Goal: Task Accomplishment & Management: Manage account settings

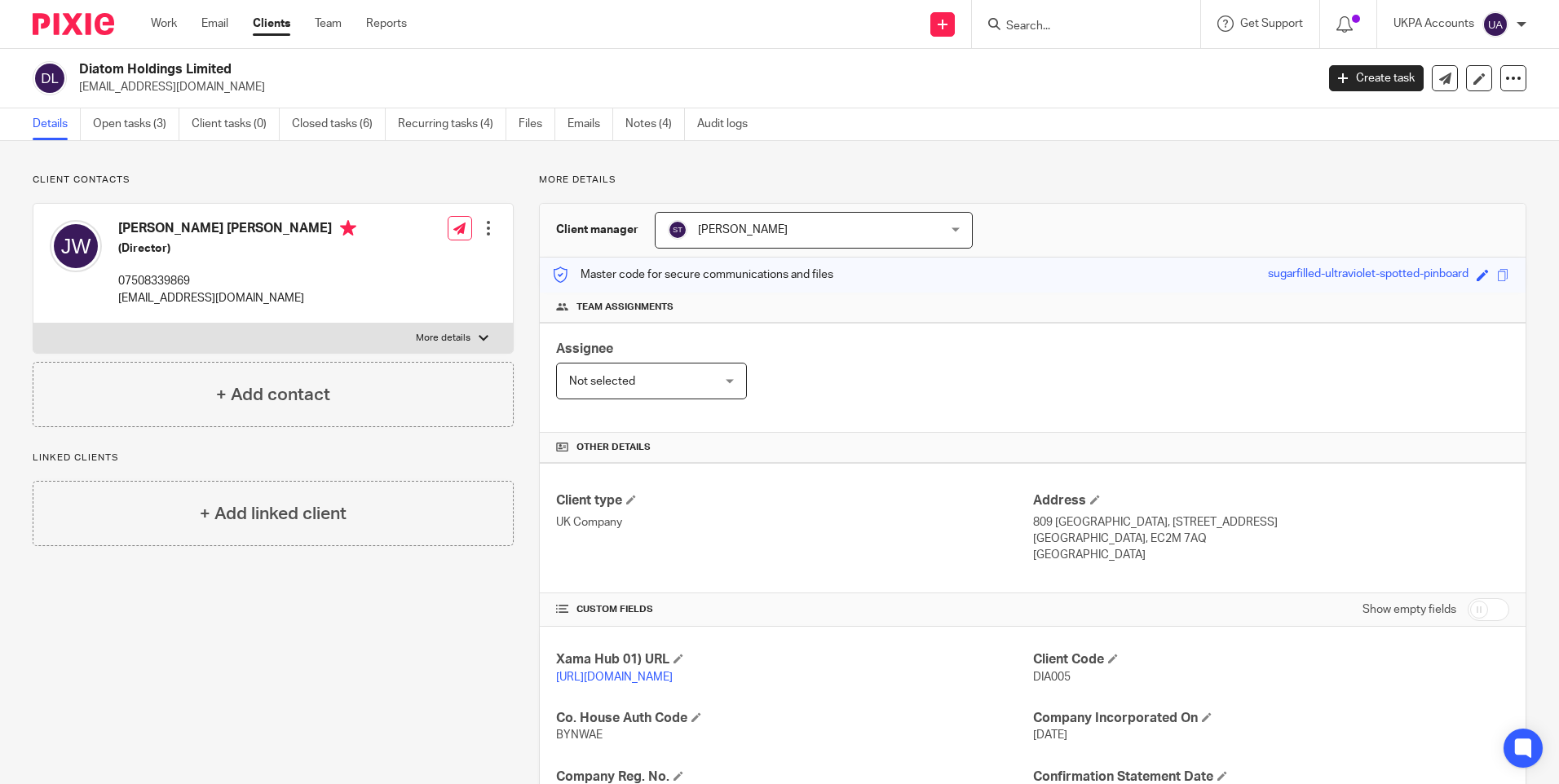
scroll to position [268, 0]
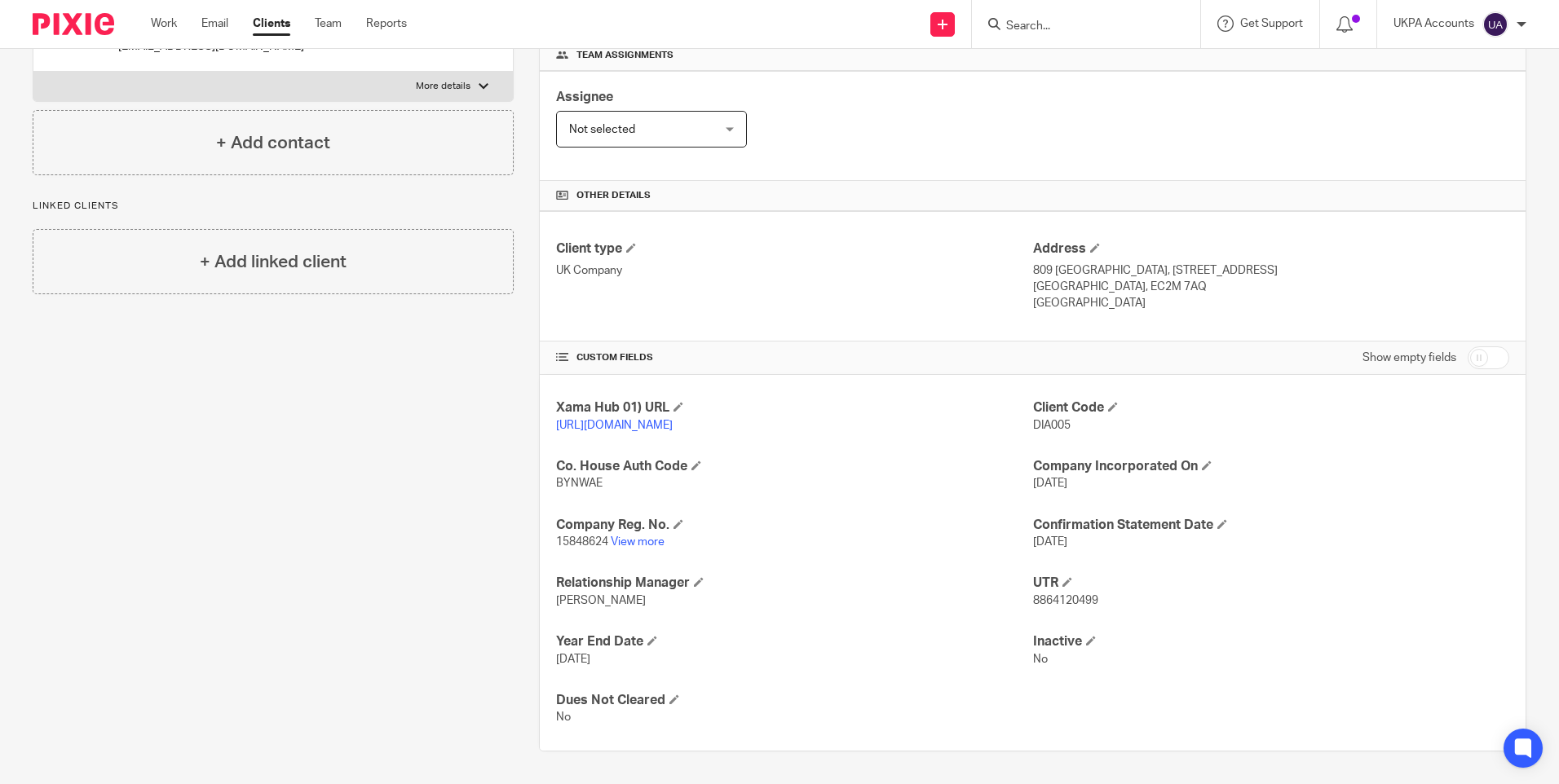
click at [1116, 27] on input "Search" at bounding box center [1078, 26] width 147 height 15
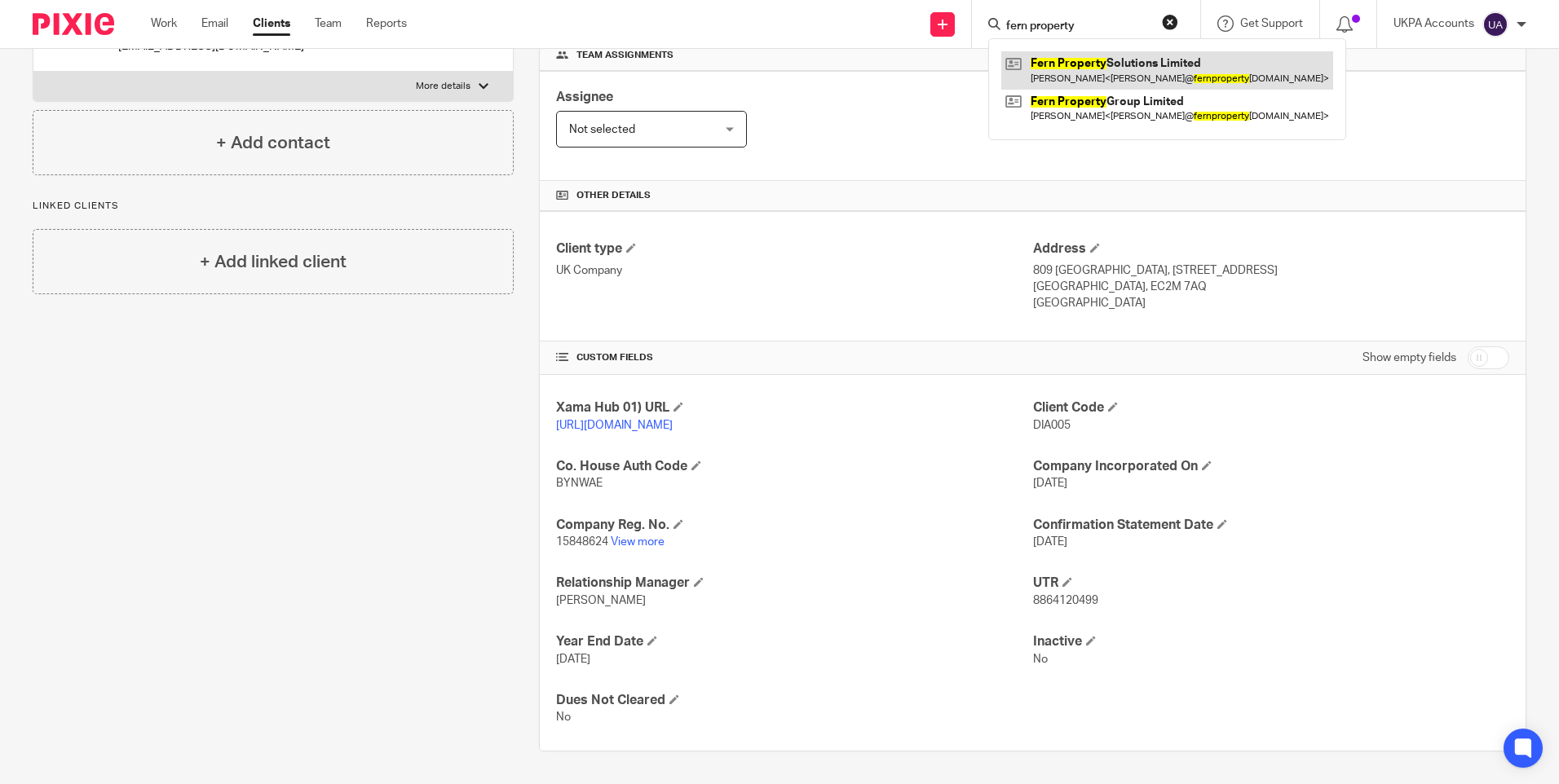
type input "fern property"
click at [1106, 60] on link at bounding box center [1168, 70] width 332 height 37
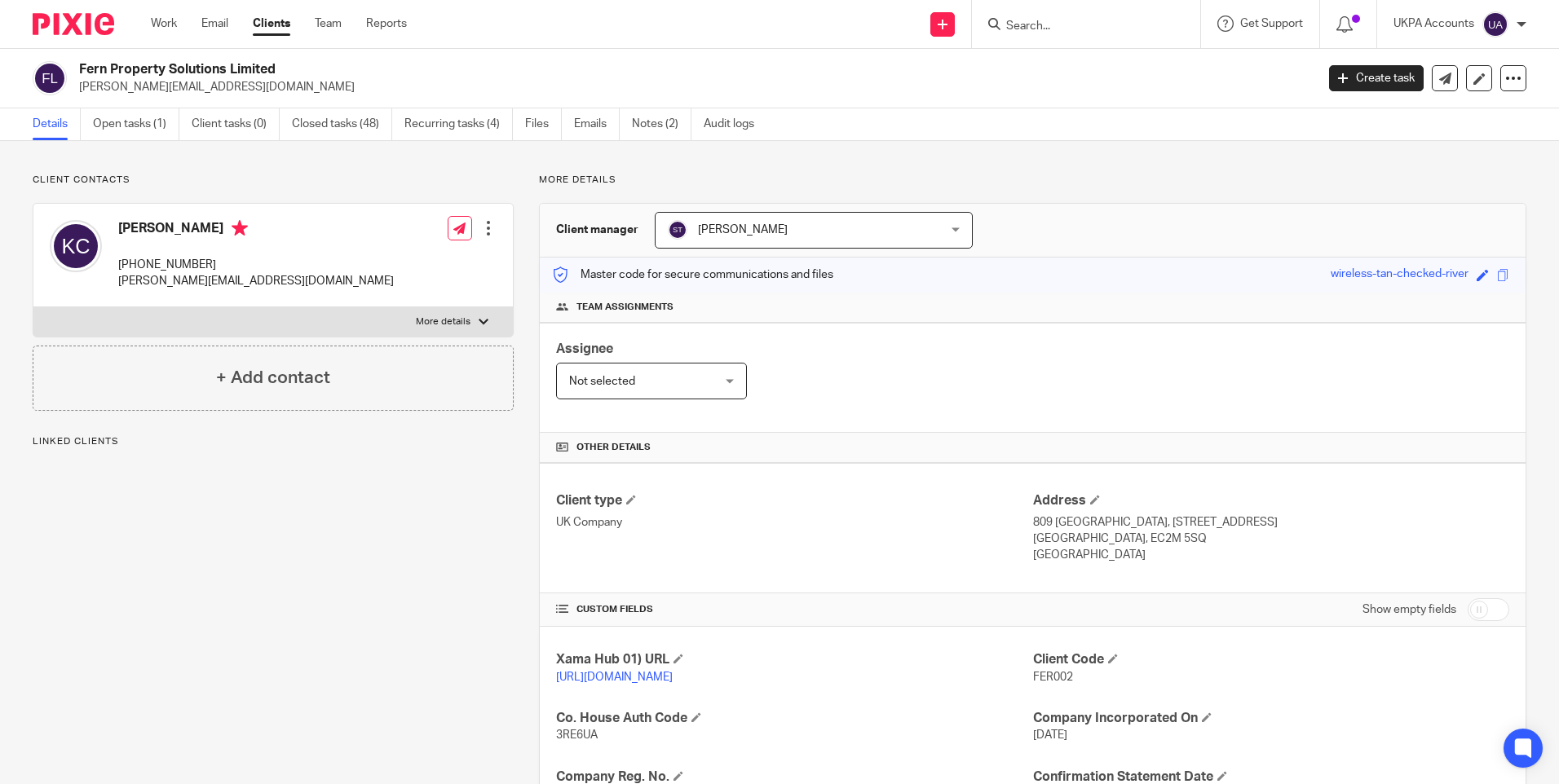
scroll to position [402, 0]
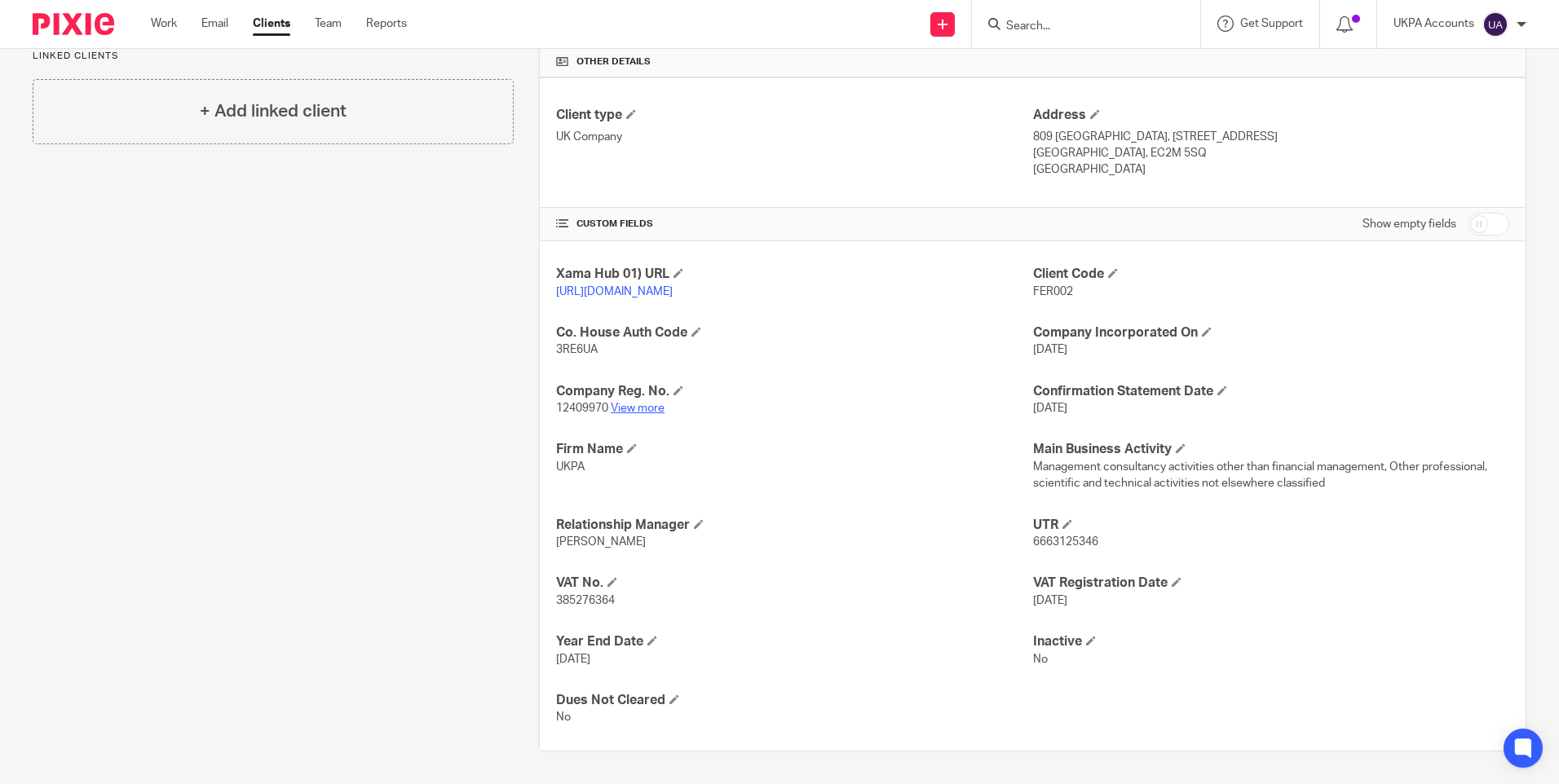
click at [628, 408] on link "View more" at bounding box center [637, 408] width 54 height 11
click at [1054, 26] on input "Search" at bounding box center [1078, 26] width 147 height 15
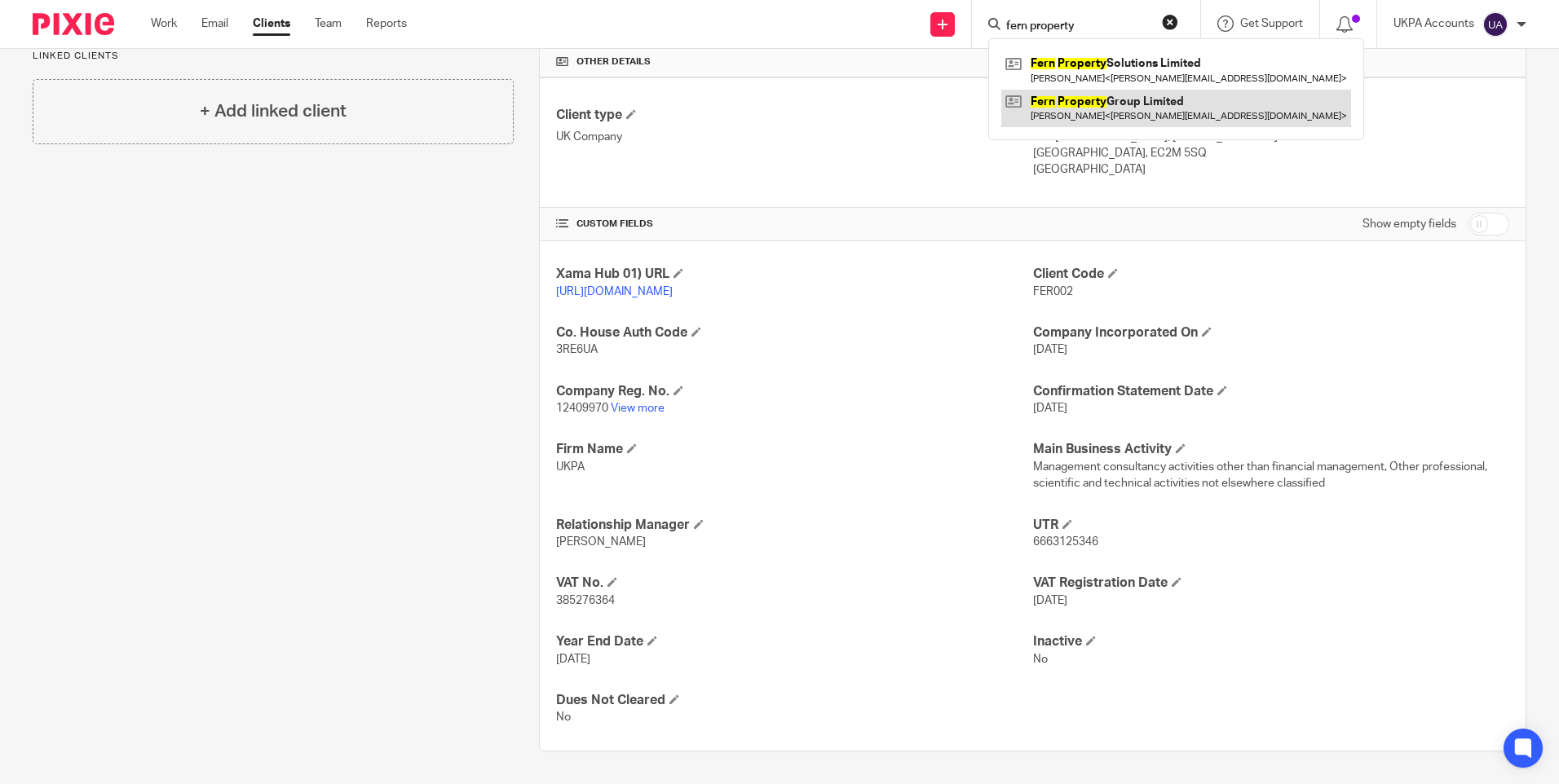
type input "fern property"
click at [1125, 107] on link at bounding box center [1177, 109] width 350 height 37
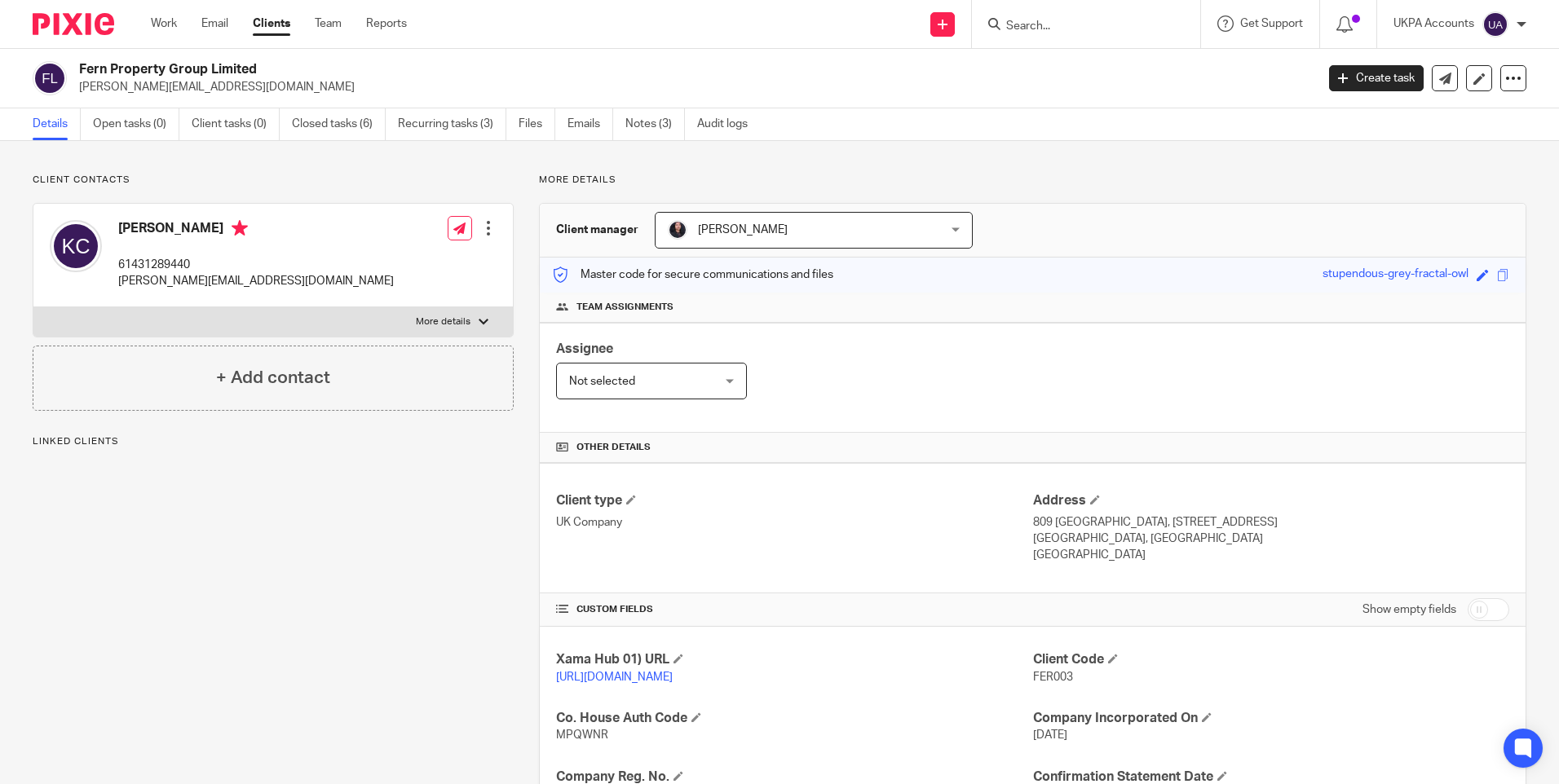
scroll to position [326, 0]
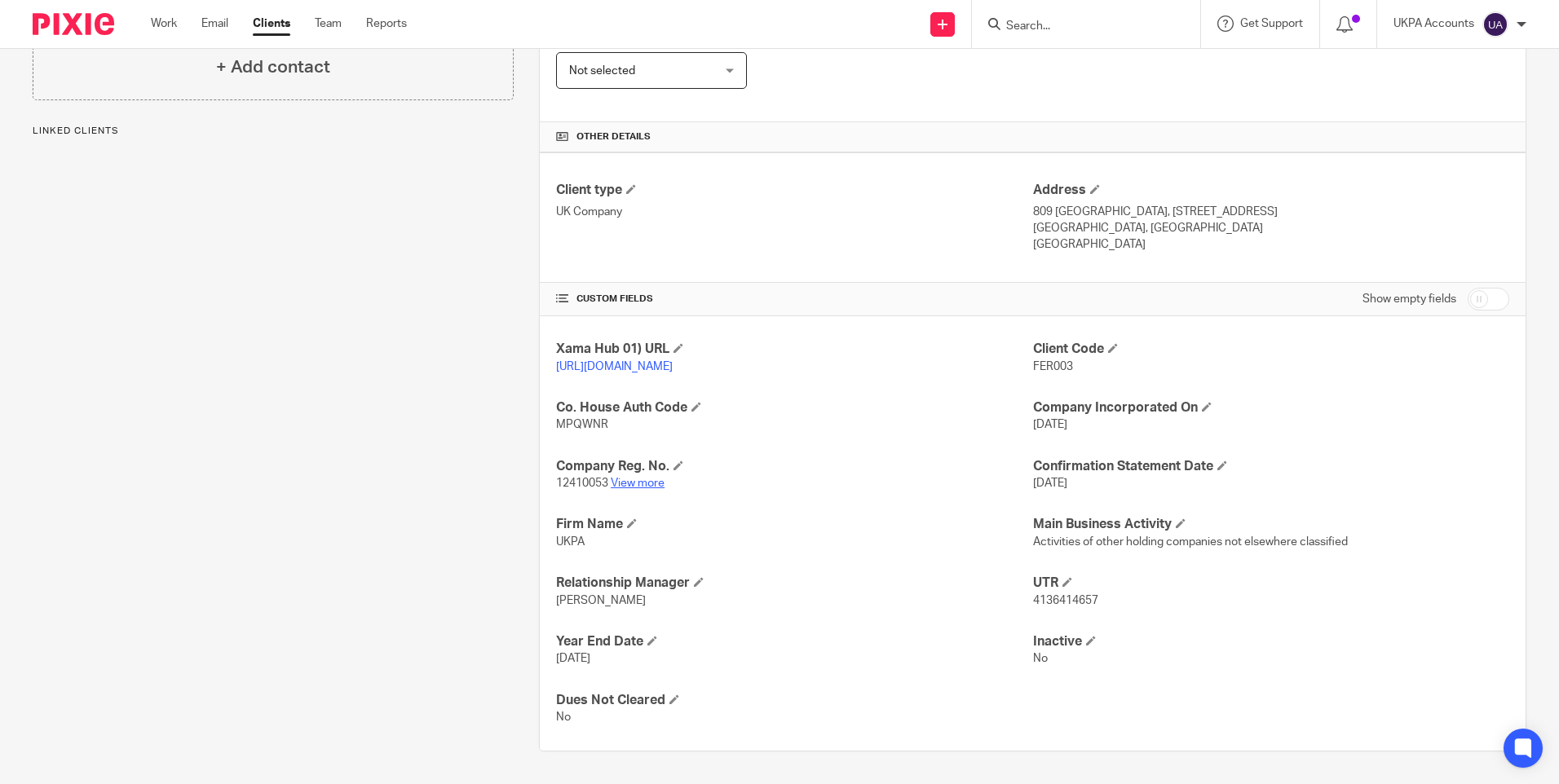
click at [633, 484] on link "View more" at bounding box center [637, 483] width 54 height 11
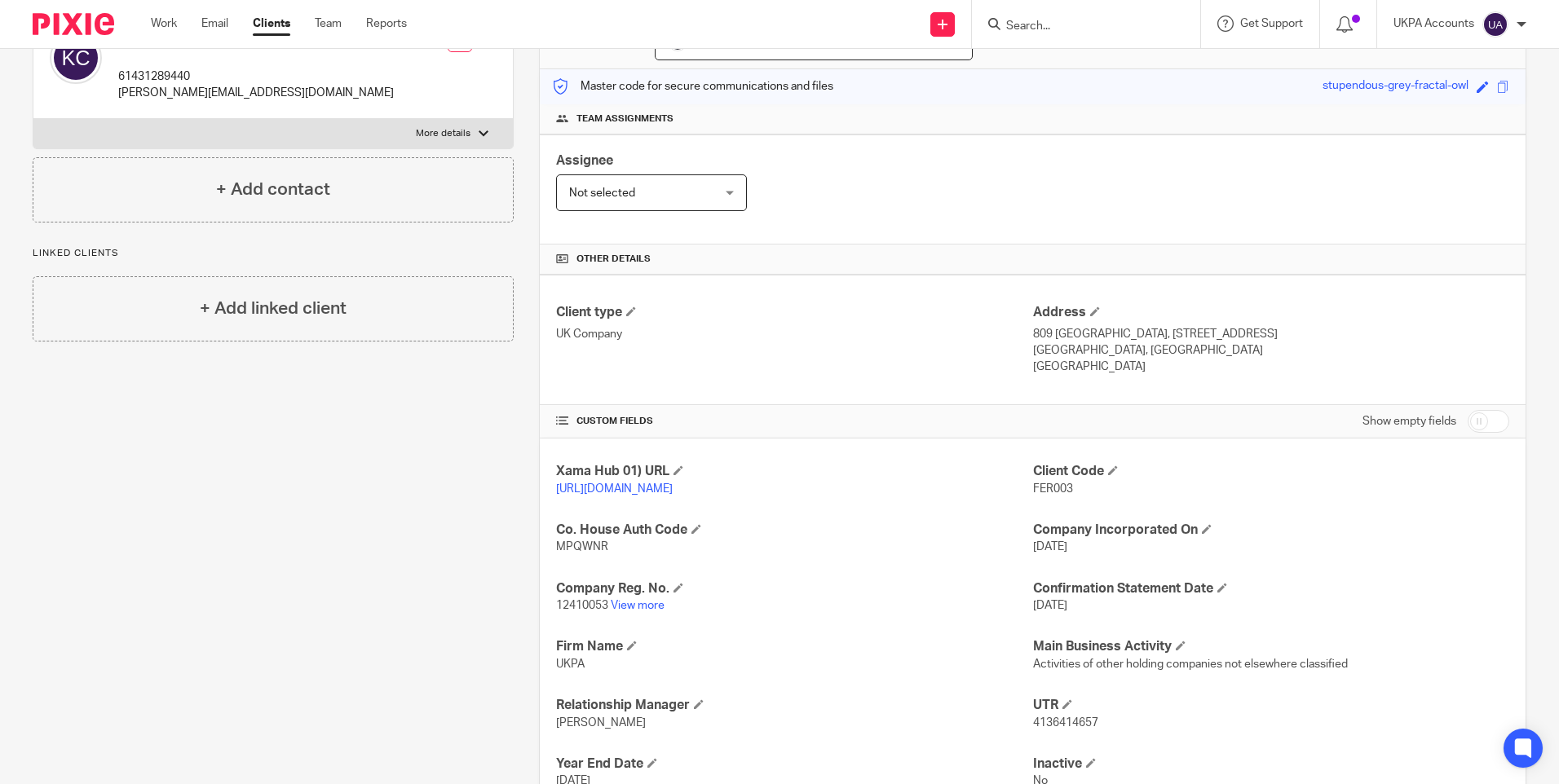
scroll to position [0, 0]
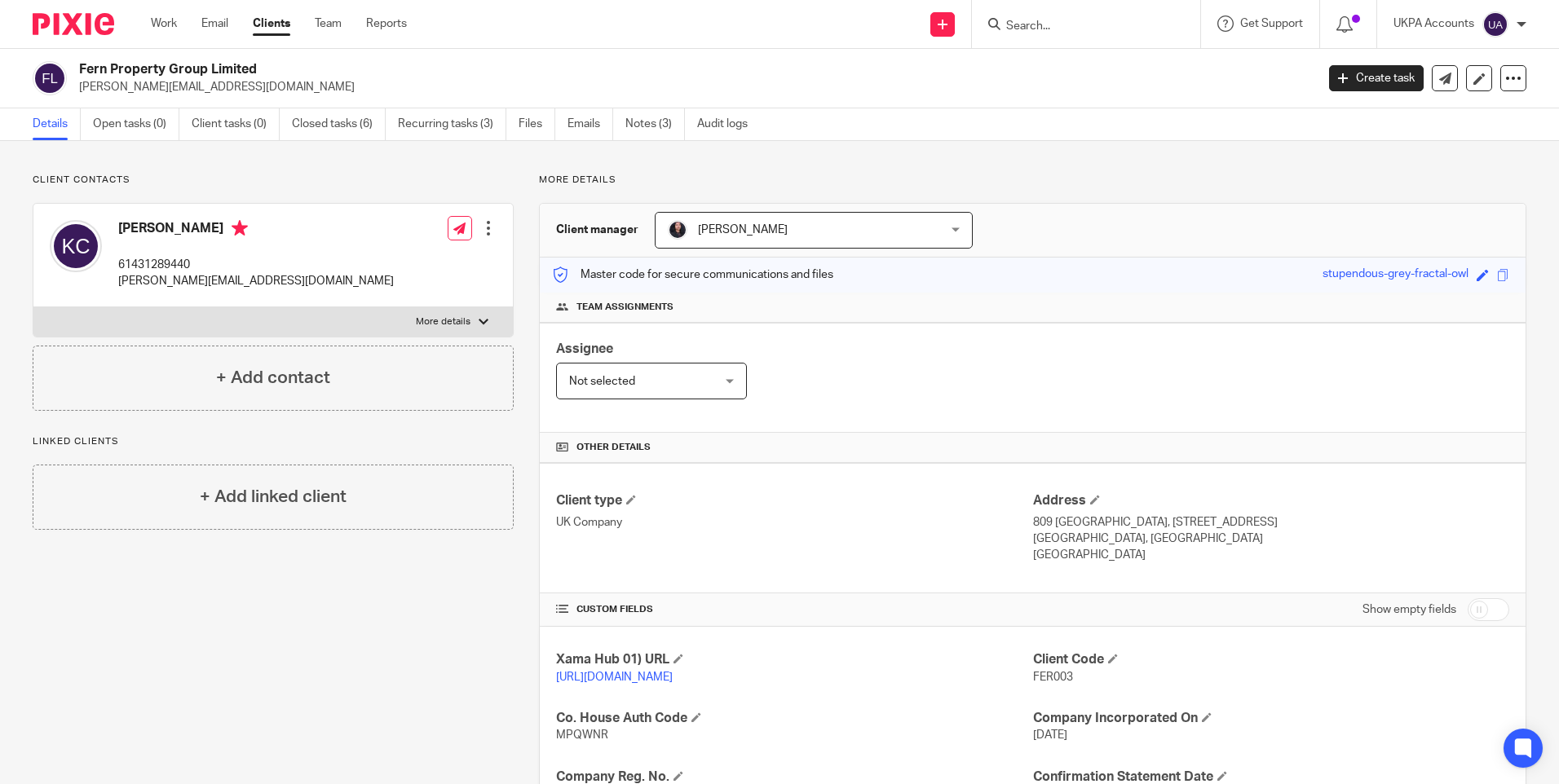
click at [1044, 21] on input "Search" at bounding box center [1078, 26] width 147 height 15
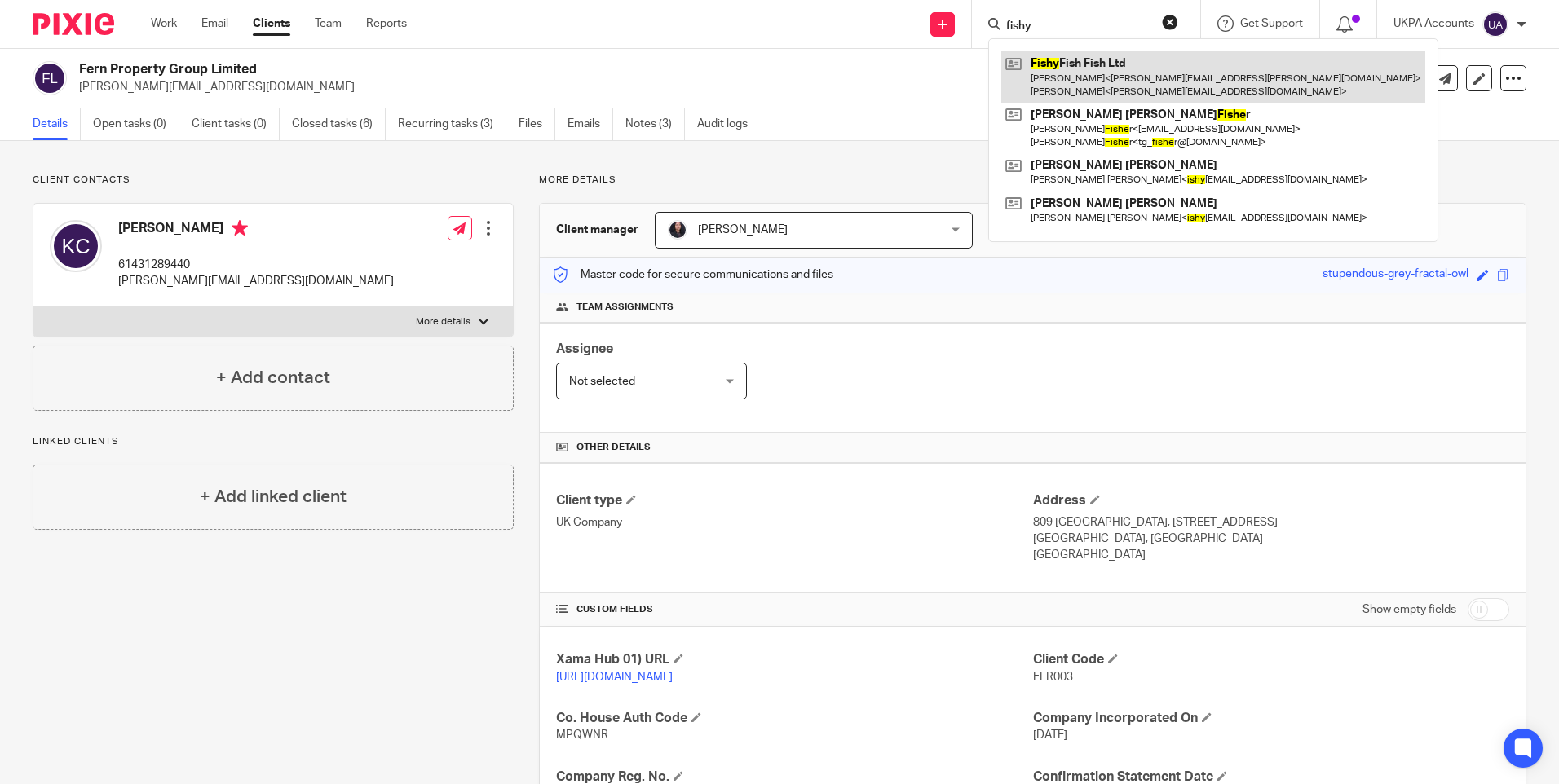
type input "fishy"
click at [1054, 60] on link at bounding box center [1214, 76] width 424 height 50
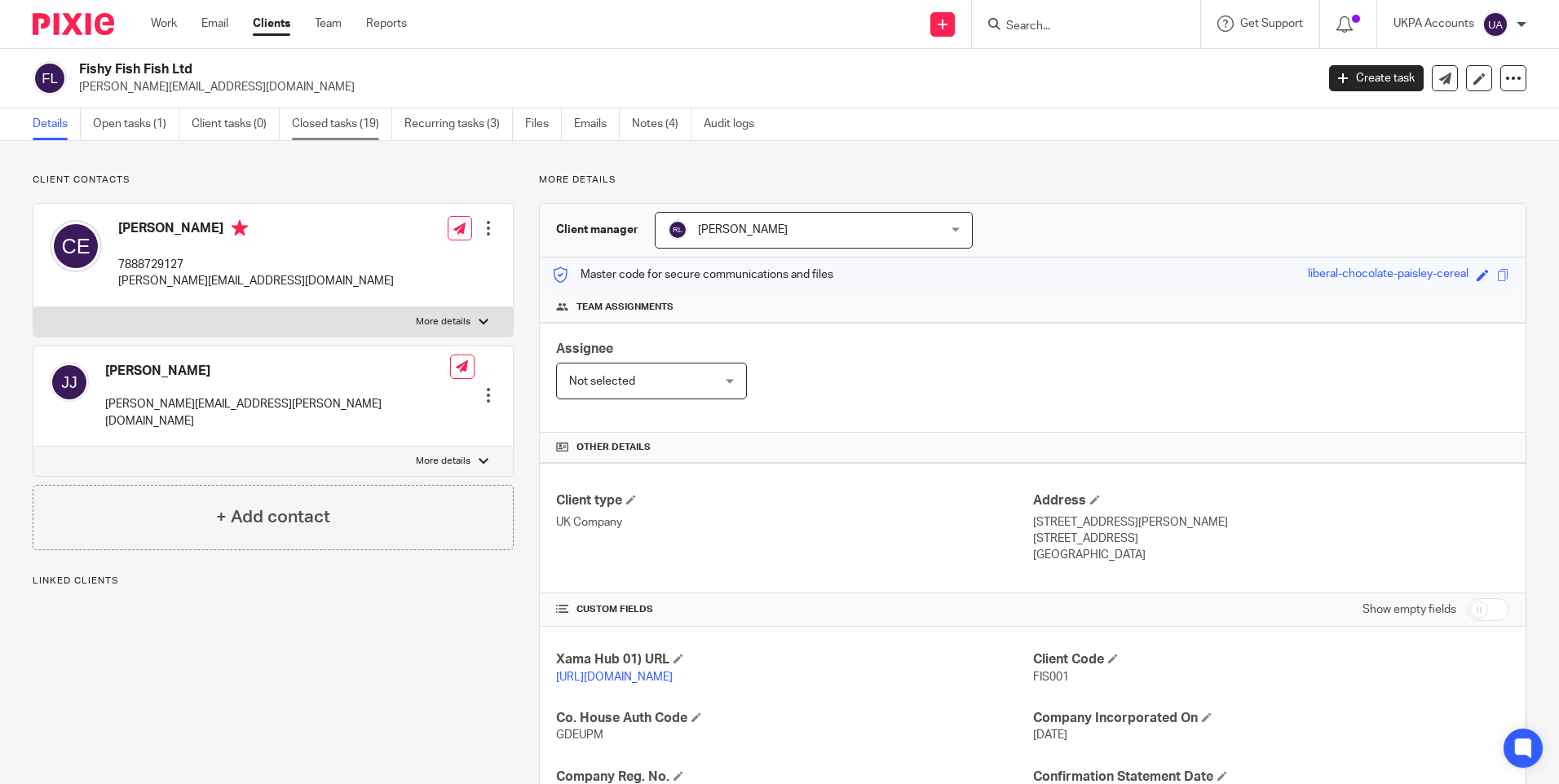
drag, startPoint x: 0, startPoint y: 0, endPoint x: 359, endPoint y: 127, distance: 380.8
click at [359, 127] on link "Closed tasks (19)" at bounding box center [342, 124] width 101 height 32
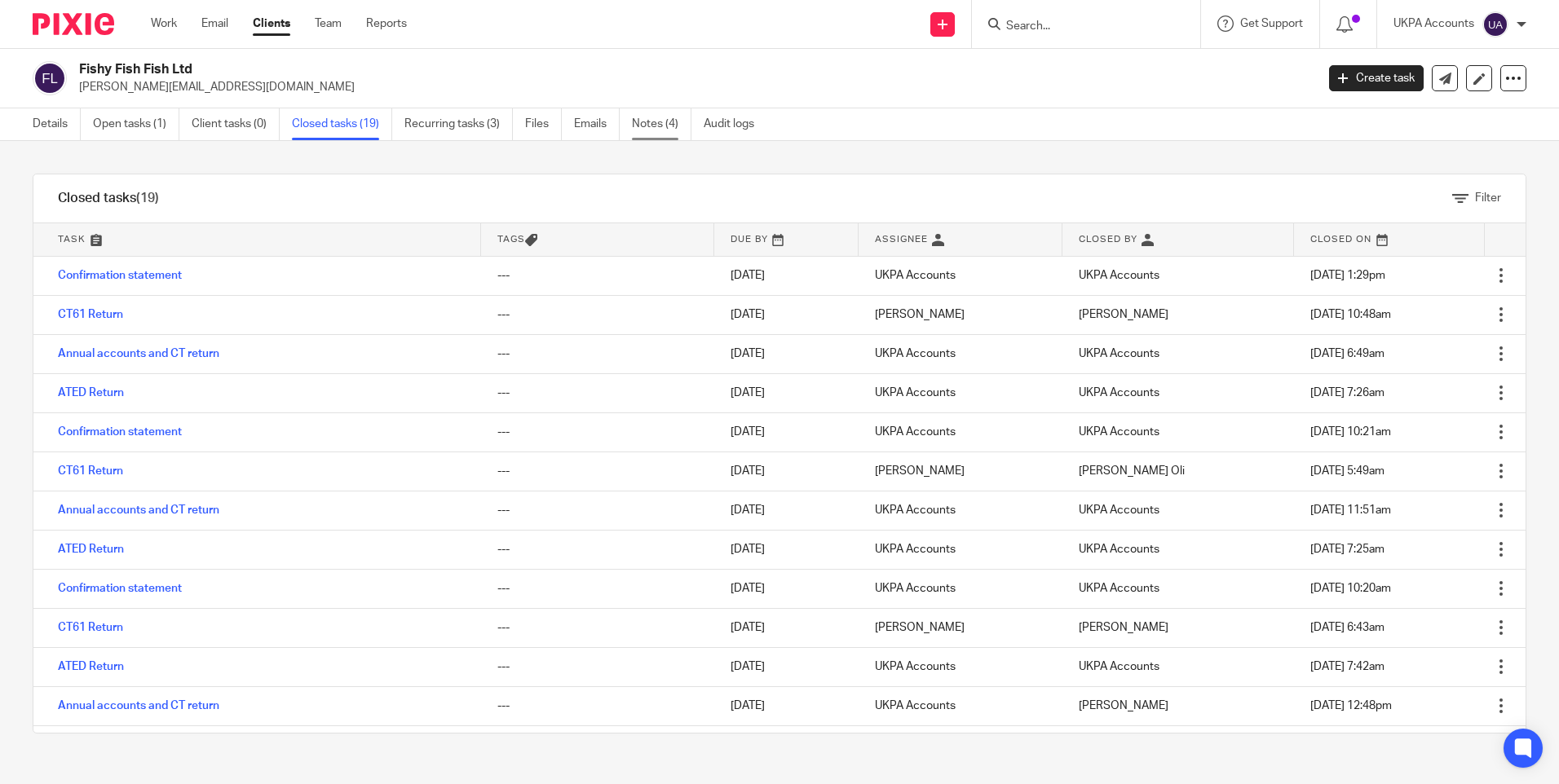
click at [670, 125] on link "Notes (4)" at bounding box center [661, 124] width 59 height 32
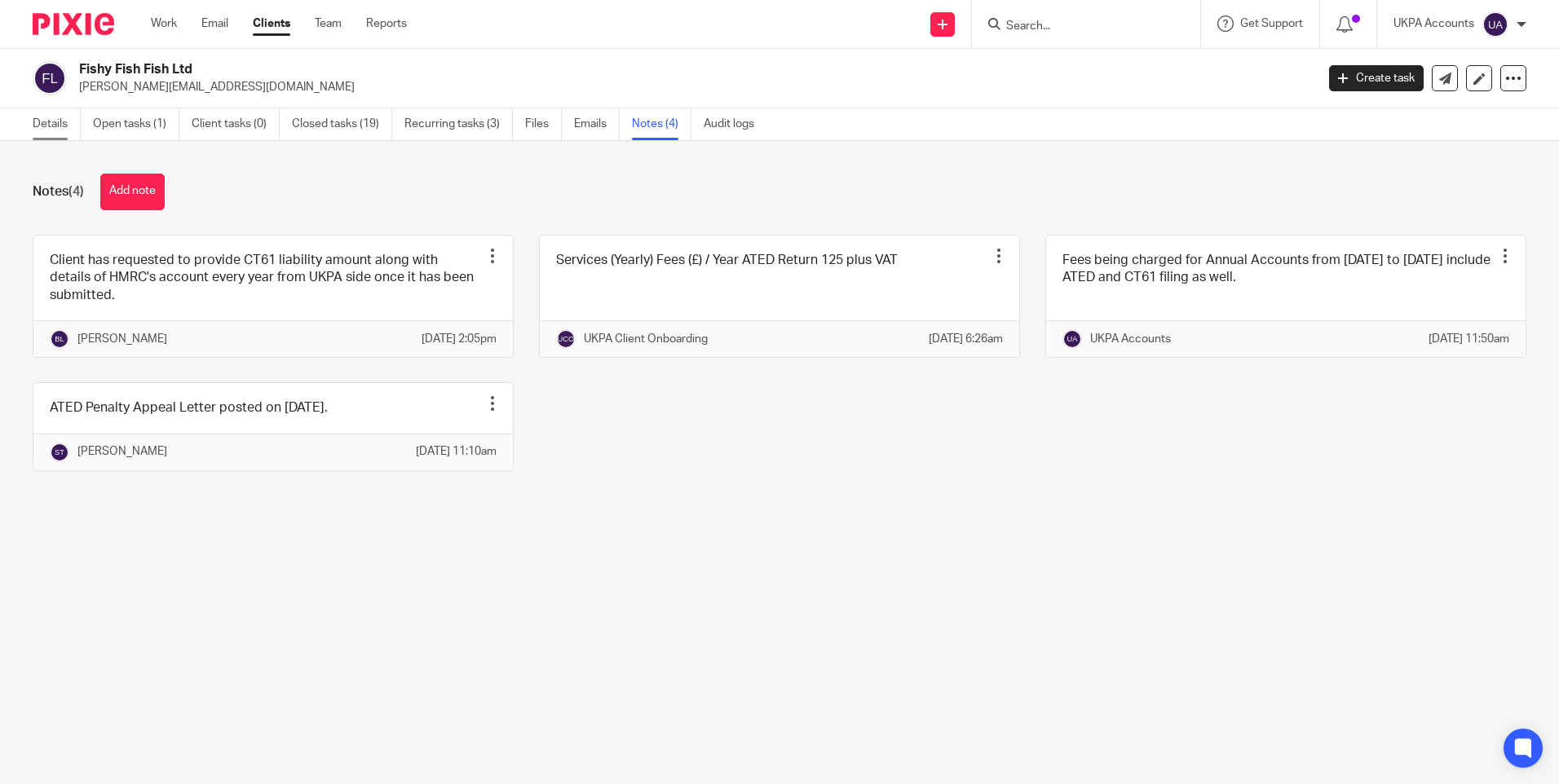
click at [53, 127] on link "Details" at bounding box center [57, 124] width 48 height 32
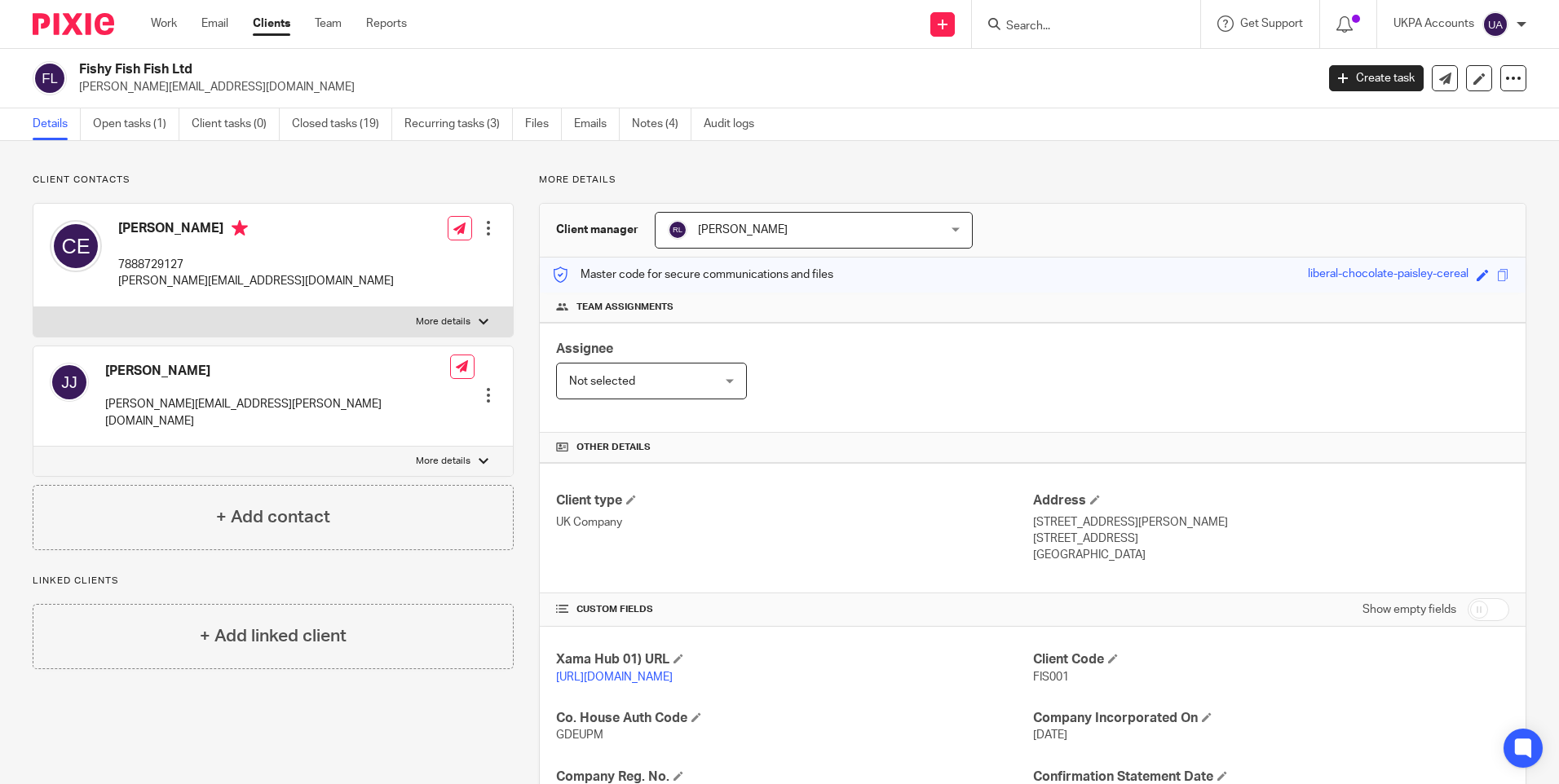
click at [1026, 30] on input "Search" at bounding box center [1078, 26] width 147 height 15
paste input "Gg 035 802 Limited"
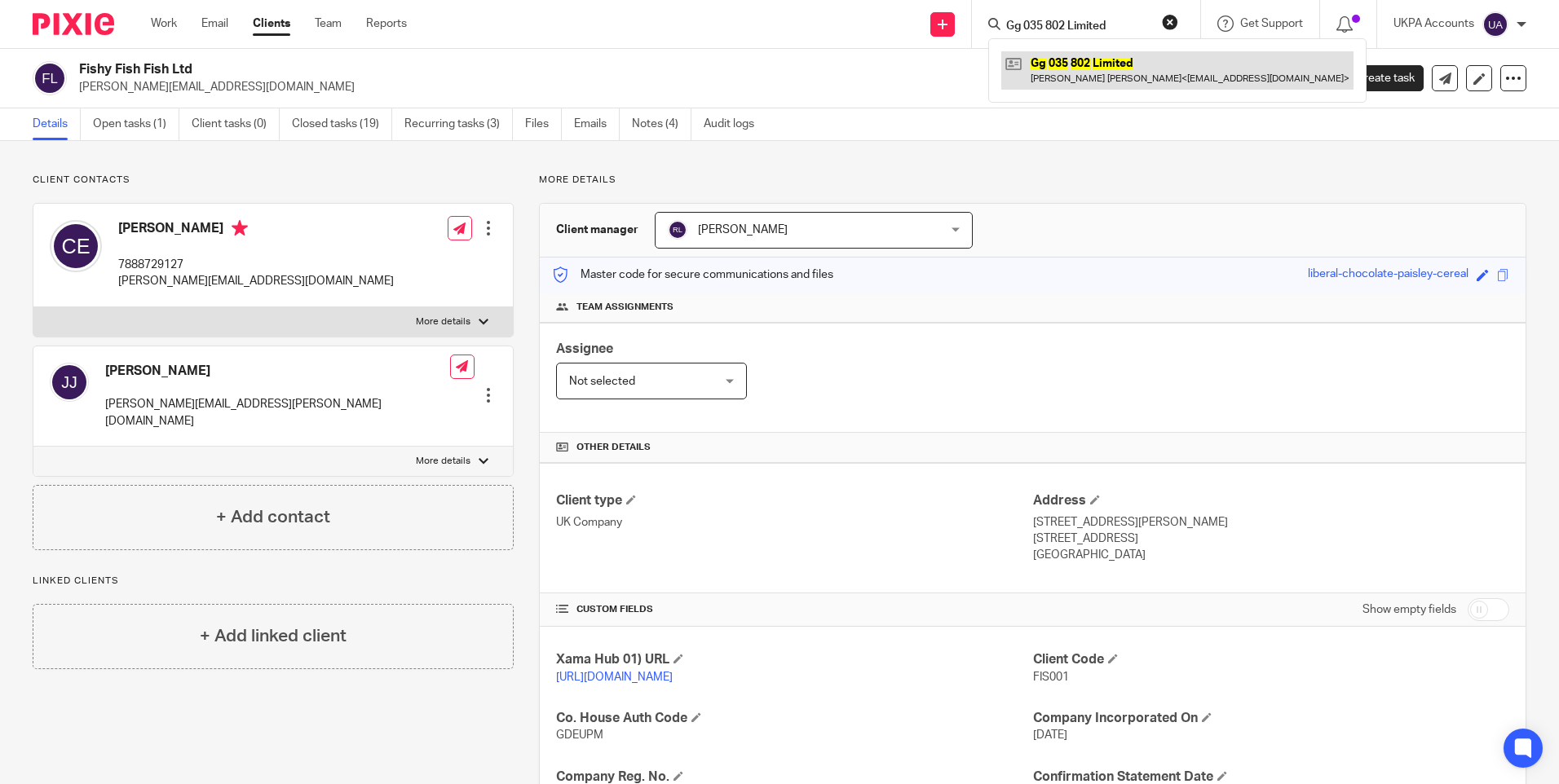
type input "Gg 035 802 Limited"
click at [1042, 71] on link at bounding box center [1177, 70] width 352 height 37
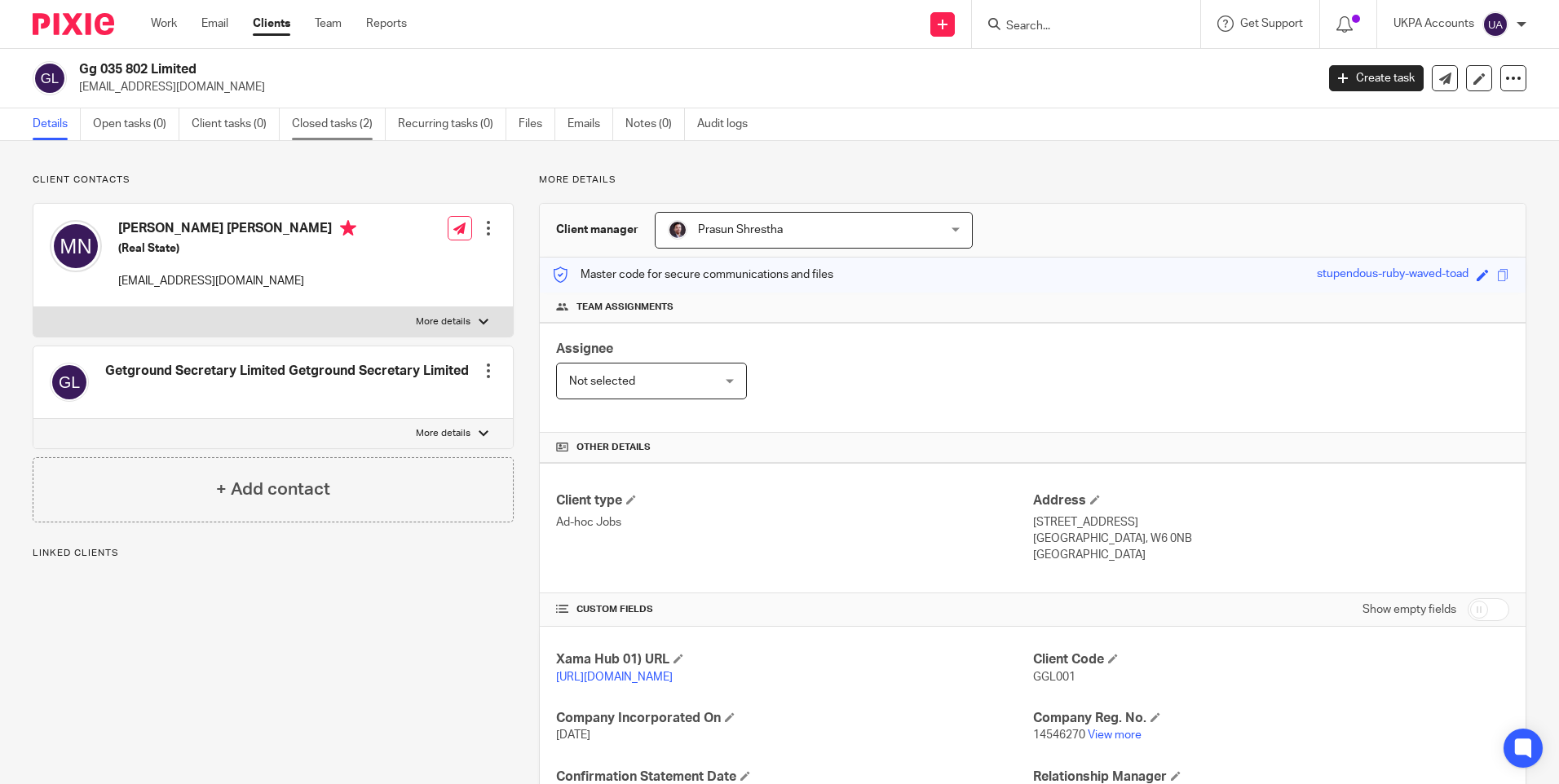
click at [348, 122] on link "Closed tasks (2)" at bounding box center [338, 124] width 94 height 32
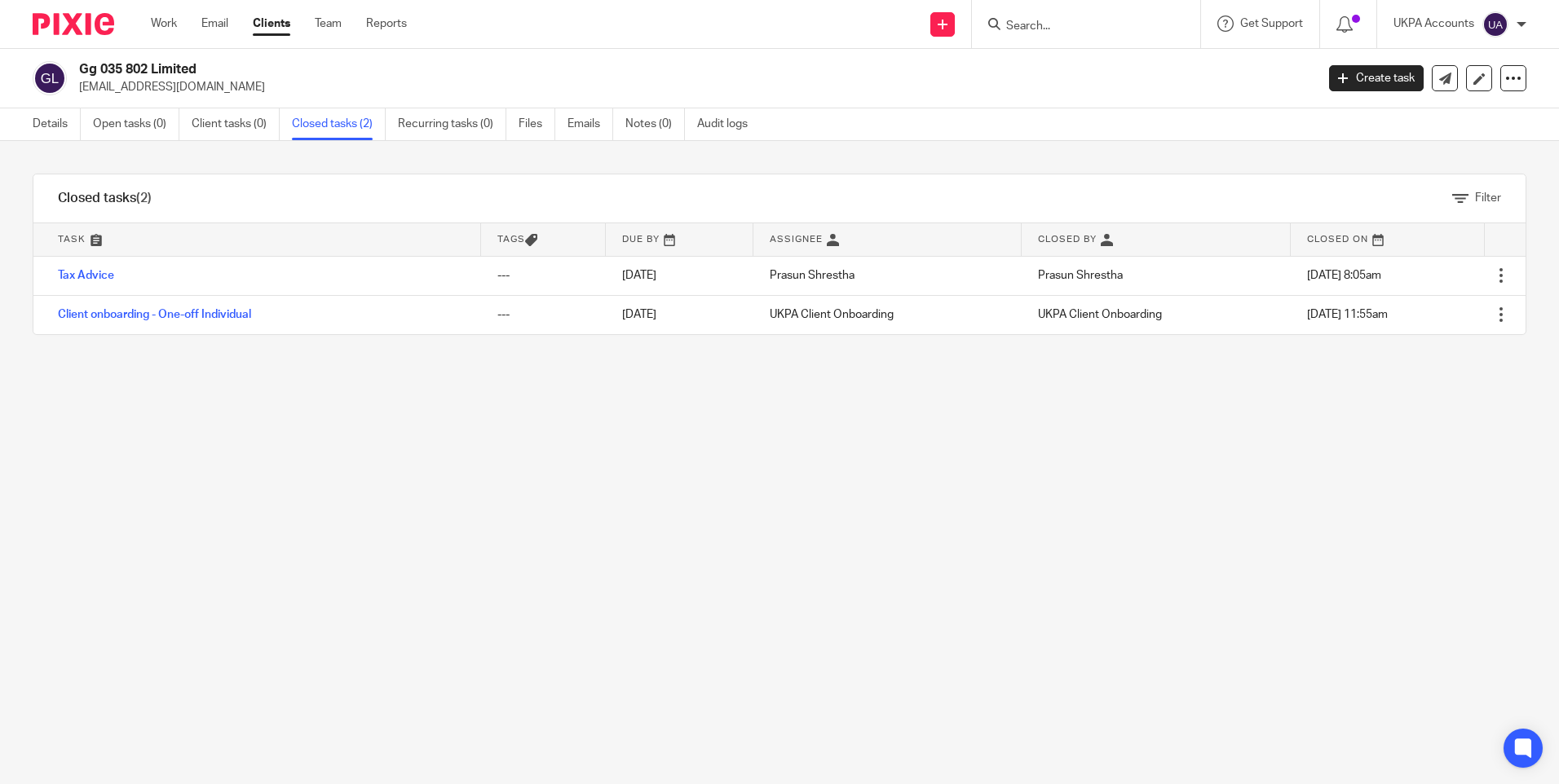
click at [972, 450] on div "Filter tasks Only show tasks matching all of these conditions 1 Task name Is Is…" at bounding box center [779, 463] width 1559 height 643
click at [1015, 27] on input "Search" at bounding box center [1078, 26] width 147 height 15
paste input "Golden Dream Ltd"
click at [1008, 19] on input "Golden Dream Ltd" at bounding box center [1078, 26] width 147 height 15
drag, startPoint x: 1084, startPoint y: 25, endPoint x: 1222, endPoint y: 44, distance: 139.3
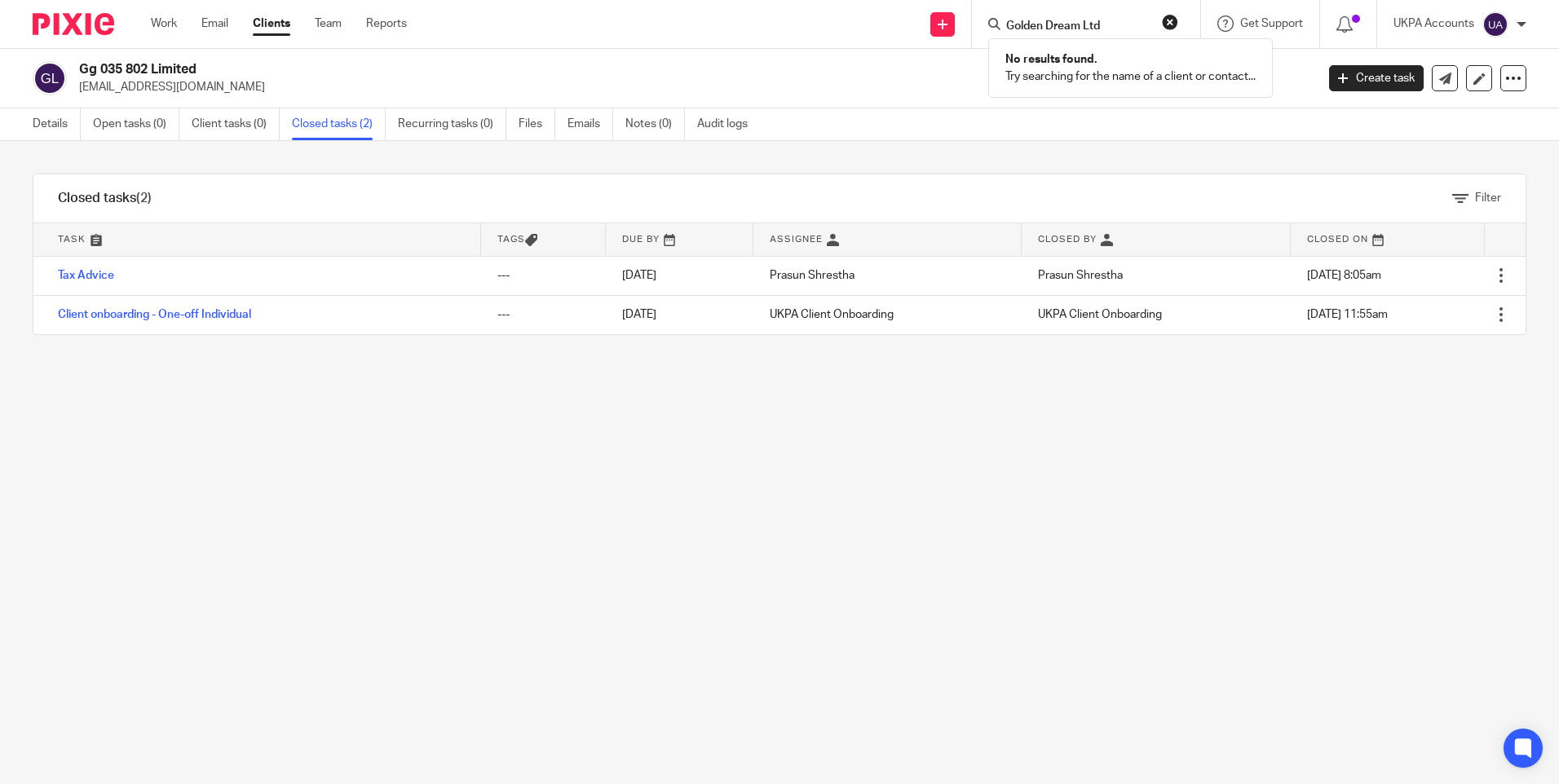
click at [1178, 34] on div "Golden Dream Ltd No results found. Try searching for the name of a client or co…" at bounding box center [1083, 24] width 190 height 20
click at [1061, 29] on input "Golden Dream" at bounding box center [1078, 26] width 147 height 15
type input "Golden"
click button "submit" at bounding box center [0, 0] width 0 height 0
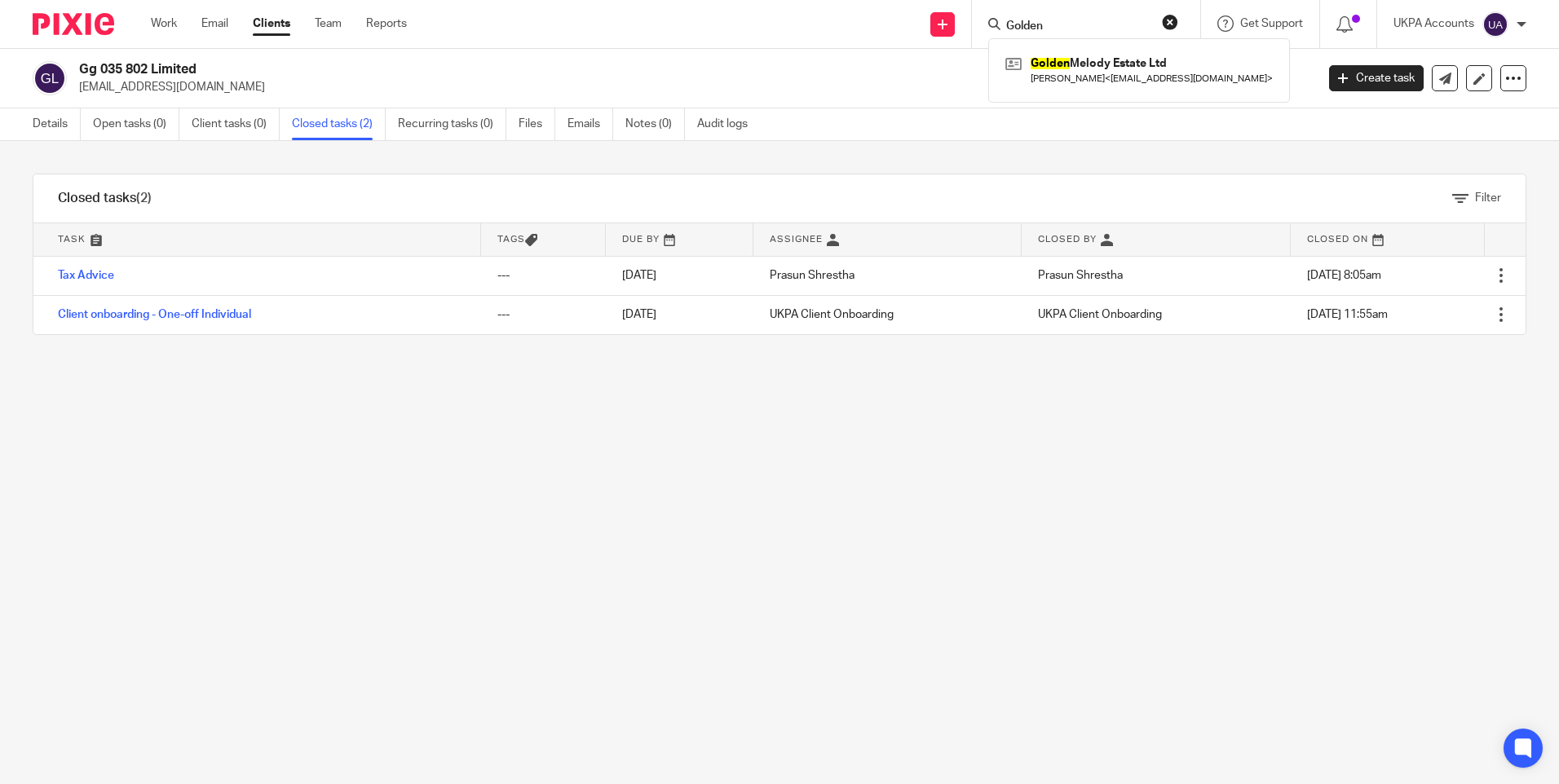
drag, startPoint x: 1045, startPoint y: 15, endPoint x: 967, endPoint y: 15, distance: 78.0
click at [967, 15] on div "Send new email Create task Add client Golden Golden Melody Estate Ltd Aurimas B…" at bounding box center [995, 24] width 1128 height 48
click at [1051, 26] on input "Search" at bounding box center [1078, 26] width 147 height 15
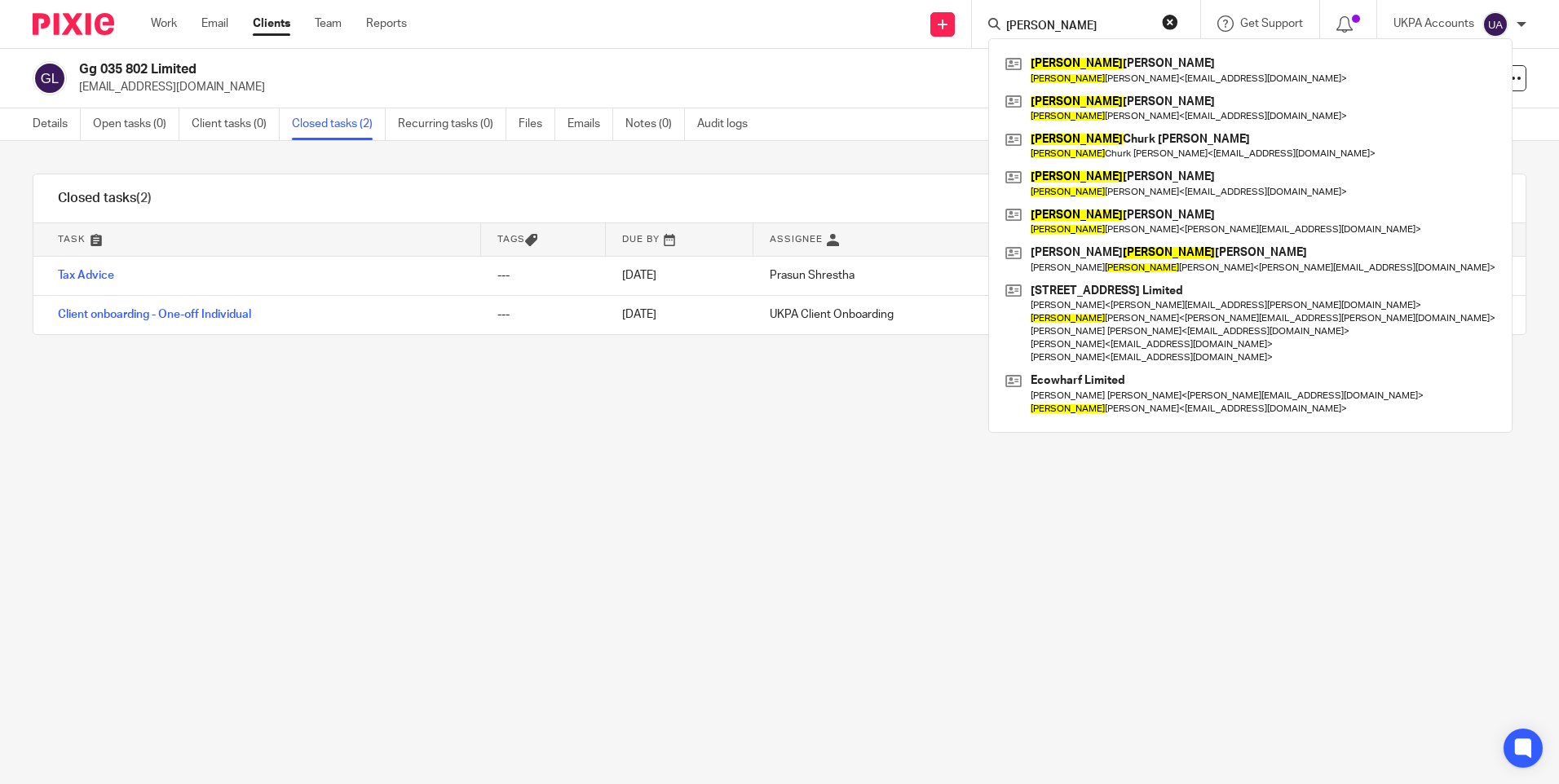
type input "timothy"
click at [667, 418] on div "Filter tasks Only show tasks matching all of these conditions 1 Task name Is Is…" at bounding box center [779, 463] width 1559 height 643
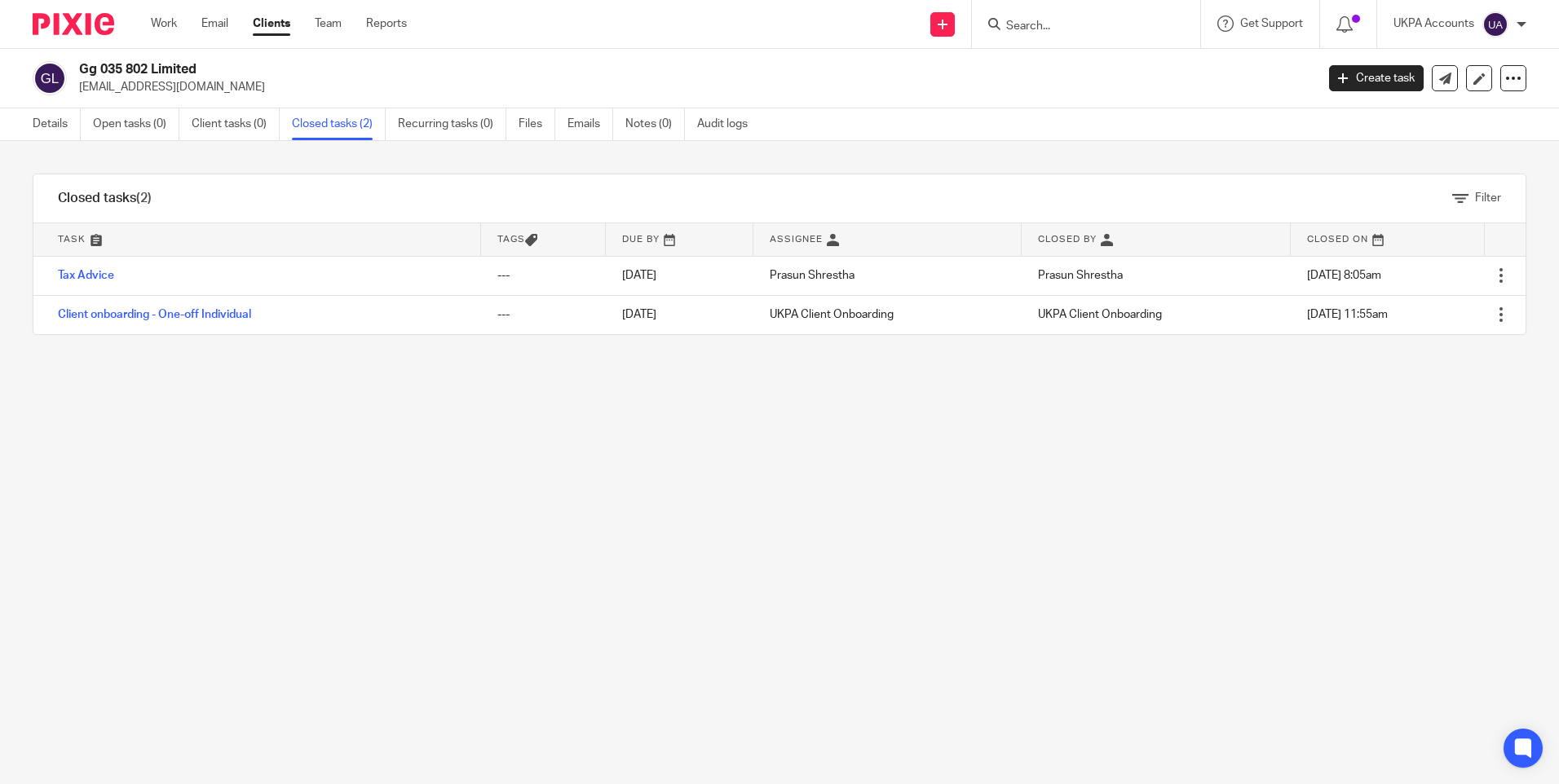
drag, startPoint x: 330, startPoint y: 19, endPoint x: 275, endPoint y: 26, distance: 55.4
click at [1052, 30] on input "Search" at bounding box center [1078, 26] width 147 height 15
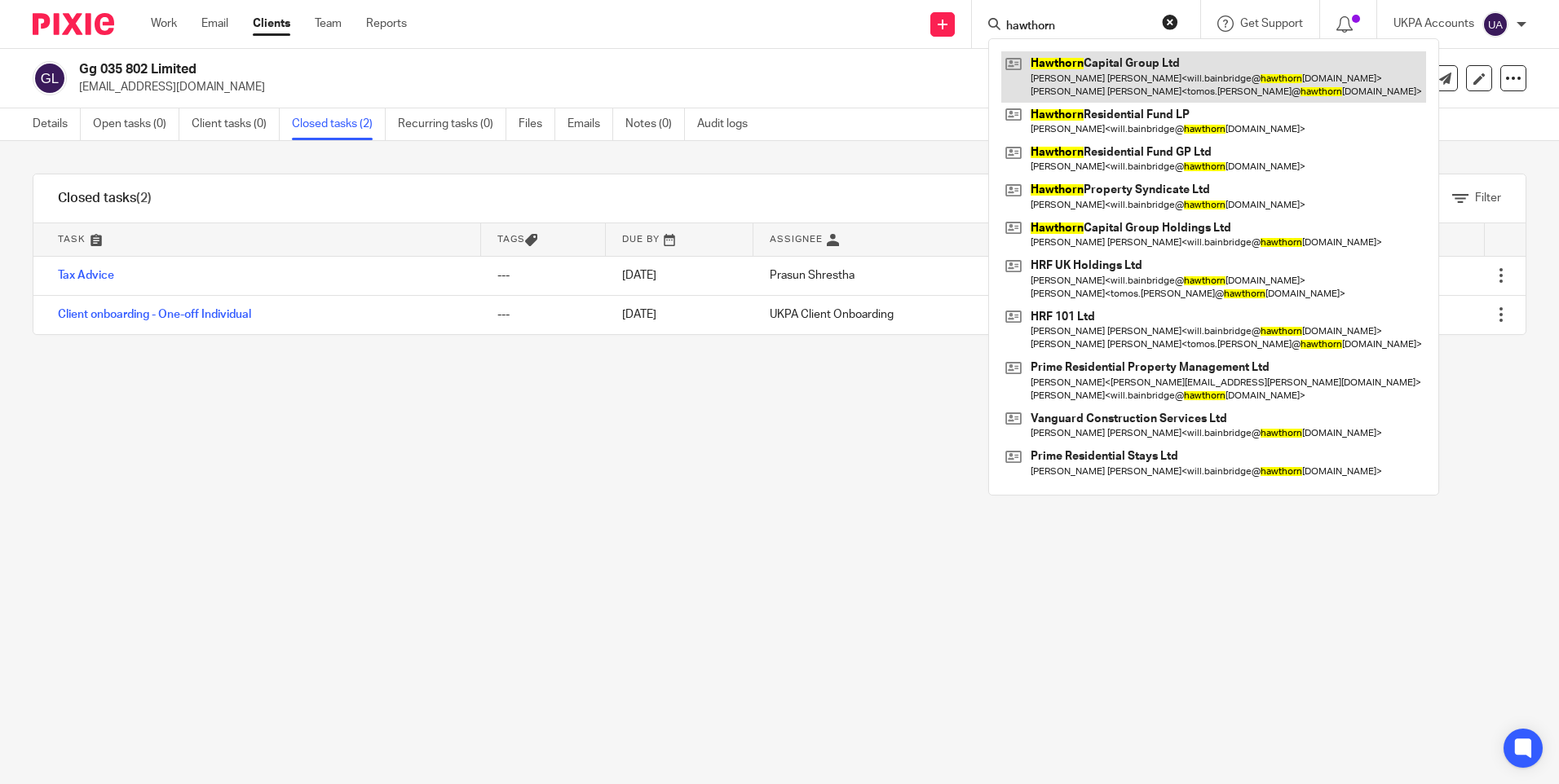
type input "hawthorn"
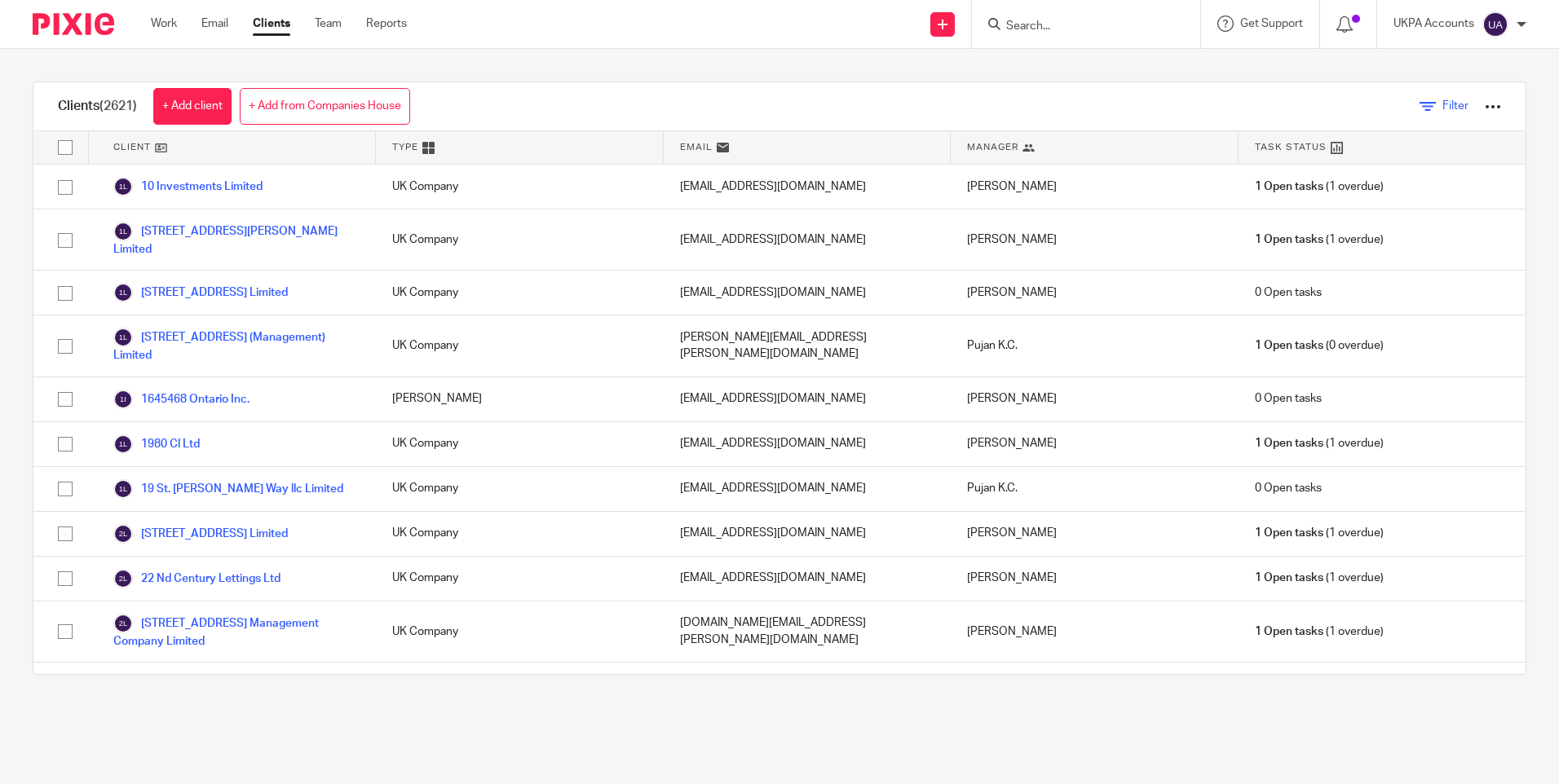
click at [1419, 111] on icon at bounding box center [1427, 107] width 16 height 16
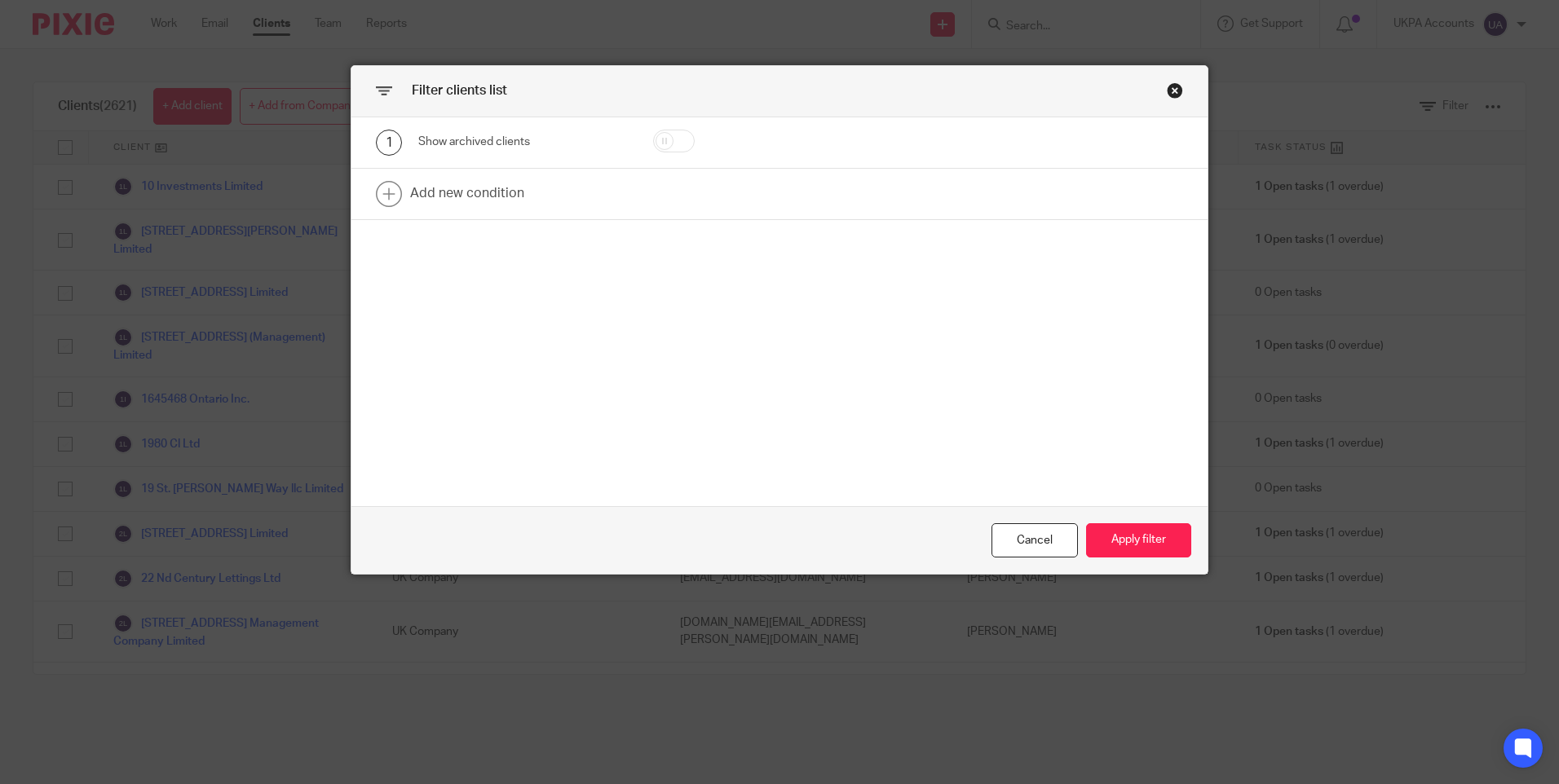
click at [688, 141] on input "checkbox" at bounding box center [673, 141] width 42 height 23
checkbox input "true"
click at [1148, 537] on button "Apply filter" at bounding box center [1139, 541] width 105 height 35
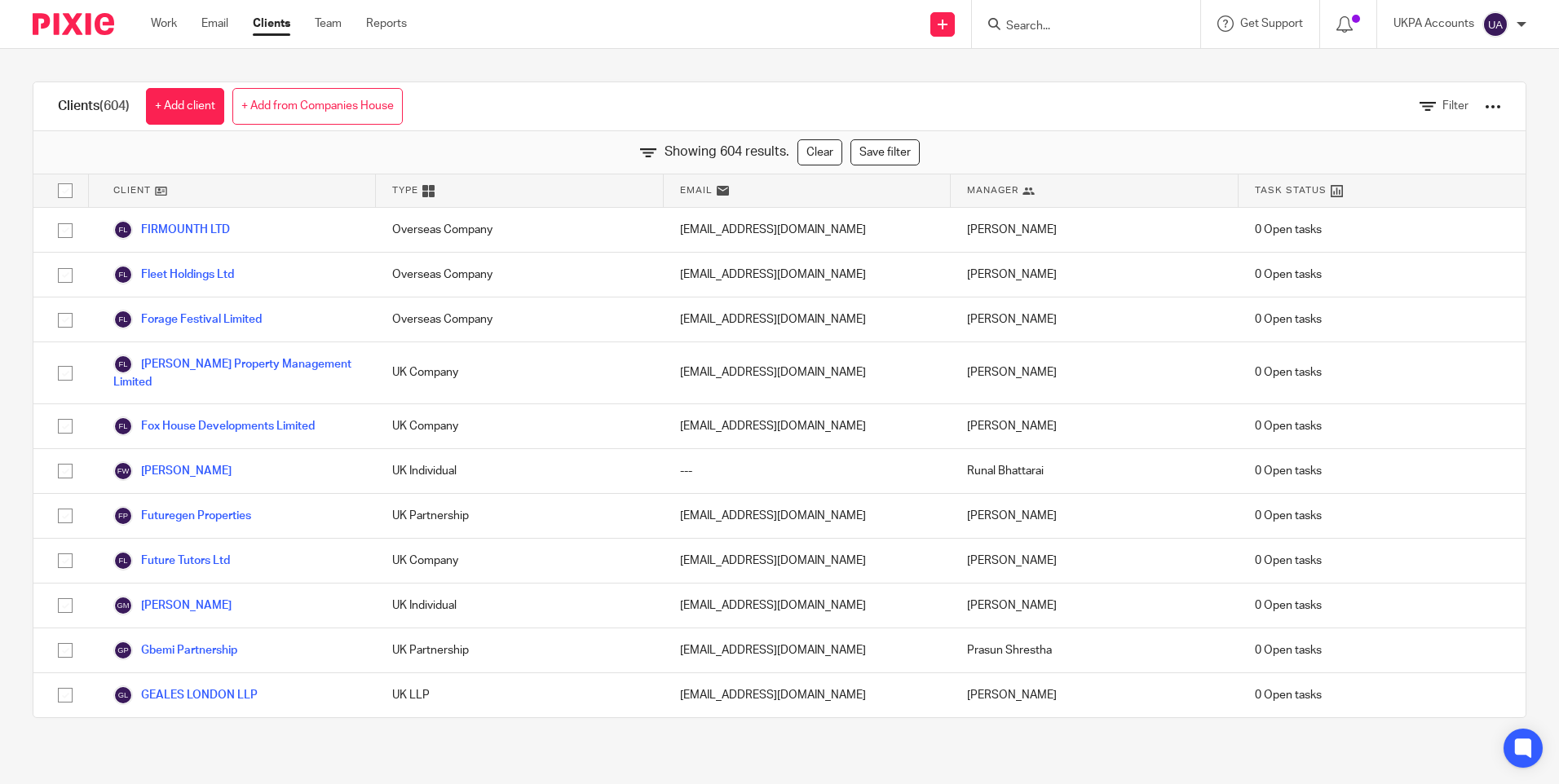
scroll to position [9148, 0]
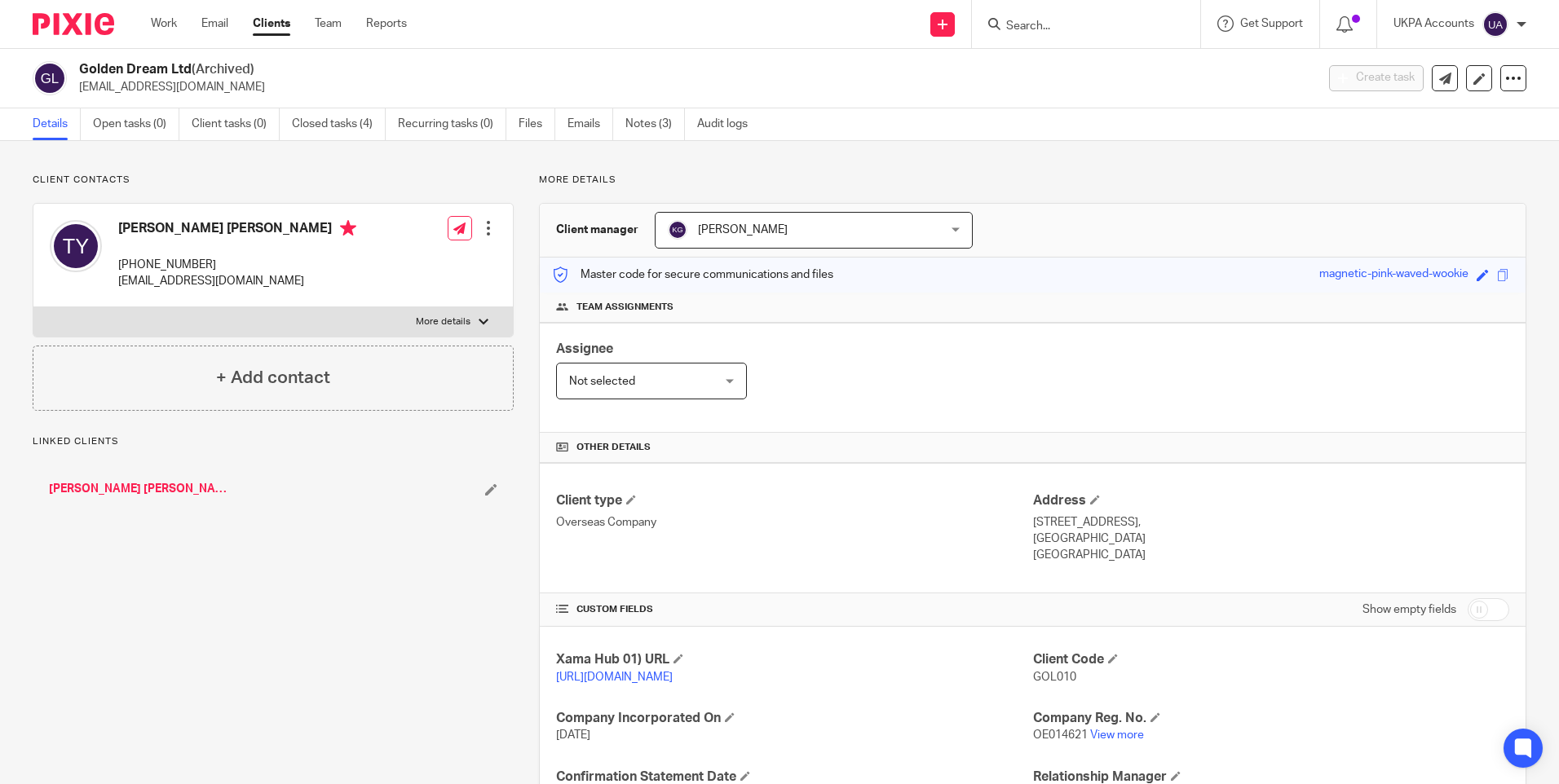
scroll to position [209, 0]
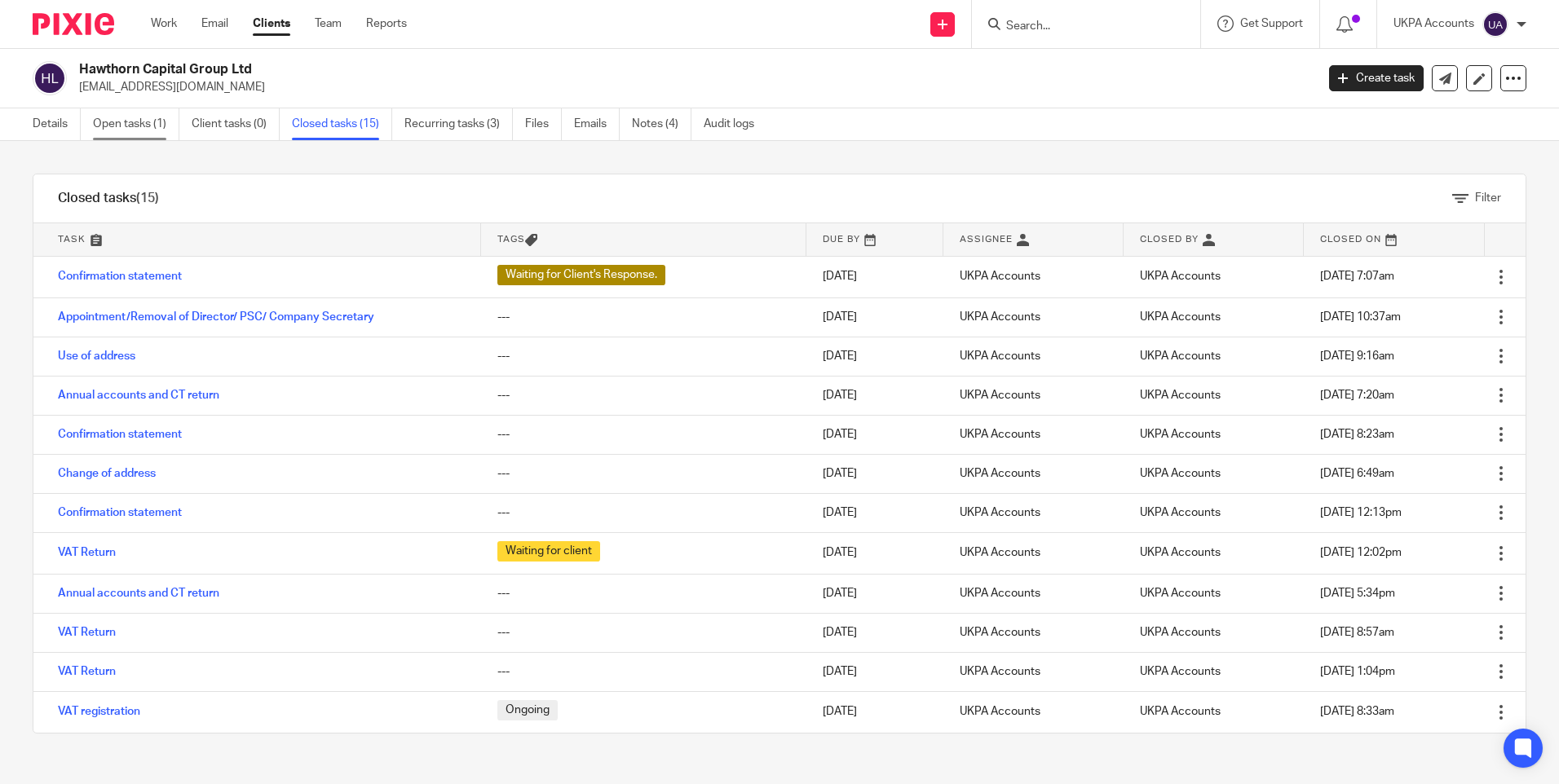
click at [146, 129] on link "Open tasks (1)" at bounding box center [136, 124] width 87 height 32
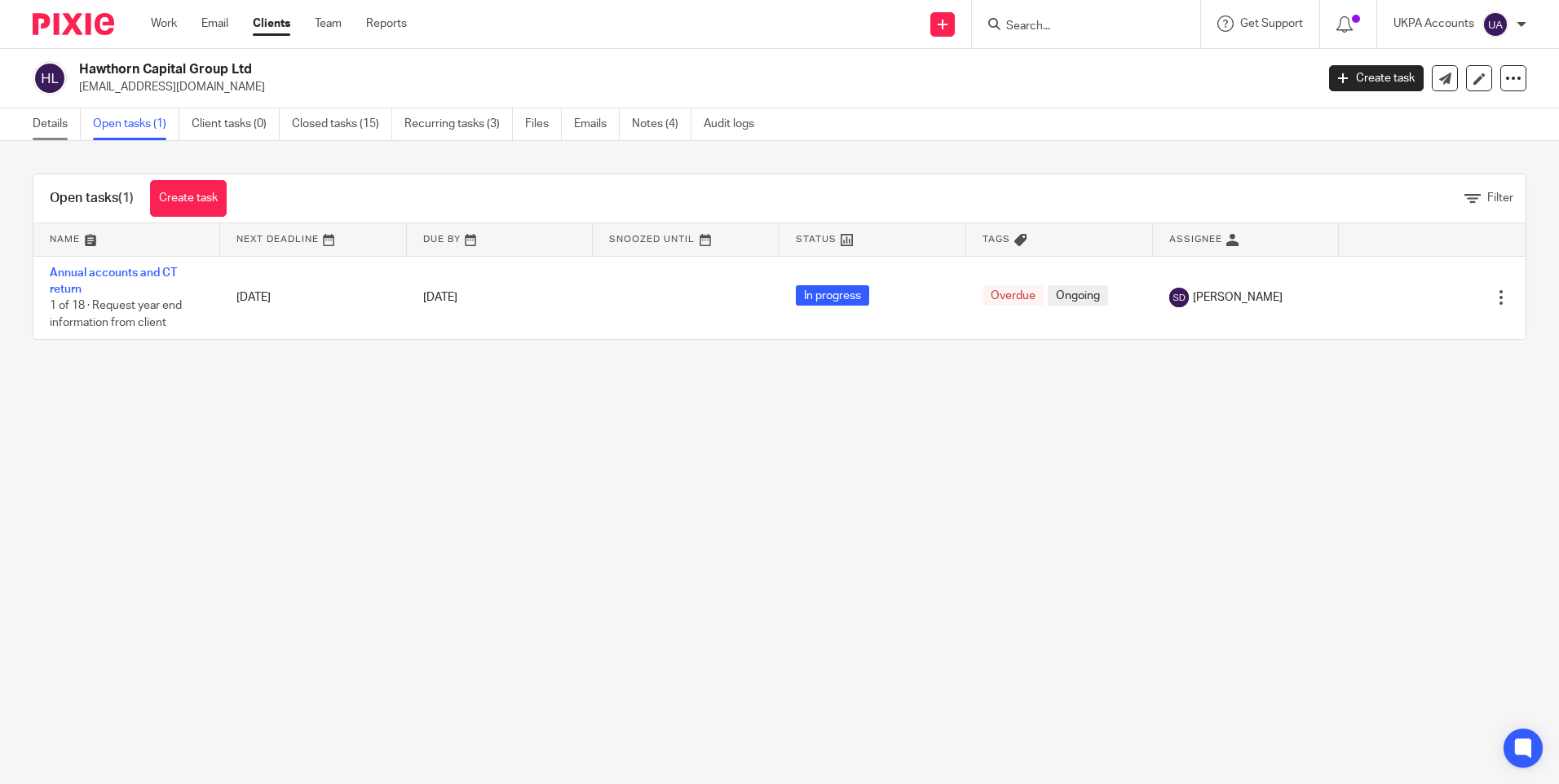
click at [57, 121] on link "Details" at bounding box center [57, 124] width 48 height 32
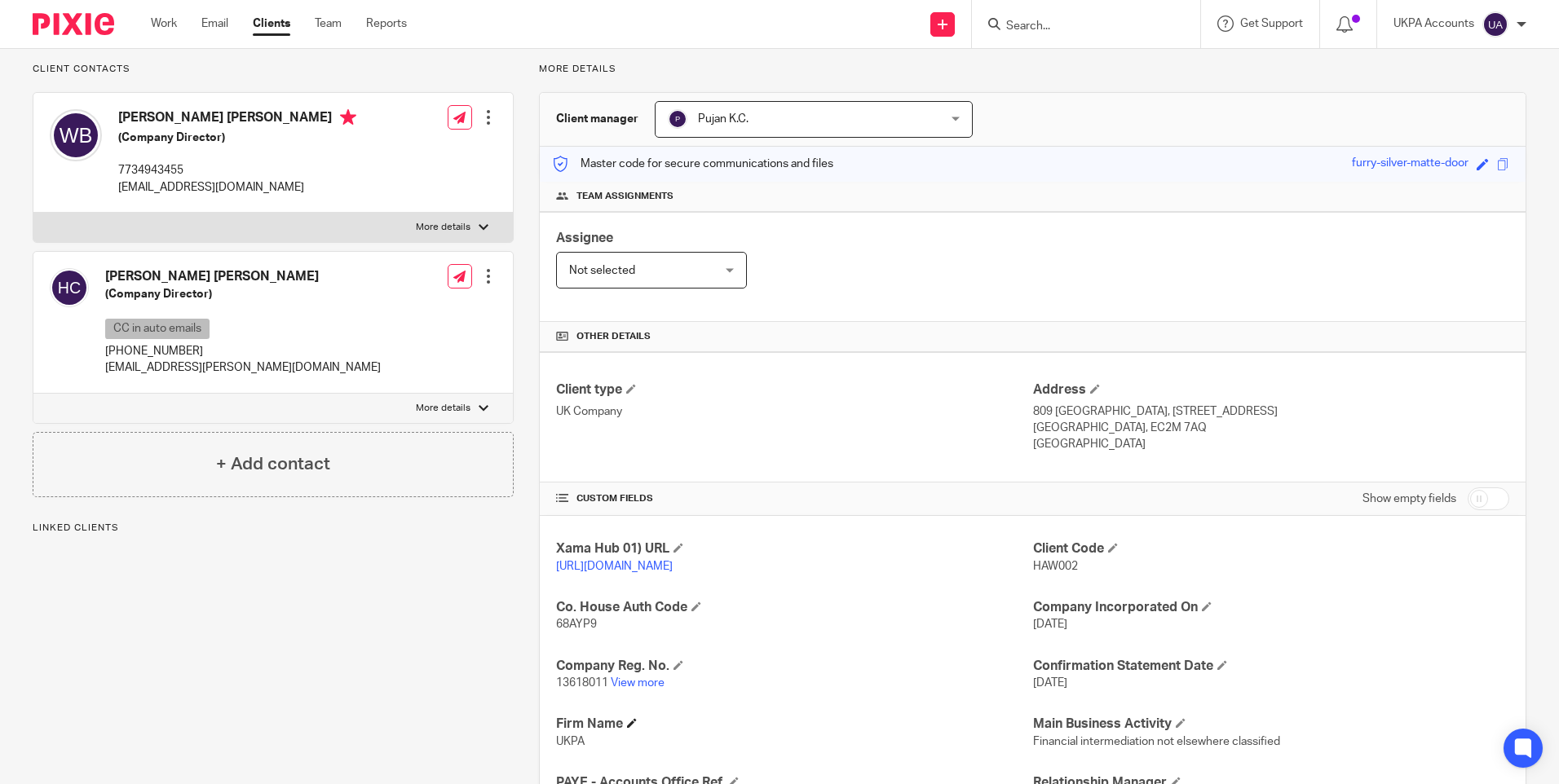
scroll to position [245, 0]
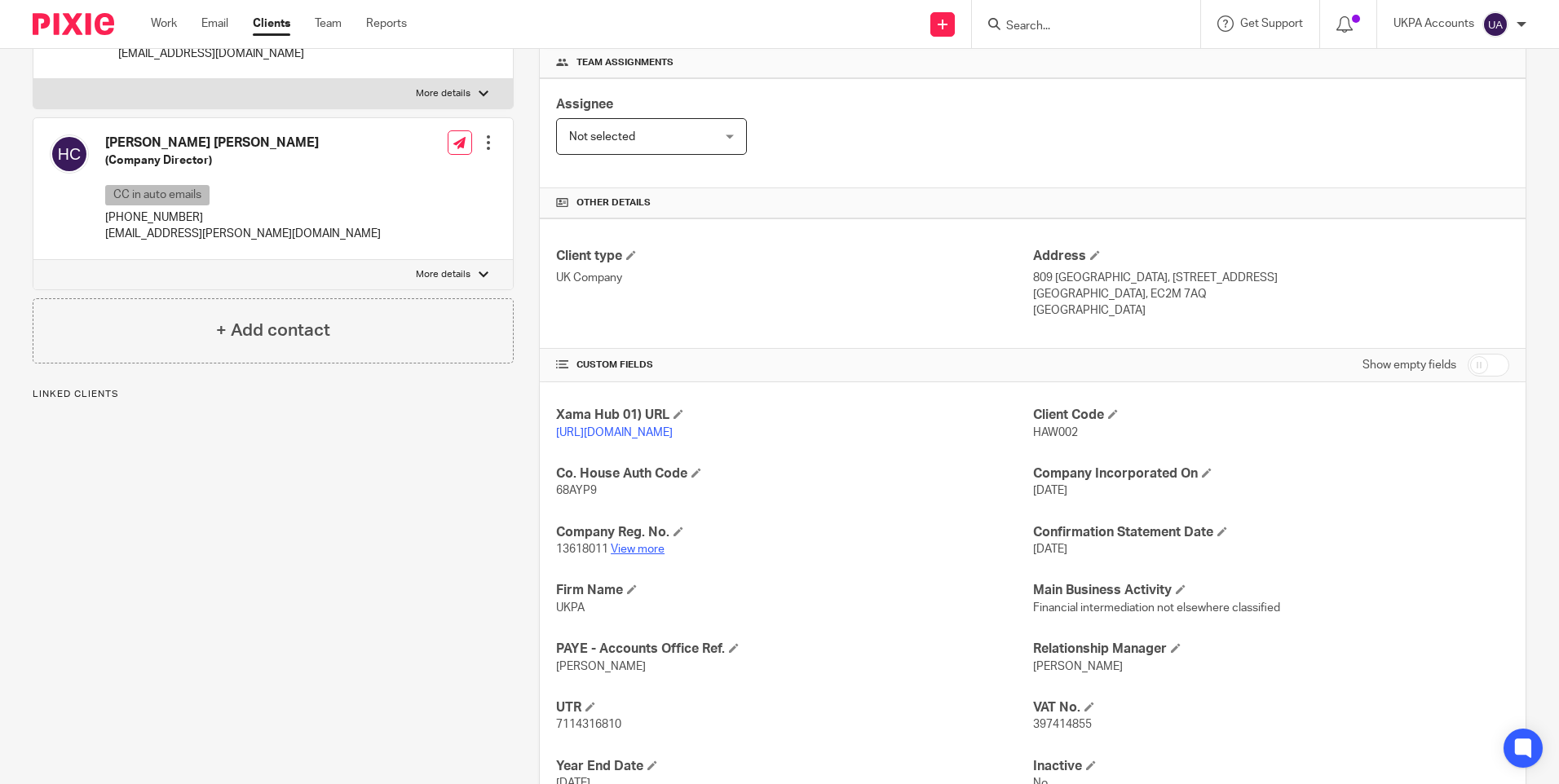
click at [656, 555] on link "View more" at bounding box center [637, 549] width 54 height 11
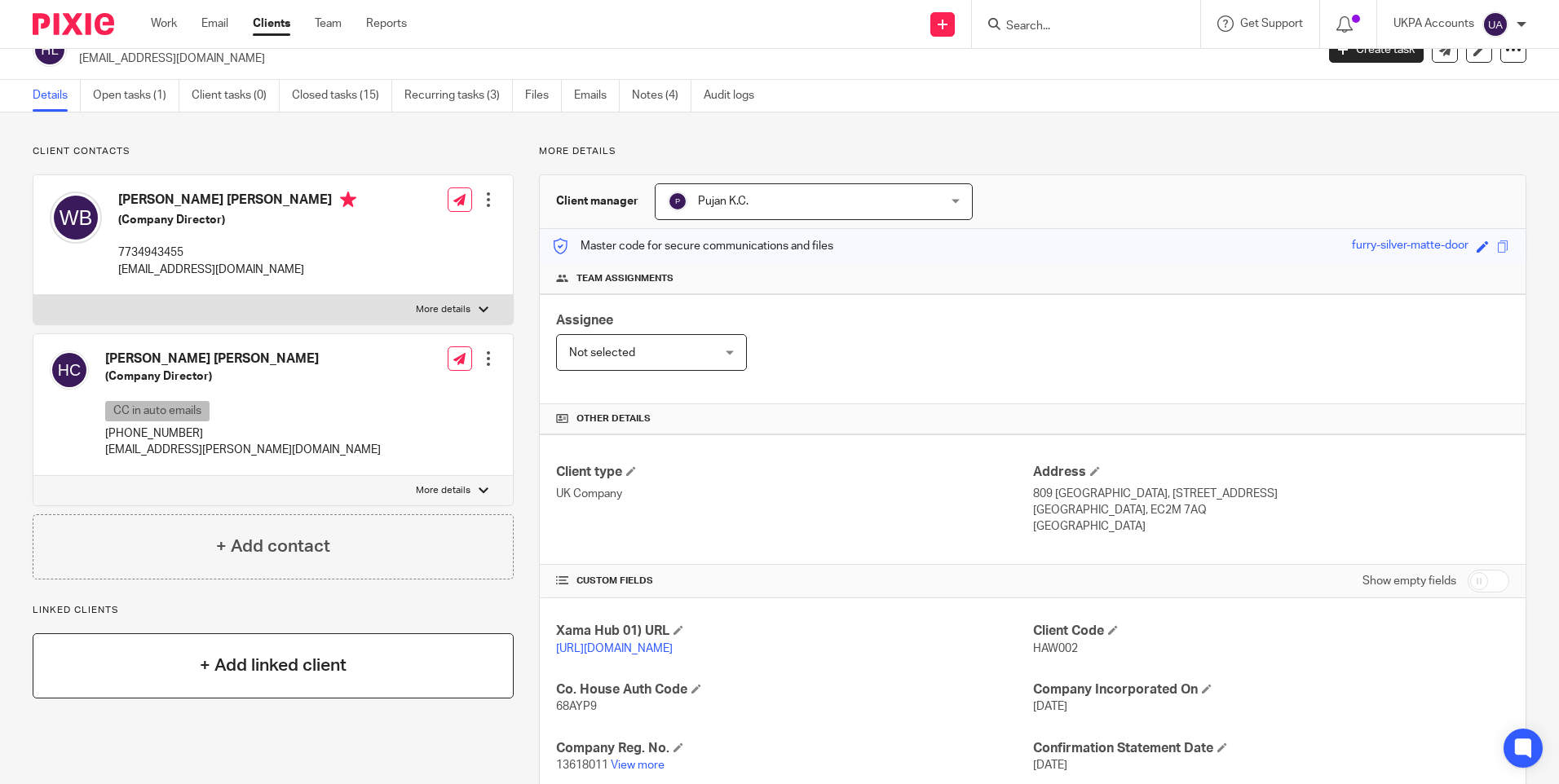
scroll to position [0, 0]
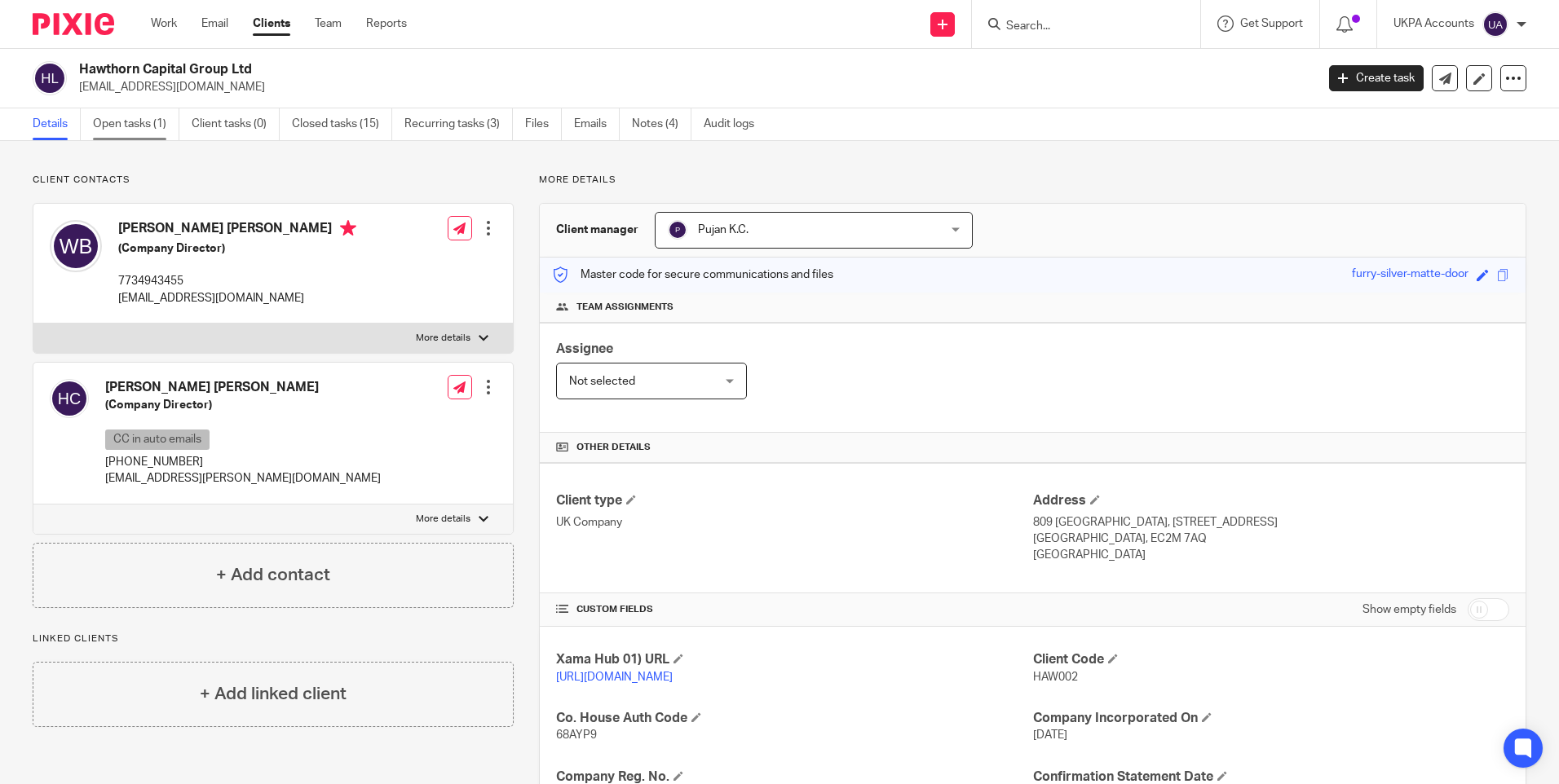
click at [127, 125] on link "Open tasks (1)" at bounding box center [136, 124] width 87 height 32
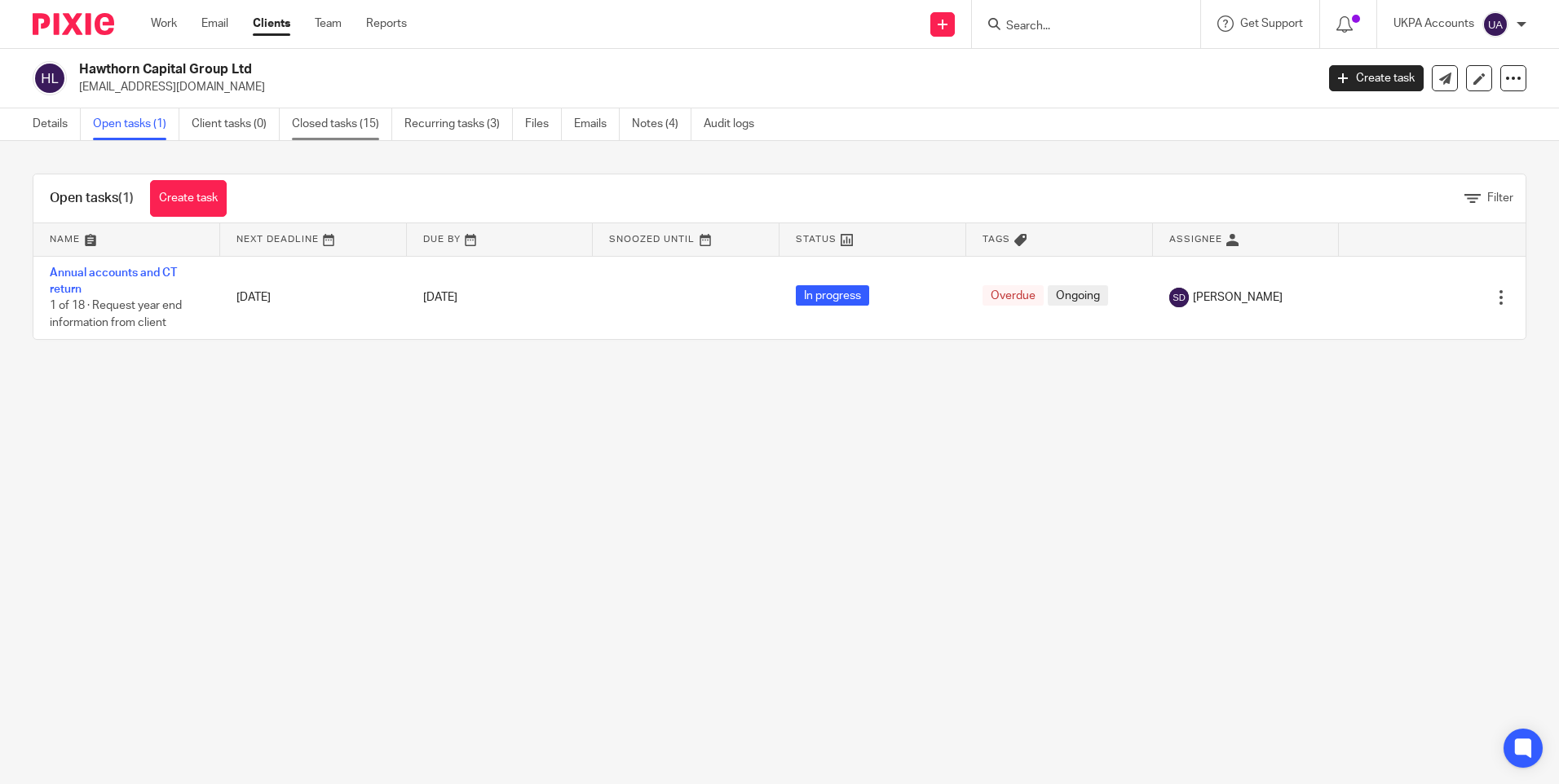
click at [330, 123] on link "Closed tasks (15)" at bounding box center [342, 124] width 101 height 32
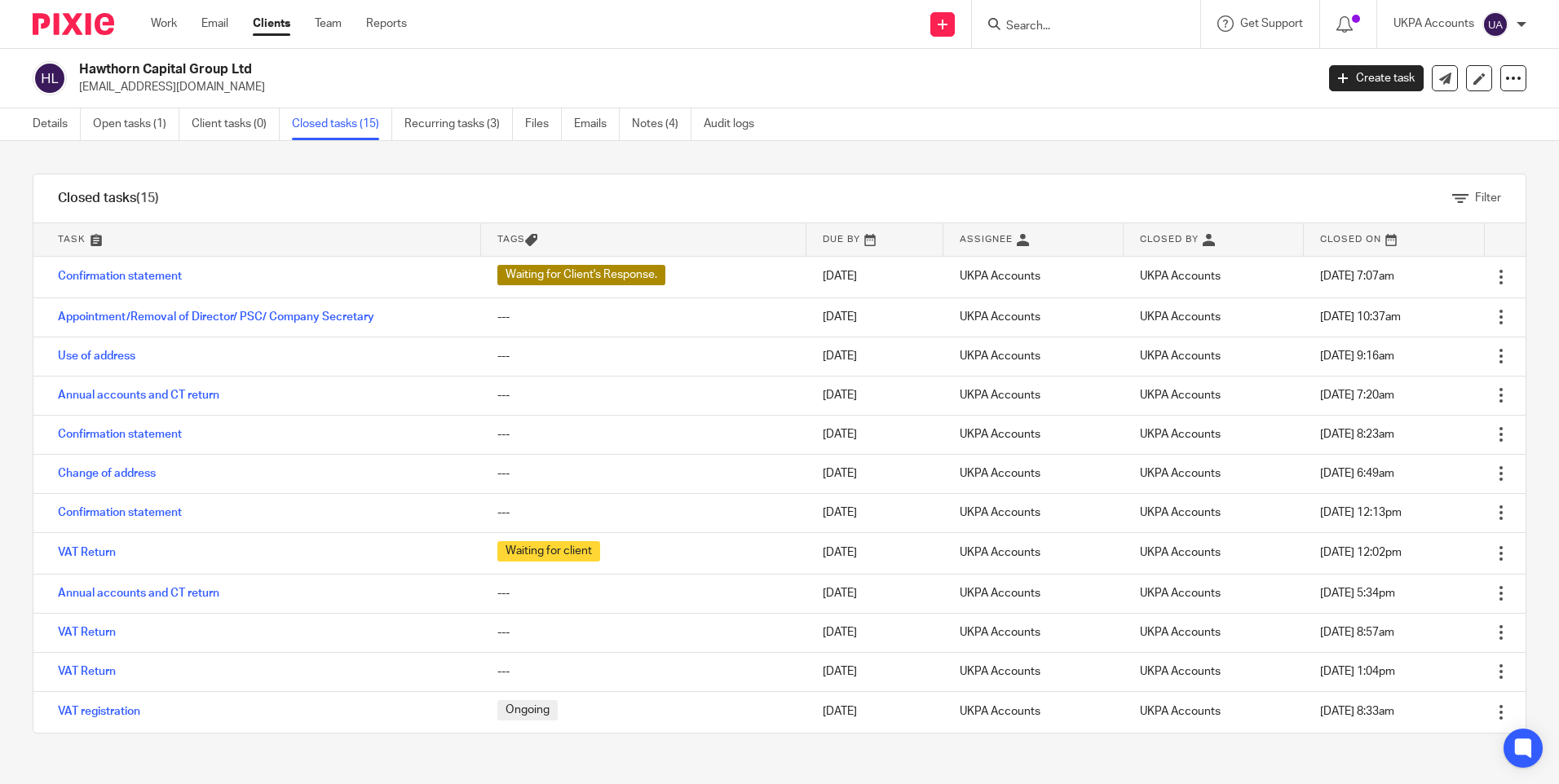
click at [1050, 14] on form at bounding box center [1091, 24] width 174 height 20
click at [1036, 25] on input "Search" at bounding box center [1078, 26] width 147 height 15
paste input "Hawthorn Capital Group Holdings Ltd"
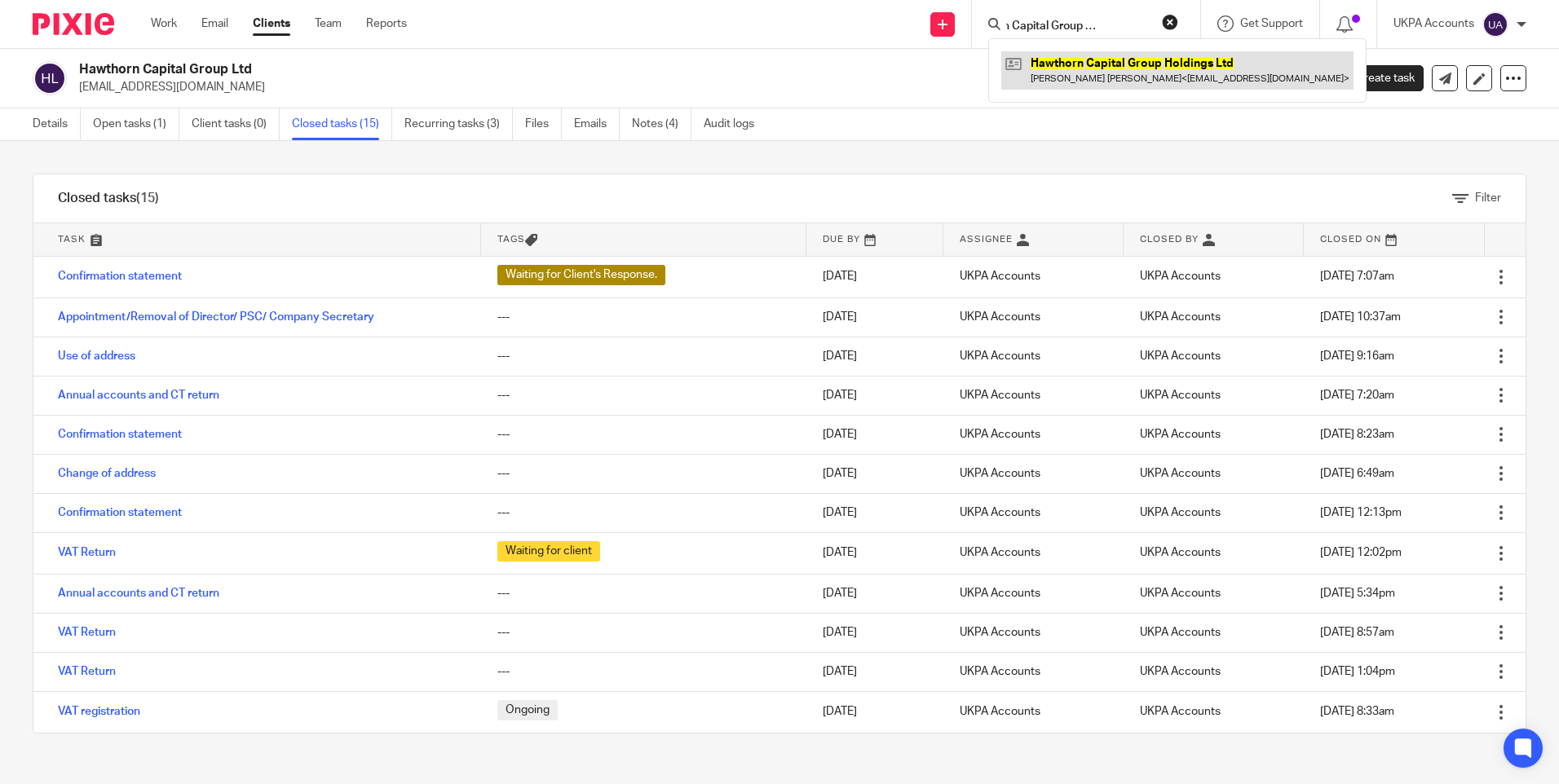
type input "Hawthorn Capital Group Holdings Ltd"
click at [1074, 63] on link at bounding box center [1177, 70] width 352 height 37
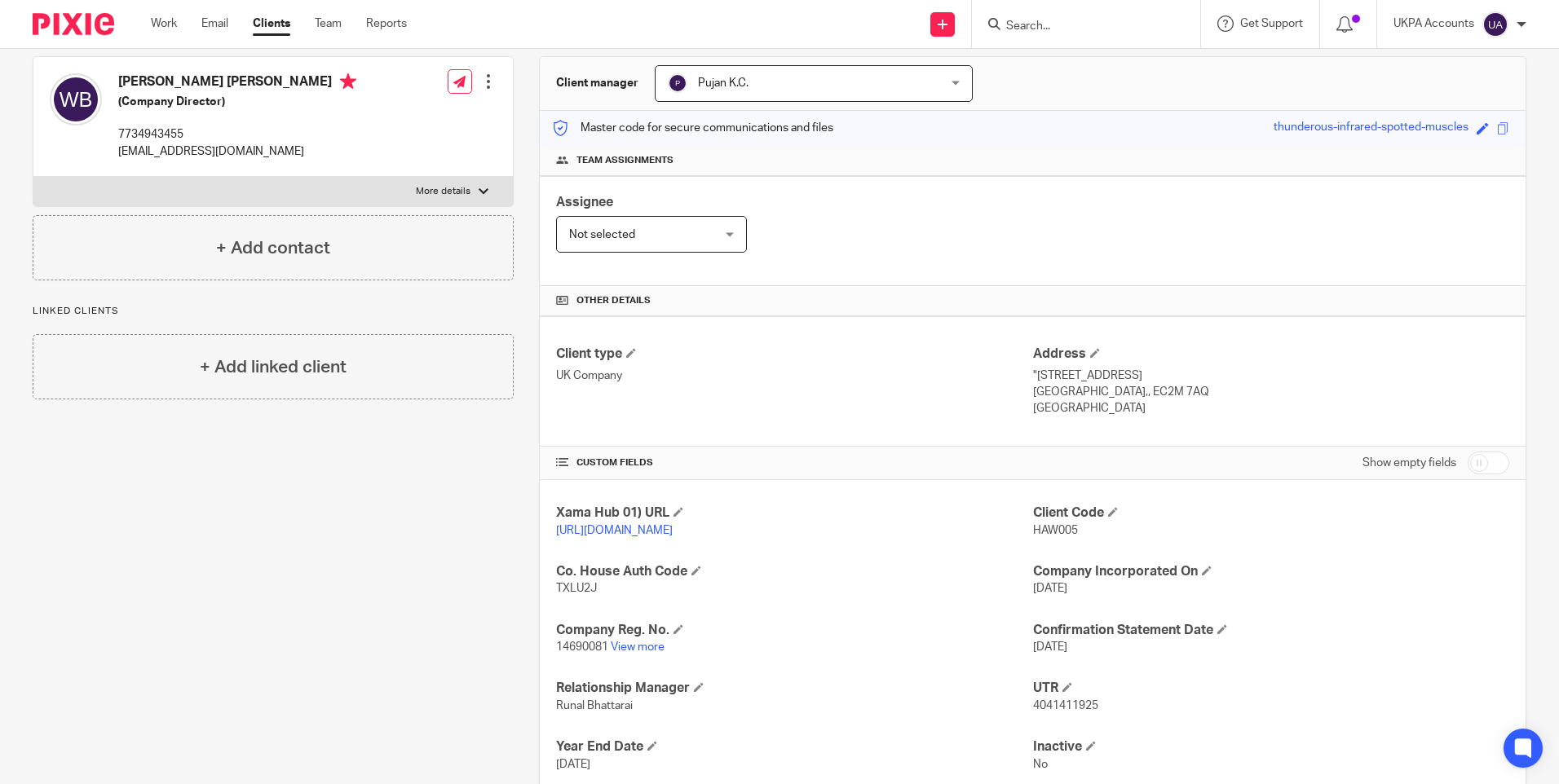
scroll to position [268, 0]
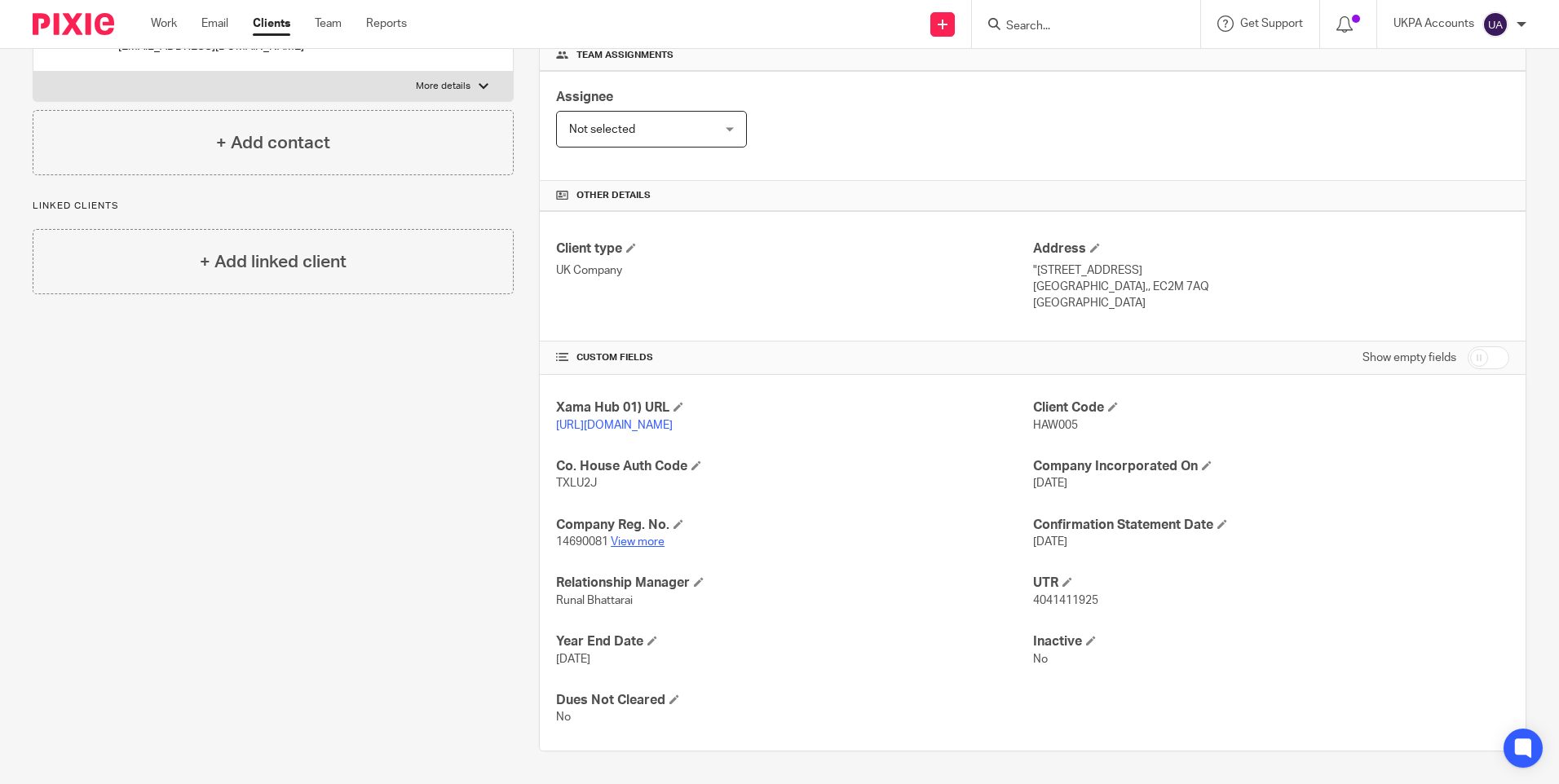
click at [630, 545] on link "View more" at bounding box center [637, 541] width 54 height 11
click at [1082, 14] on form at bounding box center [1091, 24] width 174 height 20
click at [1075, 19] on input "Search" at bounding box center [1078, 26] width 147 height 15
paste input "HAW006-Hawksley Holdings BVI"
type input "HAW006-Hawksley Holdings BVI"
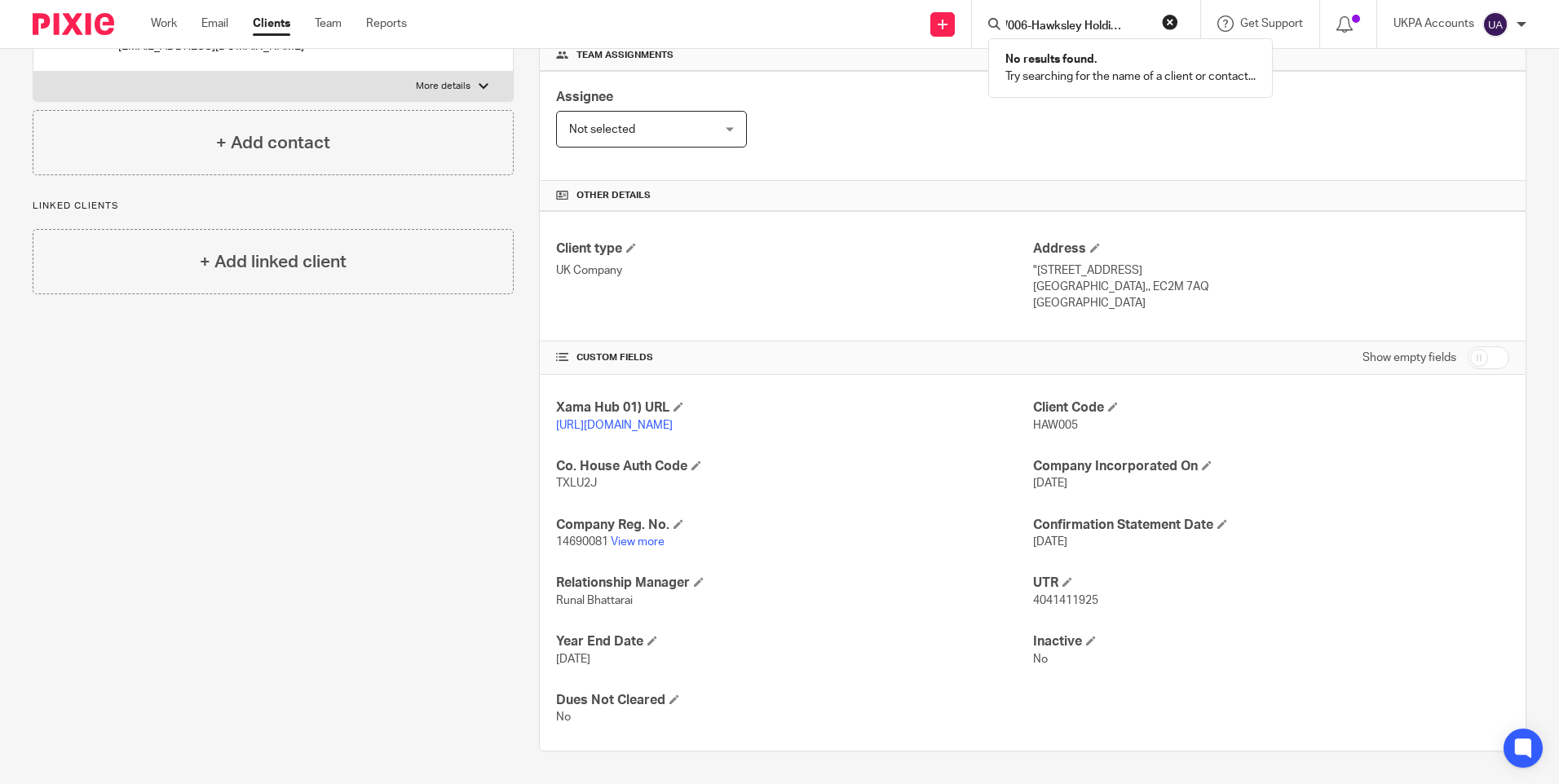
scroll to position [0, 0]
drag, startPoint x: 1033, startPoint y: 26, endPoint x: 909, endPoint y: 26, distance: 124.0
click at [910, 26] on div "Send new email Create task Add client HAW006-Hawksley Holdings BVI No results f…" at bounding box center [995, 24] width 1128 height 48
click at [1049, 24] on input "Search" at bounding box center [1078, 26] width 147 height 15
paste input "HAW006-Hawksley Holdings BVI"
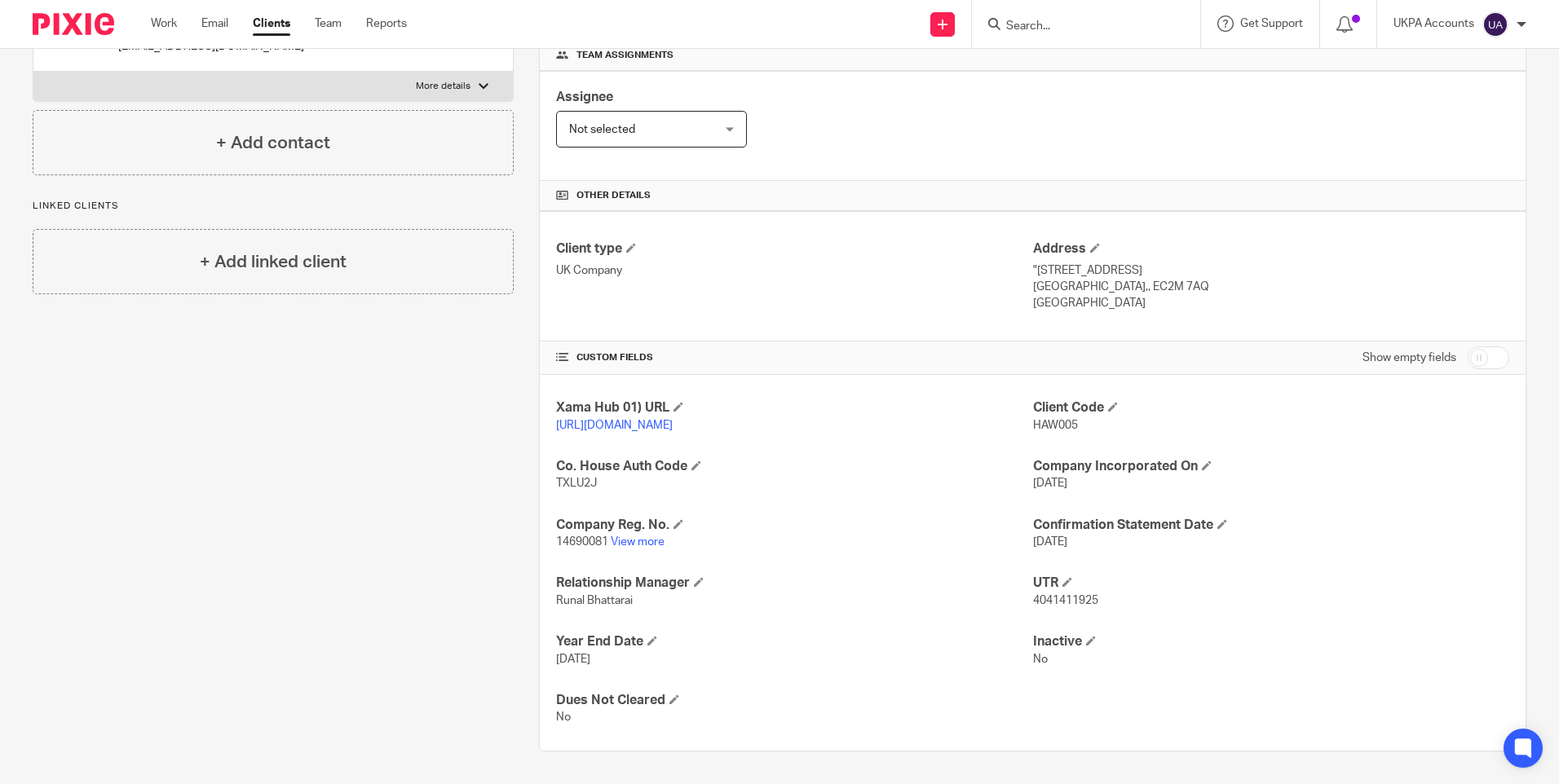
type input "HAW006-Hawksley Holdings BVI"
drag, startPoint x: 1032, startPoint y: 26, endPoint x: 932, endPoint y: 25, distance: 100.0
click at [933, 25] on div "Send new email Create task Add client HAW006-Hawksley Holdings BVI No results f…" at bounding box center [995, 24] width 1128 height 48
click at [1043, 23] on input "Search" at bounding box center [1078, 26] width 147 height 15
click at [1044, 30] on input "Search" at bounding box center [1078, 26] width 147 height 15
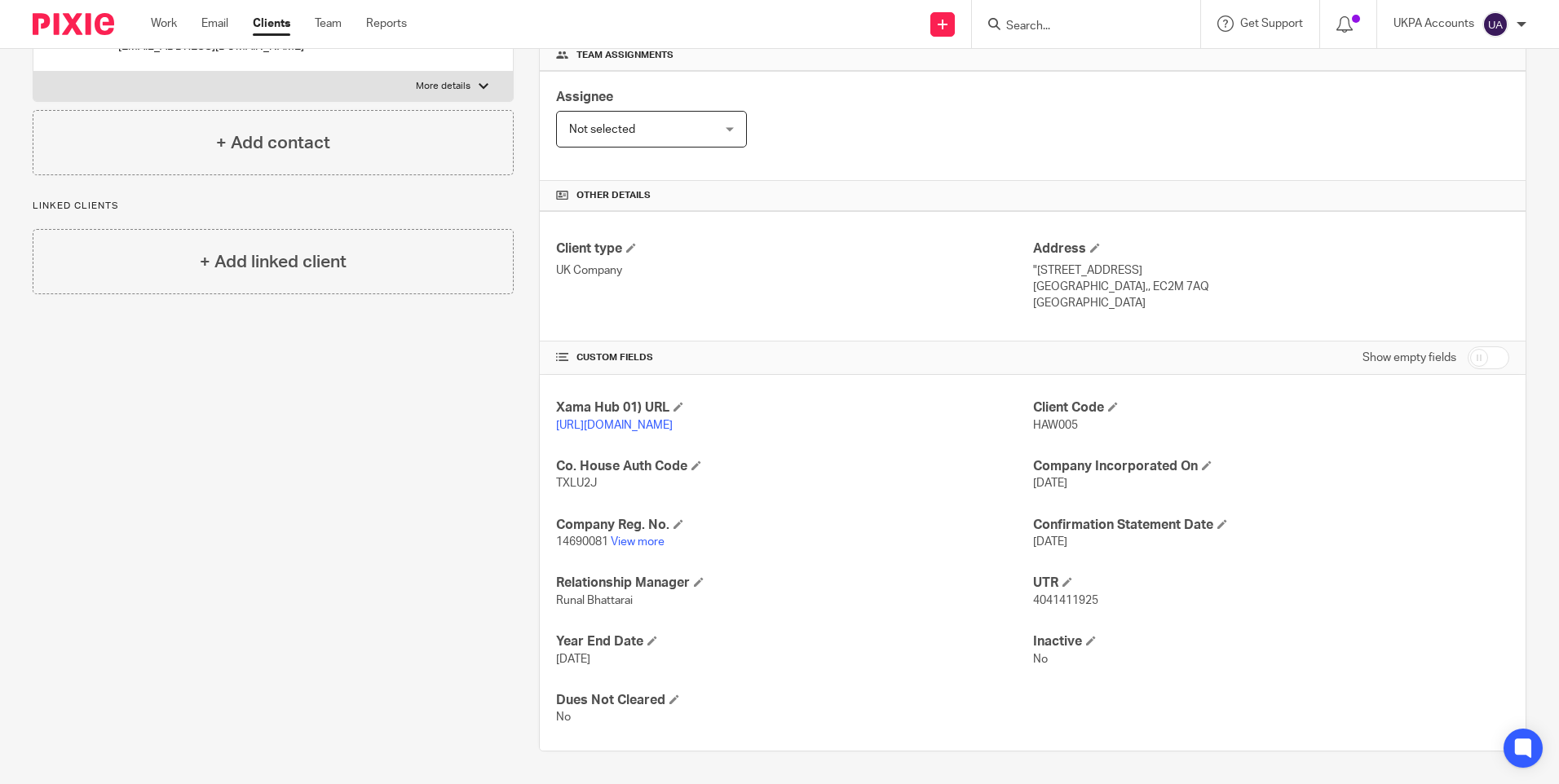
paste input "HAW006-Hawksley Holdings BVI"
click at [1036, 22] on input "HAW006-Hawksley Holdings BVI" at bounding box center [1078, 26] width 147 height 15
click at [1147, 20] on input "Hawksley Holdings BVI" at bounding box center [1078, 26] width 147 height 15
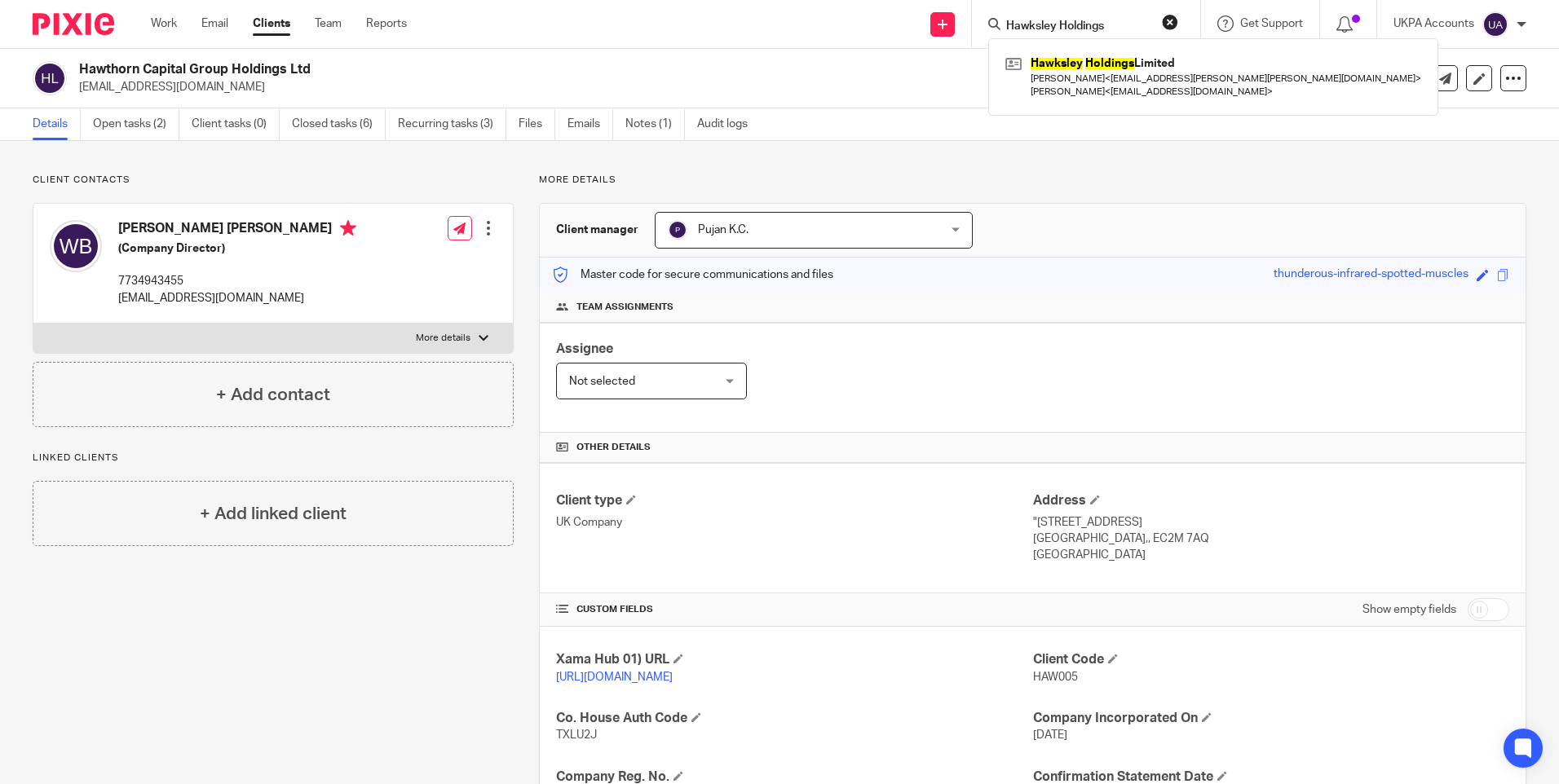
click at [1102, 24] on input "Hawksley Holdings" at bounding box center [1078, 26] width 147 height 15
paste input "ello Properties Limited"
type input "Hello Properties Limited"
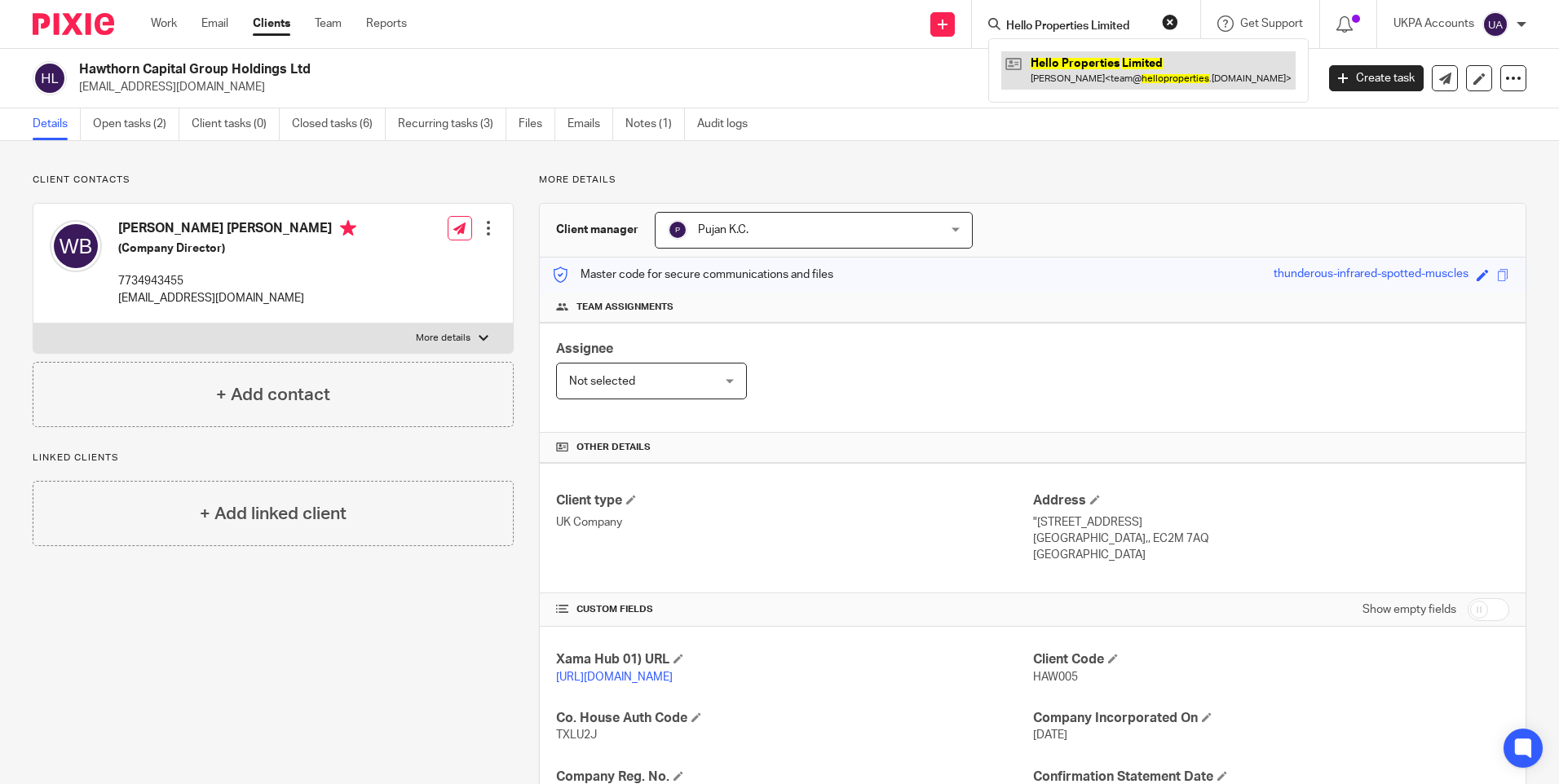
click at [1086, 63] on link at bounding box center [1148, 70] width 294 height 37
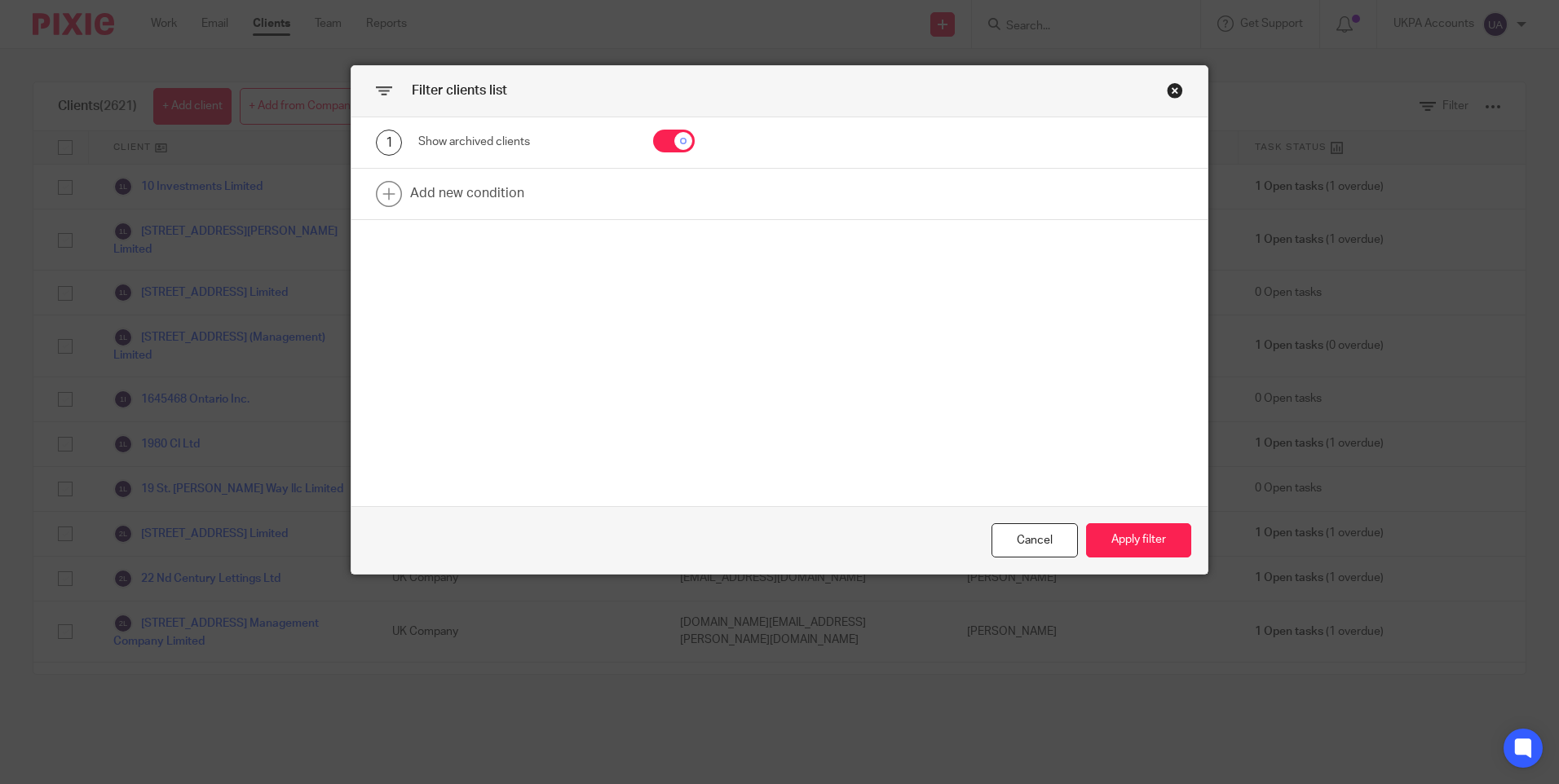
click at [1135, 536] on button "Apply filter" at bounding box center [1139, 541] width 105 height 35
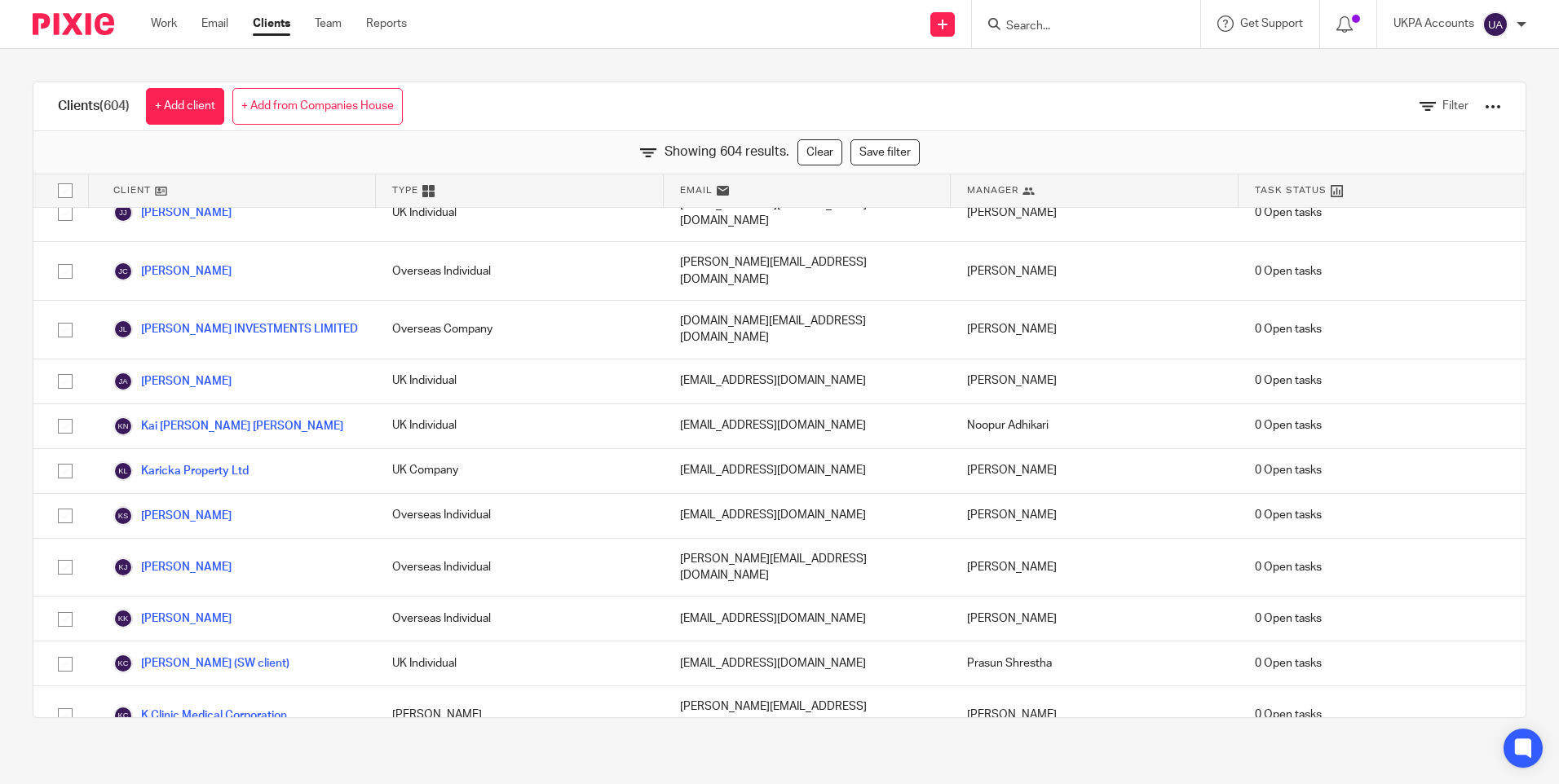
scroll to position [13647, 0]
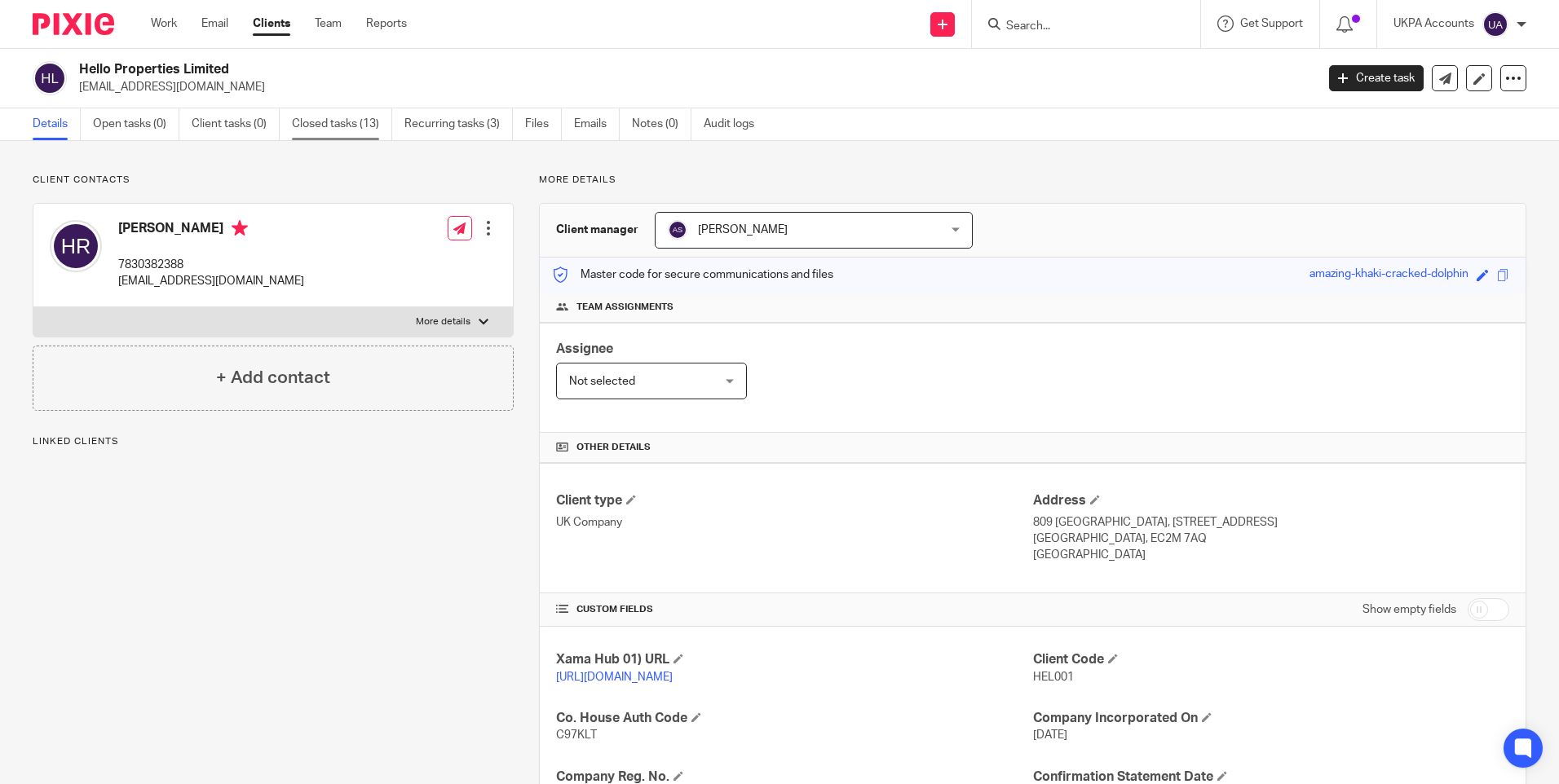
click at [375, 124] on link "Closed tasks (13)" at bounding box center [342, 124] width 101 height 32
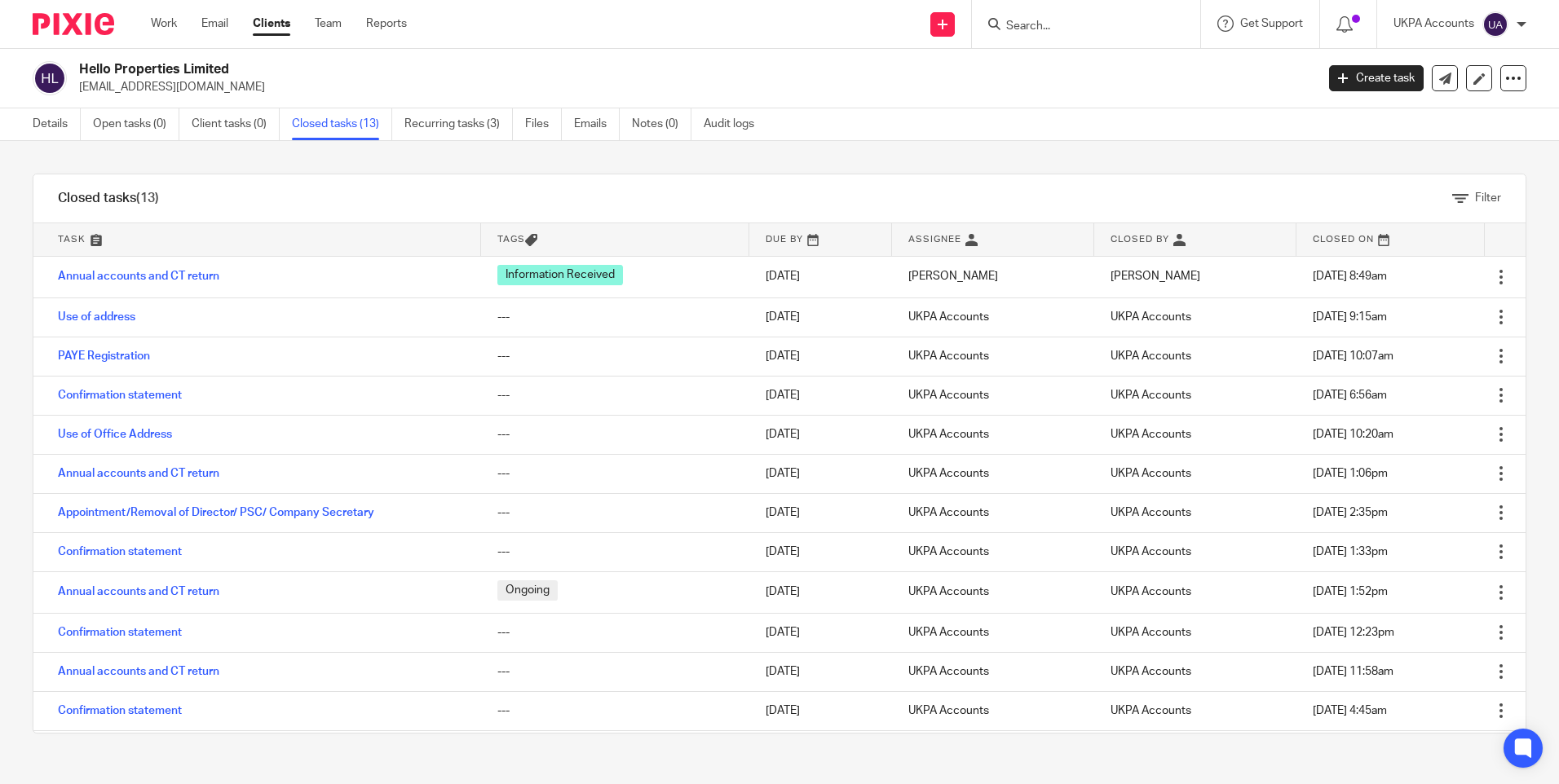
click at [1033, 33] on input "Search" at bounding box center [1078, 26] width 147 height 15
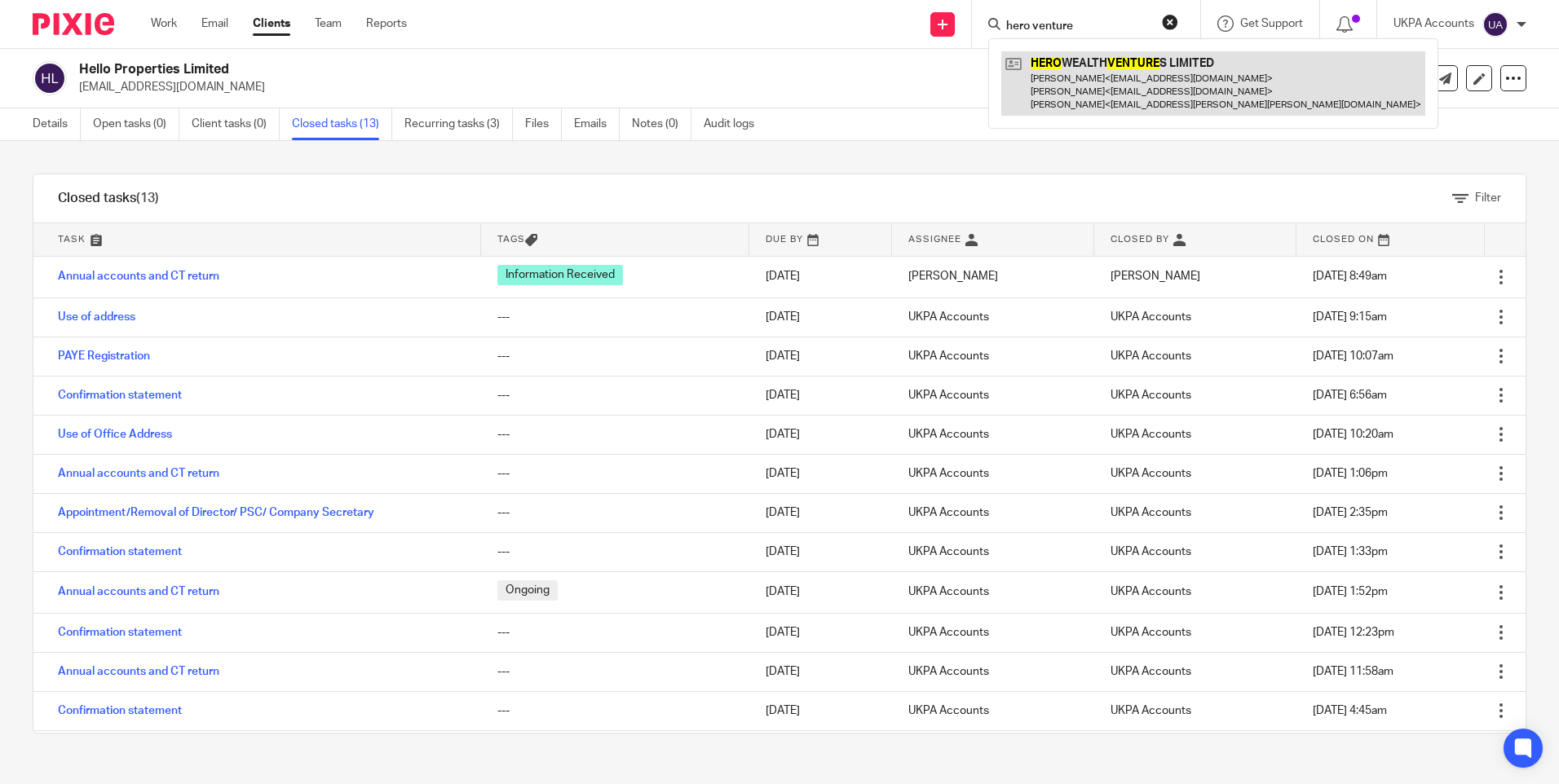
type input "hero venture"
click at [1065, 57] on link at bounding box center [1214, 83] width 424 height 64
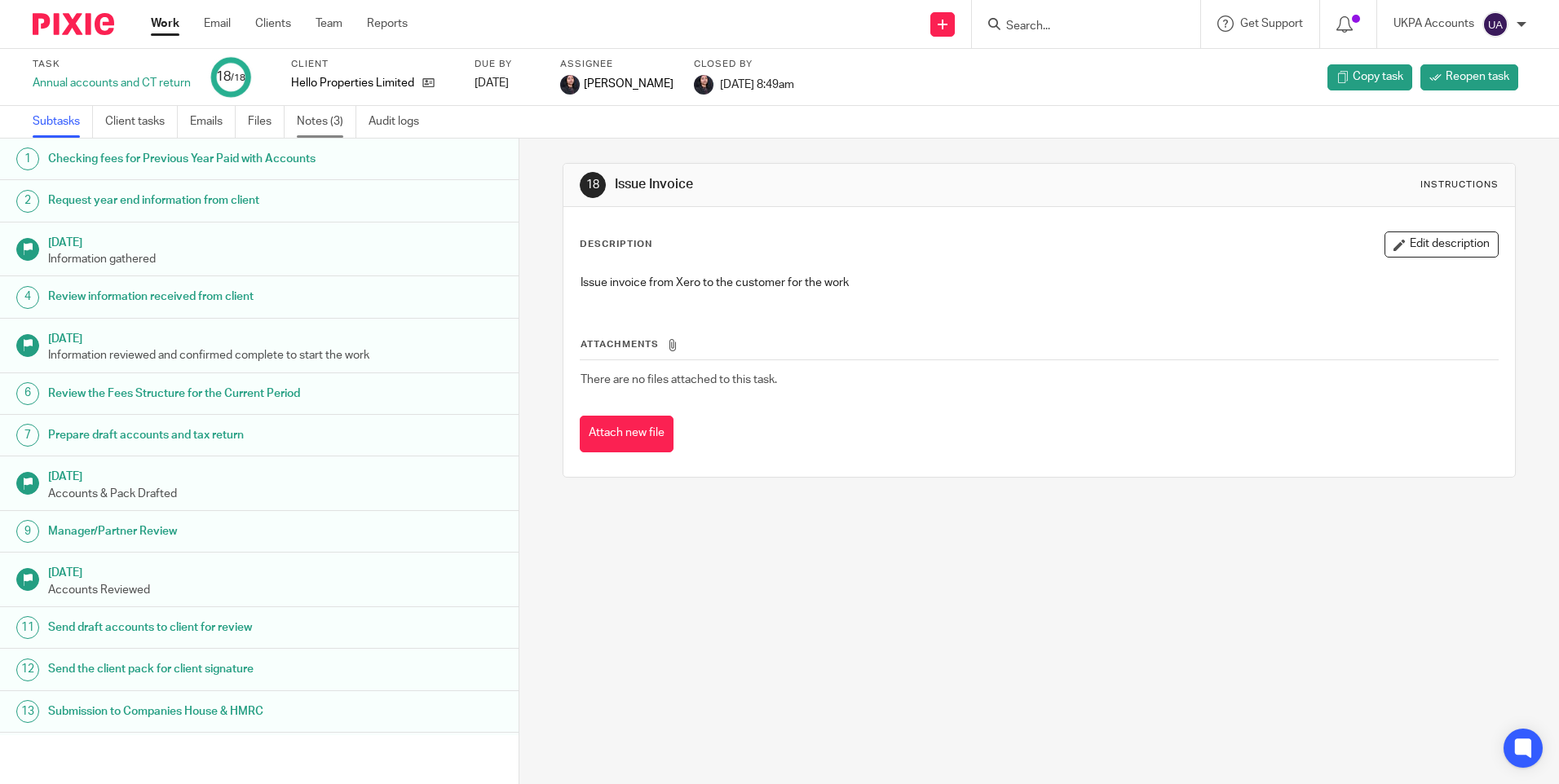
click at [321, 124] on link "Notes (3)" at bounding box center [326, 122] width 59 height 32
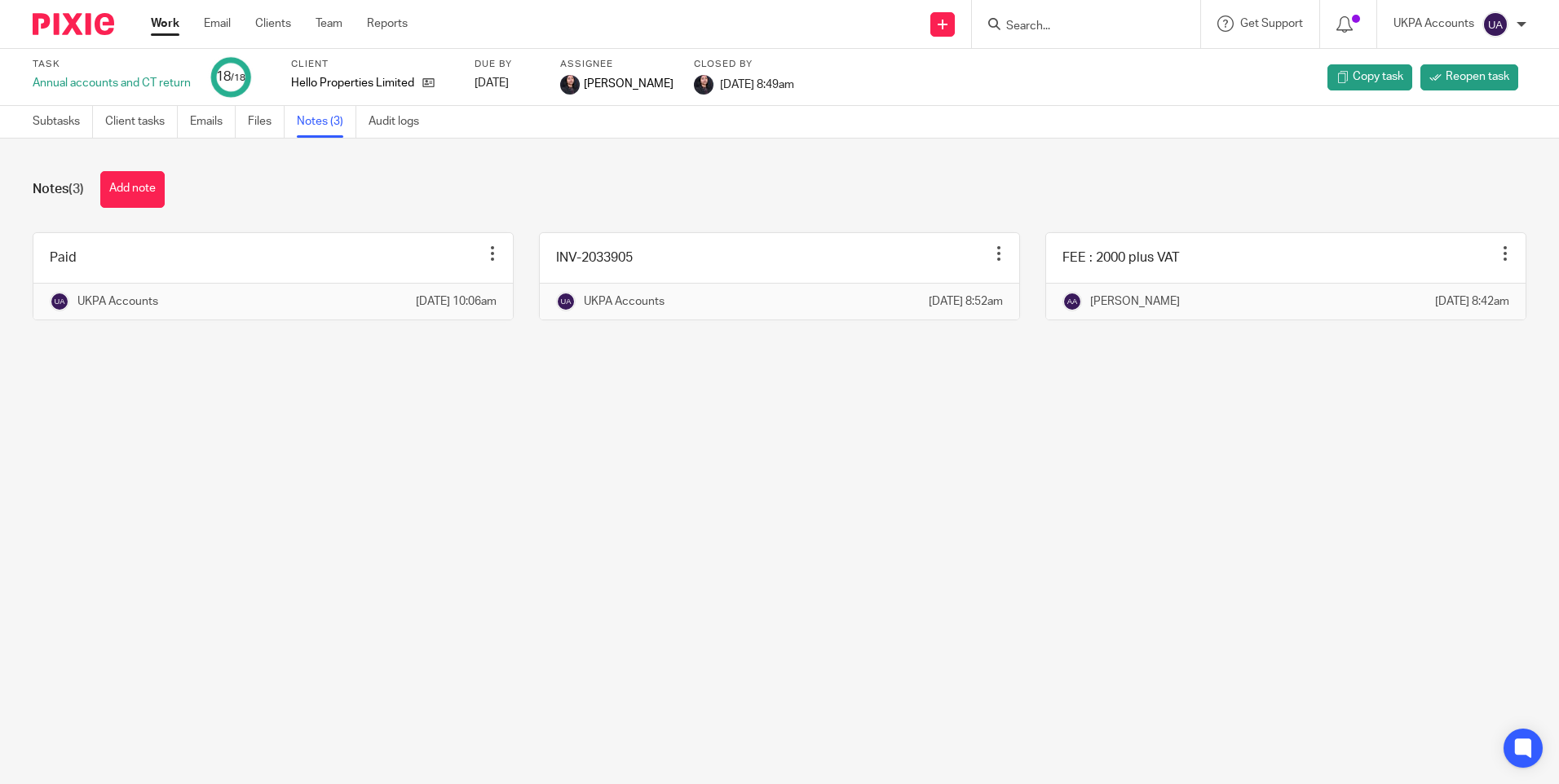
click at [503, 208] on div "Notes (3) Add note Paid Edit note Delete note UKPA Accounts [DATE] 10:06am INV-…" at bounding box center [779, 258] width 1559 height 238
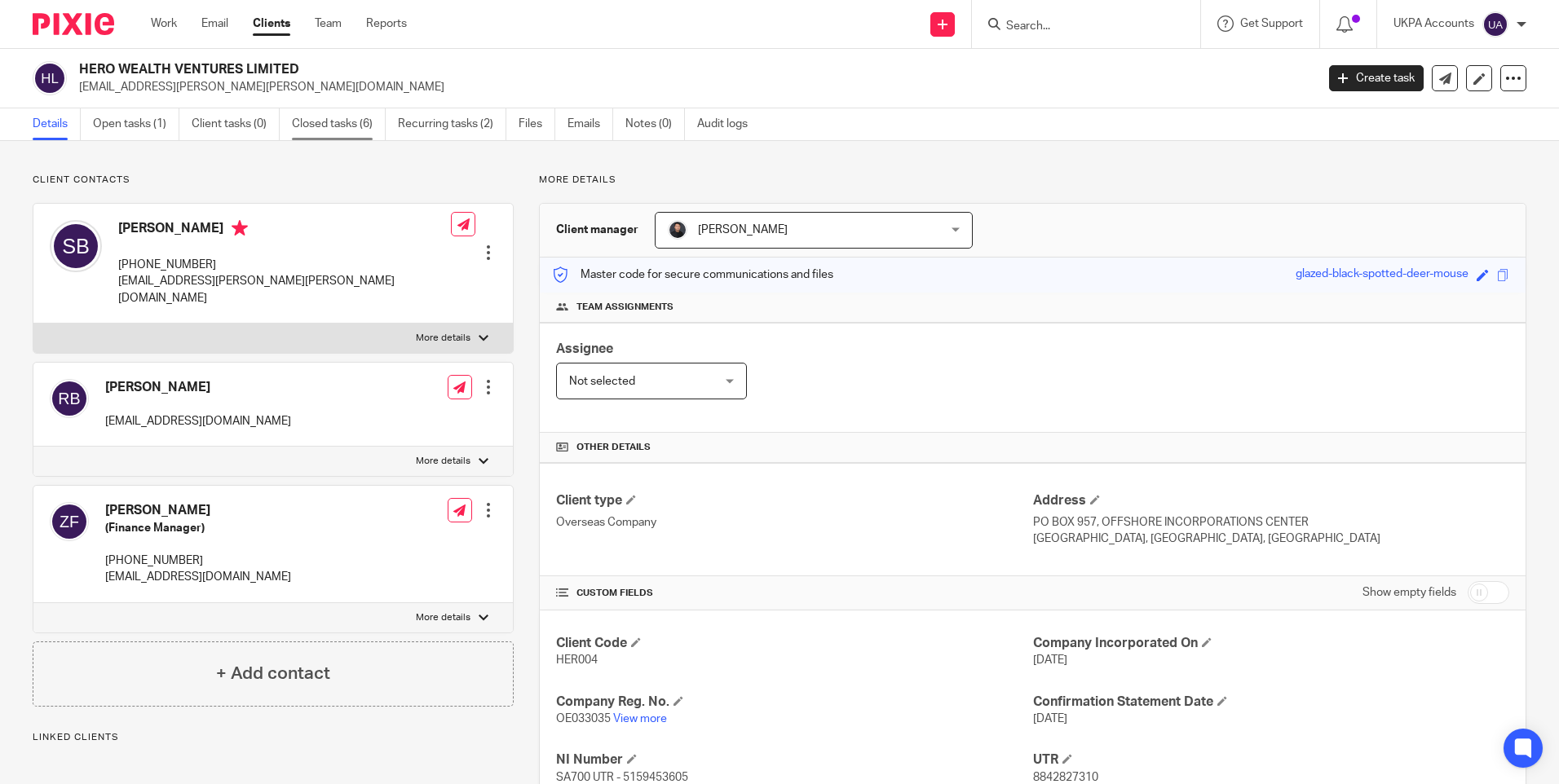
click at [349, 129] on link "Closed tasks (6)" at bounding box center [338, 124] width 94 height 32
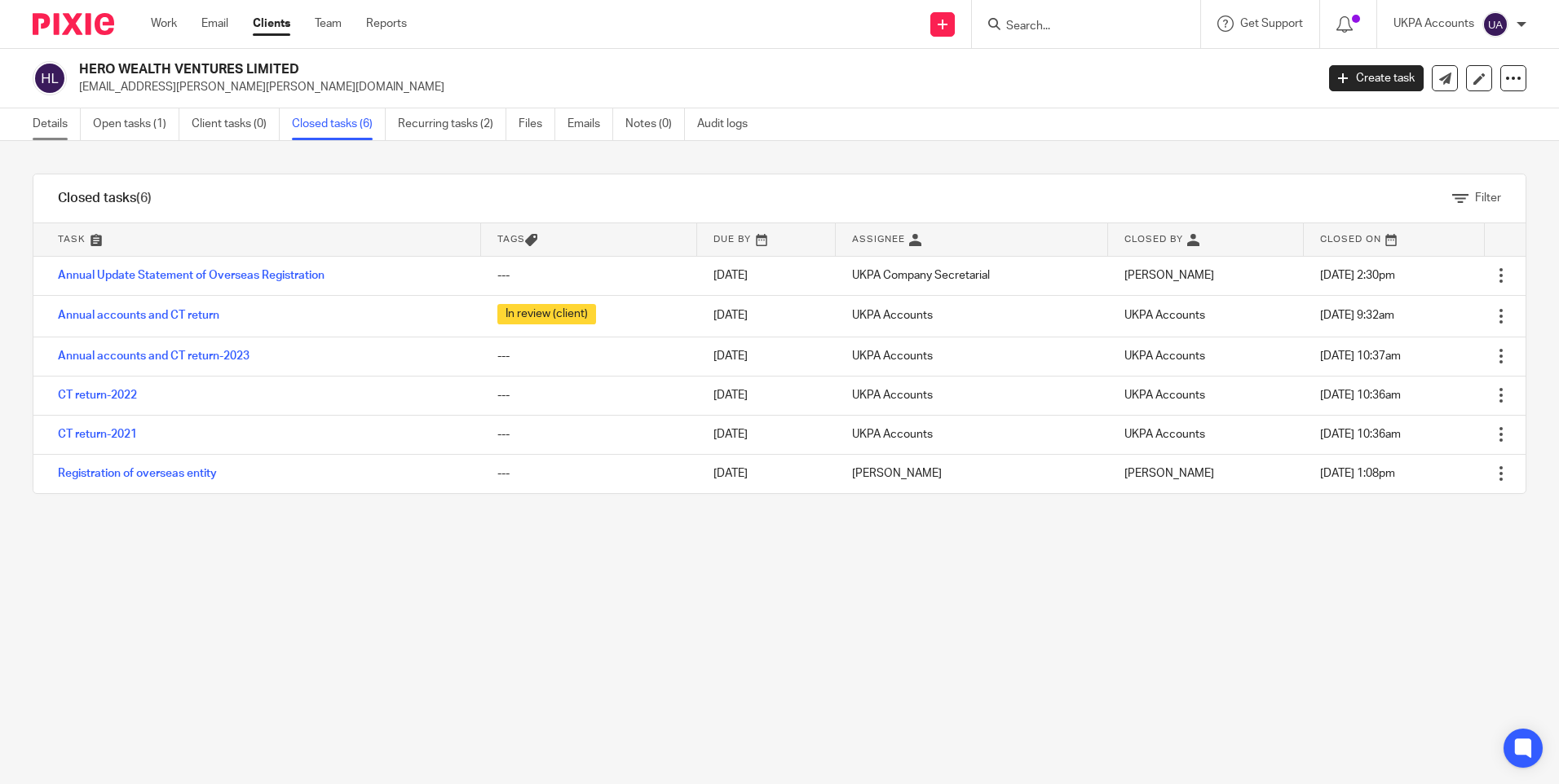
click at [64, 122] on link "Details" at bounding box center [57, 124] width 48 height 32
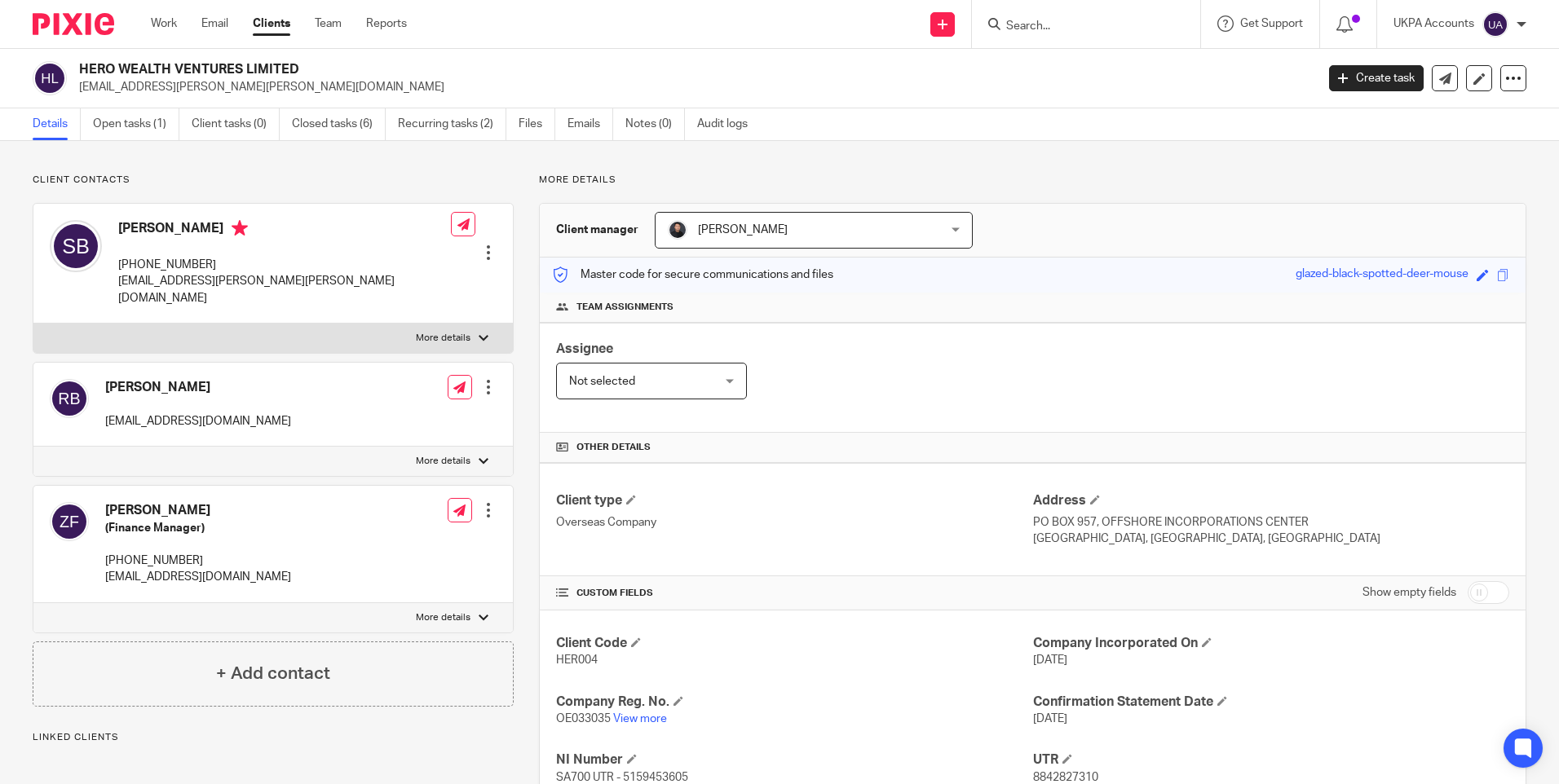
scroll to position [235, 0]
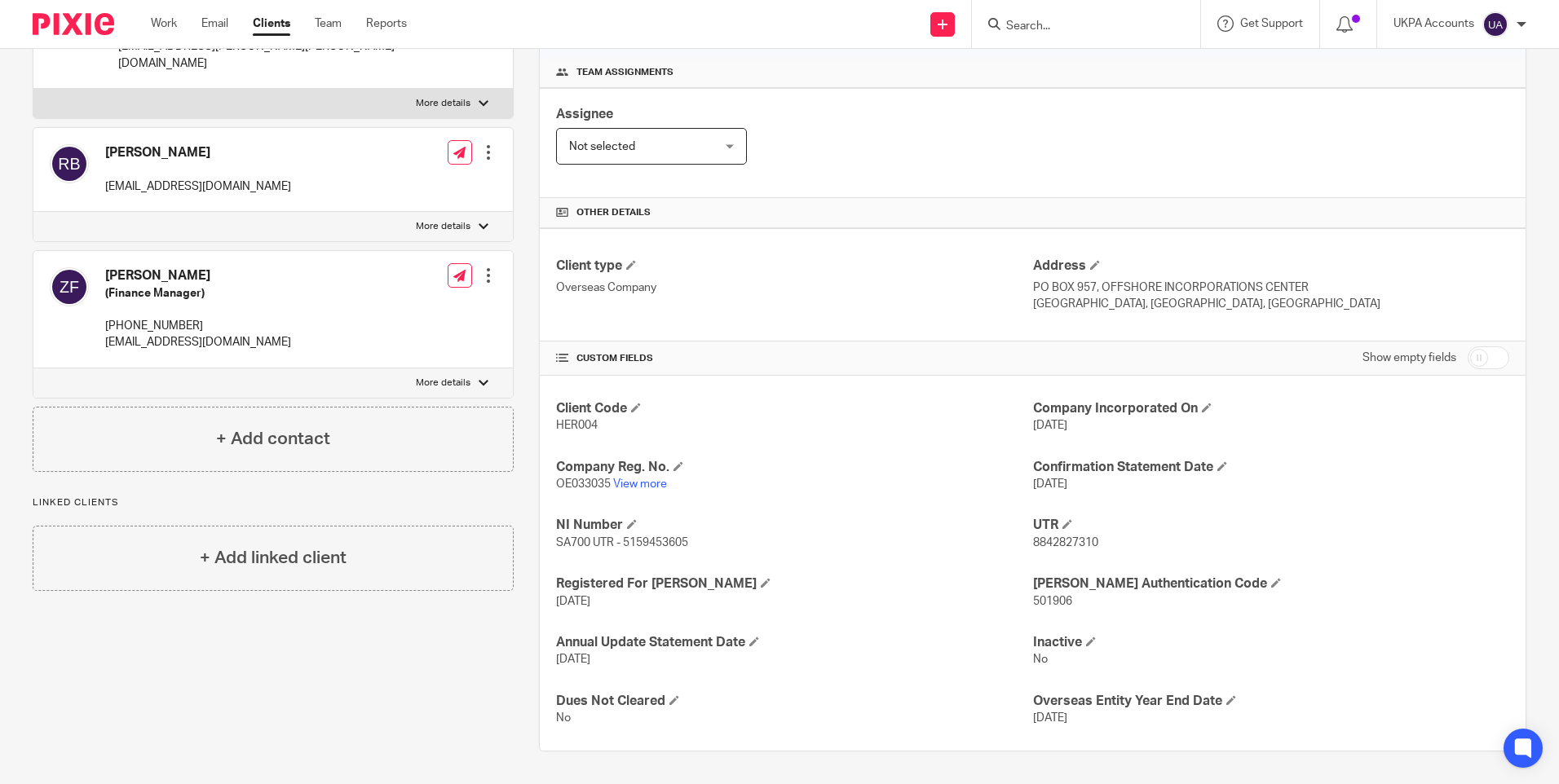
click at [264, 640] on div "Client contacts Rohit Bachani rohitb@merlin-me.com Edit contact Create client f…" at bounding box center [260, 345] width 506 height 812
click at [1095, 29] on input "Search" at bounding box center [1078, 26] width 147 height 15
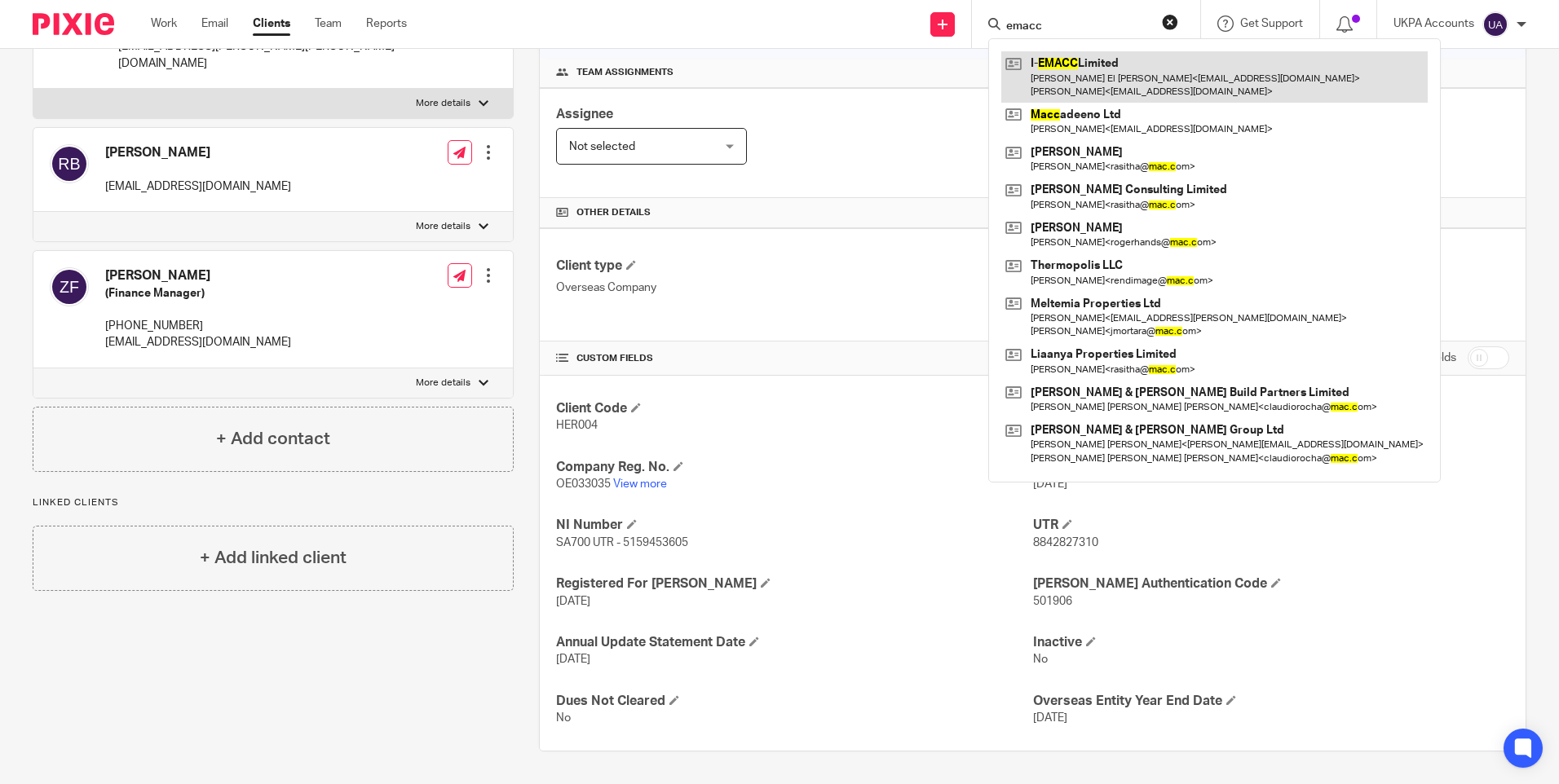
type input "emacc"
click at [1148, 90] on link at bounding box center [1215, 76] width 427 height 50
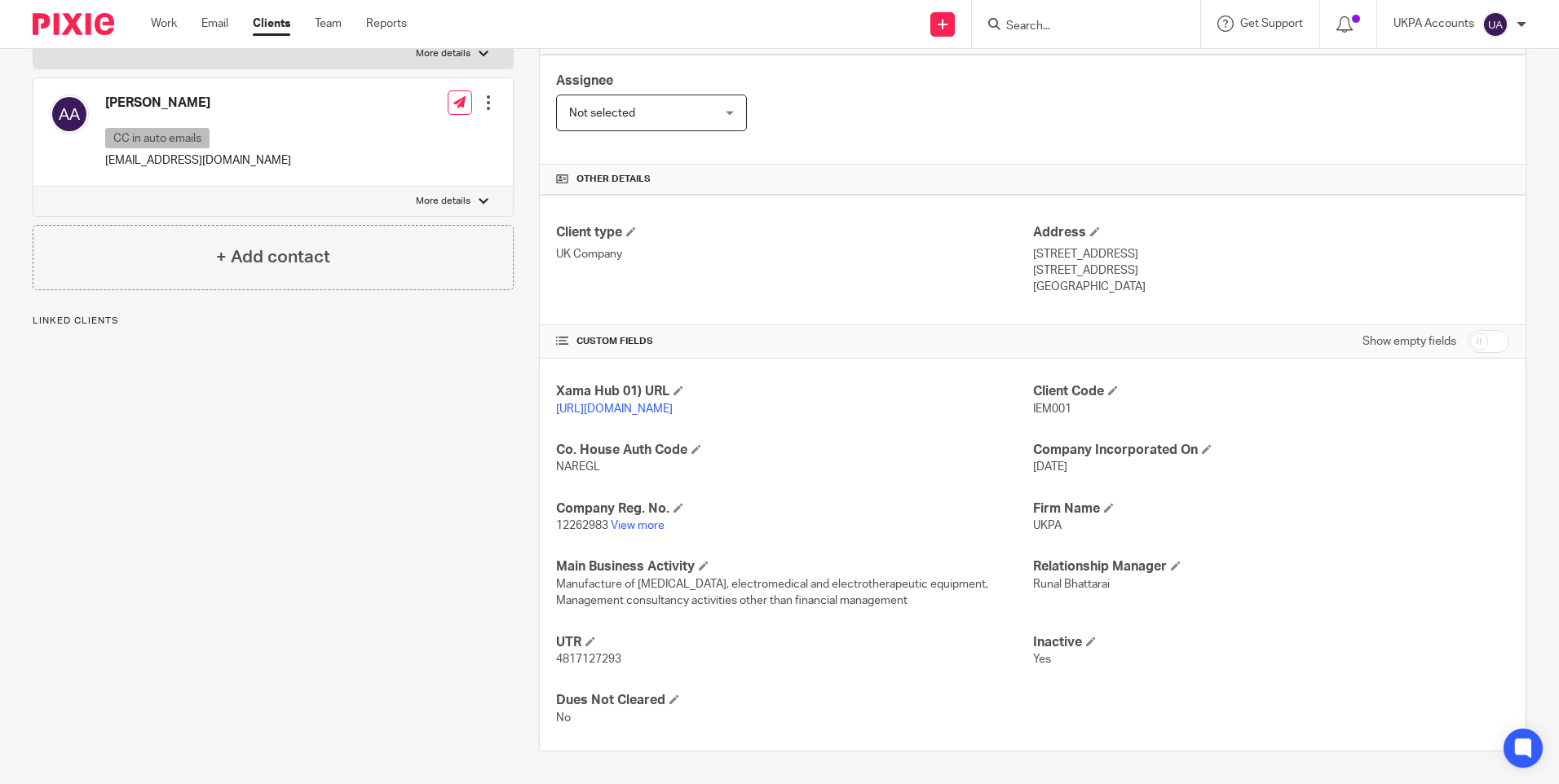
scroll to position [41, 0]
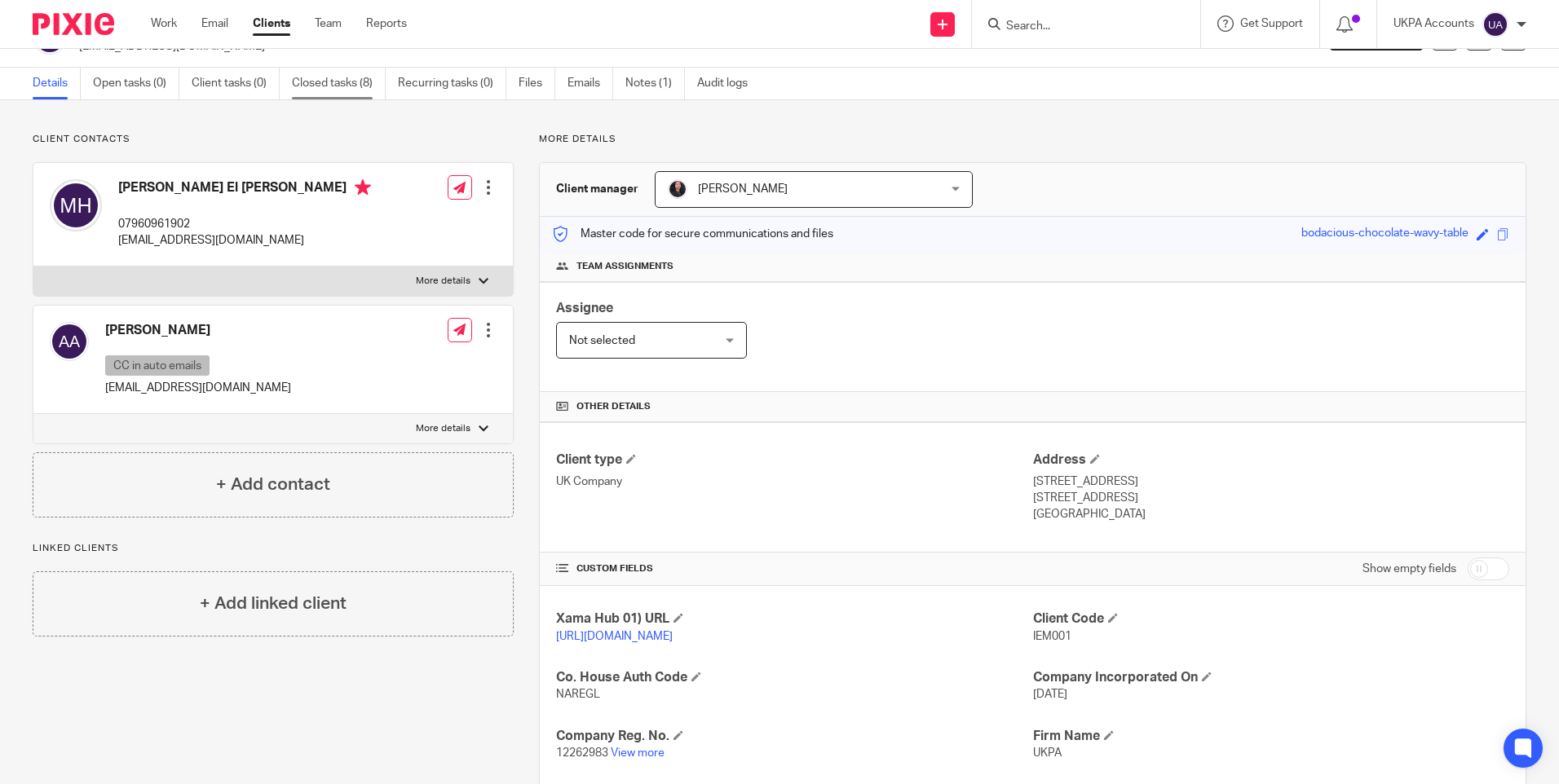
click at [359, 81] on link "Closed tasks (8)" at bounding box center [338, 84] width 94 height 32
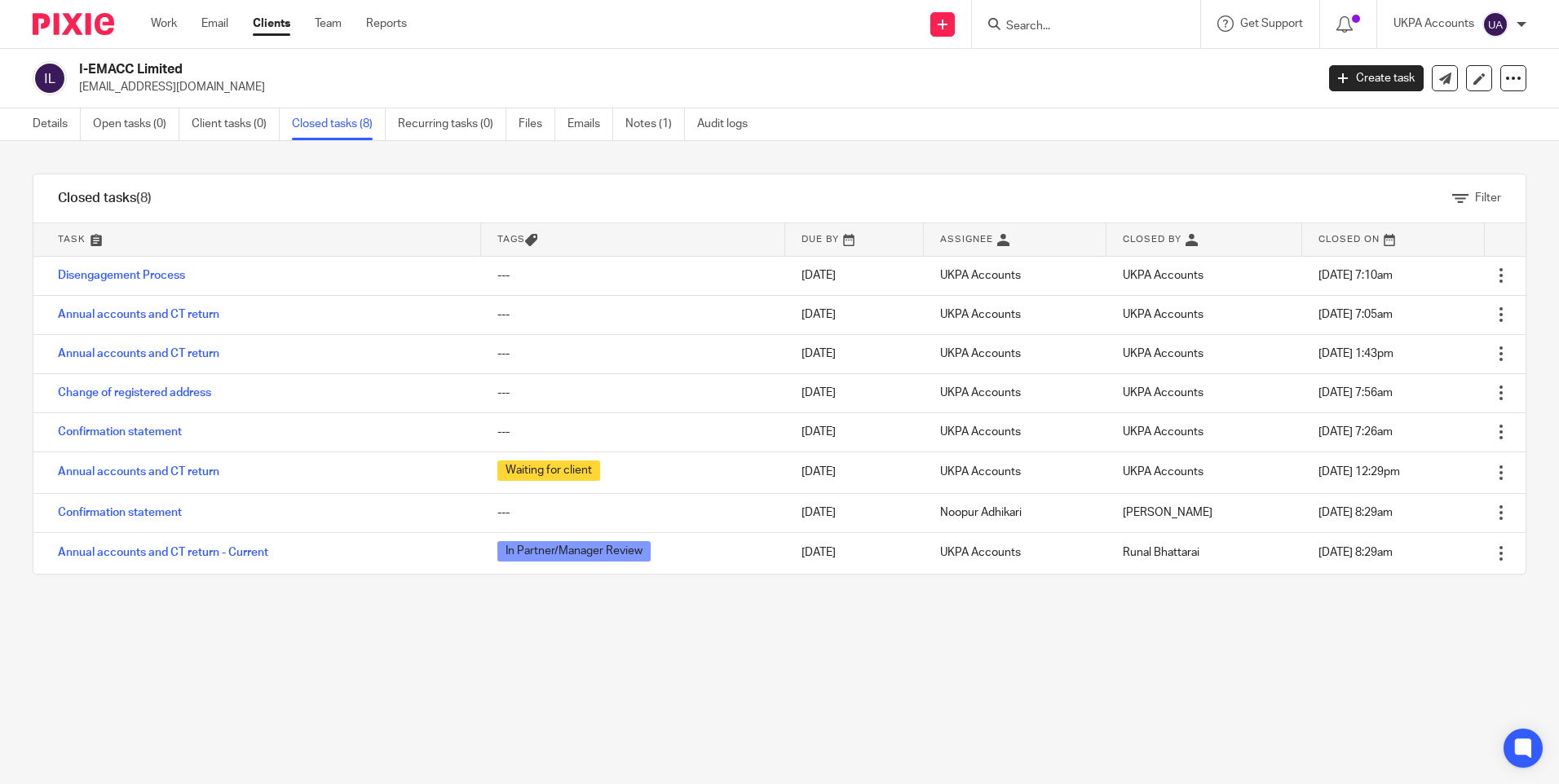
click at [188, 314] on link "Annual accounts and CT return" at bounding box center [139, 314] width 162 height 11
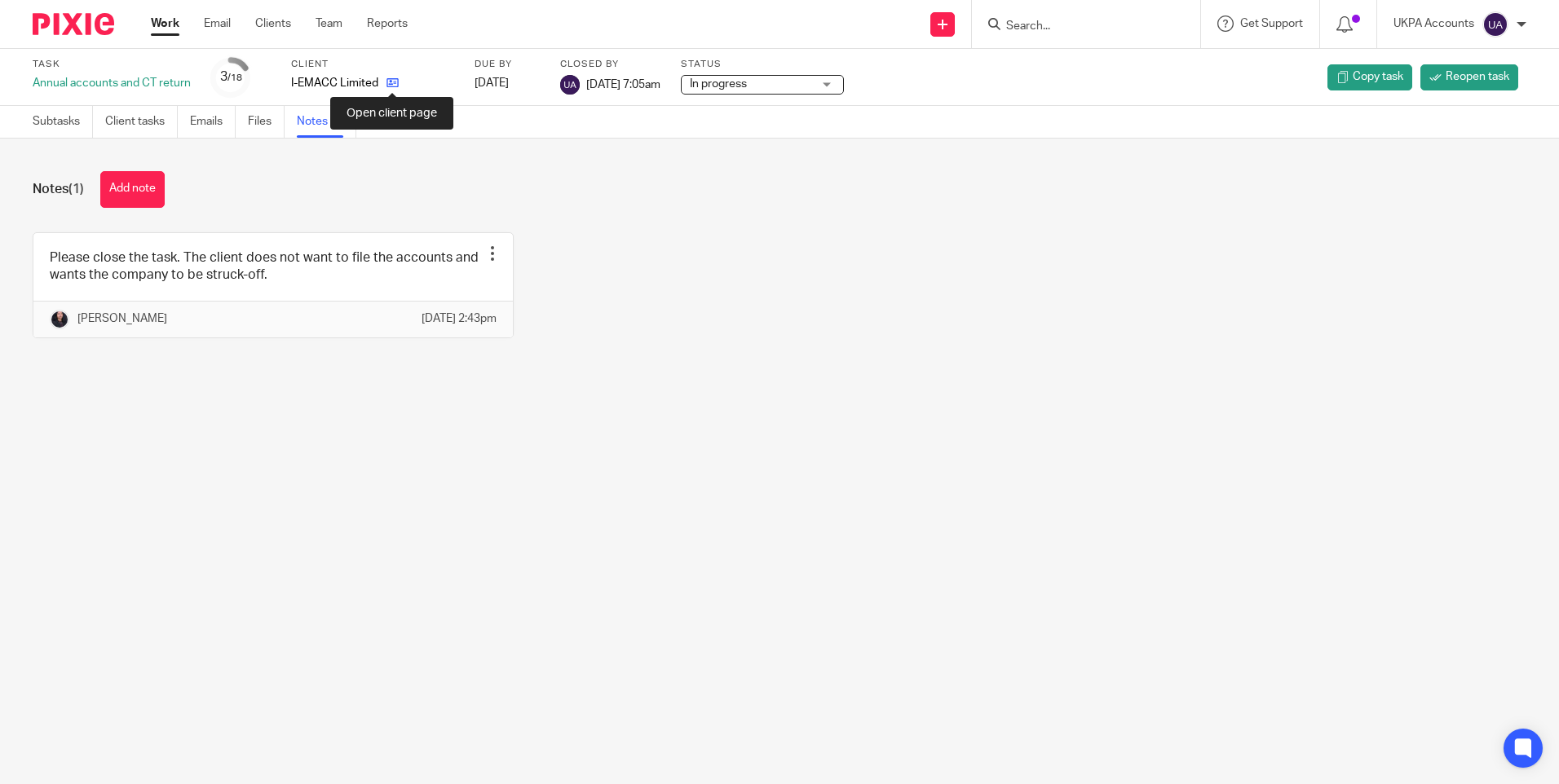
click at [394, 82] on icon at bounding box center [393, 83] width 12 height 12
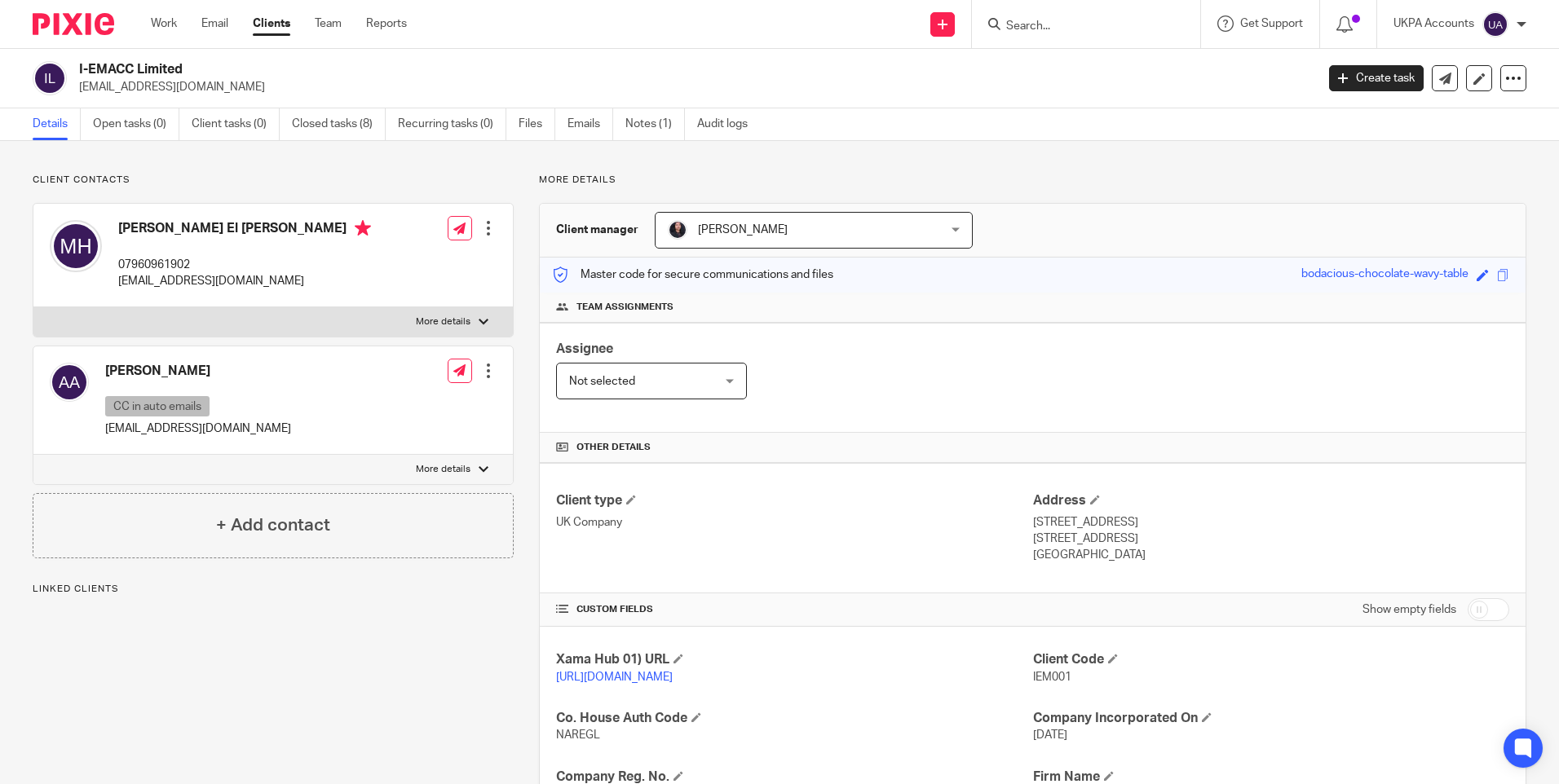
scroll to position [245, 0]
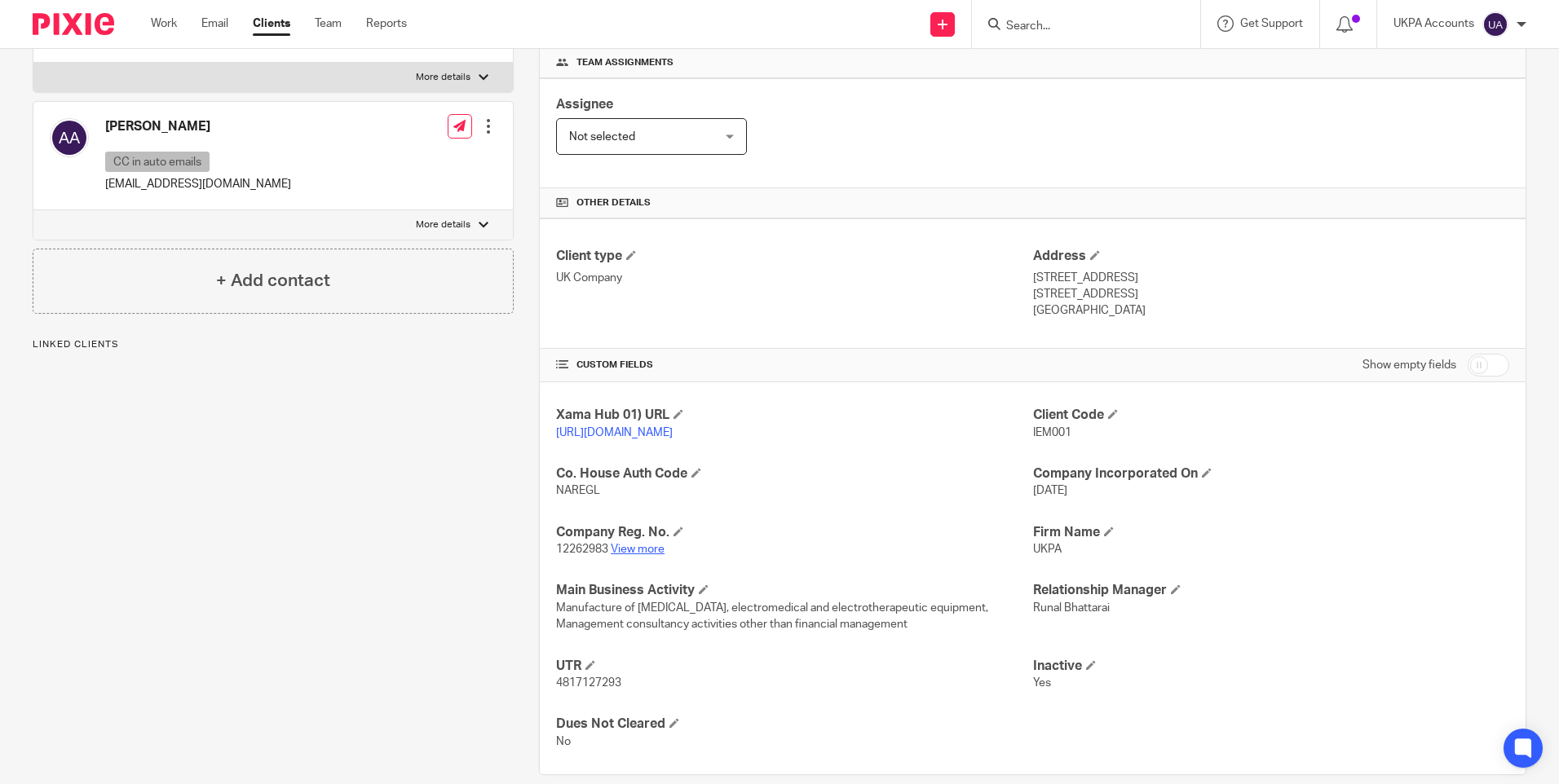
click at [638, 555] on link "View more" at bounding box center [637, 549] width 54 height 11
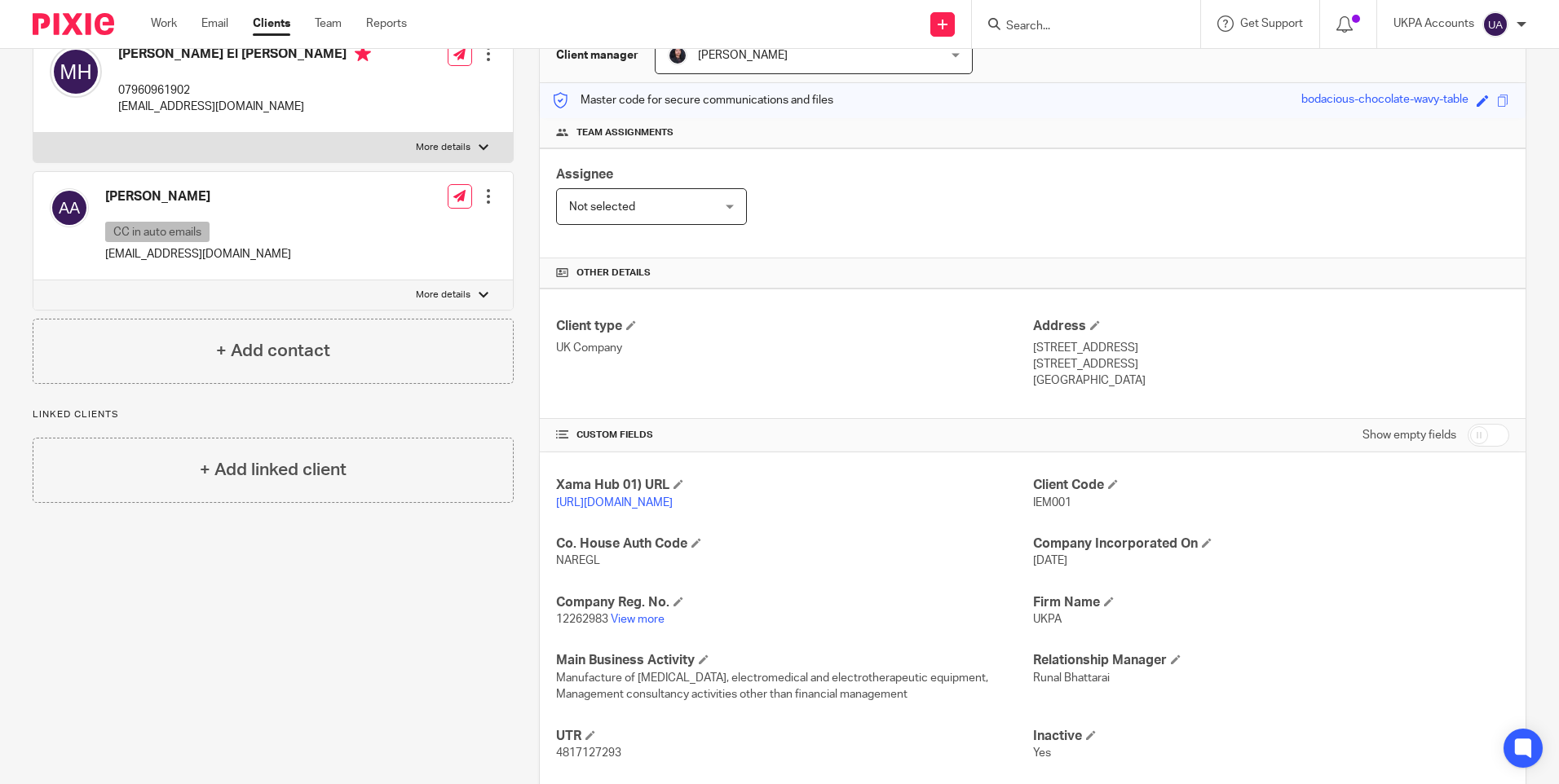
scroll to position [81, 0]
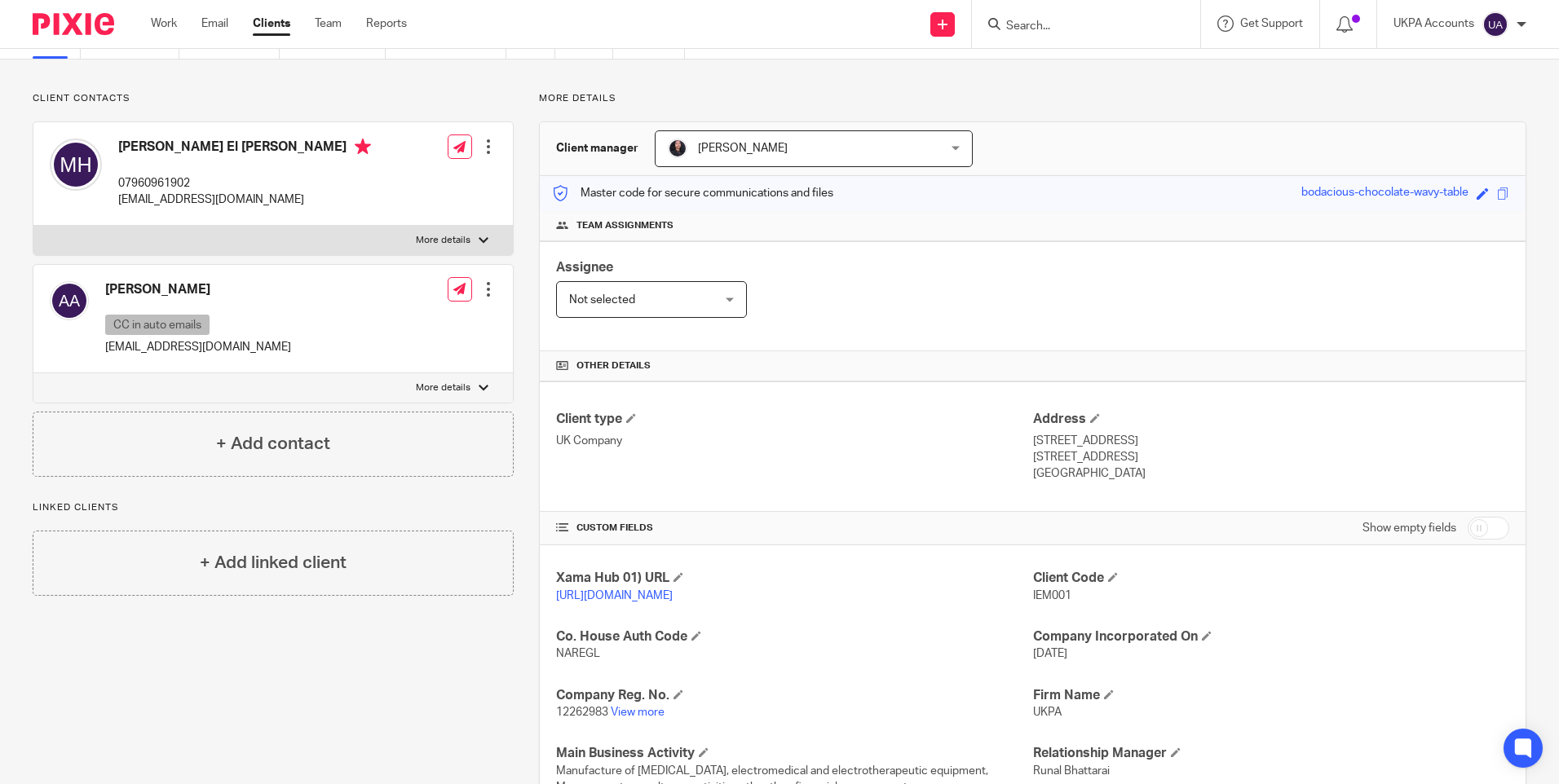
click at [1016, 26] on input "Search" at bounding box center [1078, 26] width 147 height 15
type input "kbx"
click at [1084, 61] on link at bounding box center [1139, 70] width 276 height 37
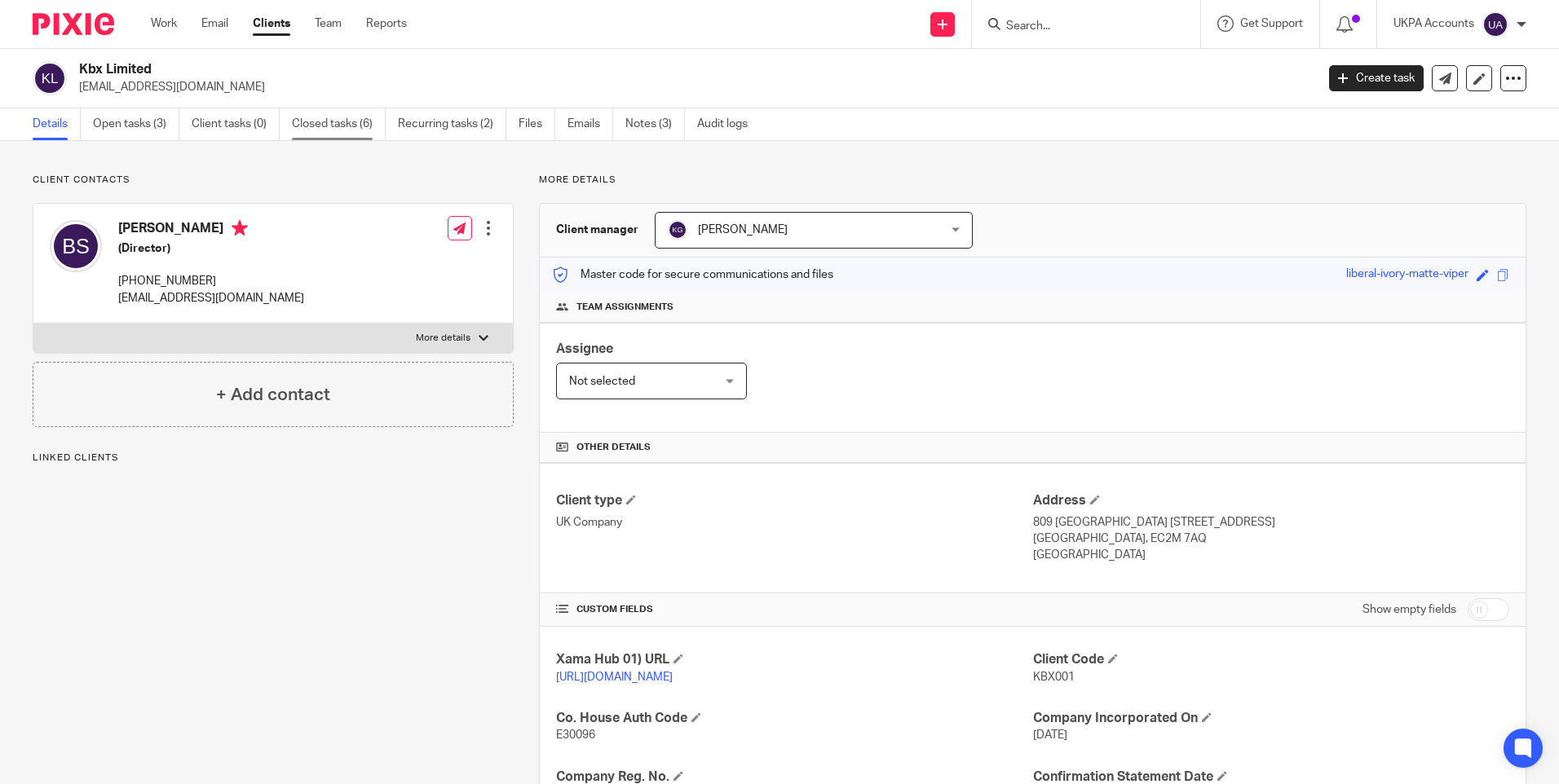
click at [323, 119] on link "Closed tasks (6)" at bounding box center [338, 124] width 94 height 32
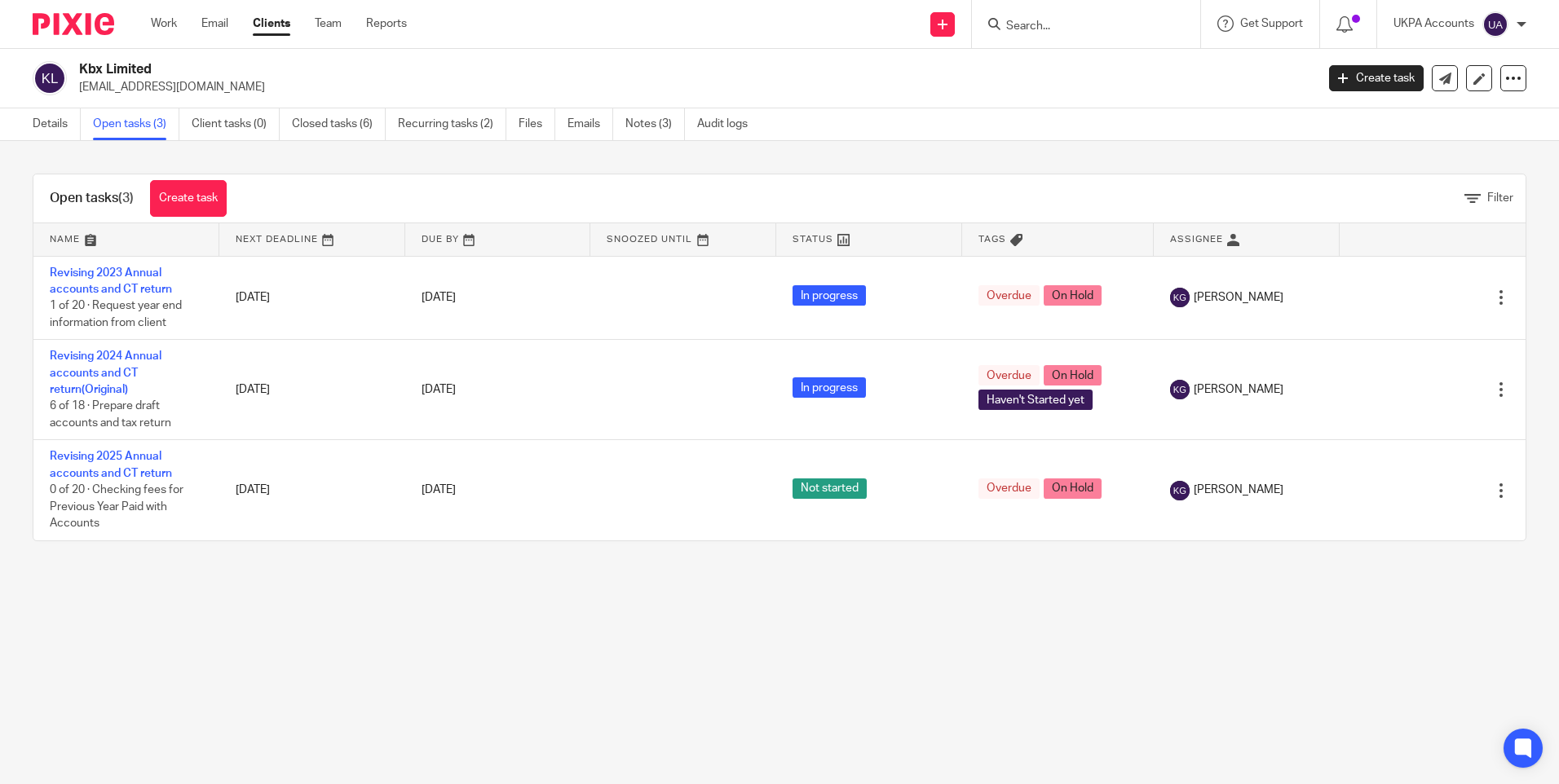
click at [1095, 25] on input "Search" at bounding box center [1078, 26] width 147 height 15
paste input "L7 Holdings"
type input "L7 Holdings"
drag, startPoint x: 1078, startPoint y: 25, endPoint x: 904, endPoint y: 12, distance: 174.5
click at [905, 13] on div "Send new email Create task Add client L7 Holdings No results found. Try searchi…" at bounding box center [995, 24] width 1128 height 48
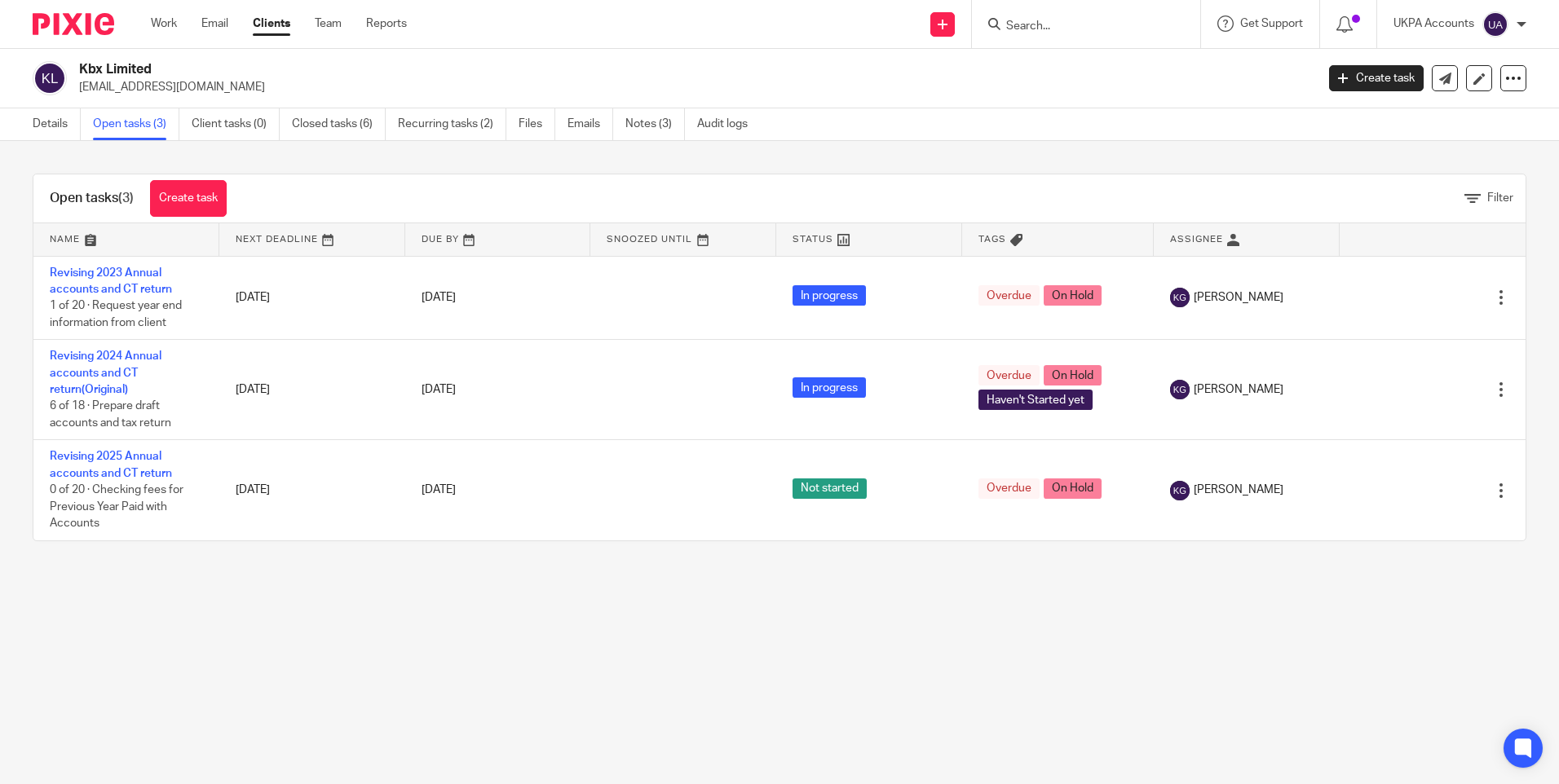
paste input "Leigh Connor Ltd"
type input "Leigh Connor Ltd"
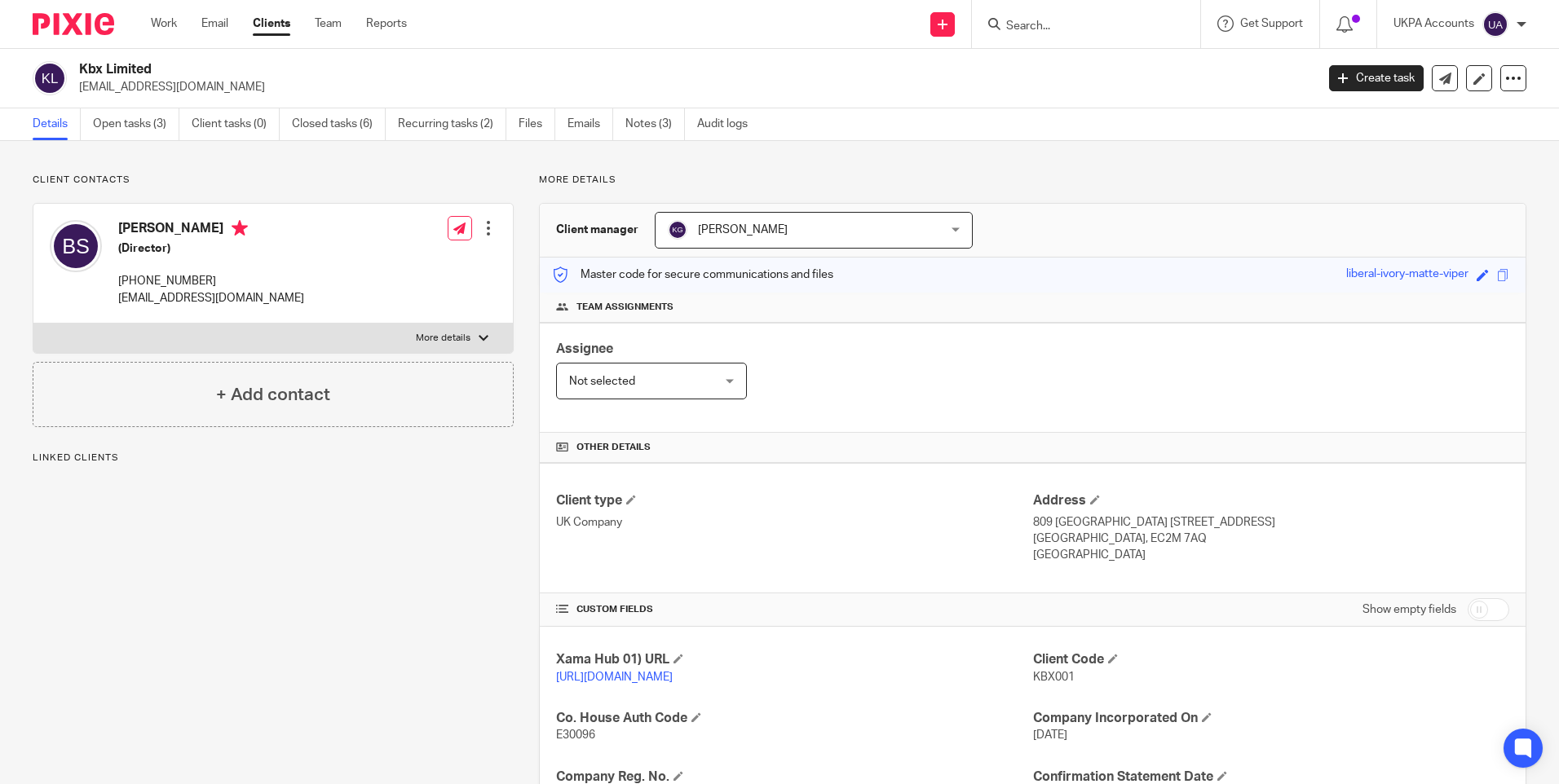
scroll to position [268, 0]
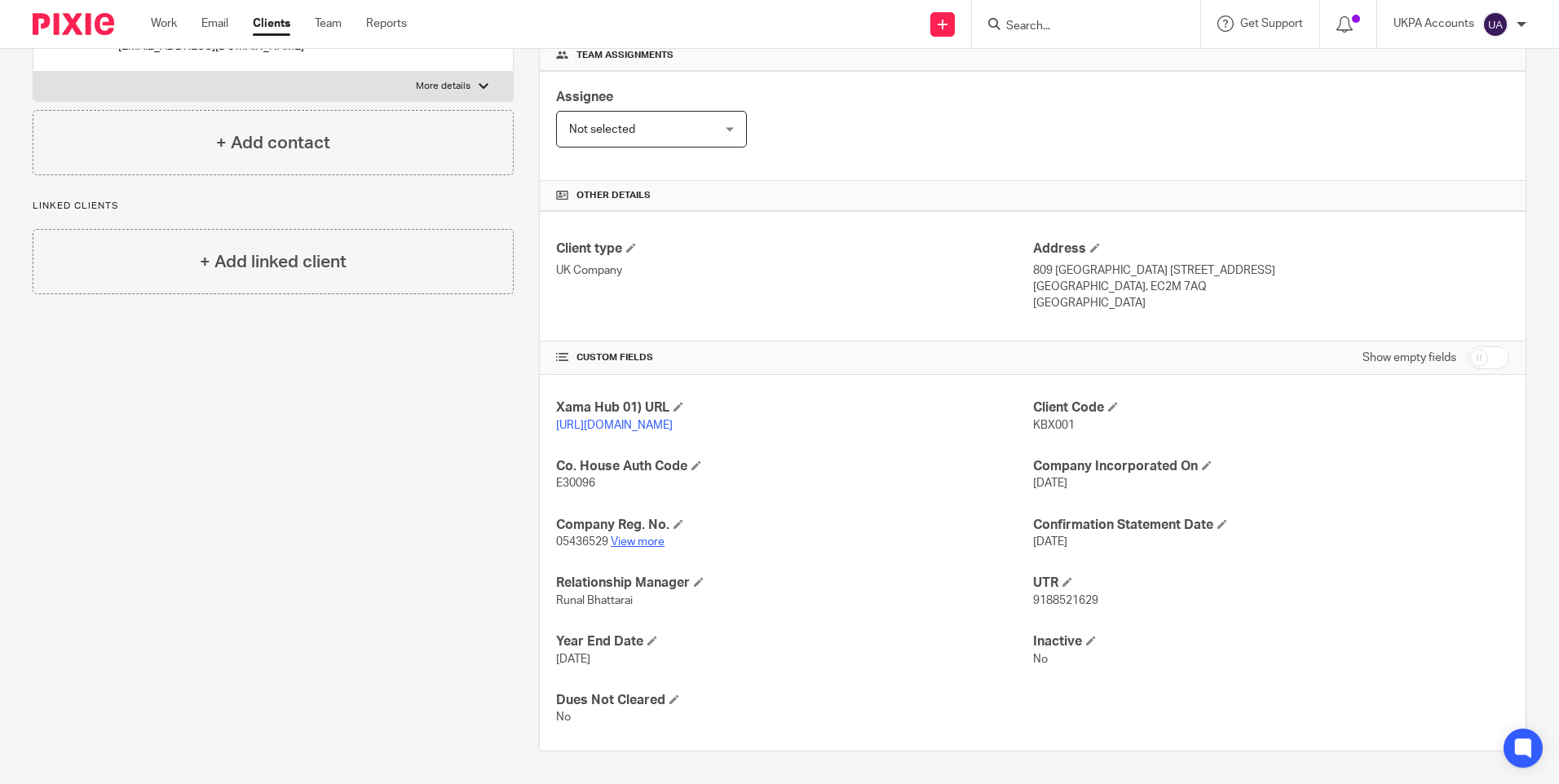
click at [645, 544] on link "View more" at bounding box center [637, 541] width 54 height 11
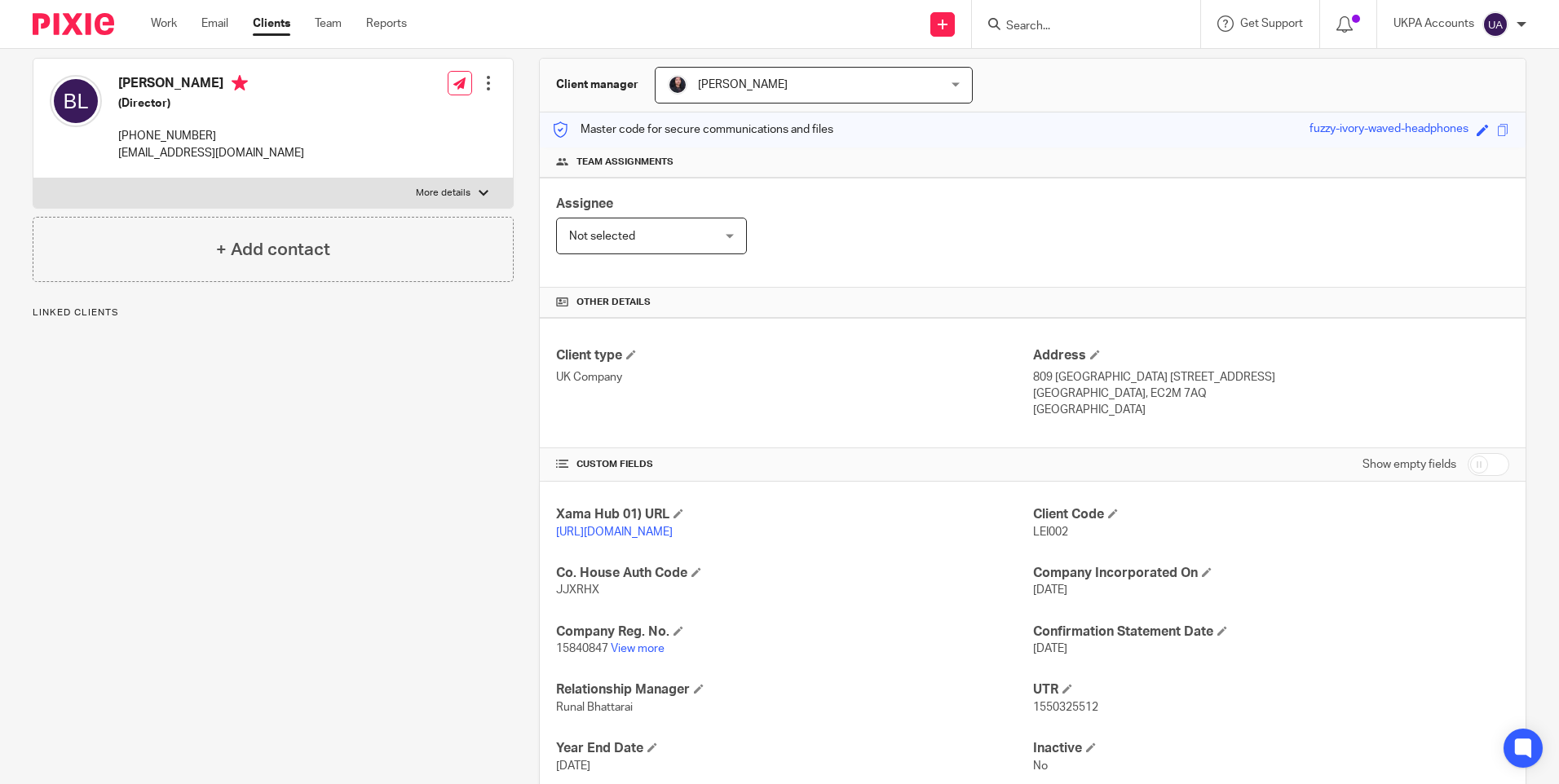
scroll to position [268, 0]
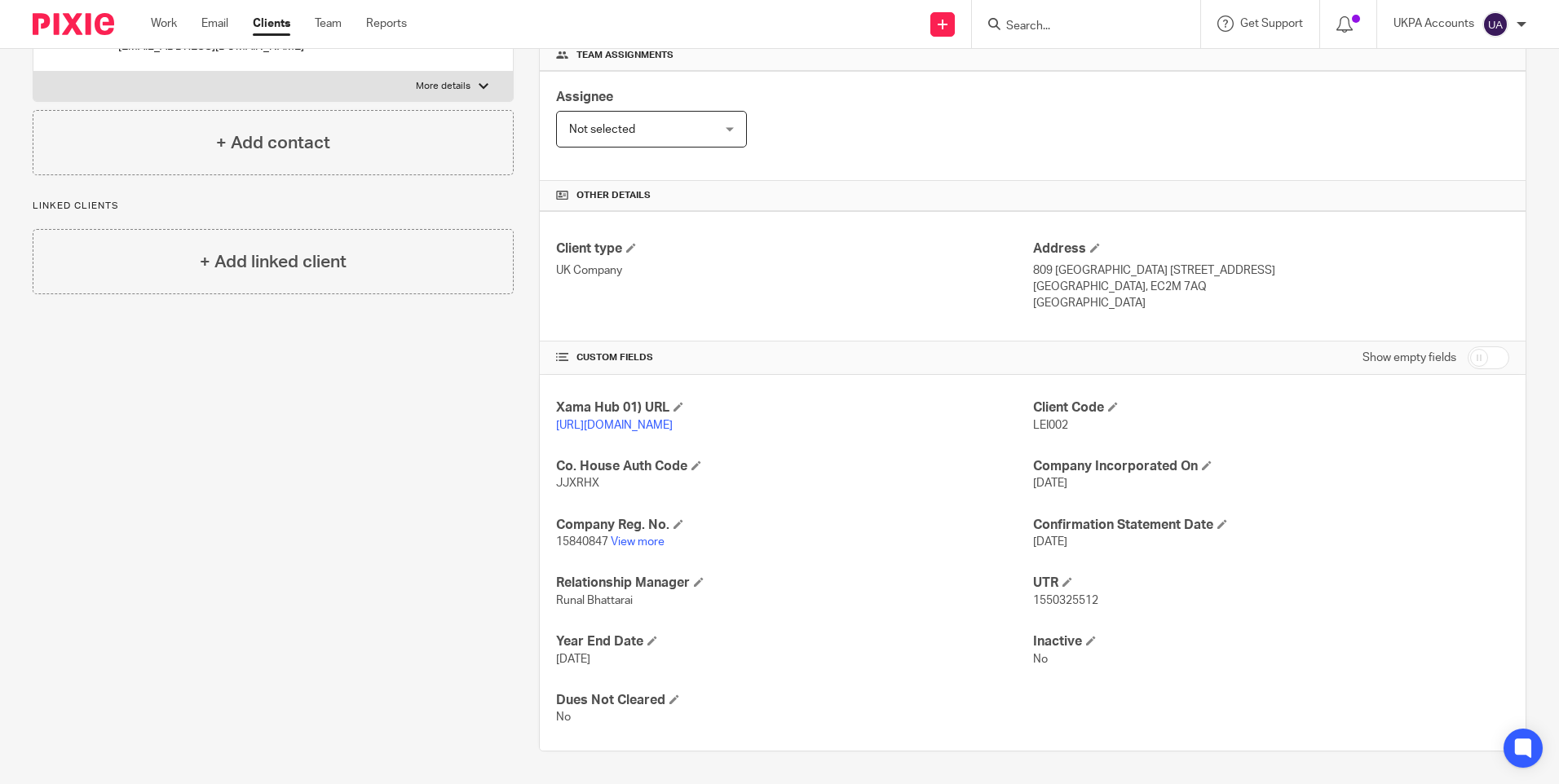
click at [1026, 20] on input "Search" at bounding box center [1078, 26] width 147 height 15
paste input "1980 LR Ltd"
type input "1980 LR Ltd"
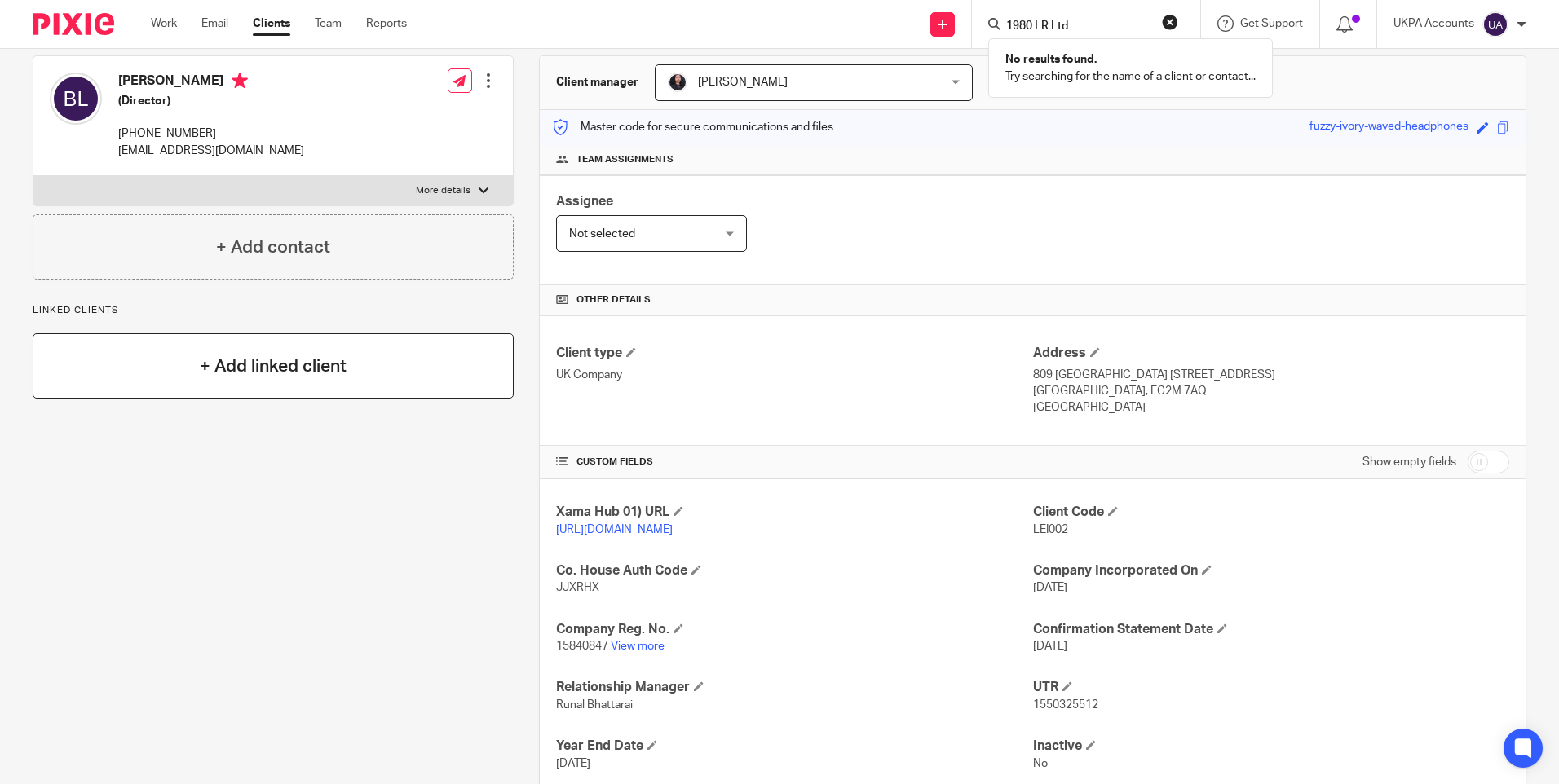
scroll to position [0, 0]
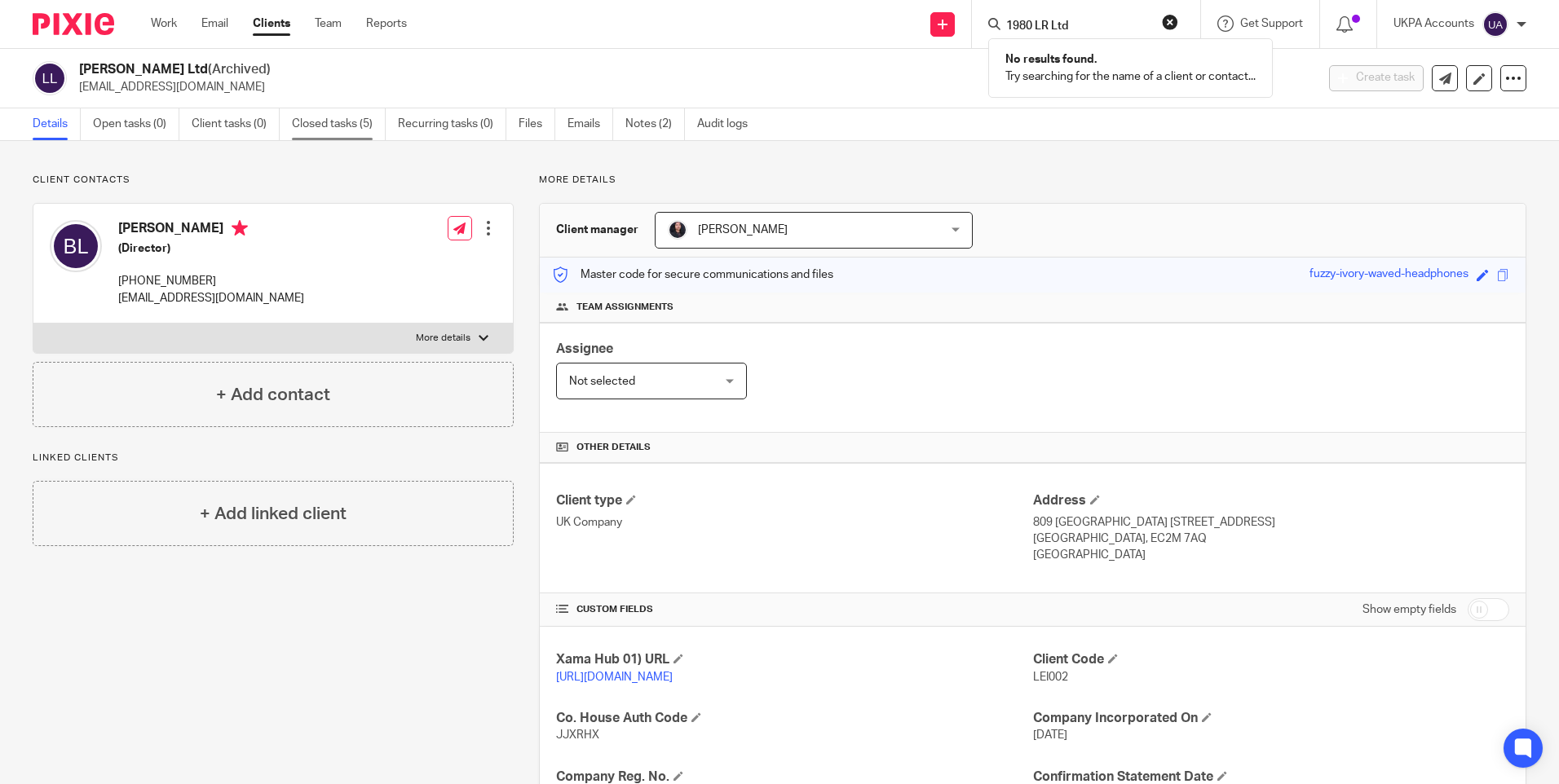
click at [337, 117] on link "Closed tasks (5)" at bounding box center [338, 124] width 94 height 32
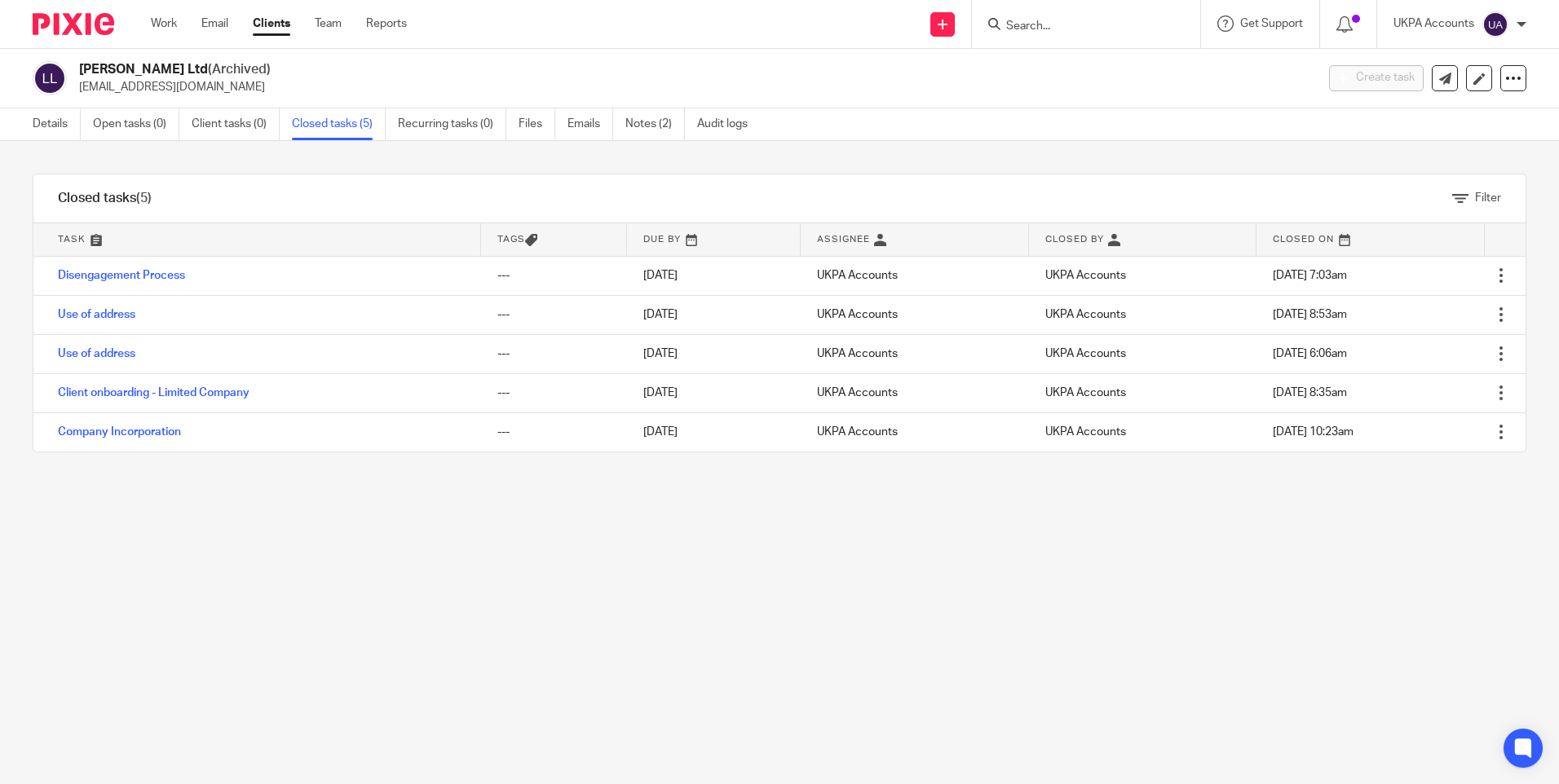
click at [453, 624] on div "Filter tasks Only show tasks matching all of these conditions 1 Task name Is Is…" at bounding box center [779, 463] width 1559 height 643
drag, startPoint x: 352, startPoint y: 659, endPoint x: 366, endPoint y: 228, distance: 431.2
click at [355, 654] on div "Filter tasks Only show tasks matching all of these conditions 1 Task name Is Is…" at bounding box center [779, 463] width 1559 height 643
click at [365, 555] on div "Filter tasks Only show tasks matching all of these conditions 1 Task name Is Is…" at bounding box center [779, 463] width 1559 height 643
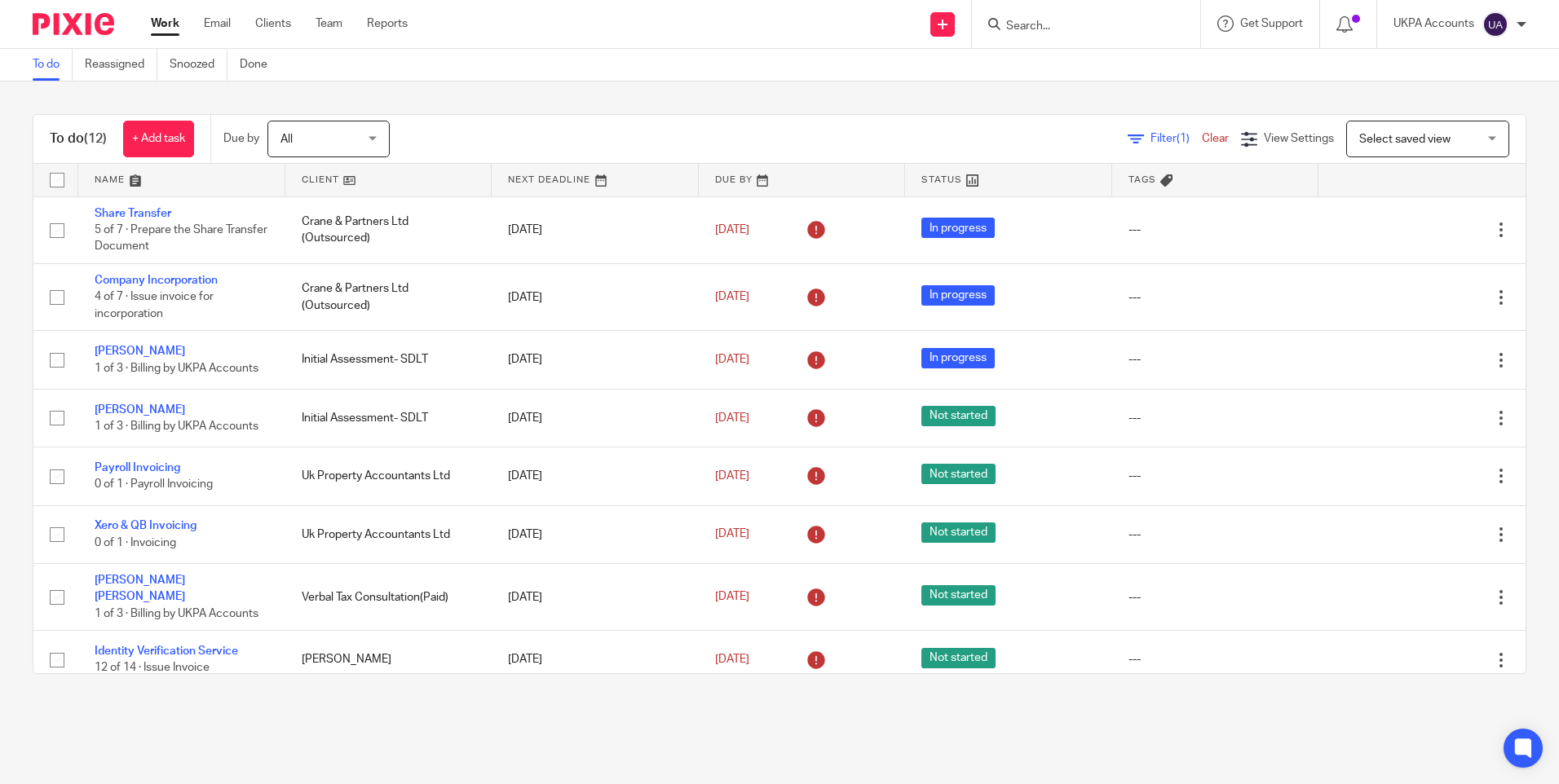
click at [1076, 23] on input "Search" at bounding box center [1078, 26] width 147 height 15
paste input "Mercycircles SPV 11 Limited"
type input "Mercycircles SPV 11 Limited"
drag, startPoint x: 1109, startPoint y: 25, endPoint x: 1378, endPoint y: 50, distance: 270.2
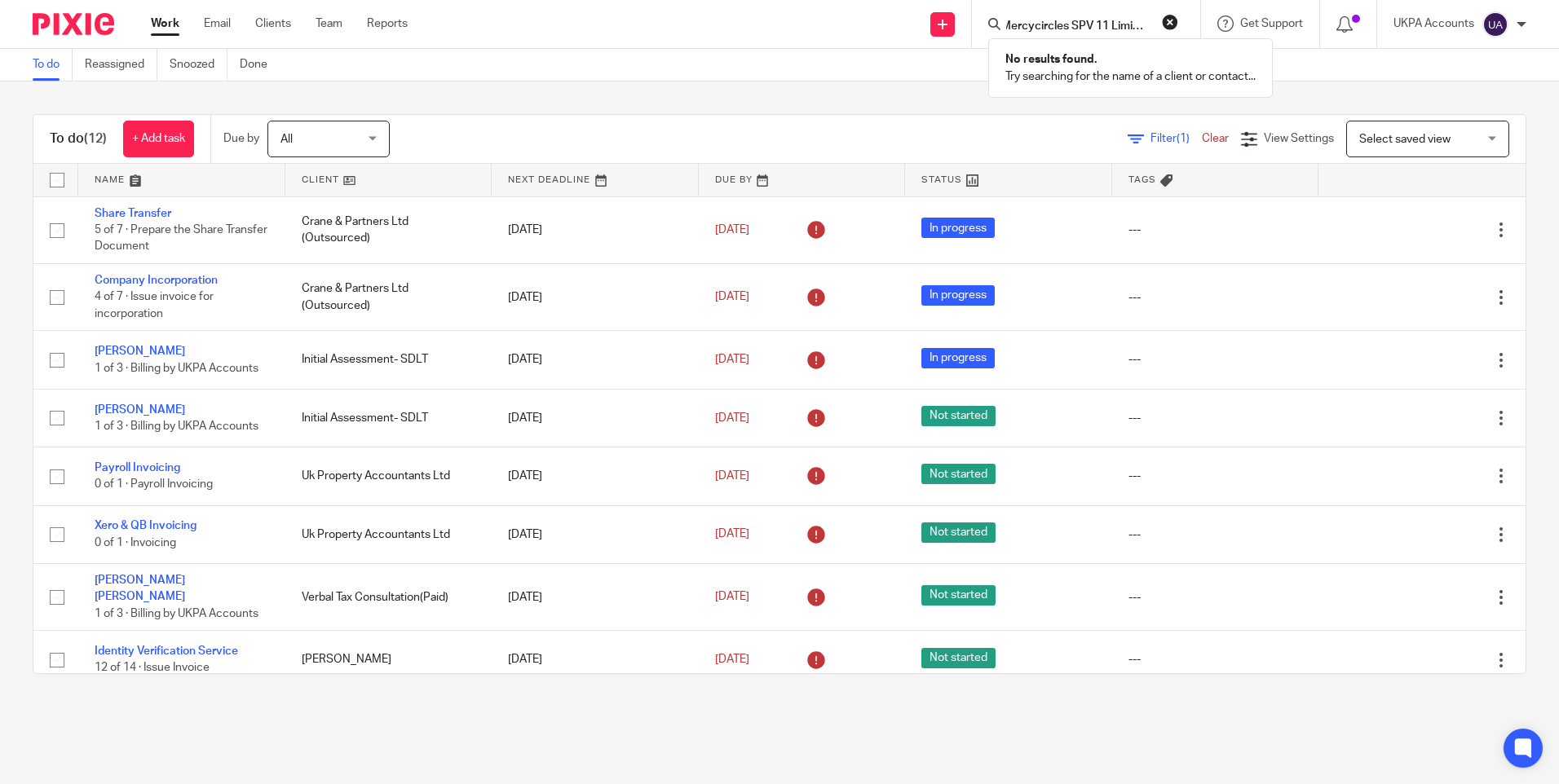
click at [1378, 50] on body "Work Email Clients Team Reports Work Email Clients Team Reports Settings Send n…" at bounding box center [779, 392] width 1559 height 784
click at [1023, 21] on input "Search" at bounding box center [1078, 26] width 147 height 15
click at [1023, 20] on input "Search" at bounding box center [1078, 26] width 147 height 15
paste input "Mercycircles SPV 11 Limited"
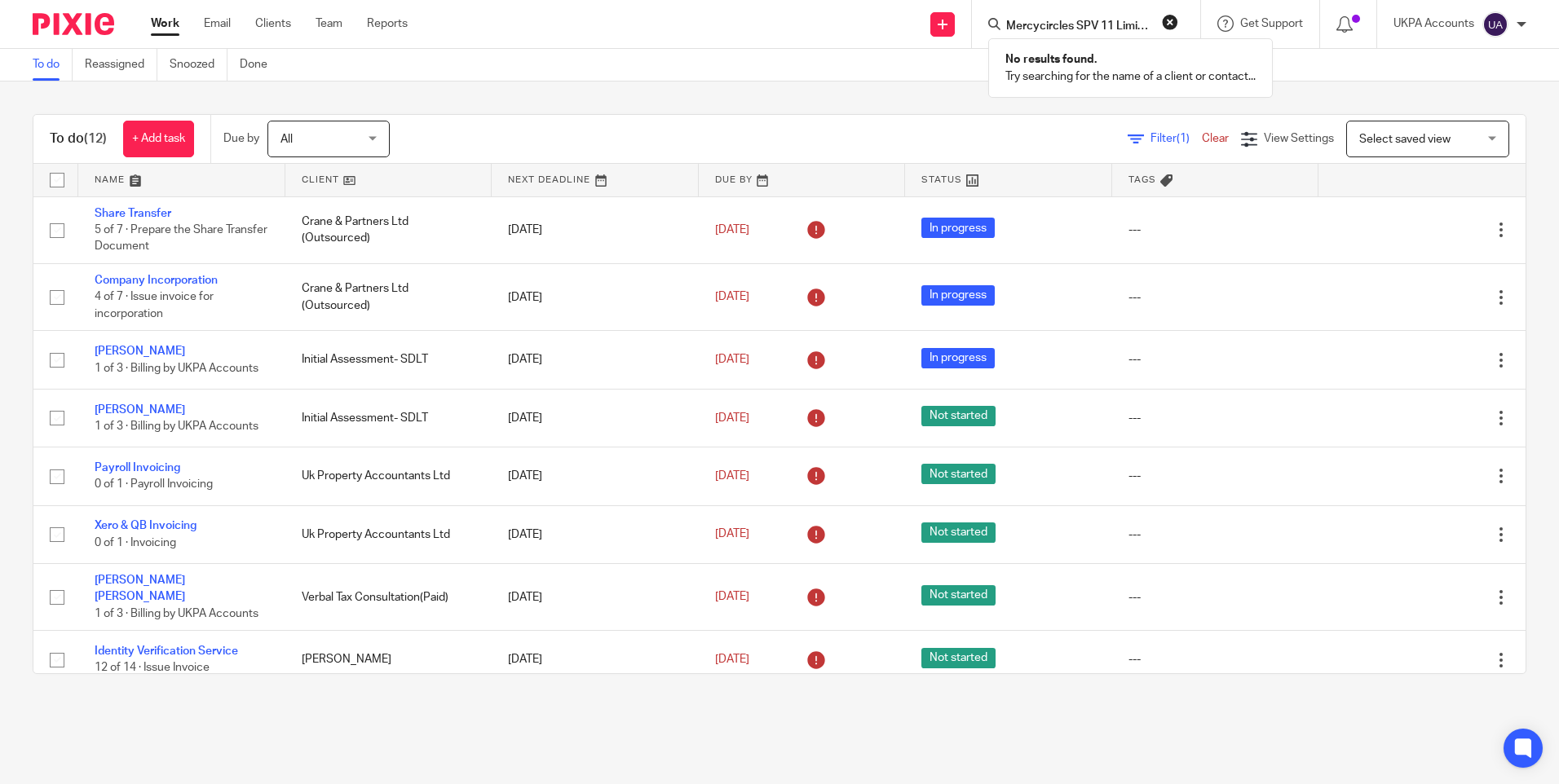
scroll to position [0, 5]
click at [1012, 22] on input "Mercycircles SPV 11 Limited" at bounding box center [1078, 26] width 147 height 15
click button "submit" at bounding box center [0, 0] width 0 height 0
click at [1050, 26] on input "Mercycircles SPV 11 Limited" at bounding box center [1078, 26] width 147 height 15
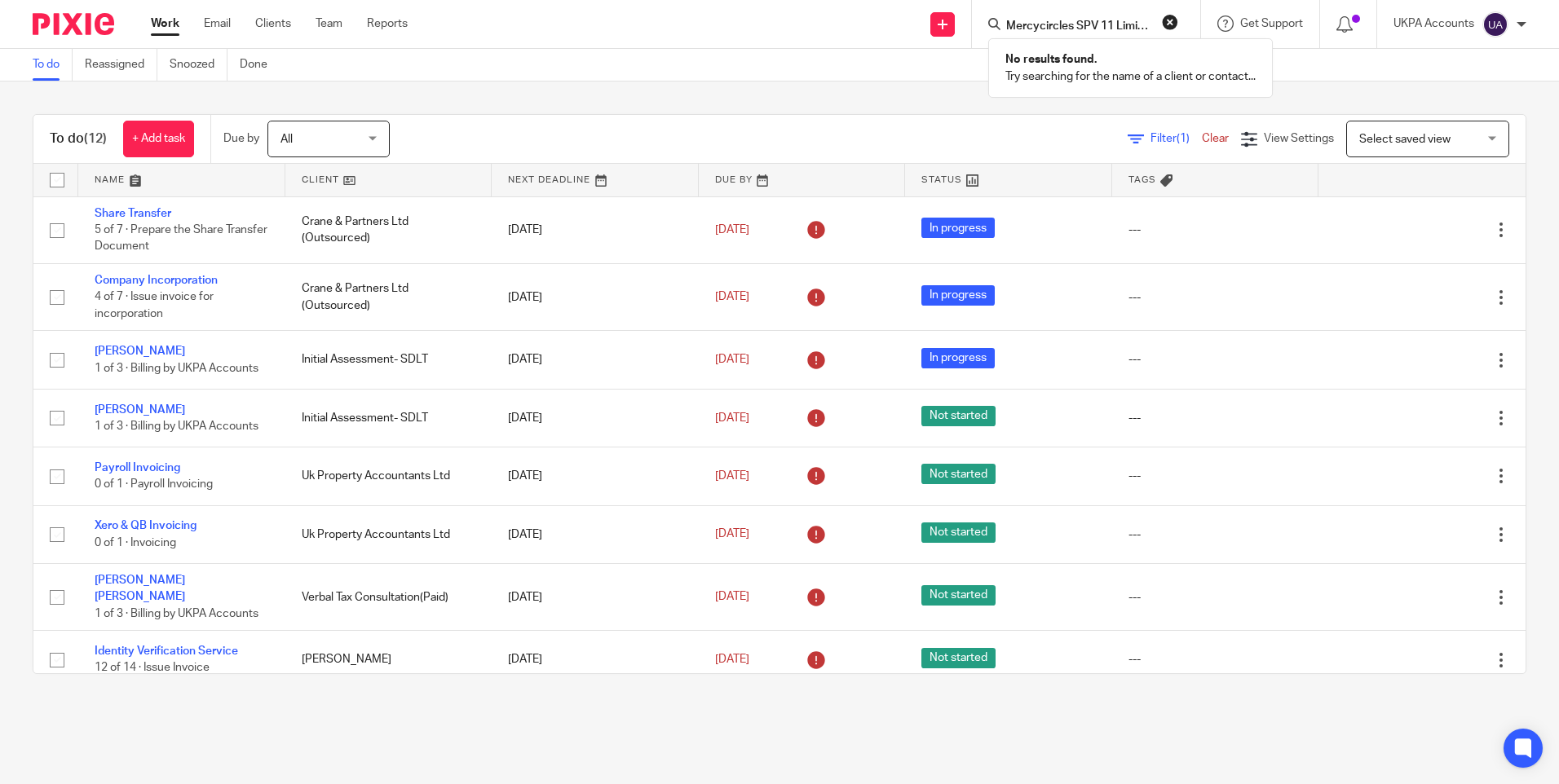
click at [1050, 26] on input "Mercycircles SPV 11 Limited" at bounding box center [1078, 26] width 147 height 15
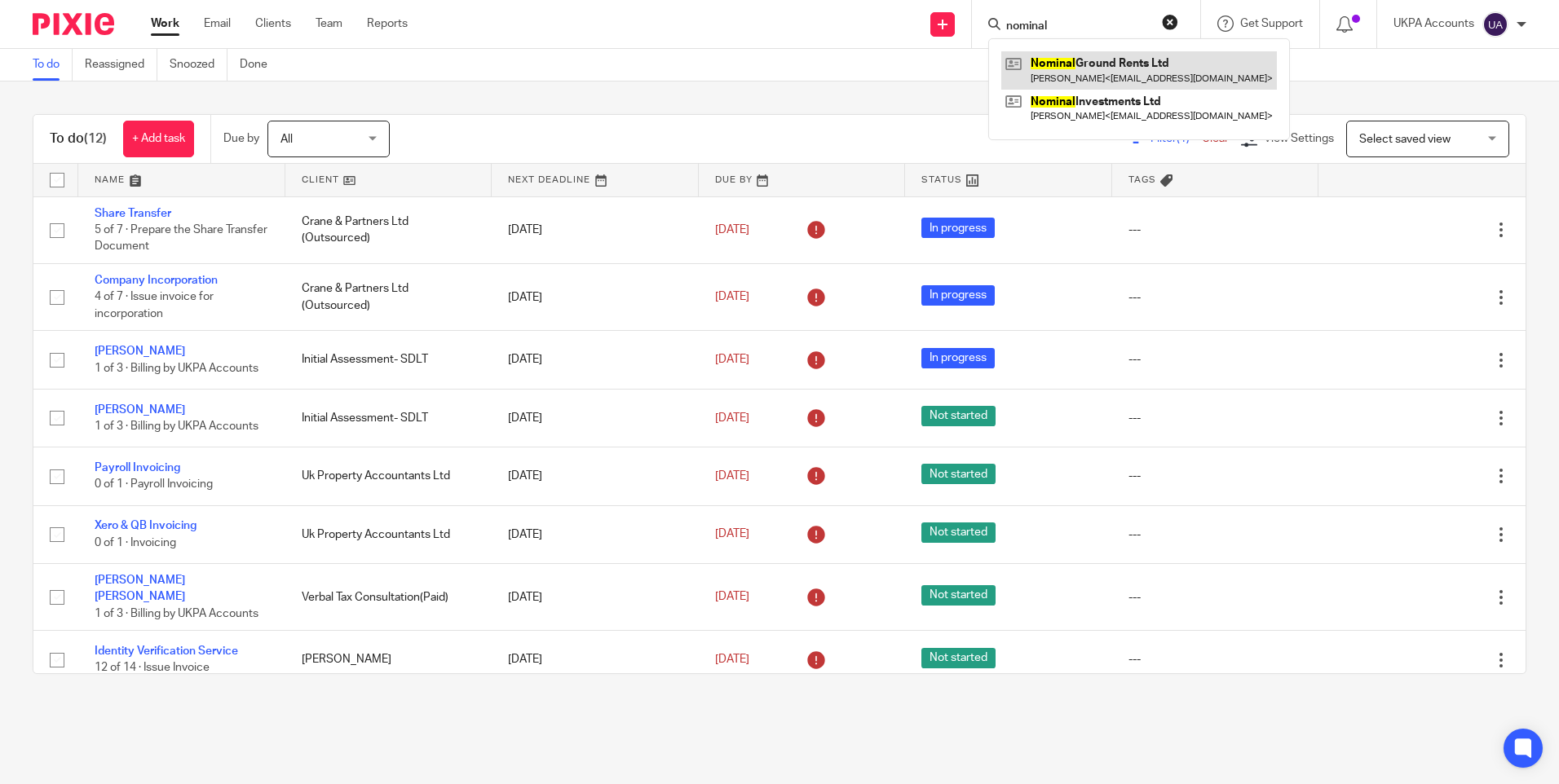
type input "nominal"
click at [1097, 62] on link at bounding box center [1139, 70] width 276 height 37
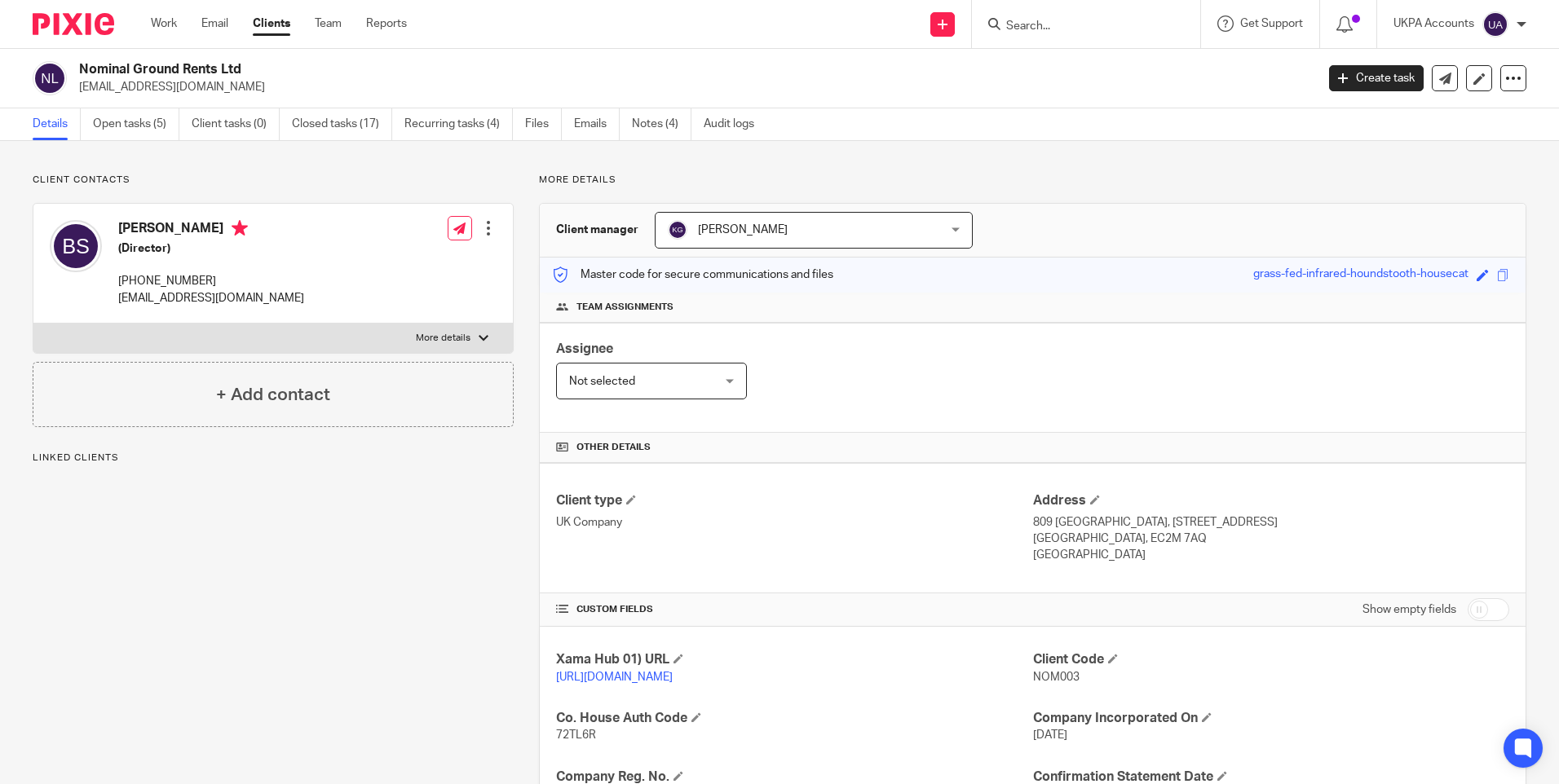
click at [323, 66] on h2 "Nominal Ground Rents Ltd" at bounding box center [570, 69] width 980 height 17
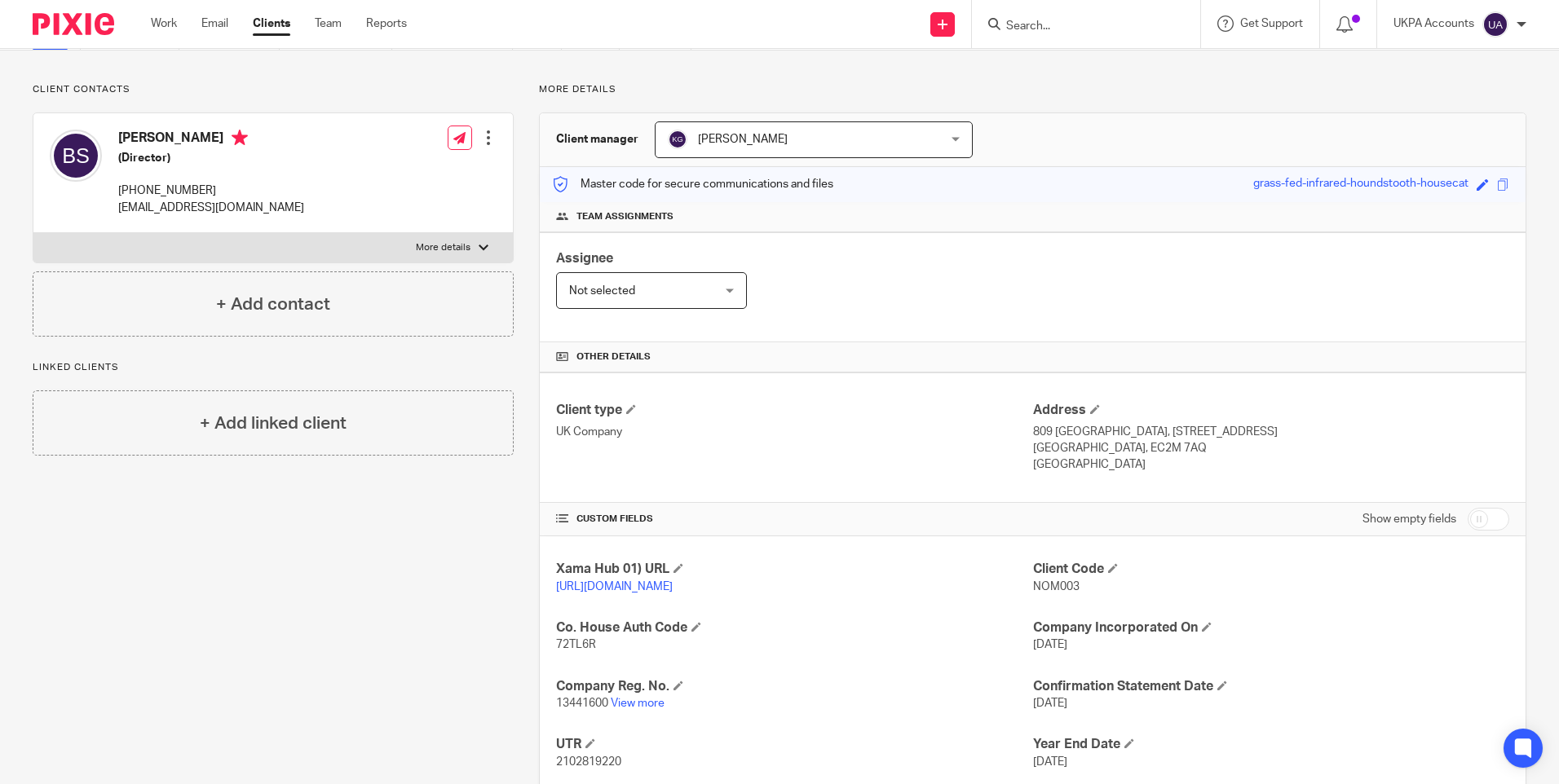
scroll to position [209, 0]
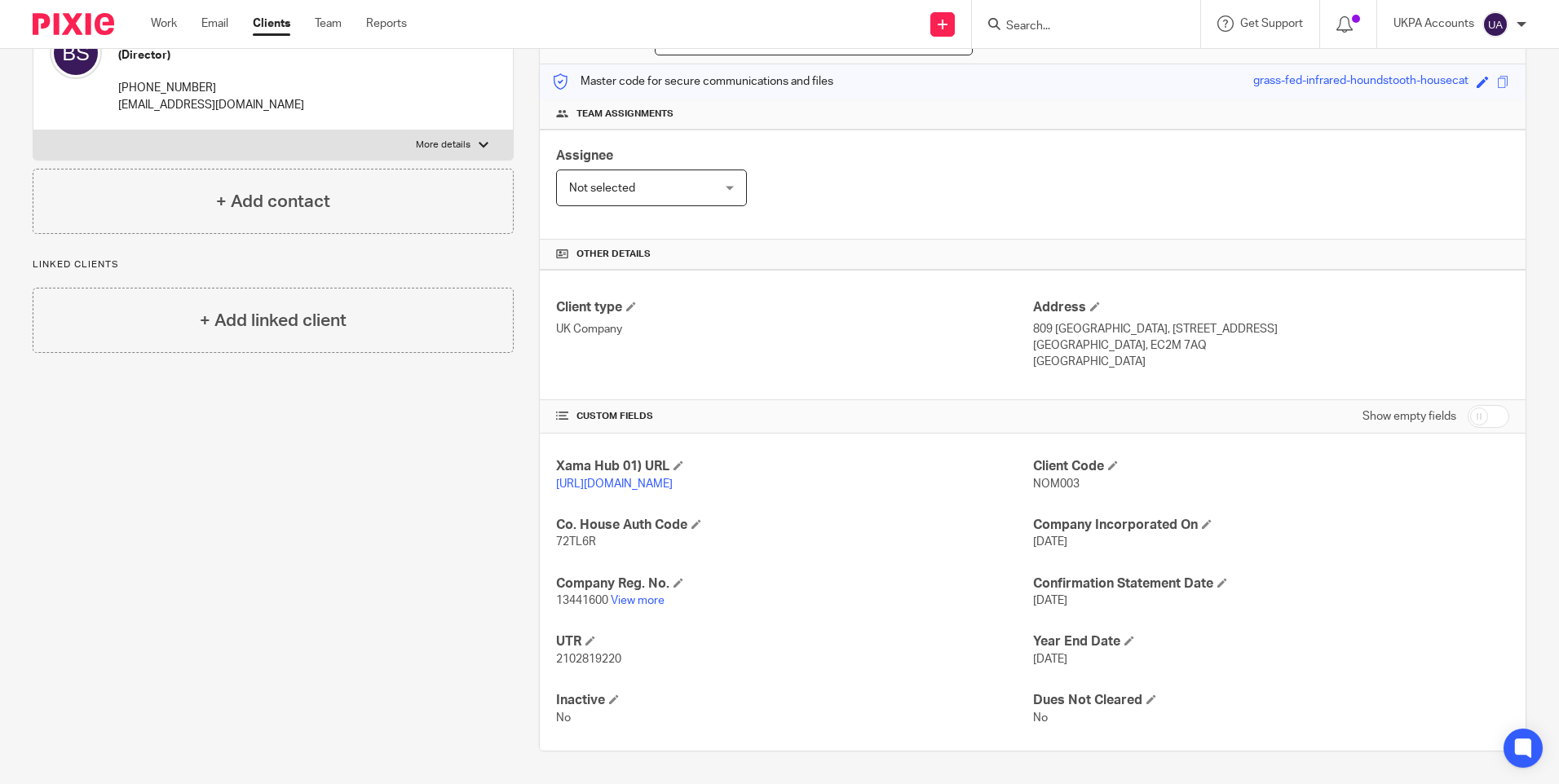
click at [1019, 26] on input "Search" at bounding box center [1078, 26] width 147 height 15
paste input "NORTHBAY-TRANSPORTES MARITIMOS LDA (ZFM)"
type input "NORTHBAY-TRANSPORTES MARITIMOS LDA (ZFM)"
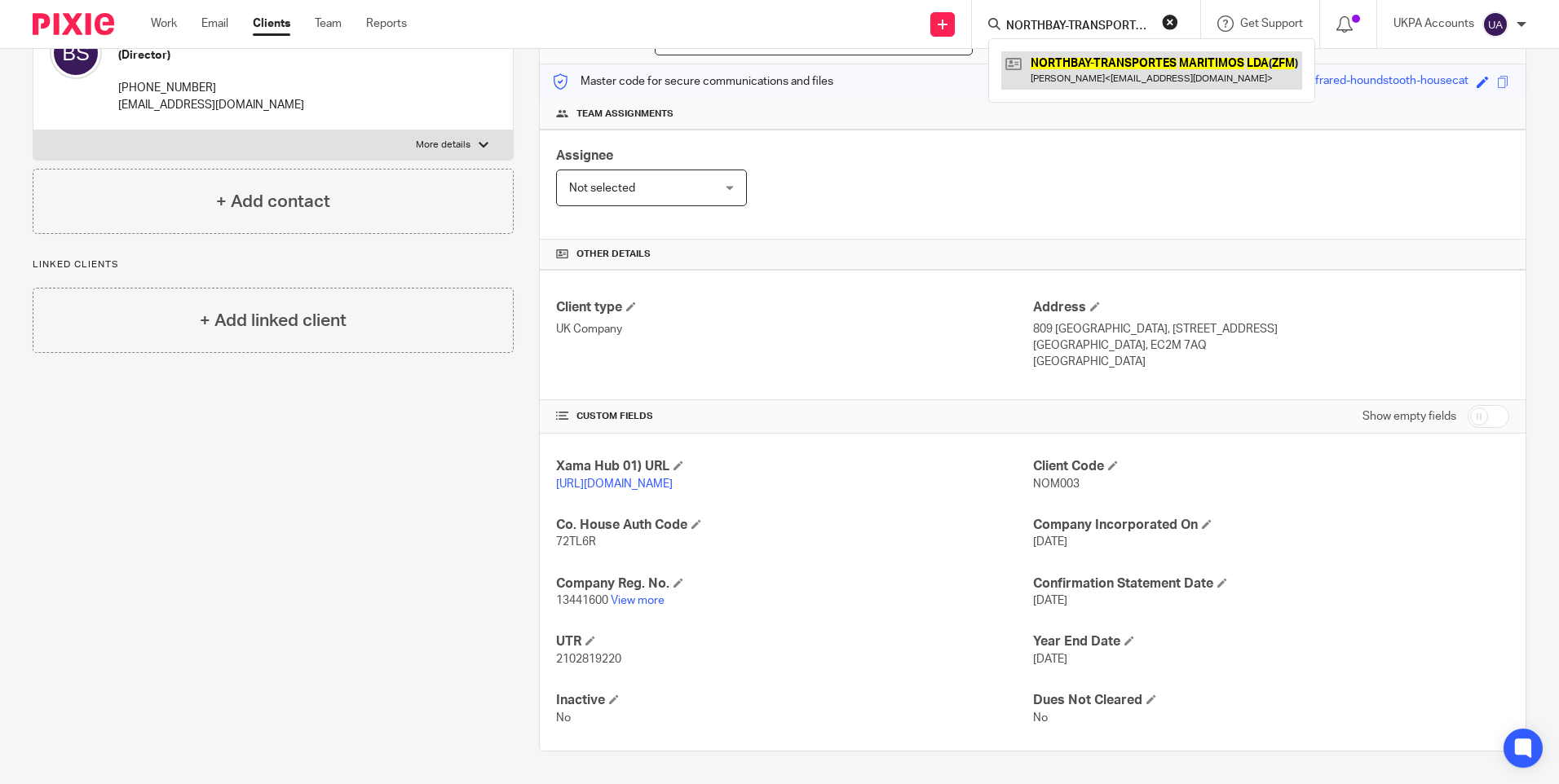
click at [1058, 61] on link at bounding box center [1152, 70] width 301 height 37
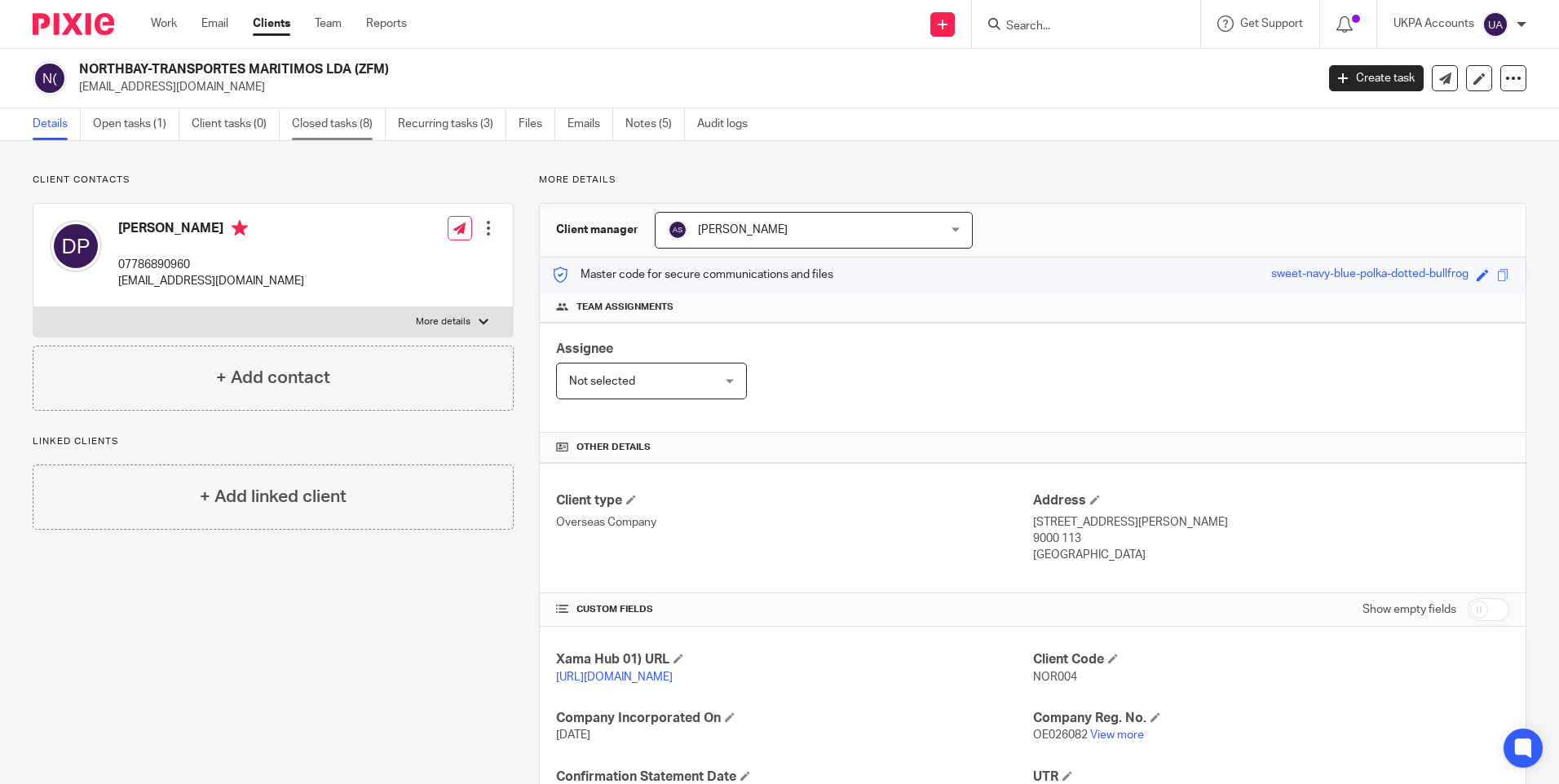
click at [324, 122] on link "Closed tasks (8)" at bounding box center [338, 124] width 94 height 32
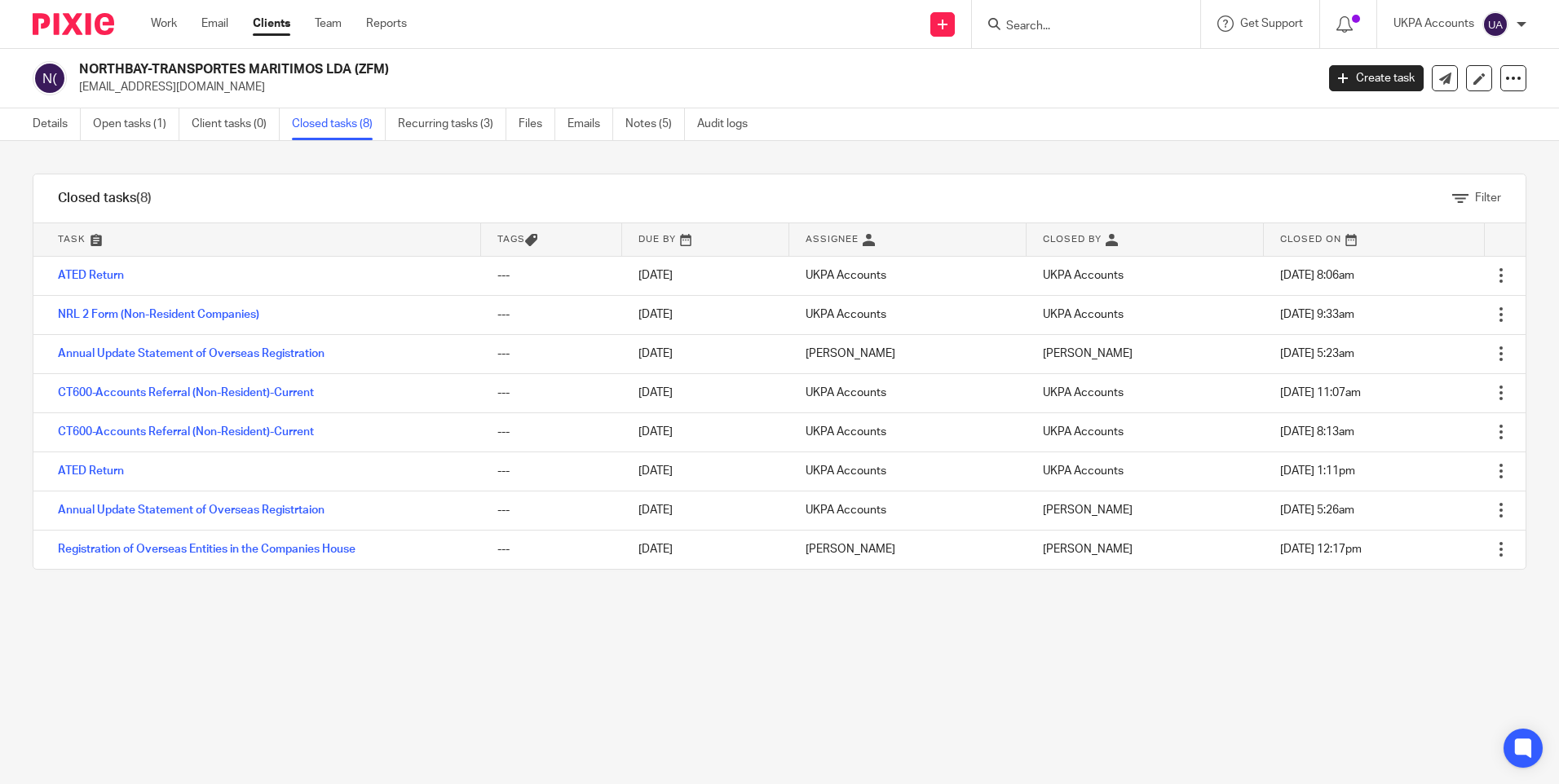
click at [1040, 26] on input "Search" at bounding box center [1078, 26] width 147 height 15
paste input "N&V Partnership"
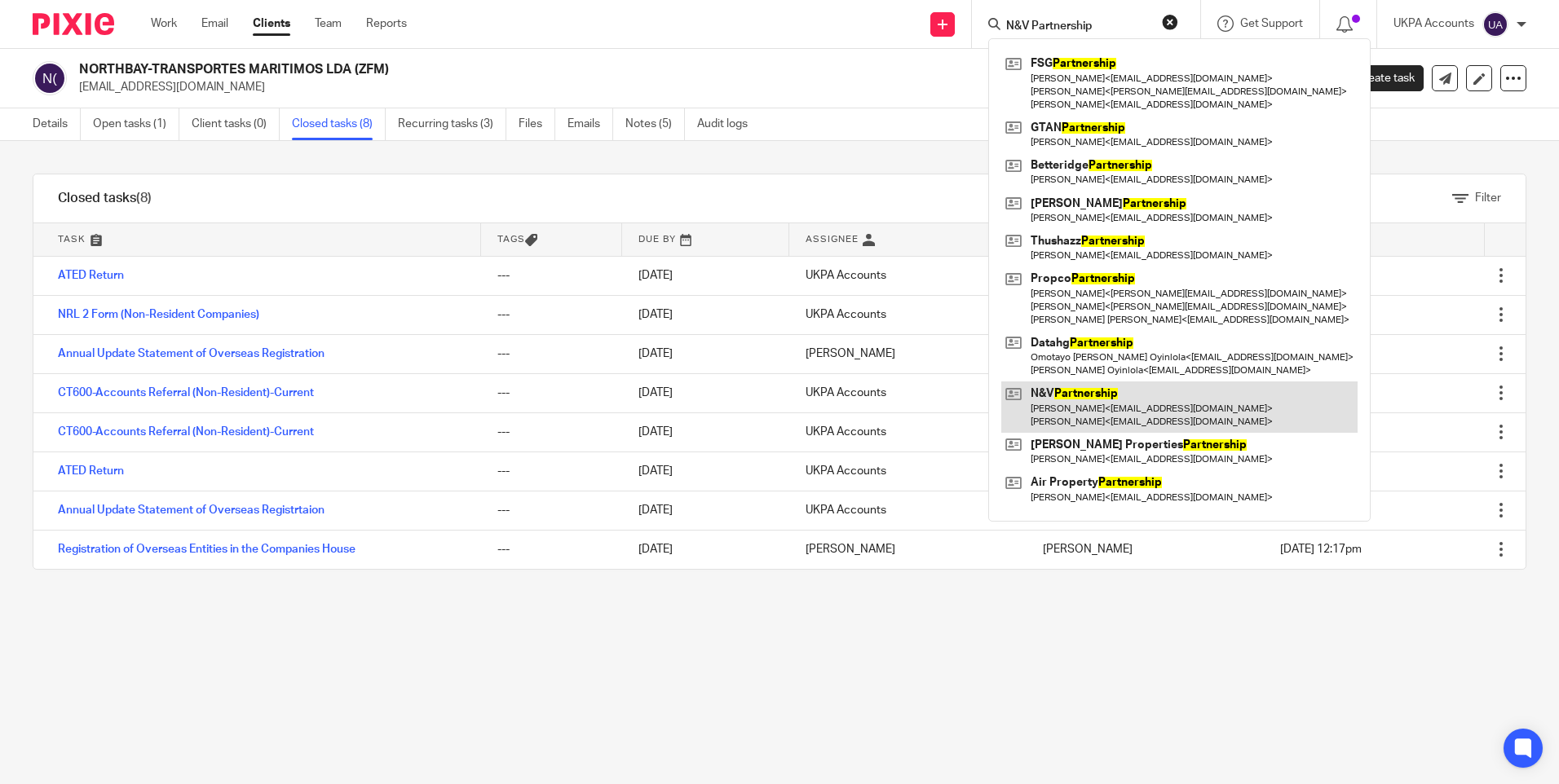
type input "N&V Partnership"
click at [1049, 404] on link at bounding box center [1179, 406] width 356 height 50
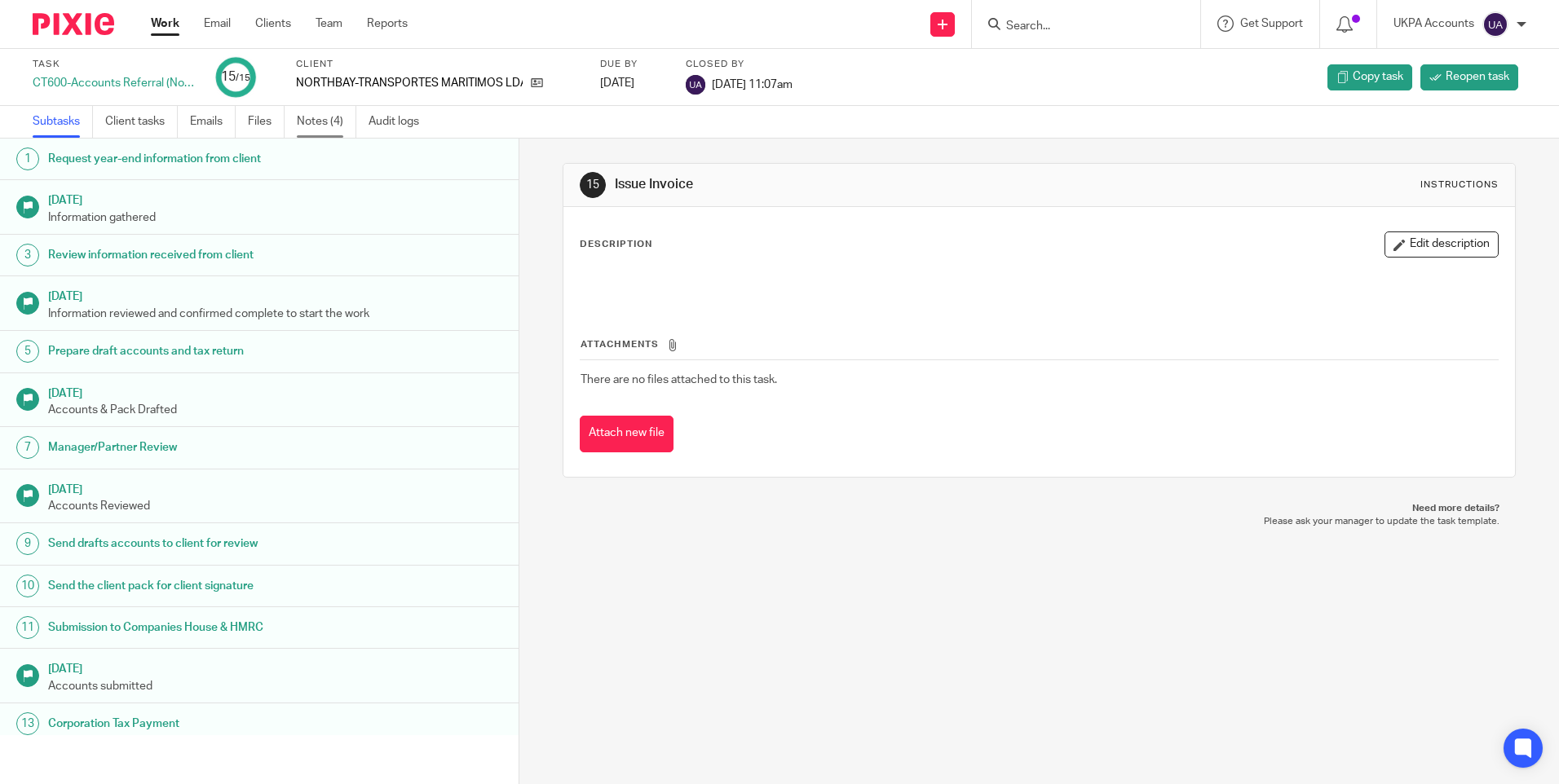
click at [326, 124] on link "Notes (4)" at bounding box center [326, 122] width 59 height 32
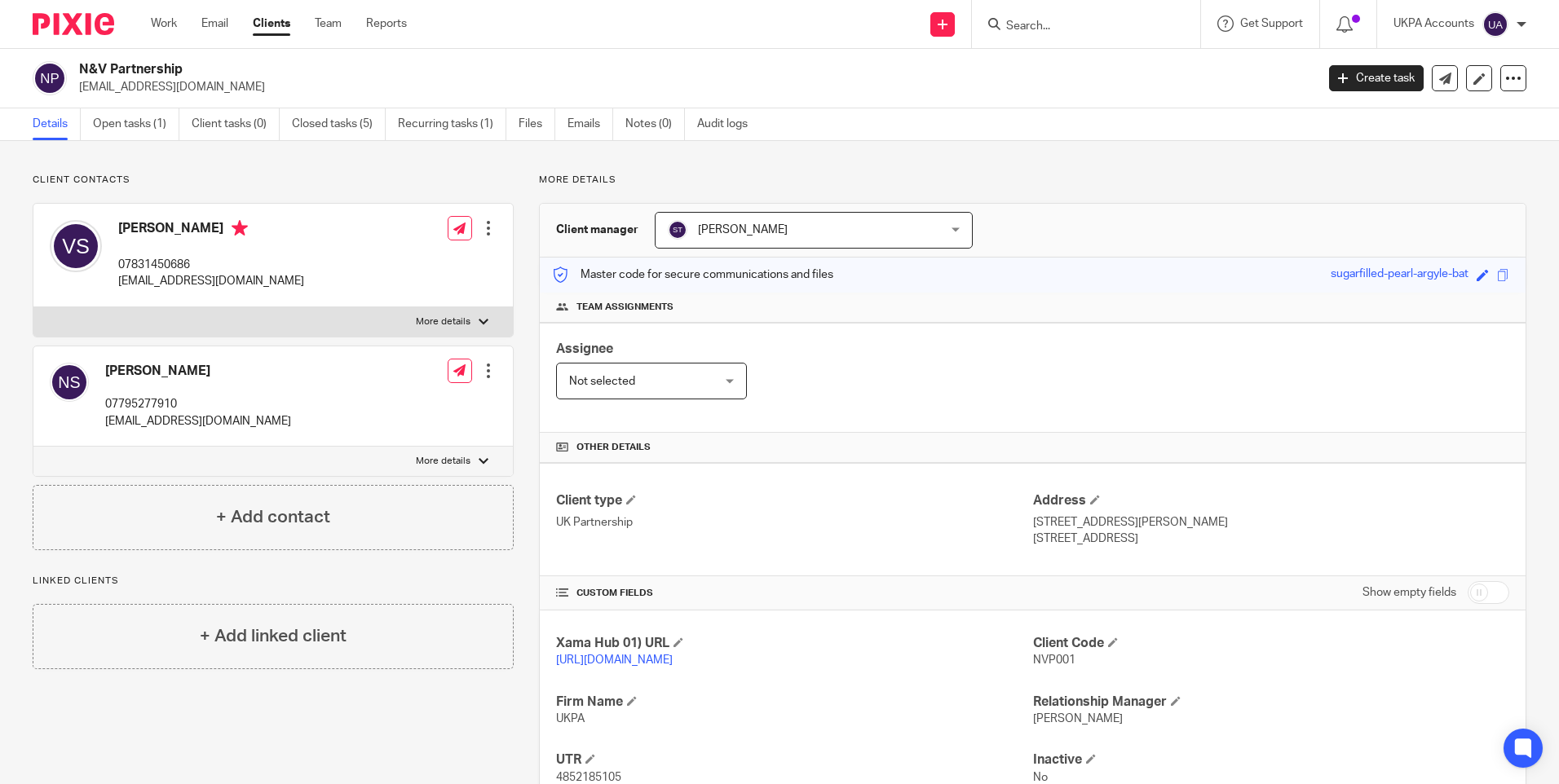
click at [1017, 22] on input "Search" at bounding box center [1078, 26] width 147 height 15
paste input "Open International AG"
type input "Open International AG"
click at [1065, 68] on link at bounding box center [1139, 70] width 276 height 37
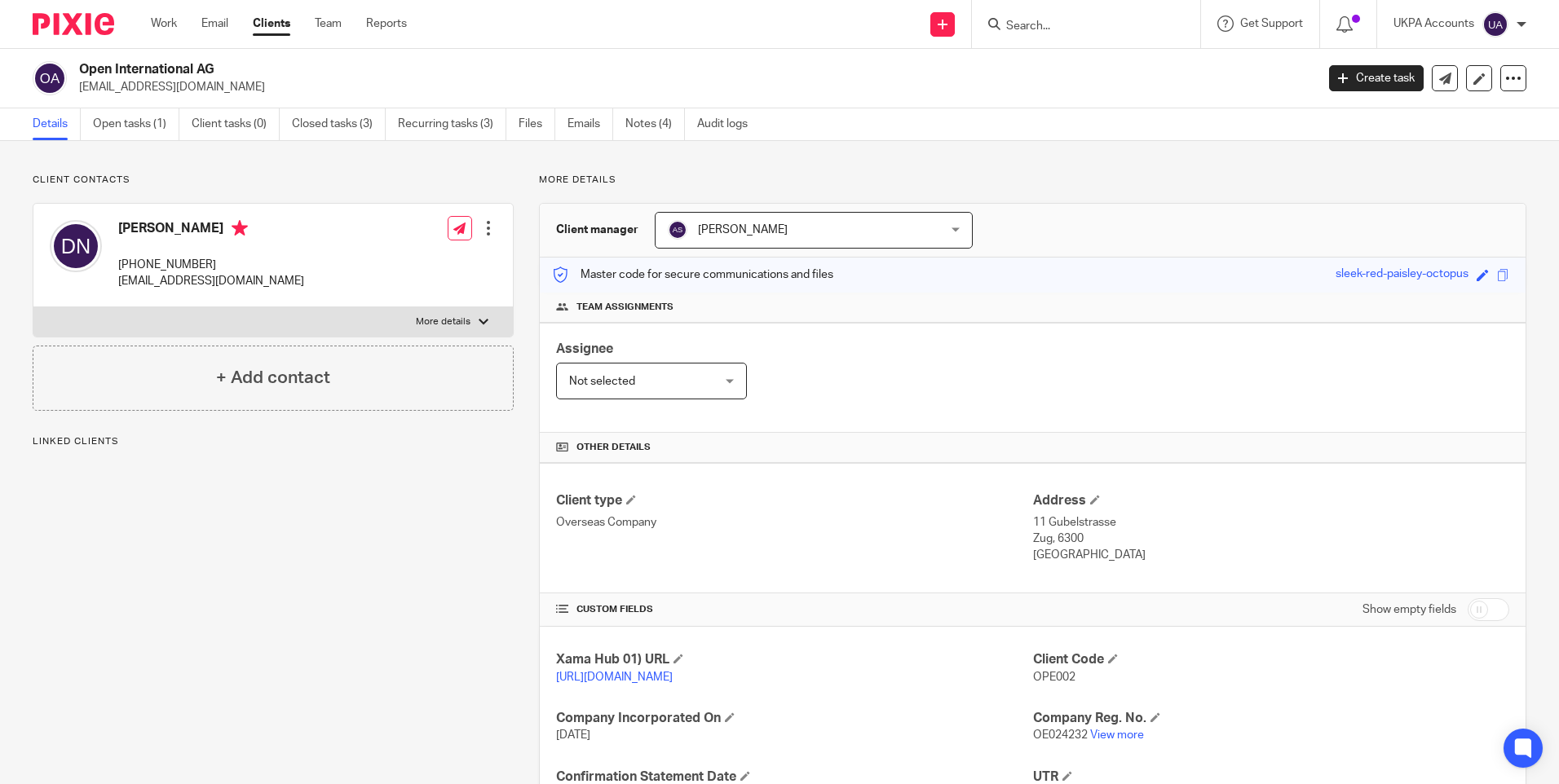
scroll to position [268, 0]
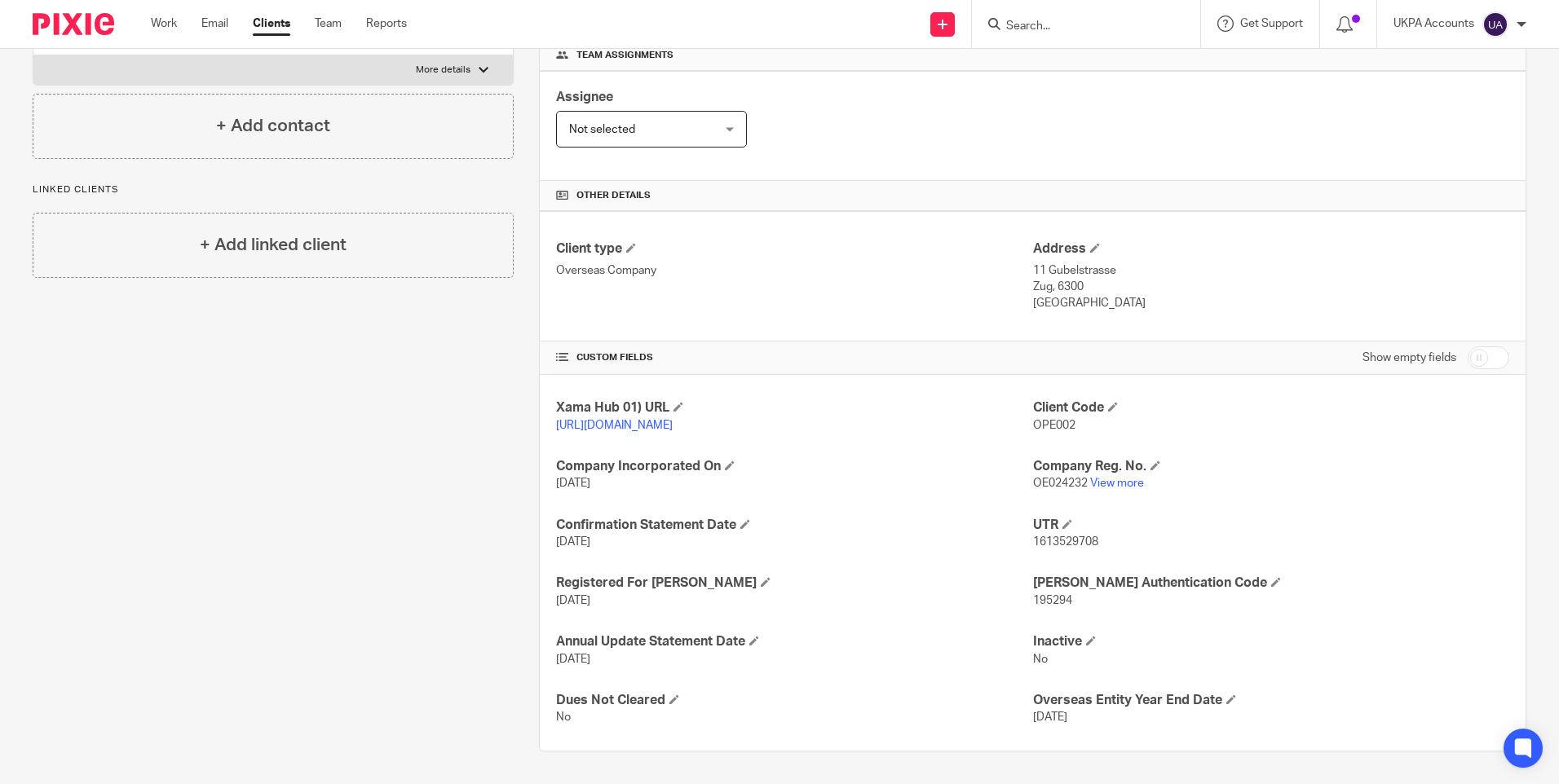
click at [274, 347] on div "Client contacts [PERSON_NAME] [PHONE_NUMBER] [EMAIL_ADDRESS][DOMAIN_NAME] Edit …" at bounding box center [260, 336] width 506 height 830
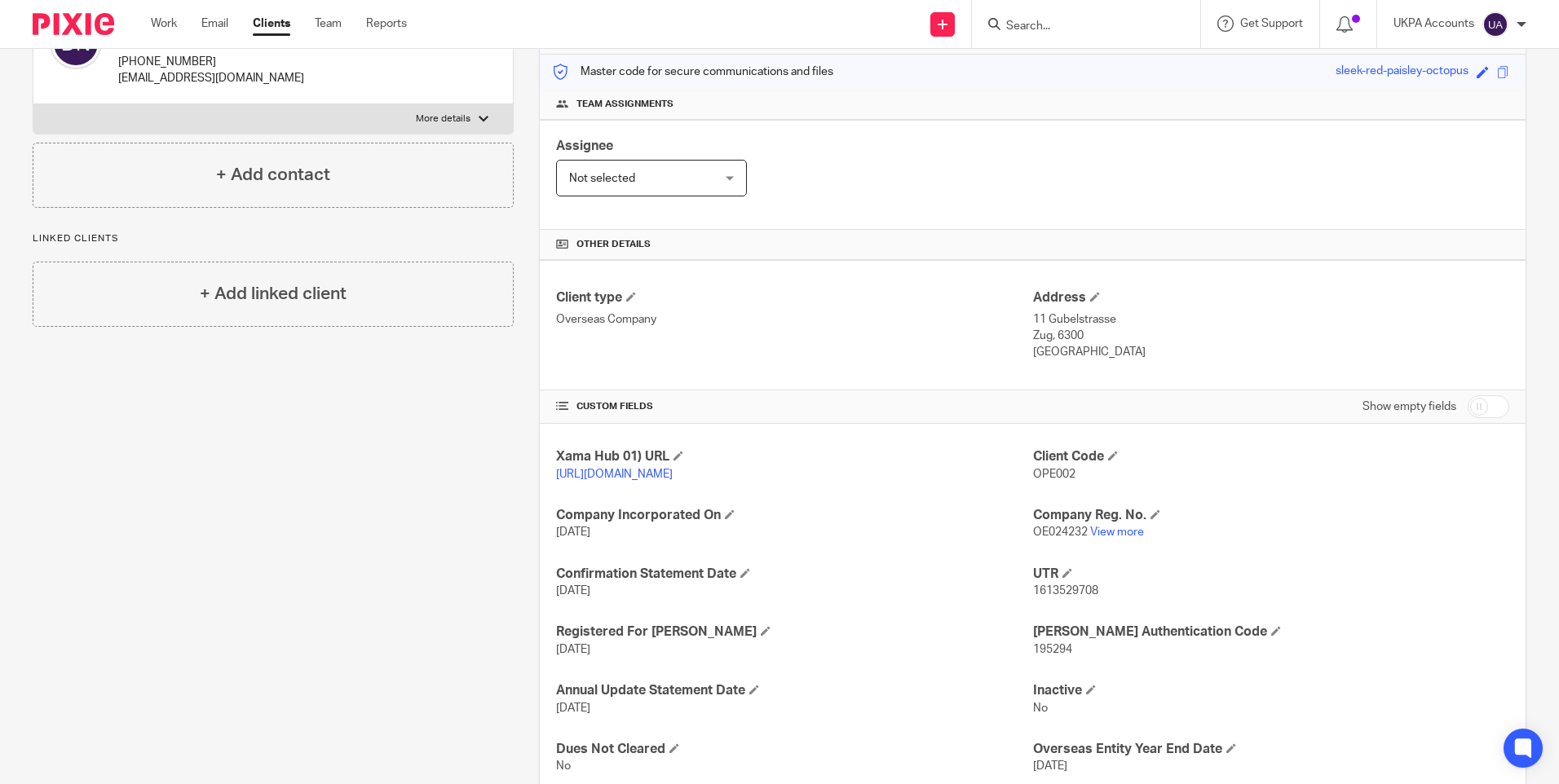
scroll to position [0, 0]
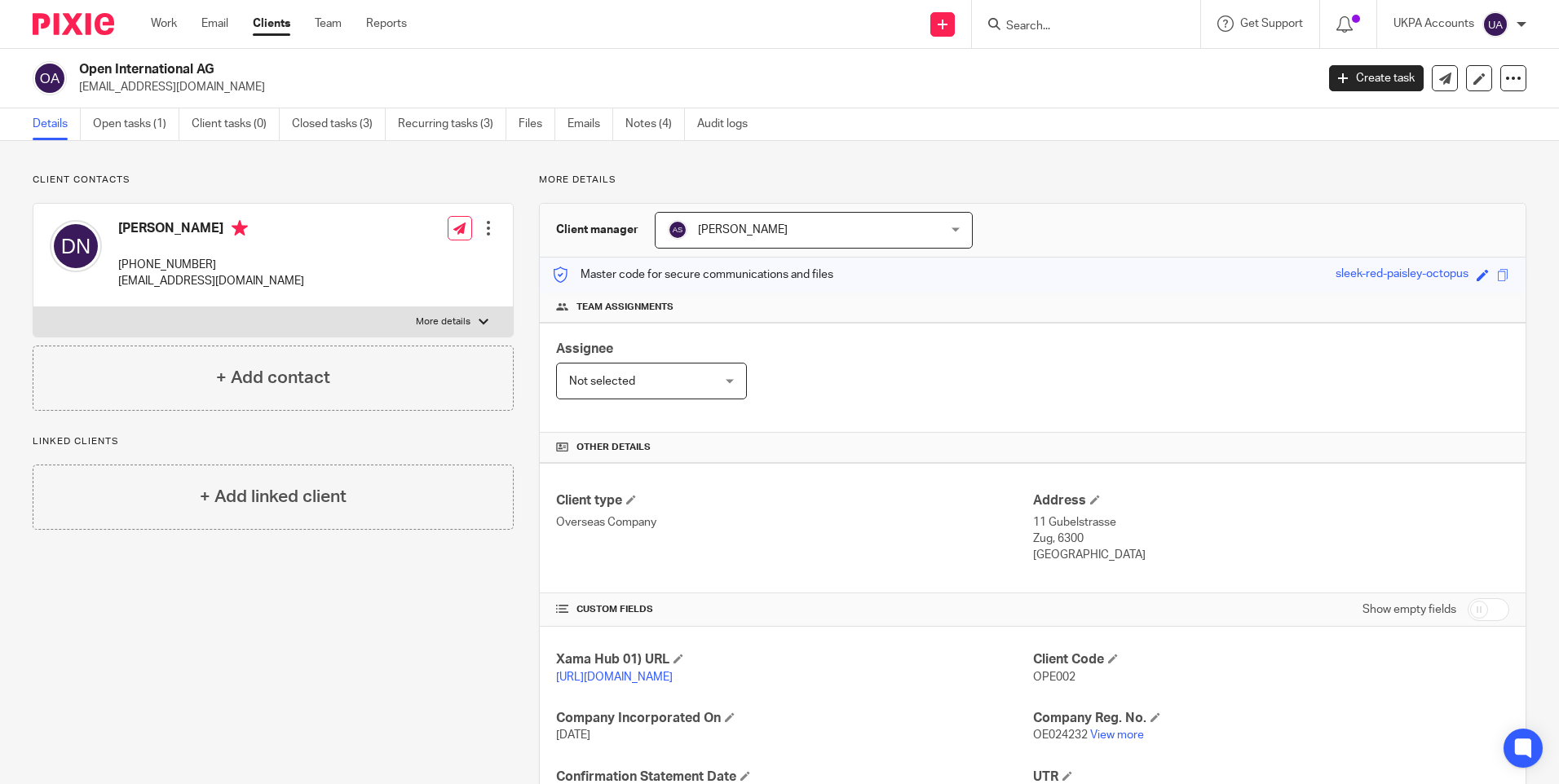
click at [1048, 33] on input "Search" at bounding box center [1078, 26] width 147 height 15
paste input "Ormshomes Ltd"
type input "Ormshomes Ltd"
click at [1062, 60] on link at bounding box center [1139, 70] width 276 height 37
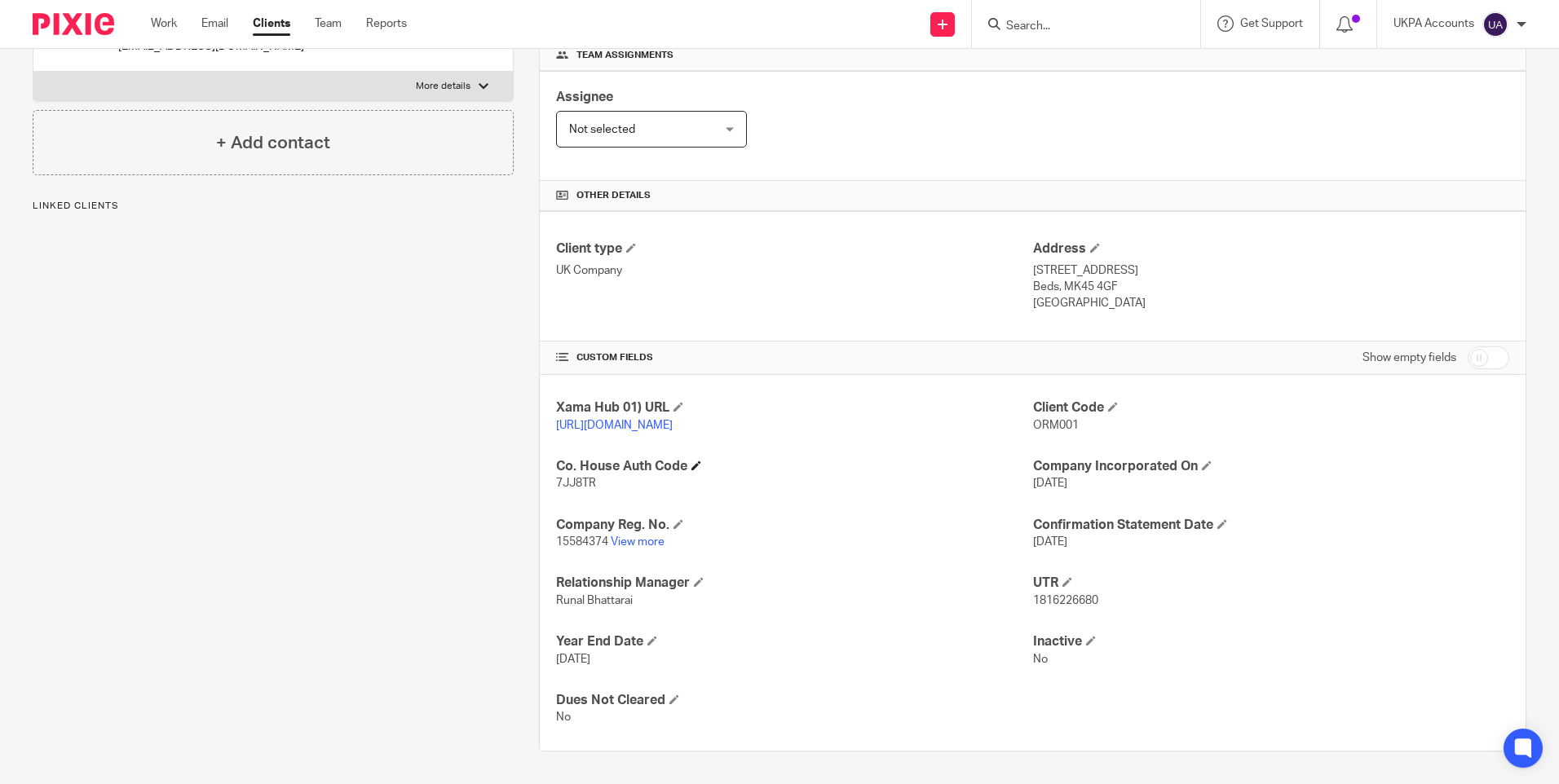
scroll to position [268, 0]
click at [343, 377] on div "Client contacts [PERSON_NAME] (Director) [PHONE_NUMBER] [EMAIL_ADDRESS][DOMAIN_…" at bounding box center [260, 336] width 506 height 830
click at [1028, 35] on div at bounding box center [1086, 24] width 228 height 48
click at [1032, 27] on input "Search" at bounding box center [1078, 26] width 147 height 15
paste input "Pantera Enterprises Inc"
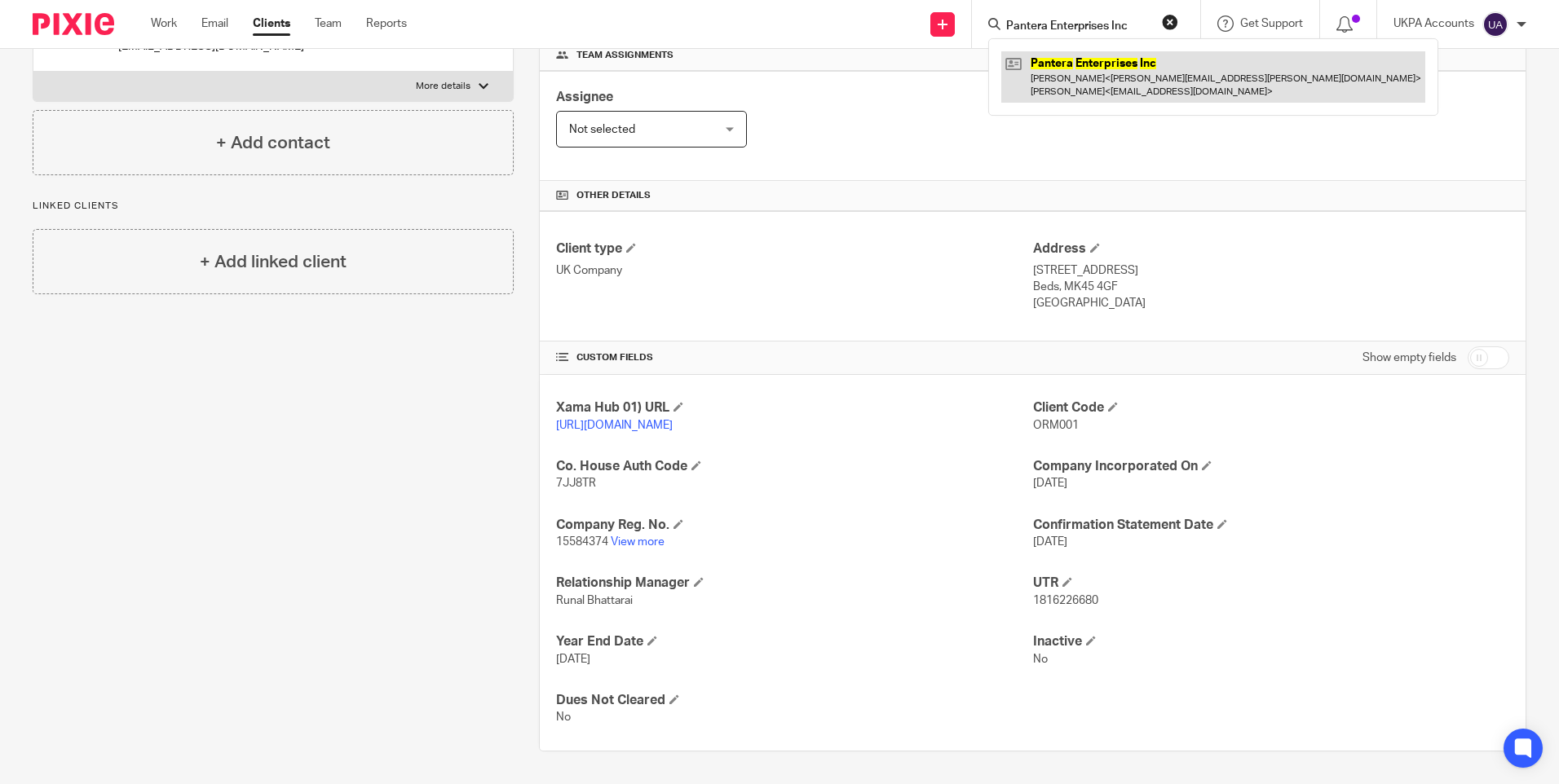
type input "Pantera Enterprises Inc"
click at [1084, 72] on link at bounding box center [1214, 76] width 424 height 50
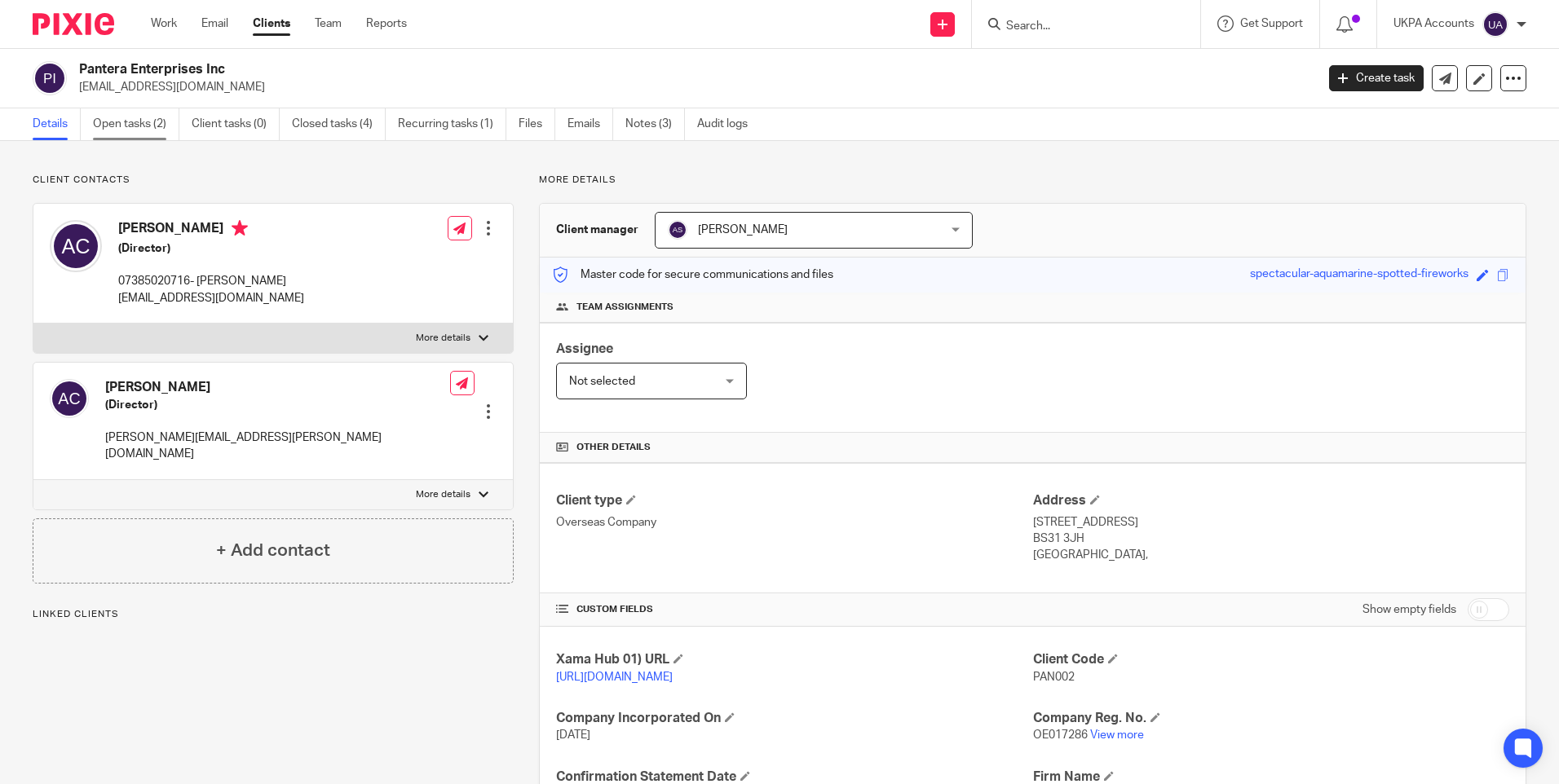
click at [150, 122] on link "Open tasks (2)" at bounding box center [136, 124] width 87 height 32
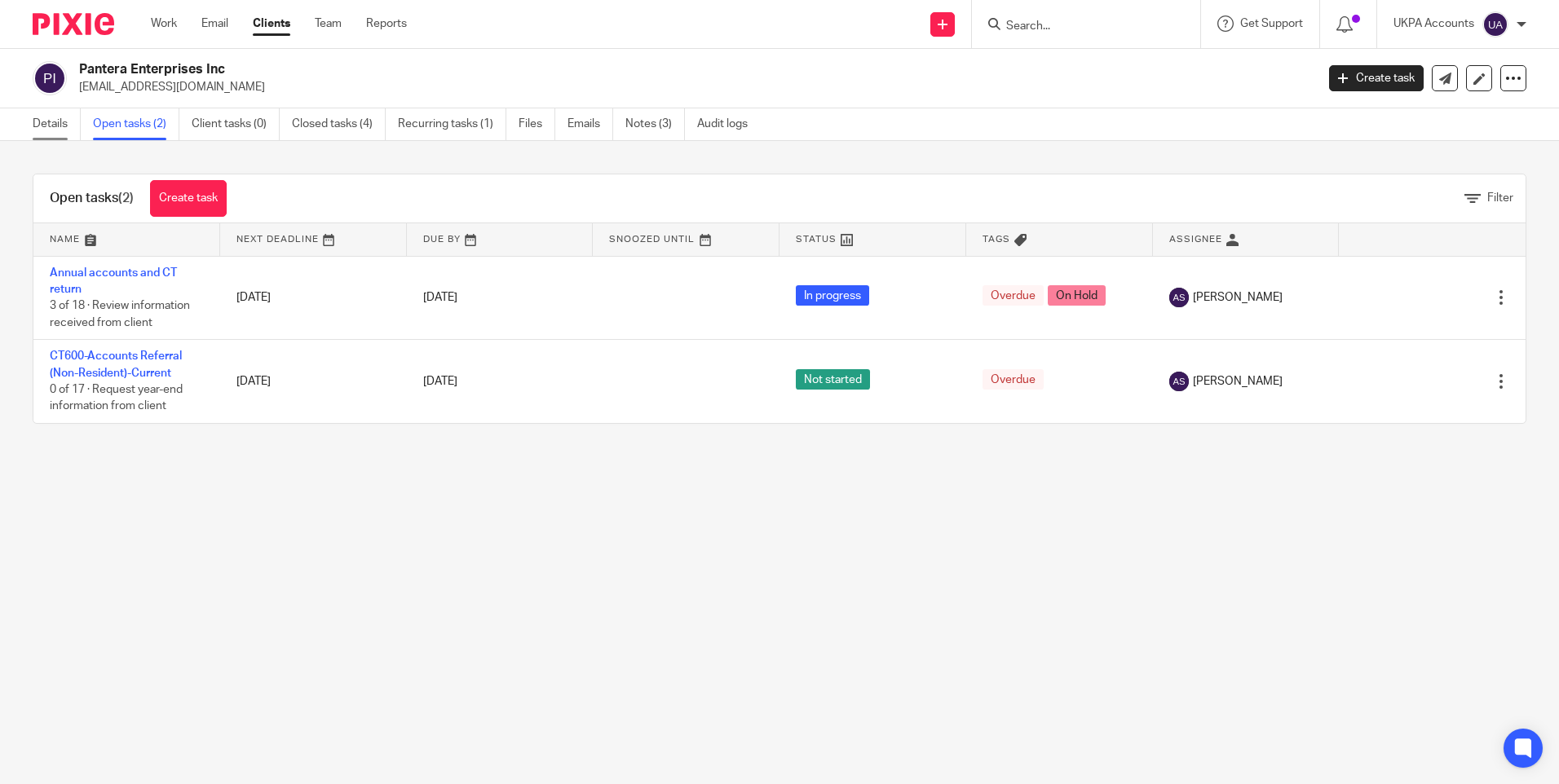
click at [47, 127] on link "Details" at bounding box center [57, 124] width 48 height 32
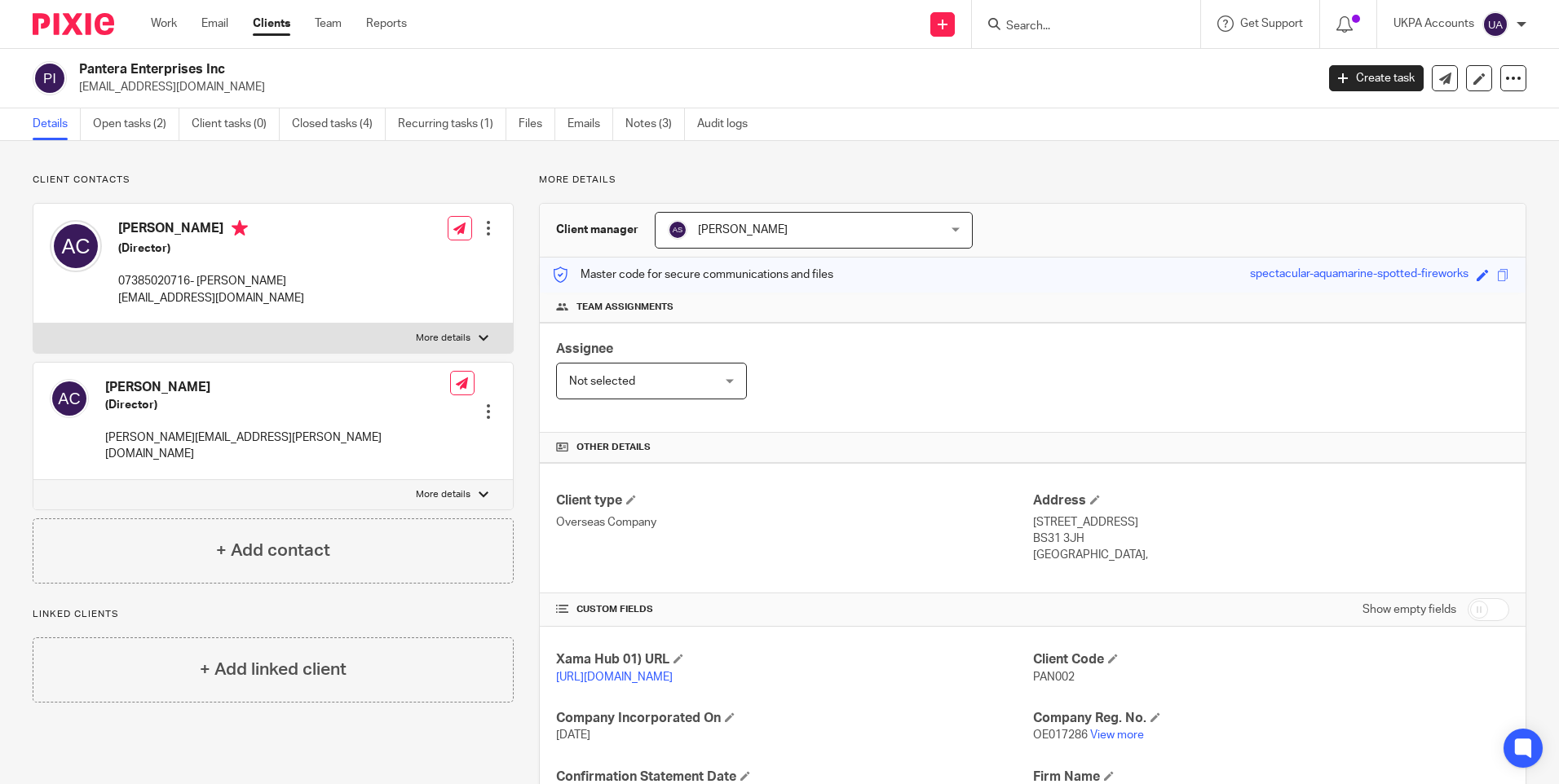
click at [159, 69] on h2 "Pantera Enterprises Inc" at bounding box center [570, 69] width 980 height 17
click at [158, 69] on h2 "Pantera Enterprises Inc" at bounding box center [570, 69] width 980 height 17
copy div "Pantera Enterprises Inc"
click at [152, 130] on link "Open tasks (2)" at bounding box center [136, 124] width 87 height 32
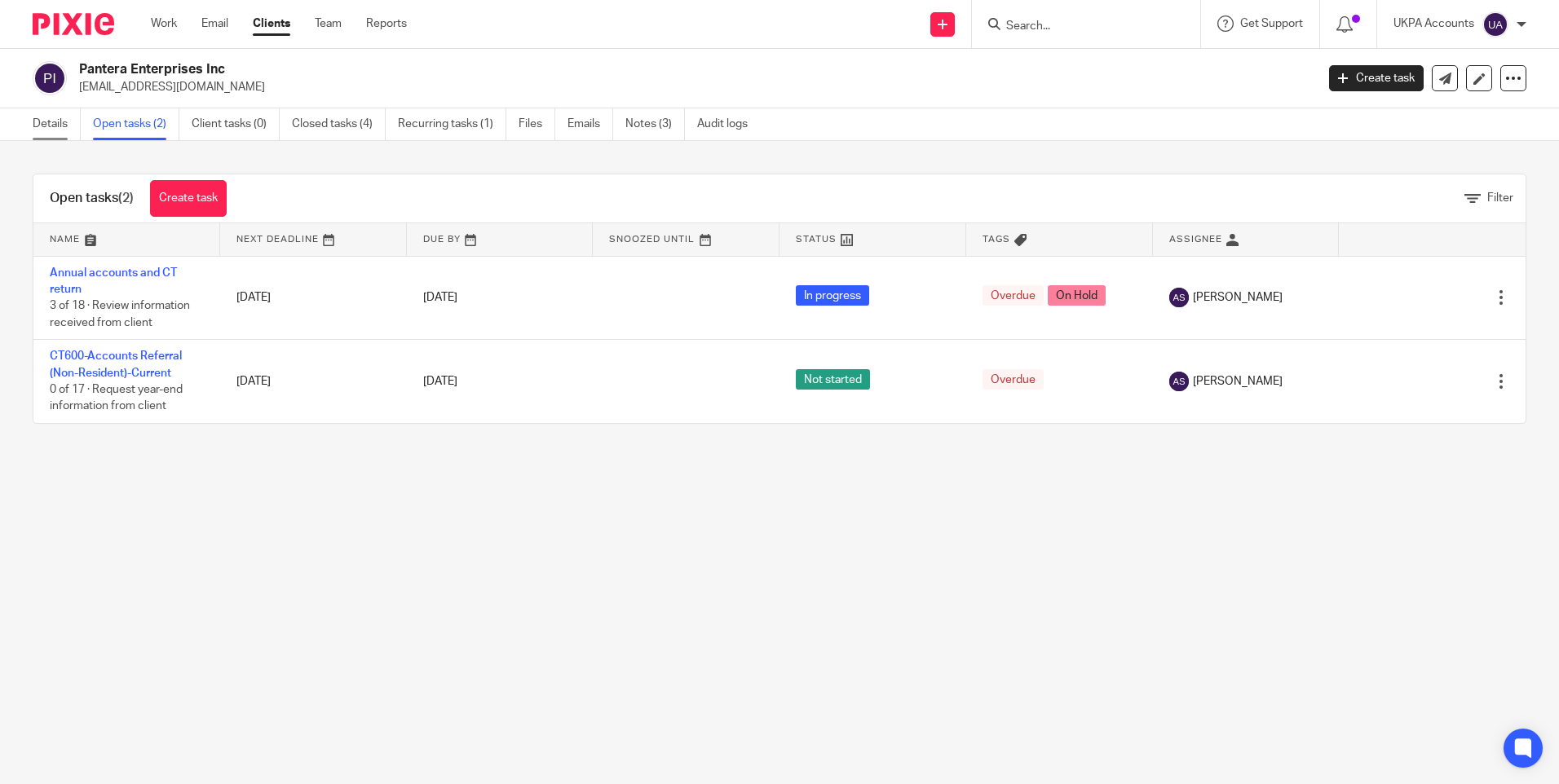
click at [57, 123] on link "Details" at bounding box center [57, 124] width 48 height 32
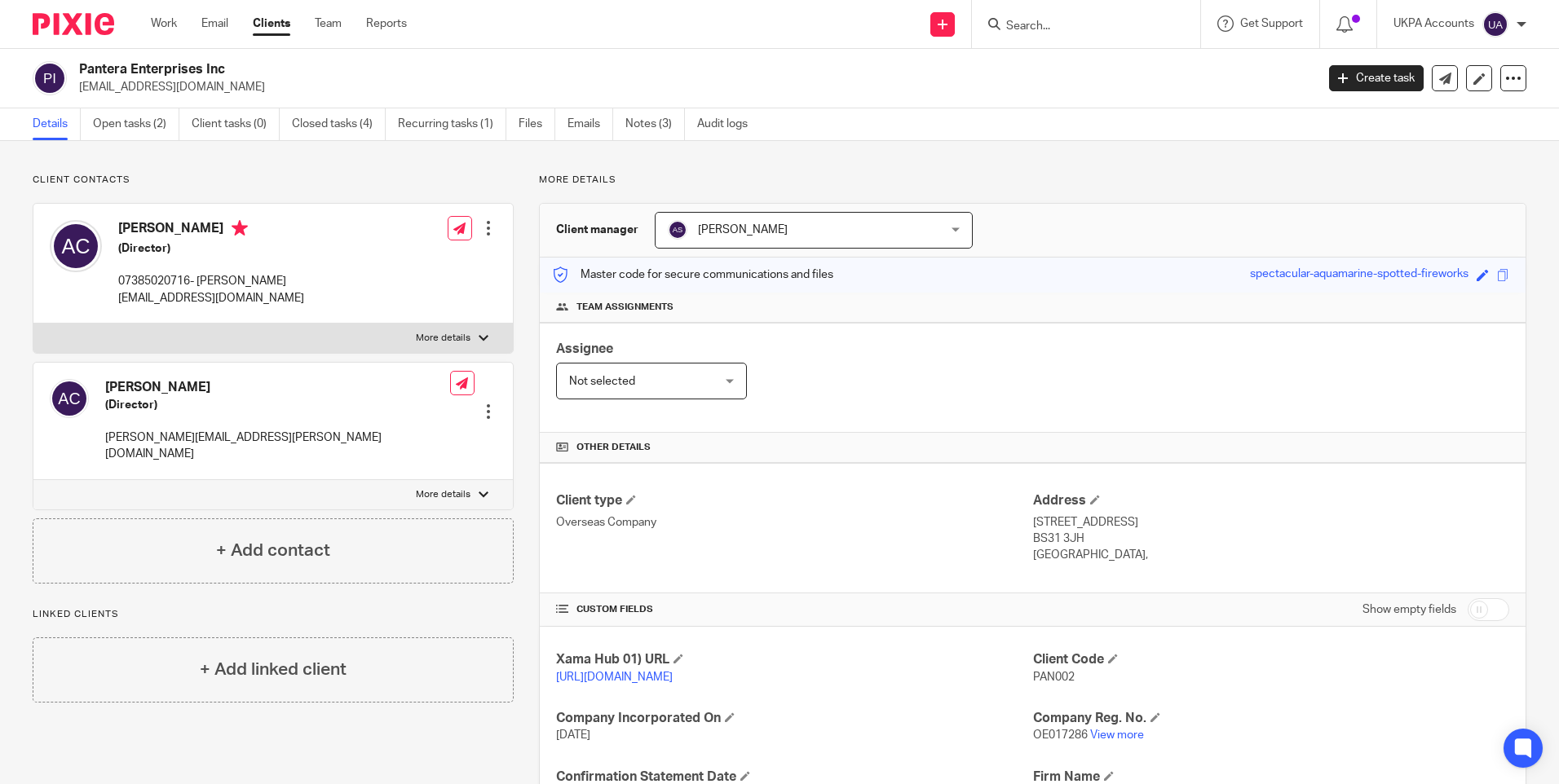
click at [1034, 26] on input "Search" at bounding box center [1078, 26] width 147 height 15
paste input "Philton Properties Ltd"
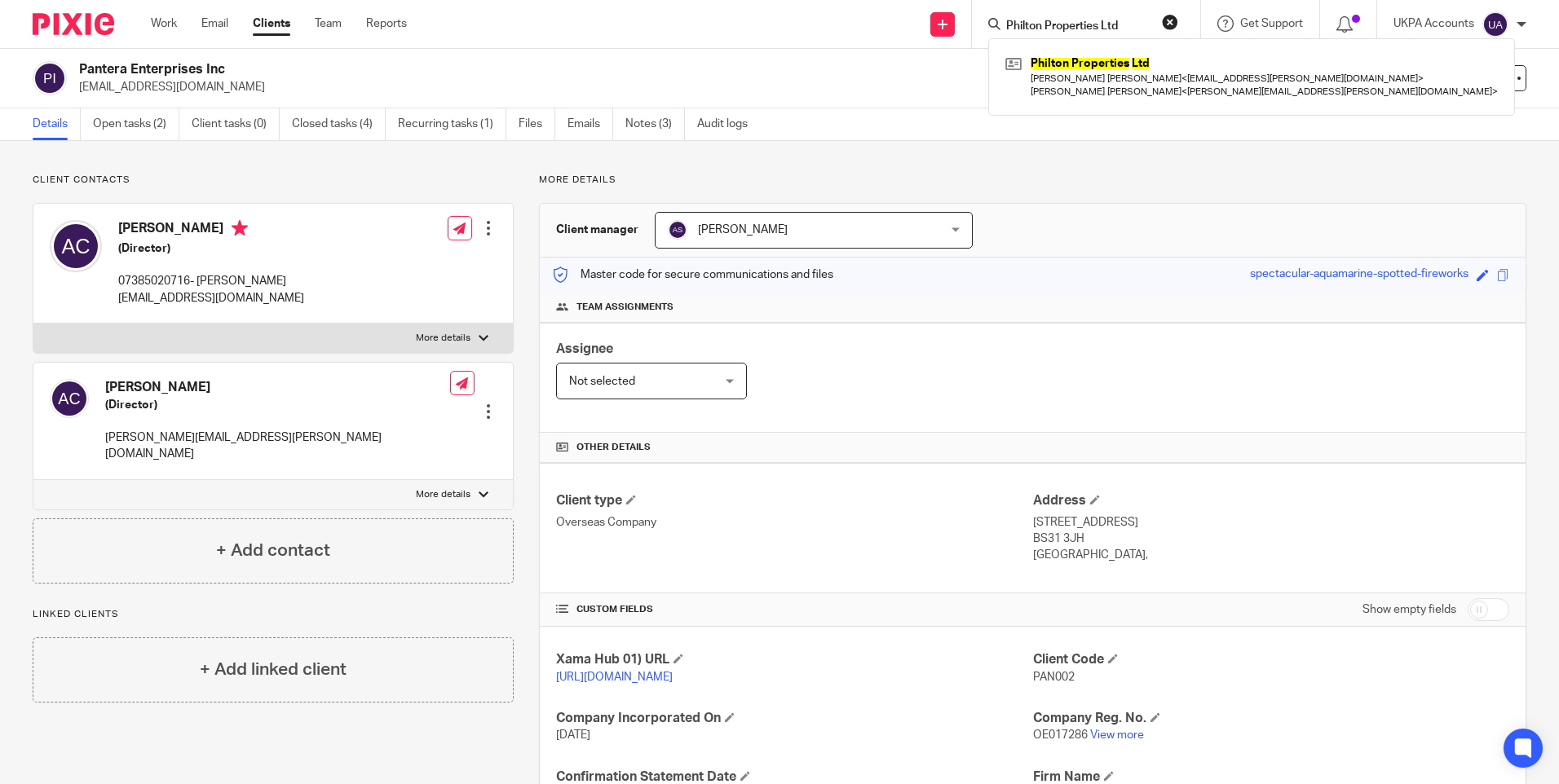
type input "Philton Properties Ltd"
click at [1083, 41] on div "Philton Properties Ltd [PERSON_NAME] [PERSON_NAME] < [PERSON_NAME][EMAIL_ADDRES…" at bounding box center [1252, 76] width 526 height 77
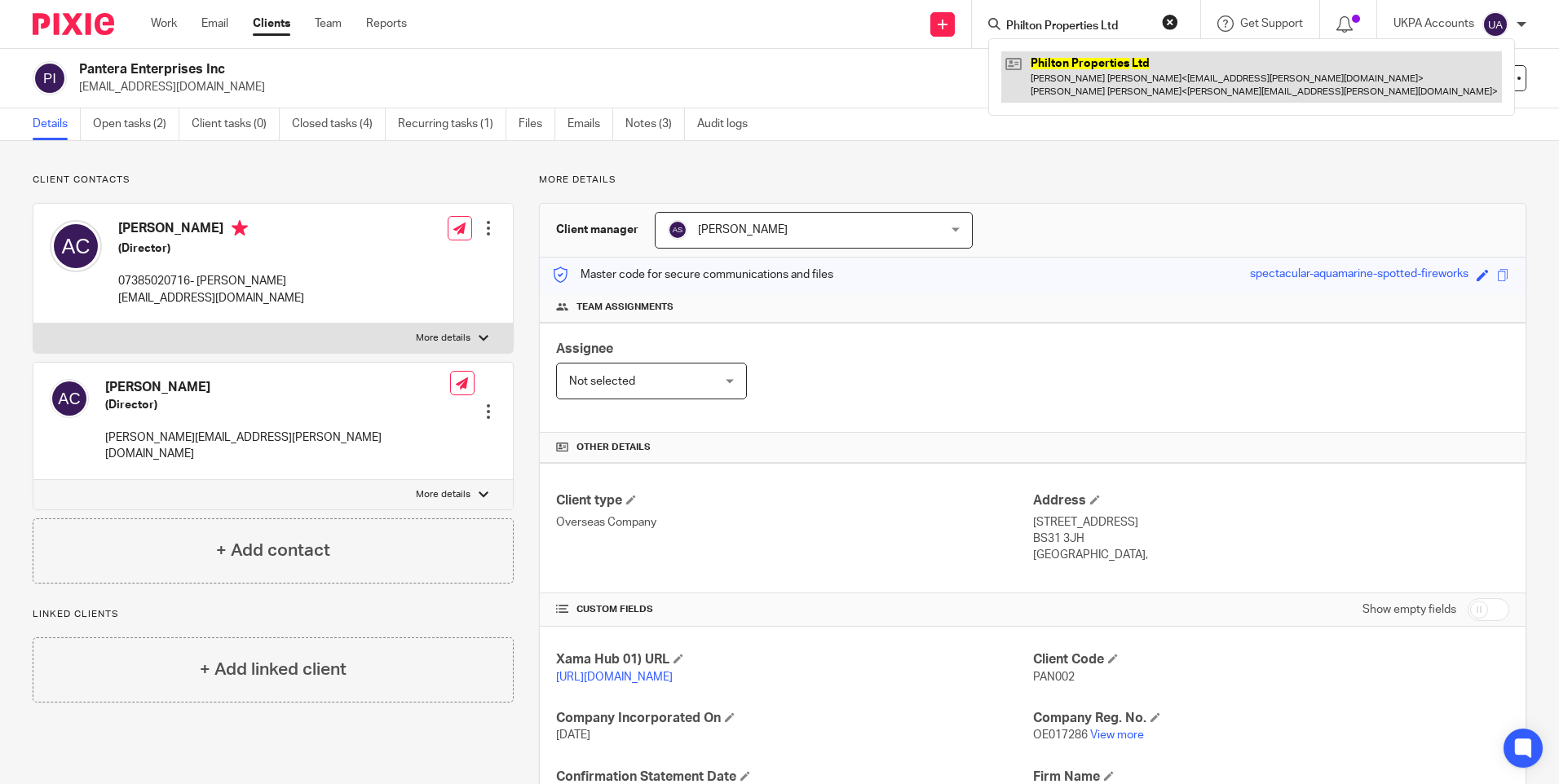
click at [1079, 57] on link at bounding box center [1252, 76] width 501 height 50
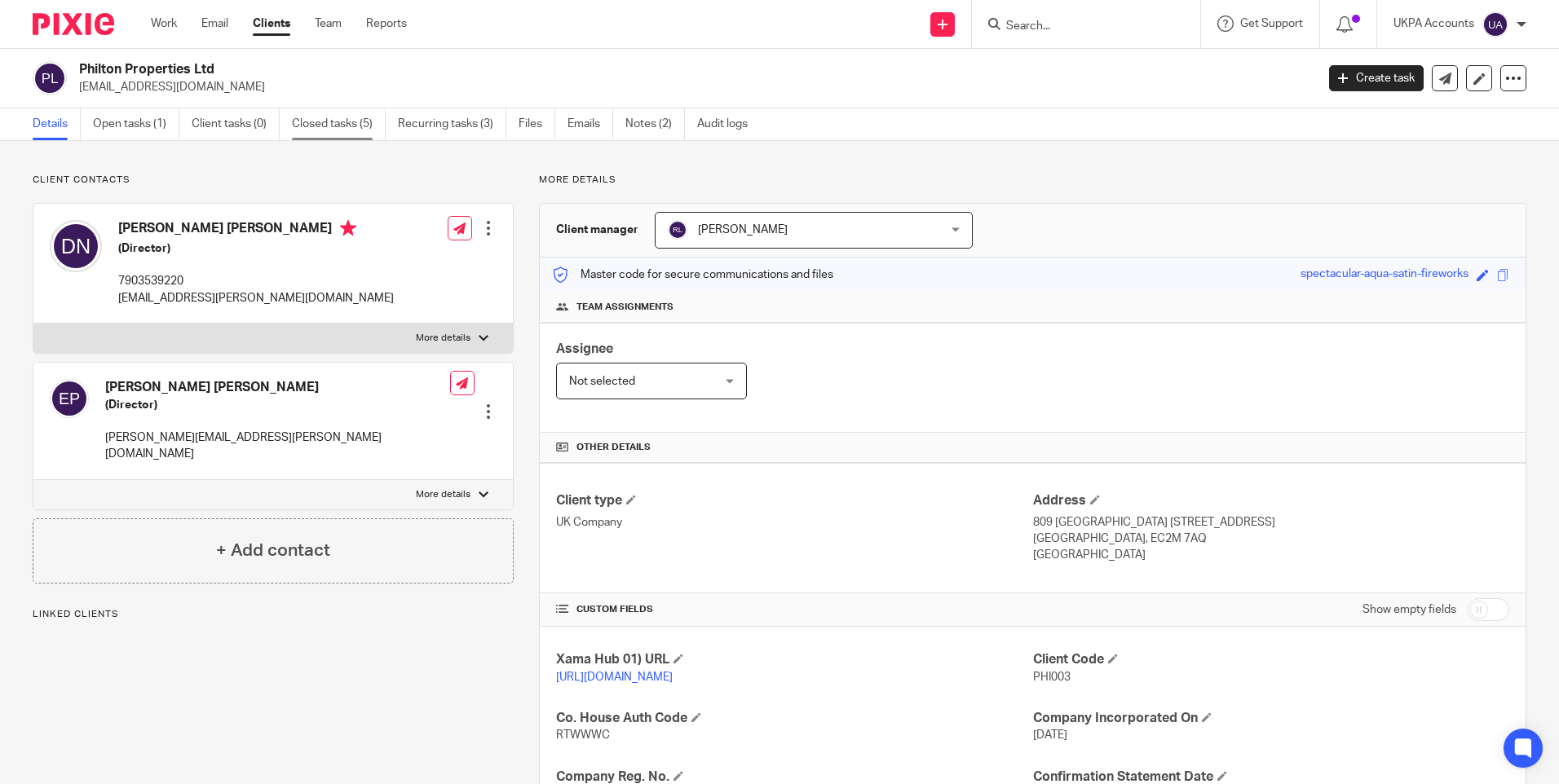
click at [337, 130] on link "Closed tasks (5)" at bounding box center [338, 124] width 94 height 32
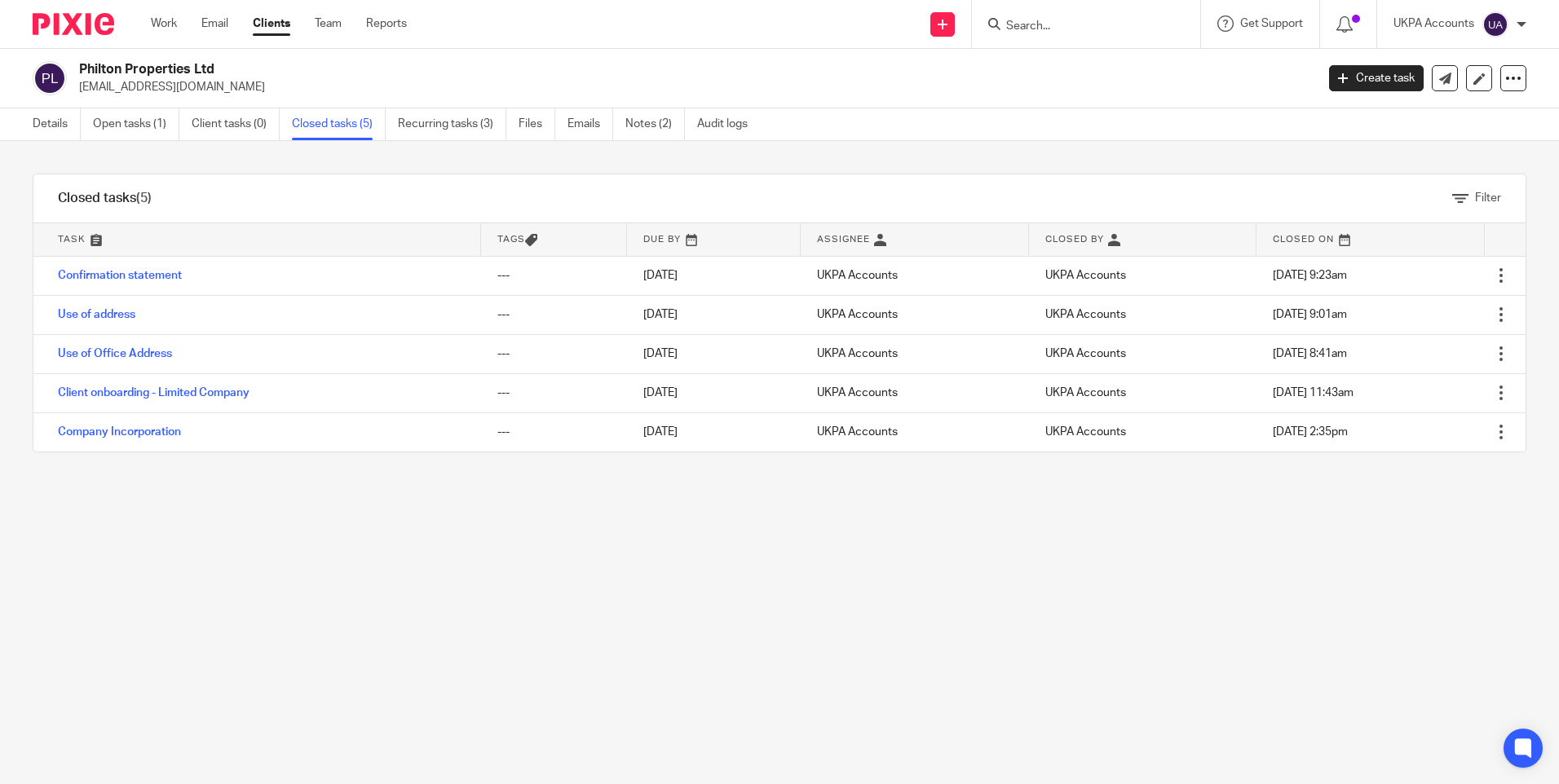
click at [140, 130] on link "Open tasks (1)" at bounding box center [136, 124] width 87 height 32
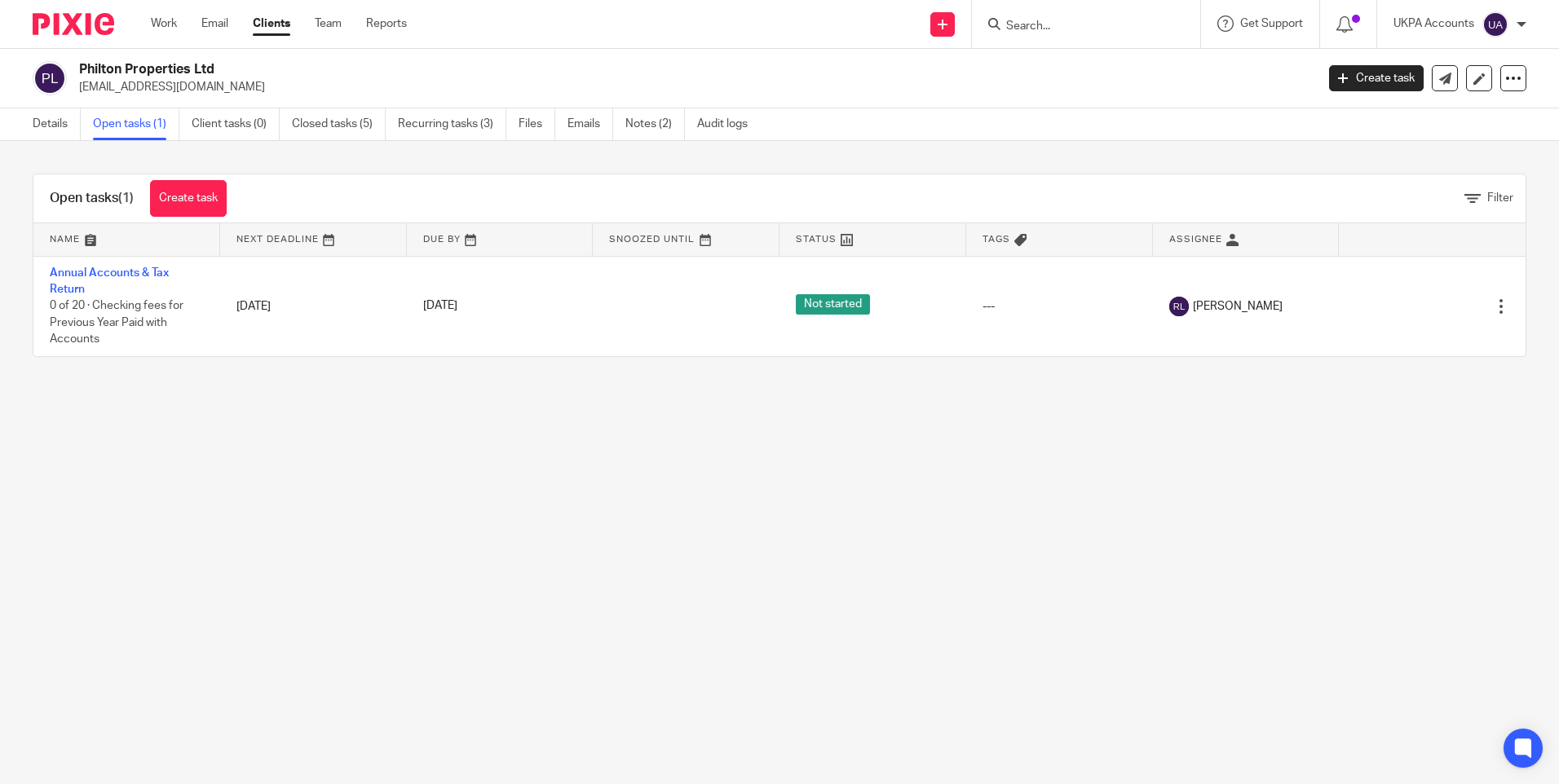
click at [335, 386] on div "Open tasks (1) Create task Filter Name Next Deadline Due By Snoozed Until Statu…" at bounding box center [779, 266] width 1559 height 249
click at [52, 127] on link "Details" at bounding box center [57, 124] width 48 height 32
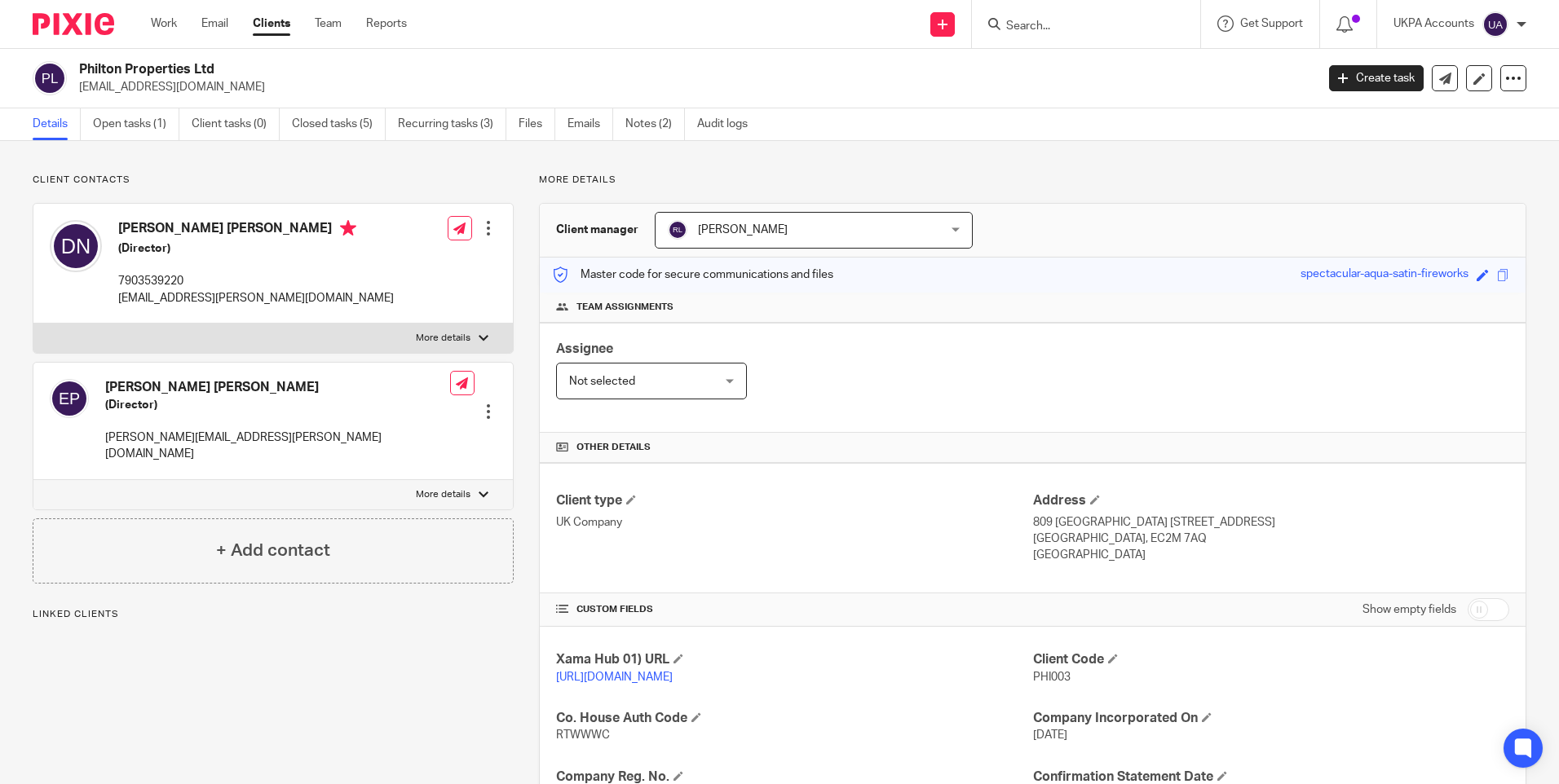
scroll to position [209, 0]
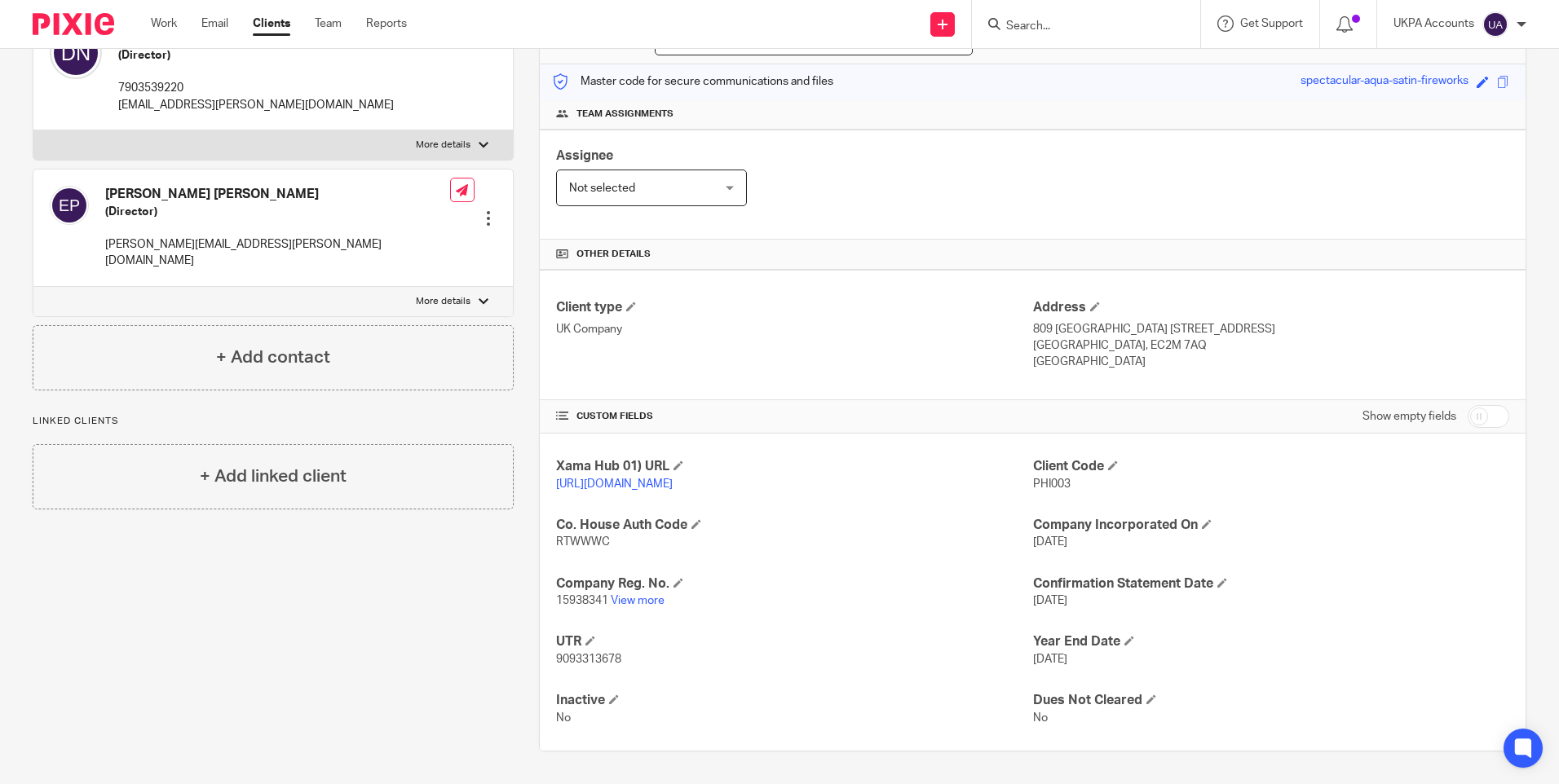
click at [1027, 30] on input "Search" at bounding box center [1078, 26] width 147 height 15
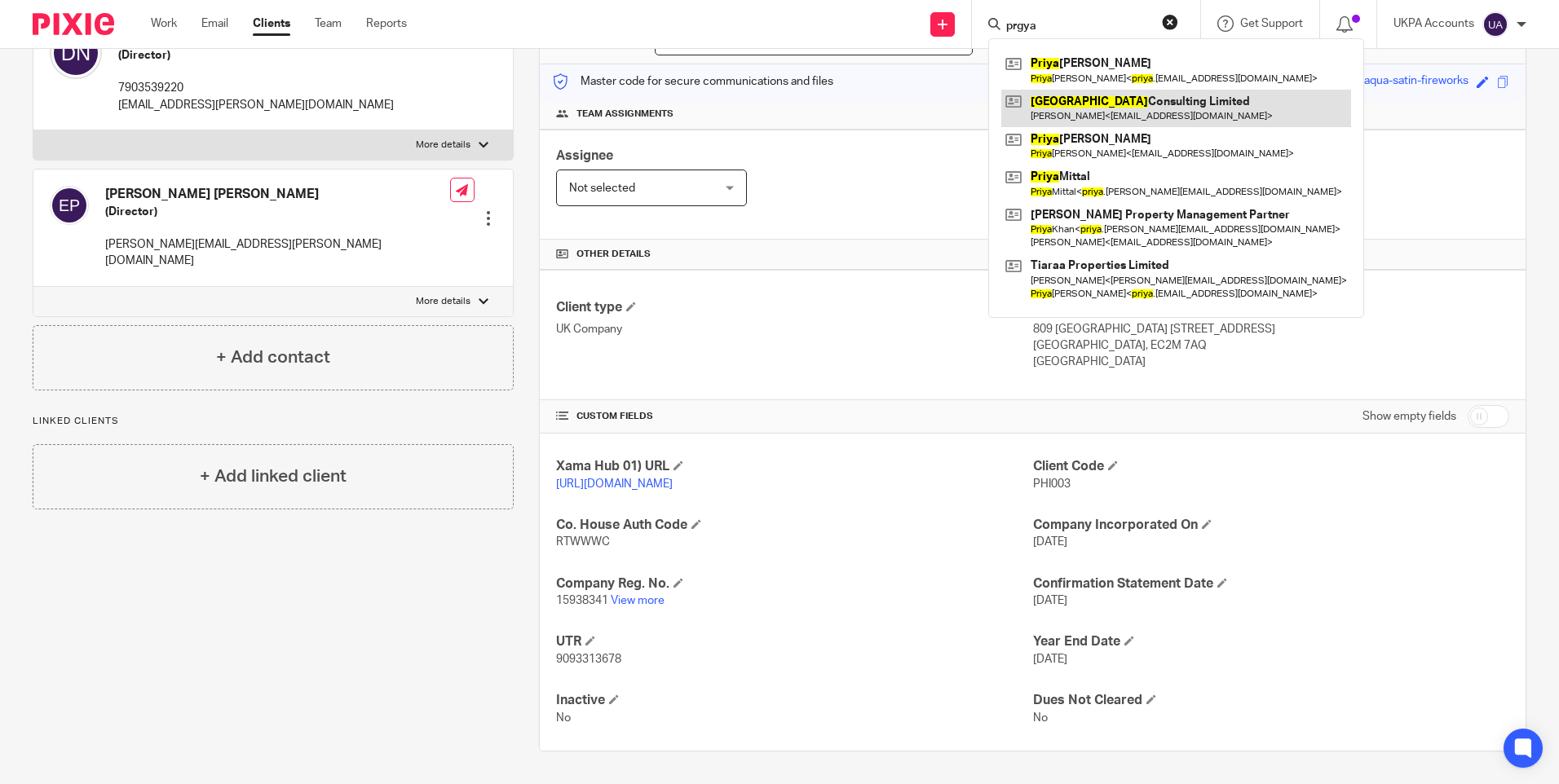
type input "prgya"
drag, startPoint x: 1066, startPoint y: 30, endPoint x: 966, endPoint y: 21, distance: 100.4
click at [966, 21] on div "Send new email Create task Add client prgya Priya Ramkumar Priya Ramkumar < pri…" at bounding box center [995, 24] width 1128 height 48
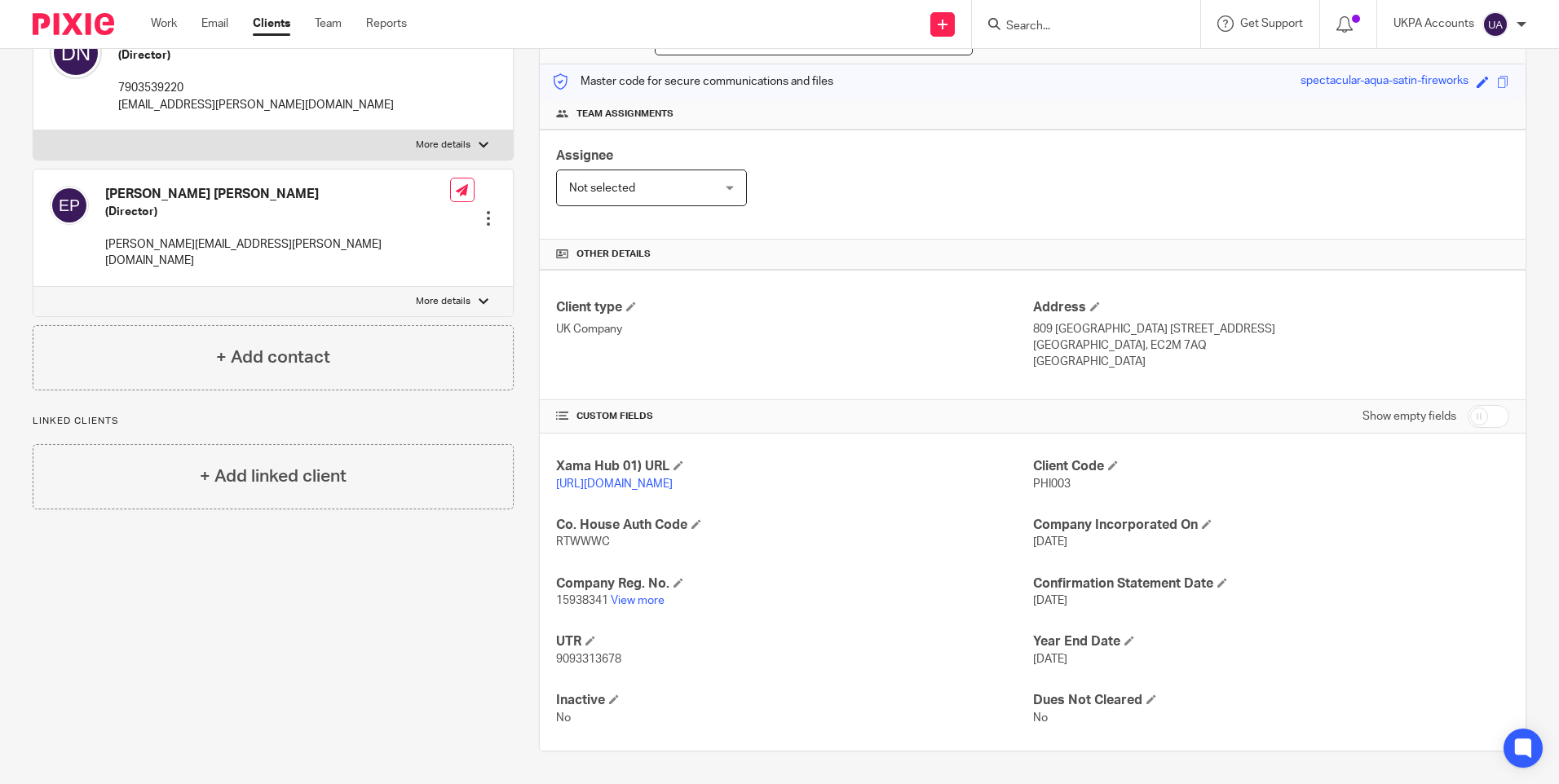
paste input "PROJECT INTERNATIONAL SERVICES LTD."
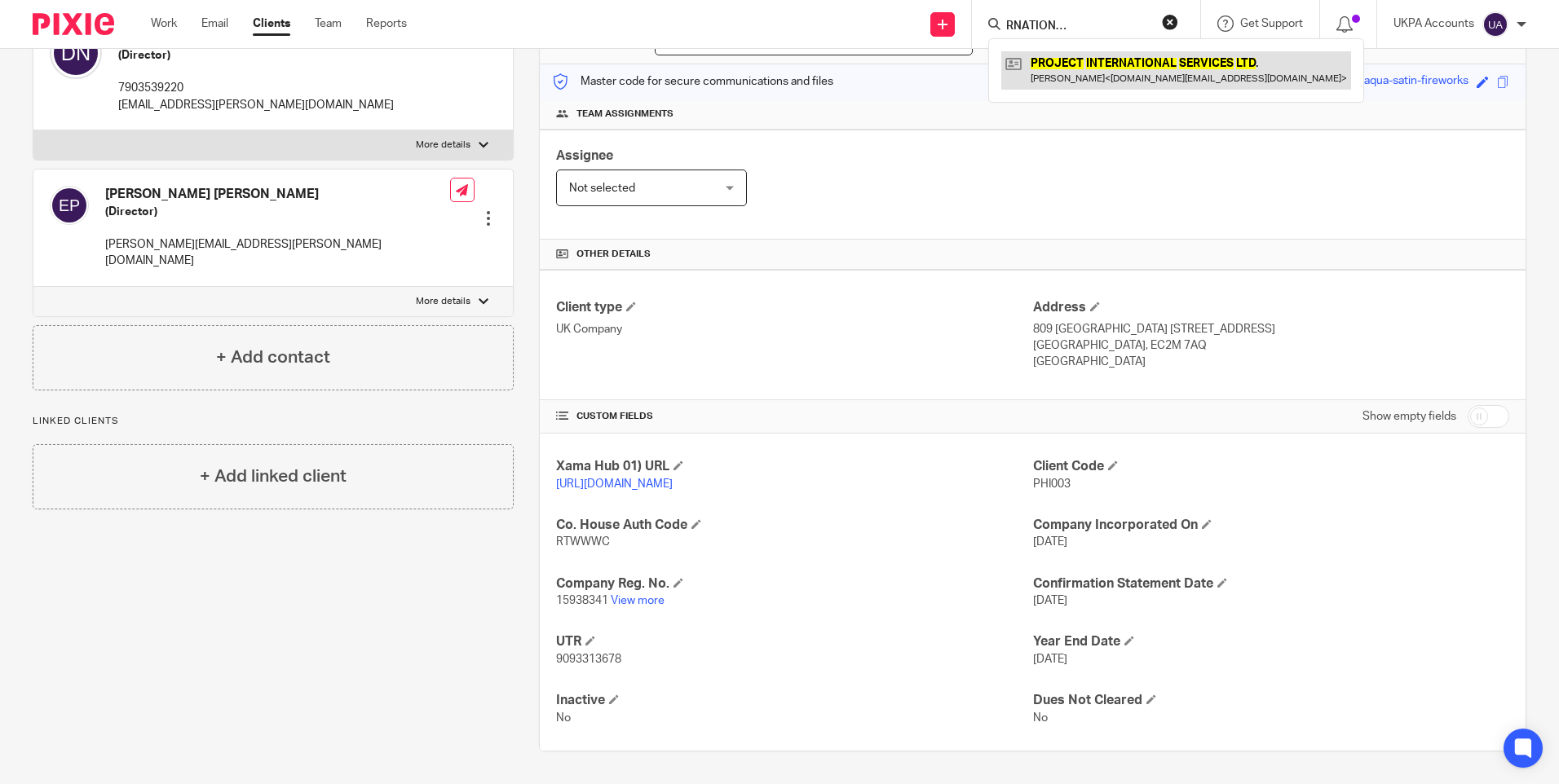
type input "PROJECT INTERNATIONAL SERVICES LTD."
click at [1067, 62] on link at bounding box center [1177, 70] width 350 height 37
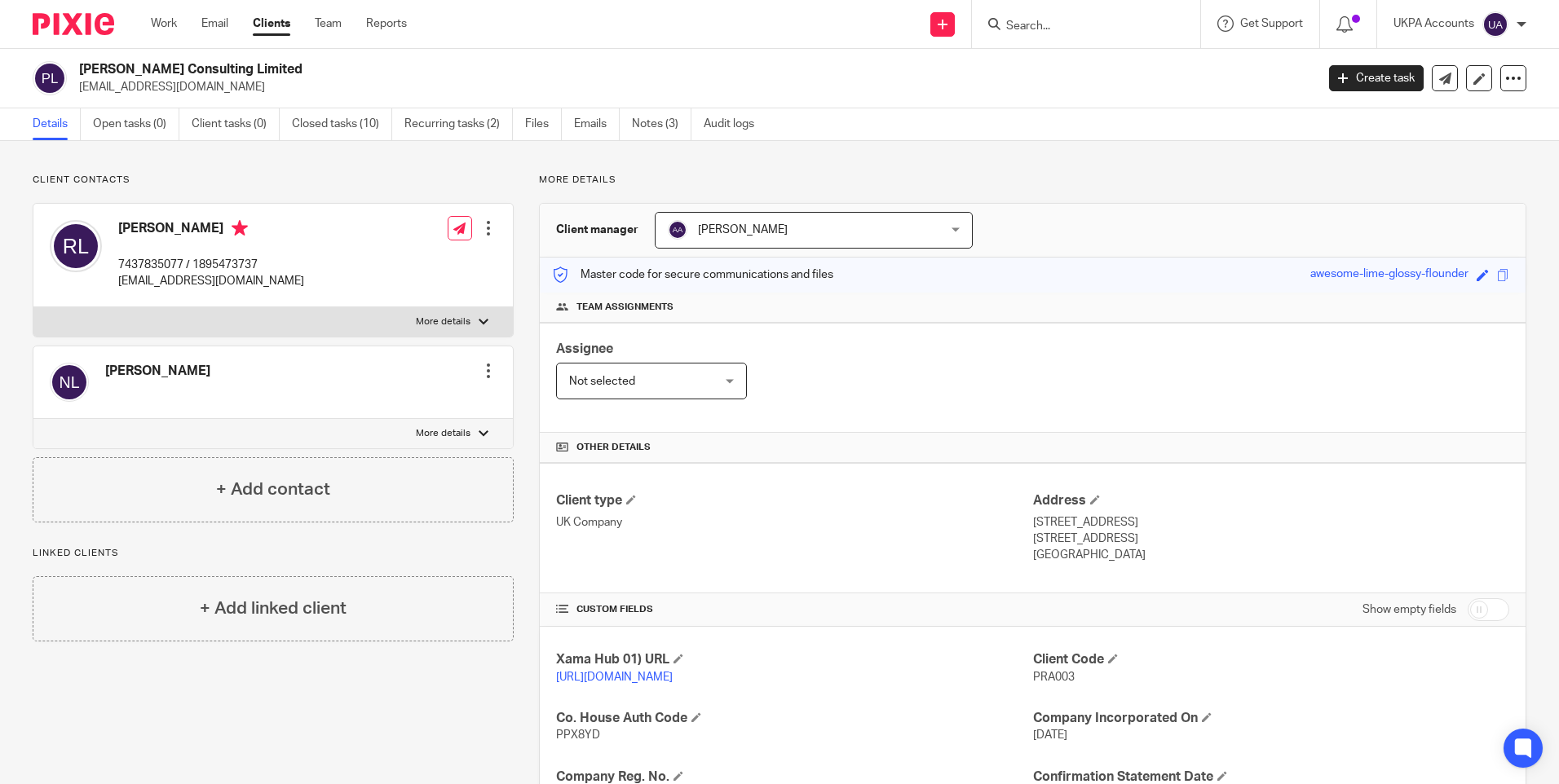
click at [1027, 24] on input "Search" at bounding box center [1078, 26] width 147 height 15
paste input "Protea Property Investments Limited"
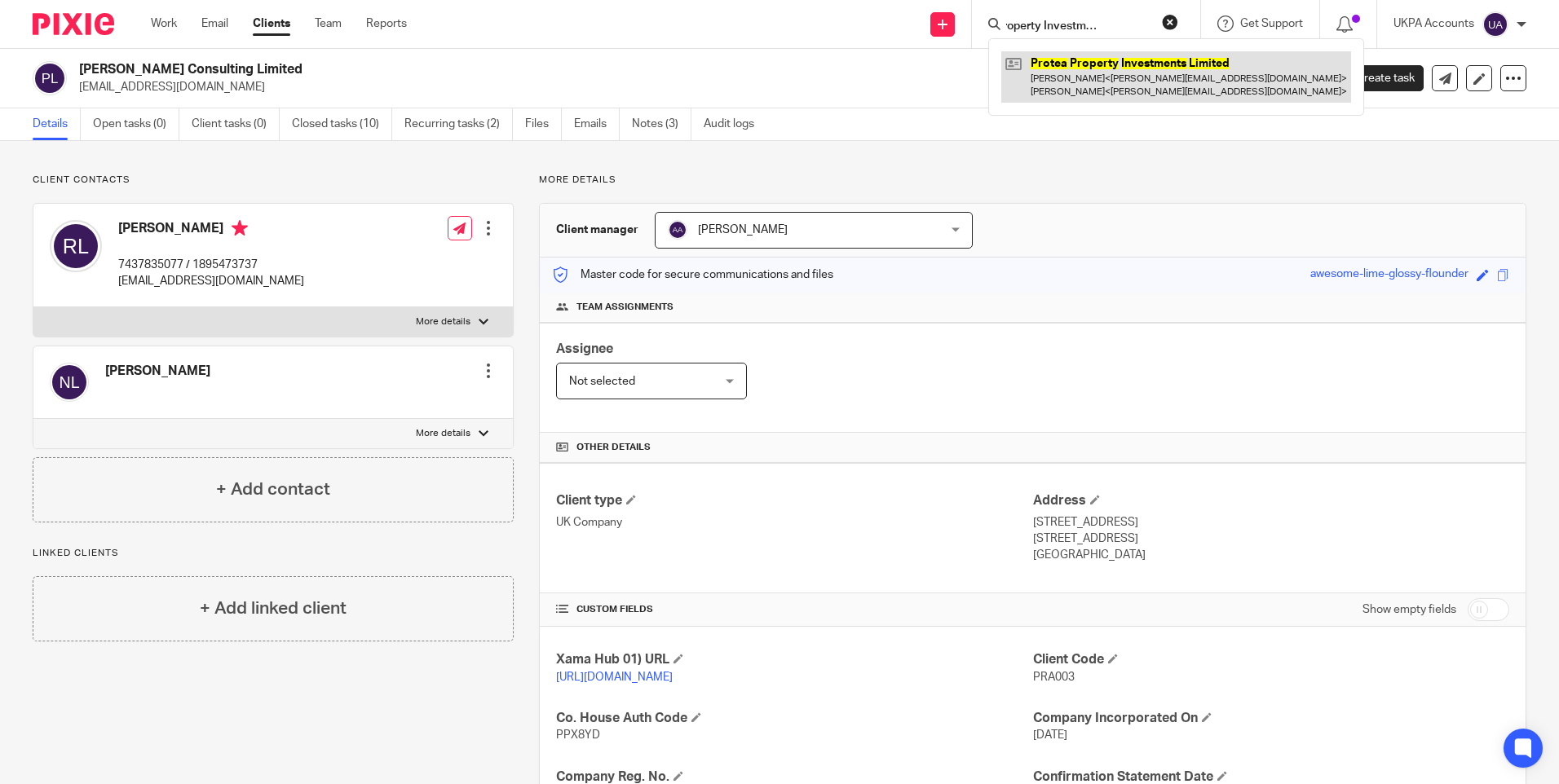
type input "Protea Property Investments Limited"
click at [1065, 70] on link at bounding box center [1177, 76] width 350 height 50
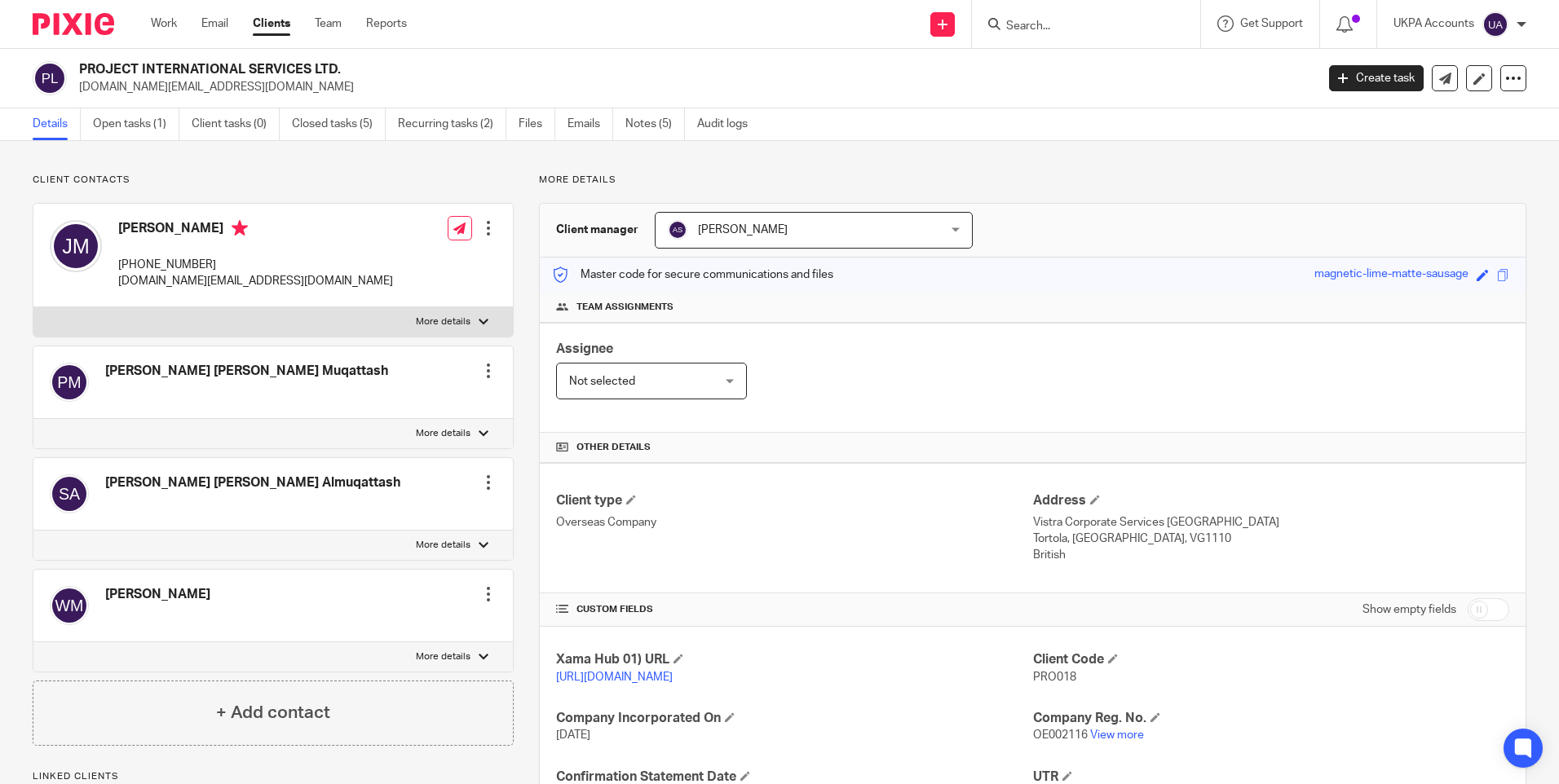
scroll to position [268, 0]
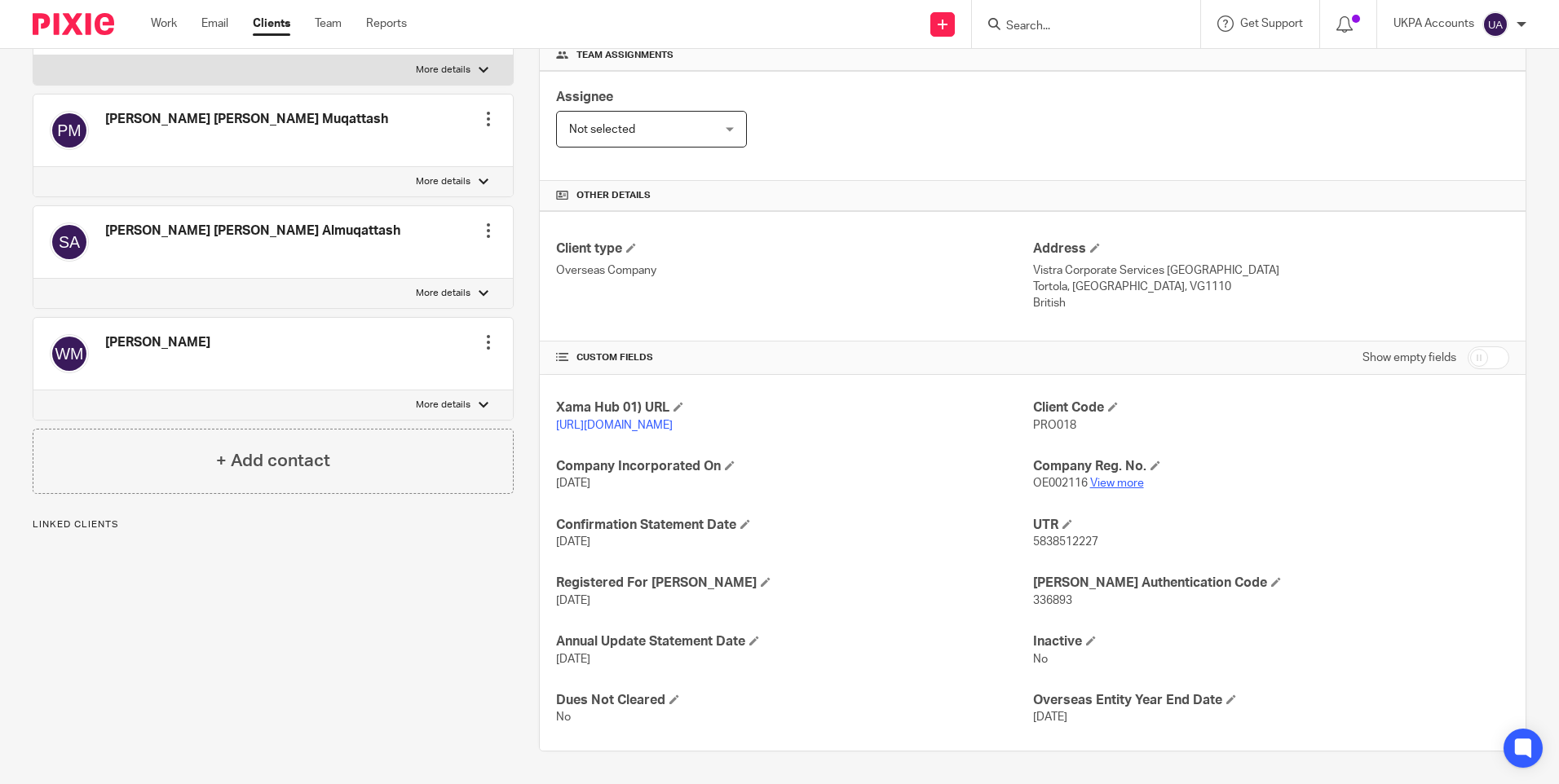
click at [1108, 486] on link "View more" at bounding box center [1116, 483] width 54 height 11
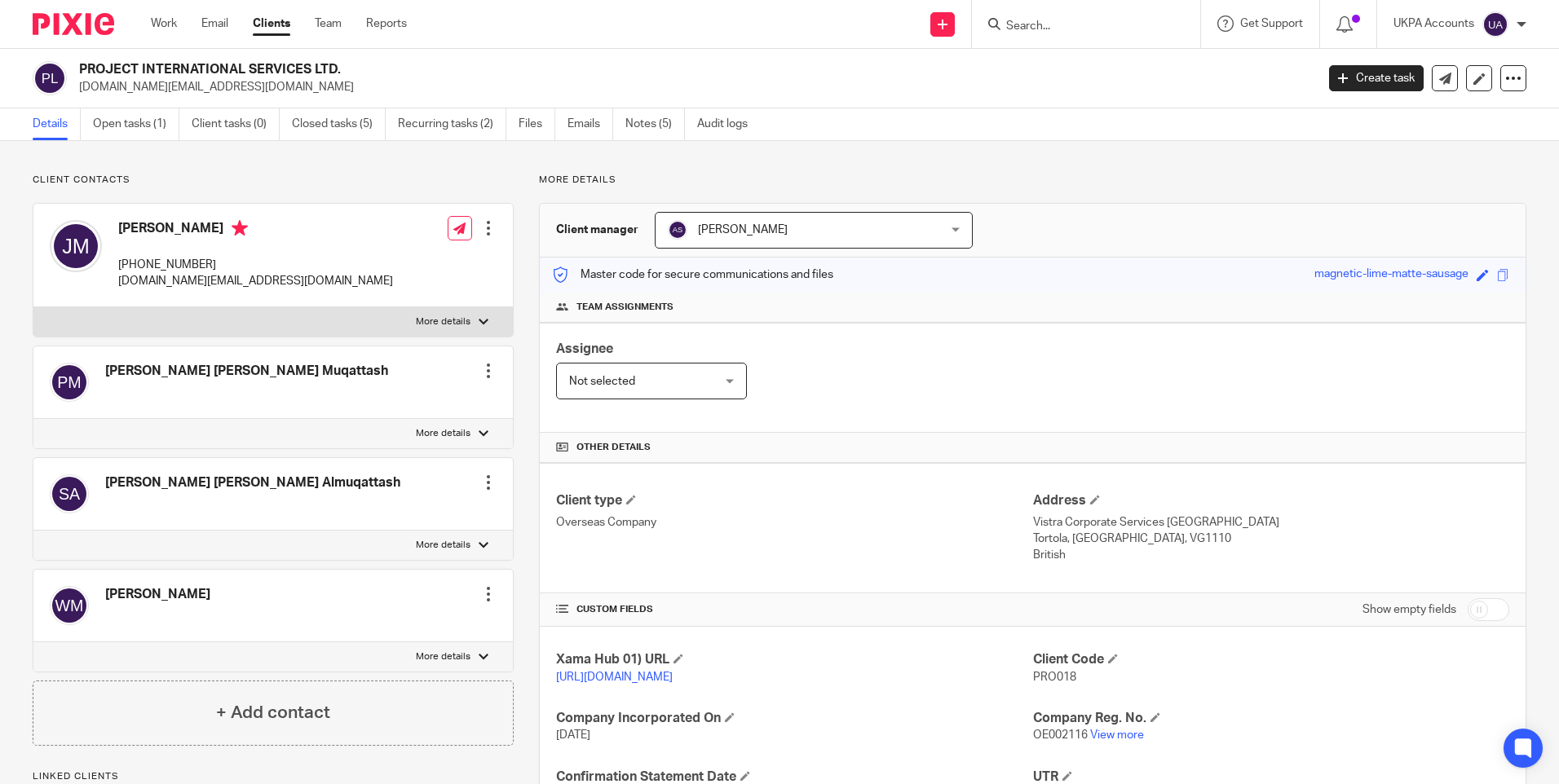
scroll to position [81, 0]
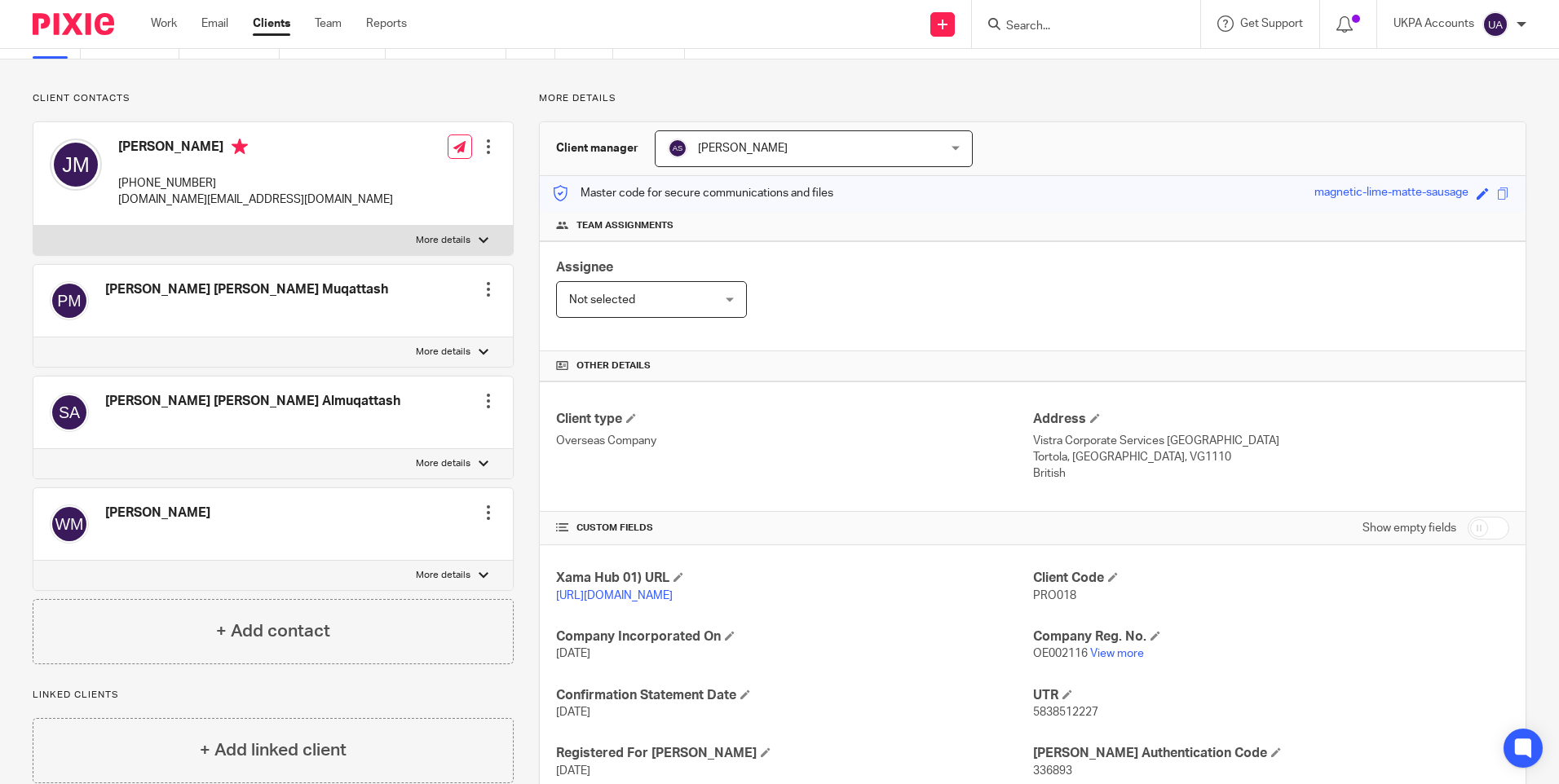
click at [1032, 28] on input "Search" at bounding box center [1078, 26] width 147 height 15
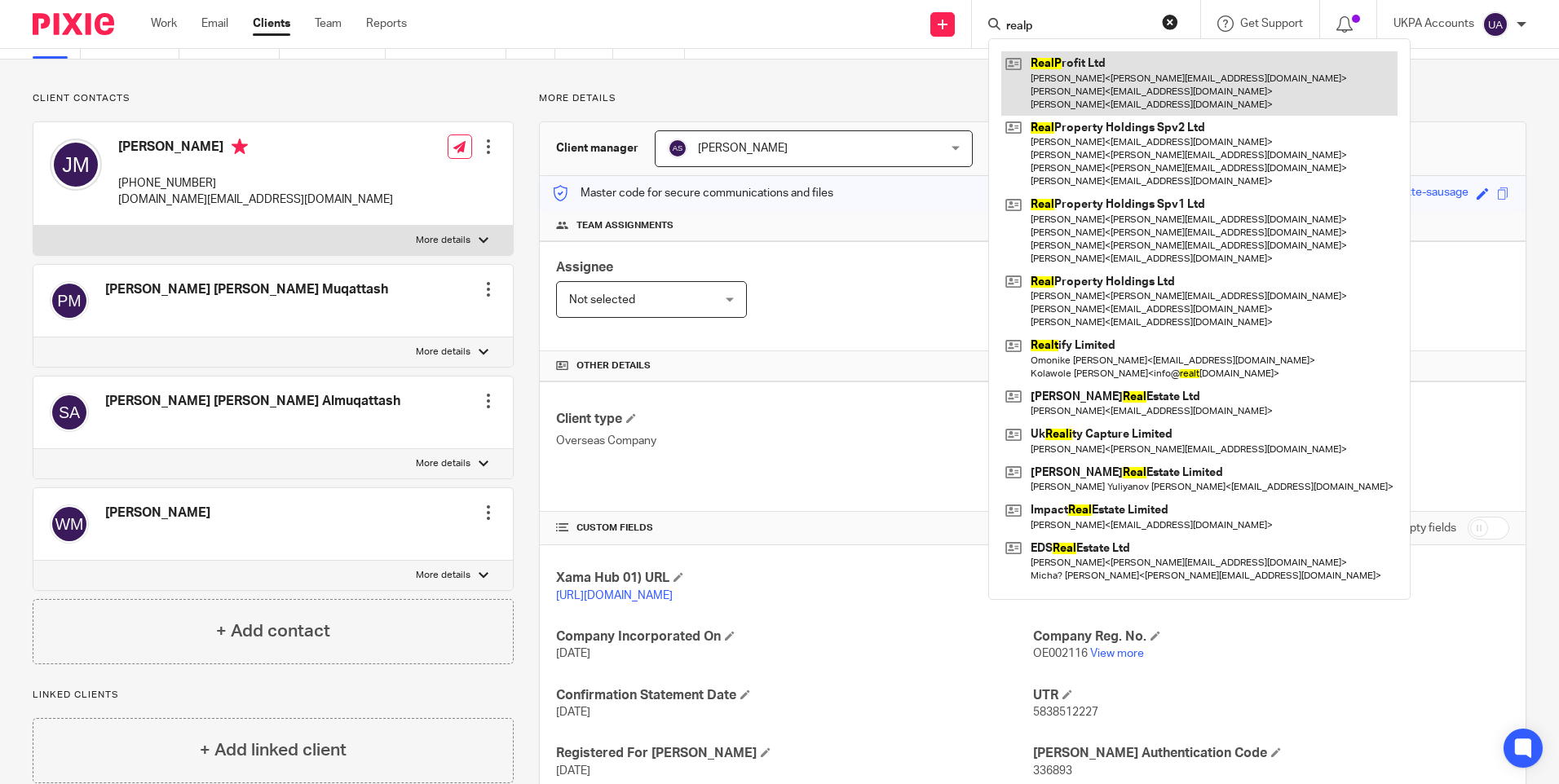
type input "realp"
click at [1071, 75] on link at bounding box center [1200, 83] width 397 height 64
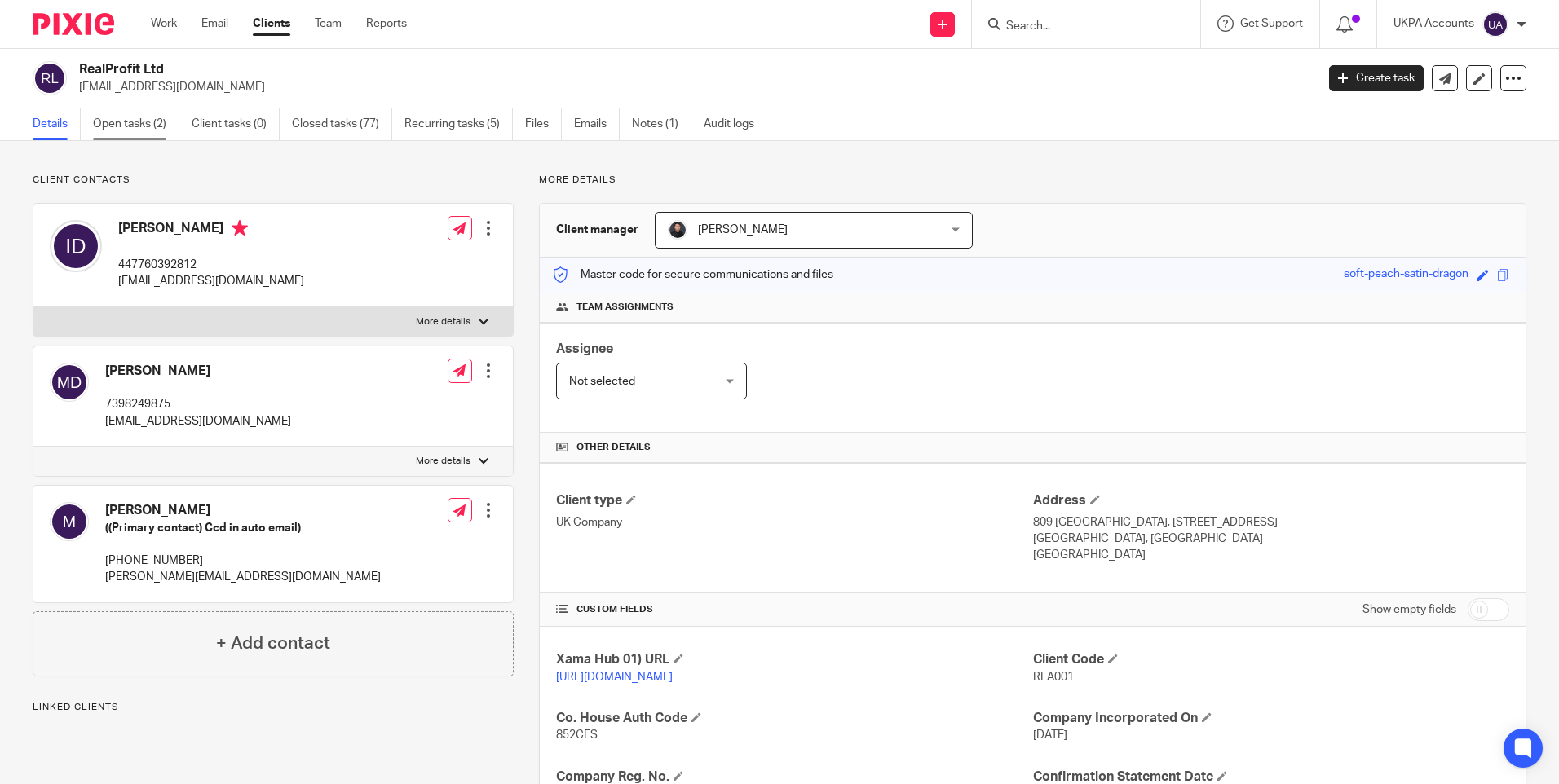
click at [149, 120] on link "Open tasks (2)" at bounding box center [136, 124] width 87 height 32
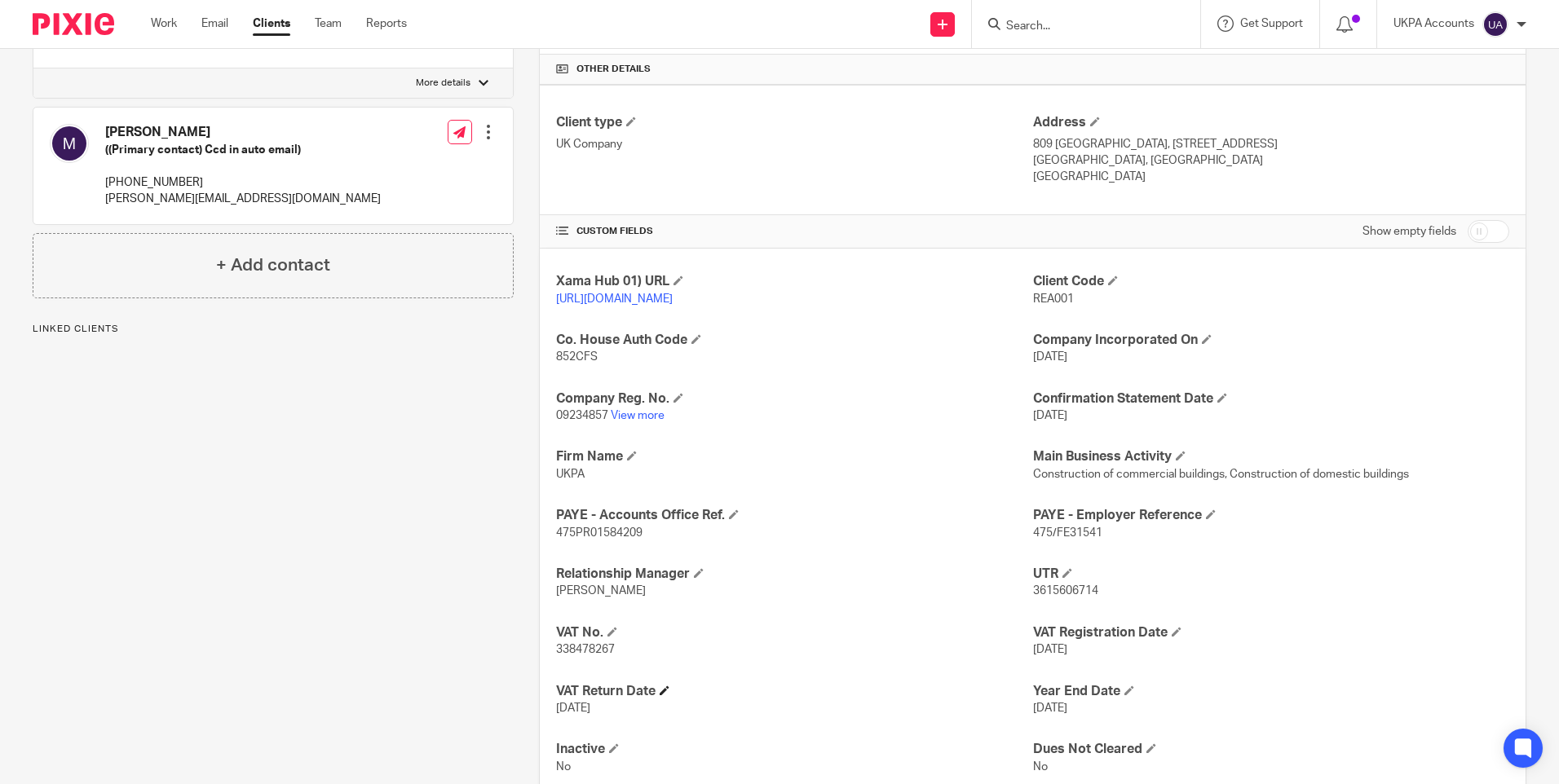
scroll to position [408, 0]
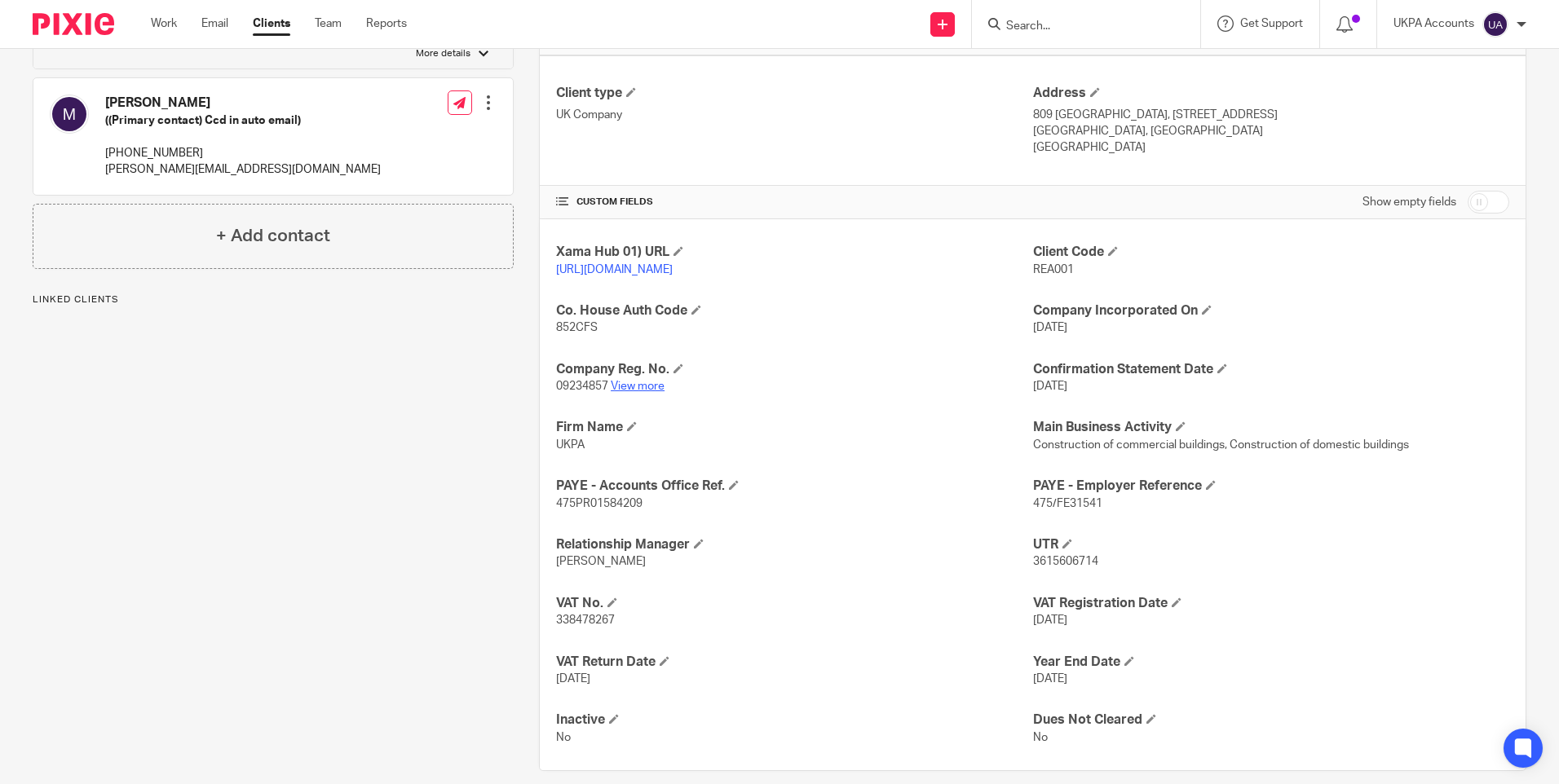
click at [633, 392] on link "View more" at bounding box center [637, 386] width 54 height 11
click at [1042, 22] on input "Search" at bounding box center [1078, 26] width 147 height 15
paste input "[PERSON_NAME] Corp Ltd"
type input "[PERSON_NAME] Corp Ltd"
drag, startPoint x: 1117, startPoint y: 16, endPoint x: 875, endPoint y: 19, distance: 242.0
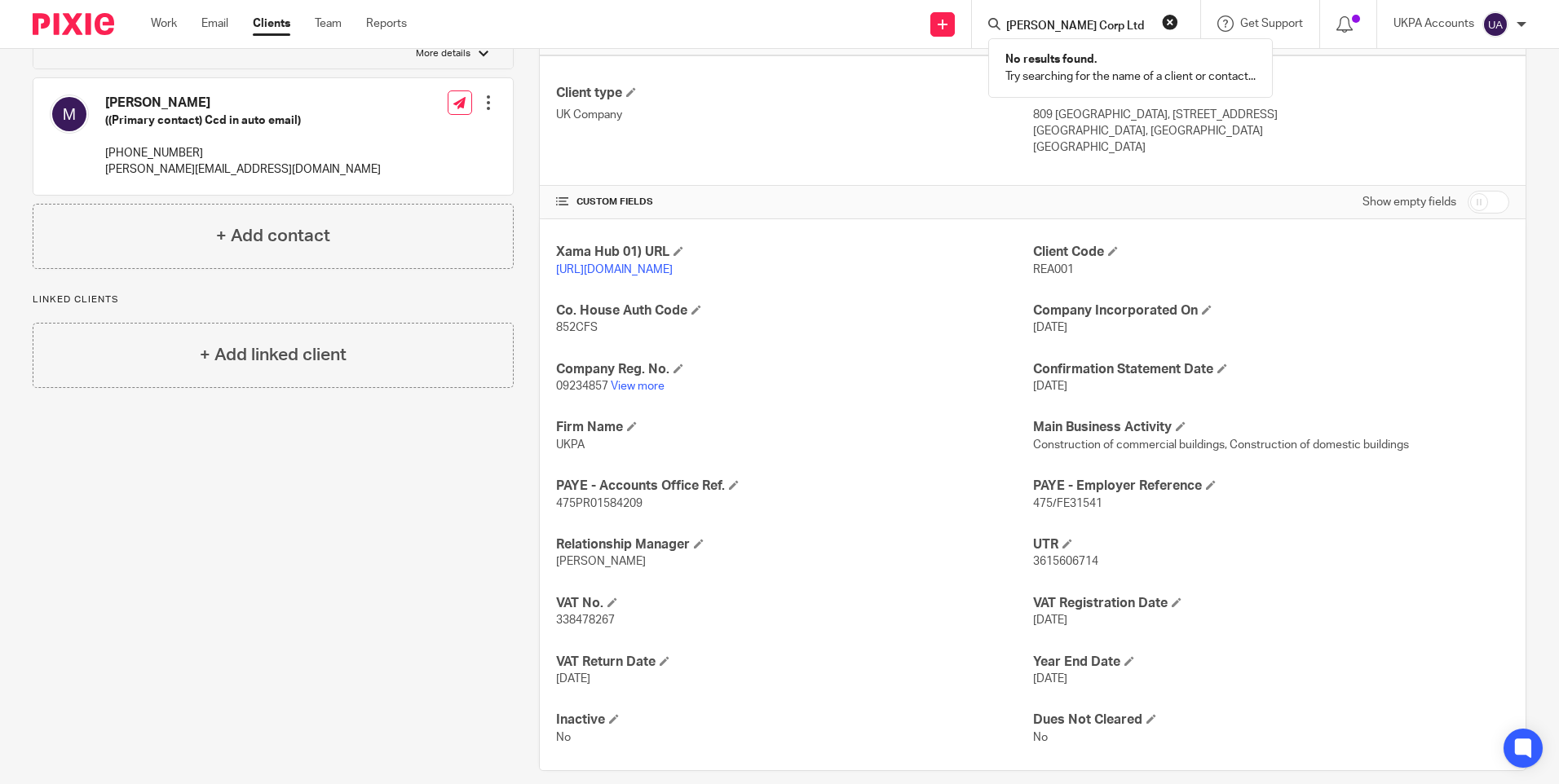
click at [875, 19] on div "Send new email Create task Add client Reeder Corp Ltd No results found. Try sea…" at bounding box center [995, 24] width 1128 height 48
click at [1039, 24] on input "Search" at bounding box center [1078, 26] width 147 height 15
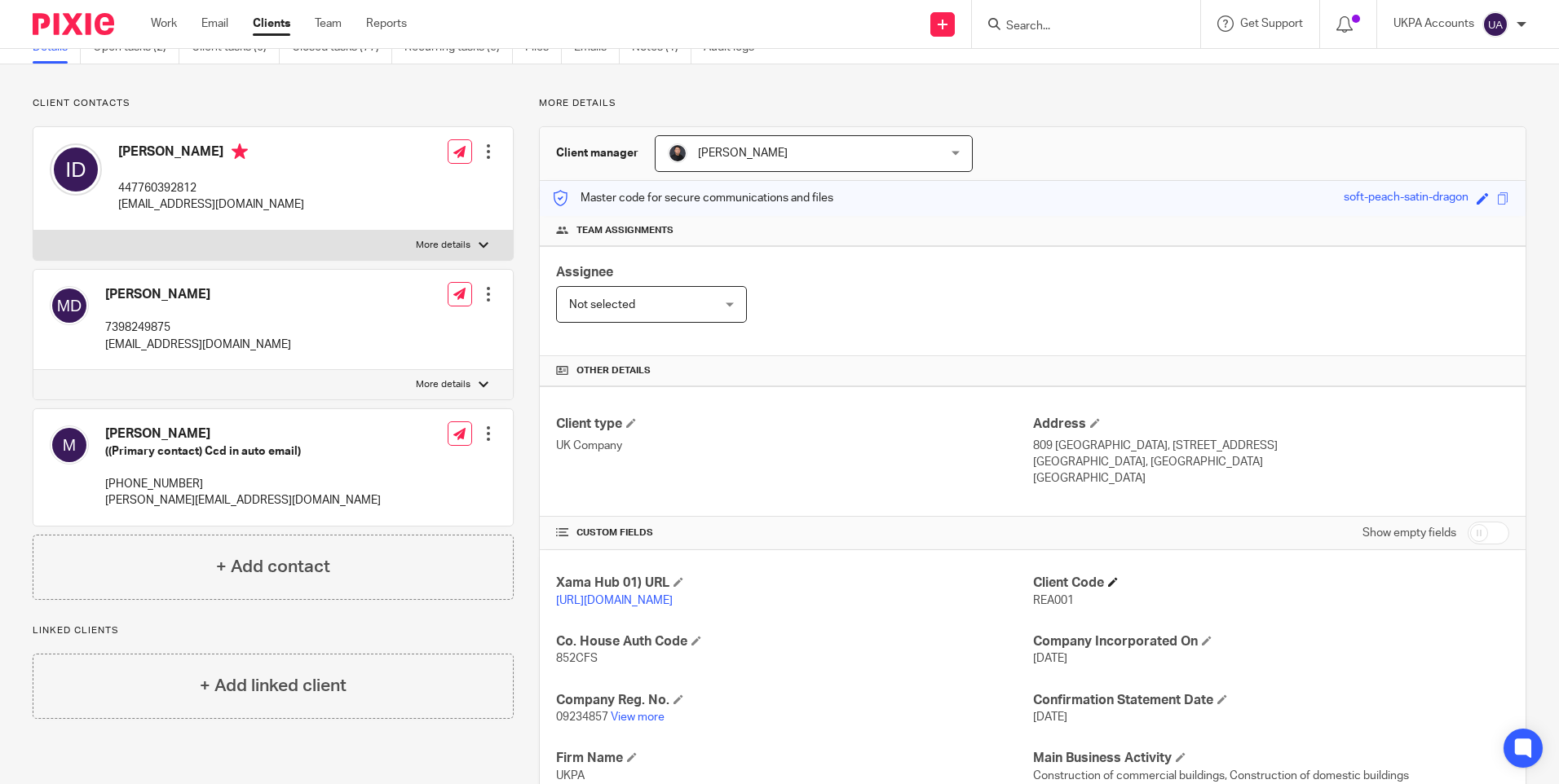
scroll to position [0, 0]
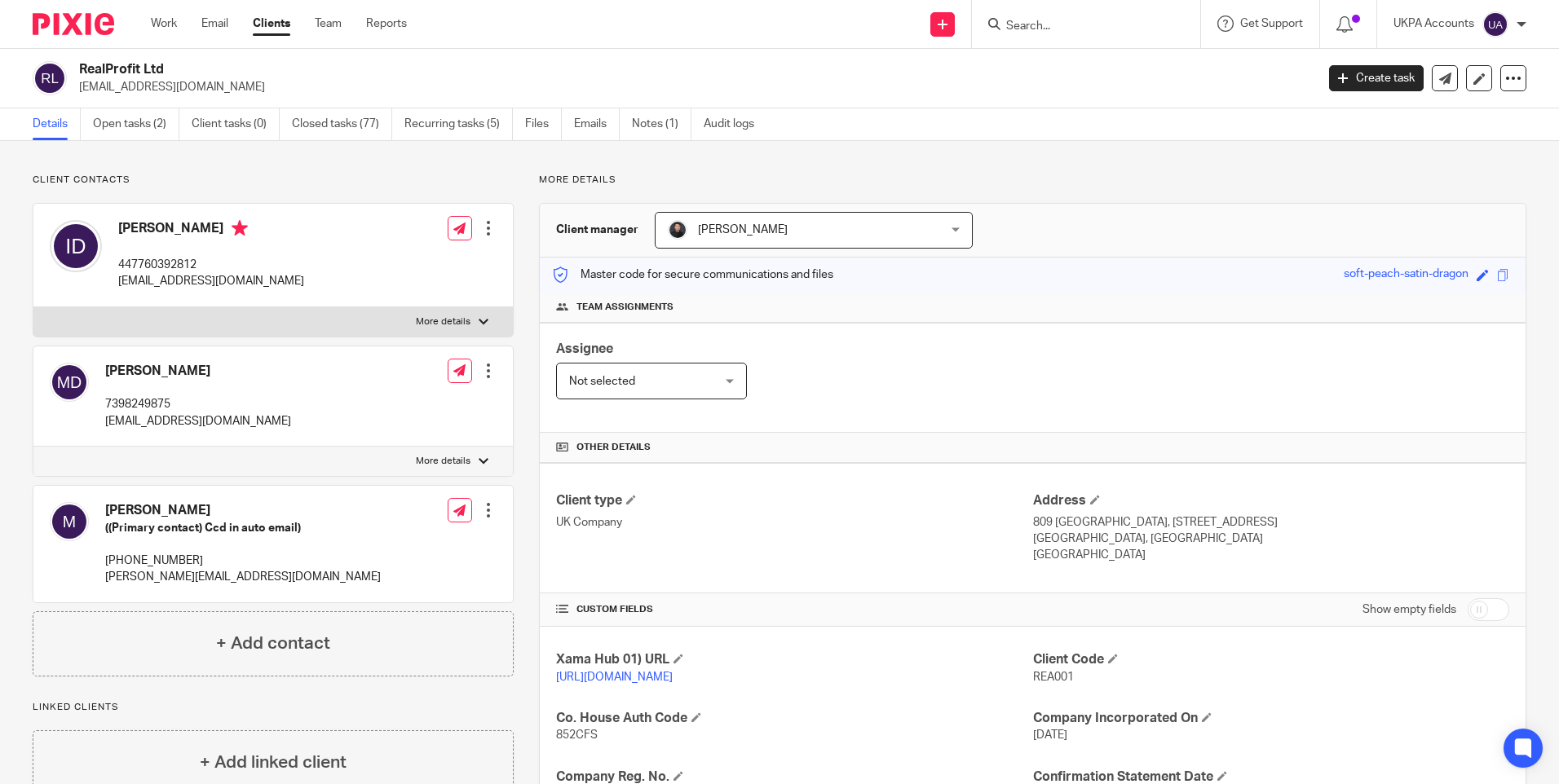
click at [1024, 23] on input "Search" at bounding box center [1078, 26] width 147 height 15
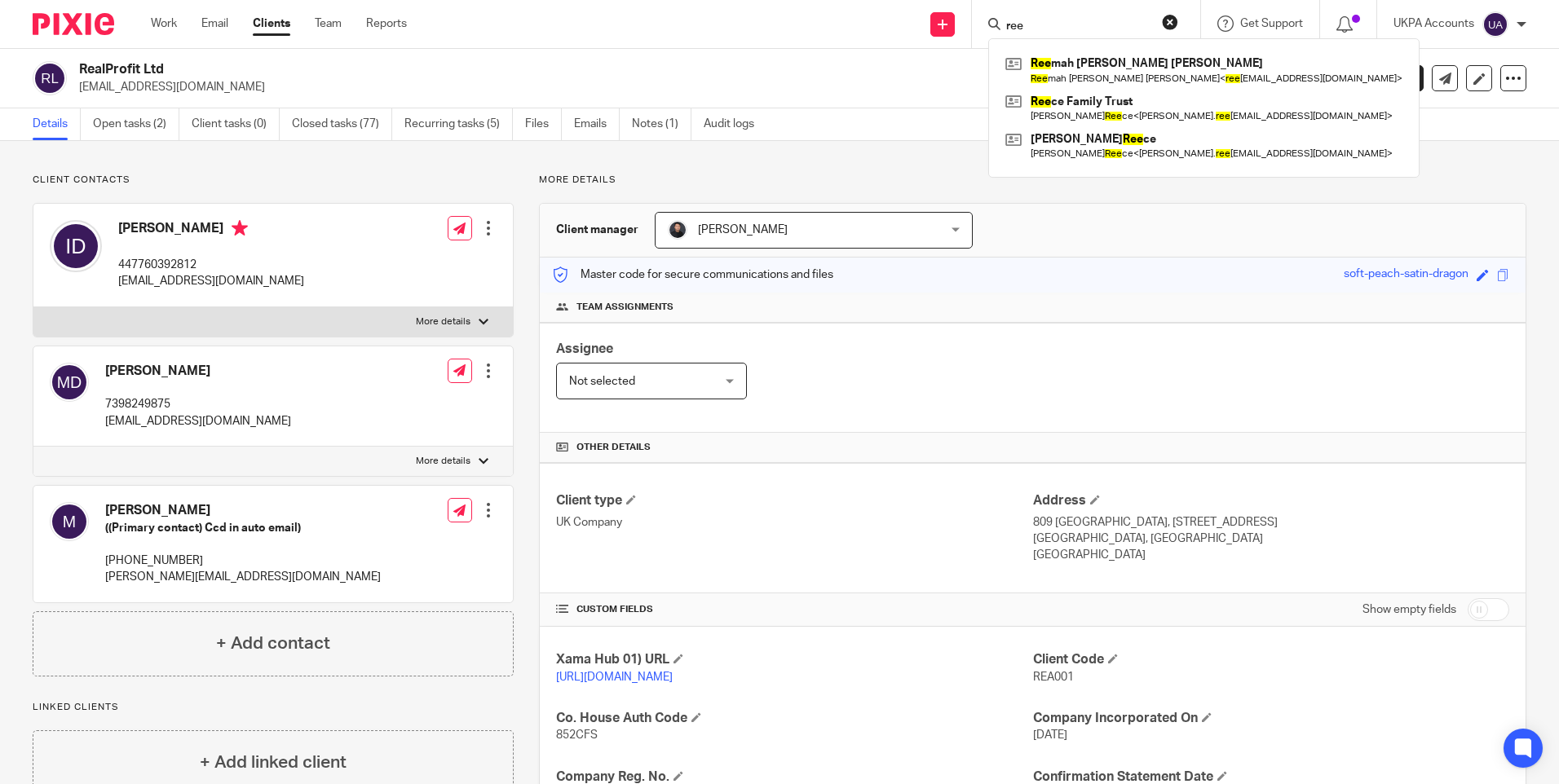
click at [1054, 30] on input "ree" at bounding box center [1078, 26] width 147 height 15
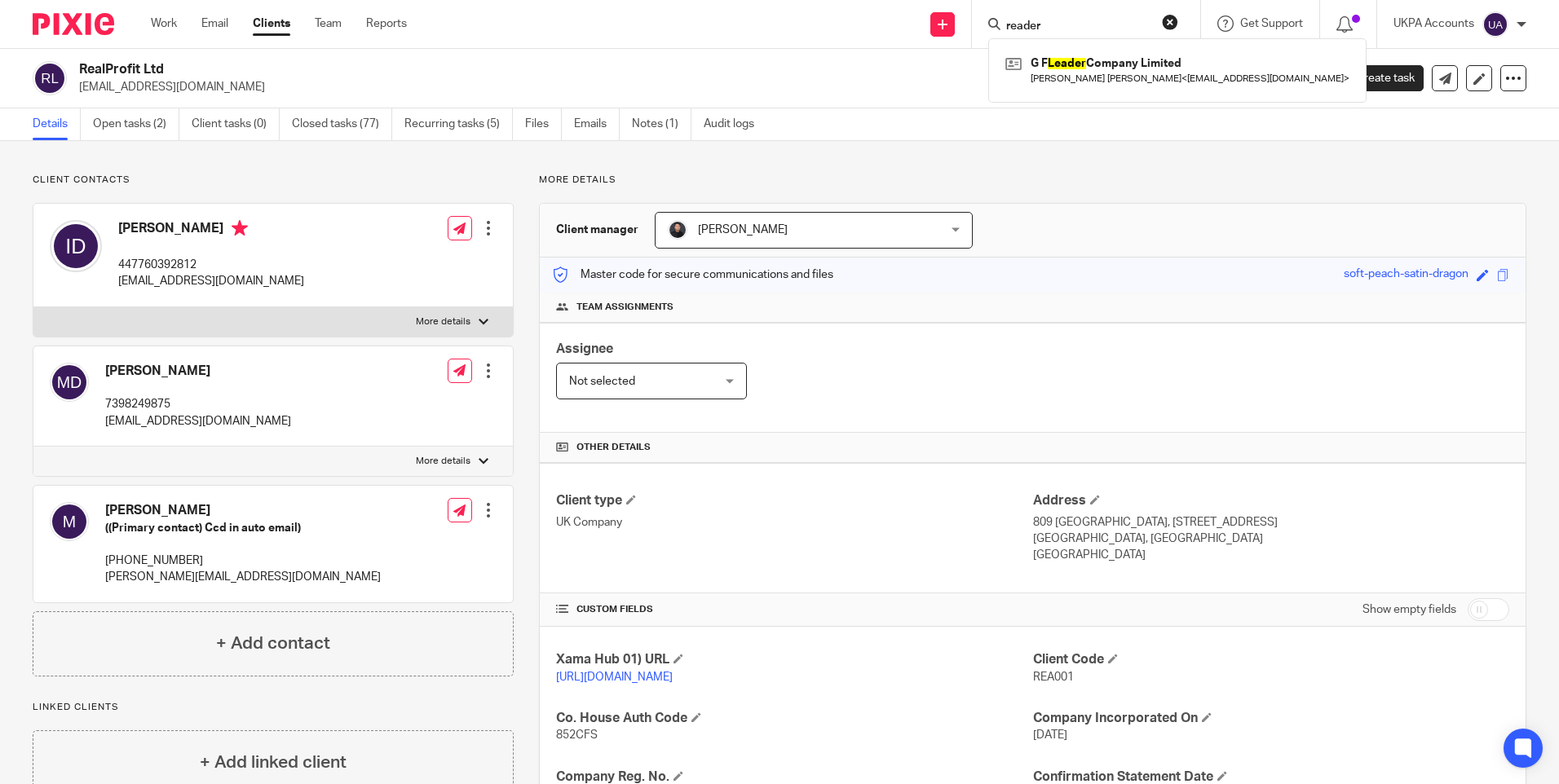
type input "reader"
drag, startPoint x: 1065, startPoint y: 28, endPoint x: 926, endPoint y: 21, distance: 139.2
click at [926, 22] on div "Send new email Create task Add client reader G F Leader Company Limited Jin Woo…" at bounding box center [995, 24] width 1128 height 48
paste input "Rose Blooming Properties Ltd"
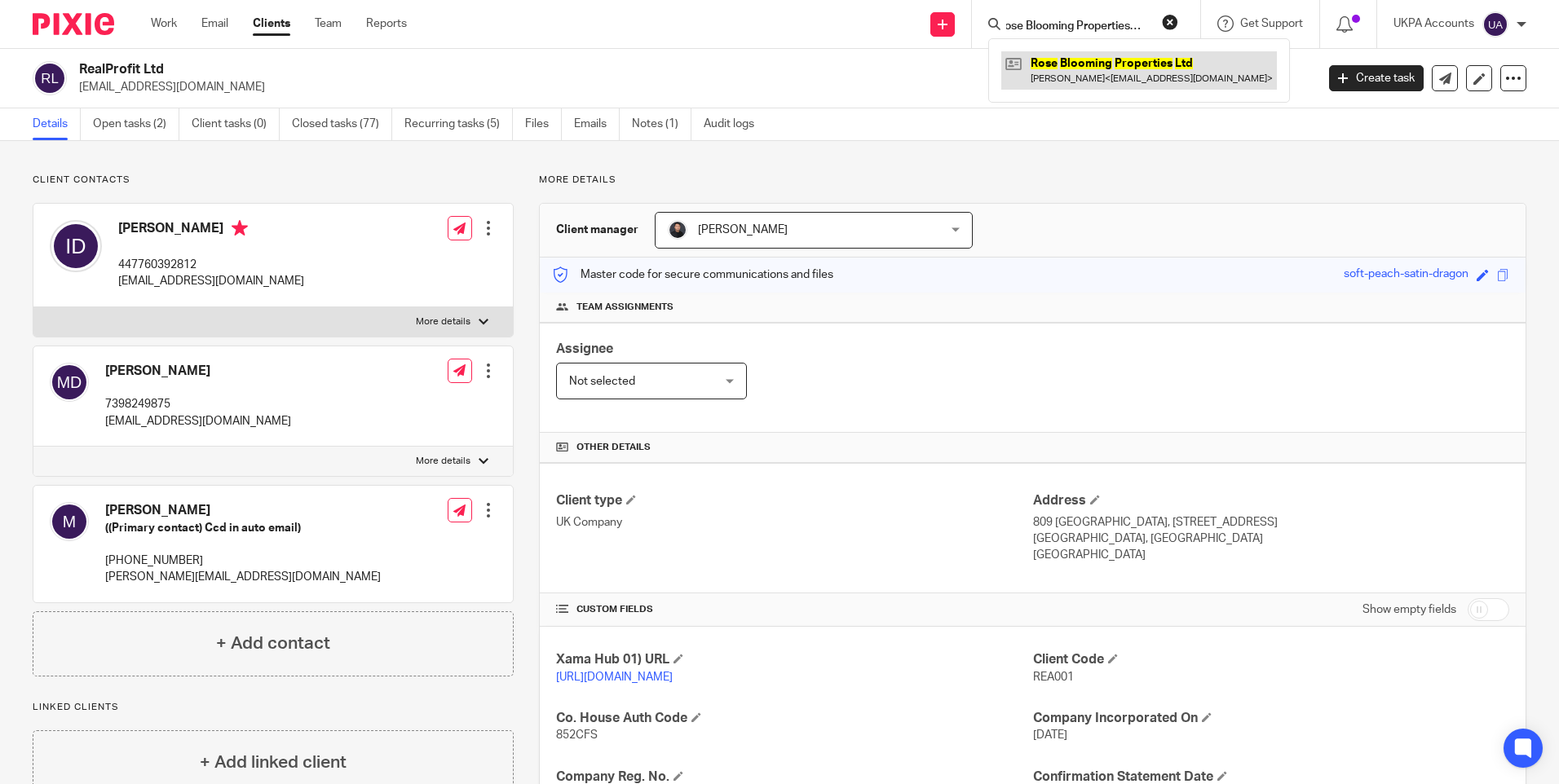
type input "Rose Blooming Properties Ltd"
click at [1071, 61] on link at bounding box center [1139, 70] width 276 height 37
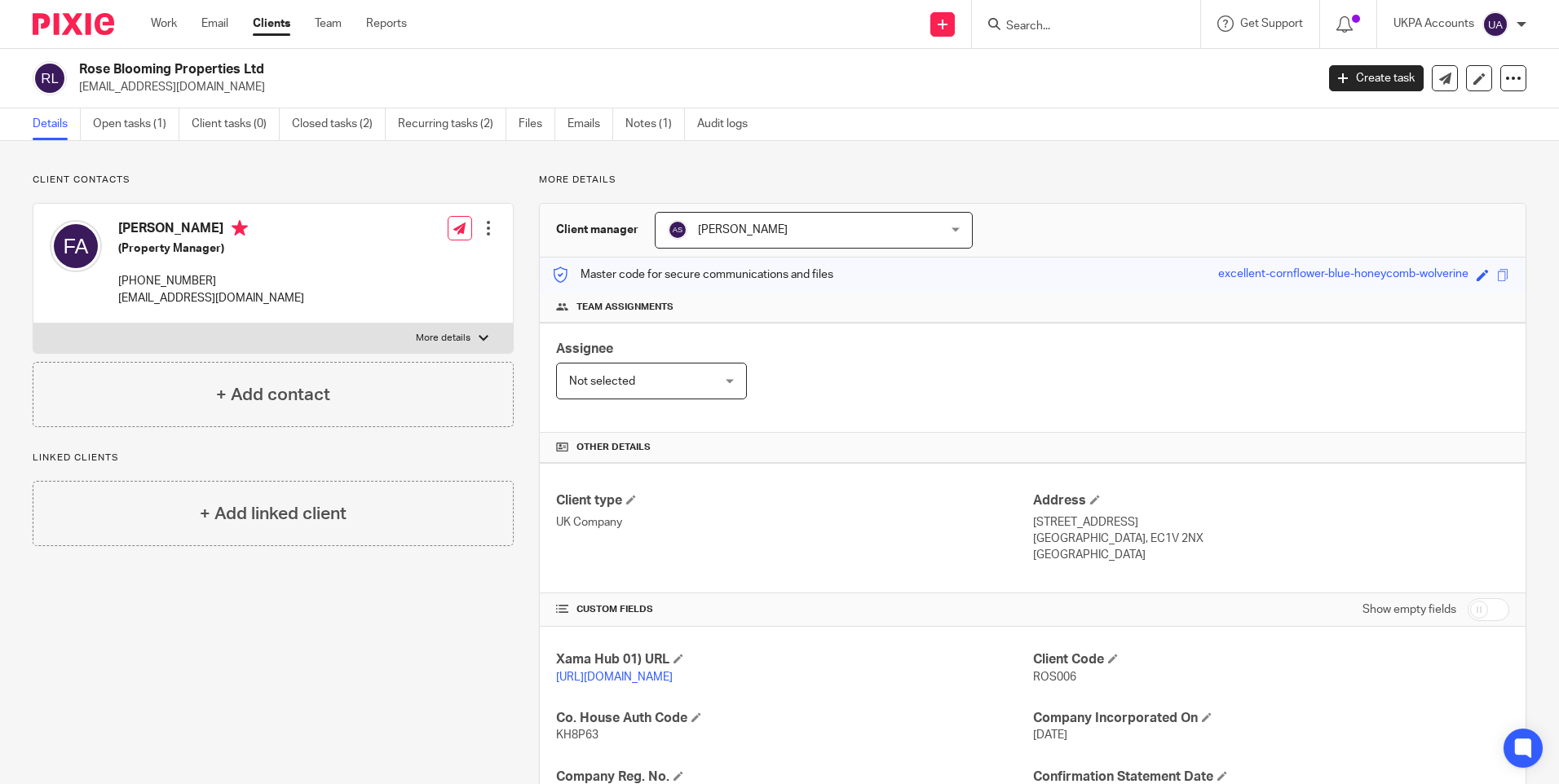
click at [1068, 26] on input "Search" at bounding box center [1078, 26] width 147 height 15
paste input "Shwetara Designs Limited"
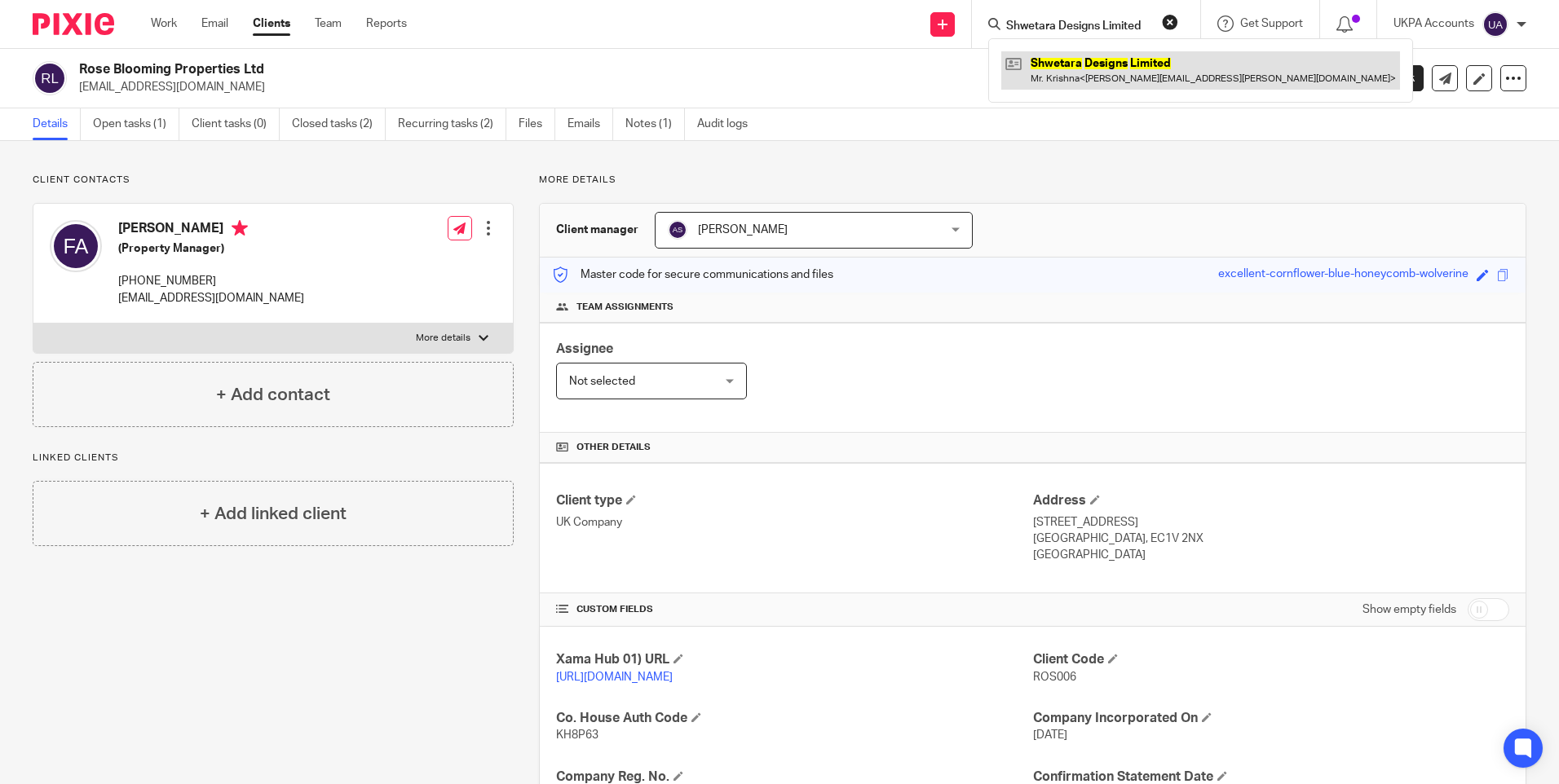
type input "Shwetara Designs Limited"
click at [1061, 67] on link at bounding box center [1200, 70] width 398 height 37
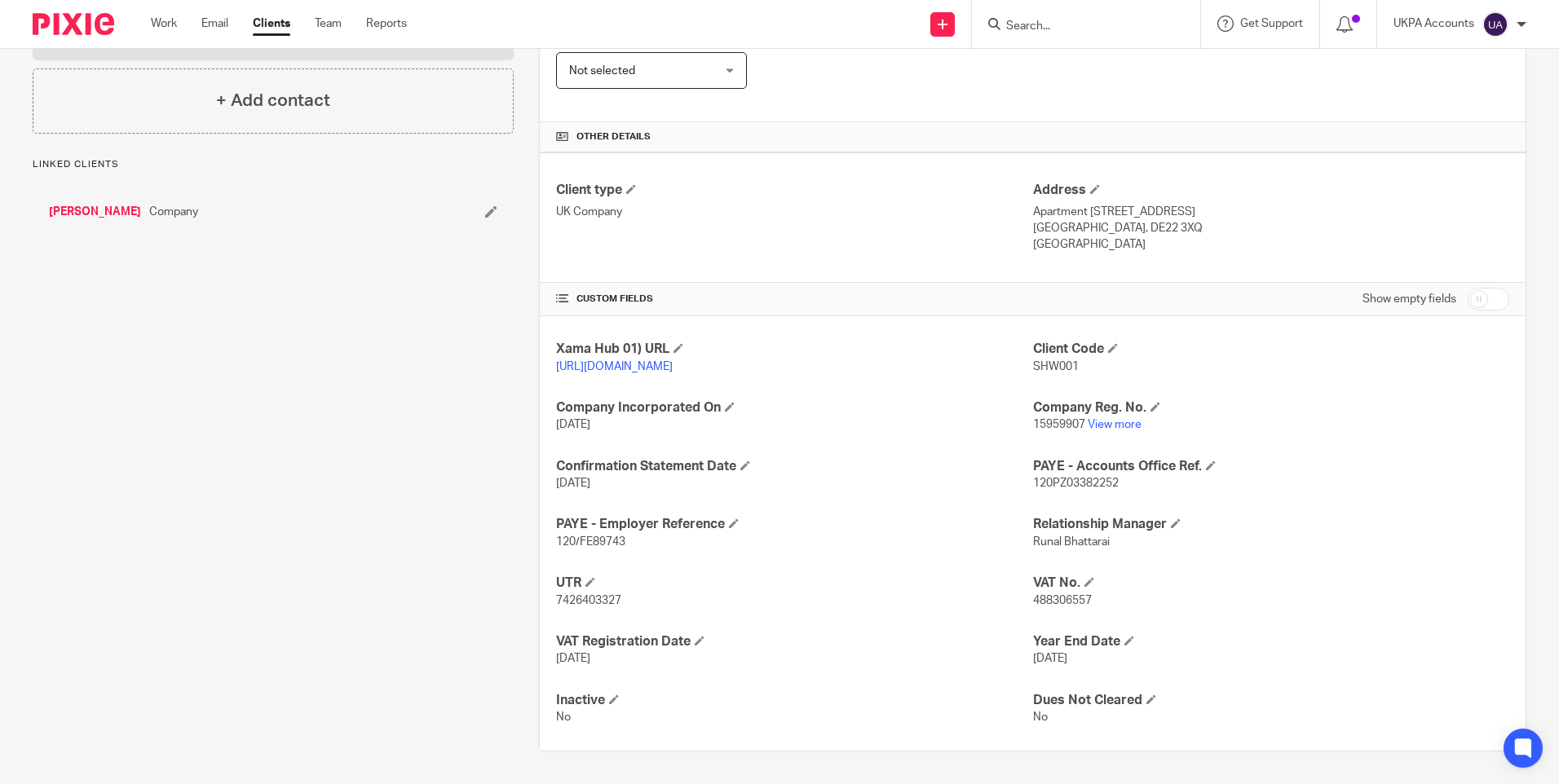
scroll to position [327, 0]
drag, startPoint x: 748, startPoint y: 255, endPoint x: 734, endPoint y: 237, distance: 22.8
click at [744, 252] on div "Client type UK Company Address Apartment [STREET_ADDRESS] Close [GEOGRAPHIC_DAT…" at bounding box center [1033, 218] width 986 height 131
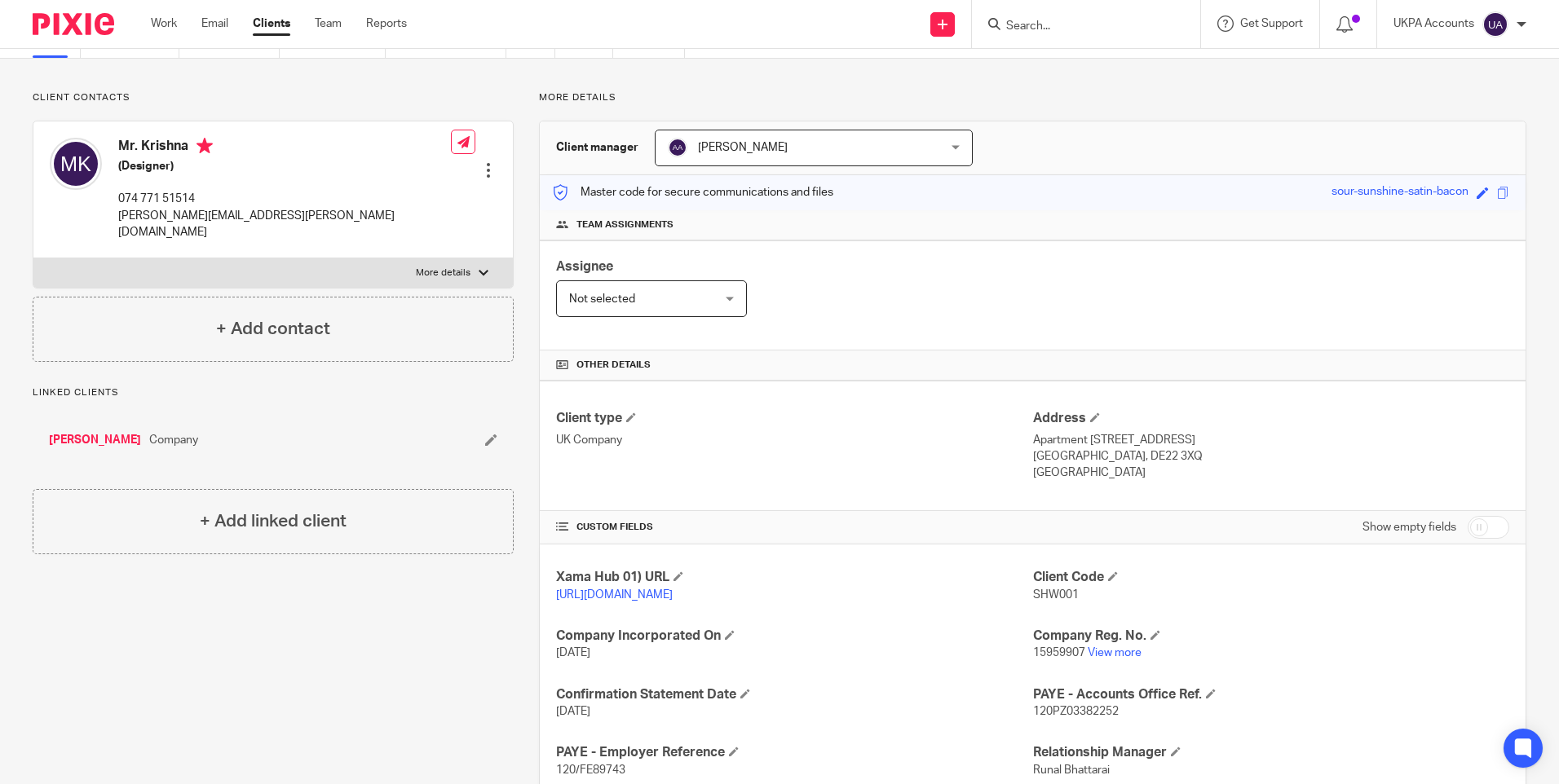
click at [1045, 24] on input "Search" at bounding box center [1078, 26] width 147 height 15
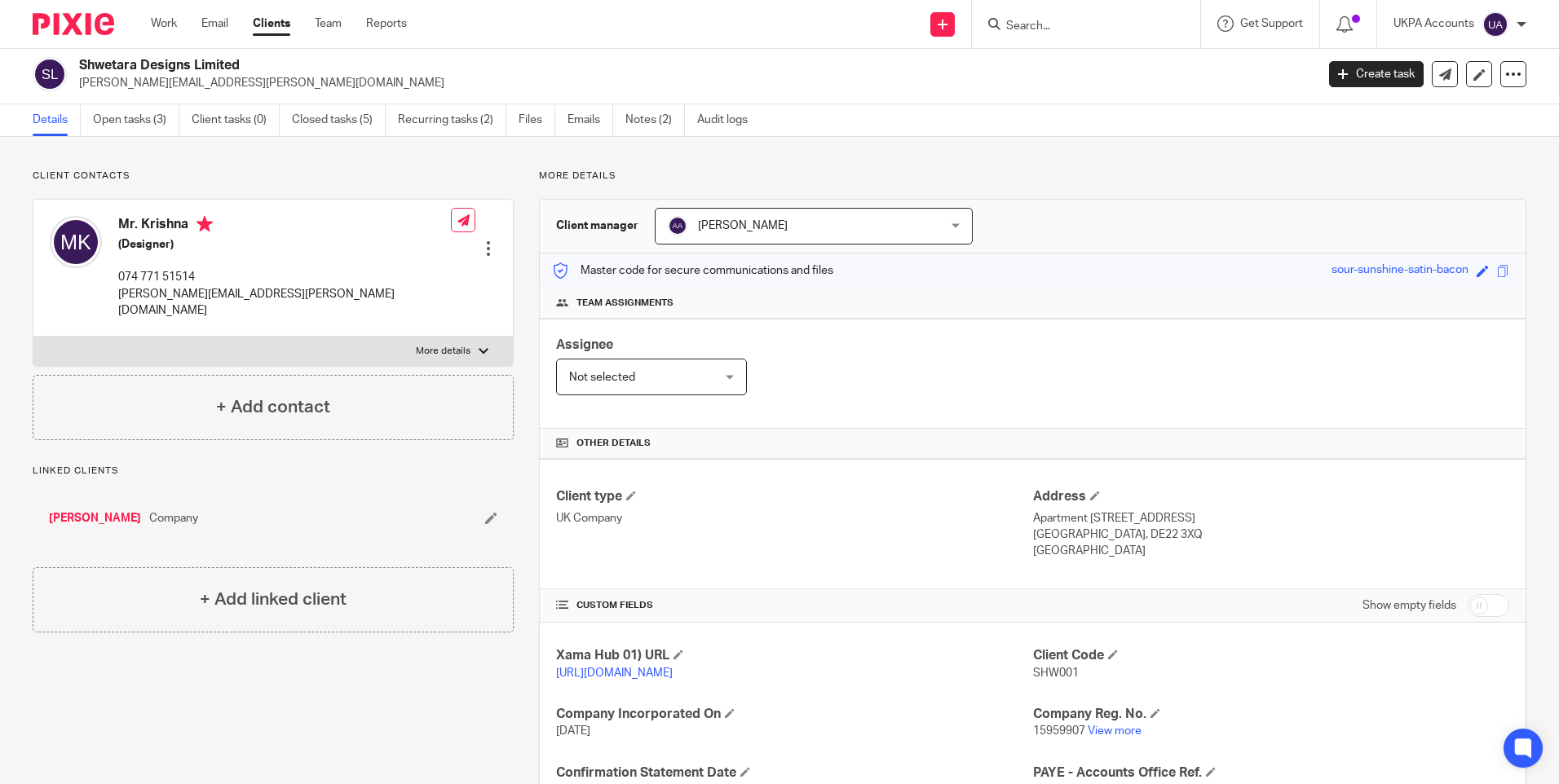
scroll to position [0, 0]
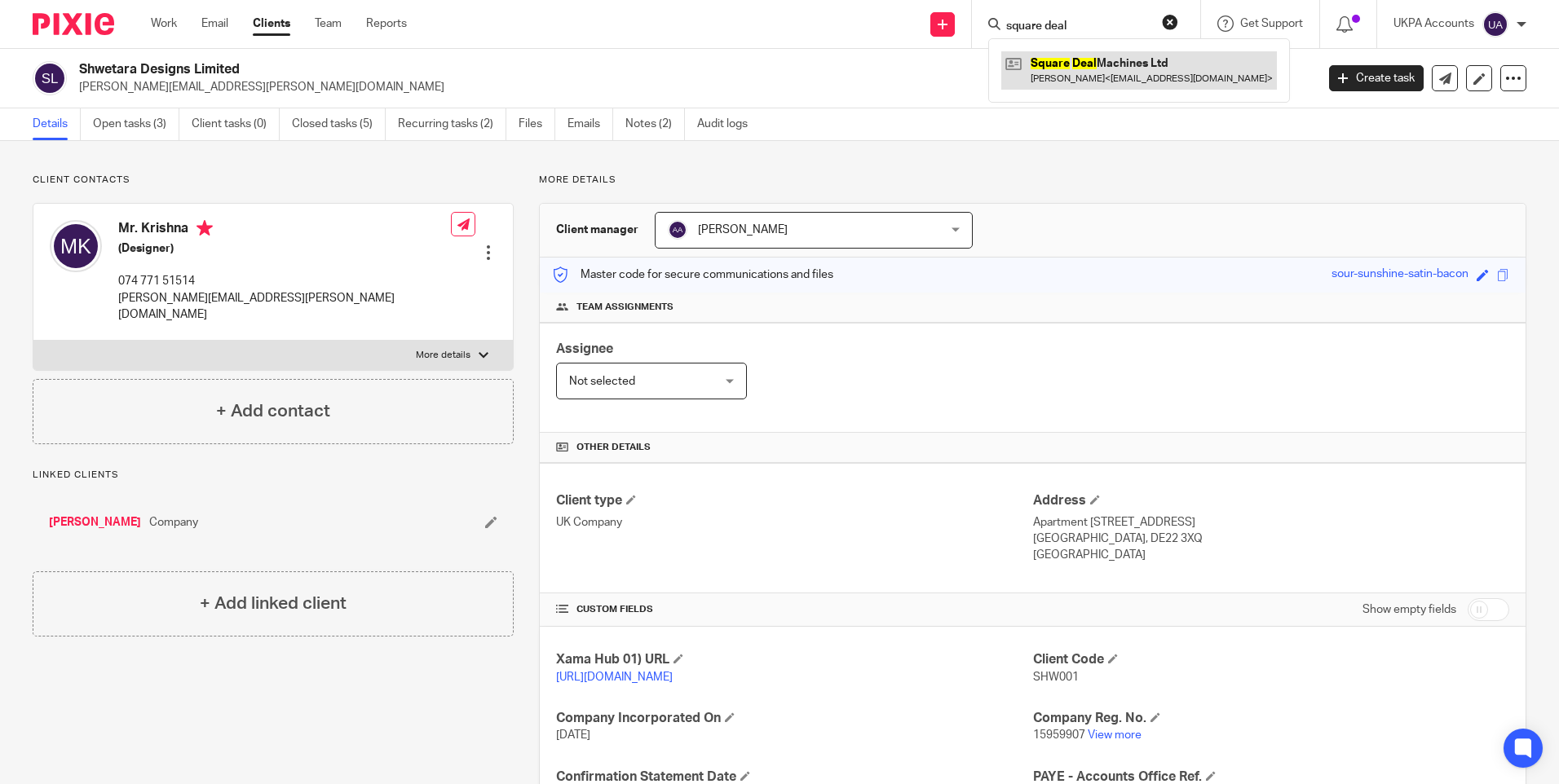
type input "square deal"
click at [1064, 79] on link at bounding box center [1139, 70] width 276 height 37
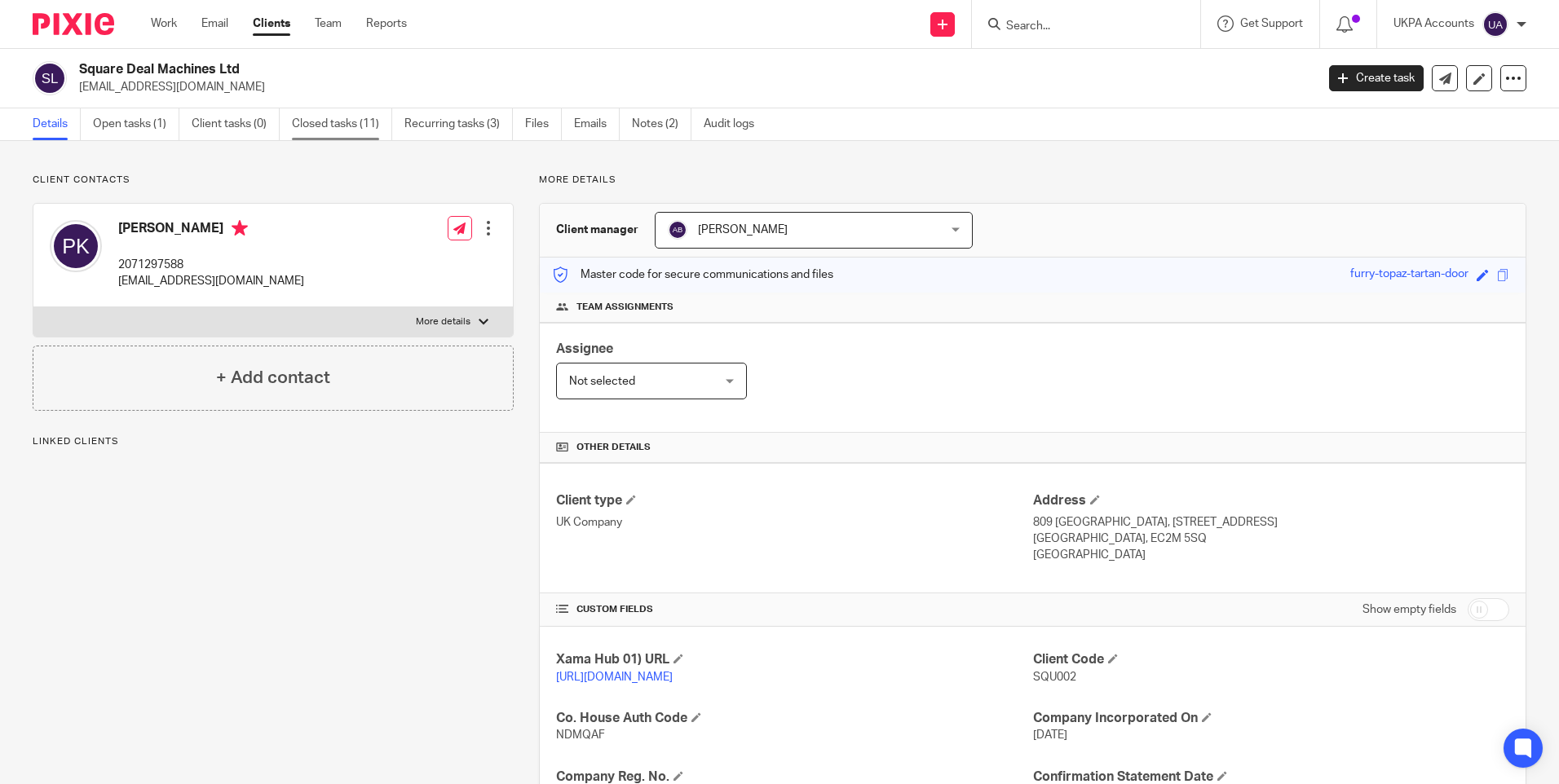
click at [315, 126] on link "Closed tasks (11)" at bounding box center [342, 124] width 101 height 32
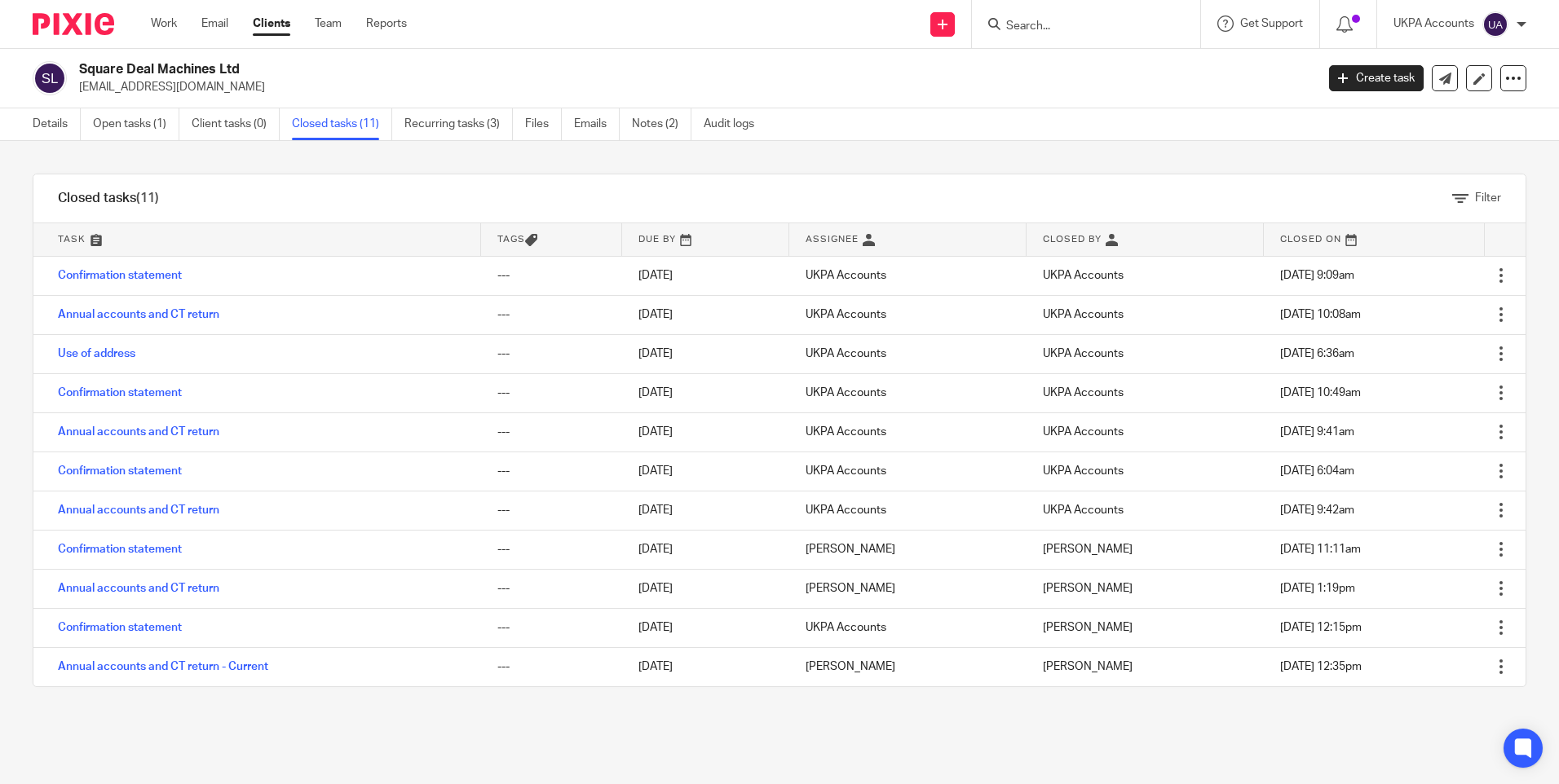
click at [1047, 26] on input "Search" at bounding box center [1078, 26] width 147 height 15
paste input "TNK Properties Ltd"
type input "TNK Properties Ltd"
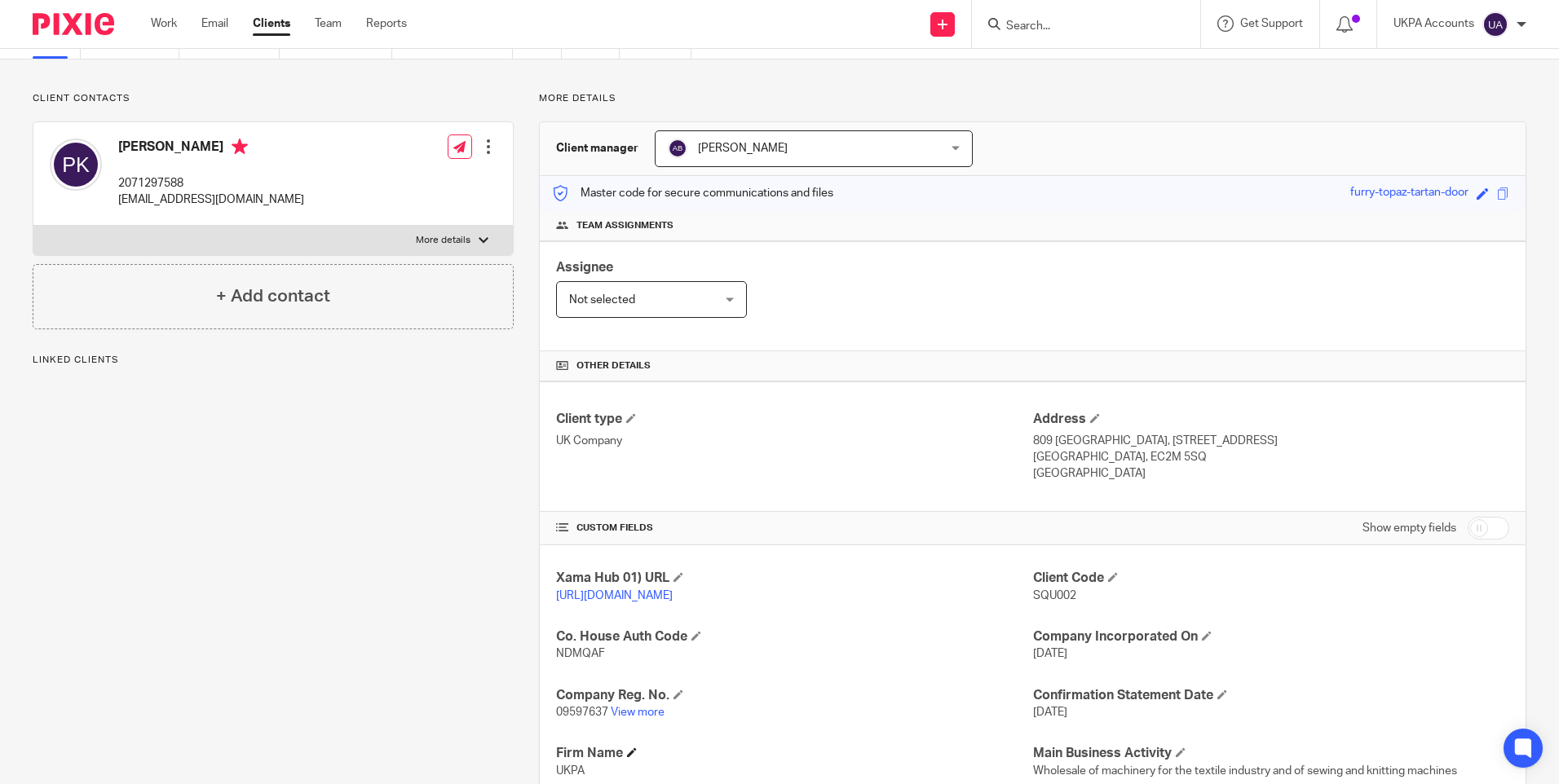
scroll to position [326, 0]
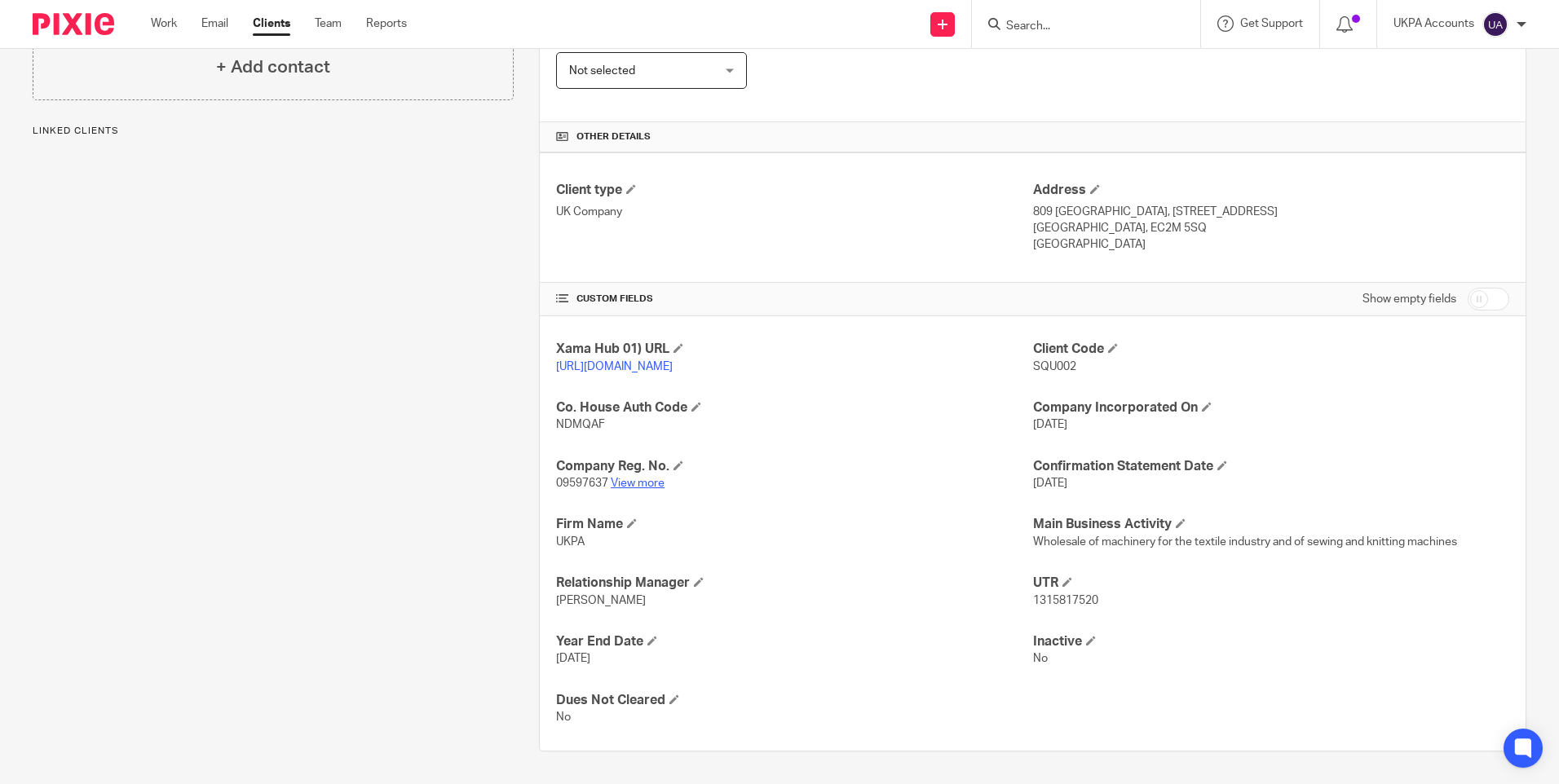
click at [640, 480] on link "View more" at bounding box center [637, 483] width 54 height 11
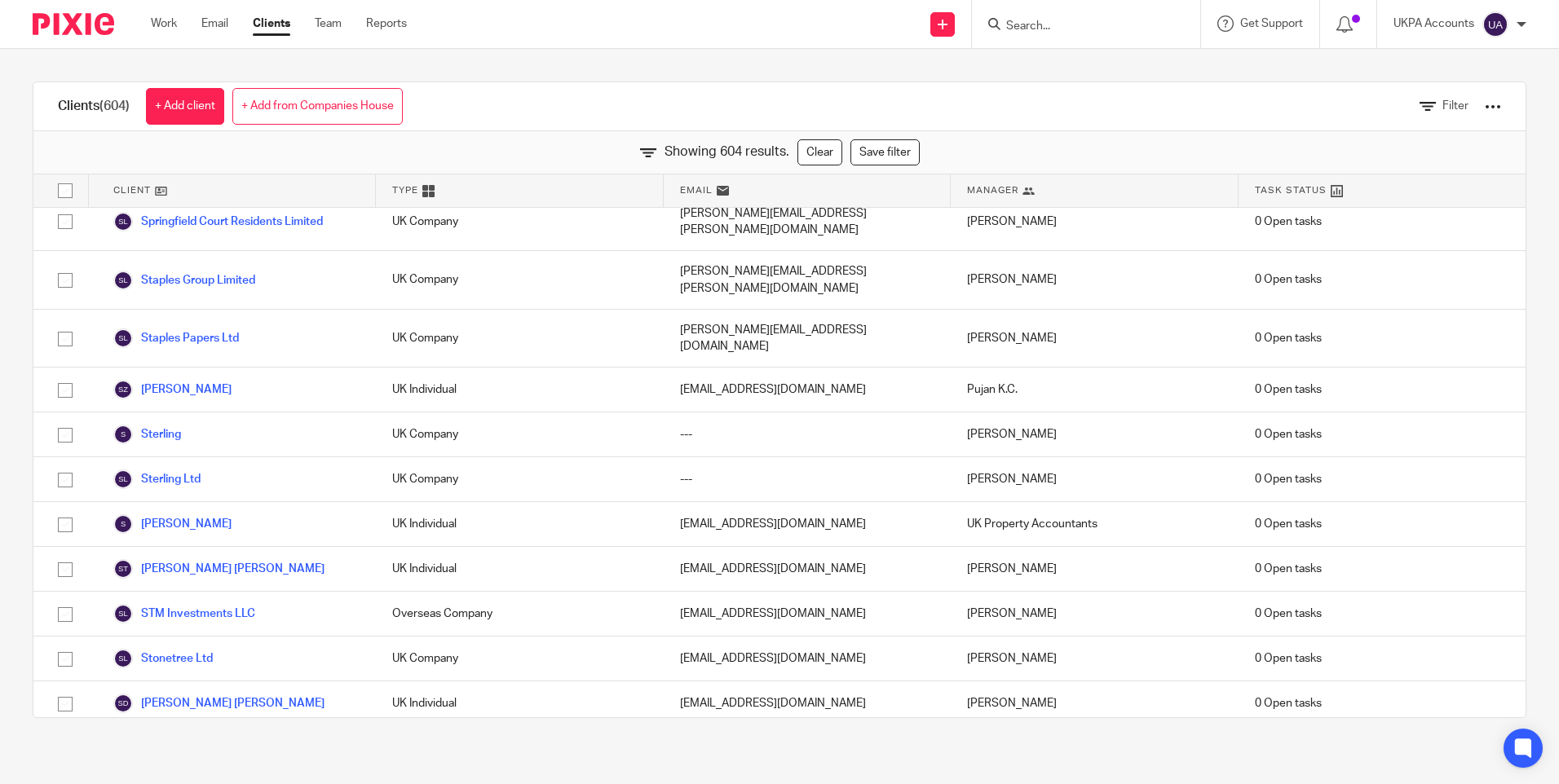
scroll to position [24465, 0]
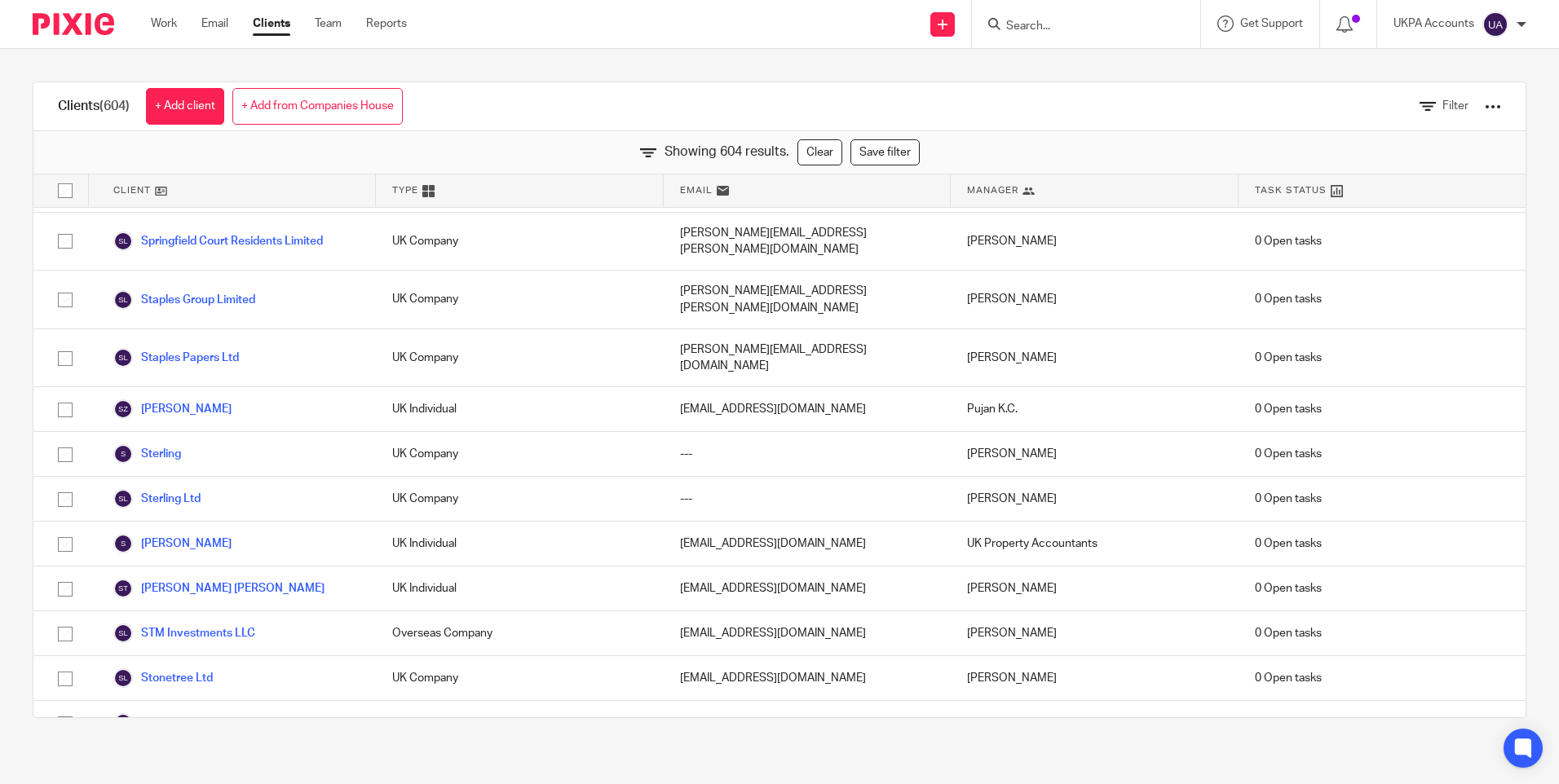
click at [1017, 41] on div at bounding box center [1086, 24] width 228 height 48
click at [1022, 34] on form at bounding box center [1091, 24] width 174 height 20
click at [1031, 24] on input "Search" at bounding box center [1078, 26] width 147 height 15
click at [1056, 25] on input "Search" at bounding box center [1078, 26] width 147 height 15
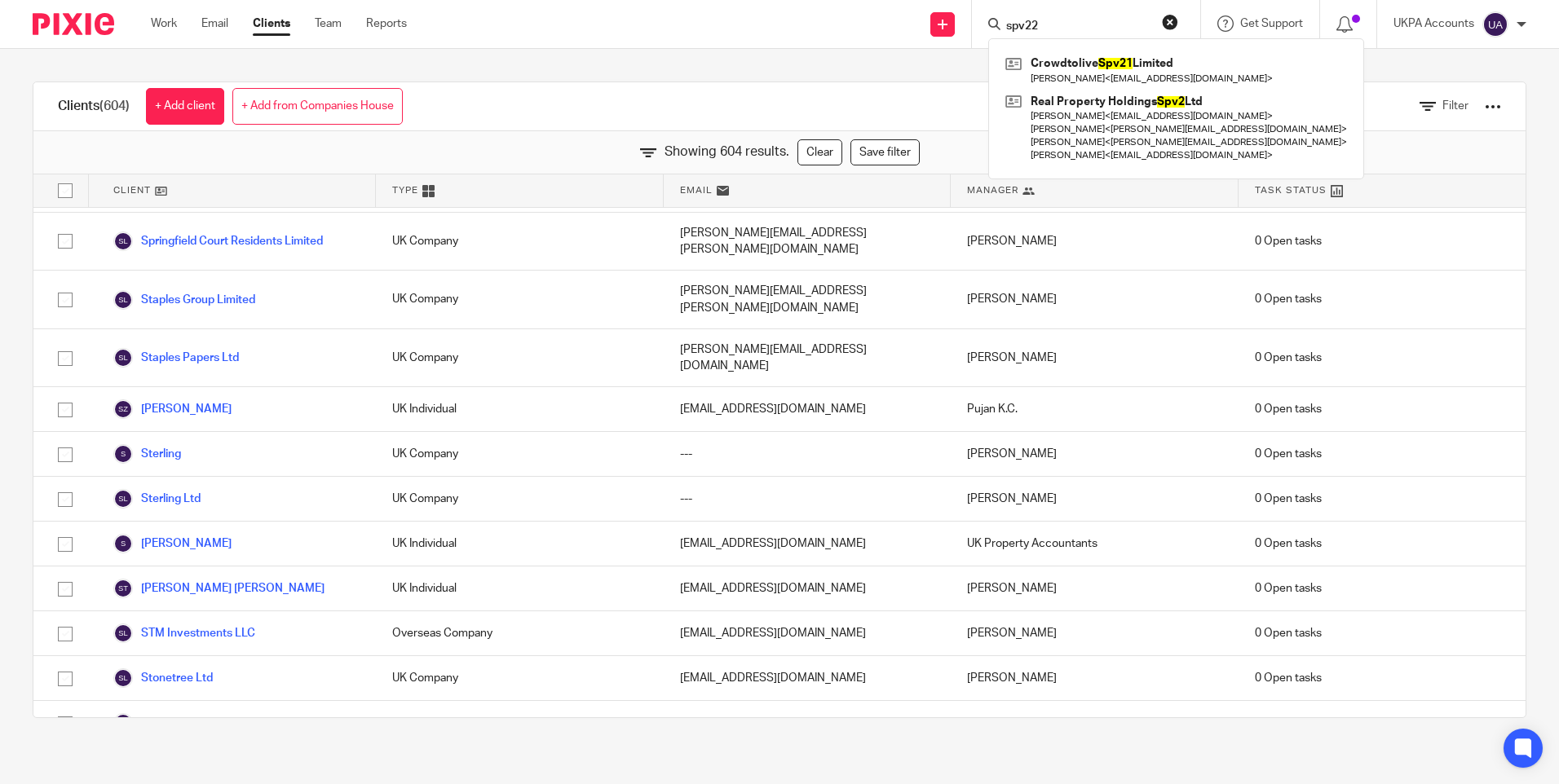
click at [1026, 24] on input "spv22" at bounding box center [1078, 26] width 147 height 15
click at [1065, 27] on input "spv22" at bounding box center [1078, 26] width 147 height 15
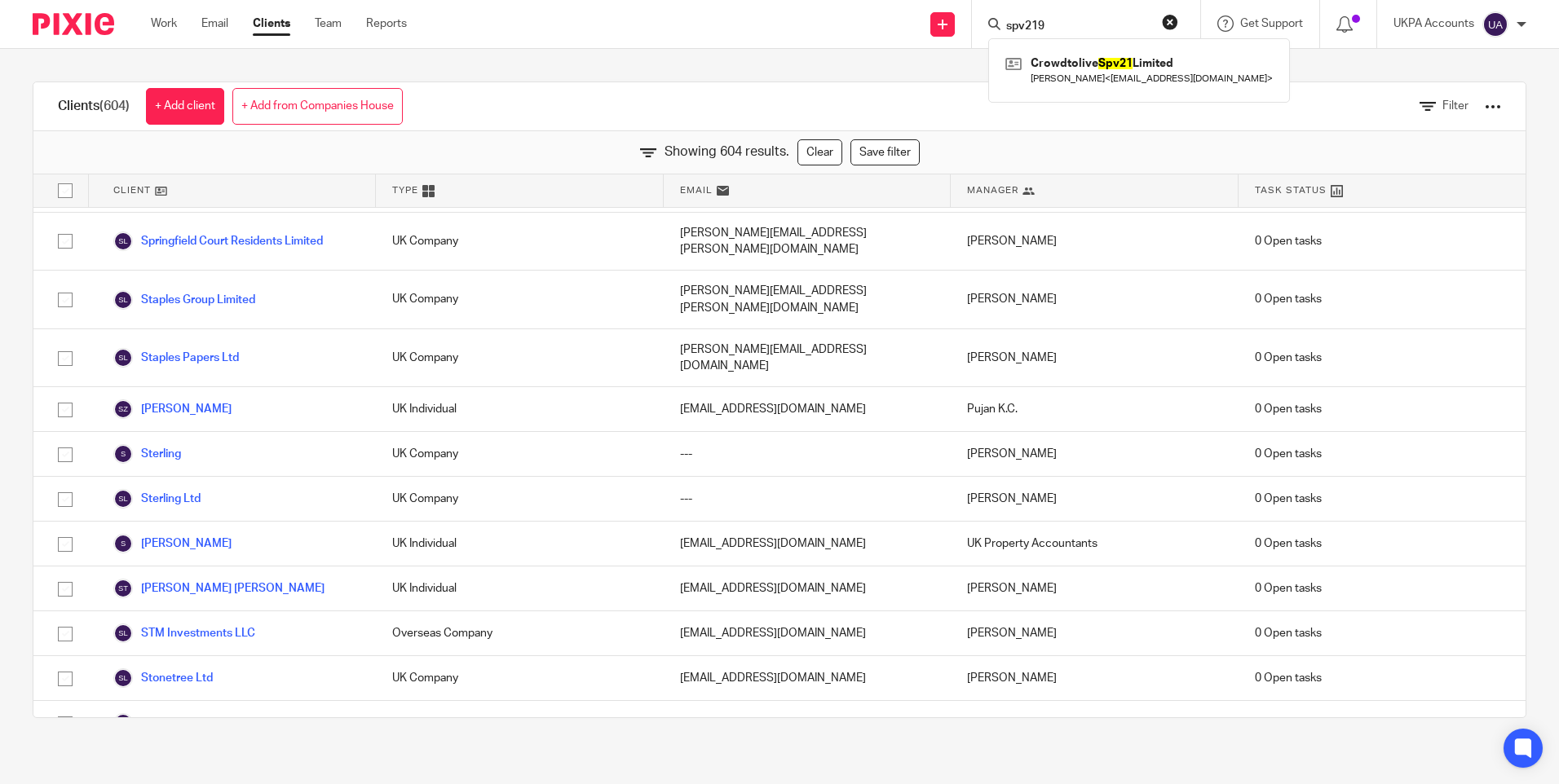
drag, startPoint x: 1033, startPoint y: 24, endPoint x: 1053, endPoint y: 69, distance: 49.2
click at [1033, 25] on input "spv219" at bounding box center [1078, 26] width 147 height 15
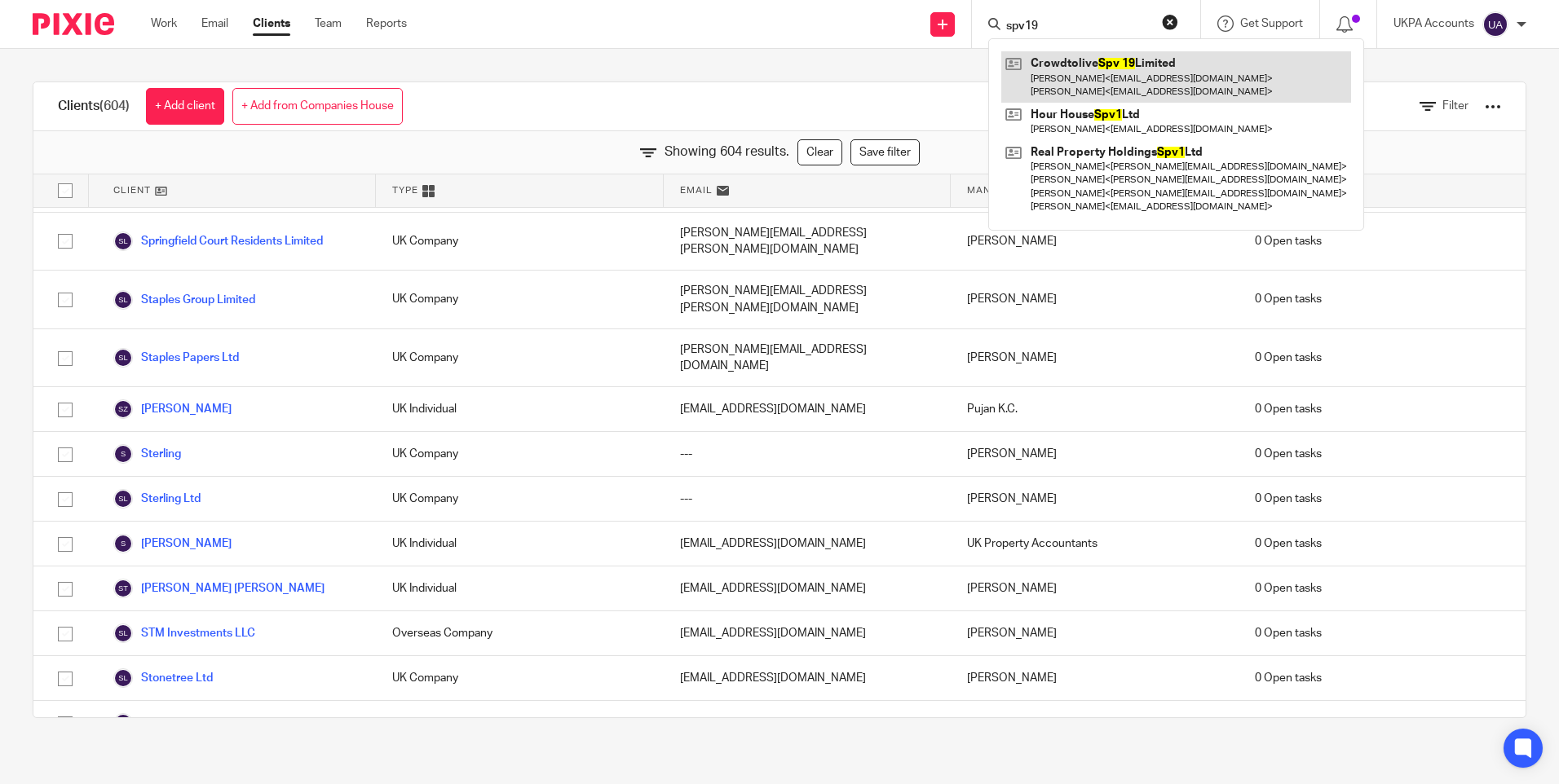
type input "spv19"
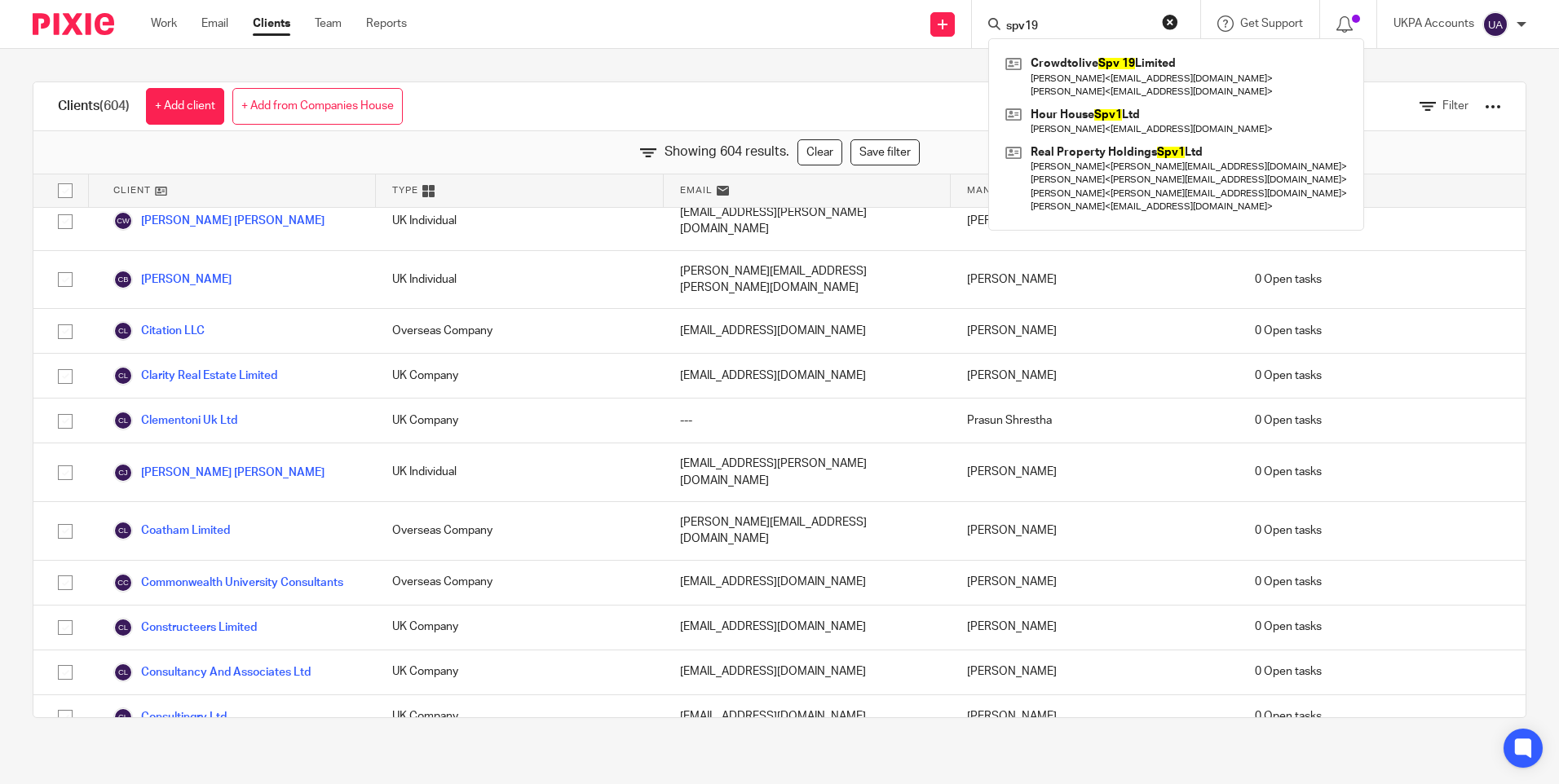
scroll to position [5002, 0]
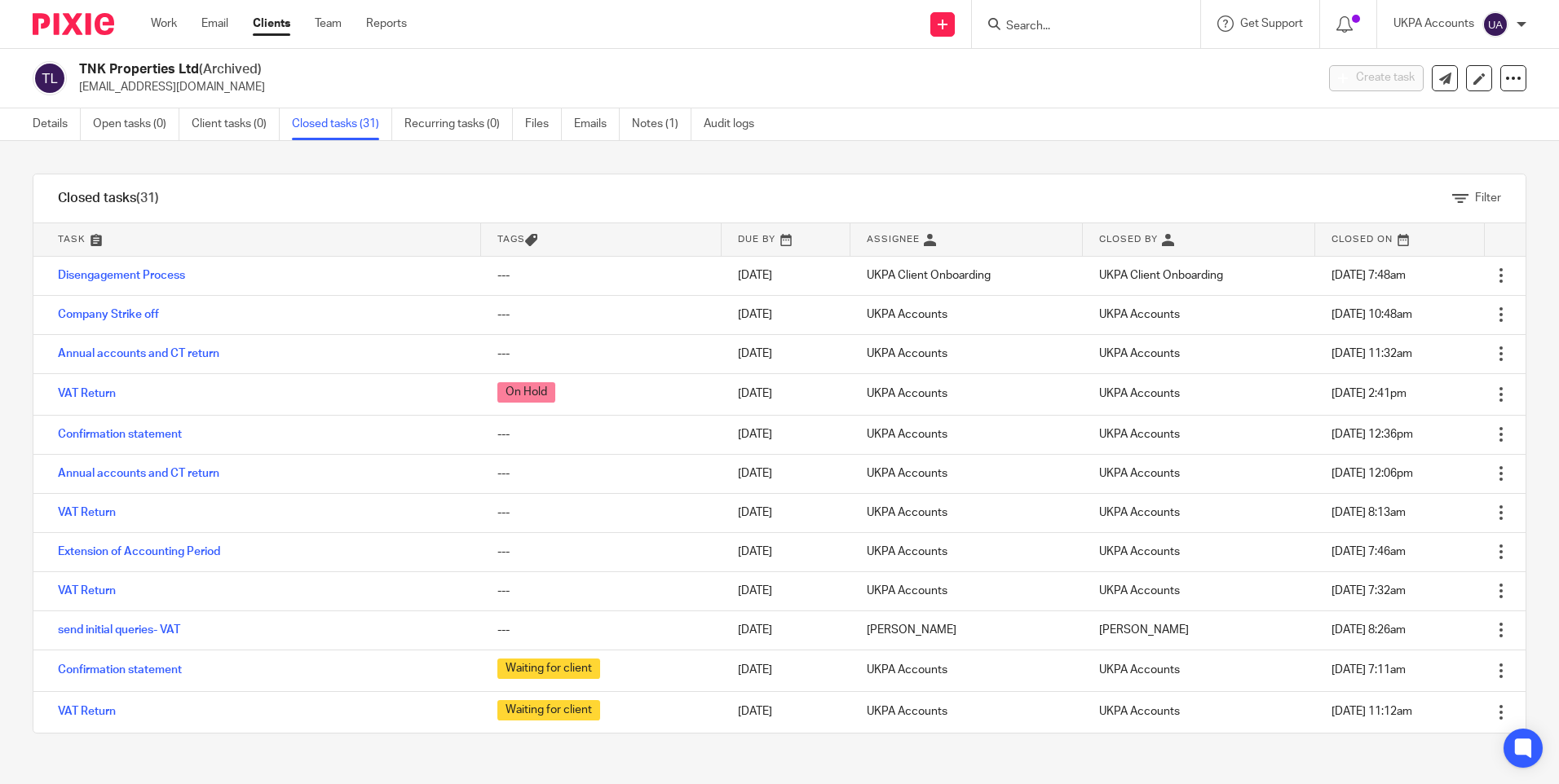
click at [142, 353] on link "Annual accounts and CT return" at bounding box center [139, 353] width 162 height 11
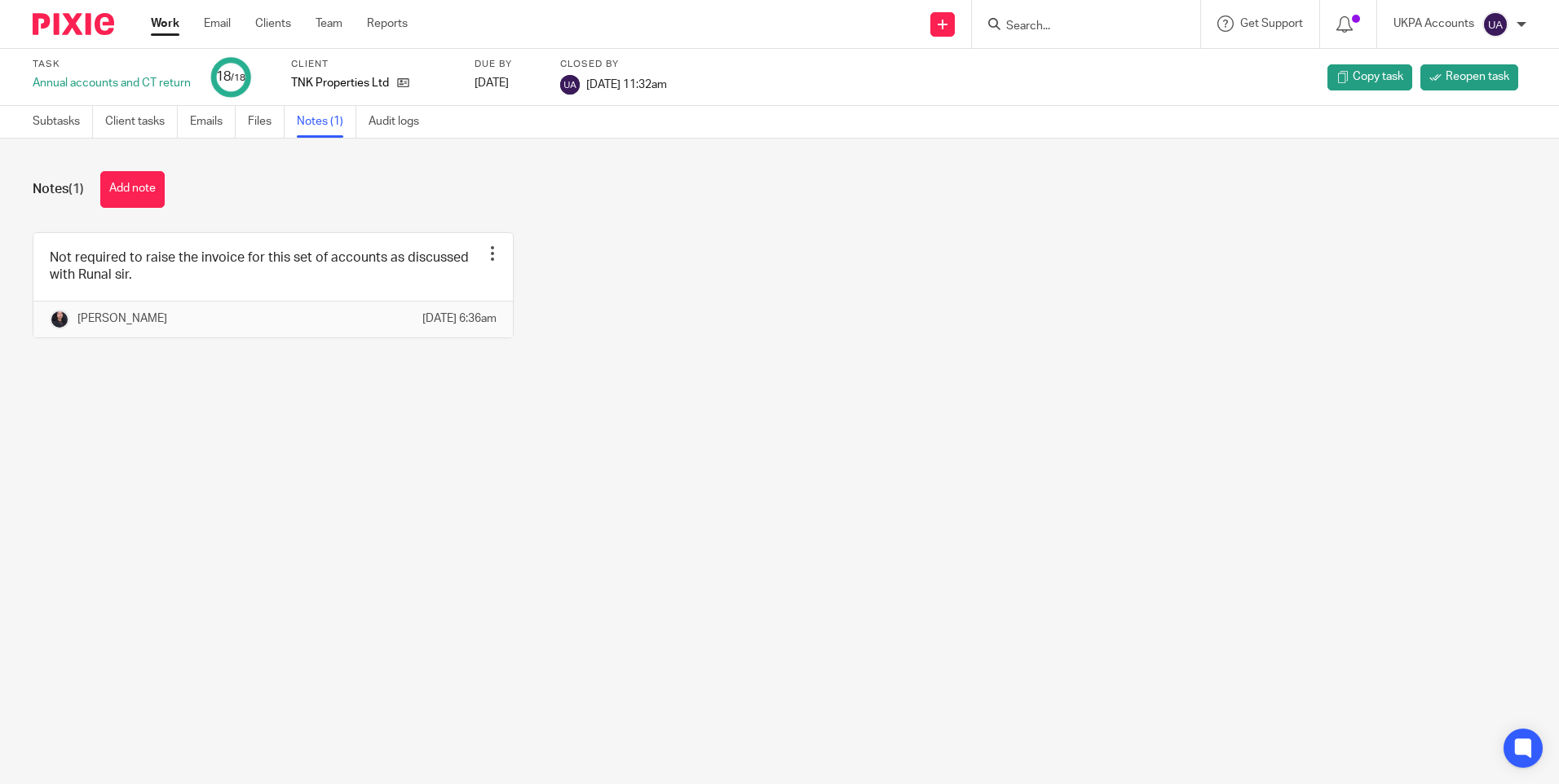
click at [1015, 25] on input "Search" at bounding box center [1078, 26] width 147 height 15
paste input "Vicinity Investments Limited"
type input "Vicinity Investments Limited"
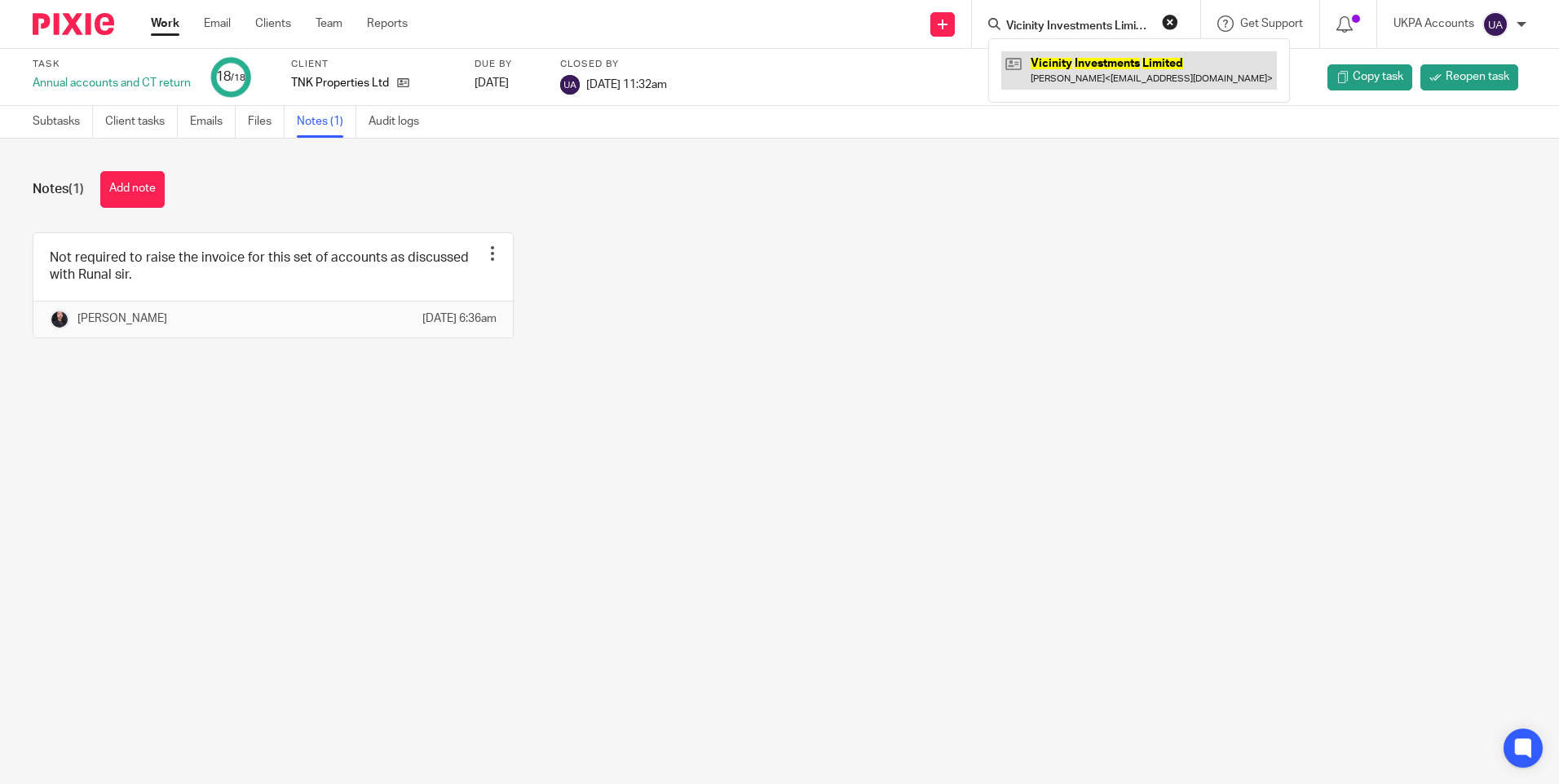
click at [1064, 64] on link at bounding box center [1139, 70] width 276 height 37
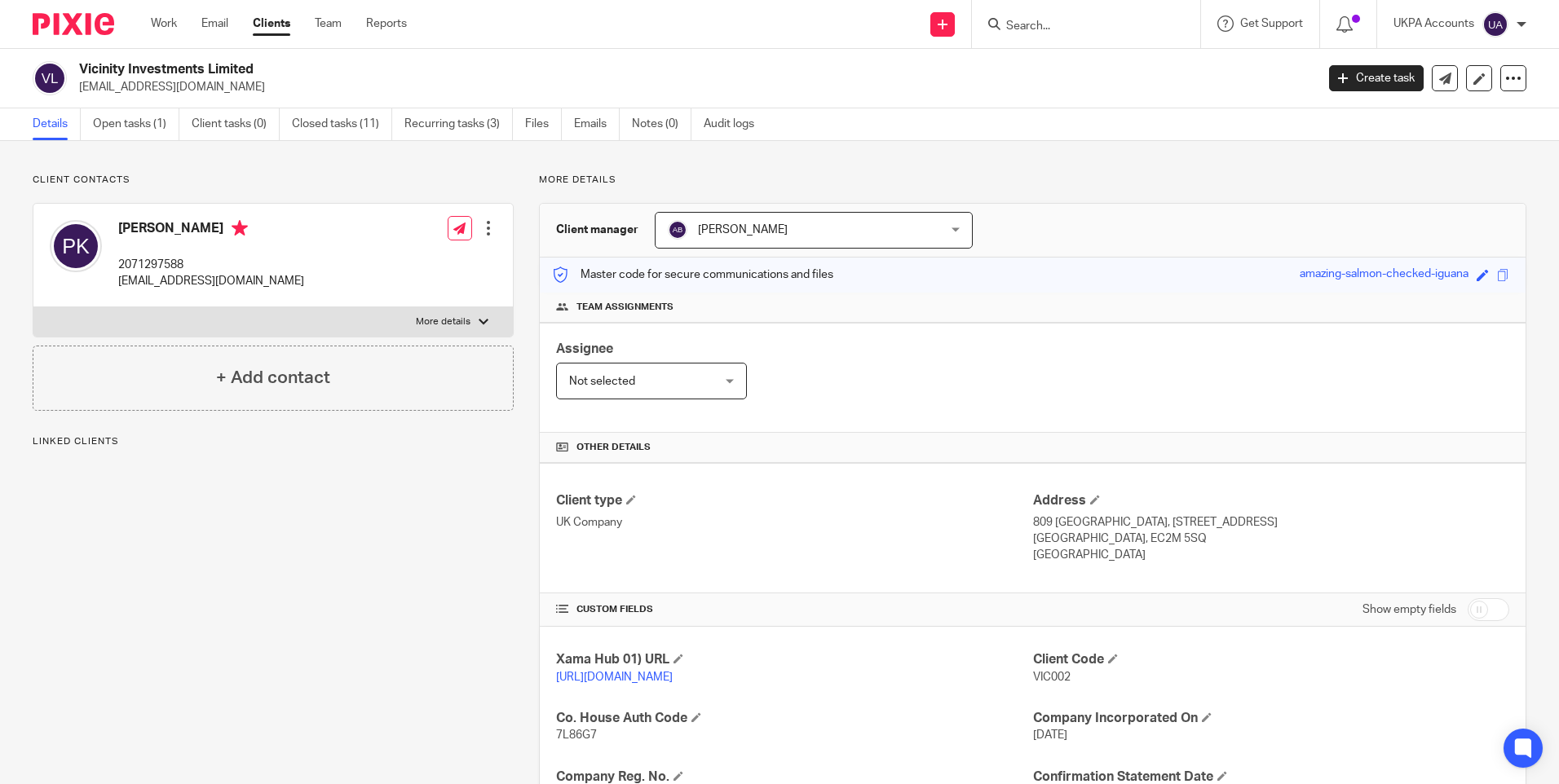
click at [484, 553] on div "Client contacts Peter Kyprianou 2071297588 petekyprianou1@gmail.com Edit contac…" at bounding box center [260, 618] width 506 height 888
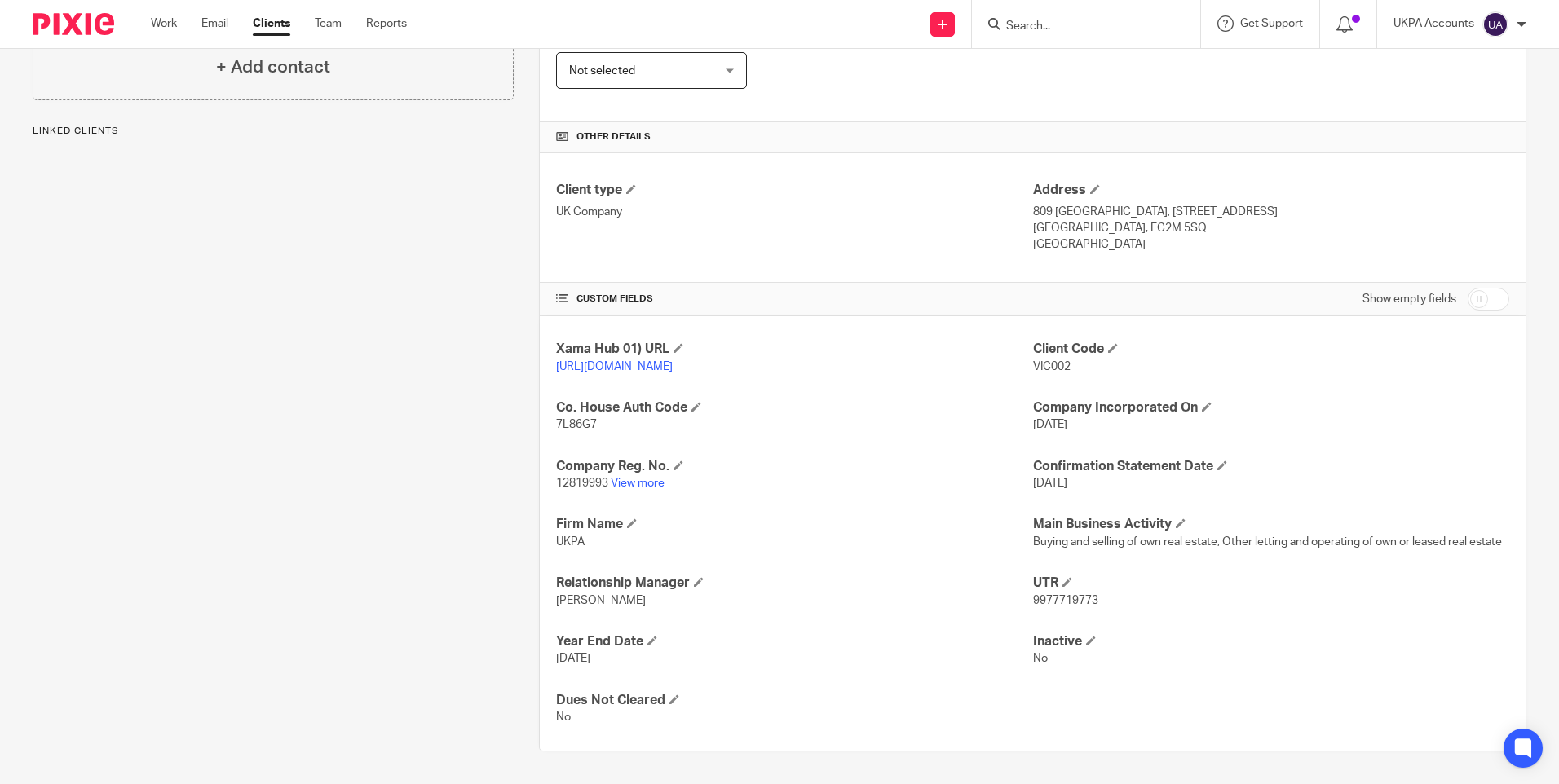
scroll to position [327, 0]
click at [370, 510] on div "Client contacts Peter Kyprianou 2071297588 petekyprianou1@gmail.com Edit contac…" at bounding box center [260, 307] width 506 height 888
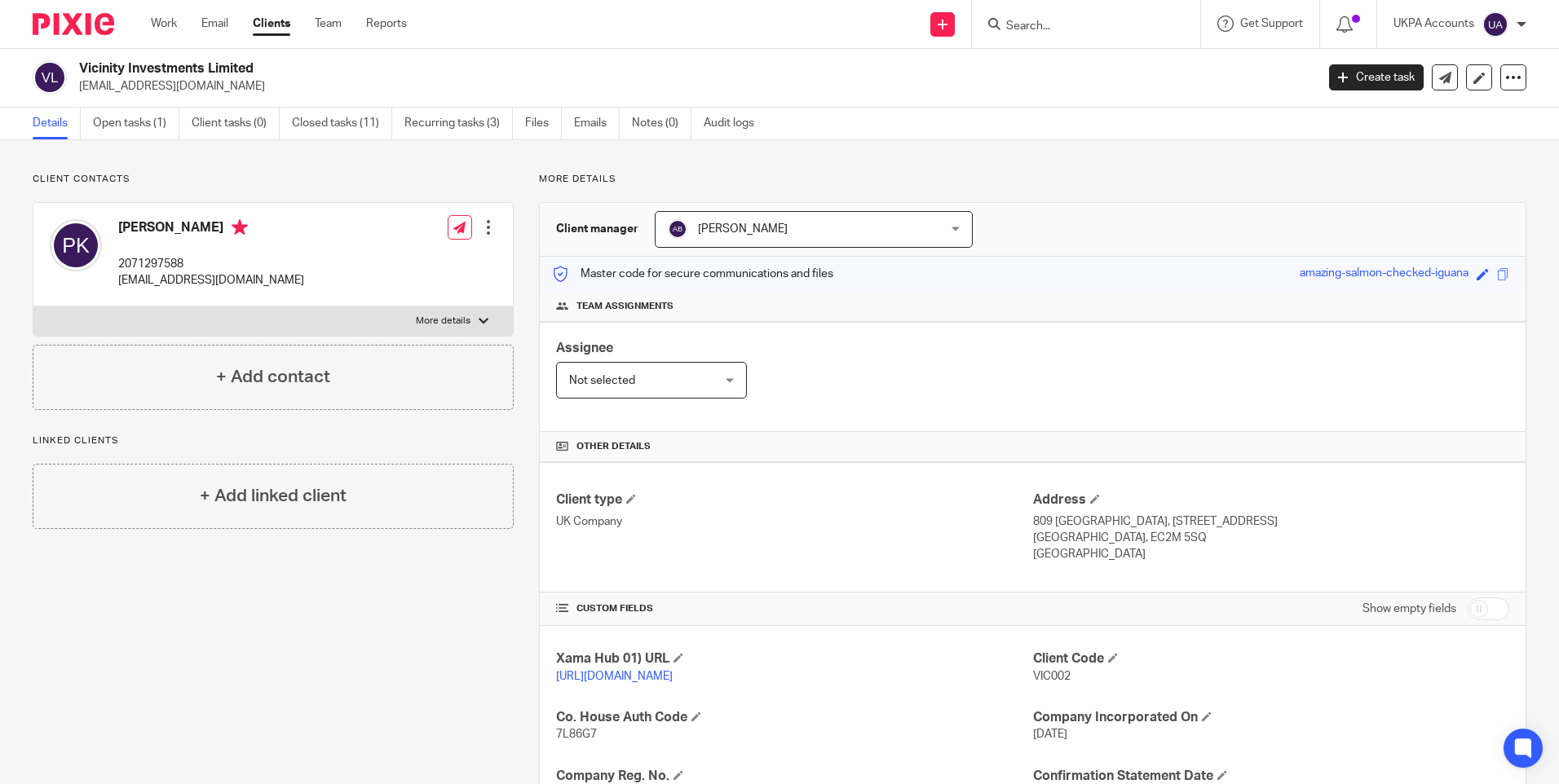
scroll to position [0, 0]
click at [1066, 29] on input "Search" at bounding box center [1078, 26] width 147 height 15
paste input "Viron Properties Ltd"
type input "Viron Properties Ltd"
click at [1065, 54] on link at bounding box center [1139, 70] width 276 height 37
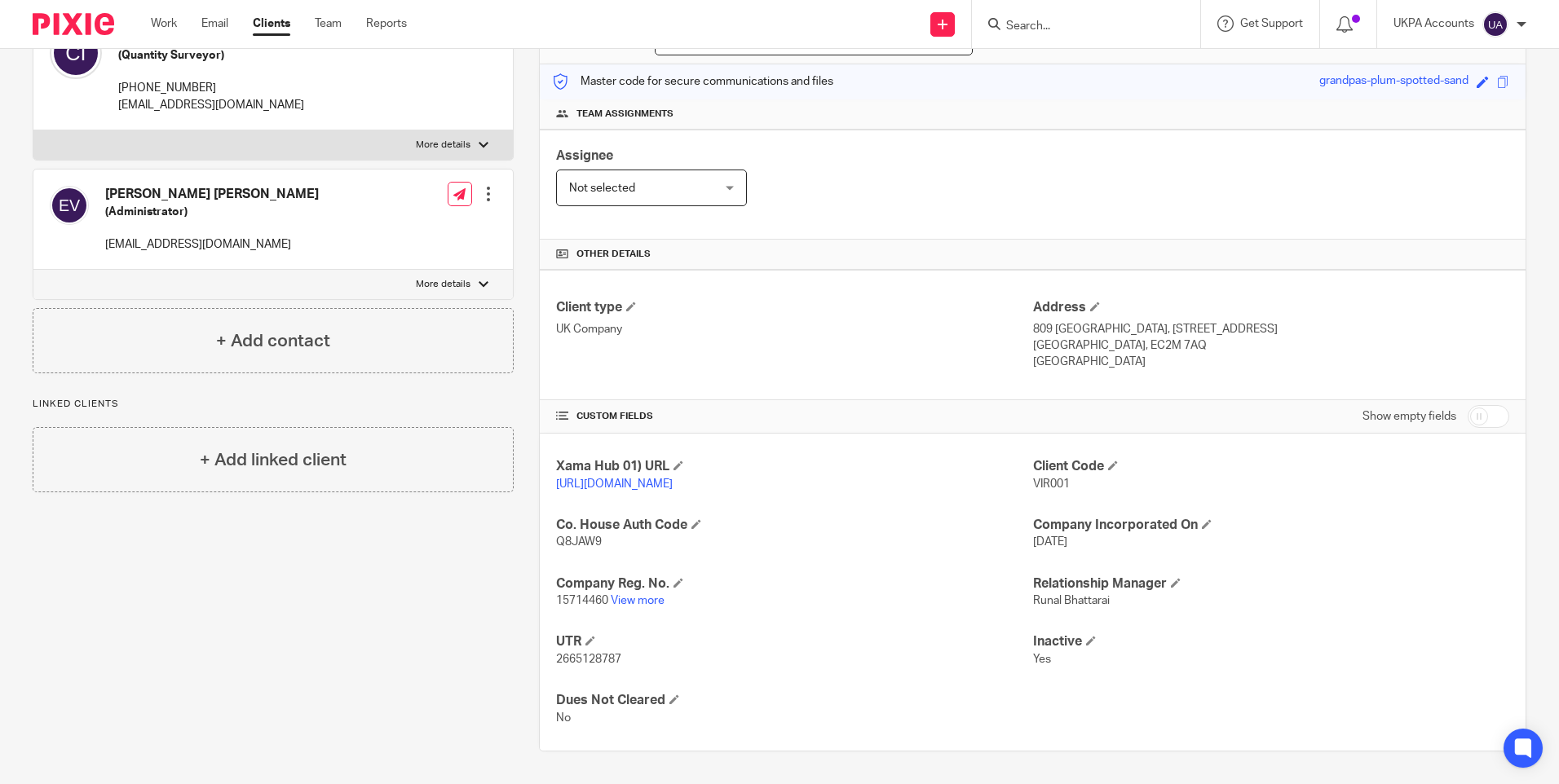
scroll to position [128, 0]
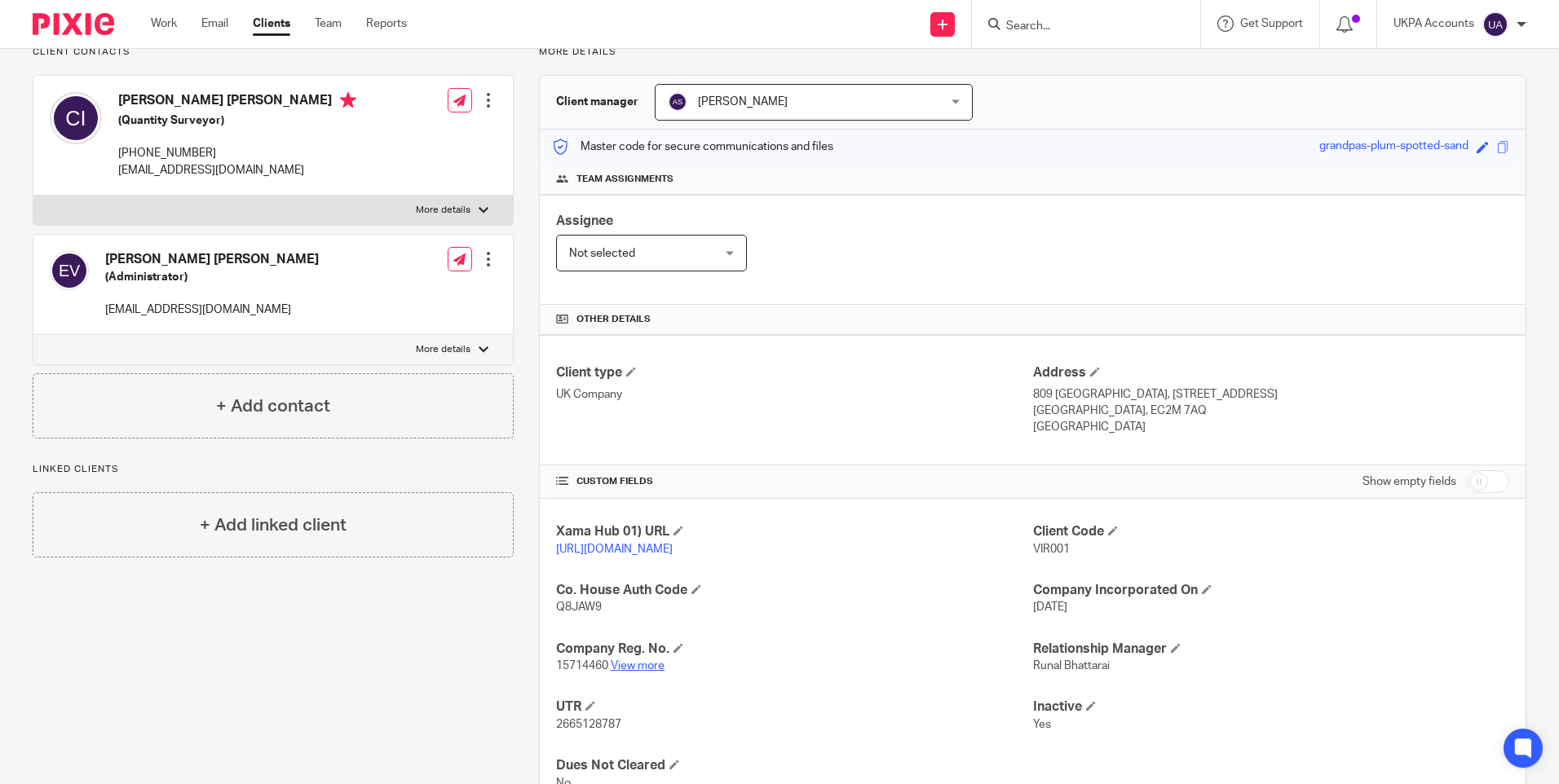
click at [631, 672] on link "View more" at bounding box center [637, 666] width 54 height 11
click at [1023, 25] on input "Search" at bounding box center [1078, 26] width 147 height 15
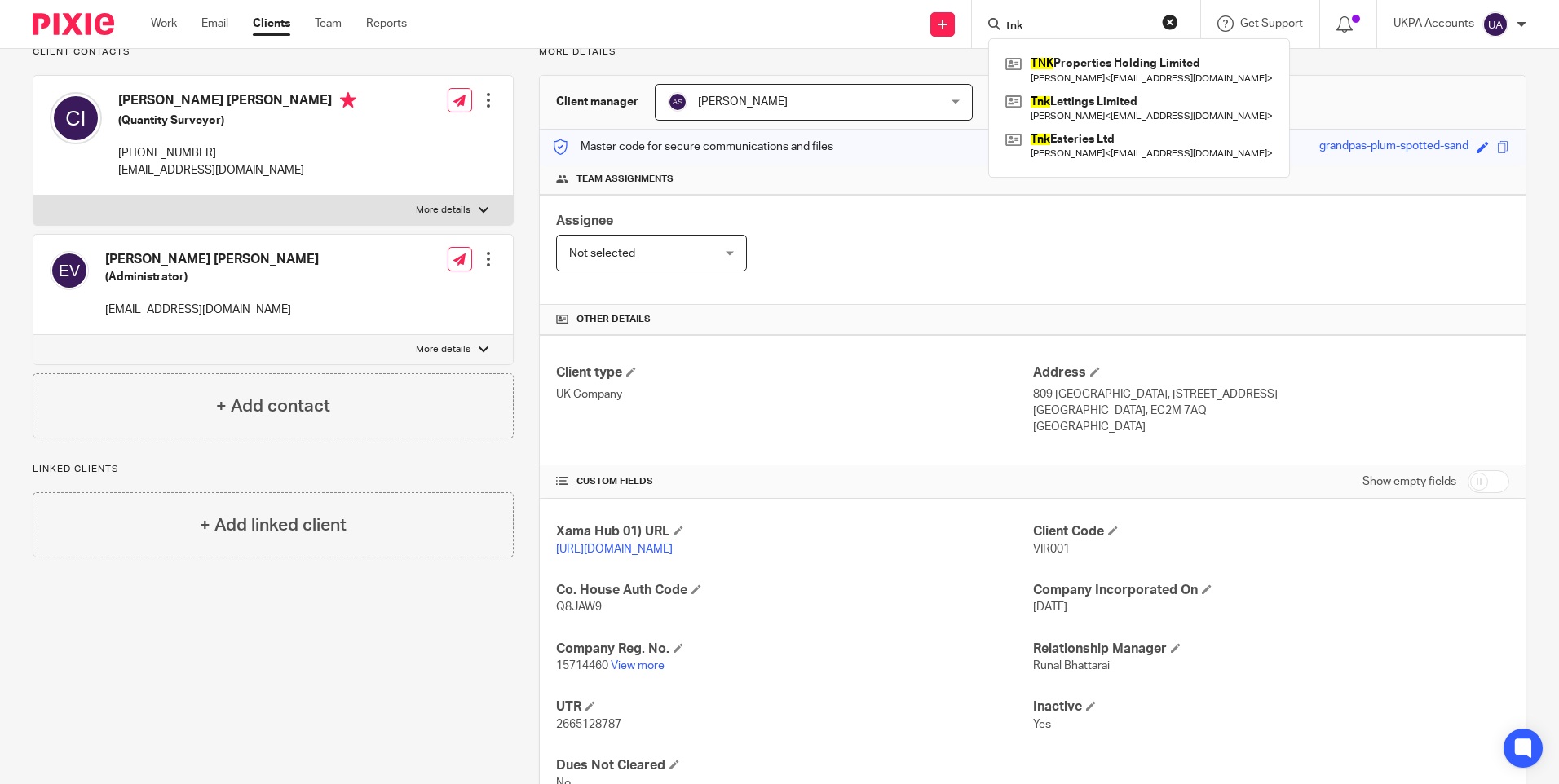
type input "tnk"
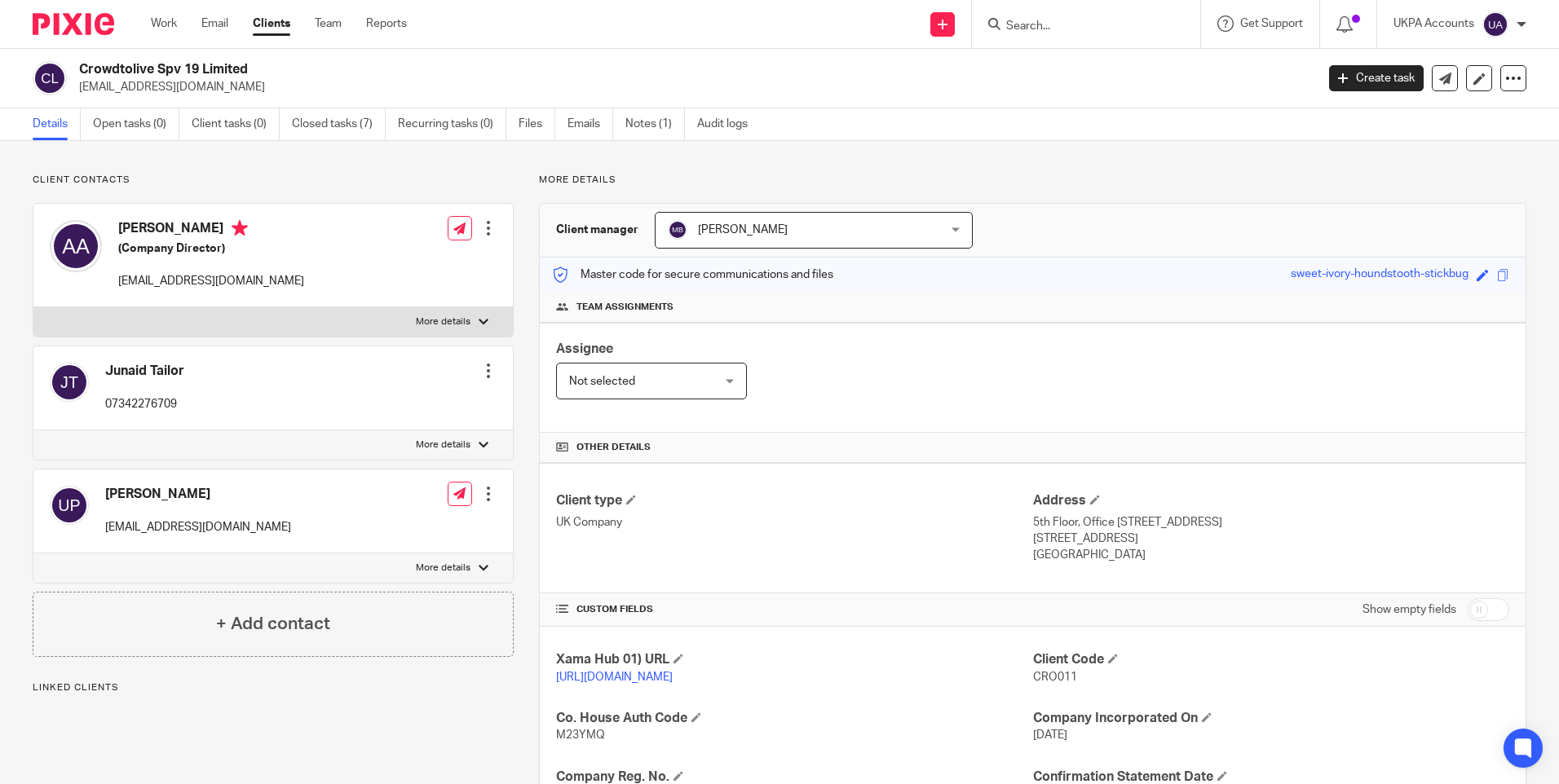
drag, startPoint x: 0, startPoint y: 0, endPoint x: 655, endPoint y: 482, distance: 813.2
click at [655, 783] on link "View more" at bounding box center [637, 794] width 54 height 11
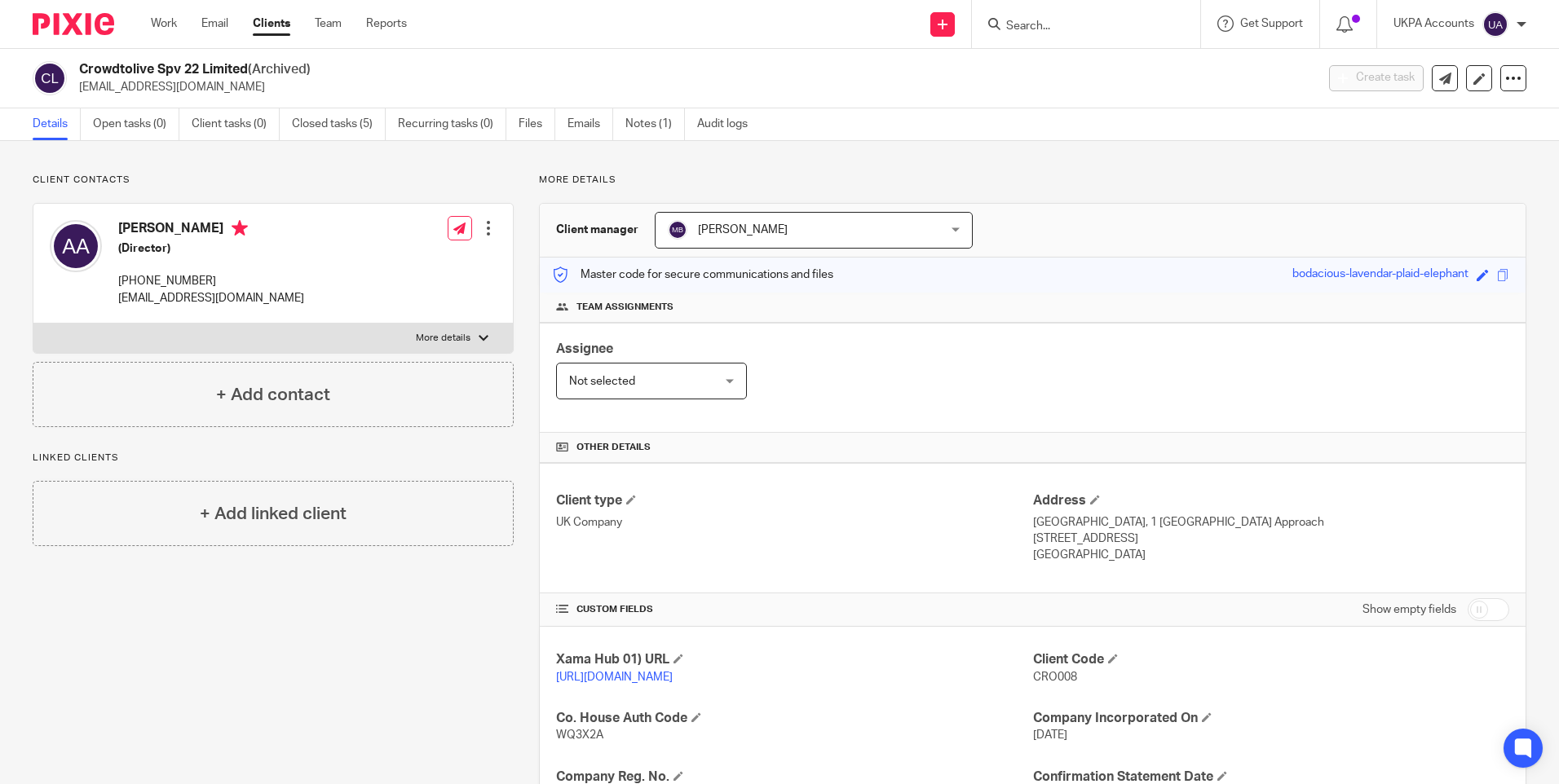
scroll to position [81, 0]
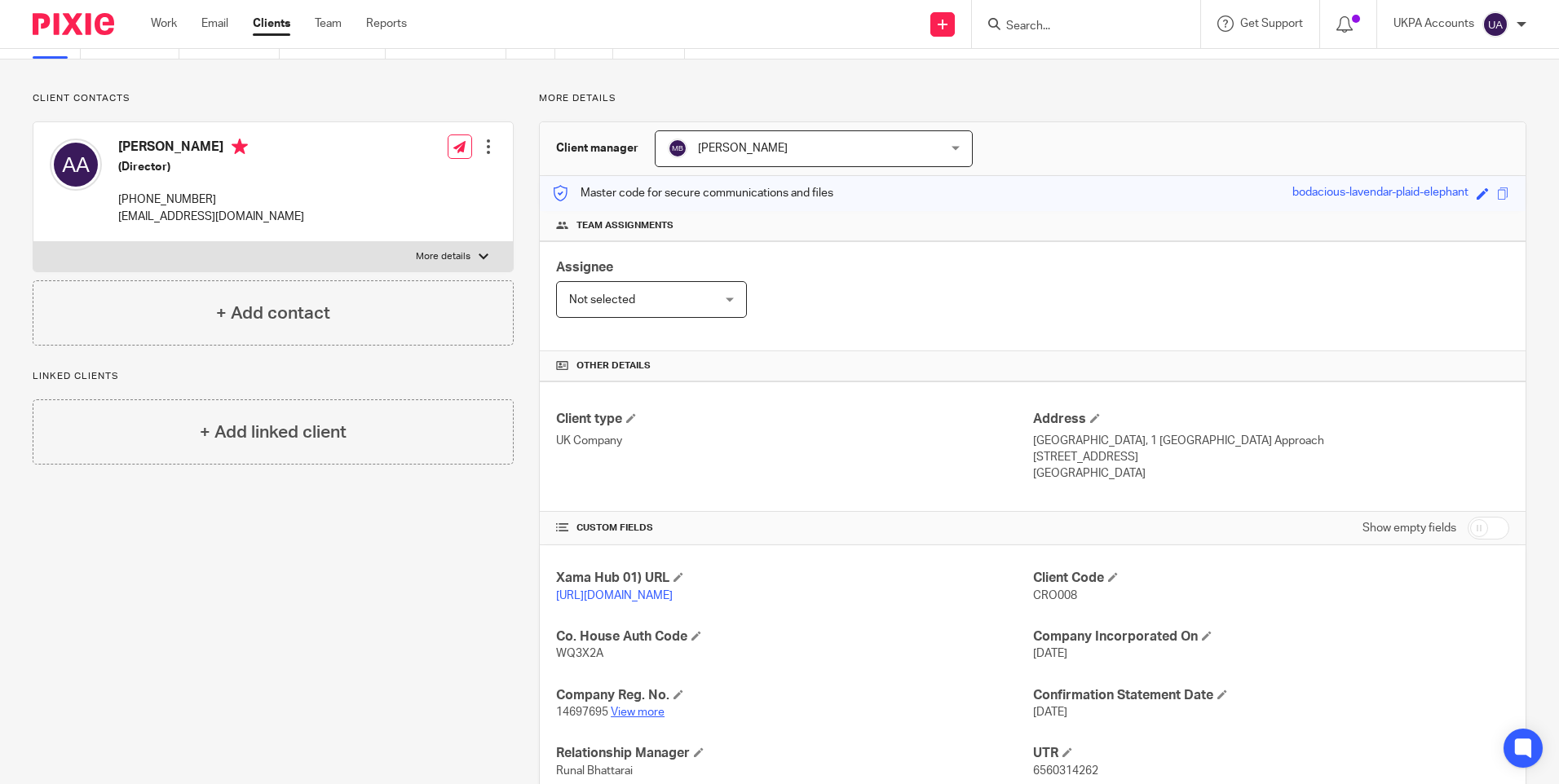
click at [640, 624] on link "View more" at bounding box center [637, 712] width 54 height 11
click at [874, 11] on div at bounding box center [1086, 24] width 228 height 48
click at [874, 26] on input "Search" at bounding box center [1078, 26] width 147 height 15
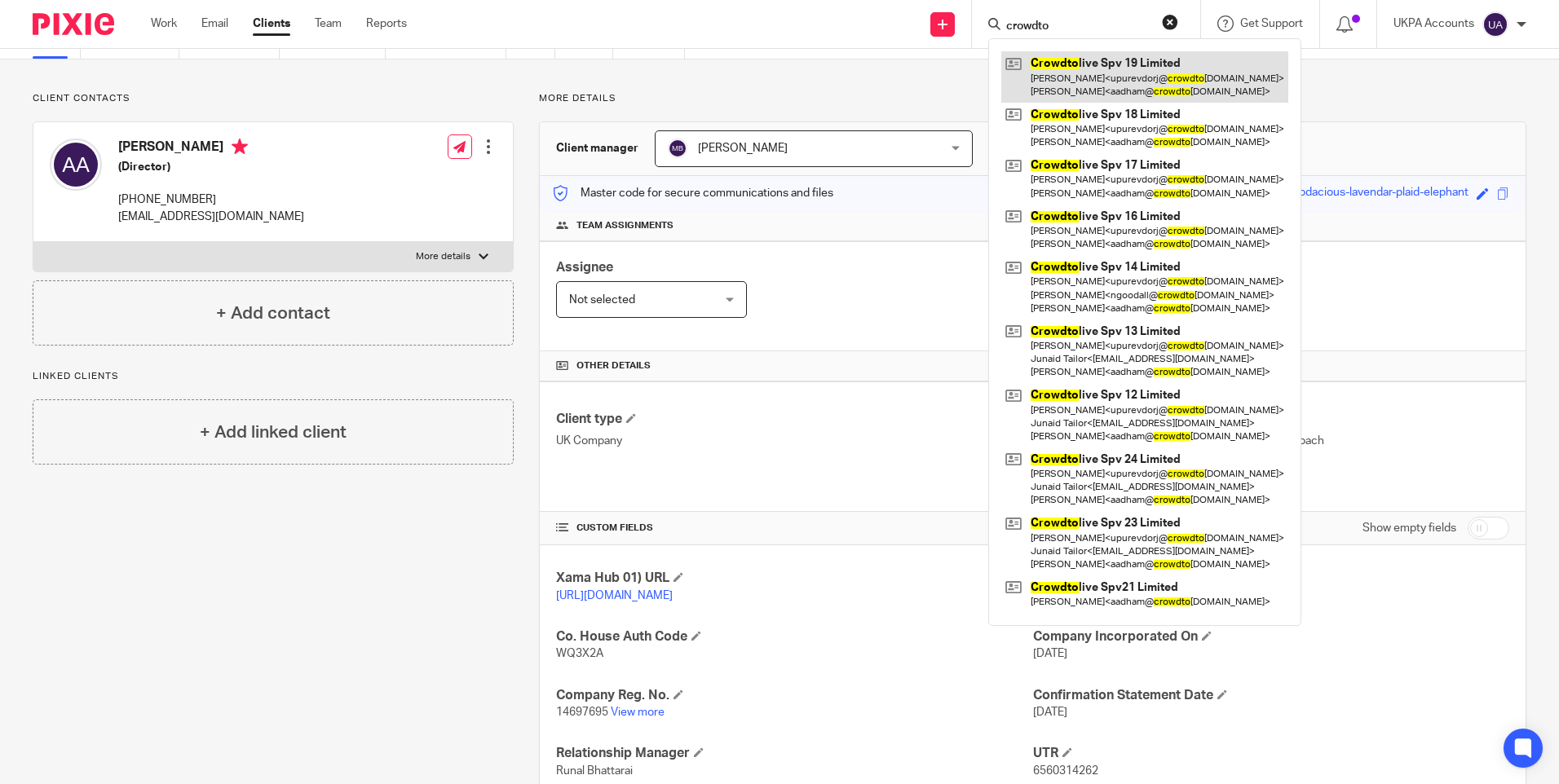
type input "crowdto"
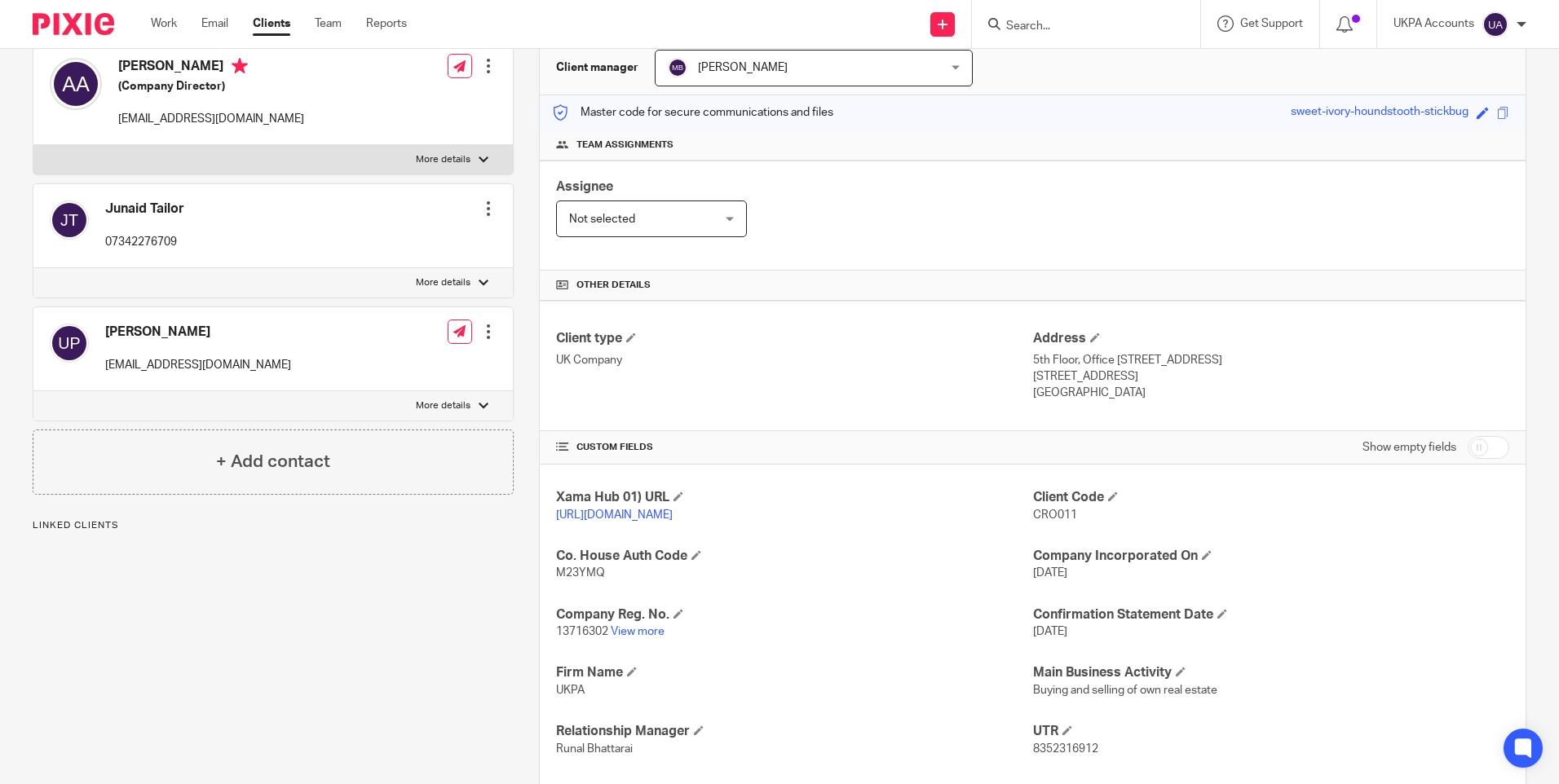
scroll to position [163, 0]
click at [639, 637] on link "View more" at bounding box center [637, 630] width 54 height 11
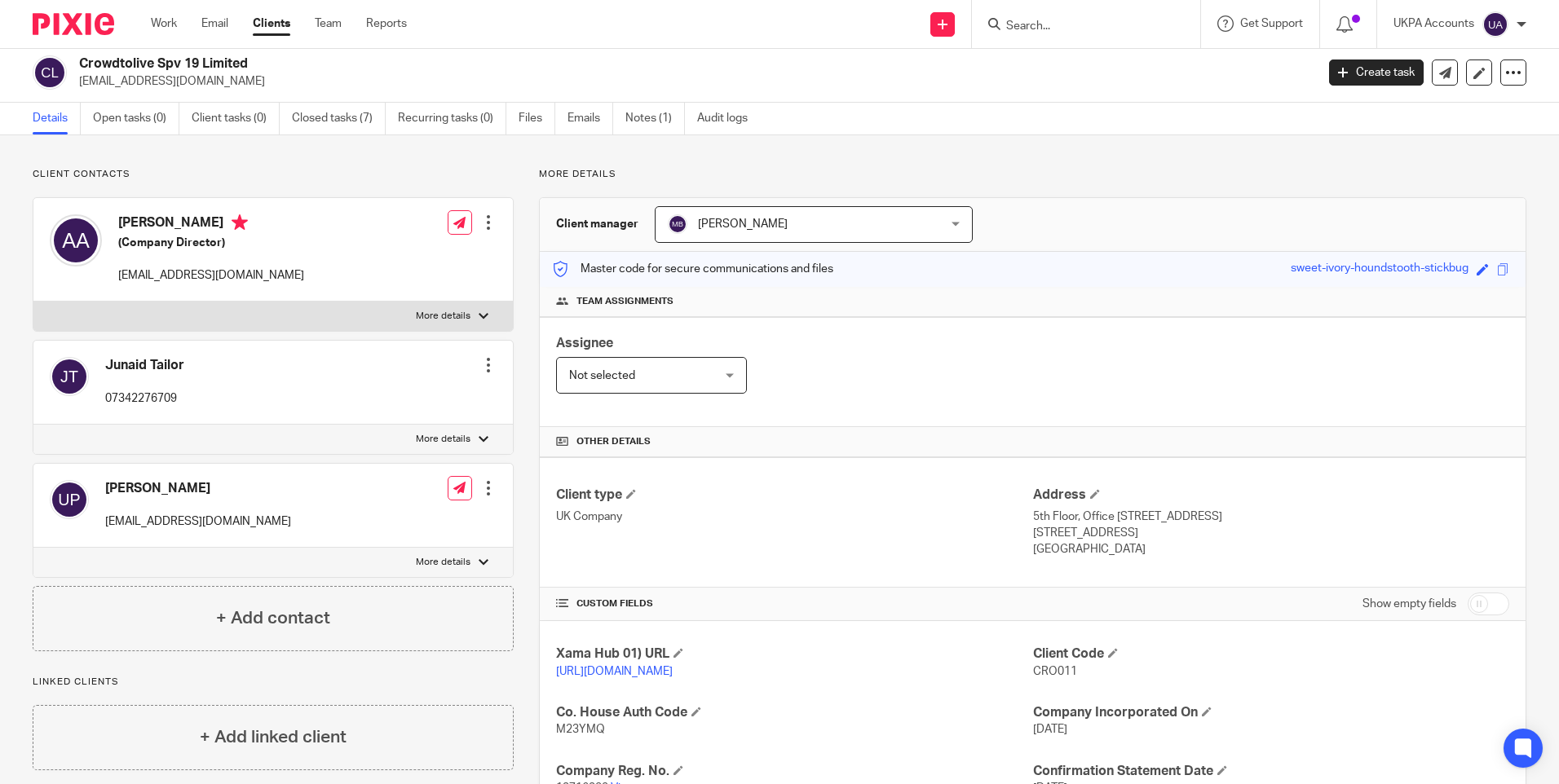
scroll to position [0, 0]
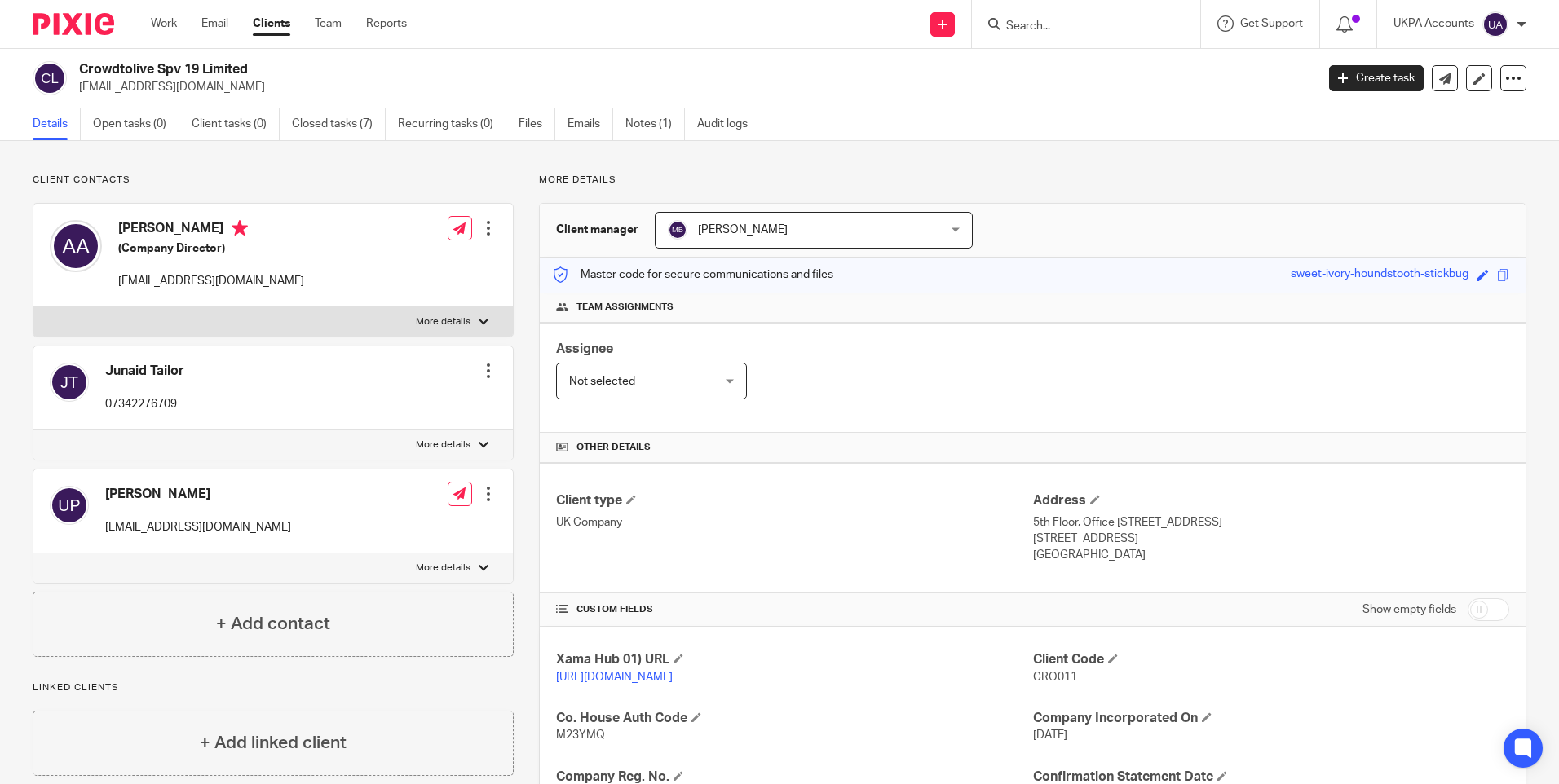
click at [1042, 26] on input "Search" at bounding box center [1078, 26] width 147 height 15
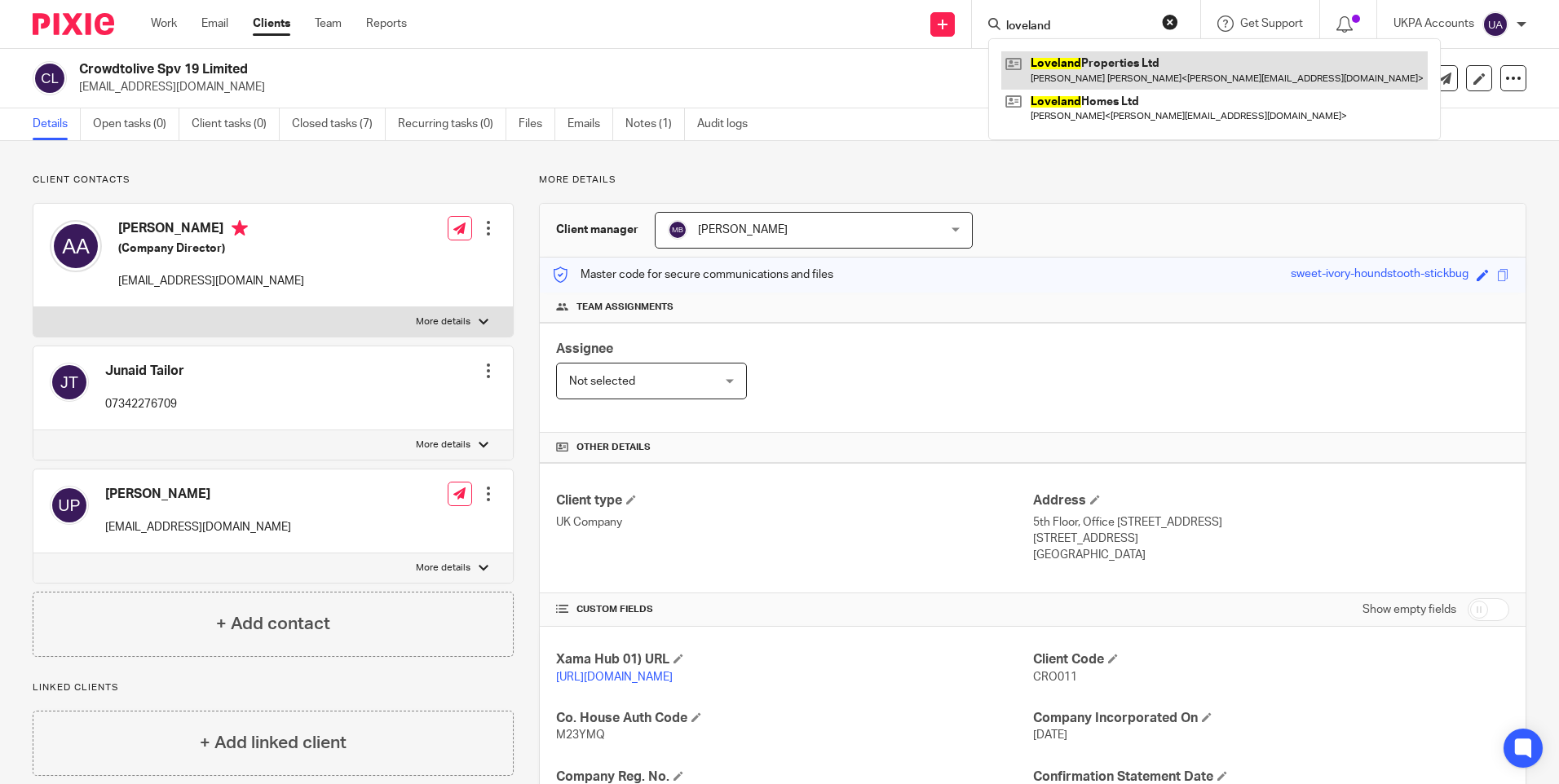
type input "loveland"
click at [1063, 61] on link at bounding box center [1215, 70] width 427 height 37
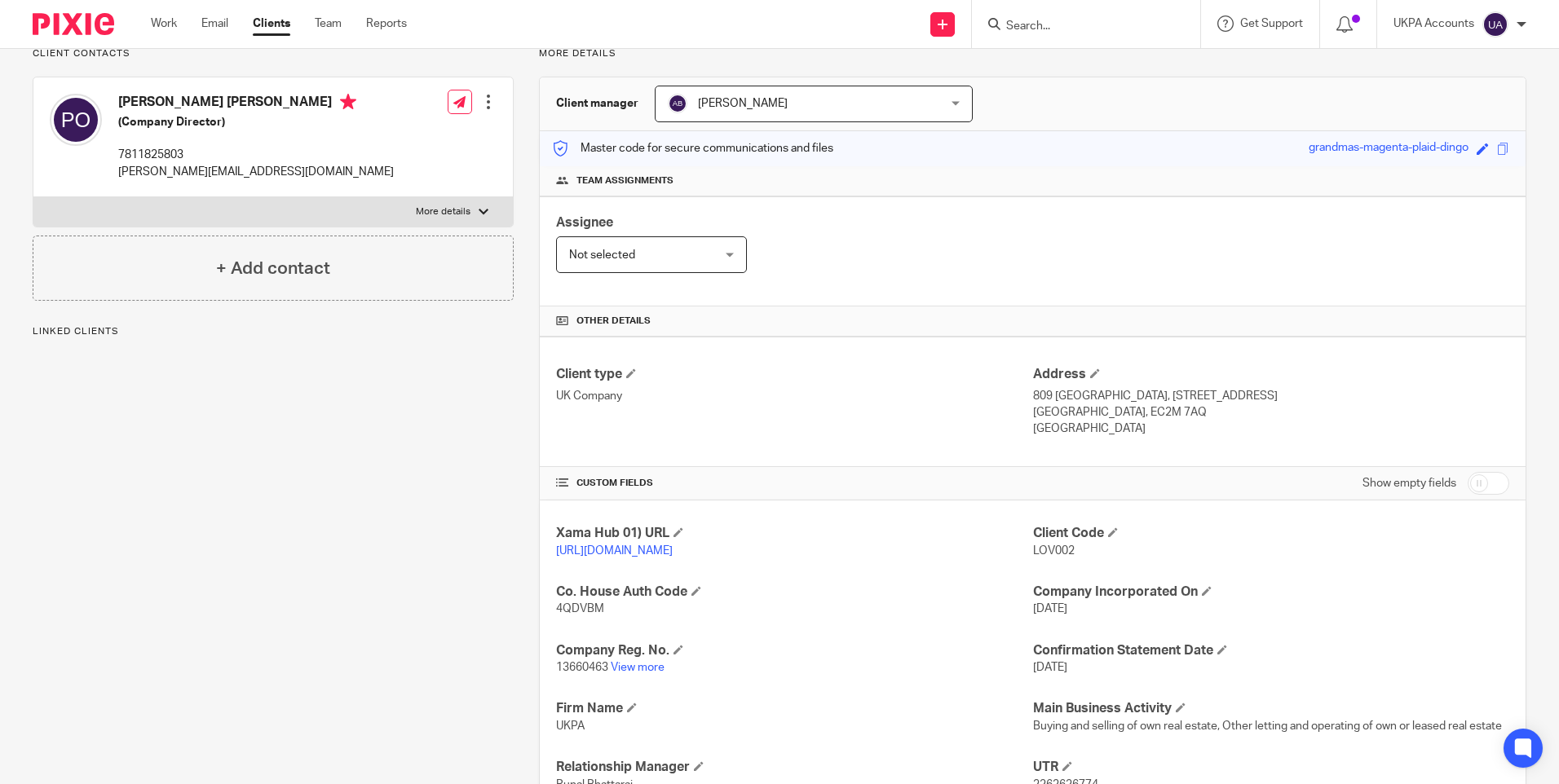
scroll to position [163, 0]
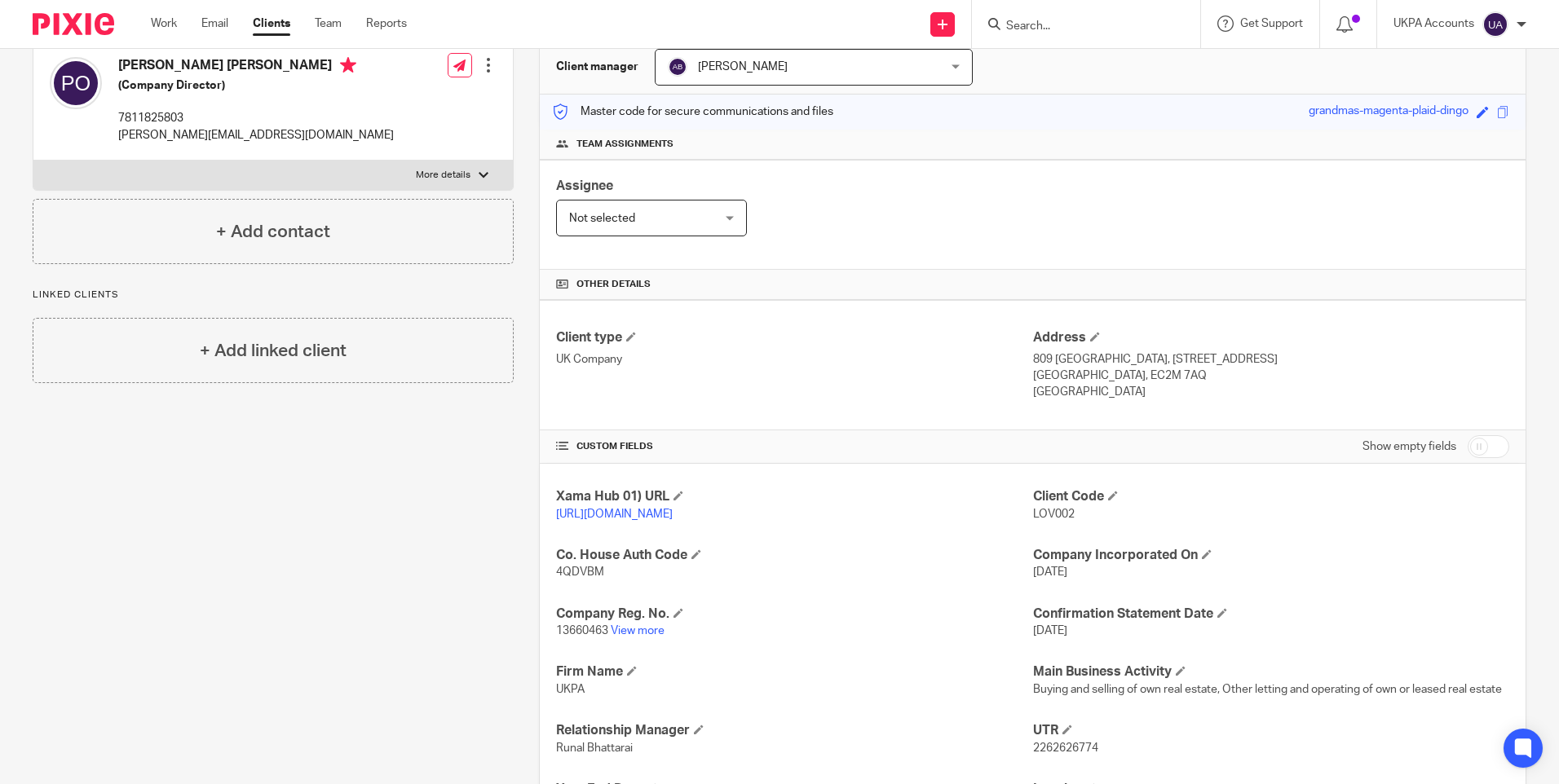
click at [426, 573] on div "Client contacts [PERSON_NAME] [PERSON_NAME] (Company Director) 7811825803 [PERS…" at bounding box center [260, 455] width 506 height 888
click at [355, 535] on div "Client contacts [PERSON_NAME] [PERSON_NAME] (Company Director) 7811825803 [PERS…" at bounding box center [260, 455] width 506 height 888
click at [460, 442] on div "Client contacts [PERSON_NAME] [PERSON_NAME] (Company Director) 7811825803 [PERS…" at bounding box center [260, 455] width 506 height 888
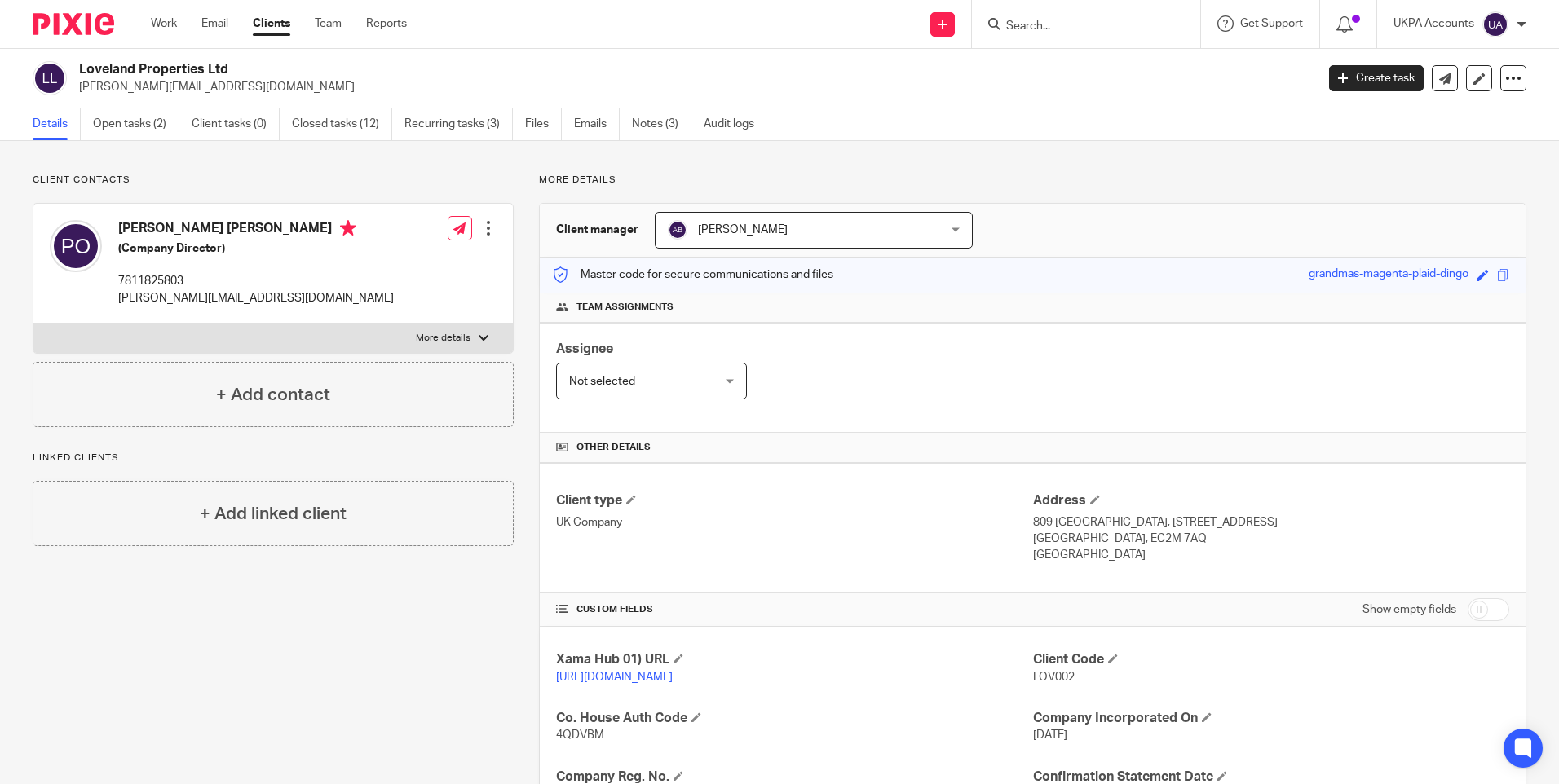
click at [336, 179] on p "Client contacts" at bounding box center [273, 180] width 481 height 13
click at [1094, 27] on input "Search" at bounding box center [1078, 26] width 147 height 15
paste input "[PERSON_NAME] Ventures"
type input "[PERSON_NAME] Ventures"
click at [165, 29] on link "Work" at bounding box center [164, 24] width 26 height 16
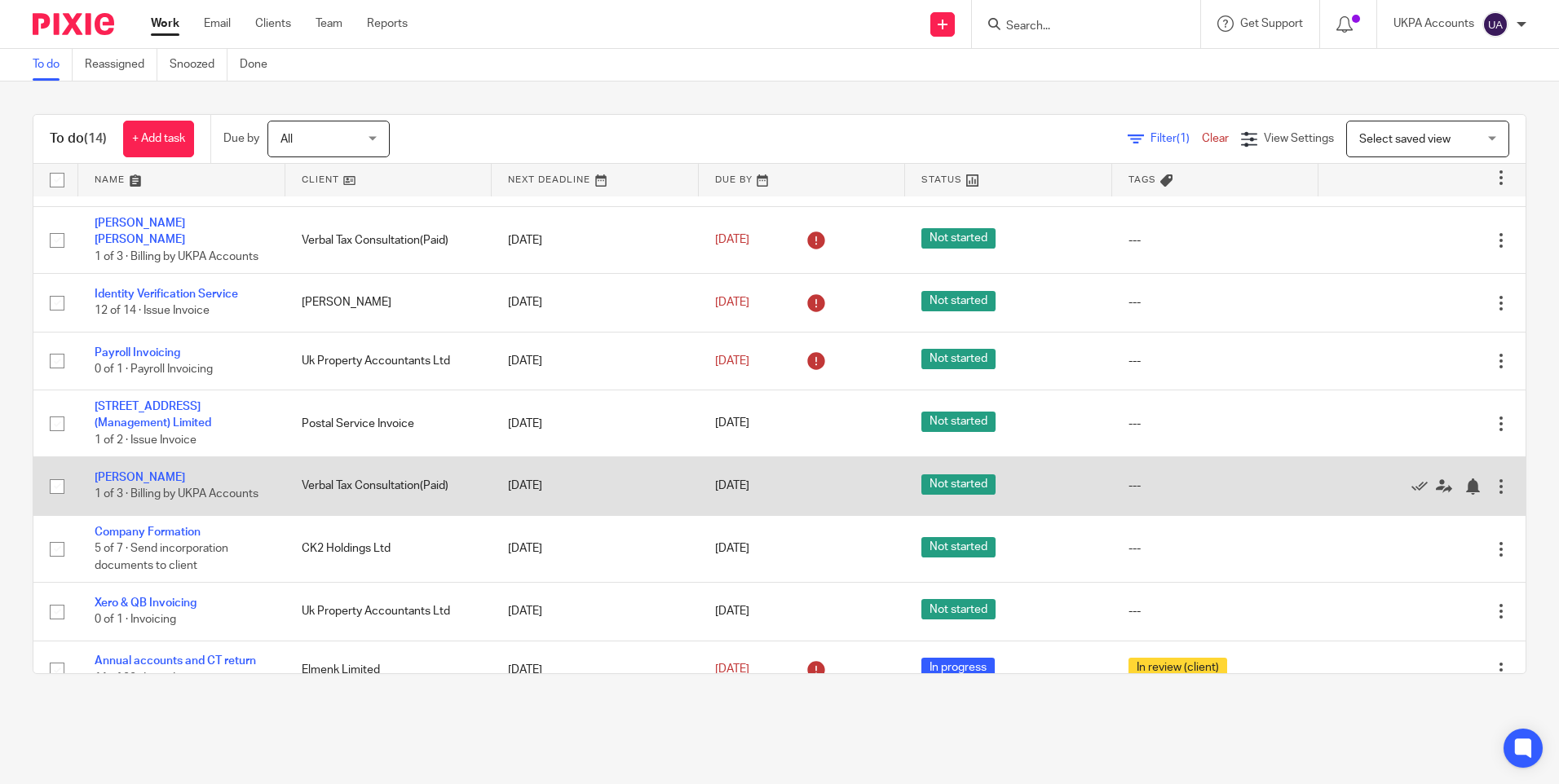
scroll to position [373, 0]
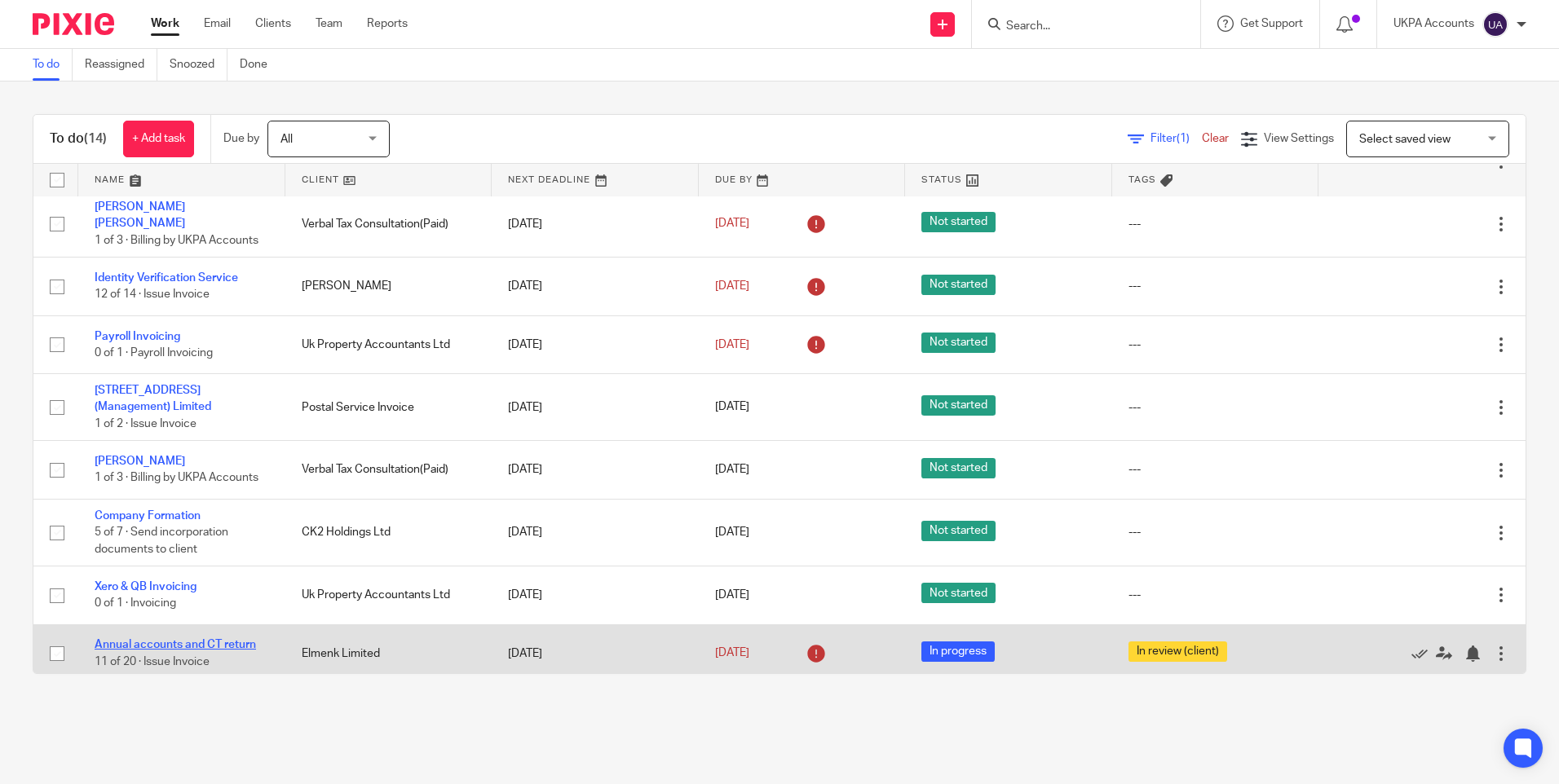
click at [188, 639] on link "Annual accounts and CT return" at bounding box center [175, 645] width 162 height 11
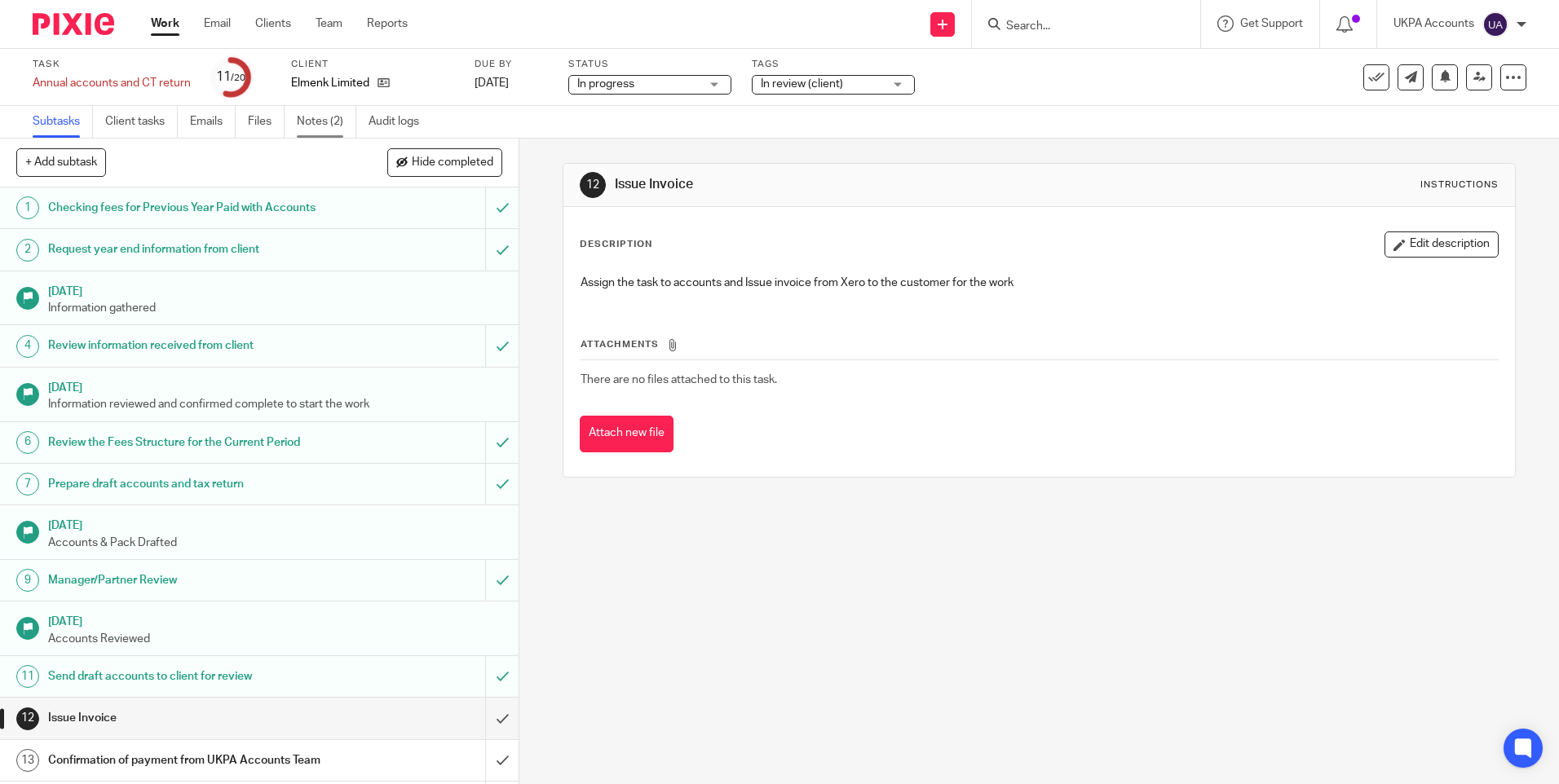
click at [332, 122] on link "Notes (2)" at bounding box center [326, 122] width 59 height 32
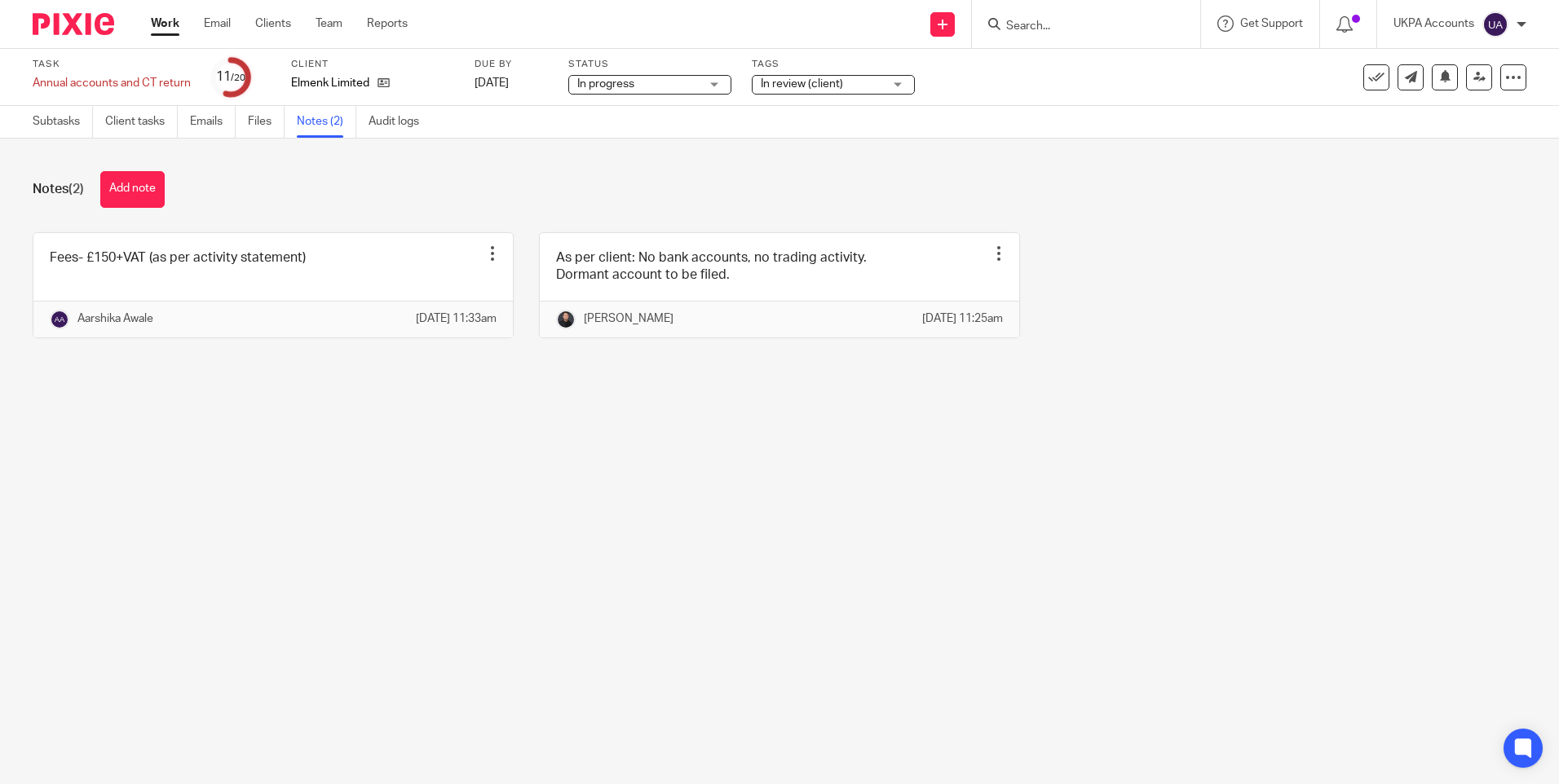
click at [386, 680] on main "Task Annual accounts and CT return Save Annual accounts and CT return 11 /20 Cl…" at bounding box center [779, 392] width 1559 height 784
click at [426, 612] on main "Task Annual accounts and CT return Save Annual accounts and CT return 11 /20 Cl…" at bounding box center [779, 392] width 1559 height 784
click at [139, 200] on button "Add note" at bounding box center [132, 190] width 64 height 37
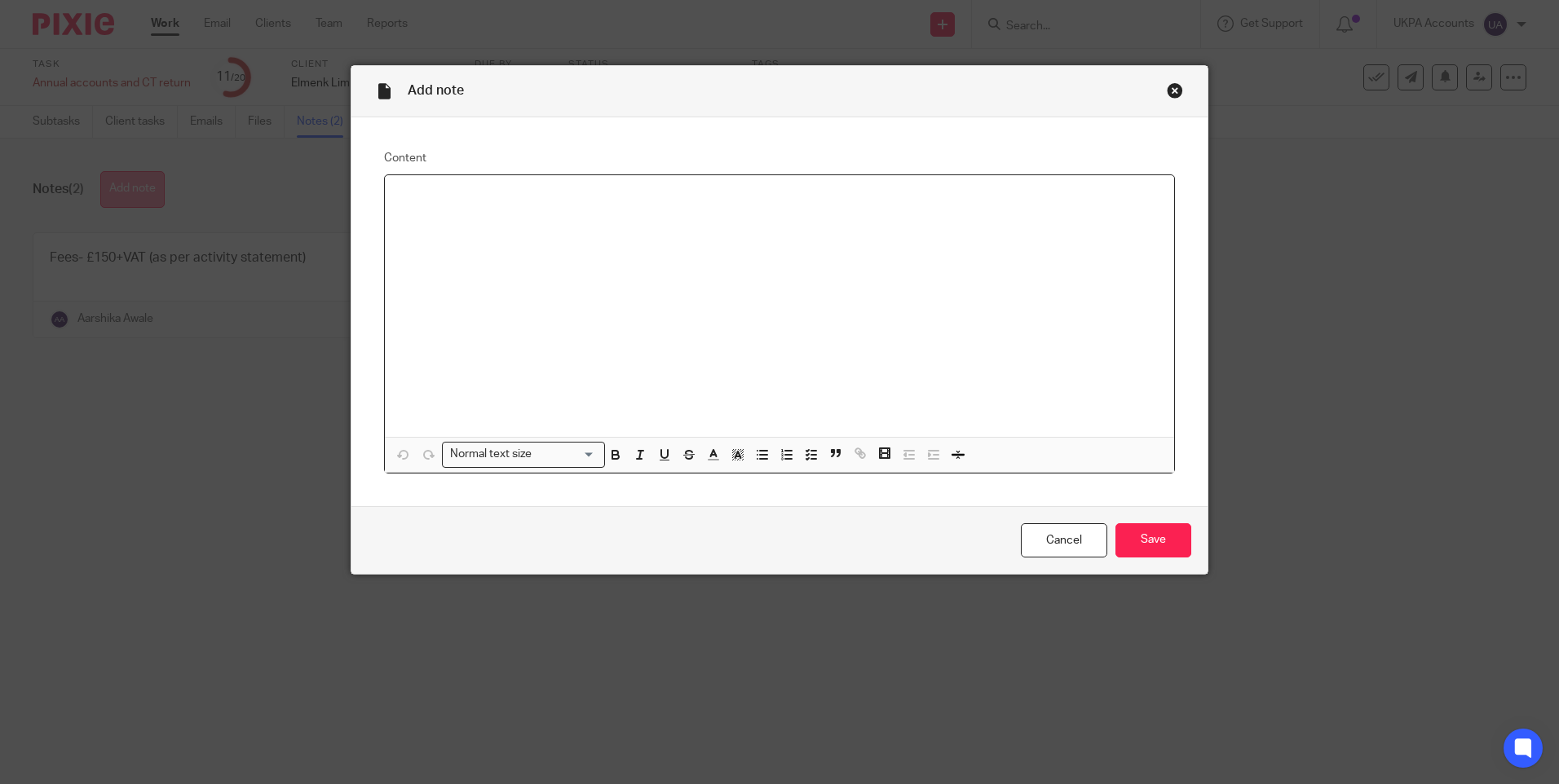
paste div
click at [425, 209] on p "invoice from sterling wells" at bounding box center [779, 213] width 763 height 16
click at [1142, 536] on input "Save" at bounding box center [1154, 541] width 76 height 35
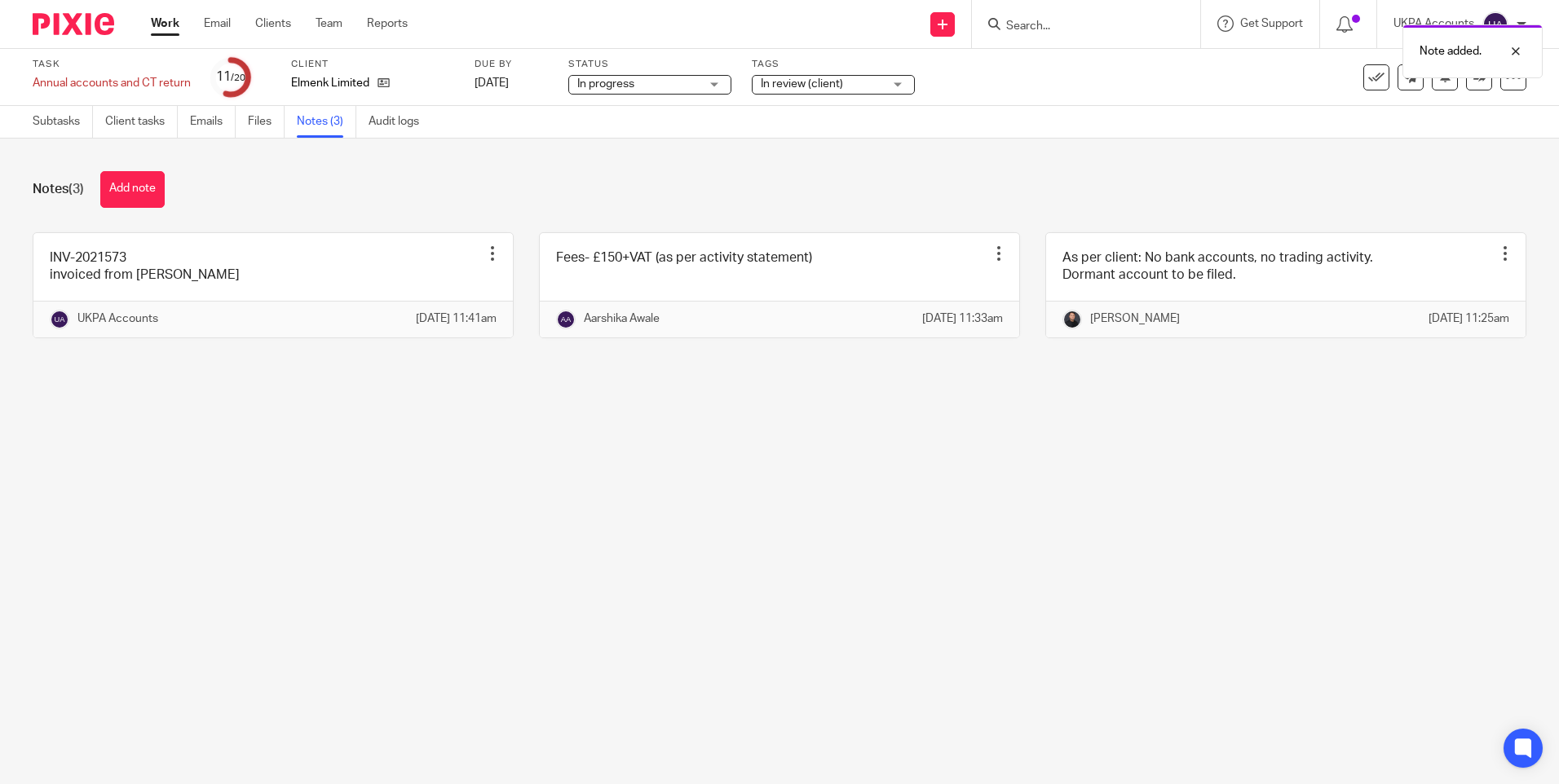
click at [317, 181] on div "Notes (3) Add note" at bounding box center [779, 190] width 1494 height 37
click at [290, 524] on main "Task Annual accounts and CT return Save Annual accounts and CT return 11 /20 Cl…" at bounding box center [779, 392] width 1559 height 784
click at [405, 471] on main "Task Annual accounts and CT return Save Annual accounts and CT return 11 /20 Cl…" at bounding box center [779, 392] width 1559 height 784
click at [1023, 26] on input "Search" at bounding box center [1078, 26] width 147 height 15
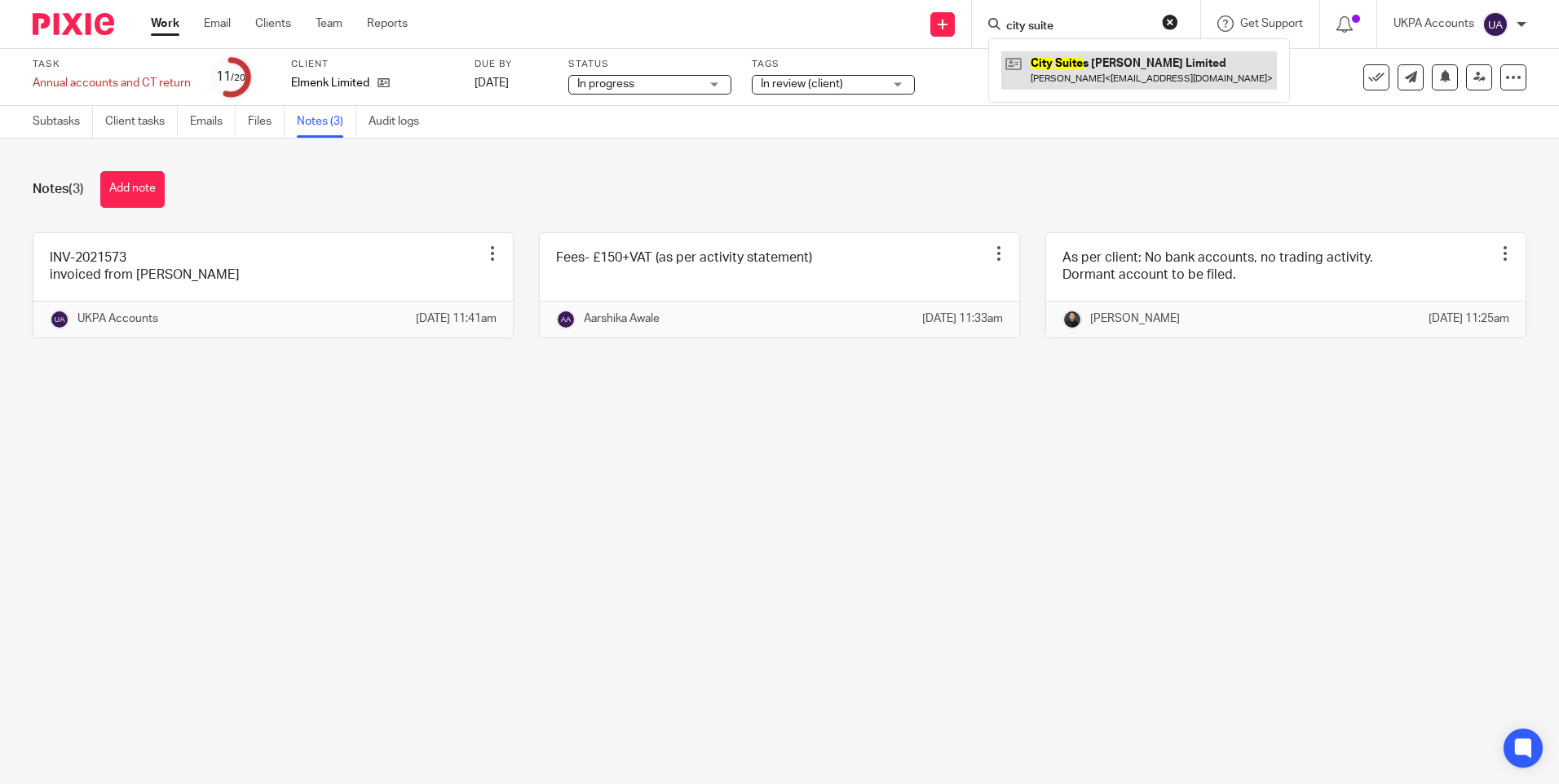
type input "city suite"
click at [1117, 69] on link at bounding box center [1139, 70] width 276 height 37
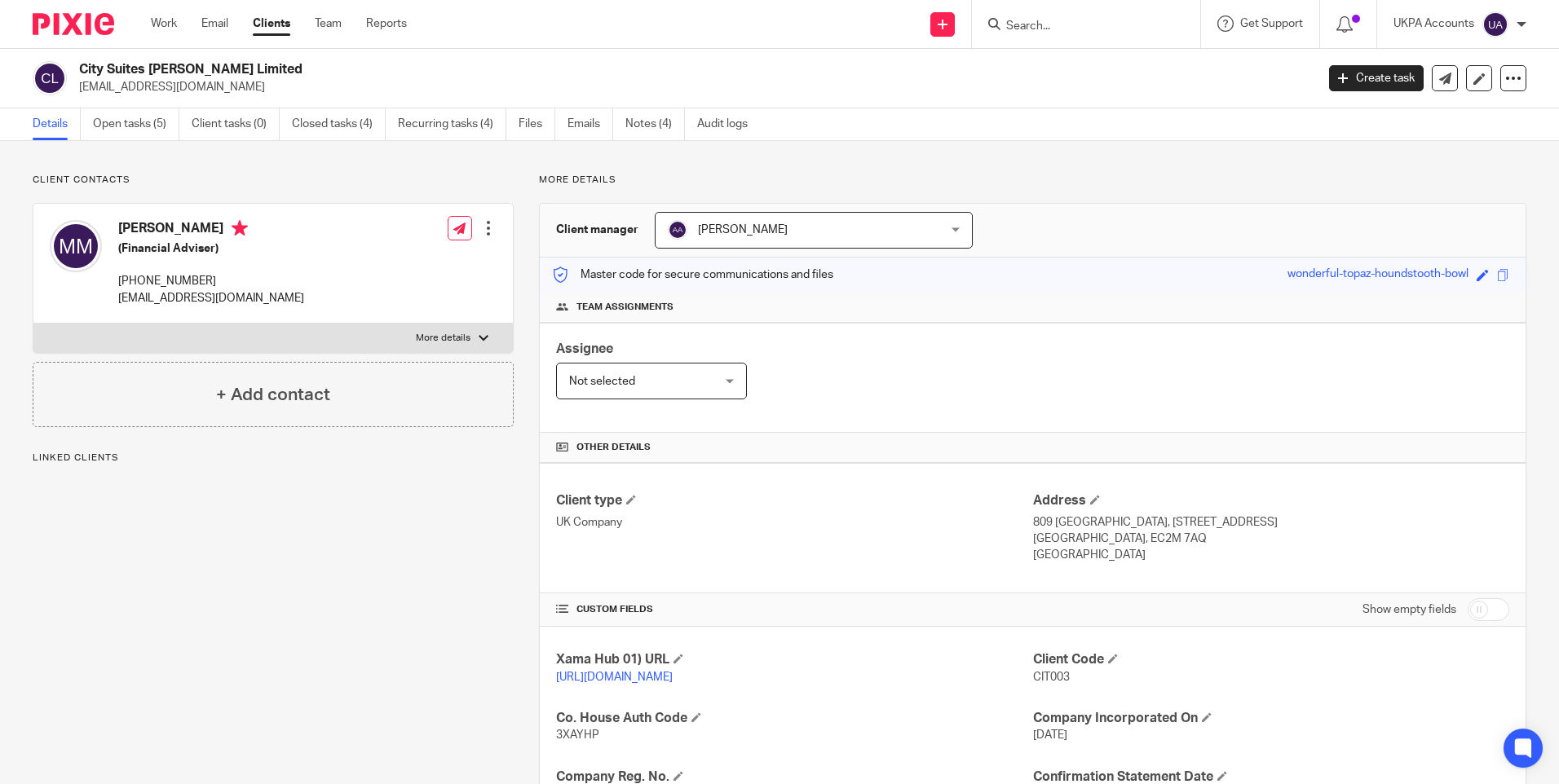
click at [192, 67] on h2 "City Suites [PERSON_NAME] Limited" at bounding box center [570, 69] width 980 height 17
click at [192, 67] on h2 "City Suites Chester Limited" at bounding box center [570, 69] width 980 height 17
copy div "City Suites Chester Limited"
click at [1103, 24] on input "Search" at bounding box center [1078, 26] width 147 height 15
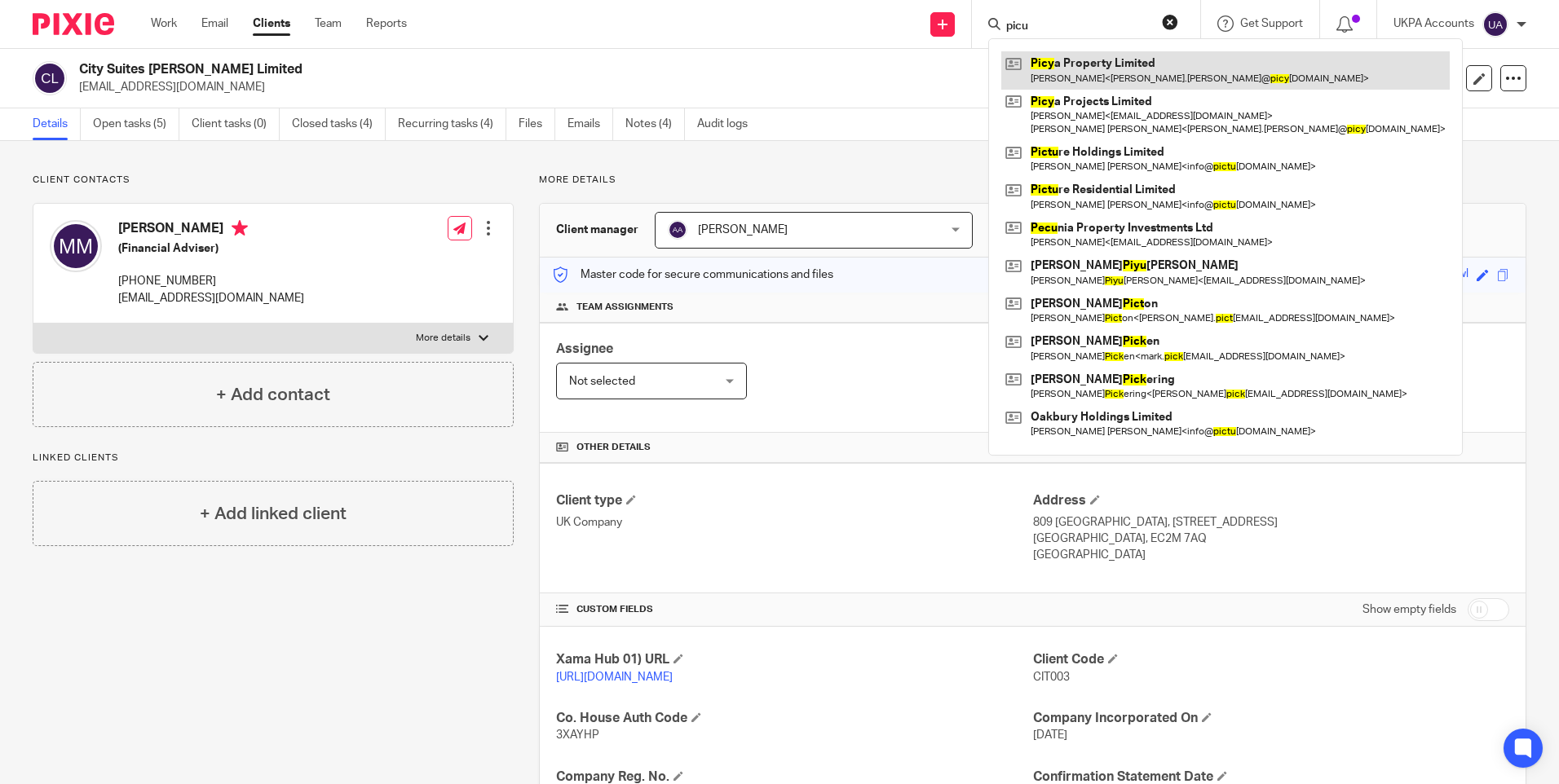
type input "picu"
click at [1102, 58] on link at bounding box center [1226, 70] width 449 height 37
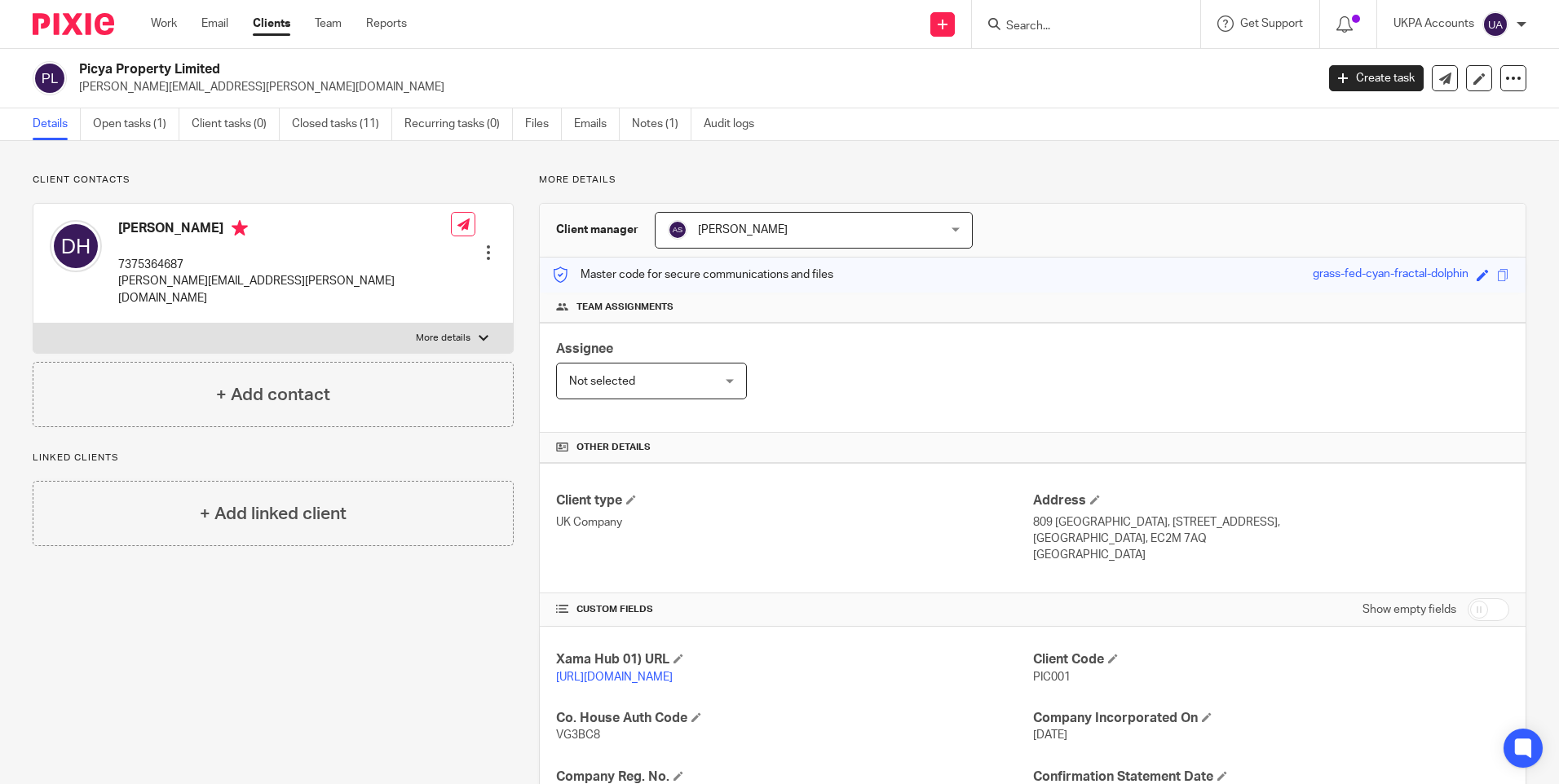
click at [1048, 676] on span "PIC001" at bounding box center [1052, 677] width 37 height 11
copy p "PIC001"
click at [1108, 29] on input "Search" at bounding box center [1078, 26] width 147 height 15
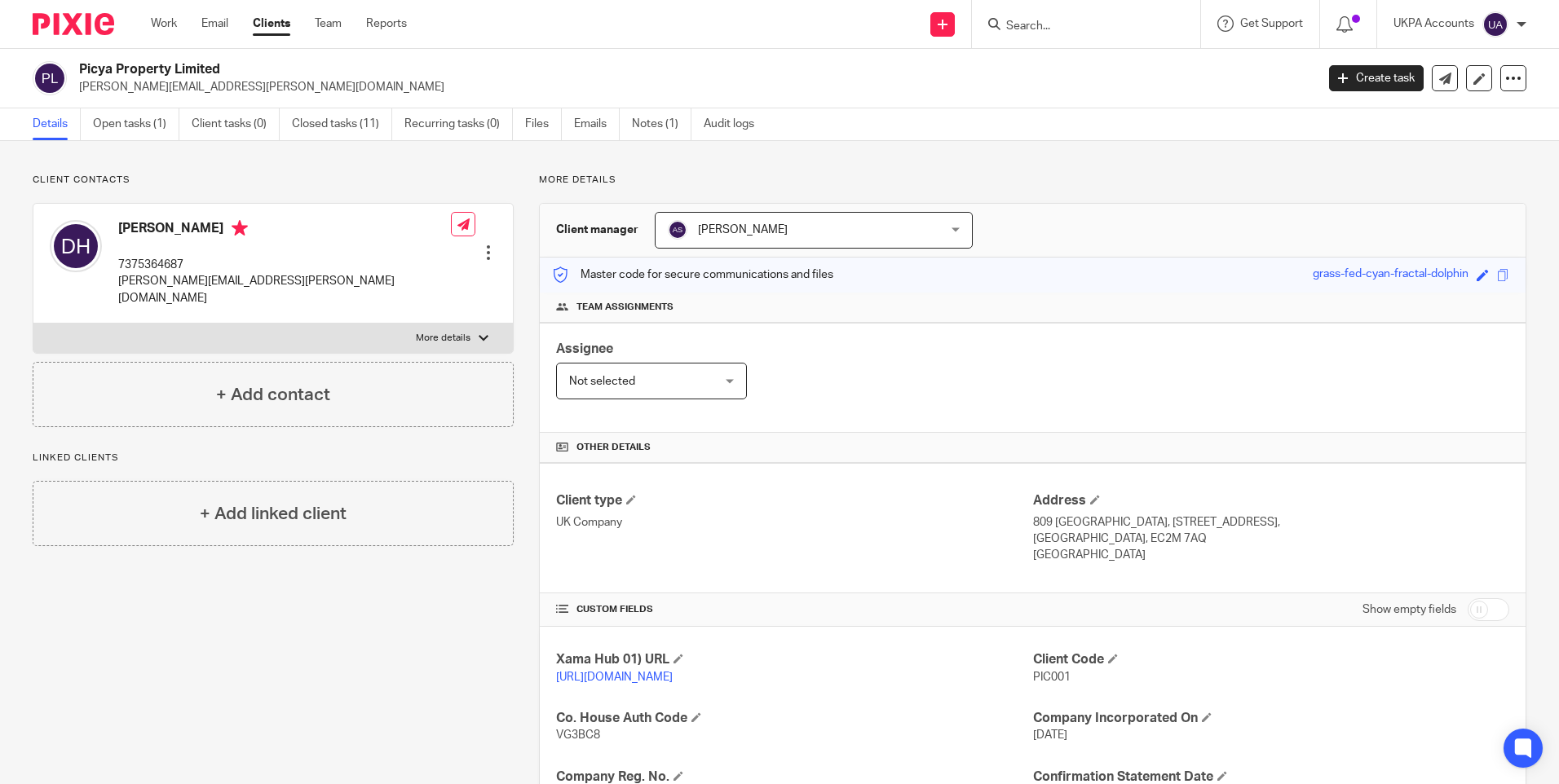
paste input "Azhar LPC"
drag, startPoint x: 1038, startPoint y: 23, endPoint x: 1178, endPoint y: 34, distance: 140.4
click at [1177, 34] on form "Azhar LPC" at bounding box center [1091, 24] width 174 height 20
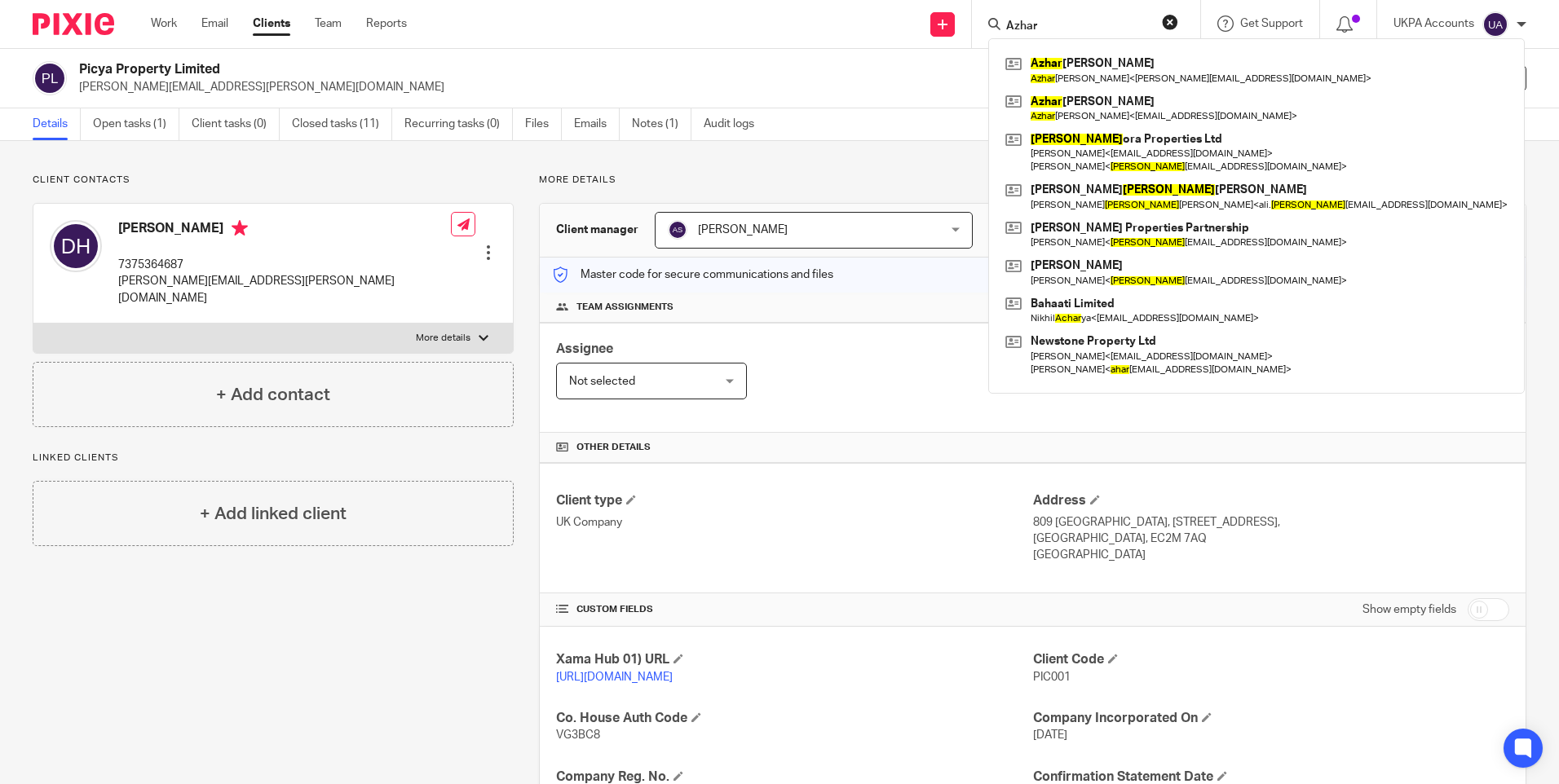
type input "Azhar"
drag, startPoint x: 1057, startPoint y: 21, endPoint x: 924, endPoint y: 19, distance: 133.0
click at [927, 19] on div "Send new email Create task Add client Azhar Azhar Altaf Azhar Altaf < r.parveen…" at bounding box center [995, 24] width 1128 height 48
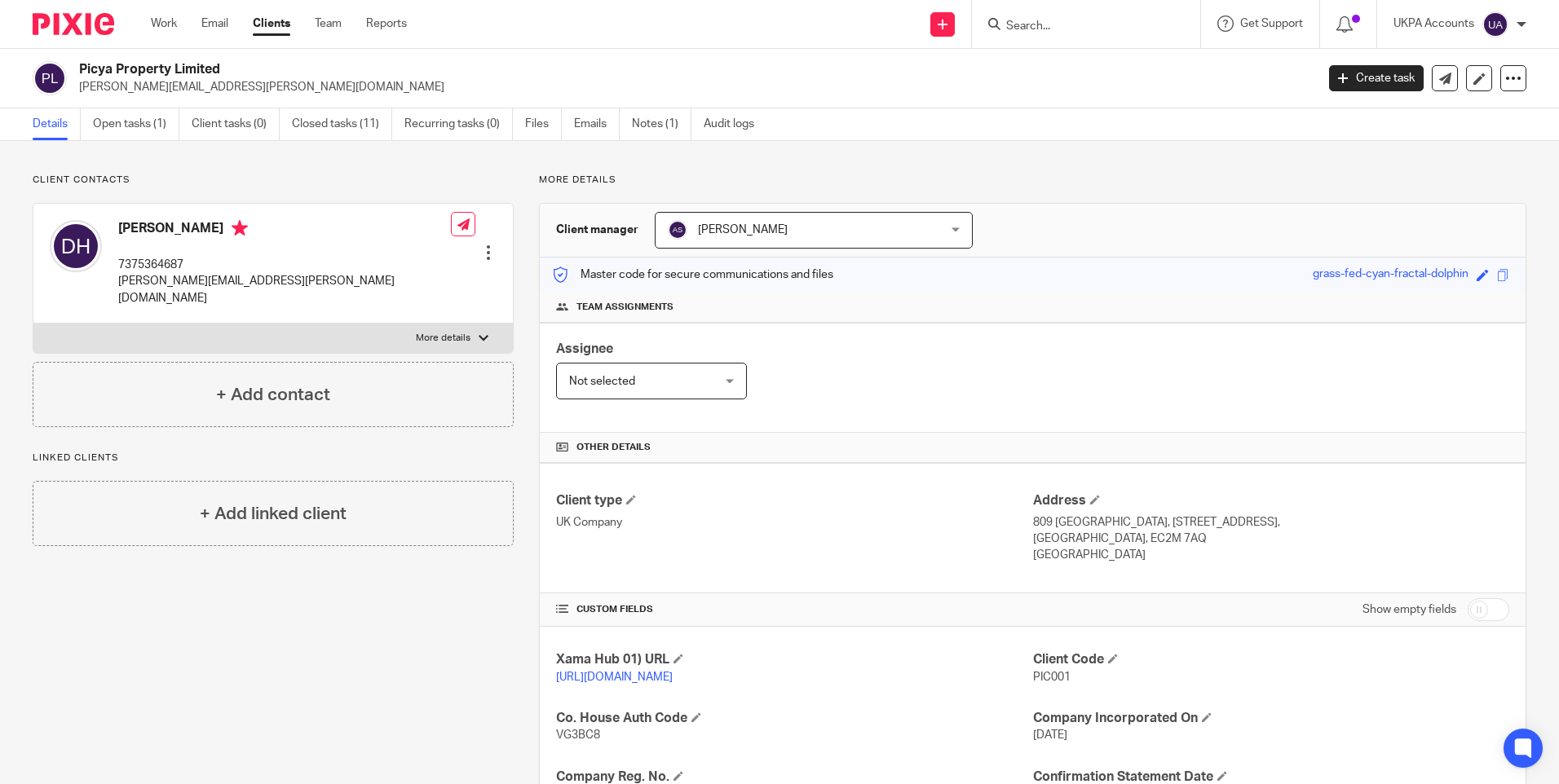
paste input "Beekdaelen Investment Group"
type input "Beekdaelen Investment Group"
drag, startPoint x: 1054, startPoint y: 25, endPoint x: 1356, endPoint y: 49, distance: 303.0
click at [1356, 49] on body "Work Email Clients Team Reports Work Email Clients Team Reports Settings Send n…" at bounding box center [779, 392] width 1559 height 784
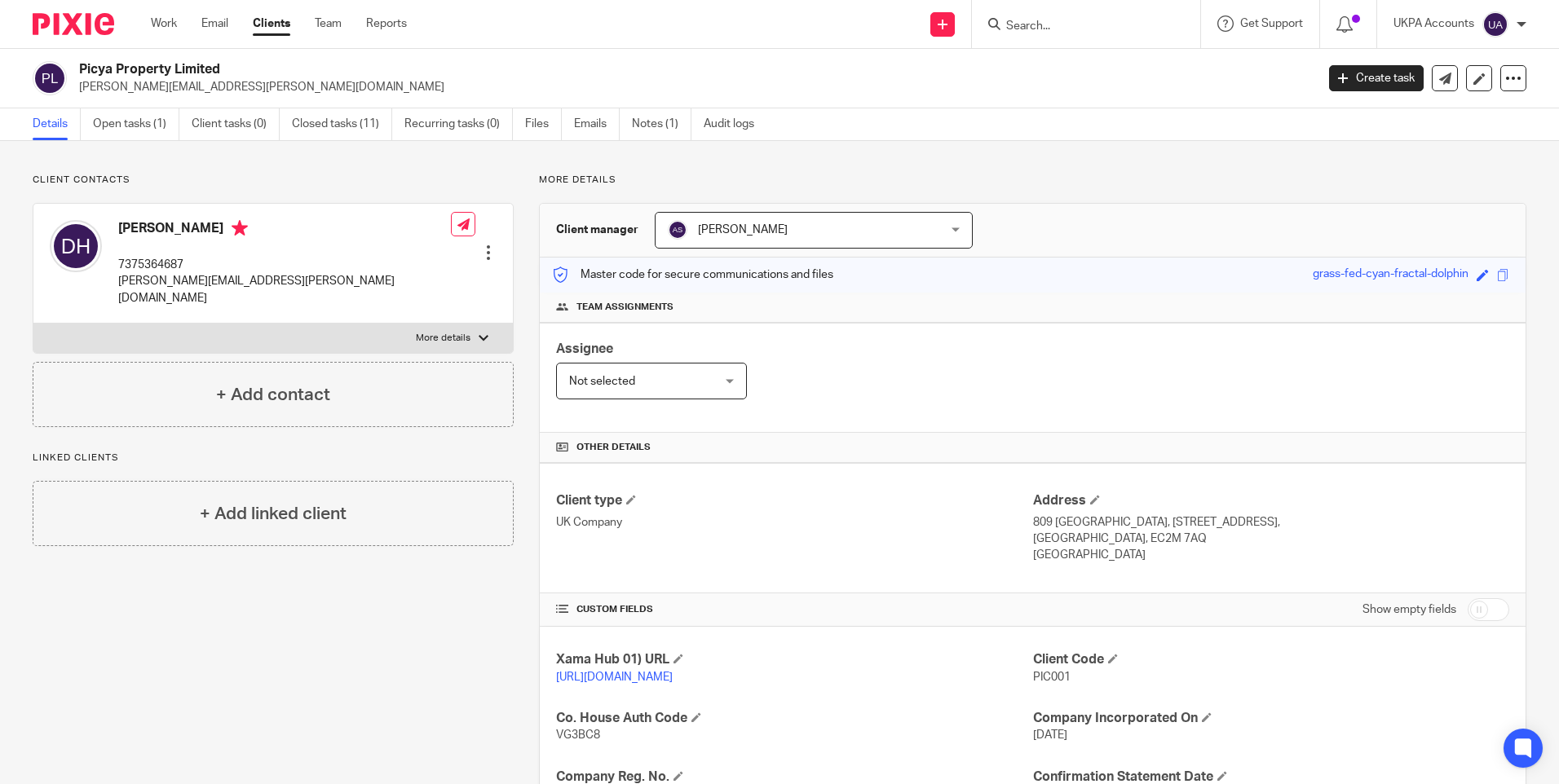
scroll to position [0, 0]
click at [1071, 18] on form at bounding box center [1091, 24] width 174 height 20
click at [1052, 23] on input "Search" at bounding box center [1078, 26] width 147 height 15
paste input "Beekdaelen Investment Group"
click at [1153, 23] on form "Beekdaelen Investment Group" at bounding box center [1091, 24] width 174 height 20
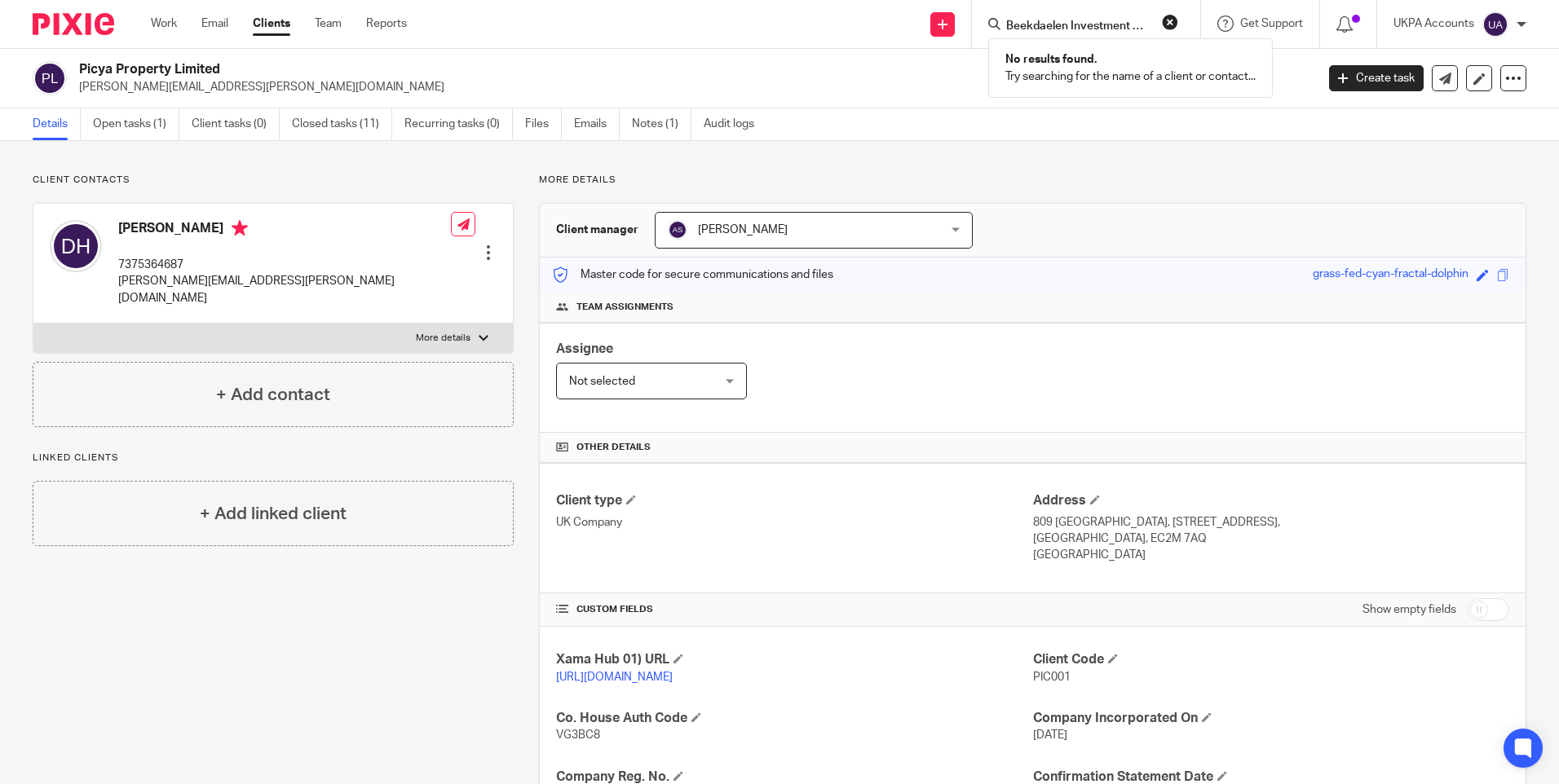
click at [1139, 23] on input "Beekdaelen Investment Group" at bounding box center [1078, 26] width 147 height 15
click at [1144, 25] on input "Beekdaelen Investment Group" at bounding box center [1078, 26] width 147 height 15
type input "Beekdaelen"
click at [1092, 26] on input "Beekdaelen" at bounding box center [1078, 26] width 147 height 15
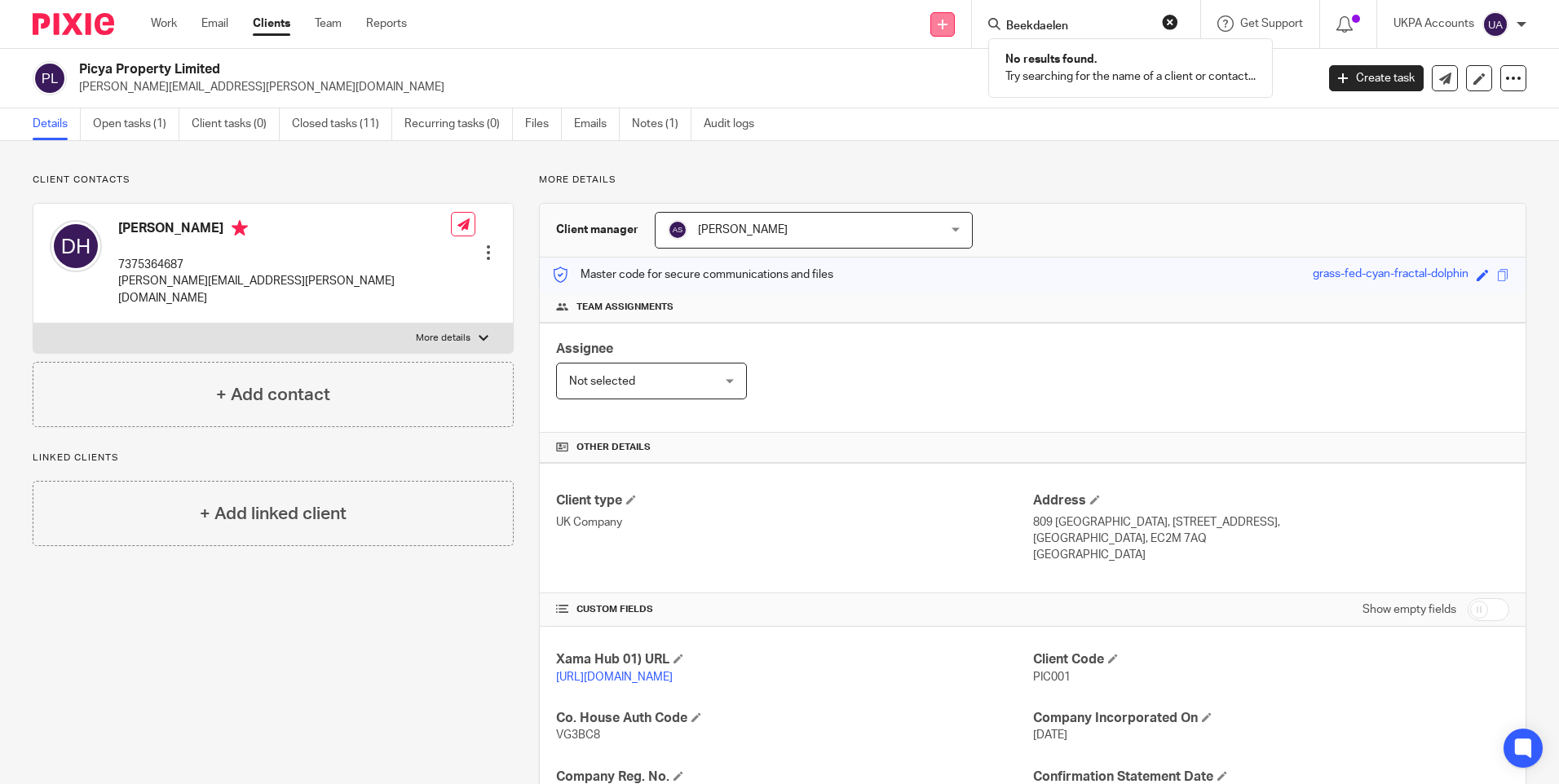
drag, startPoint x: 1091, startPoint y: 26, endPoint x: 941, endPoint y: 26, distance: 150.0
click at [942, 26] on div "Send new email Create task Add client Beekdaelen No results found. Try searchin…" at bounding box center [995, 24] width 1128 height 48
paste input "Butler and shep ltd"
drag, startPoint x: 1041, startPoint y: 23, endPoint x: 1247, endPoint y: 43, distance: 207.0
click at [1178, 34] on div "Butler and shep ltd No results found. Try searching for the name of a client or…" at bounding box center [1083, 24] width 190 height 20
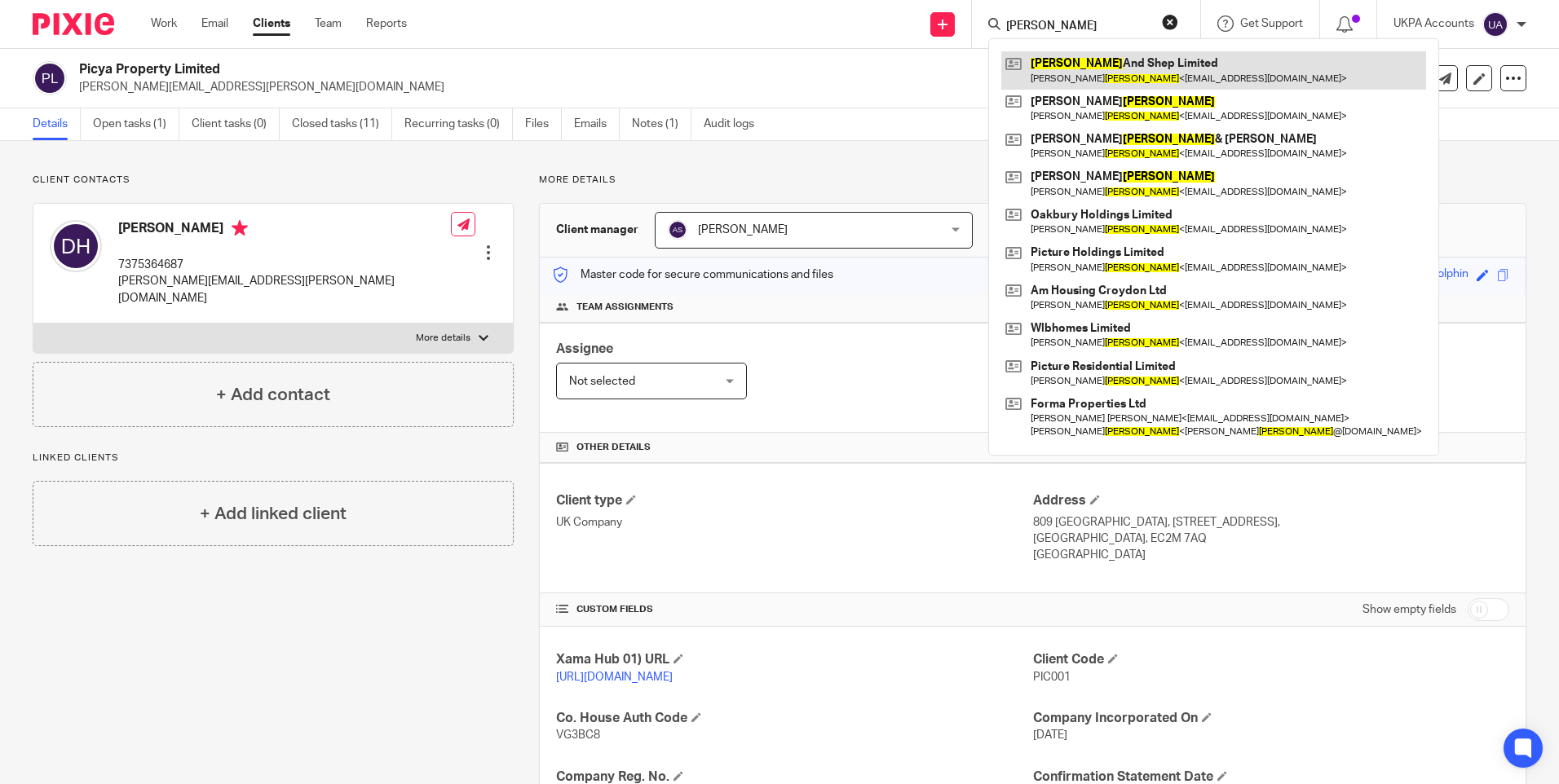
type input "Butler"
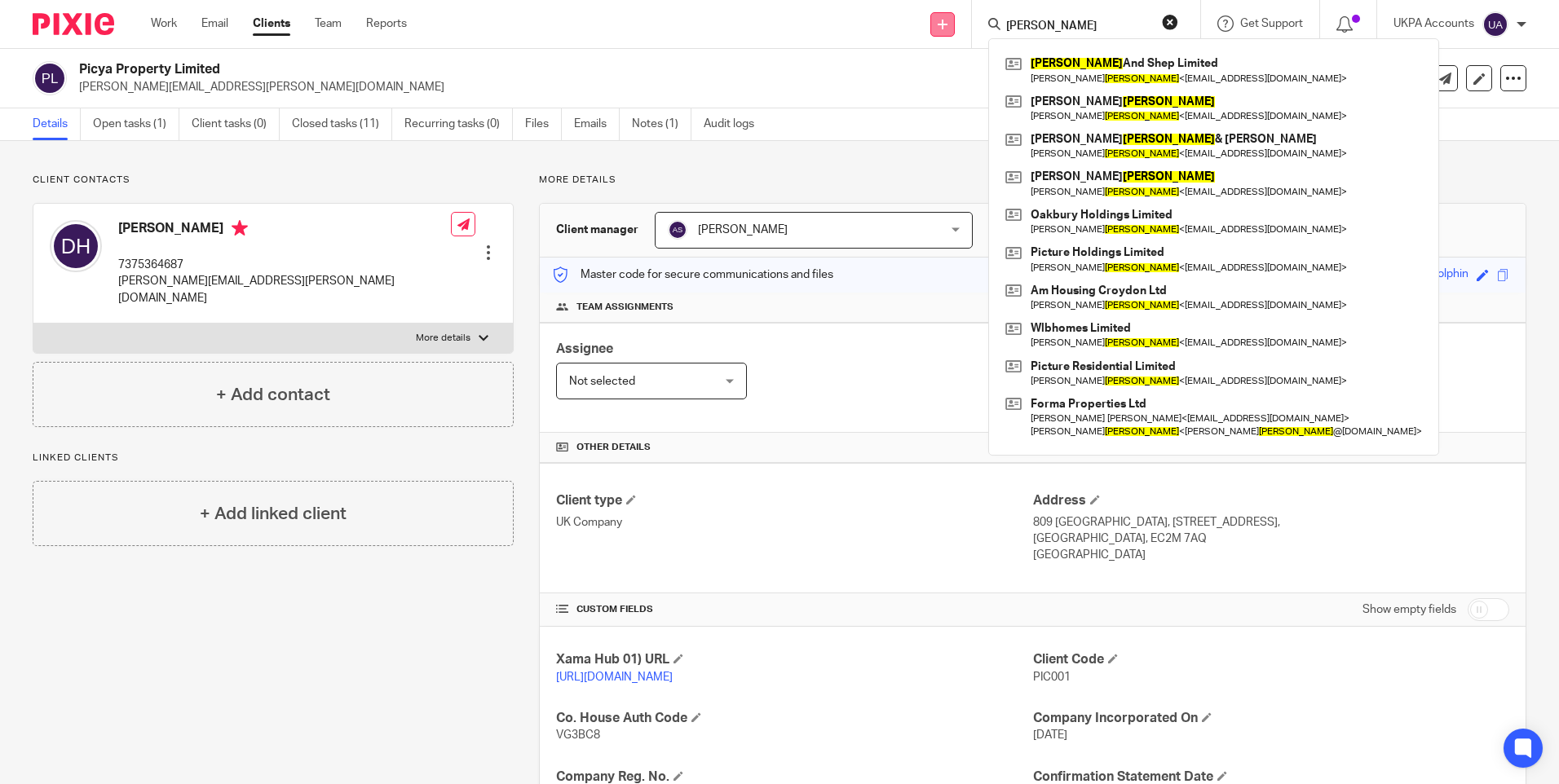
drag, startPoint x: 1050, startPoint y: 22, endPoint x: 940, endPoint y: 20, distance: 110.0
click at [940, 20] on div "Send new email Create task Add client Butler Butler And Shep Limited William Lo…" at bounding box center [995, 24] width 1128 height 48
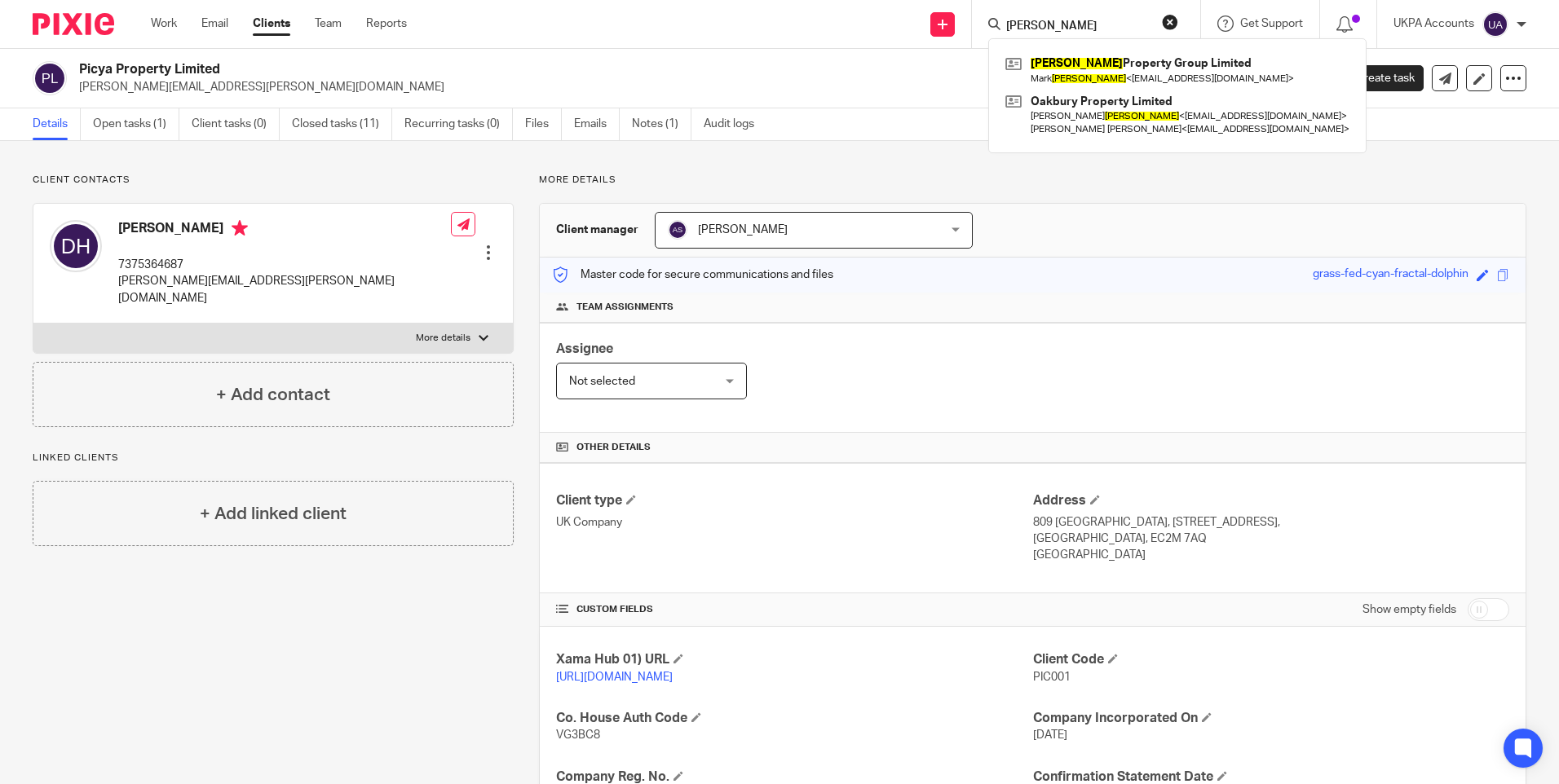
type input "hughes"
drag, startPoint x: 1060, startPoint y: 25, endPoint x: 917, endPoint y: 14, distance: 143.4
click at [917, 15] on div "Send new email Create task Add client hughes Hughes Property Group Limited Mark…" at bounding box center [995, 24] width 1128 height 48
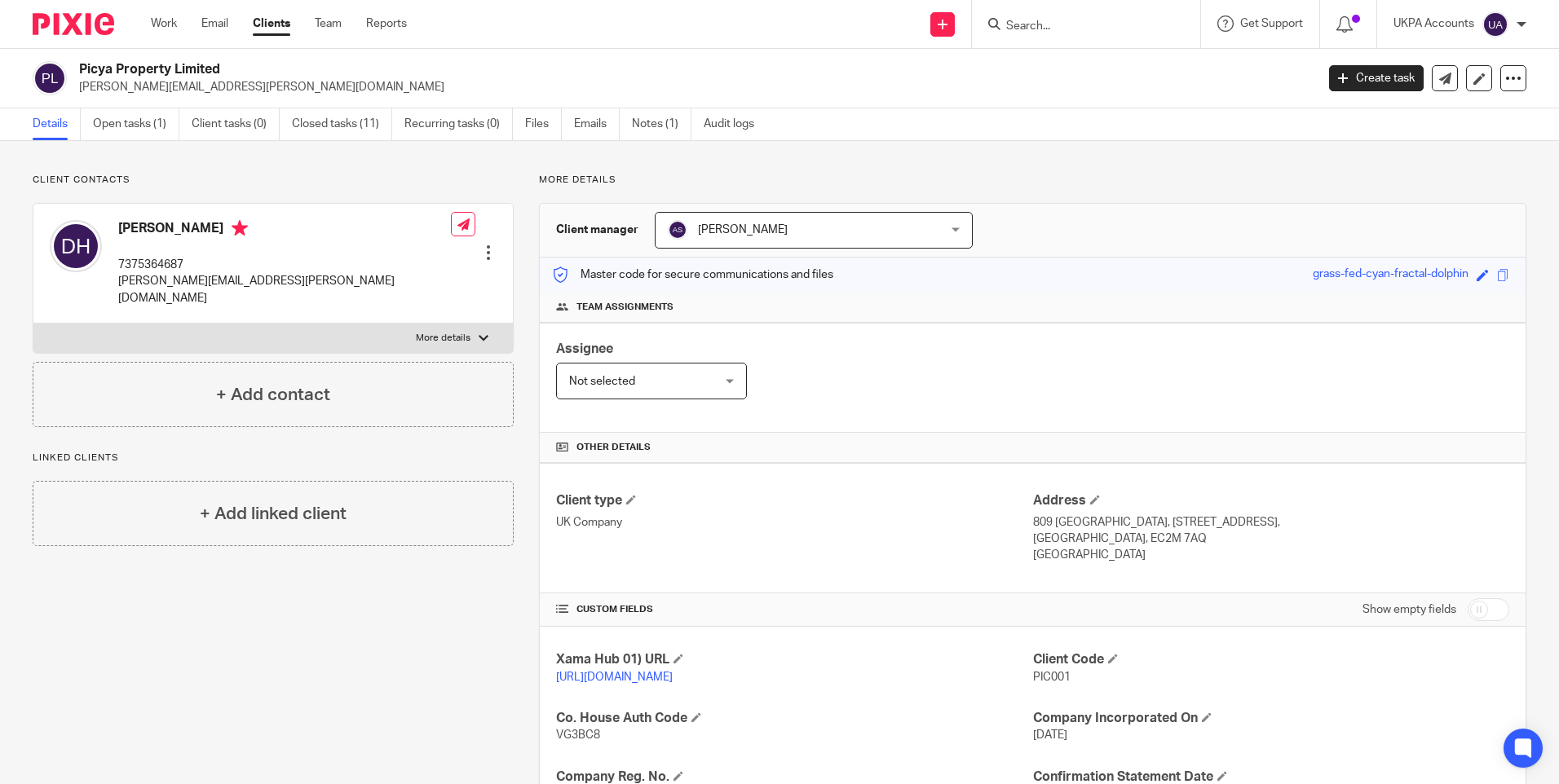
paste input "Ligui Zoso"
type input "Ligui Zoso"
drag, startPoint x: 1070, startPoint y: 25, endPoint x: 905, endPoint y: 20, distance: 165.1
click at [905, 21] on div "Send new email Create task Add client Ligui Zoso No results found. Try searchin…" at bounding box center [995, 24] width 1128 height 48
paste input "maria torolba philips"
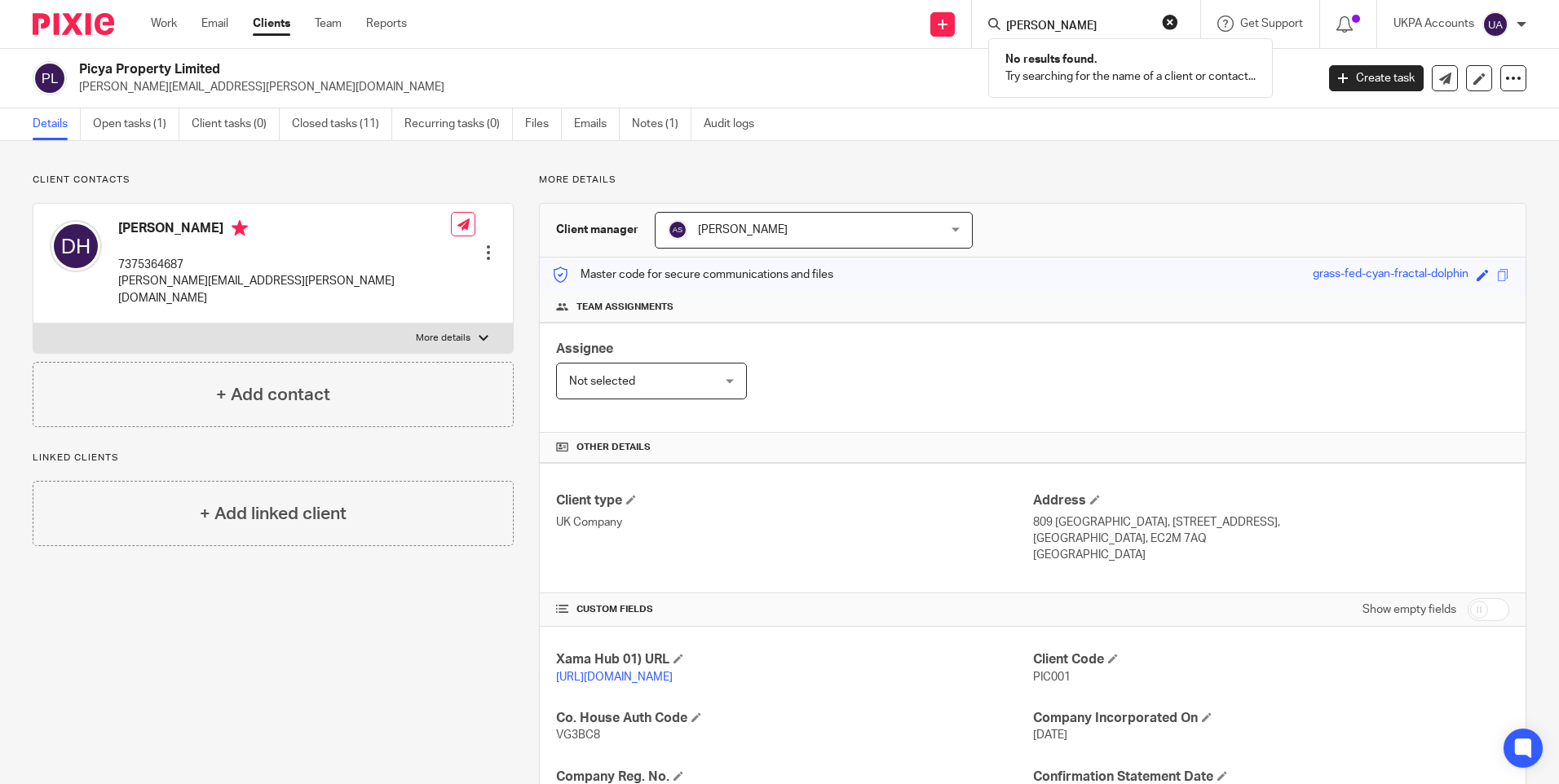
type input "maria torolba philips"
drag, startPoint x: 1118, startPoint y: 19, endPoint x: 876, endPoint y: 13, distance: 242.1
click at [880, 14] on div "Send new email Create task Add client maria torolba philips No results found. T…" at bounding box center [995, 24] width 1128 height 48
paste input "MATT BHOWNIK COMPANY"
type input "MATT BHOWNIK COMPANY"
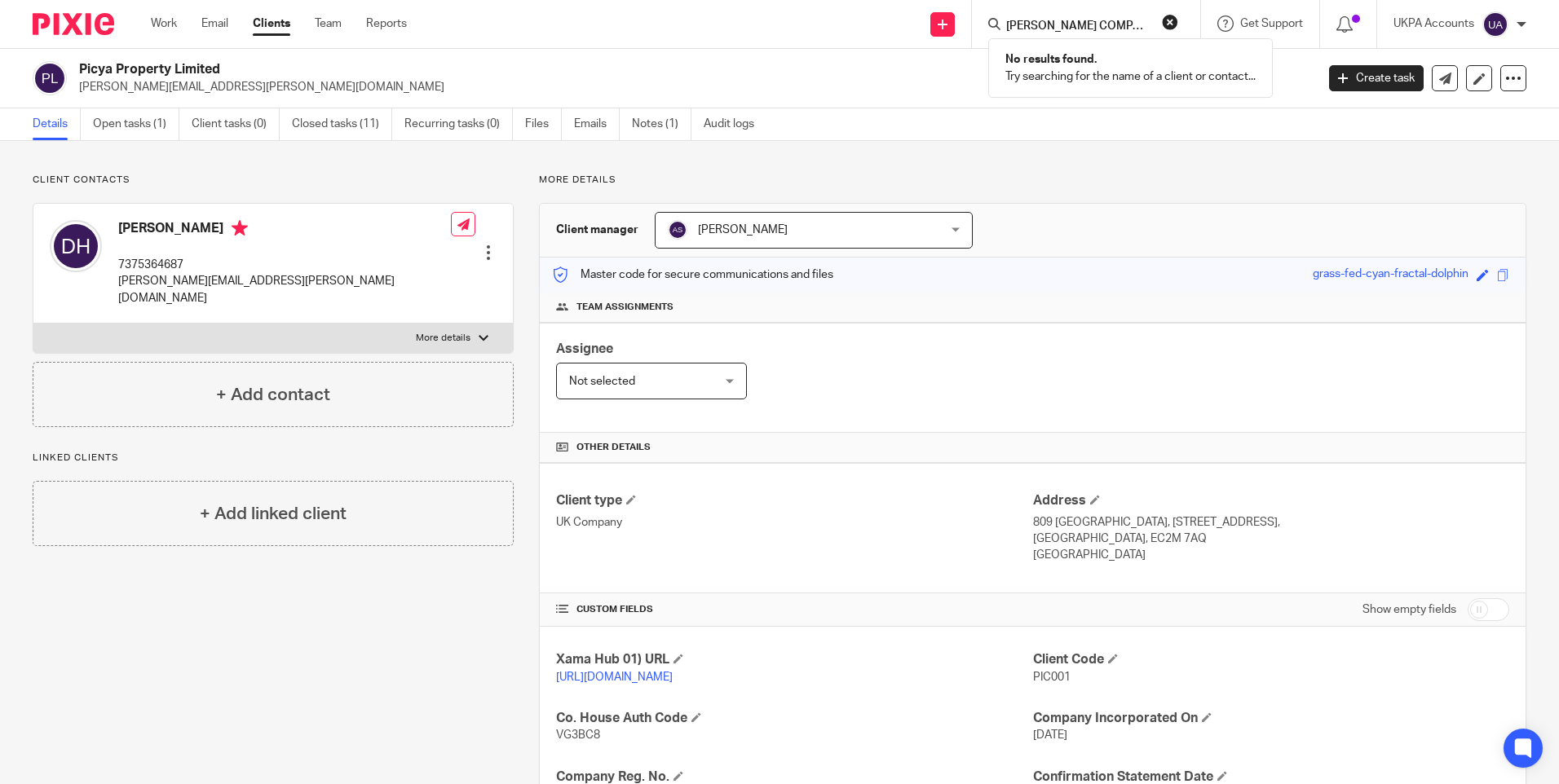
scroll to position [0, 1]
drag, startPoint x: 1039, startPoint y: 23, endPoint x: 1207, endPoint y: 37, distance: 168.6
click at [1207, 37] on div "Send new email Create task Add client MATT BHOWNIK COMPANY No results found. Tr…" at bounding box center [995, 24] width 1128 height 48
click at [1065, 26] on input "Search" at bounding box center [1078, 26] width 147 height 15
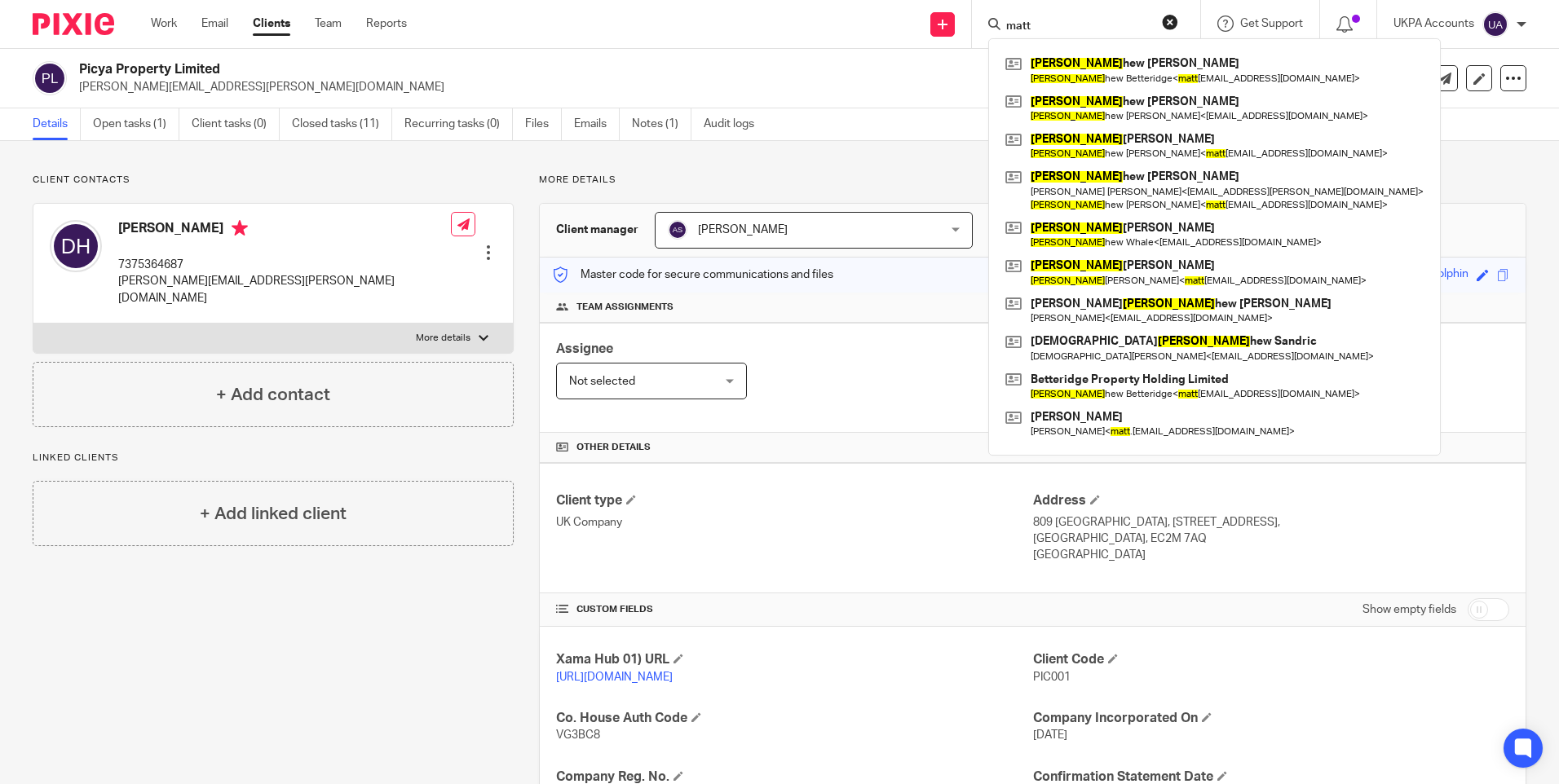
click at [1033, 22] on input "matt" at bounding box center [1078, 26] width 147 height 15
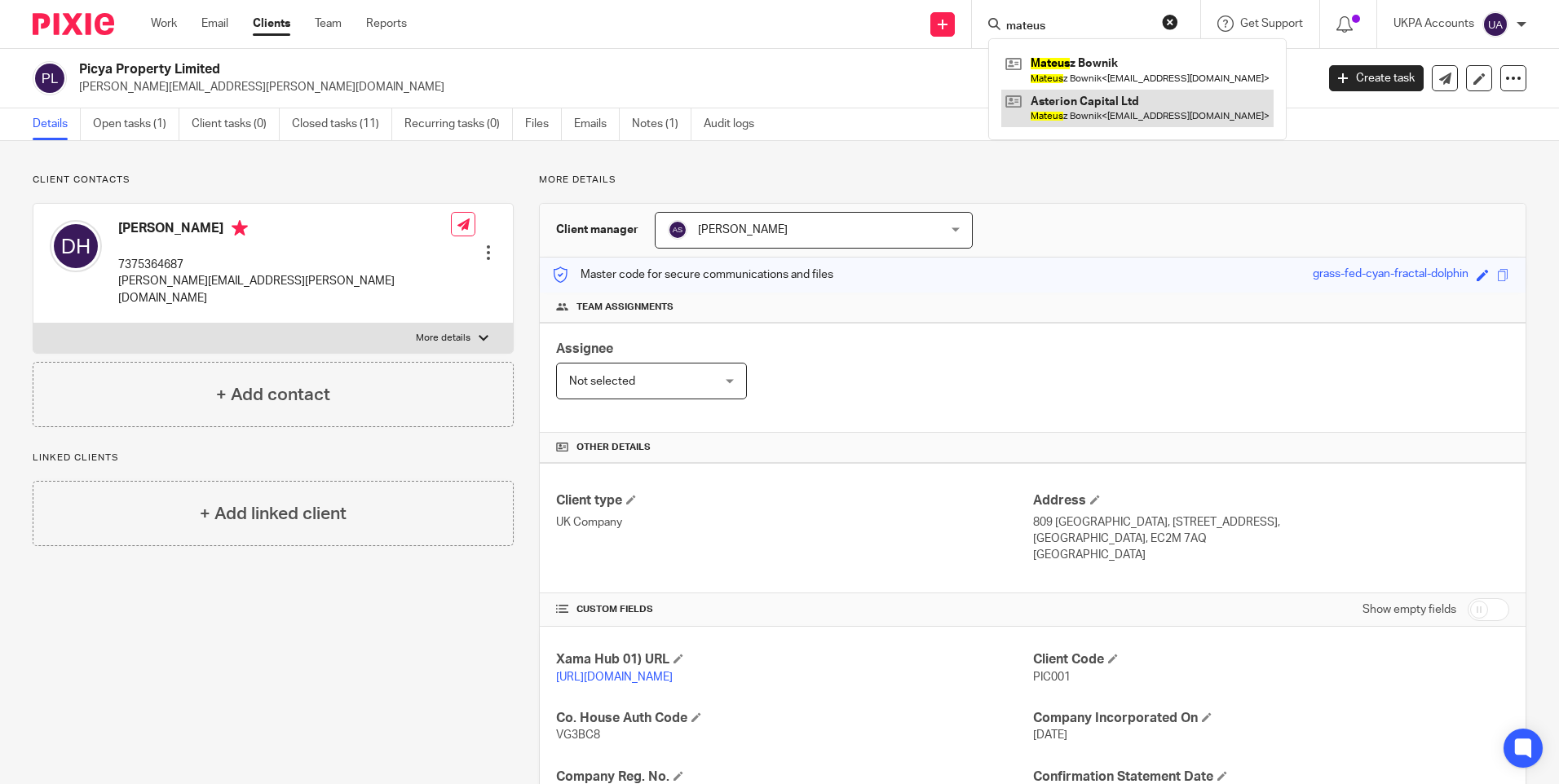
type input "mateus"
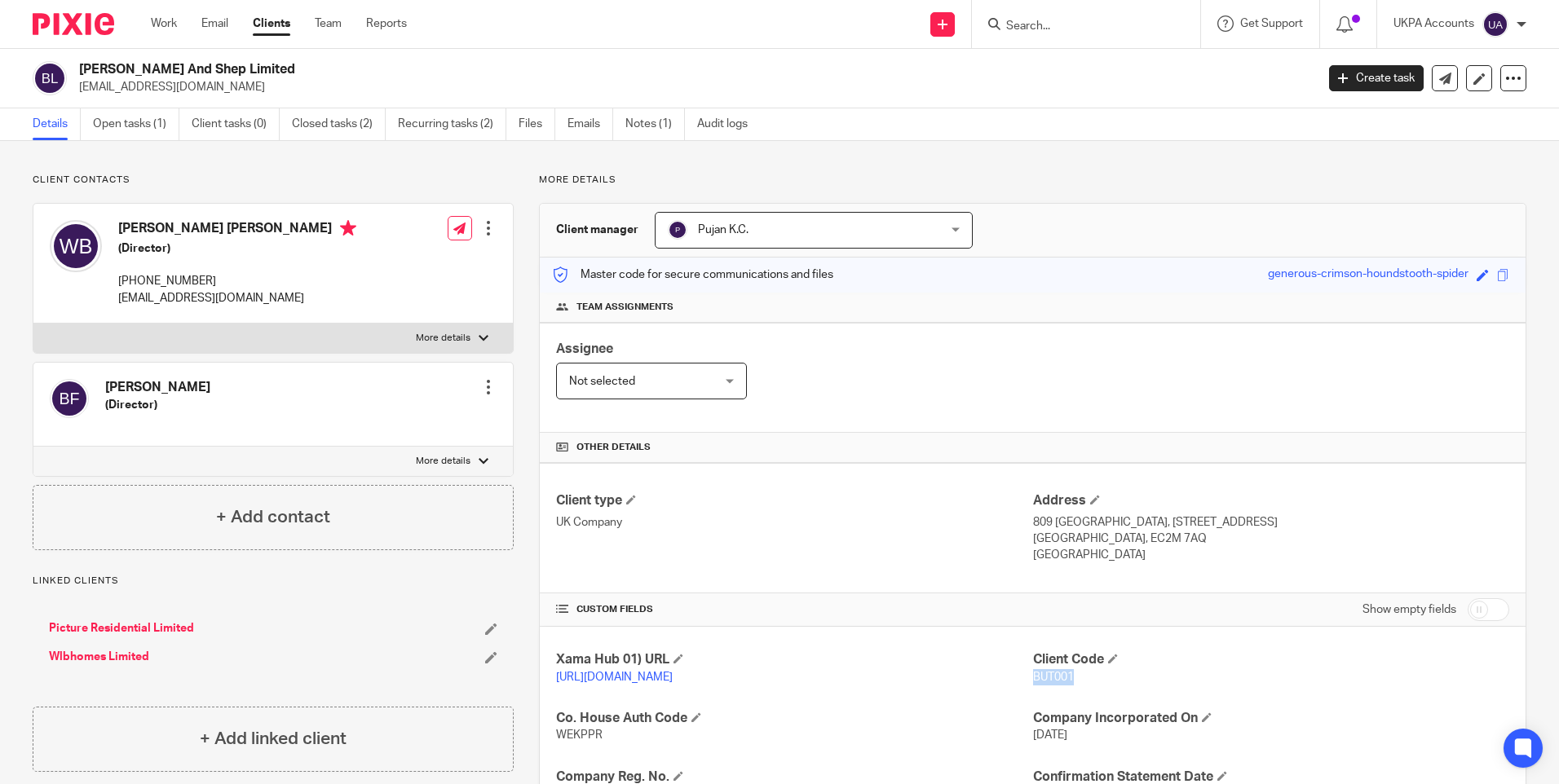
click at [1117, 28] on input "Search" at bounding box center [1078, 26] width 147 height 15
paste input "[PERSON_NAME]"
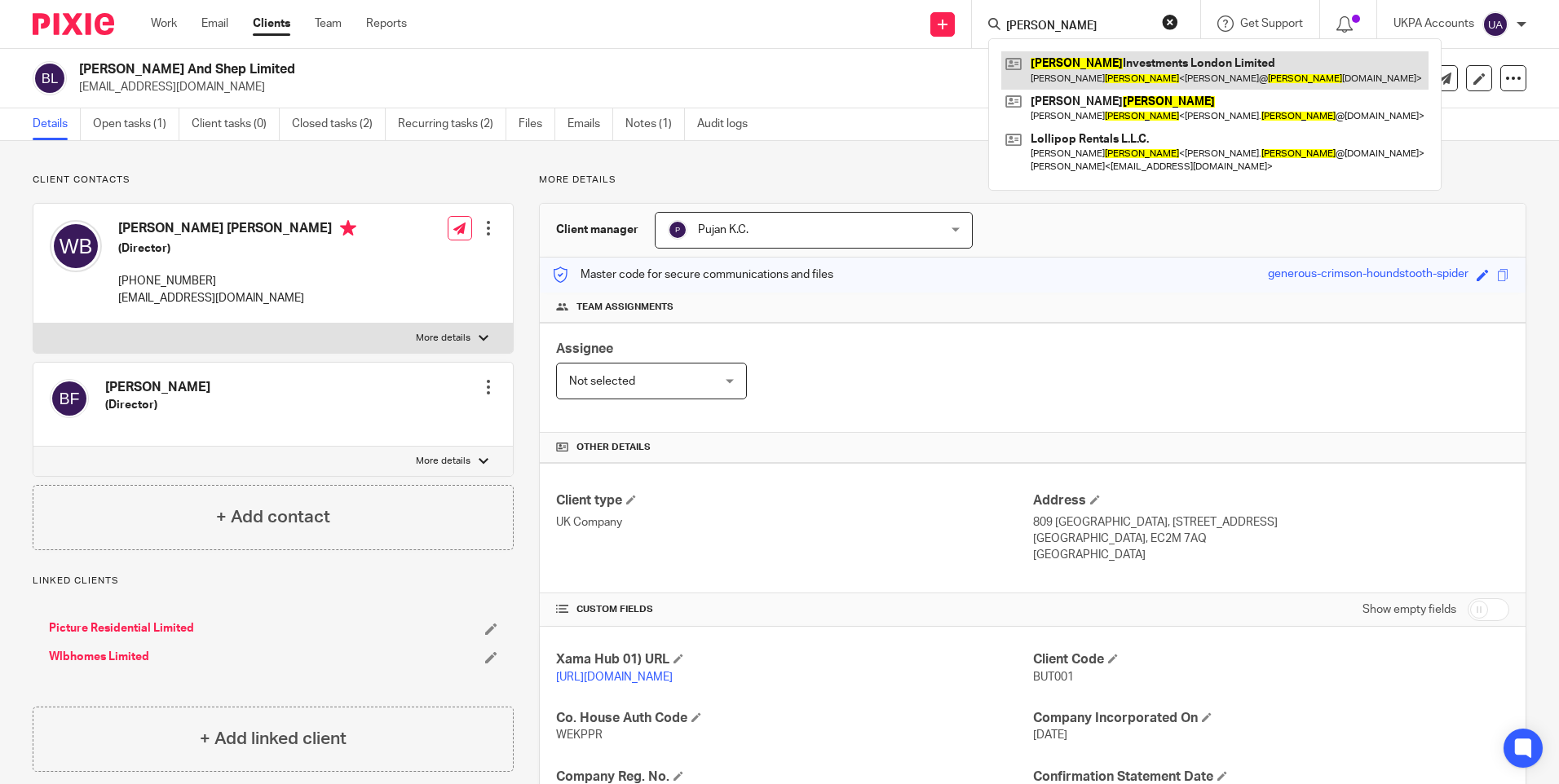
type input "[PERSON_NAME]"
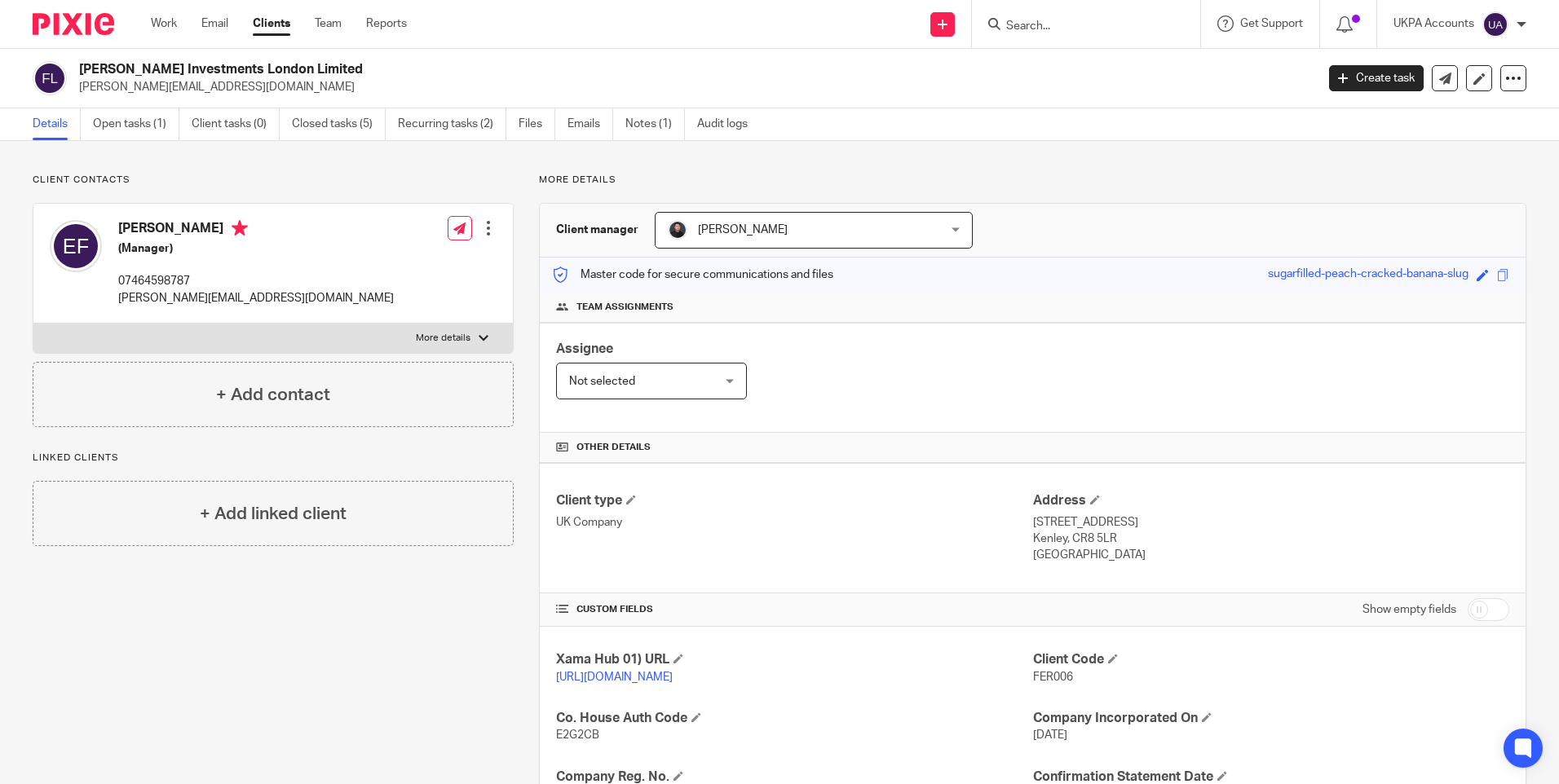
click at [1046, 676] on span "FER006" at bounding box center [1053, 677] width 40 height 11
copy span "FER006"
click at [1055, 21] on input "Search" at bounding box center [1078, 26] width 147 height 15
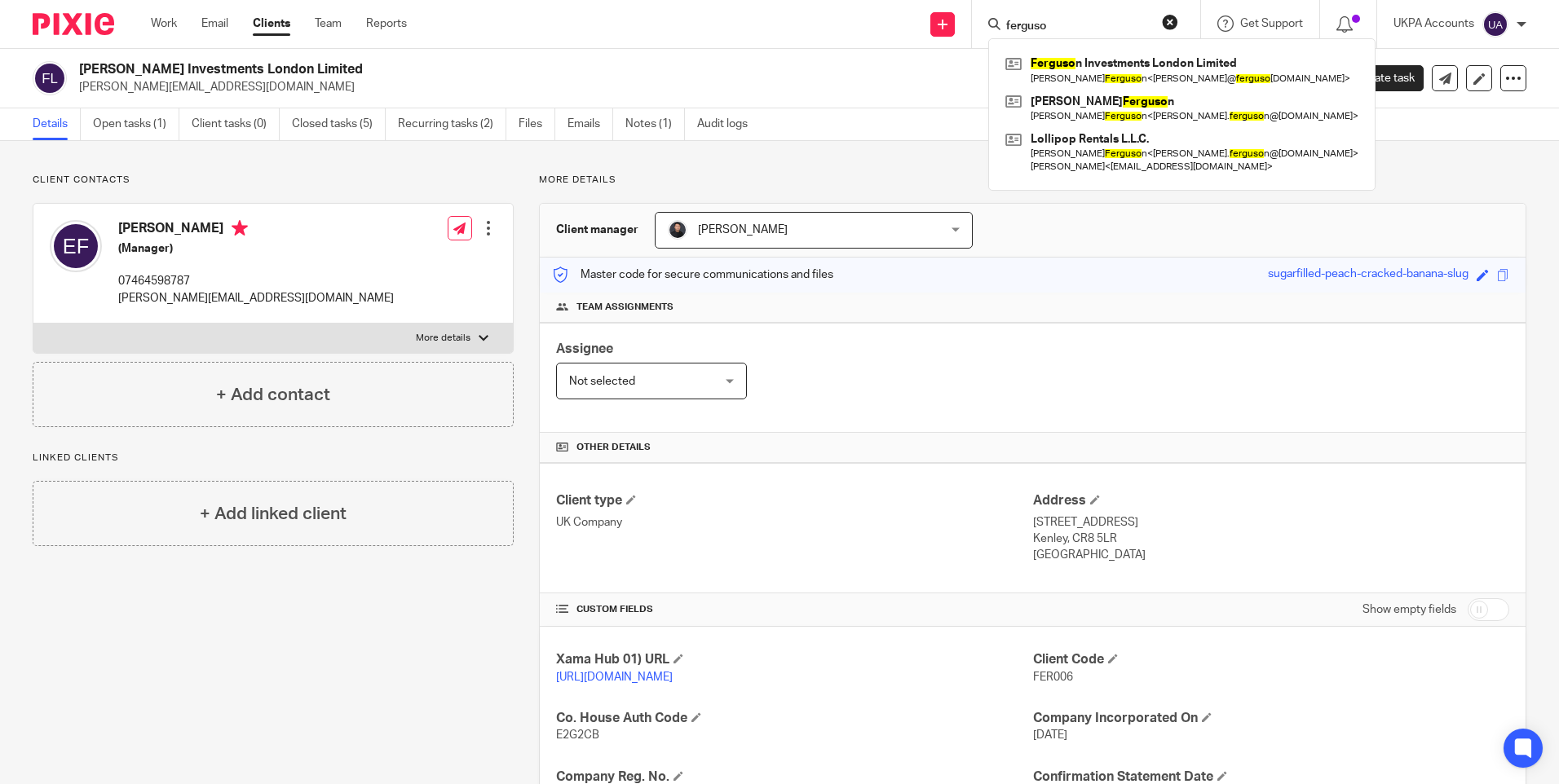
type input "ferguso"
click at [1394, 162] on div "Client contacts Enrico Raymondo Ferguson (Manager) 07464598787 enrico@fergusoni…" at bounding box center [779, 589] width 1559 height 895
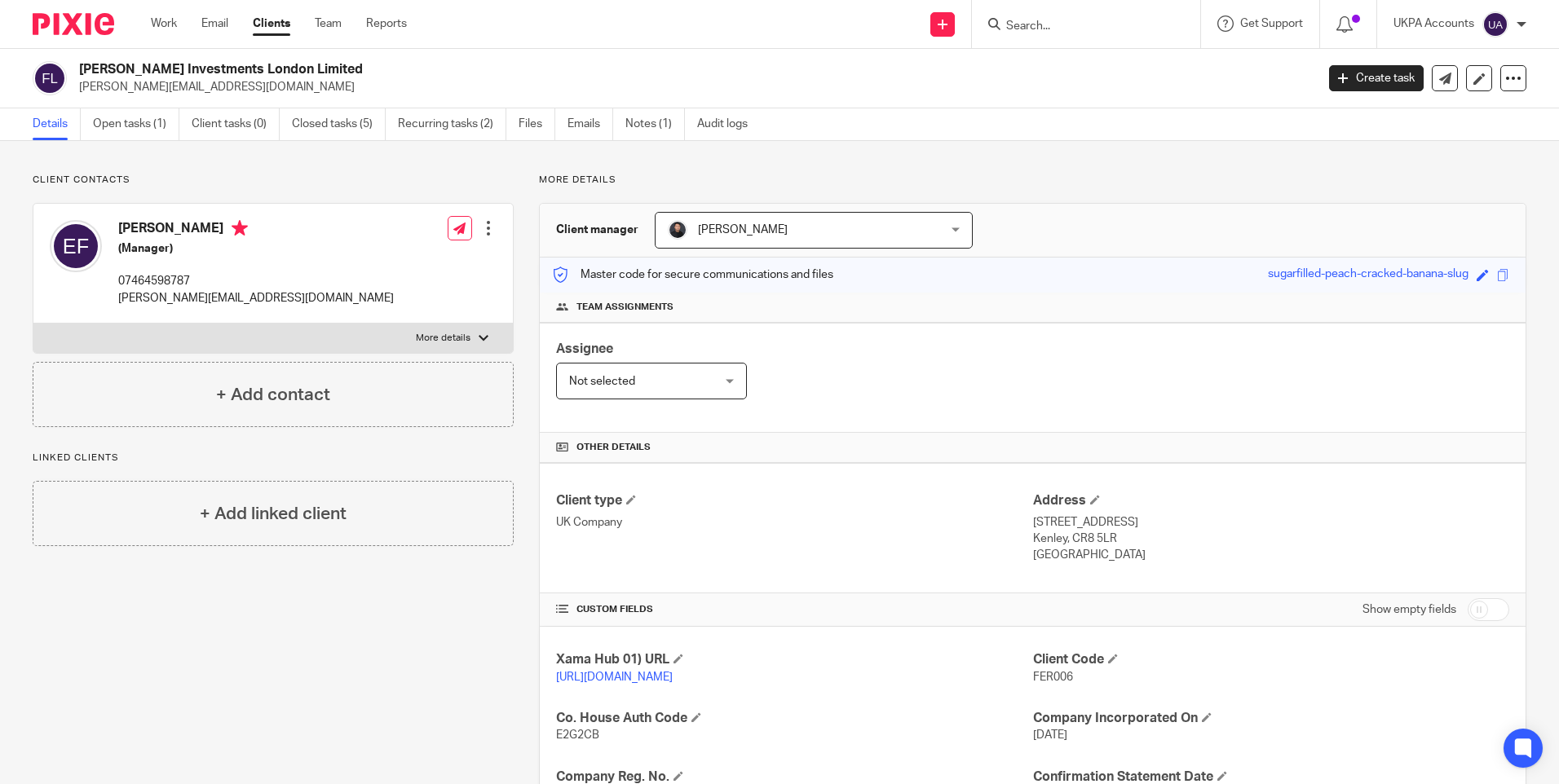
click at [1001, 8] on div at bounding box center [1086, 24] width 228 height 48
click at [1008, 18] on form at bounding box center [1091, 24] width 174 height 20
click at [1035, 28] on input "Search" at bounding box center [1078, 26] width 147 height 15
paste input "harneel gill"
type input "harneel gill"
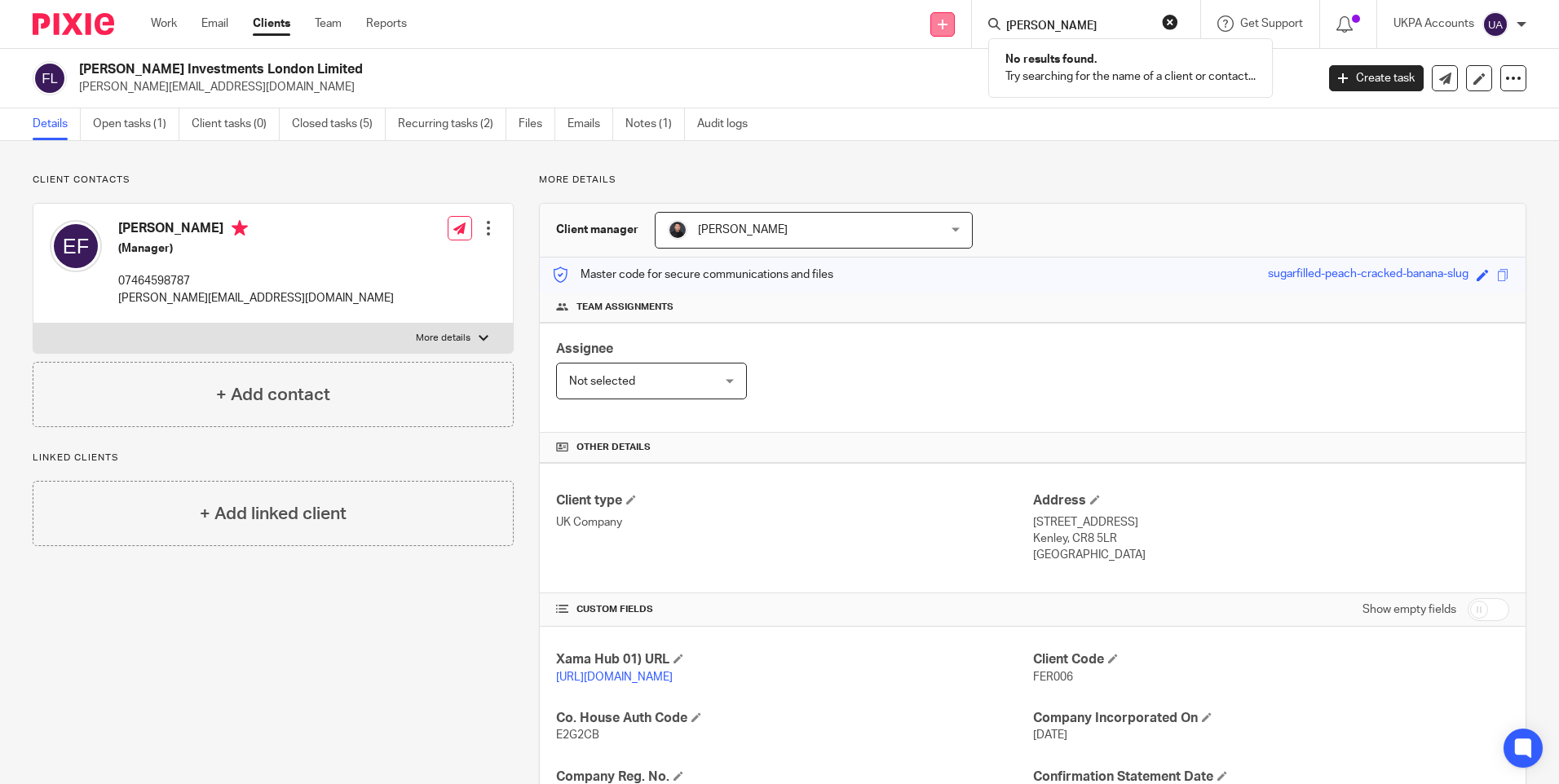
drag, startPoint x: 1078, startPoint y: 26, endPoint x: 949, endPoint y: 25, distance: 129.0
click at [949, 25] on div "Send new email Create task Add client harneel gill No results found. Try search…" at bounding box center [995, 24] width 1128 height 48
paste input "Ho Bun Chan"
type input "Ho Bun Chan"
drag, startPoint x: 1097, startPoint y: 25, endPoint x: 909, endPoint y: 25, distance: 188.0
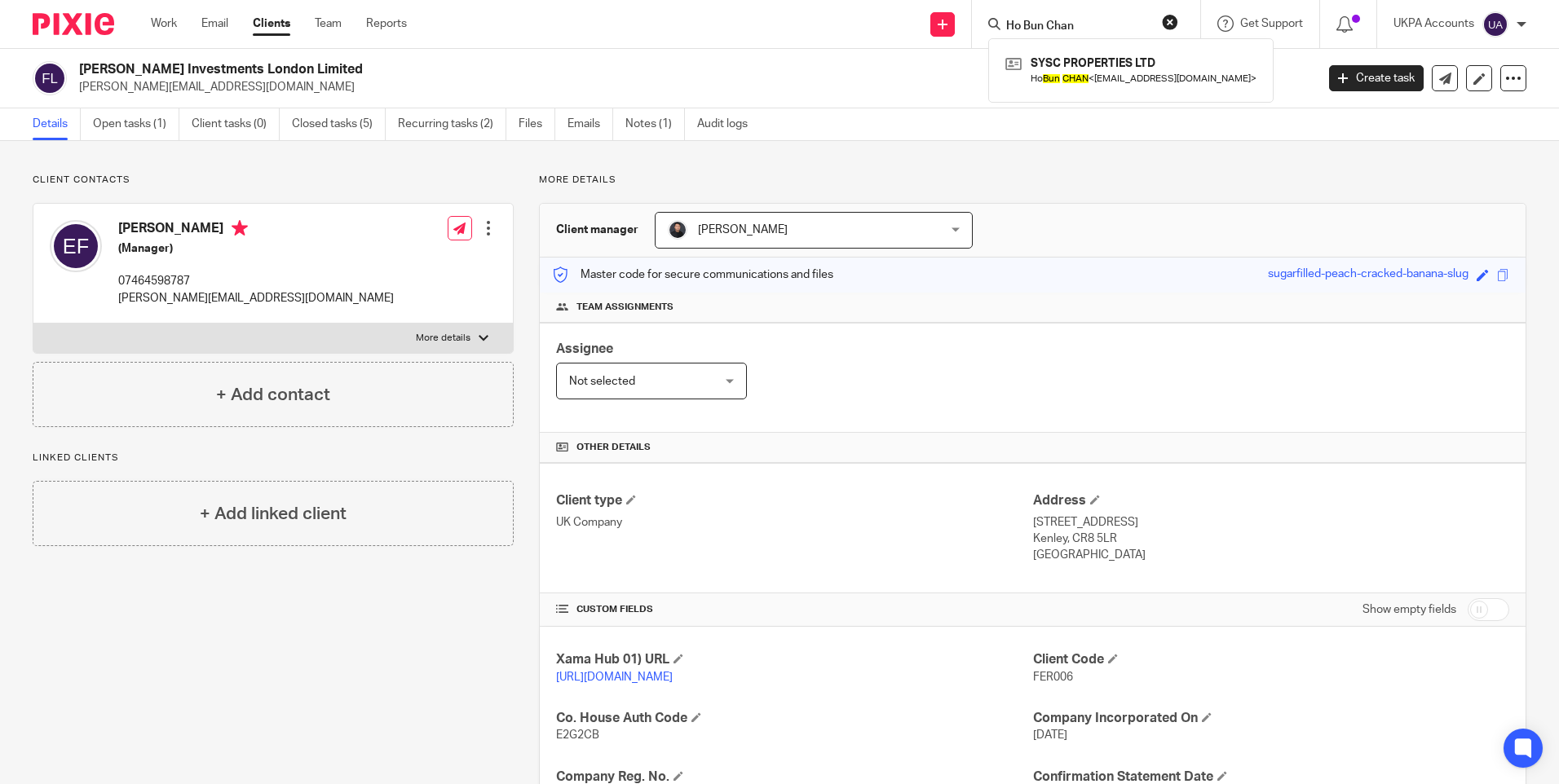
click at [910, 25] on div "Send new email Create task Add client Ho Bun Chan SYSC PROPERTIES LTD Ho Bun CH…" at bounding box center [995, 24] width 1128 height 48
paste input "Horace Williams"
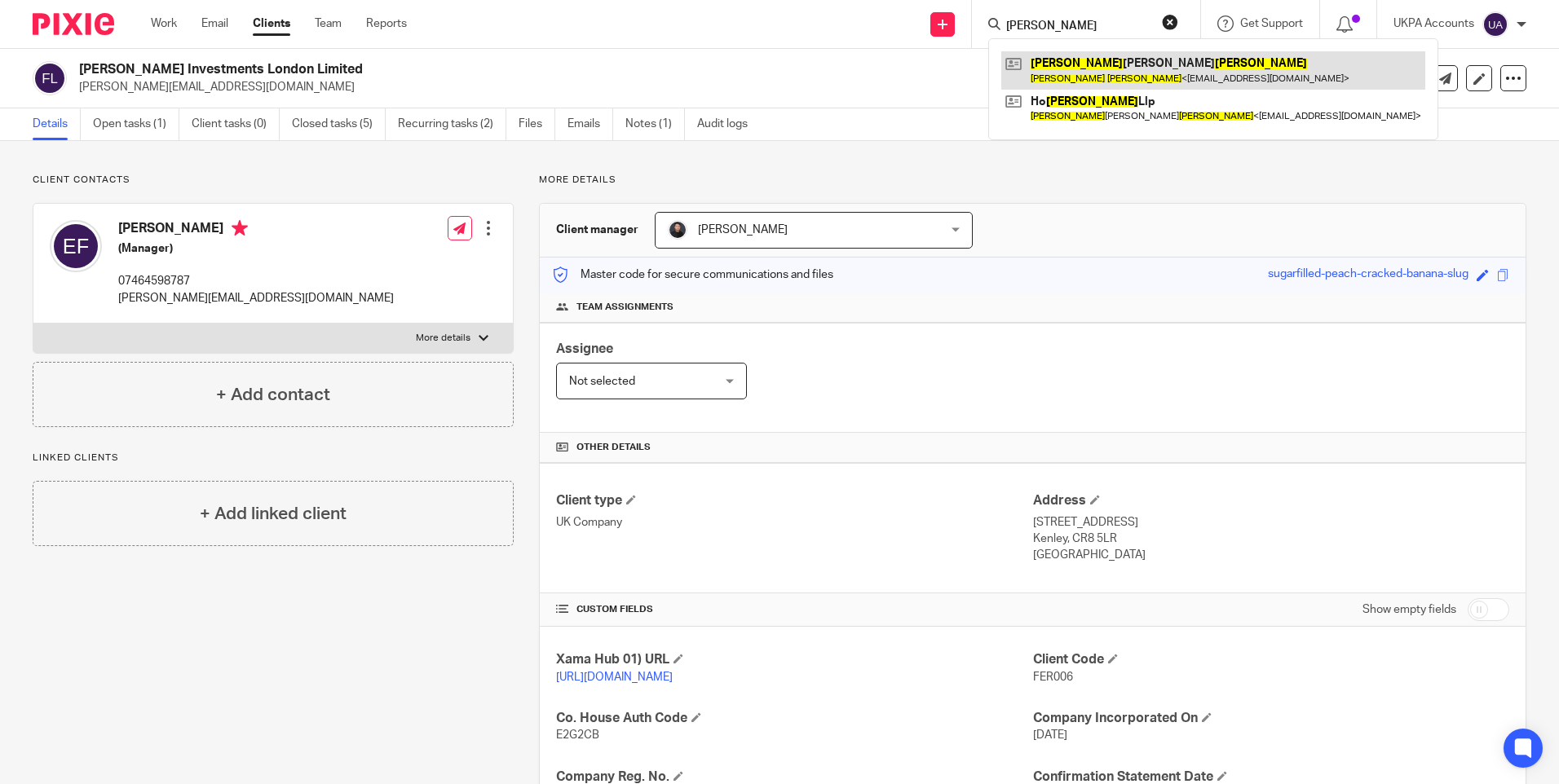
type input "Horace Williams"
click at [1078, 70] on link at bounding box center [1214, 70] width 424 height 37
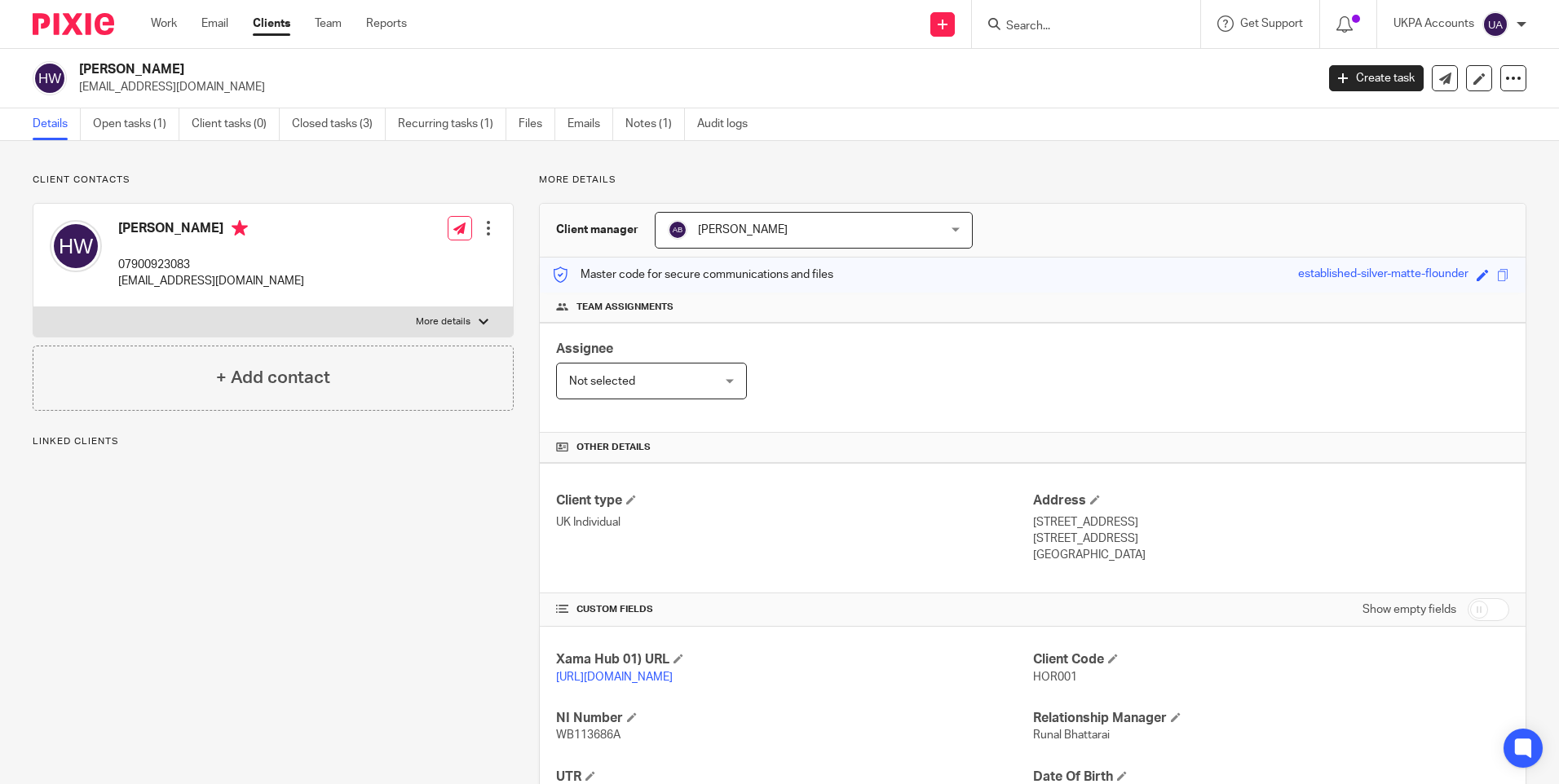
click at [1056, 675] on span "HOR001" at bounding box center [1056, 677] width 44 height 11
copy span "HOR001"
click at [1056, 32] on input "Search" at bounding box center [1078, 26] width 147 height 15
paste input "Hughes Property Group Limited"
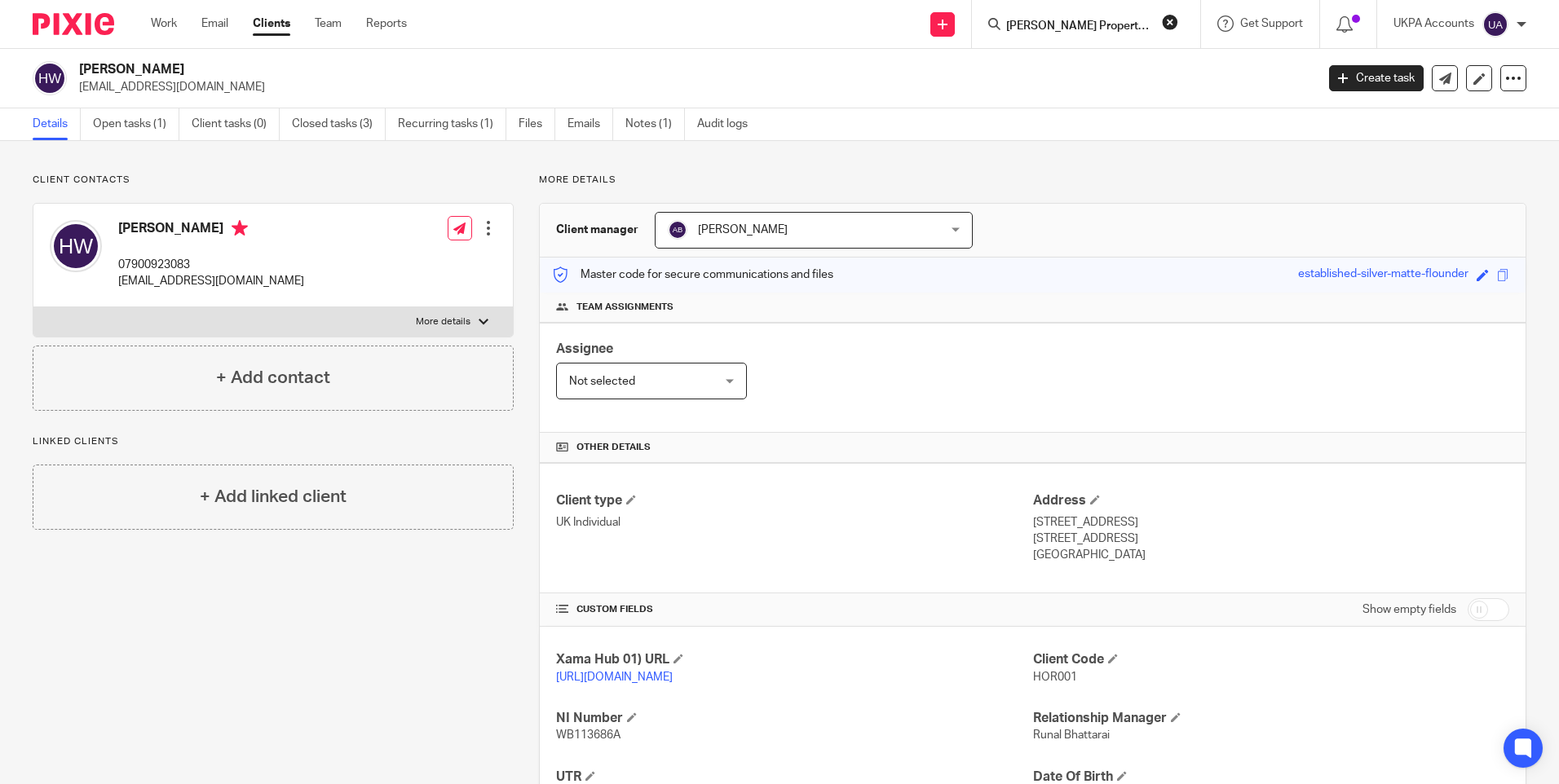
scroll to position [0, 23]
type input "Hughes Property Group Limited"
click at [1086, 66] on link at bounding box center [1150, 70] width 297 height 37
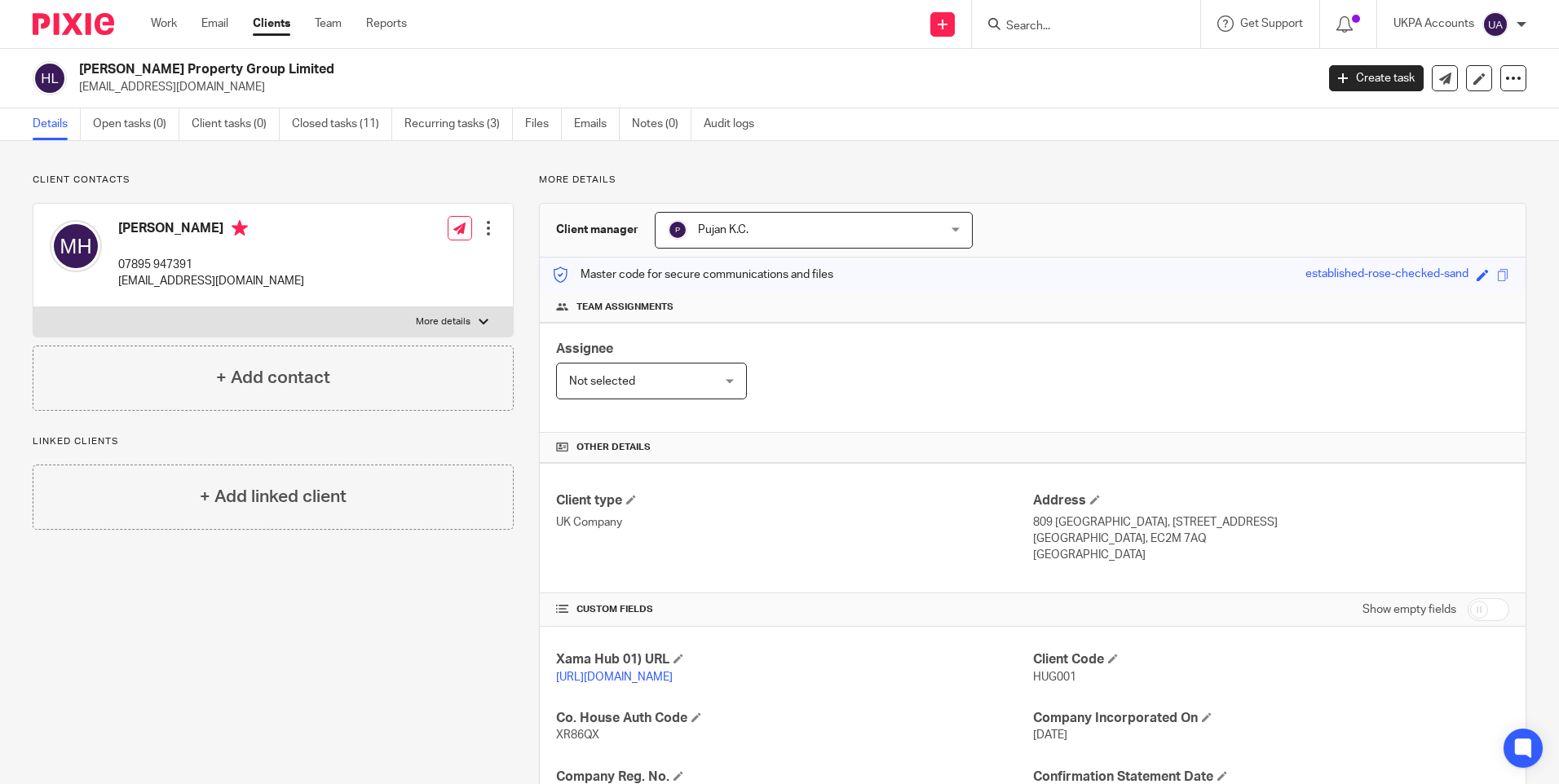
click at [1043, 30] on input "Search" at bounding box center [1078, 26] width 147 height 15
paste input "[PERSON_NAME] Property Ltd"
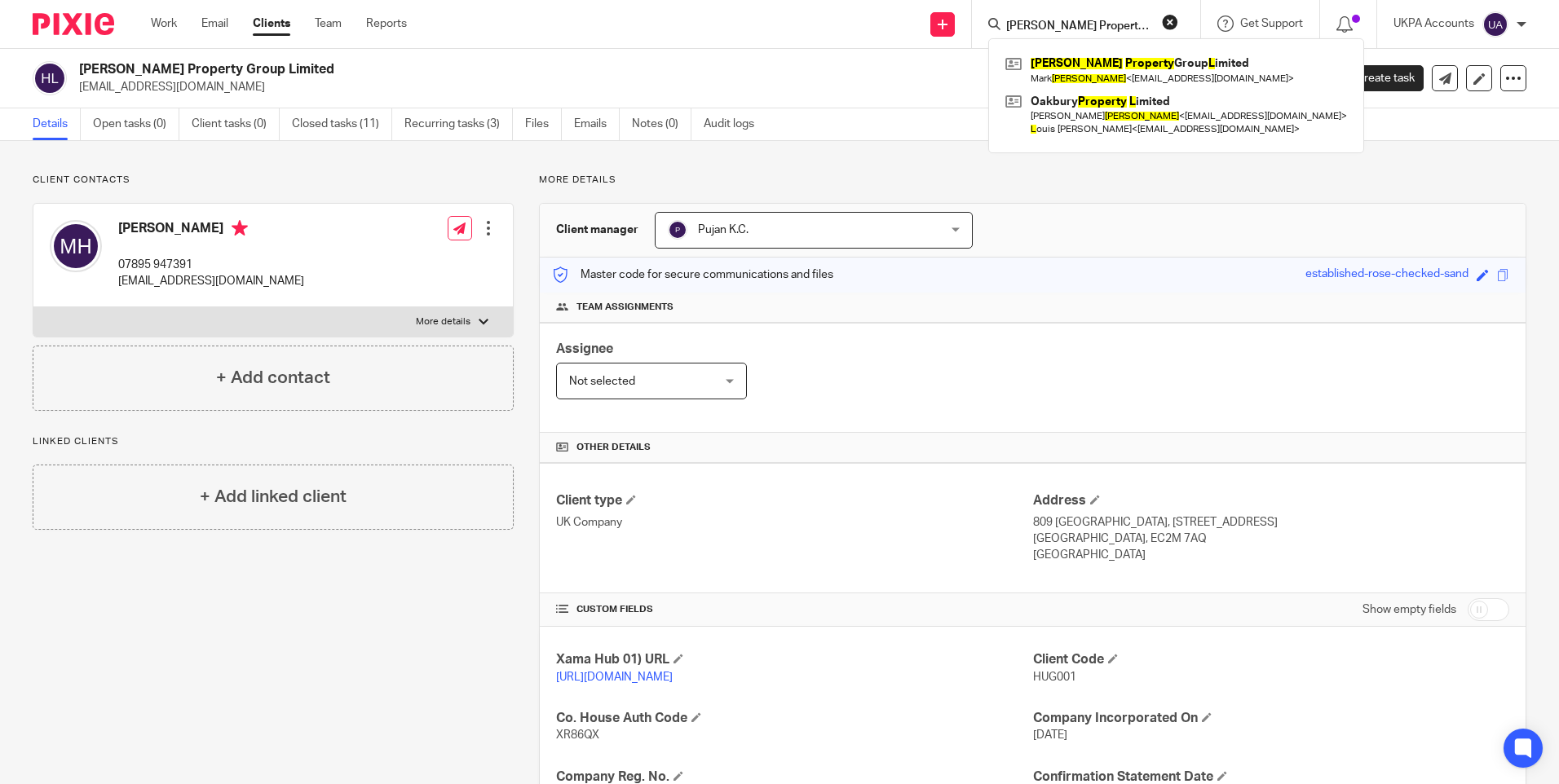
type input "[PERSON_NAME] Property L"
click at [281, 25] on link "Clients" at bounding box center [271, 24] width 37 height 16
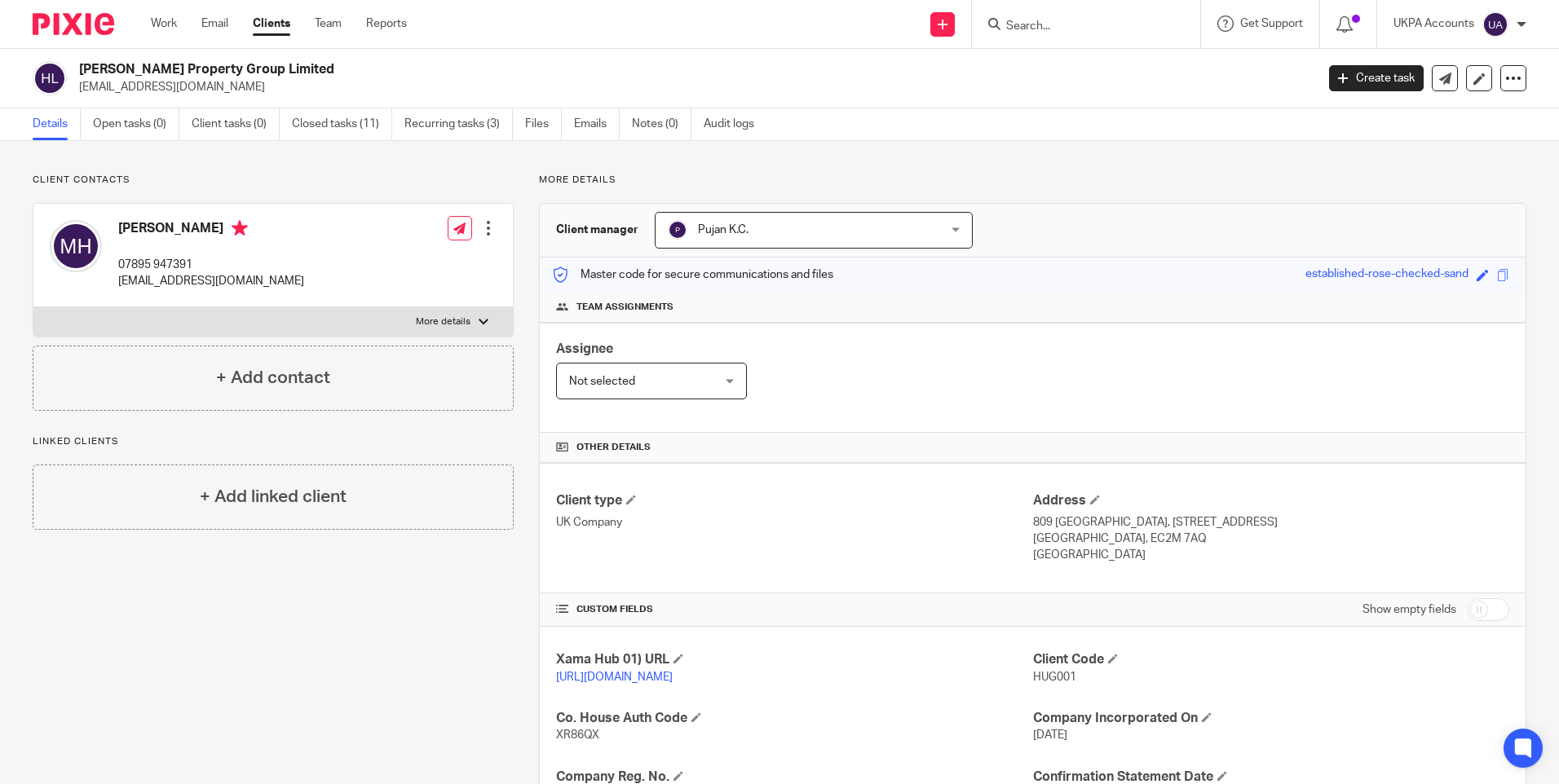
click at [518, 64] on h2 "[PERSON_NAME] Property Group Limited" at bounding box center [570, 69] width 980 height 17
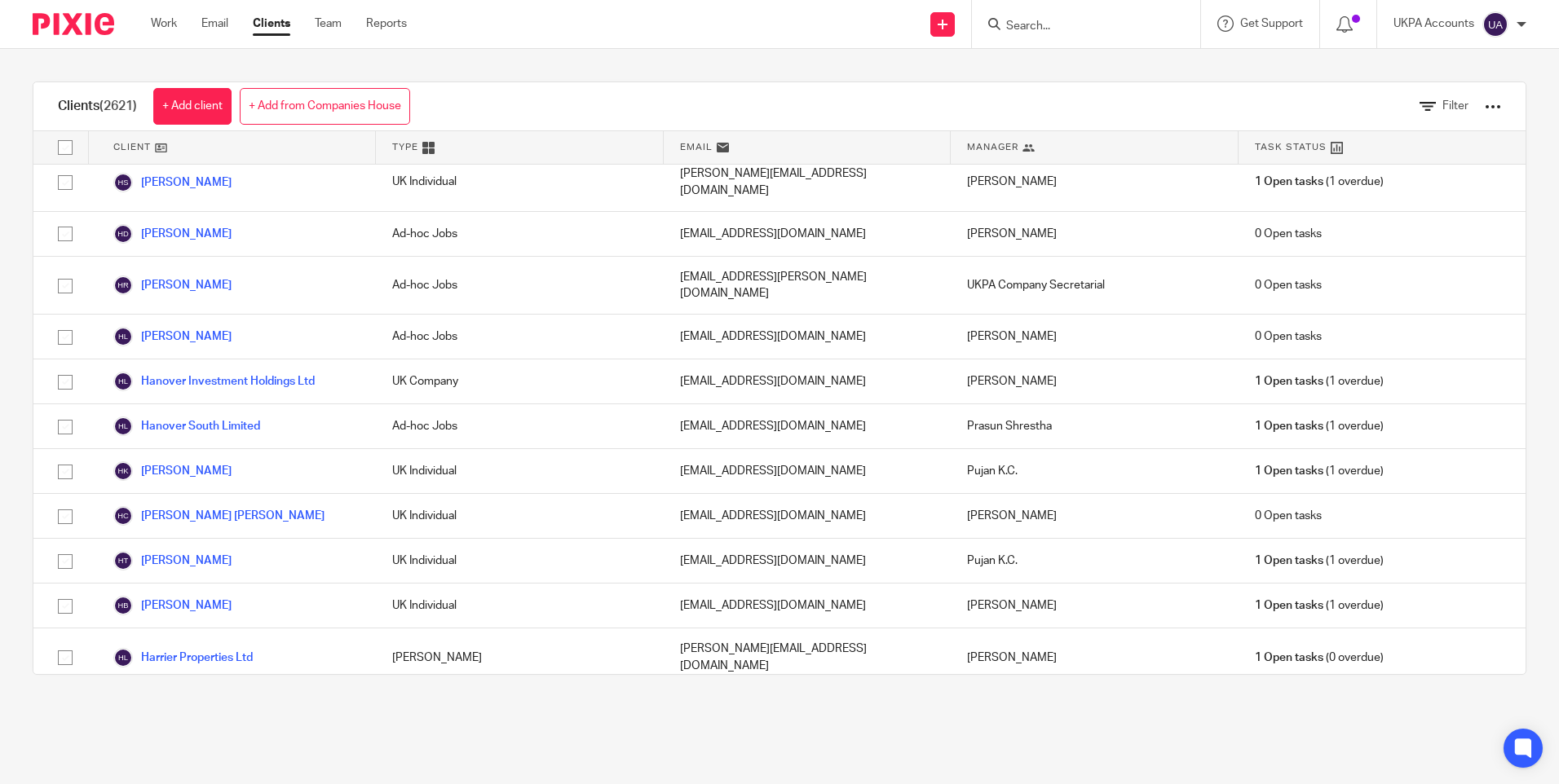
scroll to position [46449, 0]
click at [1081, 37] on div at bounding box center [1086, 24] width 228 height 48
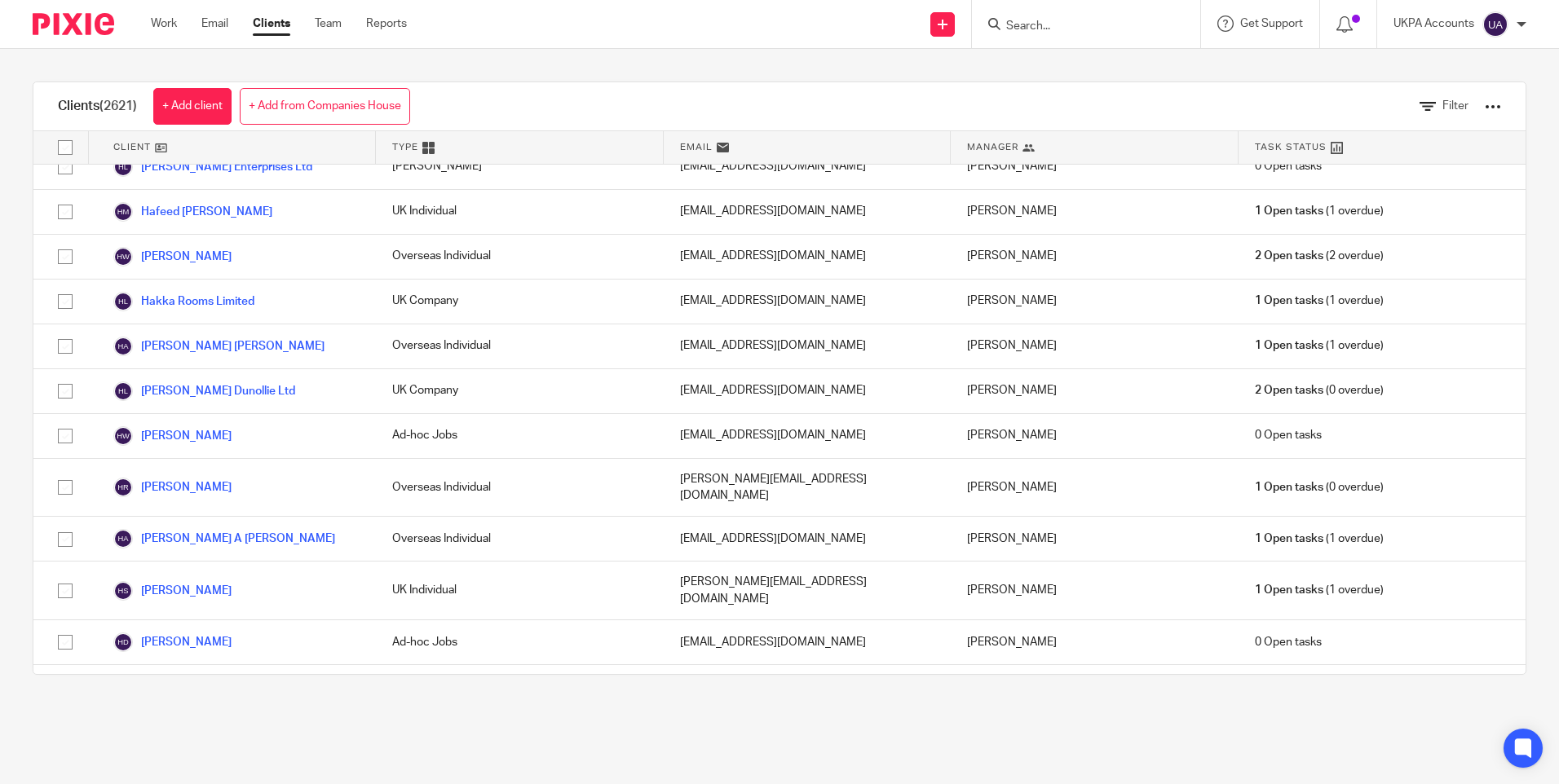
click at [1033, 26] on input "Search" at bounding box center [1078, 26] width 147 height 15
paste input "Properties Holding Finance"
type input "Properties Holding Finance"
drag, startPoint x: 1106, startPoint y: 22, endPoint x: 1226, endPoint y: 29, distance: 120.2
click at [1226, 29] on div "Send new email Create task Add client Properties Holding Finance No results fou…" at bounding box center [995, 24] width 1128 height 48
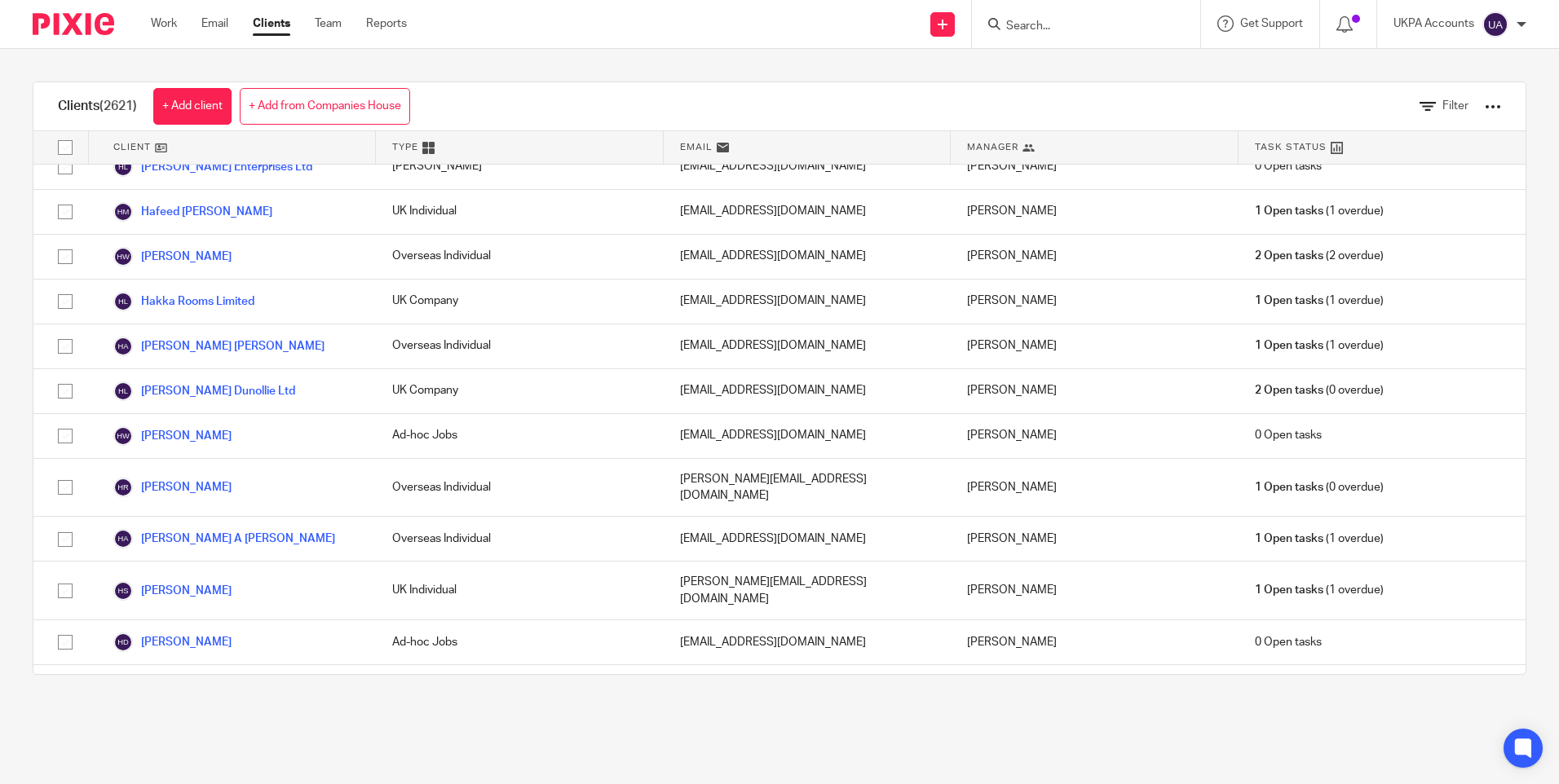
click at [1032, 24] on input "Search" at bounding box center [1078, 26] width 147 height 15
paste input "Properties Holding Finance"
type input "Properties Holding Finance"
click at [1076, 21] on input "Properties Holding Finance" at bounding box center [1078, 26] width 147 height 15
drag, startPoint x: 1107, startPoint y: 21, endPoint x: 1243, endPoint y: 34, distance: 136.6
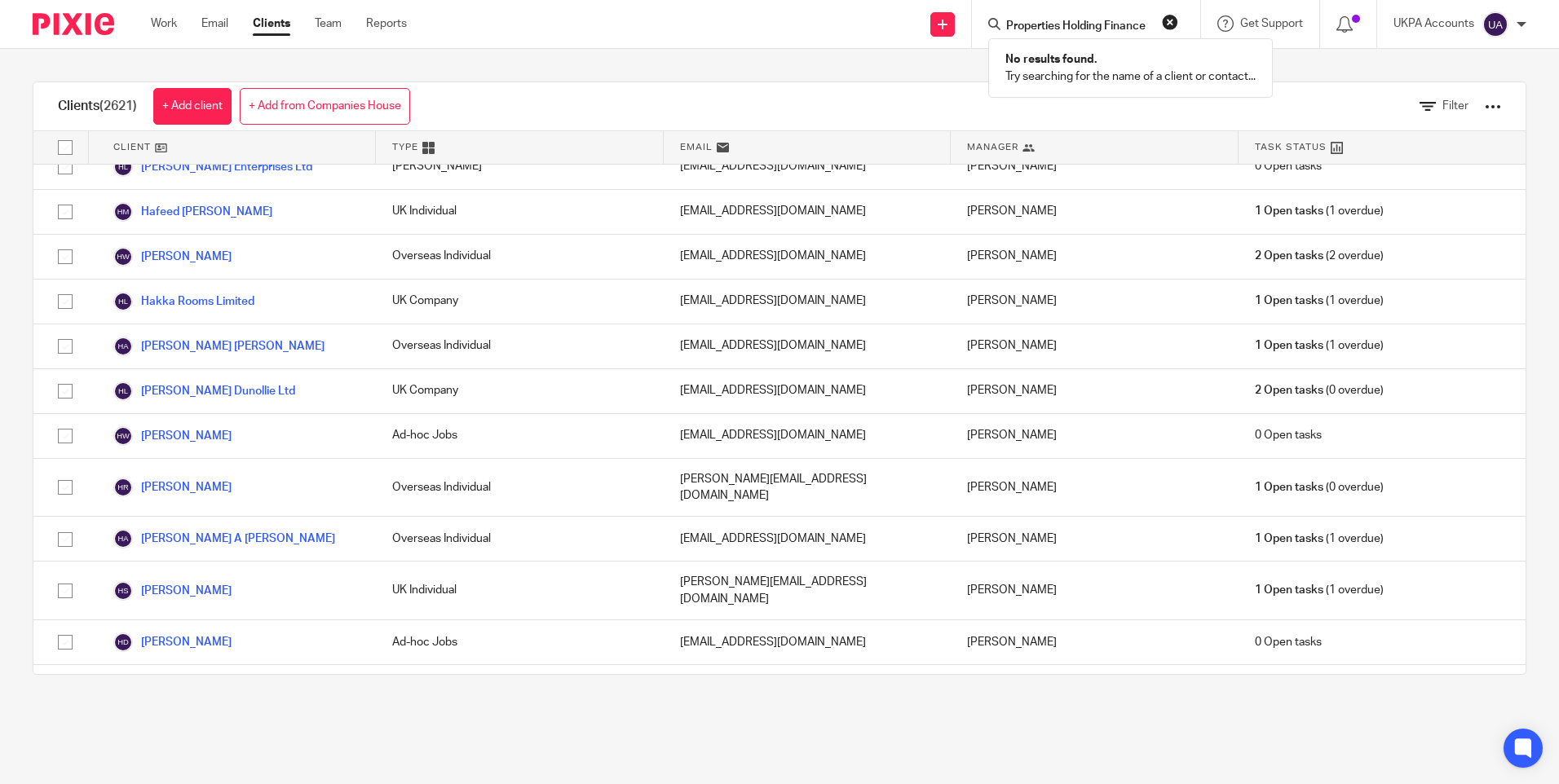
click at [1243, 34] on div "Send new email Create task Add client Properties Holding Finance No results fou…" at bounding box center [995, 24] width 1128 height 48
click at [1051, 28] on input "Search" at bounding box center [1078, 26] width 147 height 15
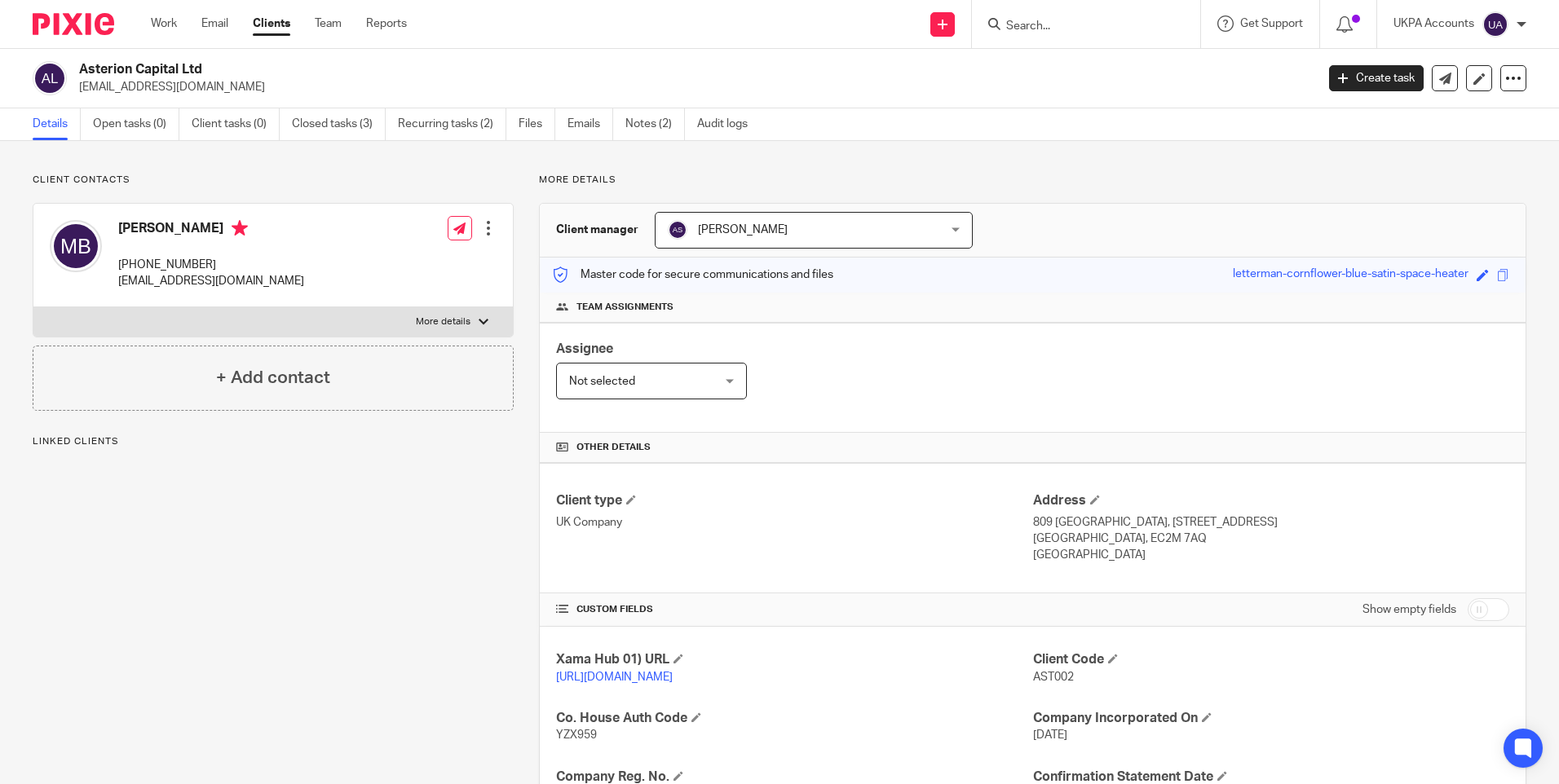
click at [450, 158] on div "Client contacts [PERSON_NAME] [PHONE_NUMBER] [EMAIL_ADDRESS][DOMAIN_NAME] Edit …" at bounding box center [779, 559] width 1559 height 836
click at [1044, 676] on span "AST002" at bounding box center [1054, 677] width 41 height 11
copy p "AST002"
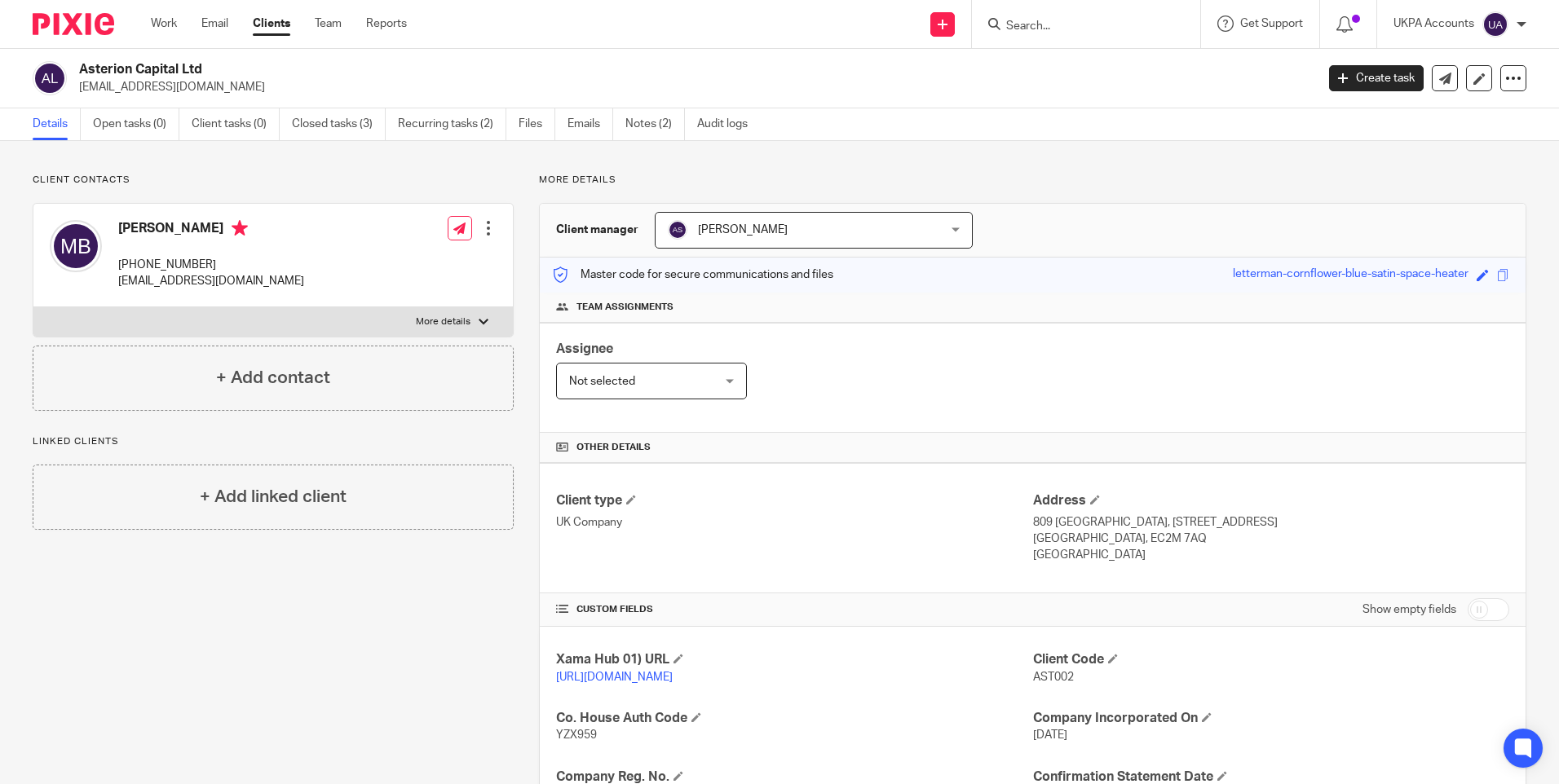
click at [1038, 26] on input "Search" at bounding box center [1078, 26] width 147 height 15
paste input "Ho Bun Chan"
type input "Ho Bun Chan"
click at [1078, 69] on link at bounding box center [1131, 70] width 260 height 37
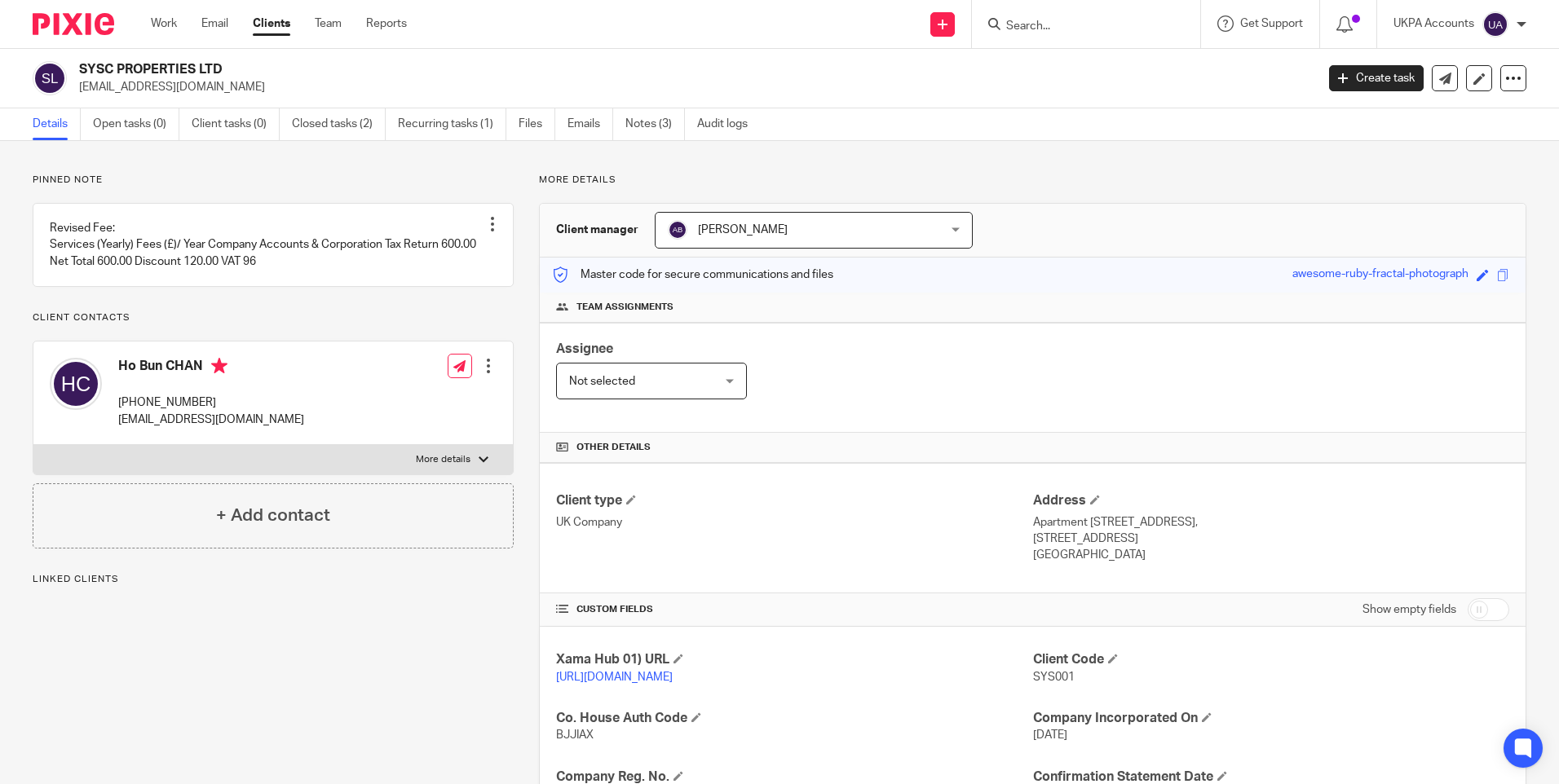
click at [1053, 675] on span "SYS001" at bounding box center [1054, 677] width 42 height 11
copy span "SYS001"
click at [1043, 19] on input "Search" at bounding box center [1078, 26] width 147 height 15
paste input "play suite ltd"
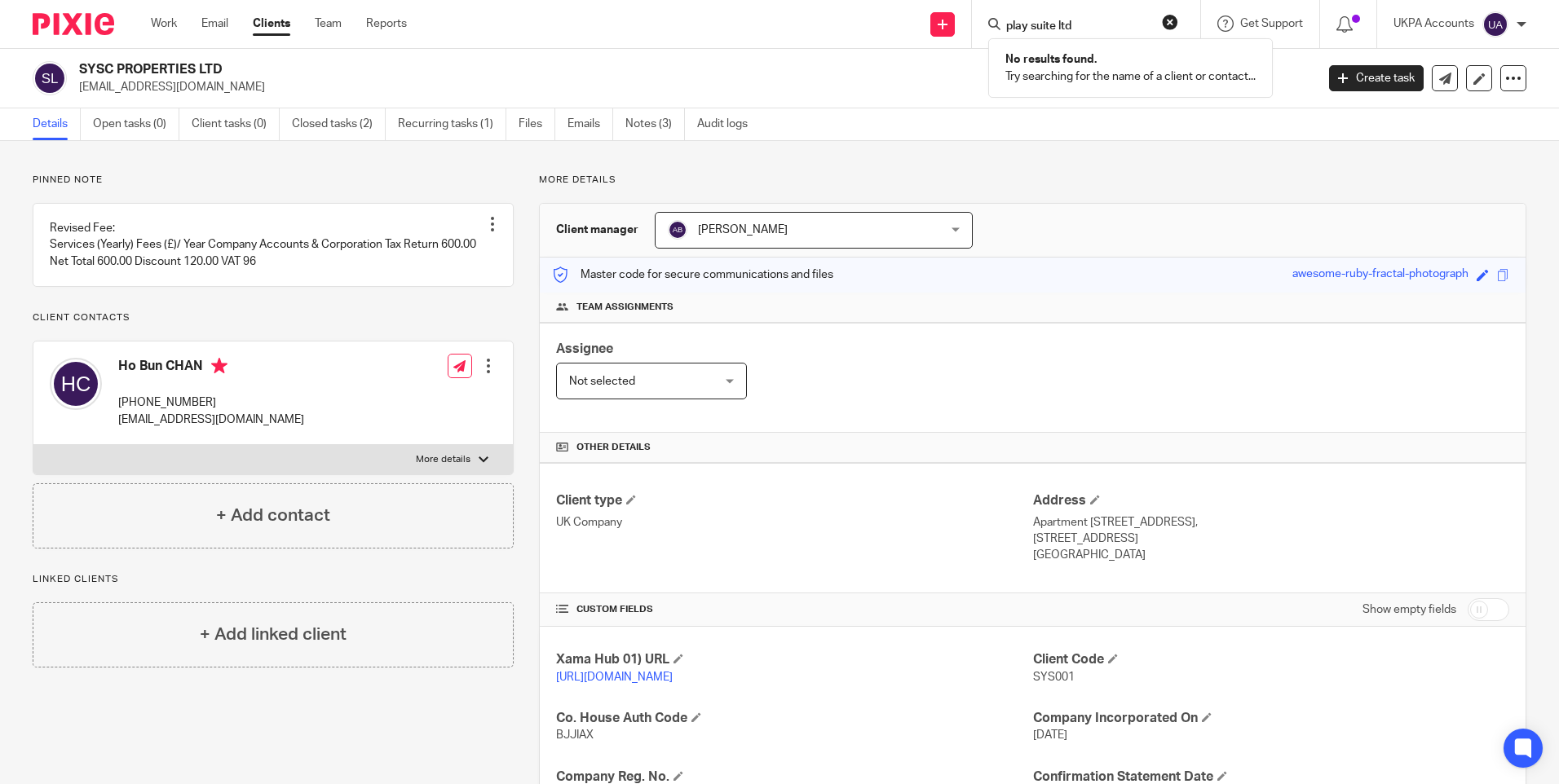
type input "play suite ltd"
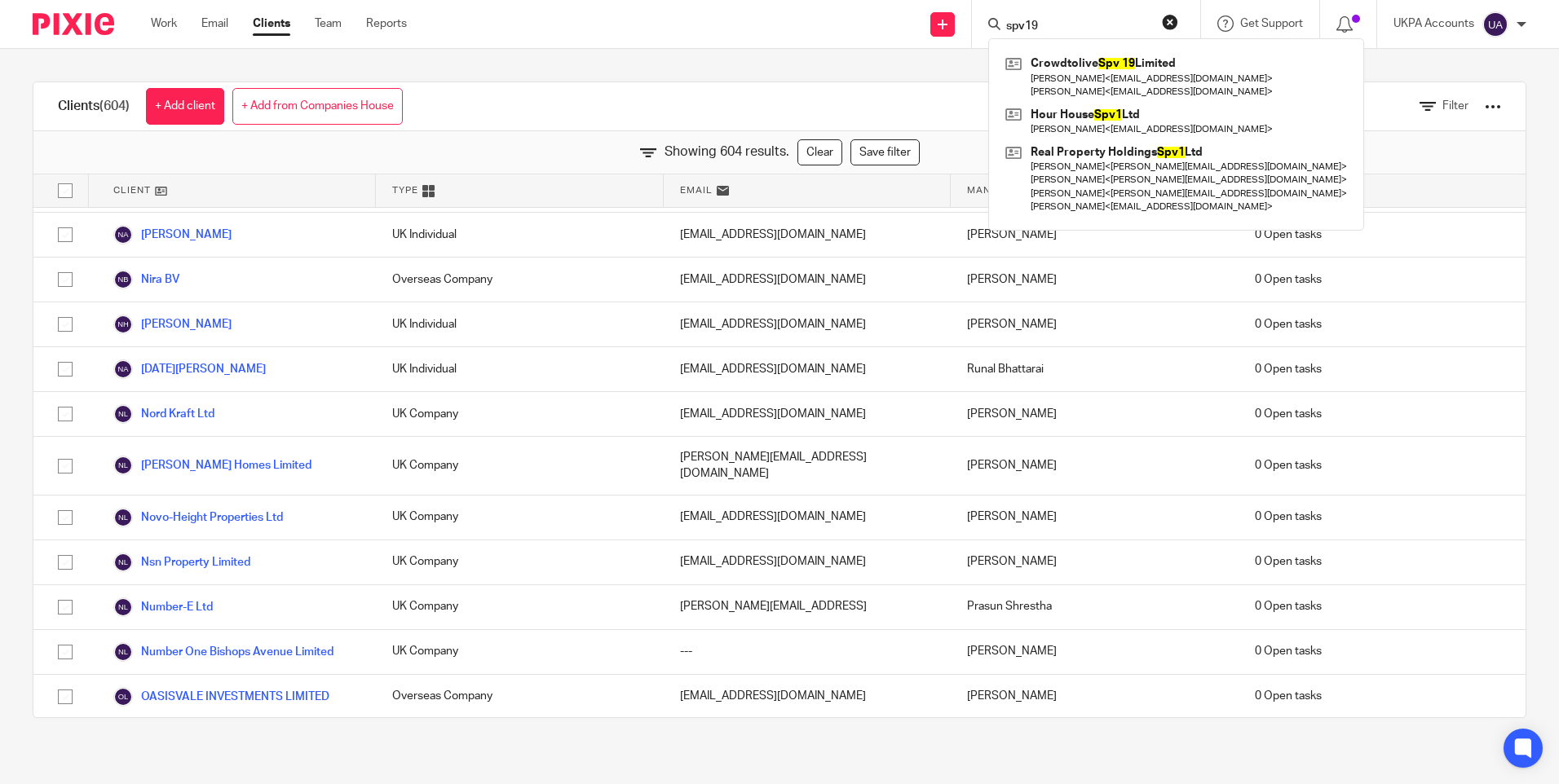
scroll to position [18857, 0]
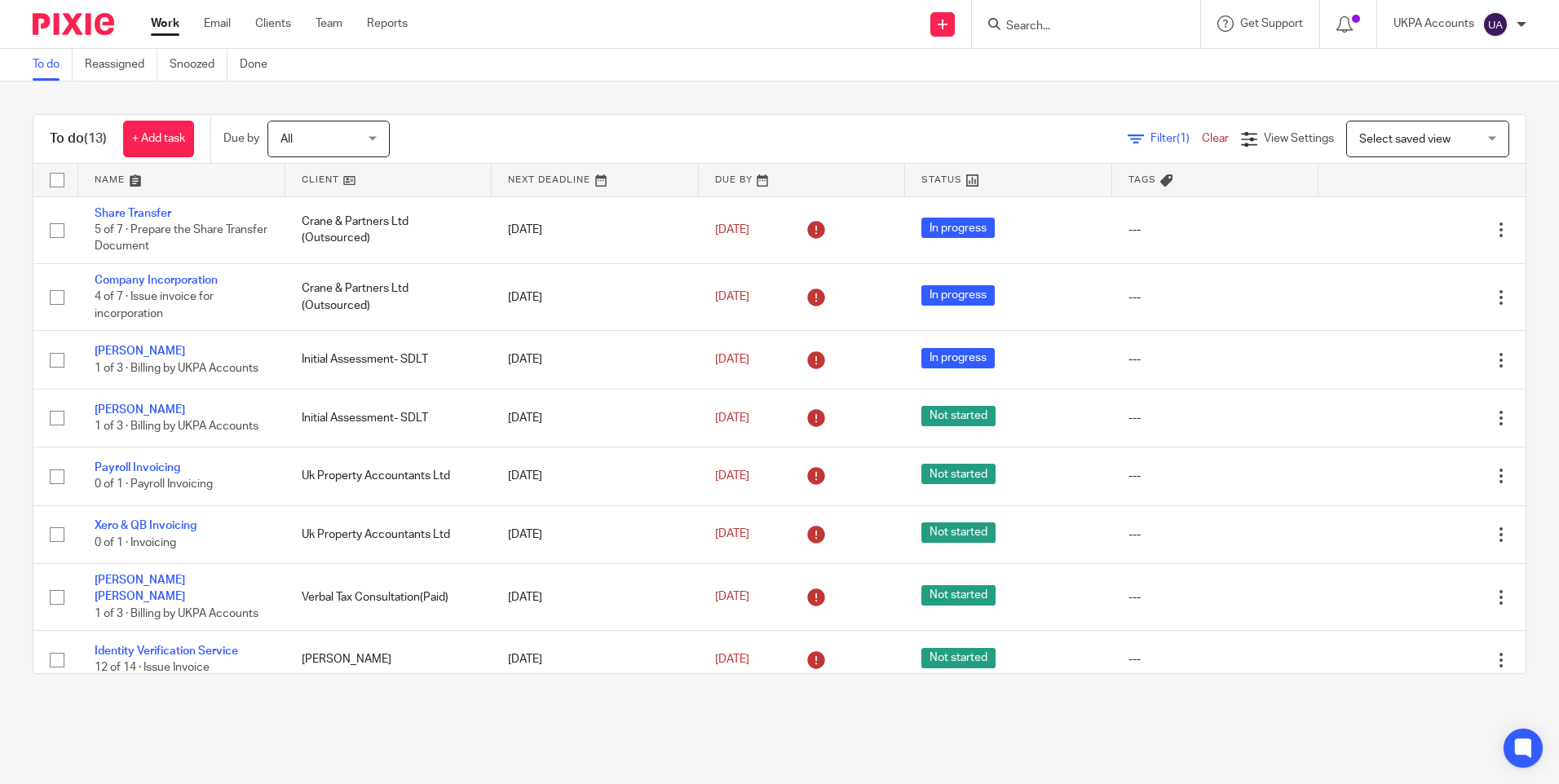
click at [1035, 23] on input "Search" at bounding box center [1078, 26] width 147 height 15
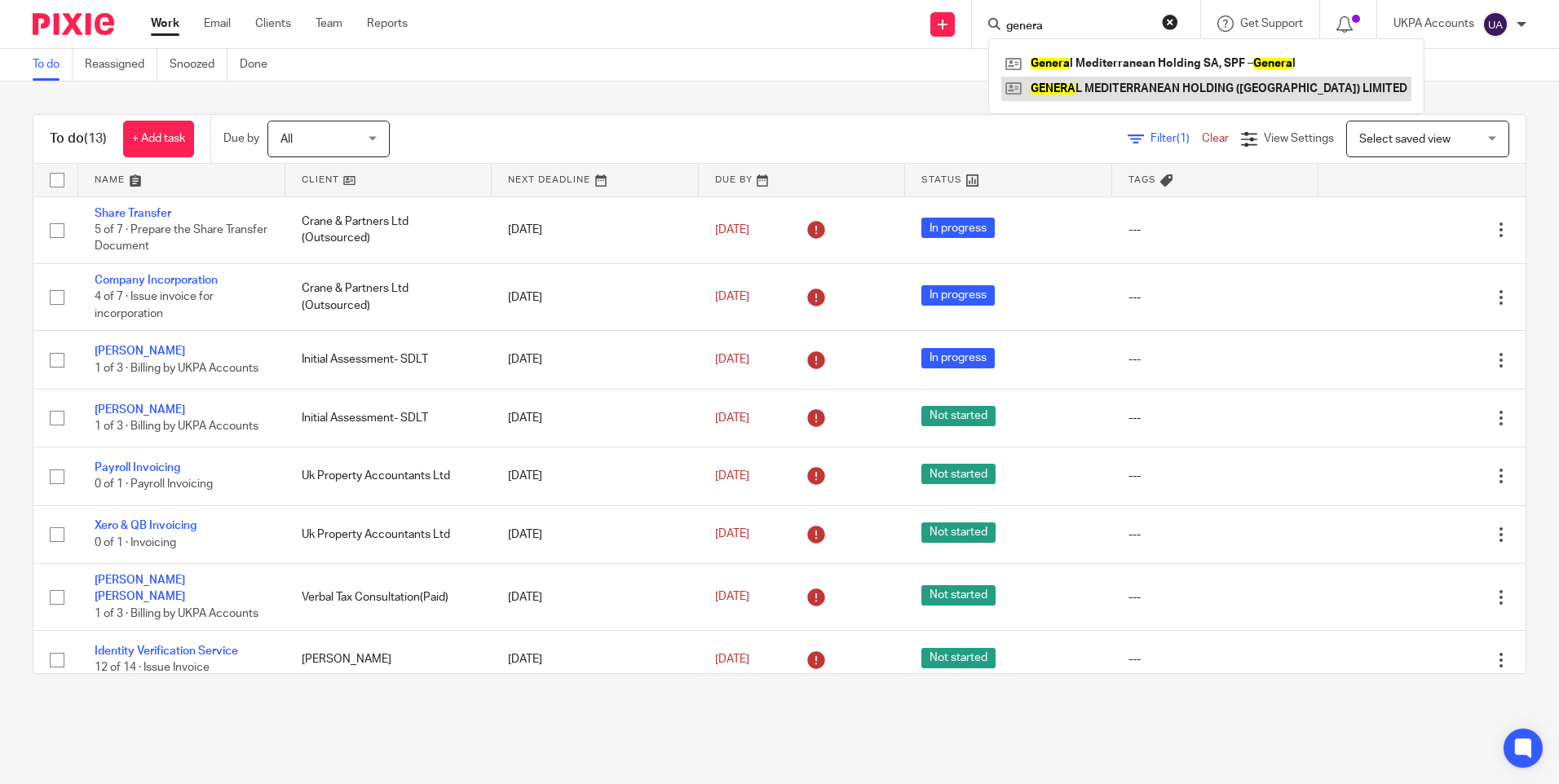
type input "genera"
click at [1214, 94] on link at bounding box center [1207, 89] width 410 height 25
click at [1181, 65] on link at bounding box center [1207, 64] width 410 height 25
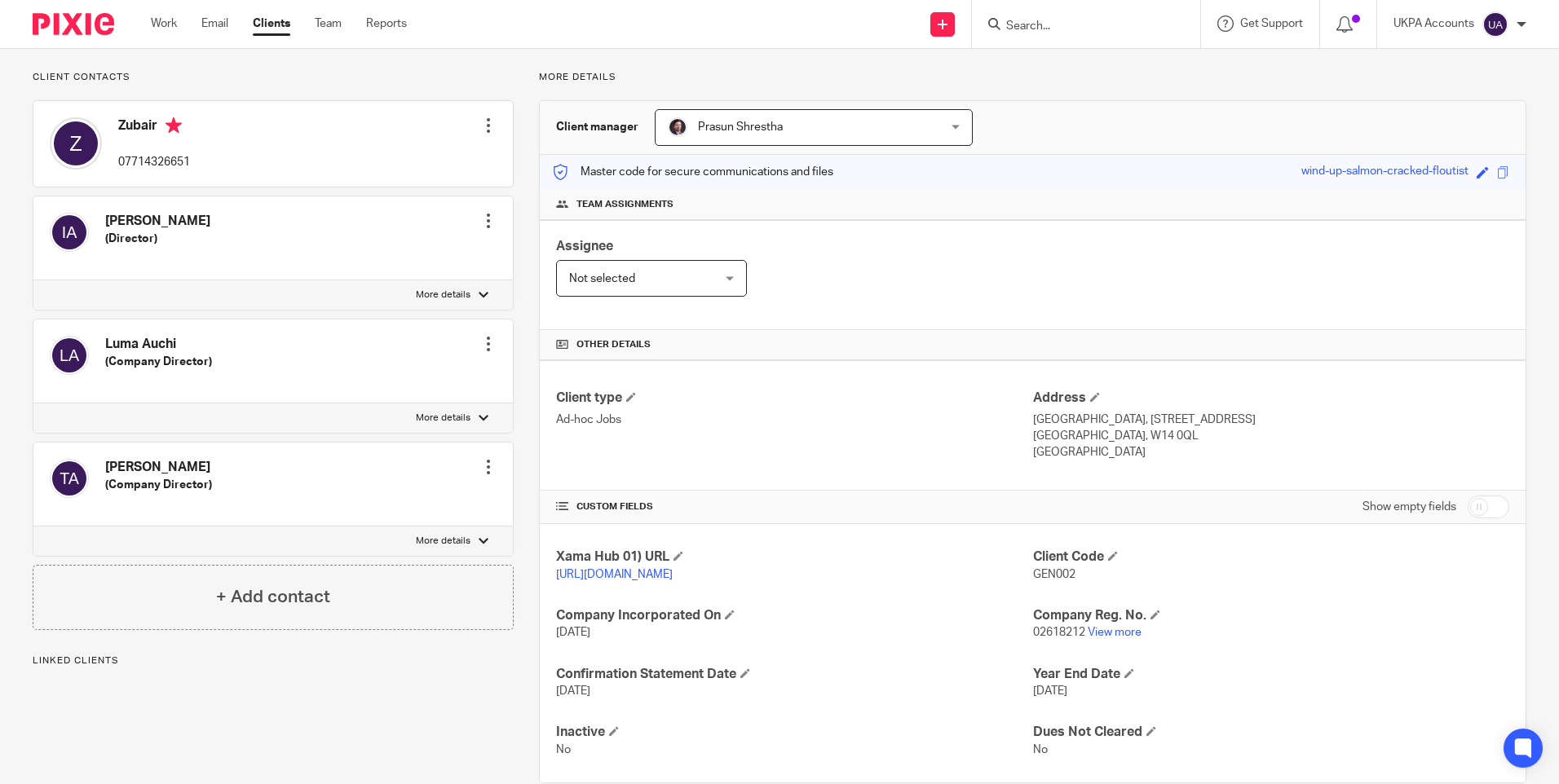
scroll to position [152, 0]
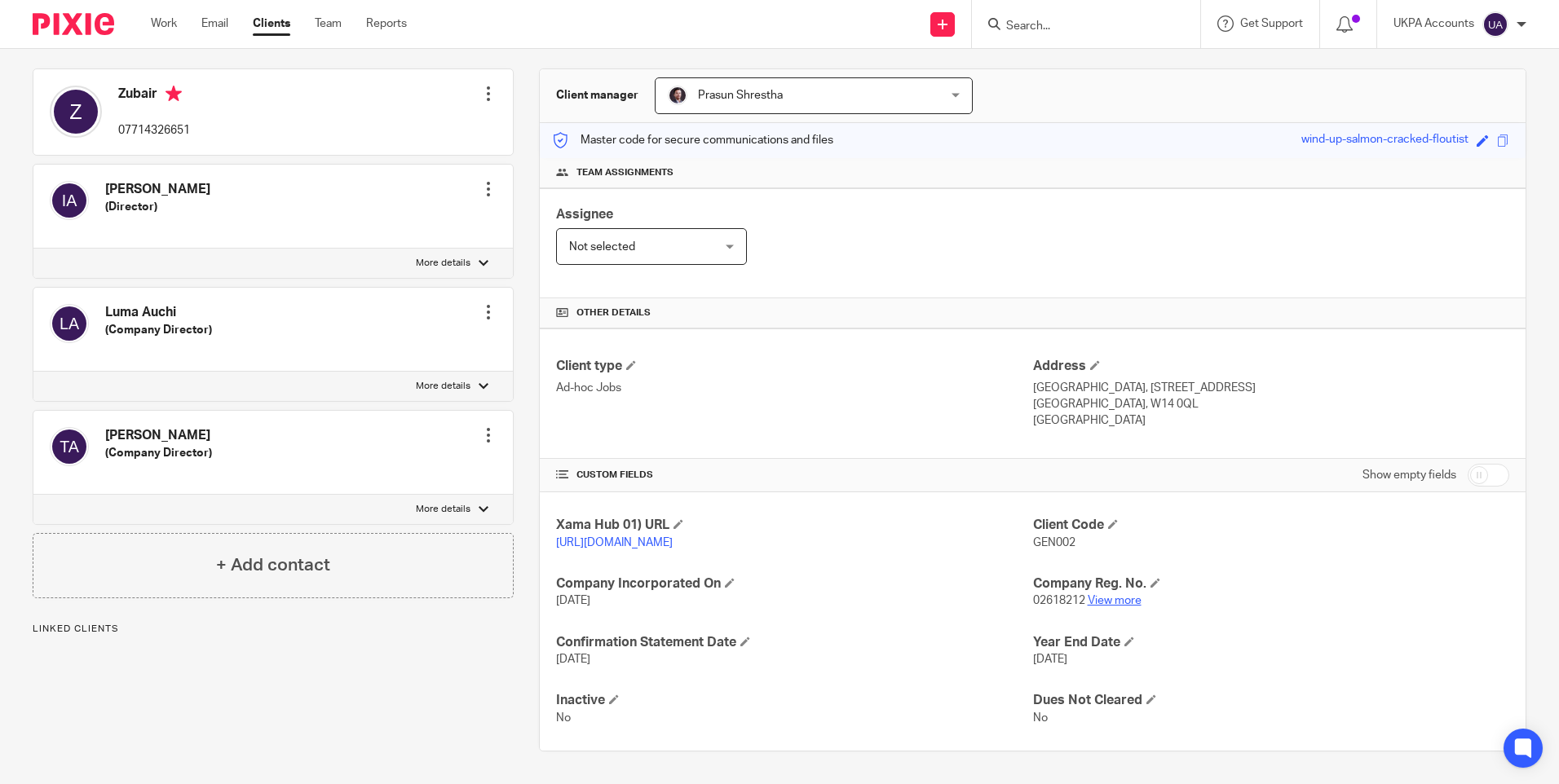
click at [1102, 598] on link "View more" at bounding box center [1114, 600] width 54 height 11
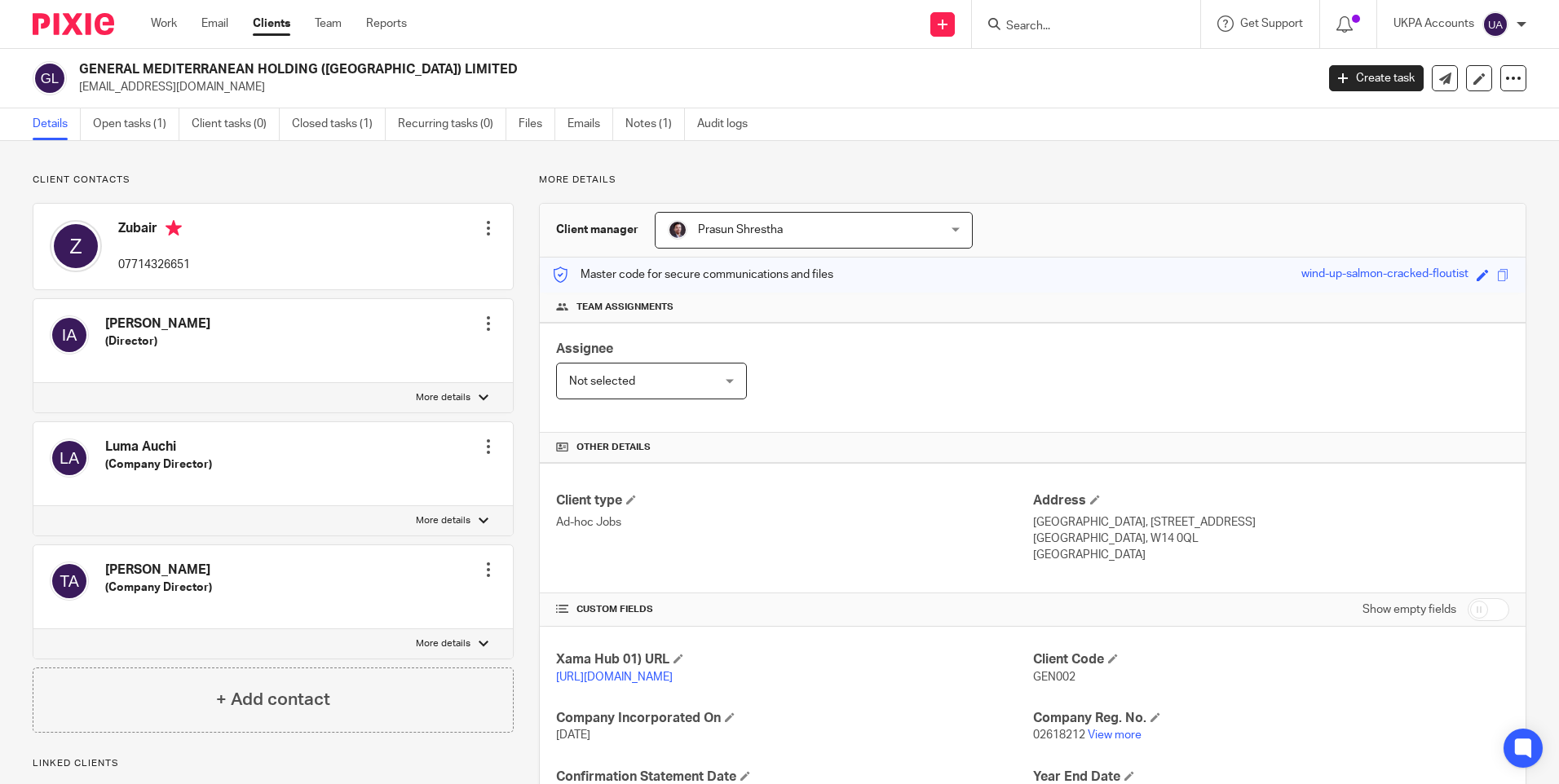
click at [1112, 27] on input "Search" at bounding box center [1078, 26] width 147 height 15
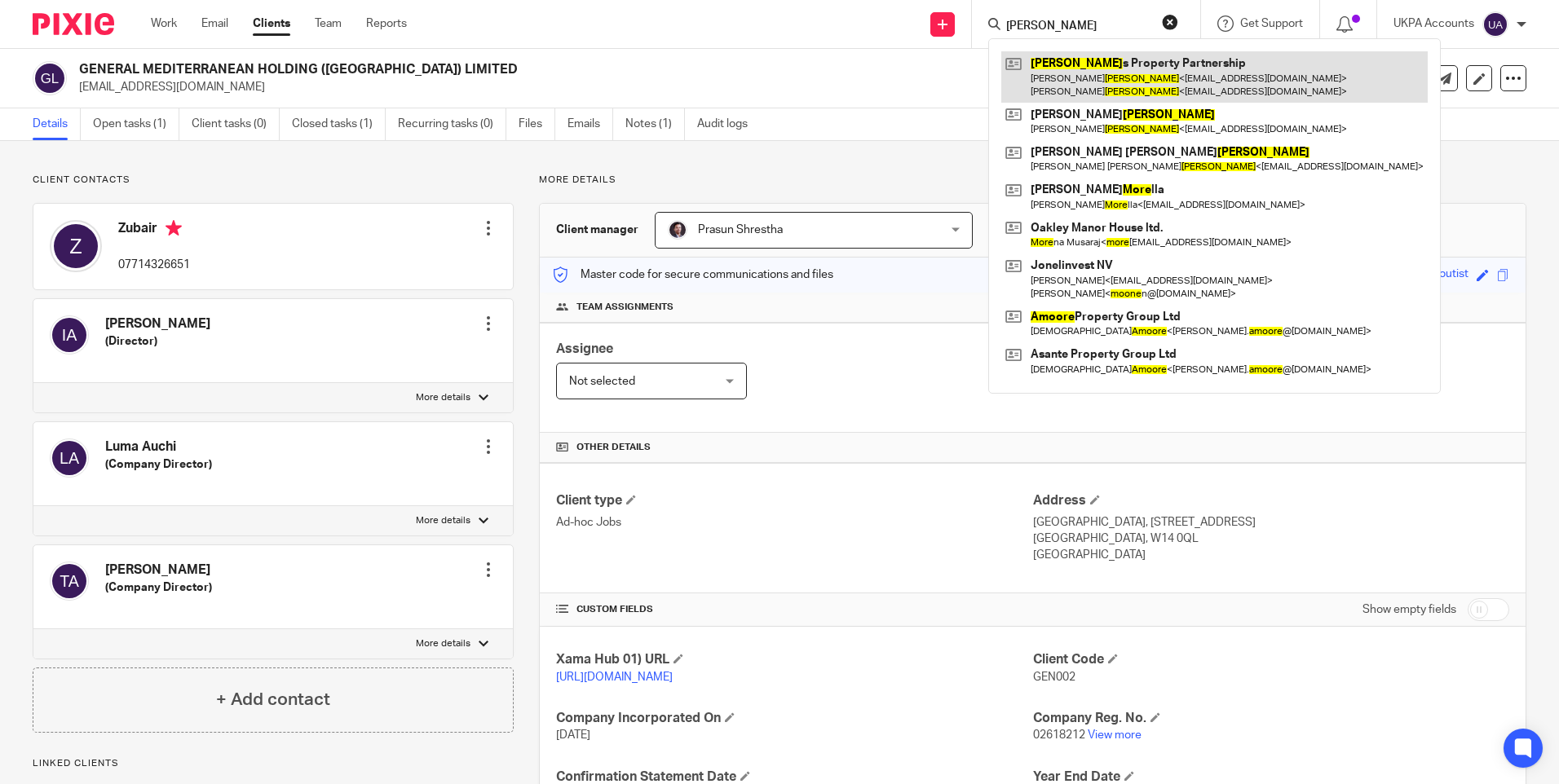
type input "[PERSON_NAME]"
click at [1131, 57] on link at bounding box center [1215, 76] width 427 height 50
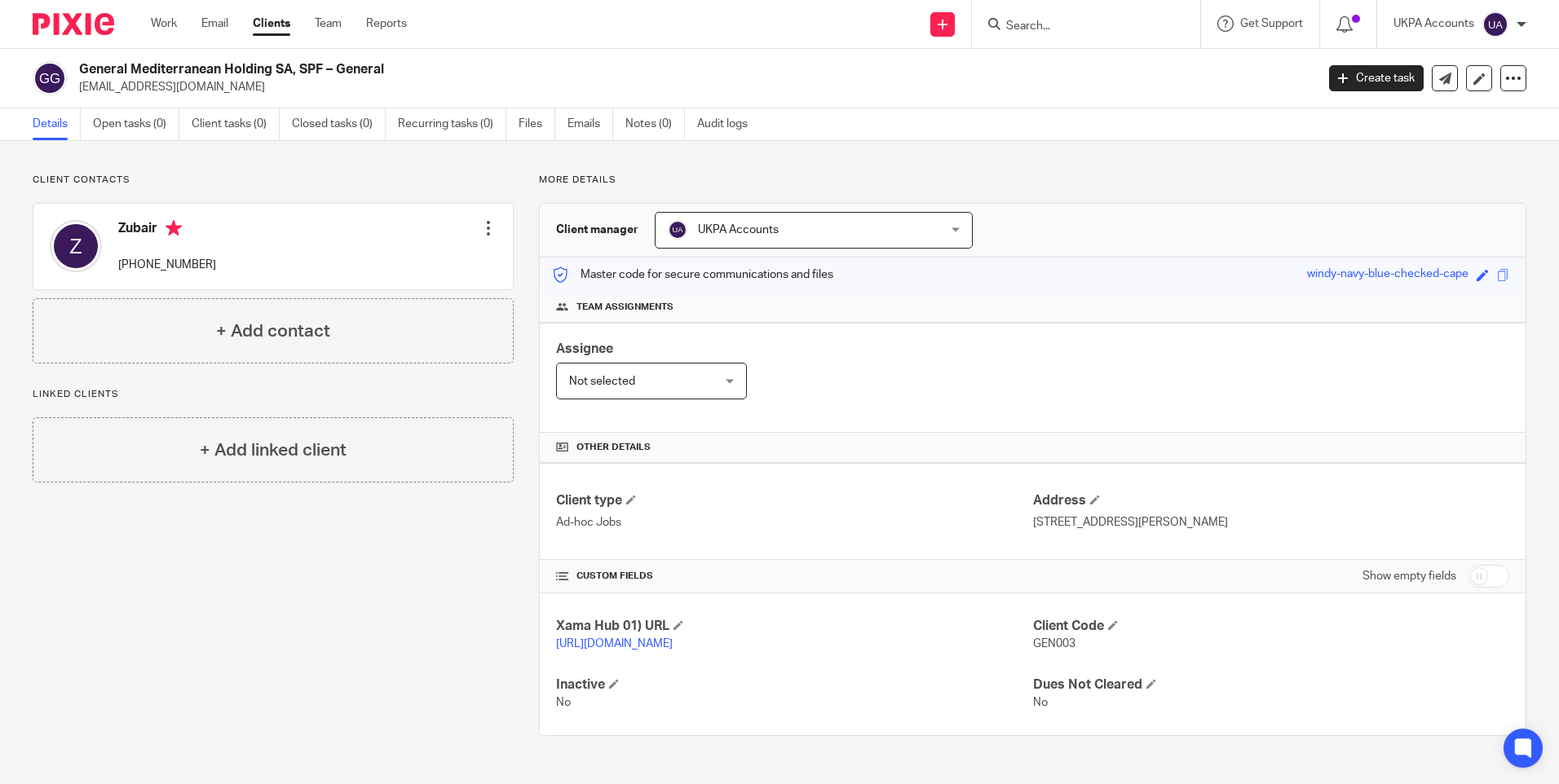
click at [1109, 23] on input "Search" at bounding box center [1078, 26] width 147 height 15
type input "bay holding"
click at [1079, 55] on link at bounding box center [1139, 70] width 276 height 37
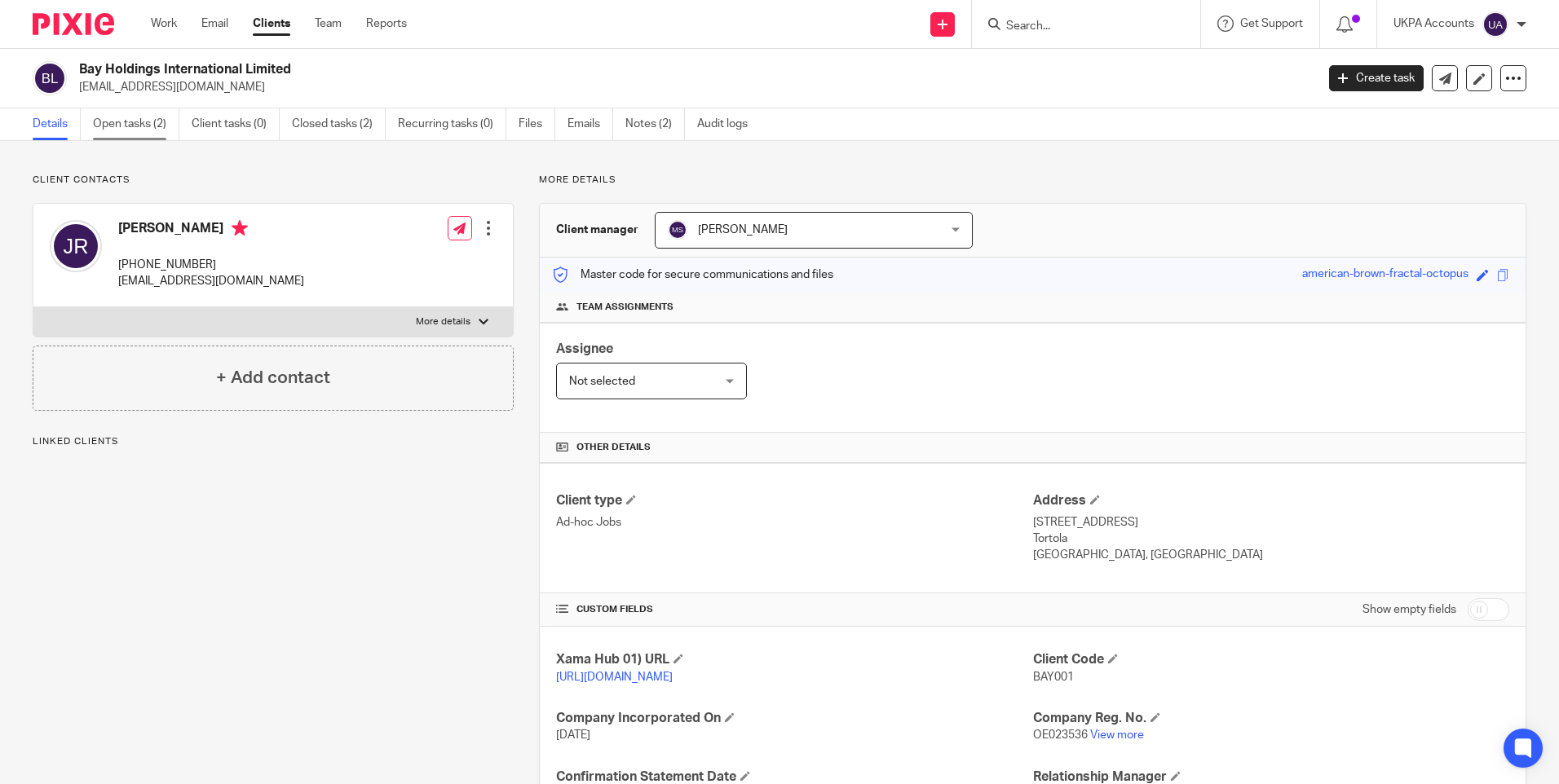
click at [126, 118] on link "Open tasks (2)" at bounding box center [136, 124] width 87 height 32
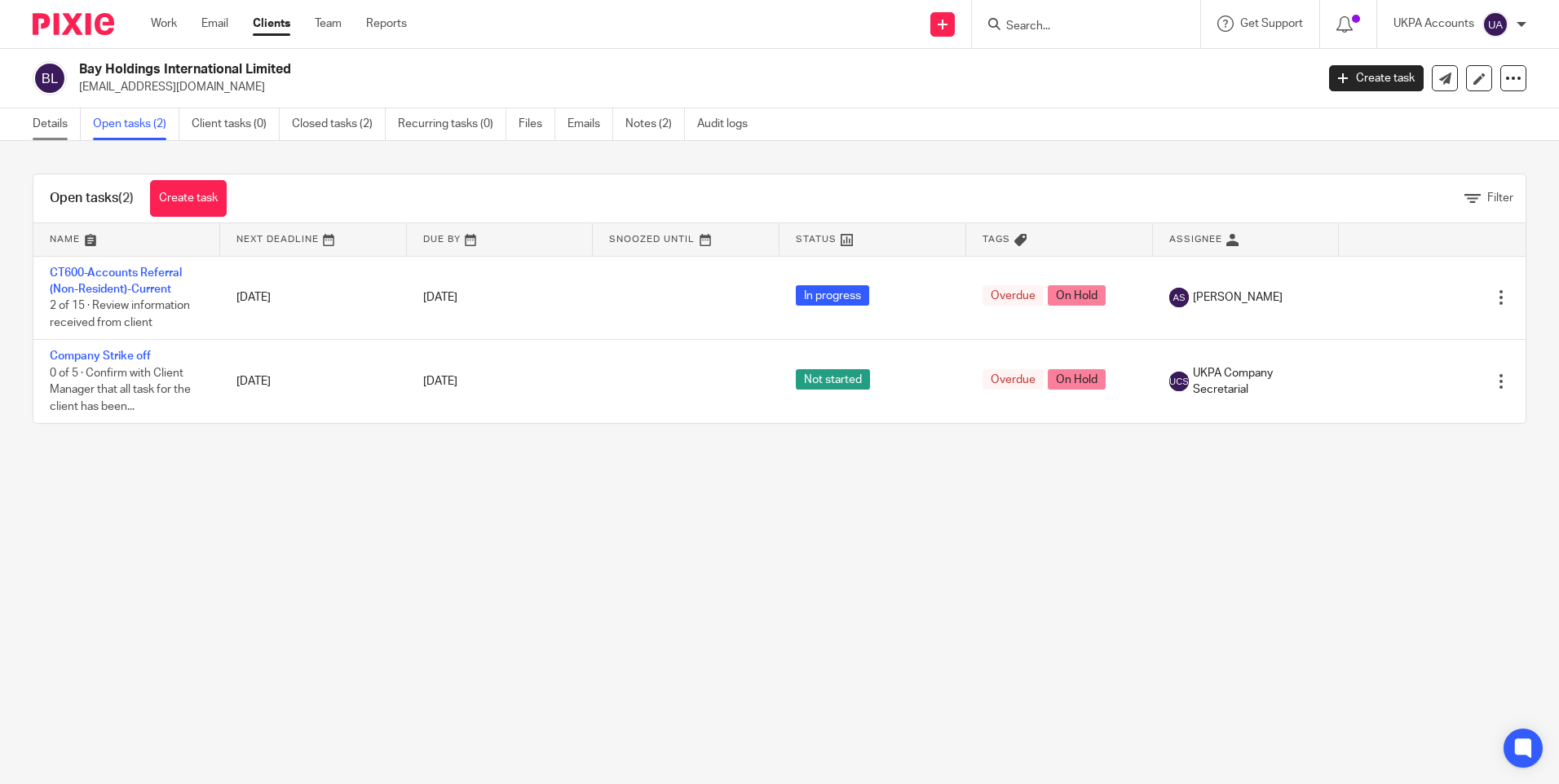
click at [58, 123] on link "Details" at bounding box center [57, 124] width 48 height 32
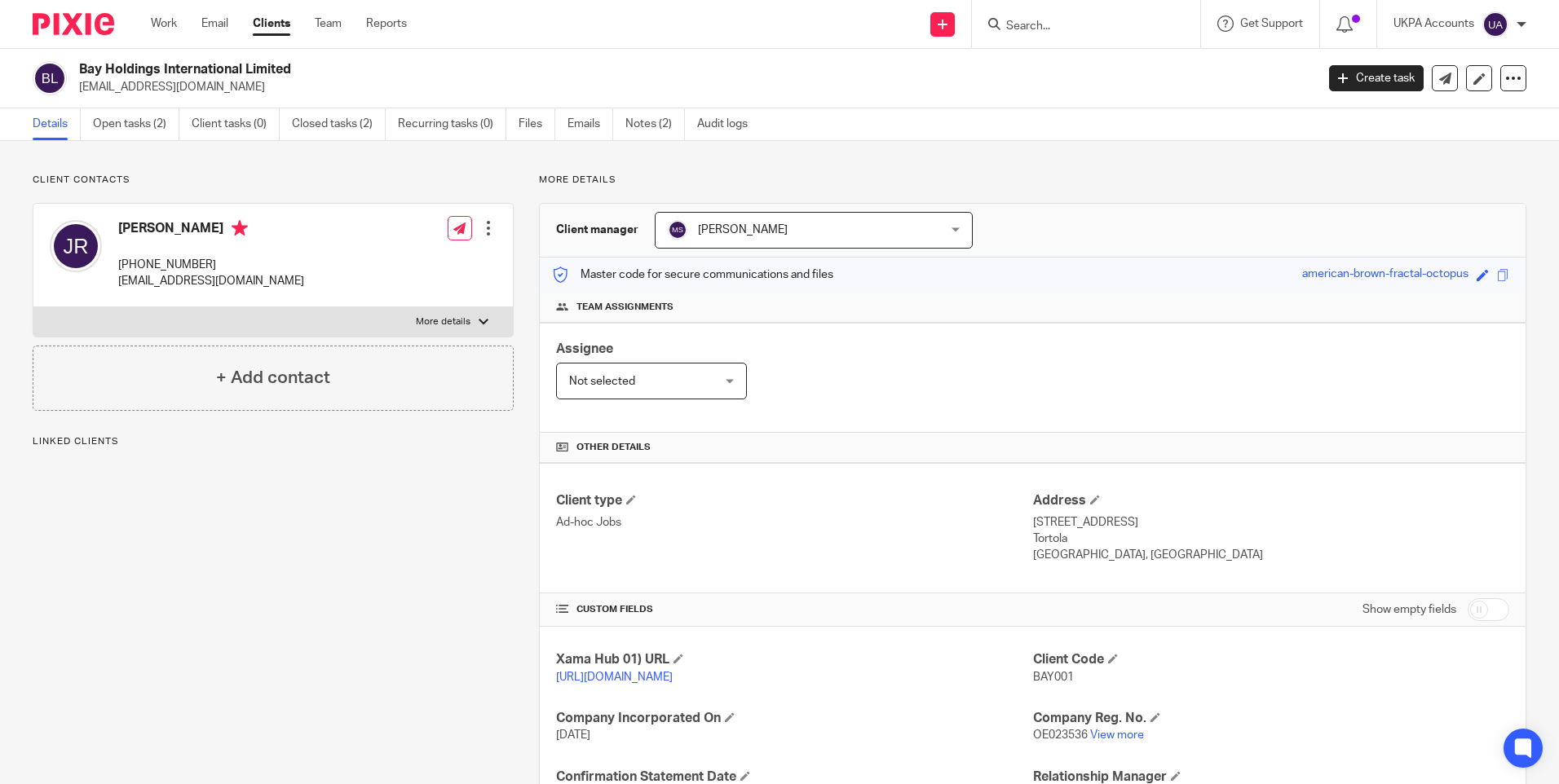
click at [1109, 729] on link "View more" at bounding box center [1116, 735] width 54 height 11
click at [334, 115] on link "Closed tasks (2)" at bounding box center [338, 124] width 94 height 32
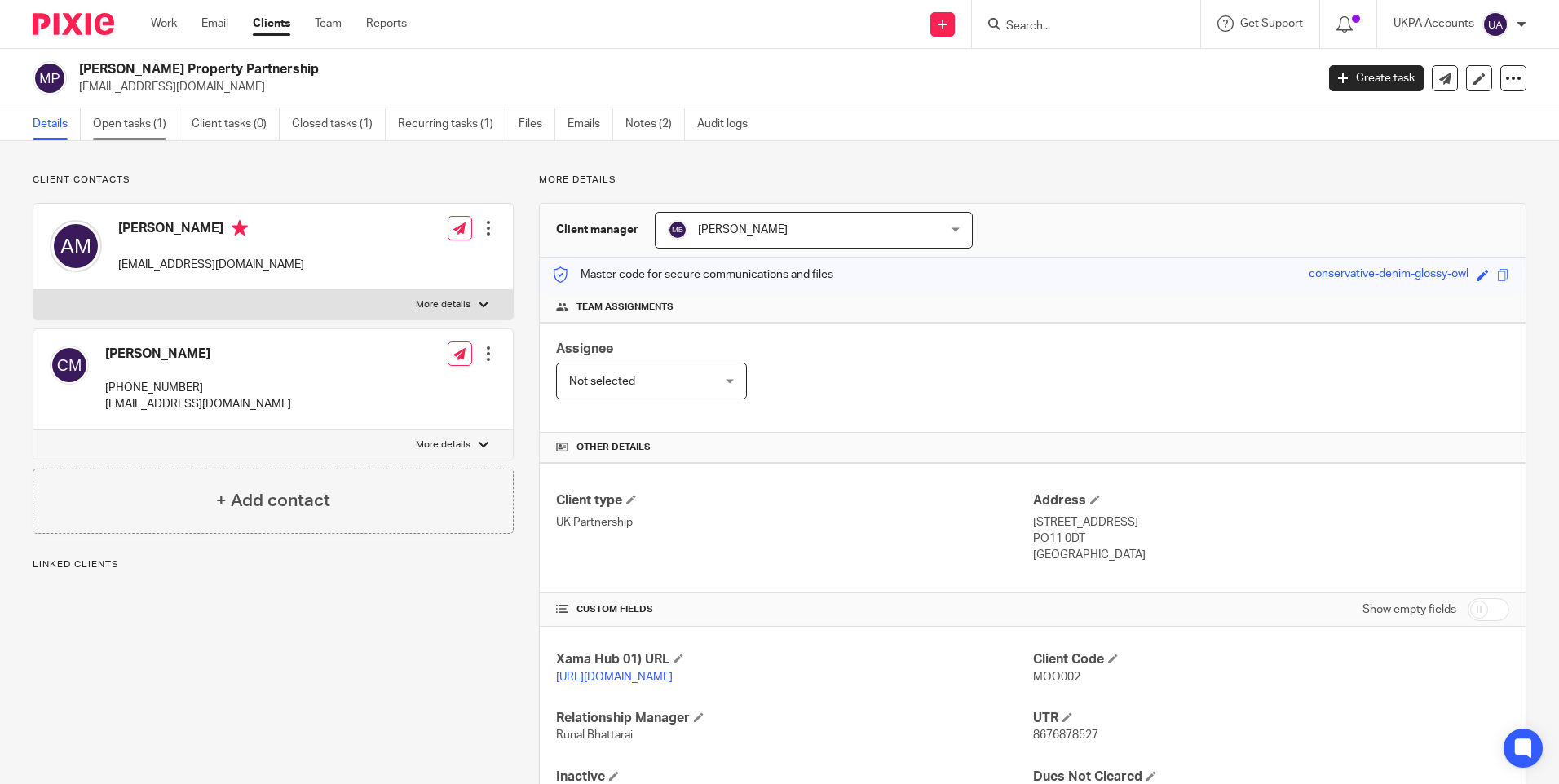
click at [140, 117] on link "Open tasks (1)" at bounding box center [136, 124] width 87 height 32
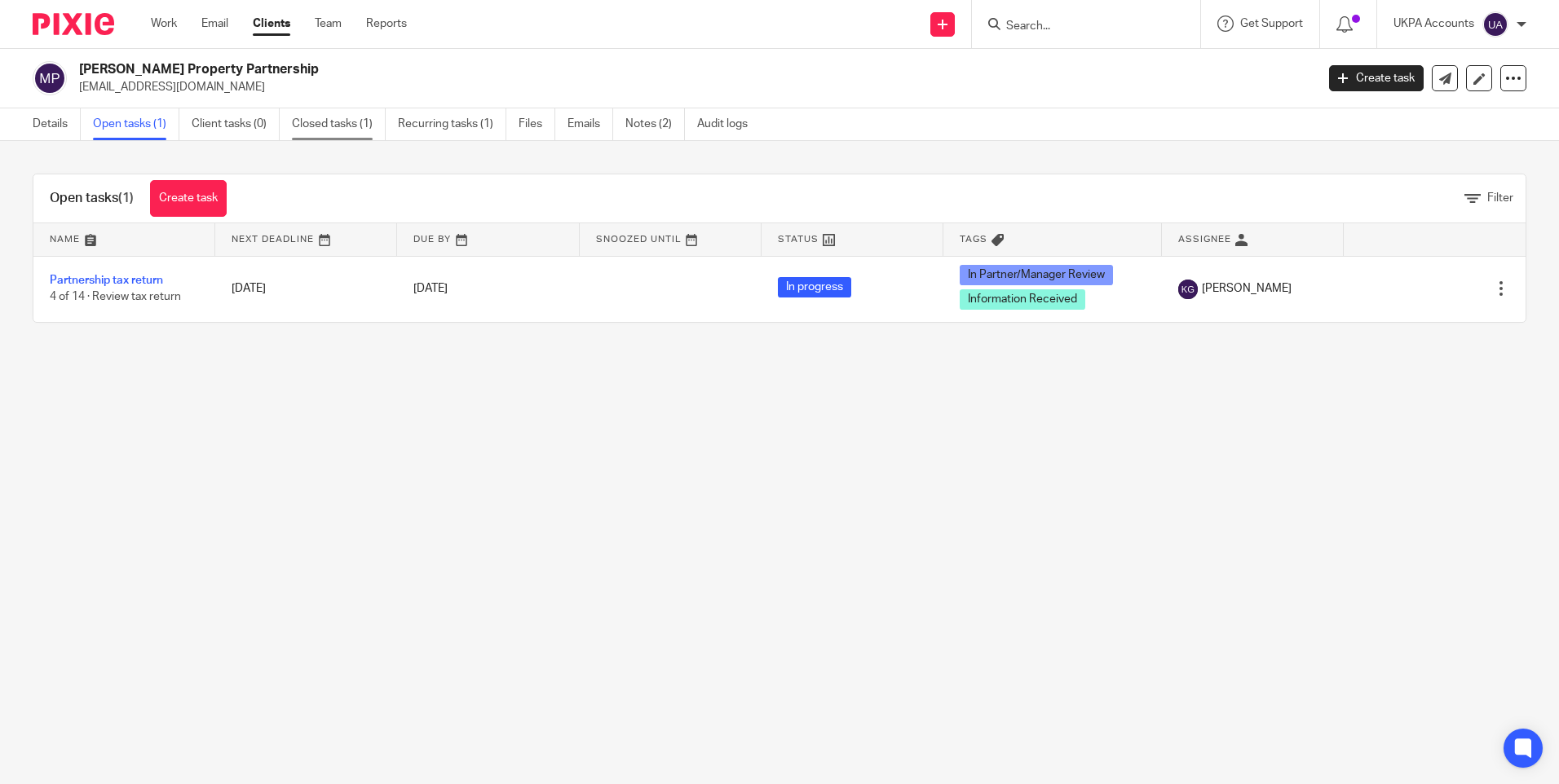
click at [357, 129] on link "Closed tasks (1)" at bounding box center [338, 124] width 94 height 32
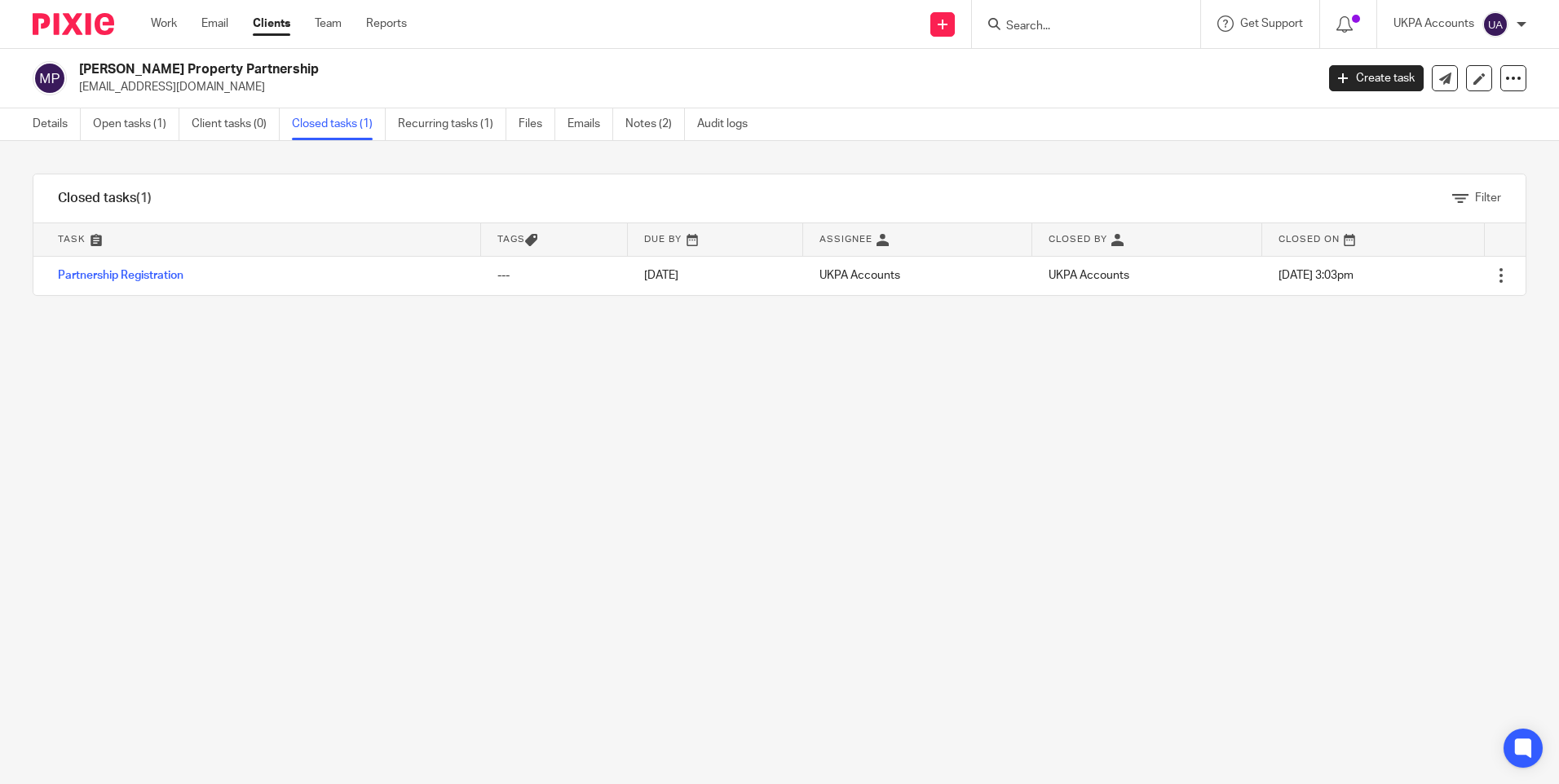
click at [532, 388] on div "Filter tasks Only show tasks matching all of these conditions 1 Task name Is Is…" at bounding box center [779, 463] width 1559 height 643
click at [58, 128] on link "Details" at bounding box center [57, 124] width 48 height 32
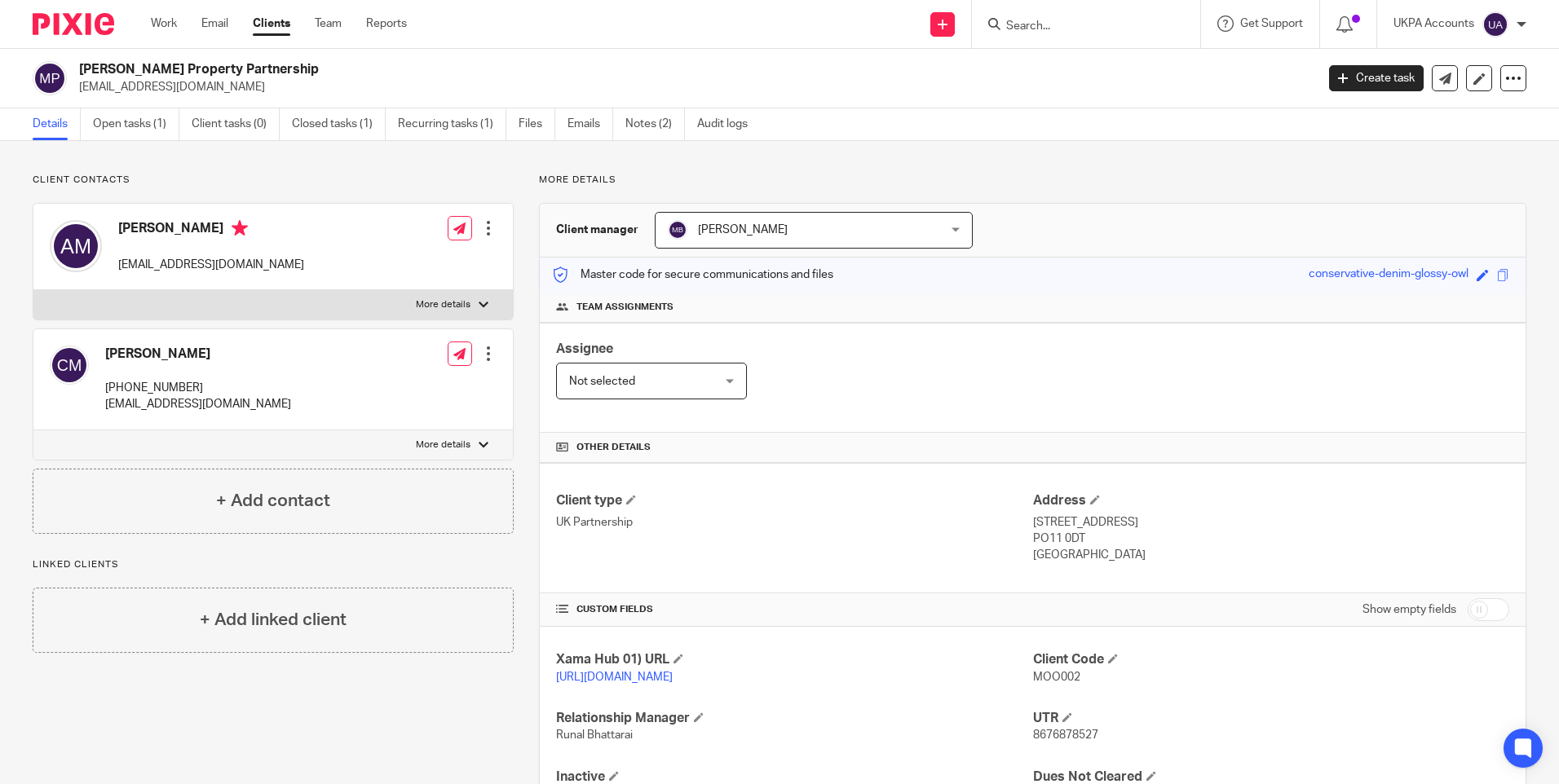
click at [1045, 24] on input "Search" at bounding box center [1078, 26] width 147 height 15
paste input "[PERSON_NAME] Partnership"
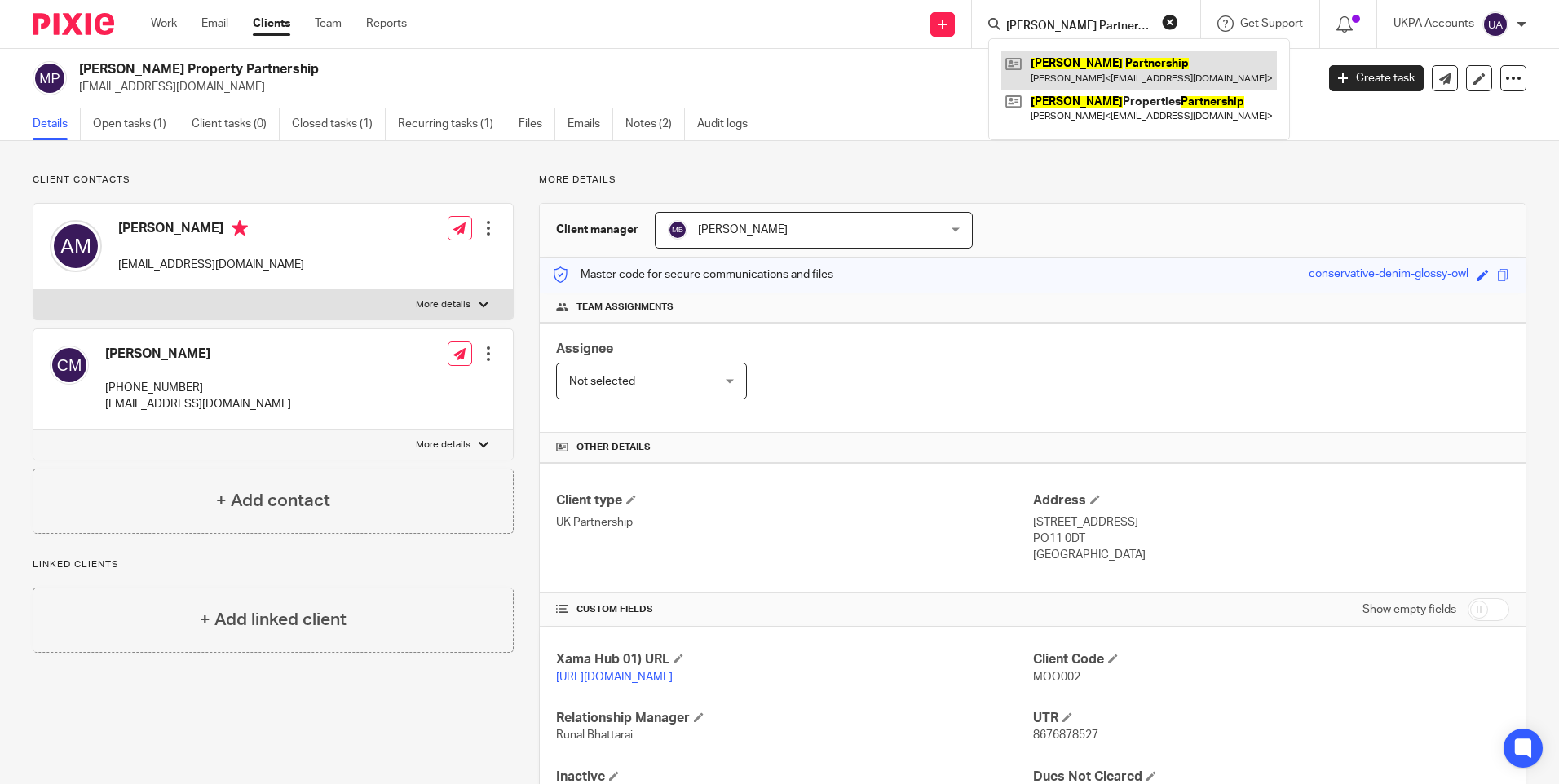
type input "[PERSON_NAME] Partnership"
click at [1116, 65] on link at bounding box center [1139, 70] width 276 height 37
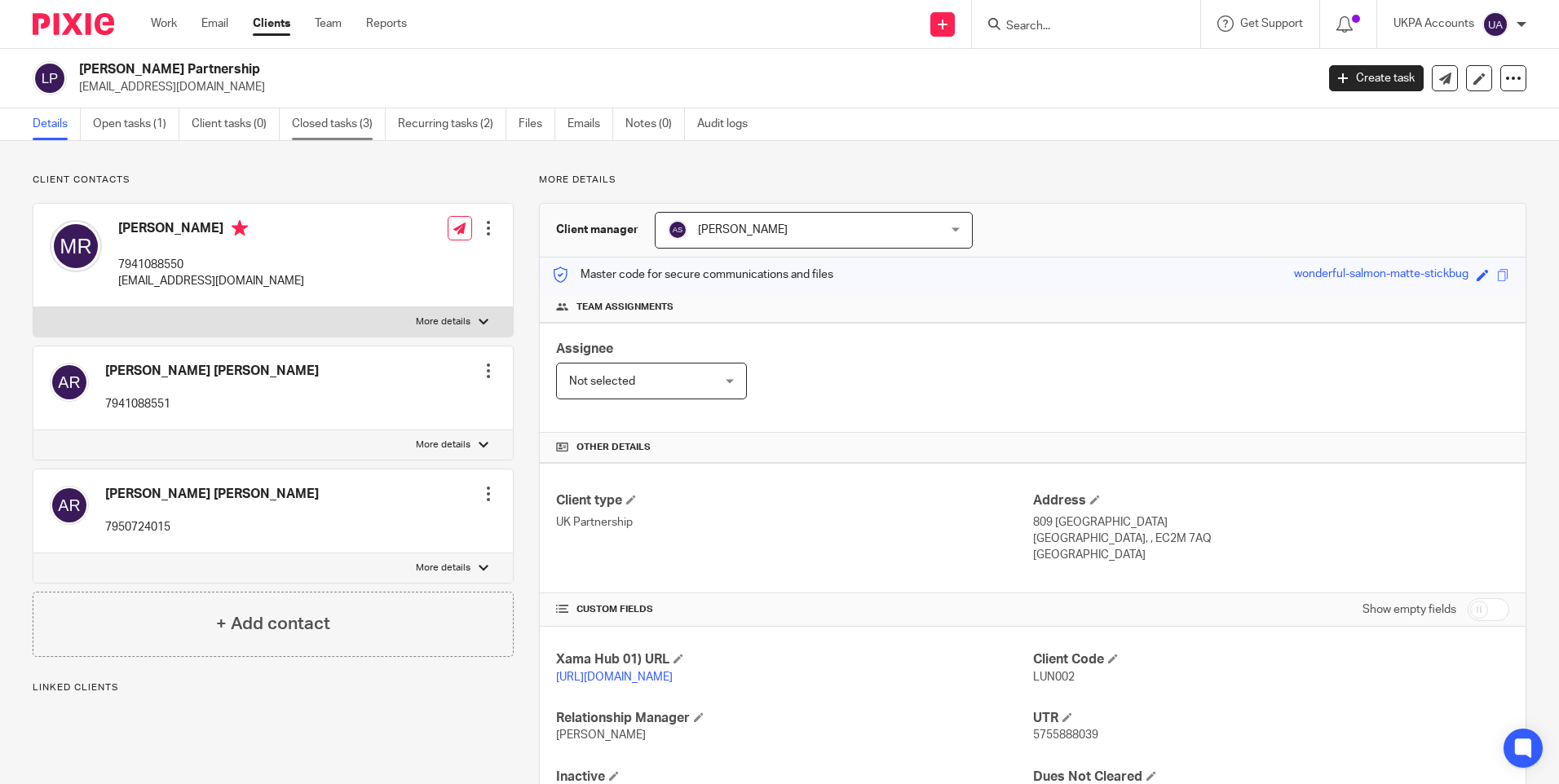
click at [355, 136] on link "Closed tasks (3)" at bounding box center [338, 124] width 94 height 32
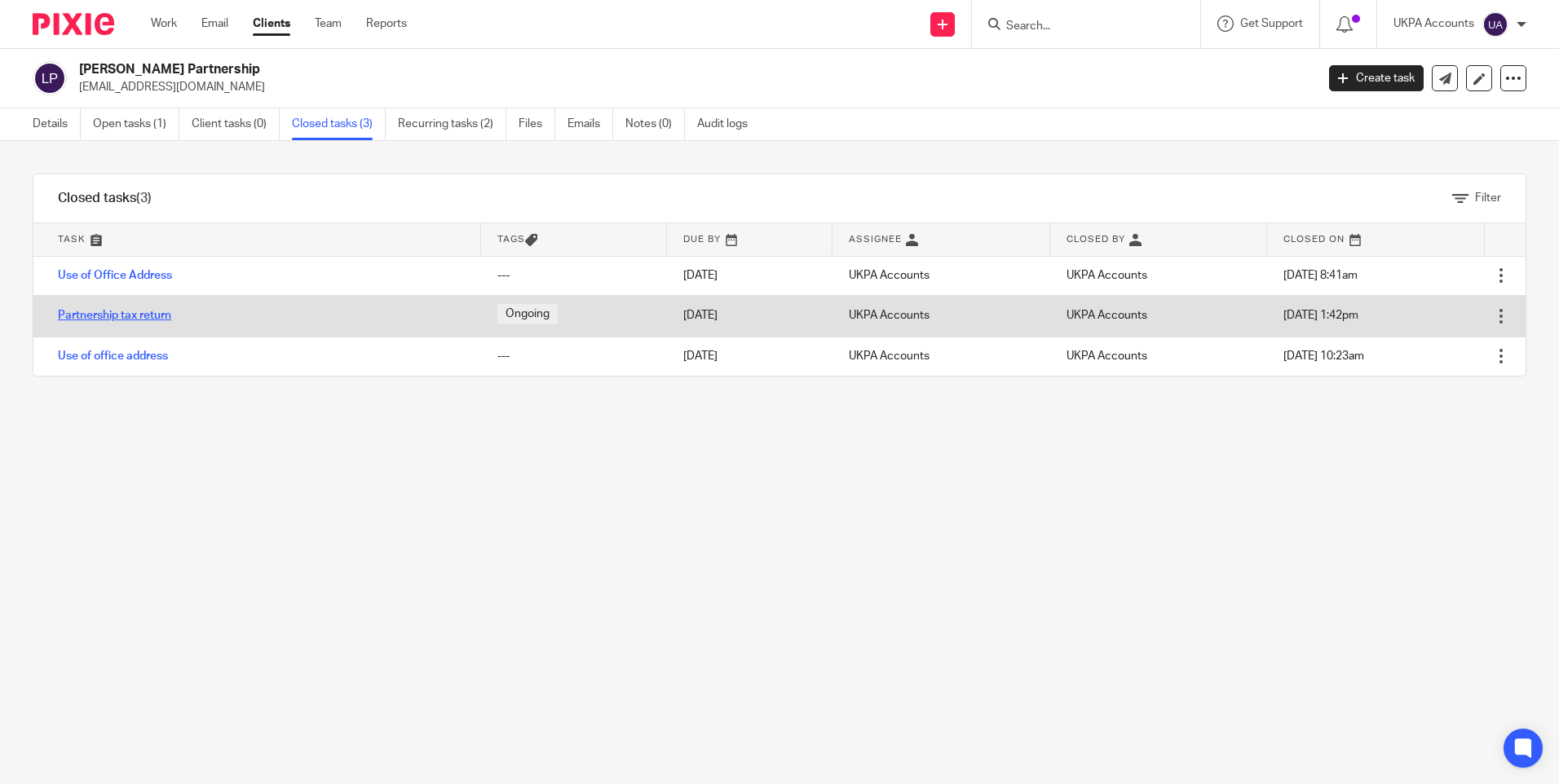
click at [134, 313] on link "Partnership tax return" at bounding box center [115, 315] width 113 height 11
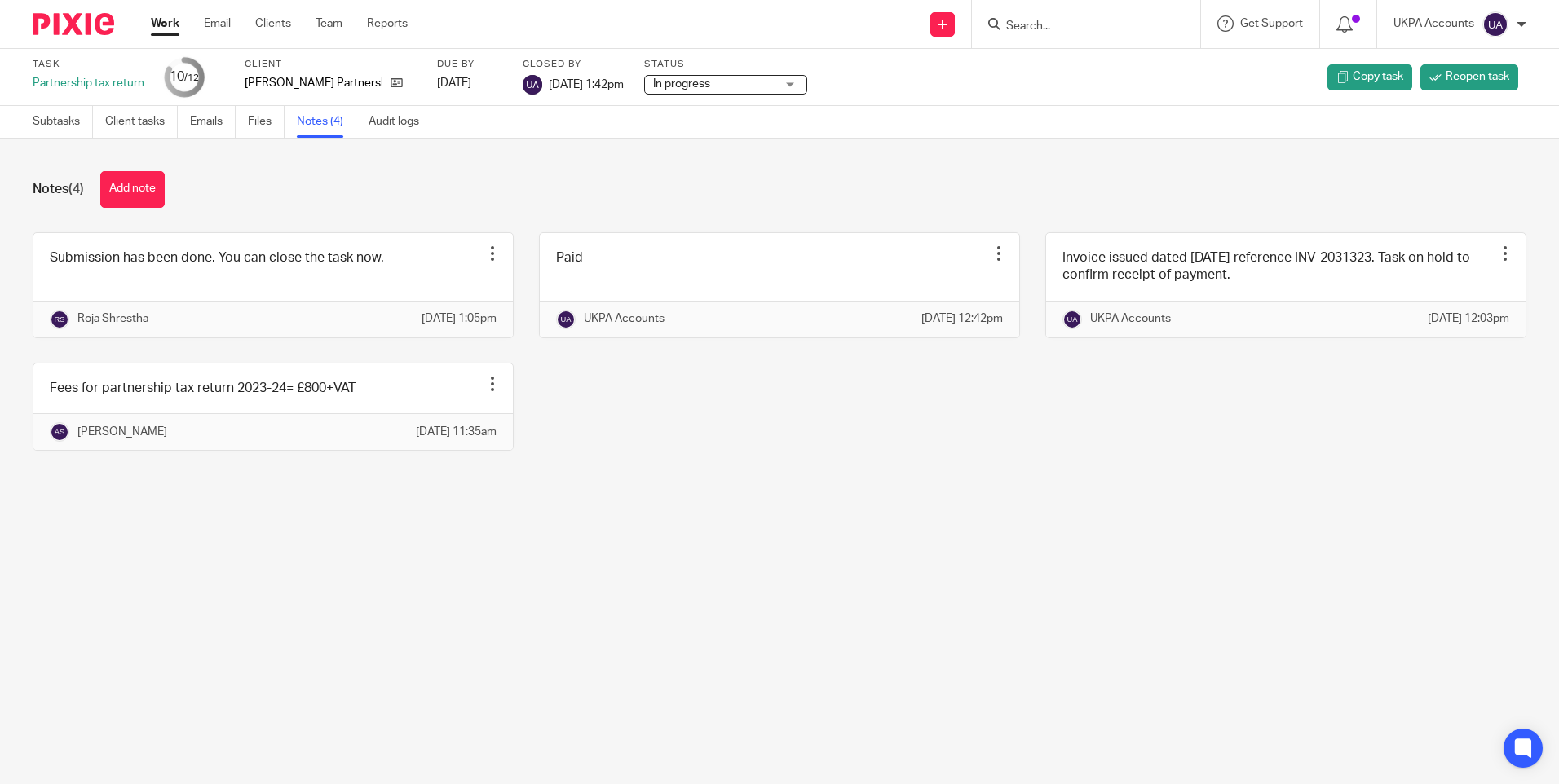
click at [1090, 25] on input "Search" at bounding box center [1078, 26] width 147 height 15
paste input "[PERSON_NAME] Llp"
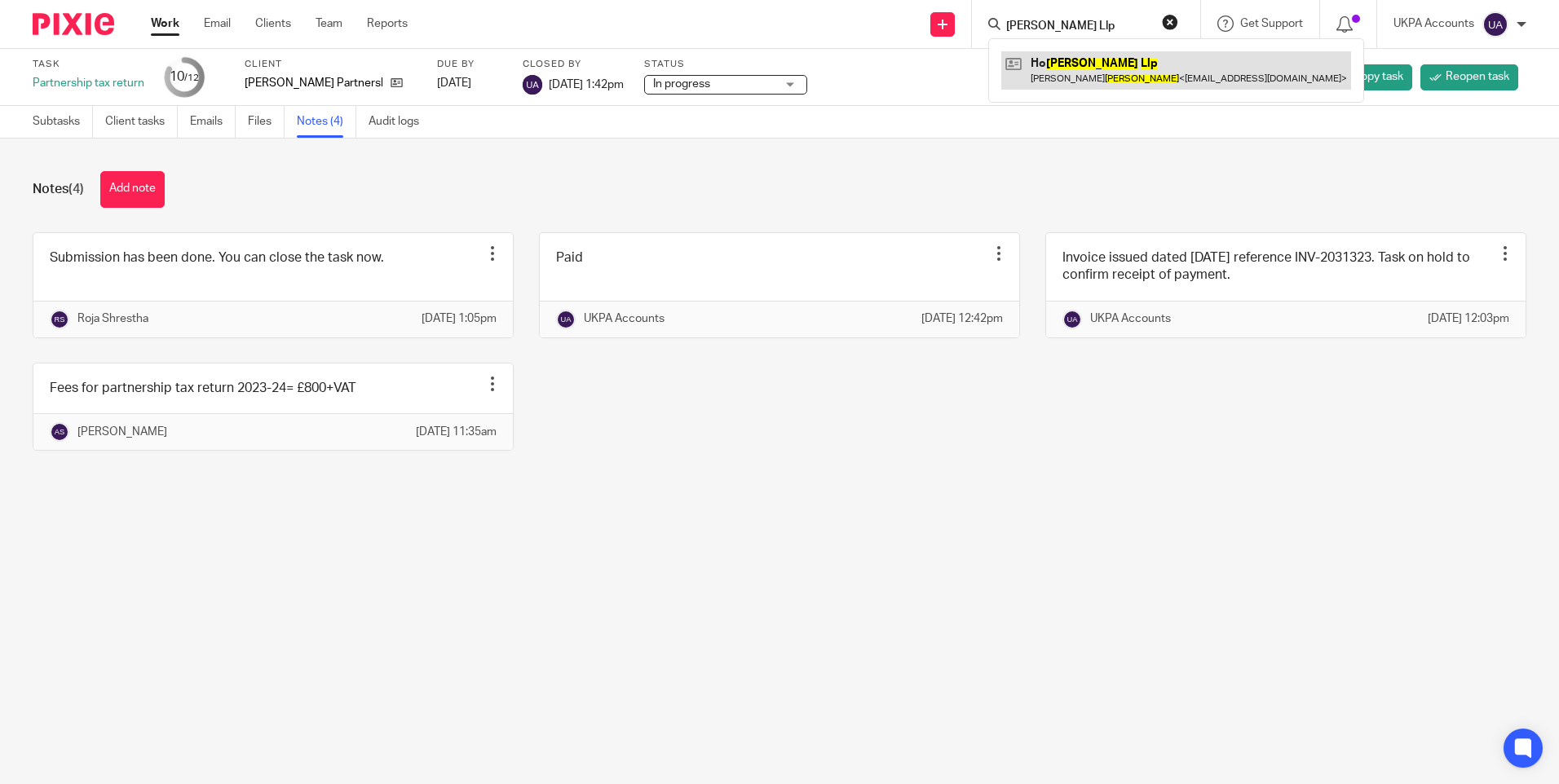
type input "[PERSON_NAME] Llp"
click at [1088, 60] on link at bounding box center [1177, 70] width 350 height 37
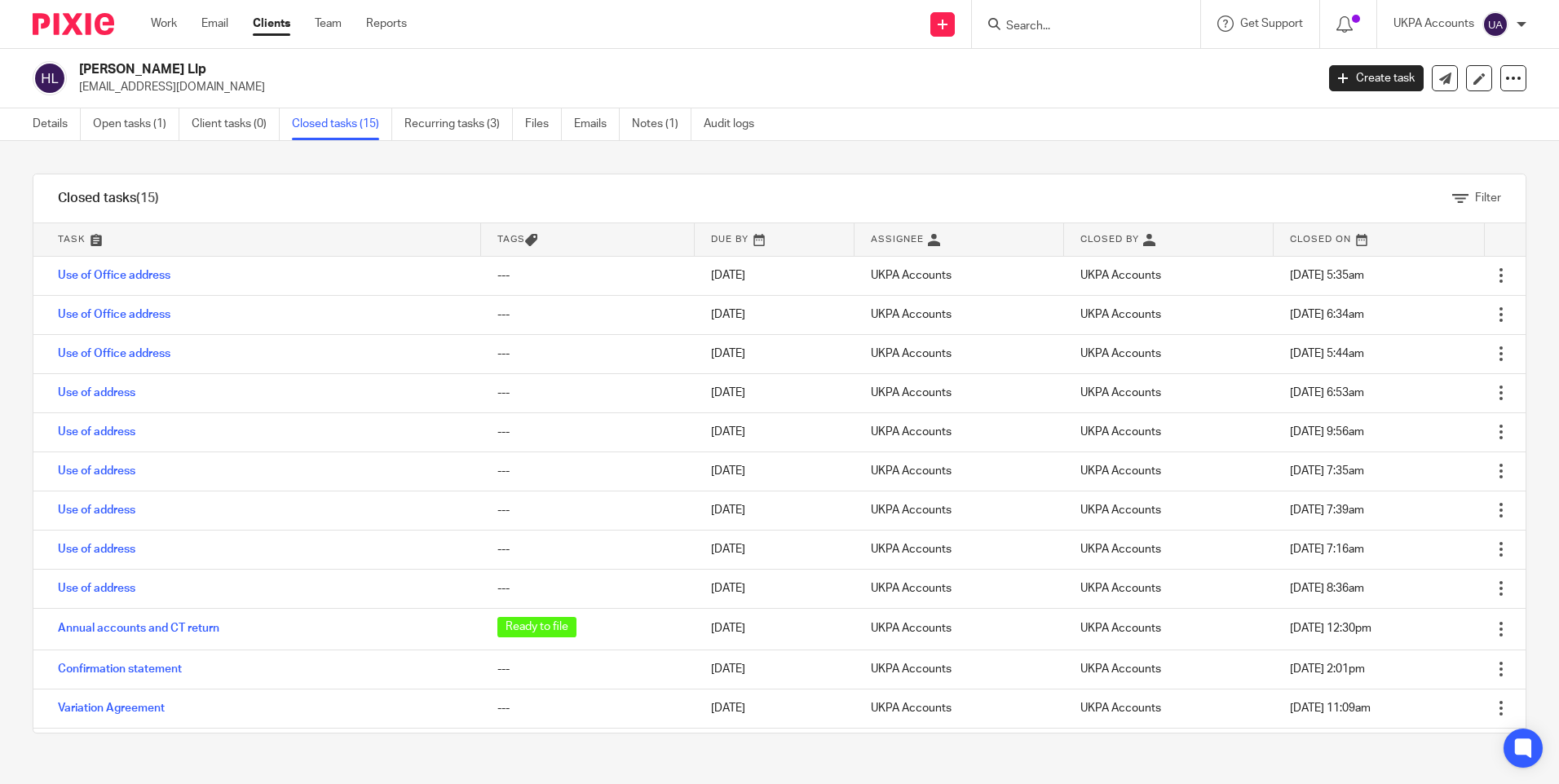
scroll to position [112, 0]
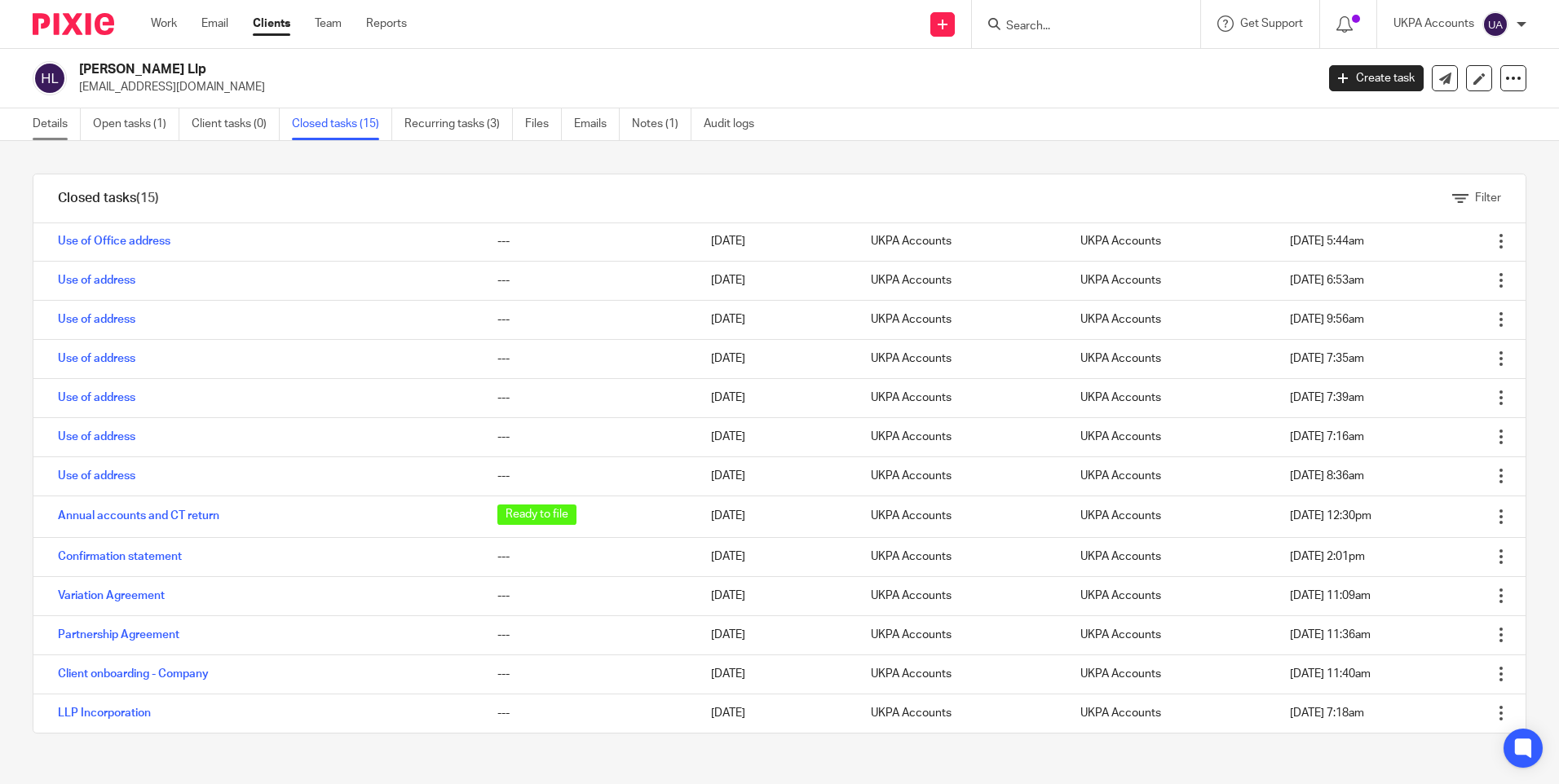
click at [54, 126] on link "Details" at bounding box center [57, 124] width 48 height 32
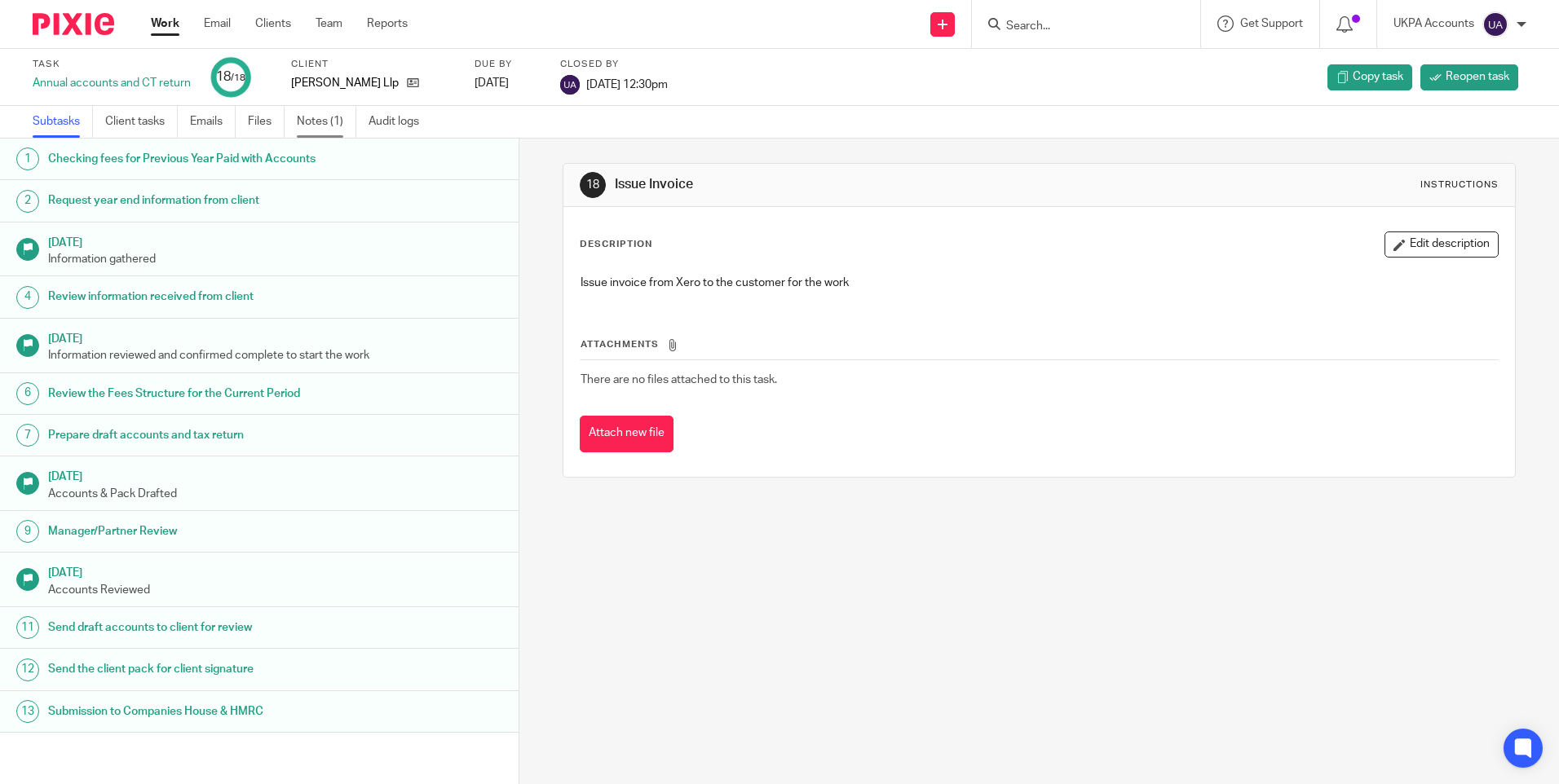
click at [320, 127] on link "Notes (1)" at bounding box center [326, 122] width 59 height 32
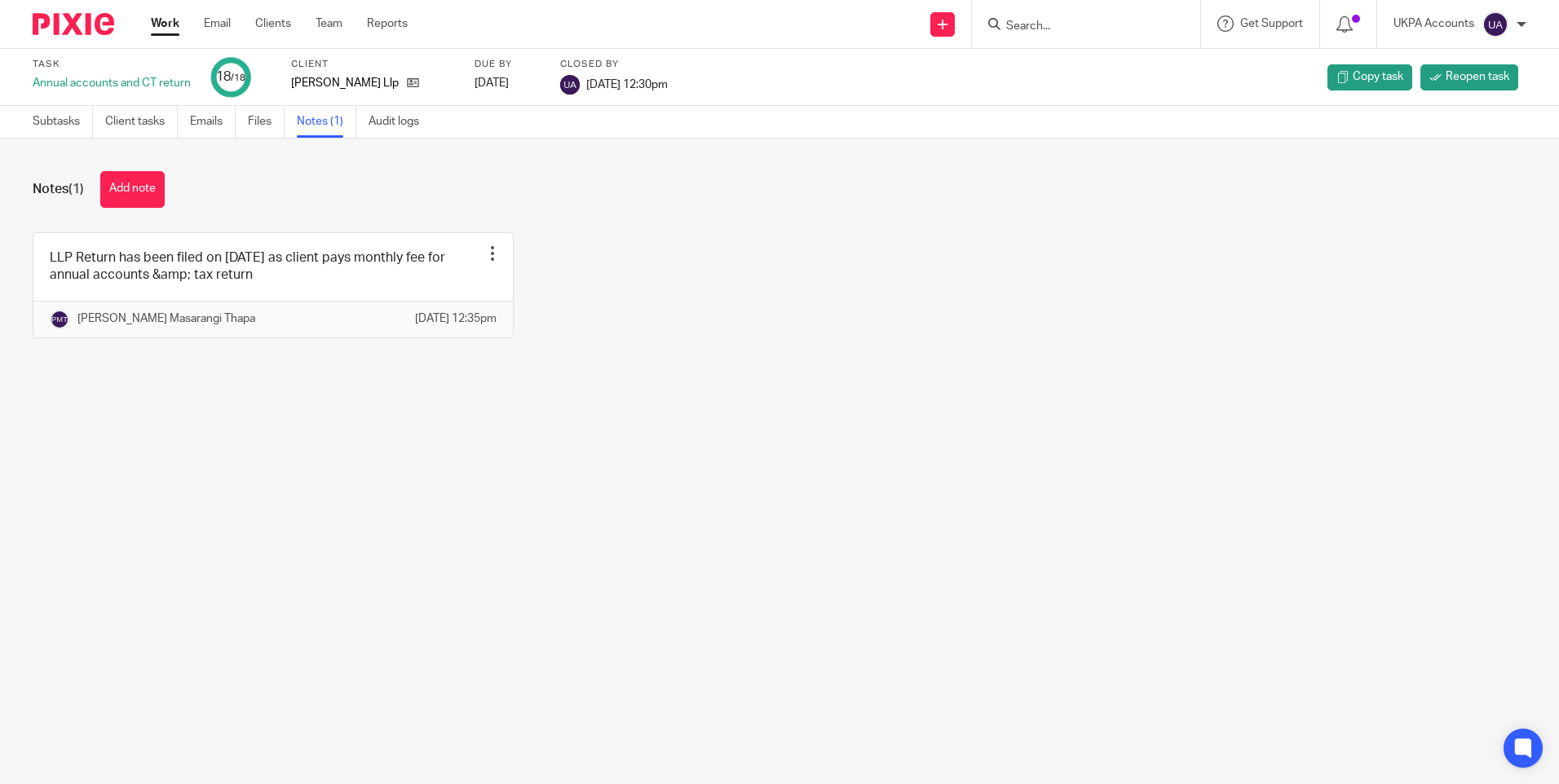
click at [1094, 26] on input "Search" at bounding box center [1078, 26] width 147 height 15
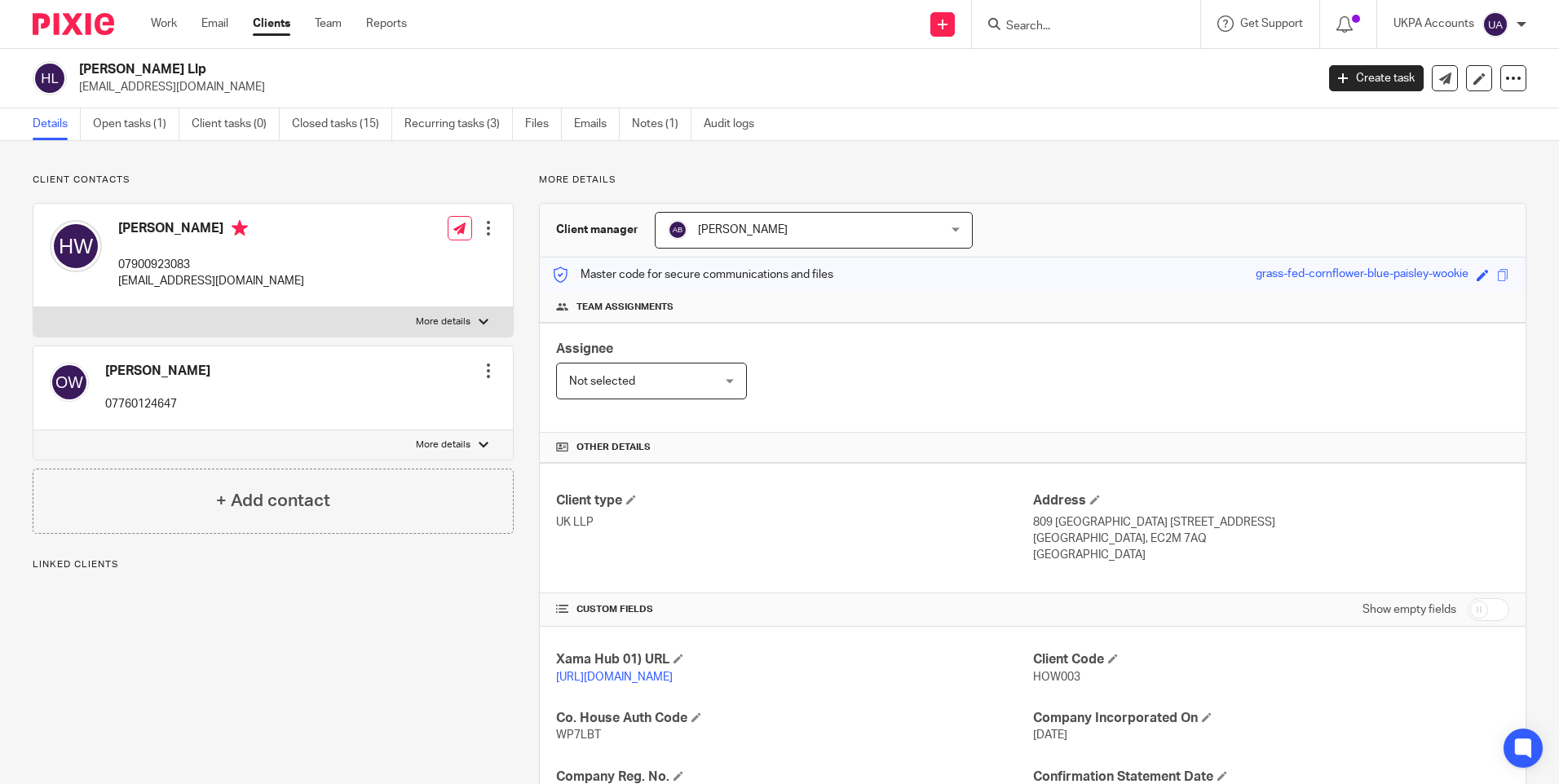
scroll to position [209, 0]
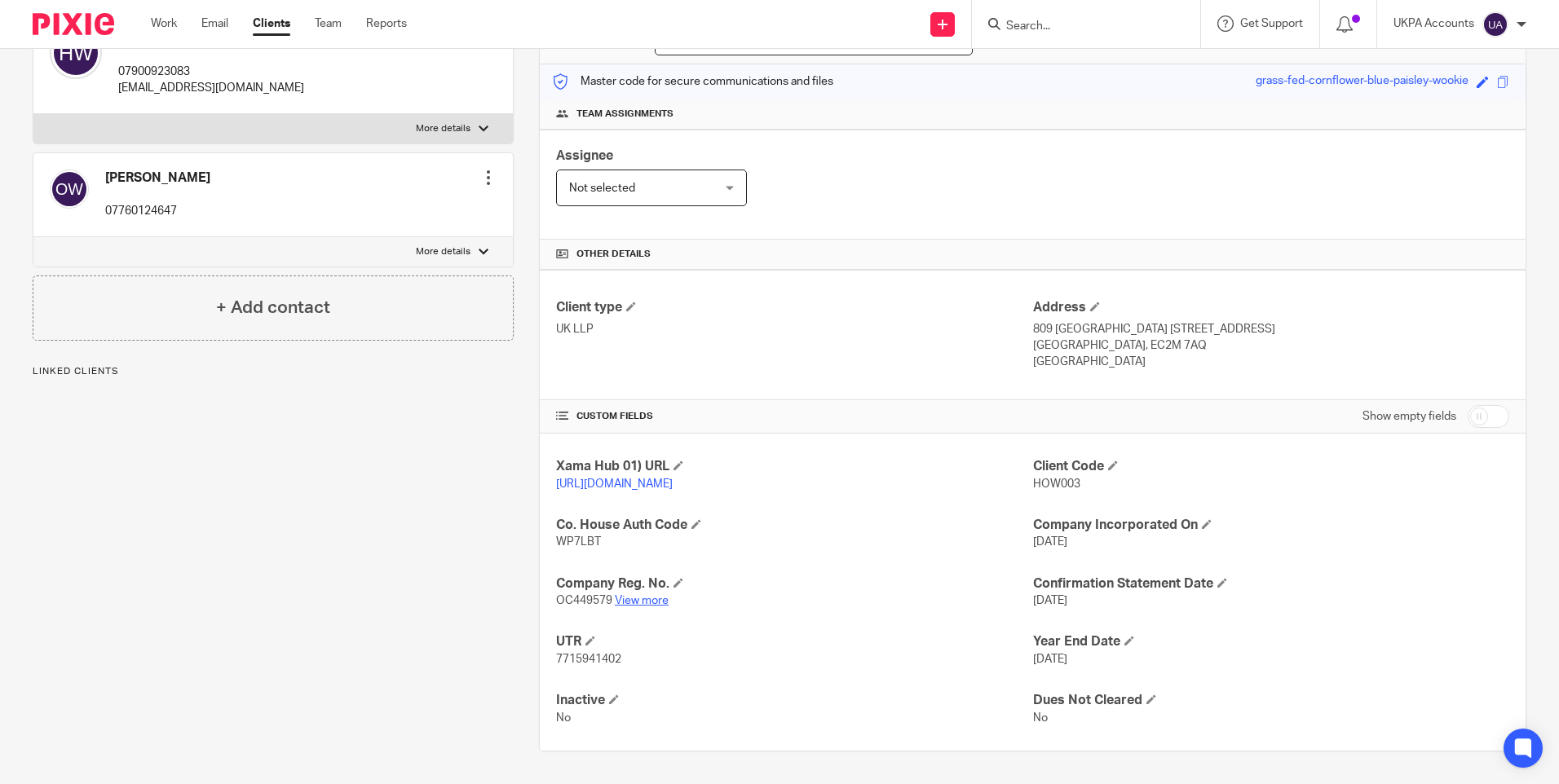
click at [633, 599] on link "View more" at bounding box center [641, 600] width 54 height 11
click at [1091, 27] on input "Search" at bounding box center [1078, 26] width 147 height 15
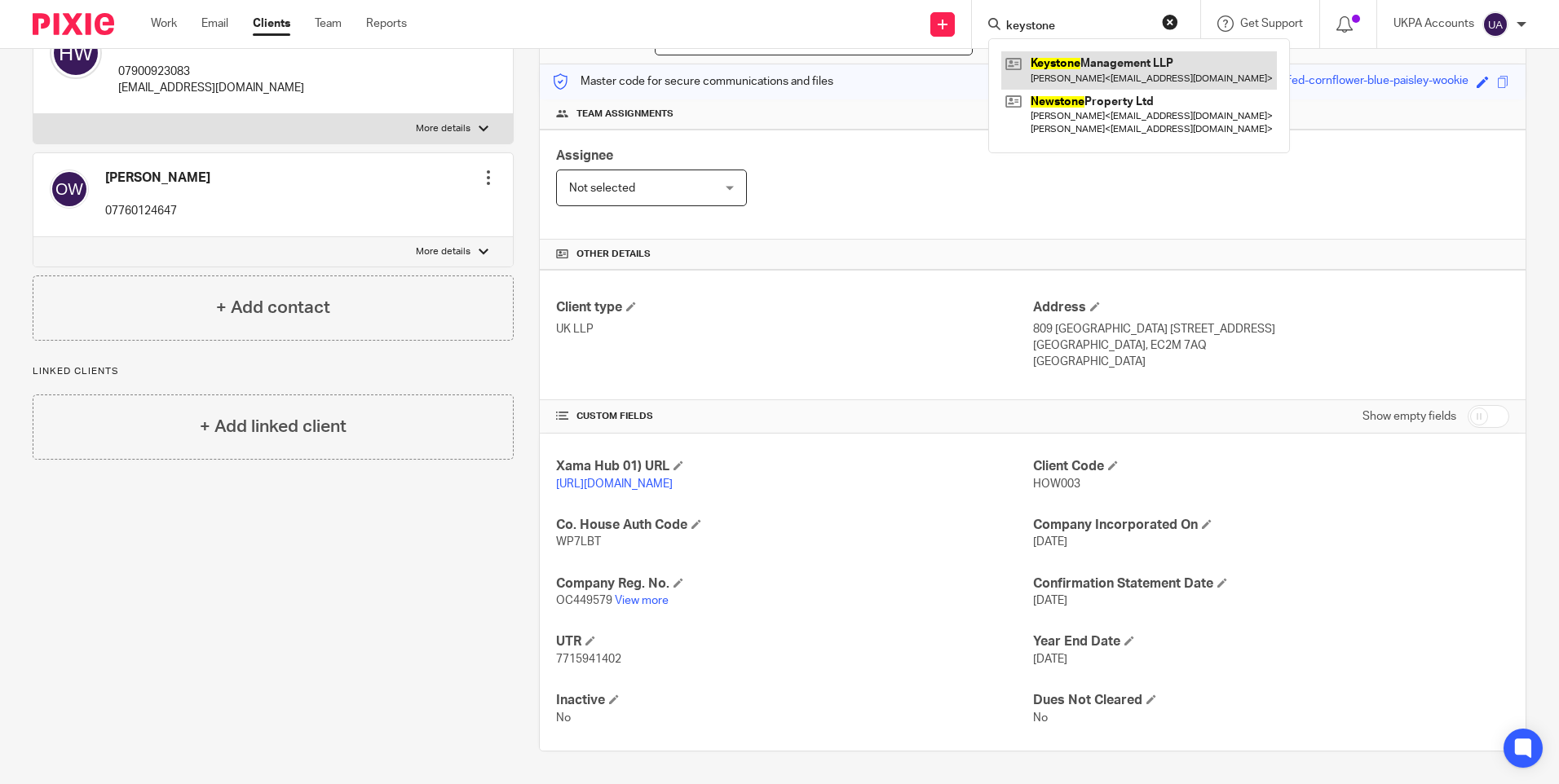
type input "keystone"
click at [1096, 75] on link at bounding box center [1139, 70] width 276 height 37
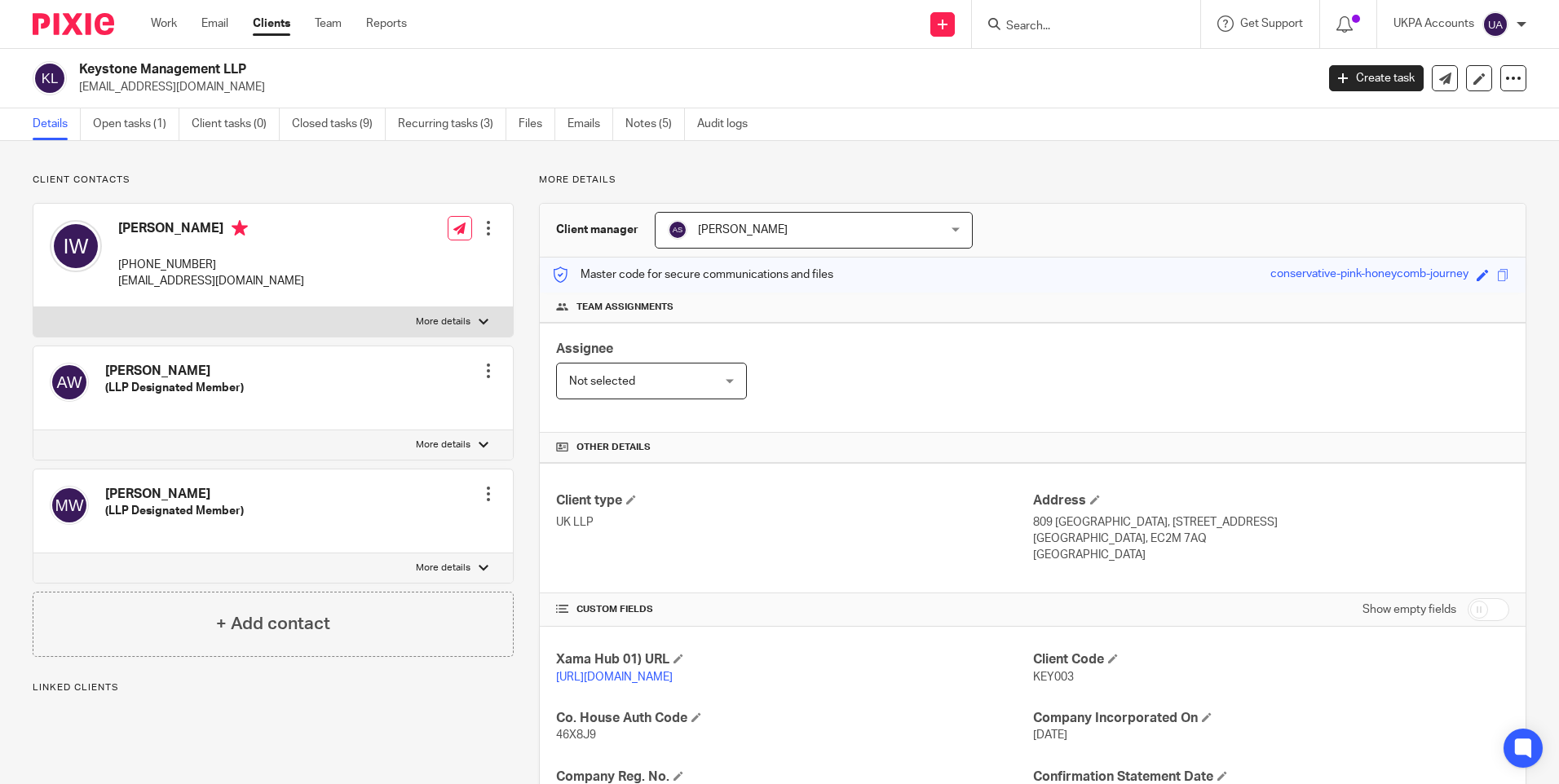
scroll to position [245, 0]
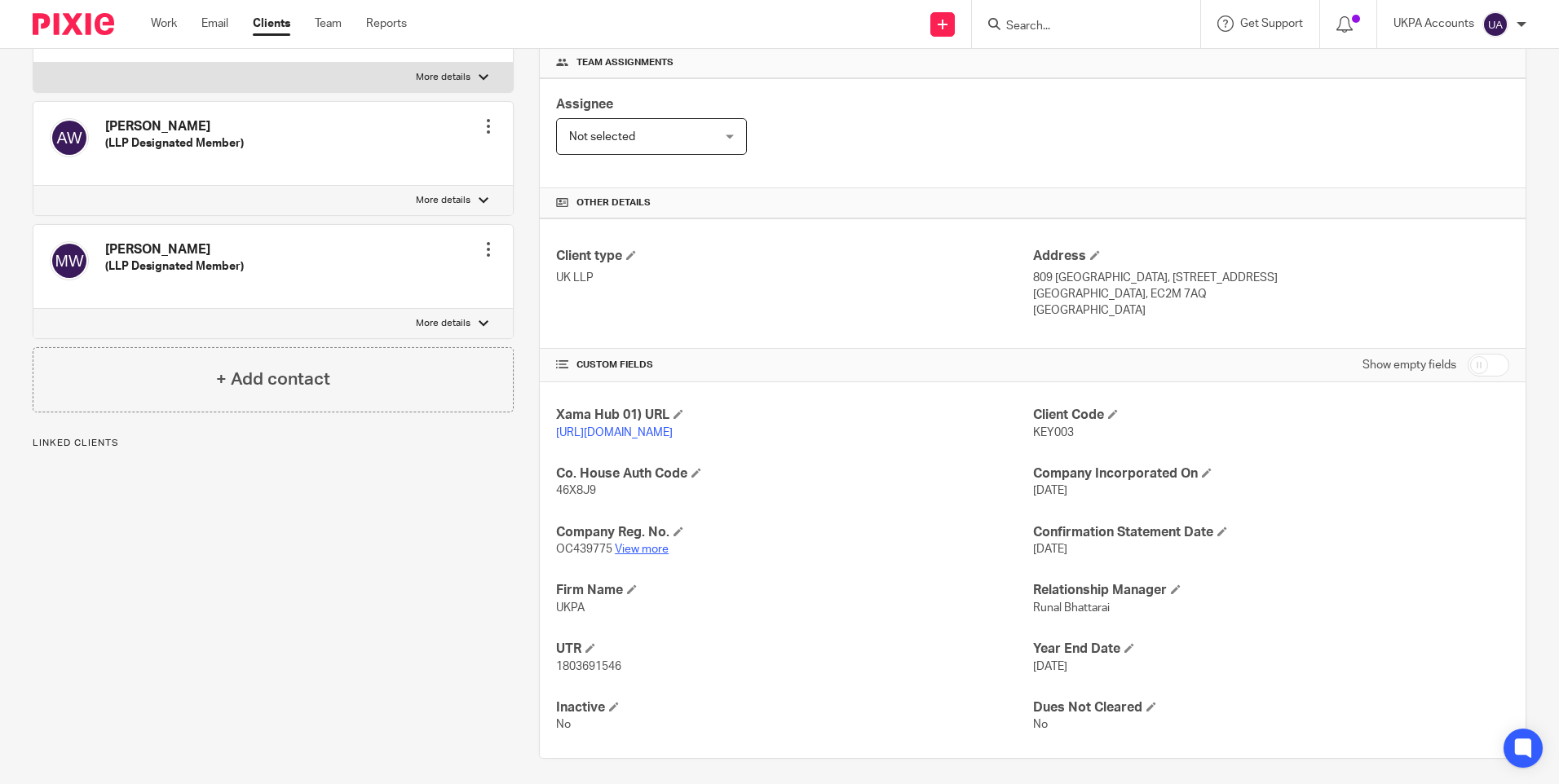
click at [657, 555] on link "View more" at bounding box center [641, 549] width 54 height 11
click at [1086, 17] on form at bounding box center [1091, 24] width 174 height 20
click at [1048, 20] on input "Search" at bounding box center [1078, 26] width 147 height 15
paste input "[PERSON_NAME]"
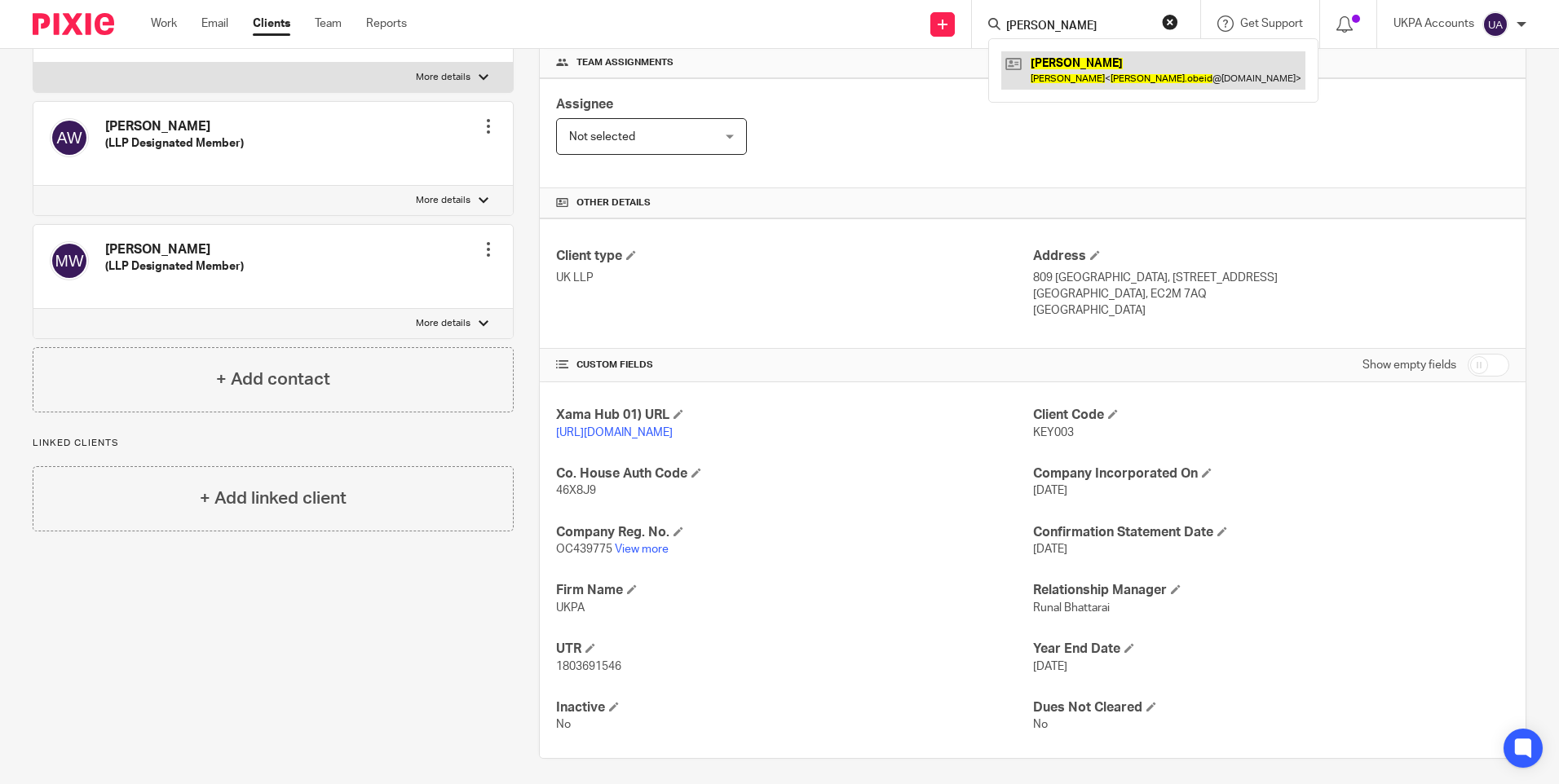
type input "[PERSON_NAME]"
click at [1063, 64] on link at bounding box center [1154, 70] width 304 height 37
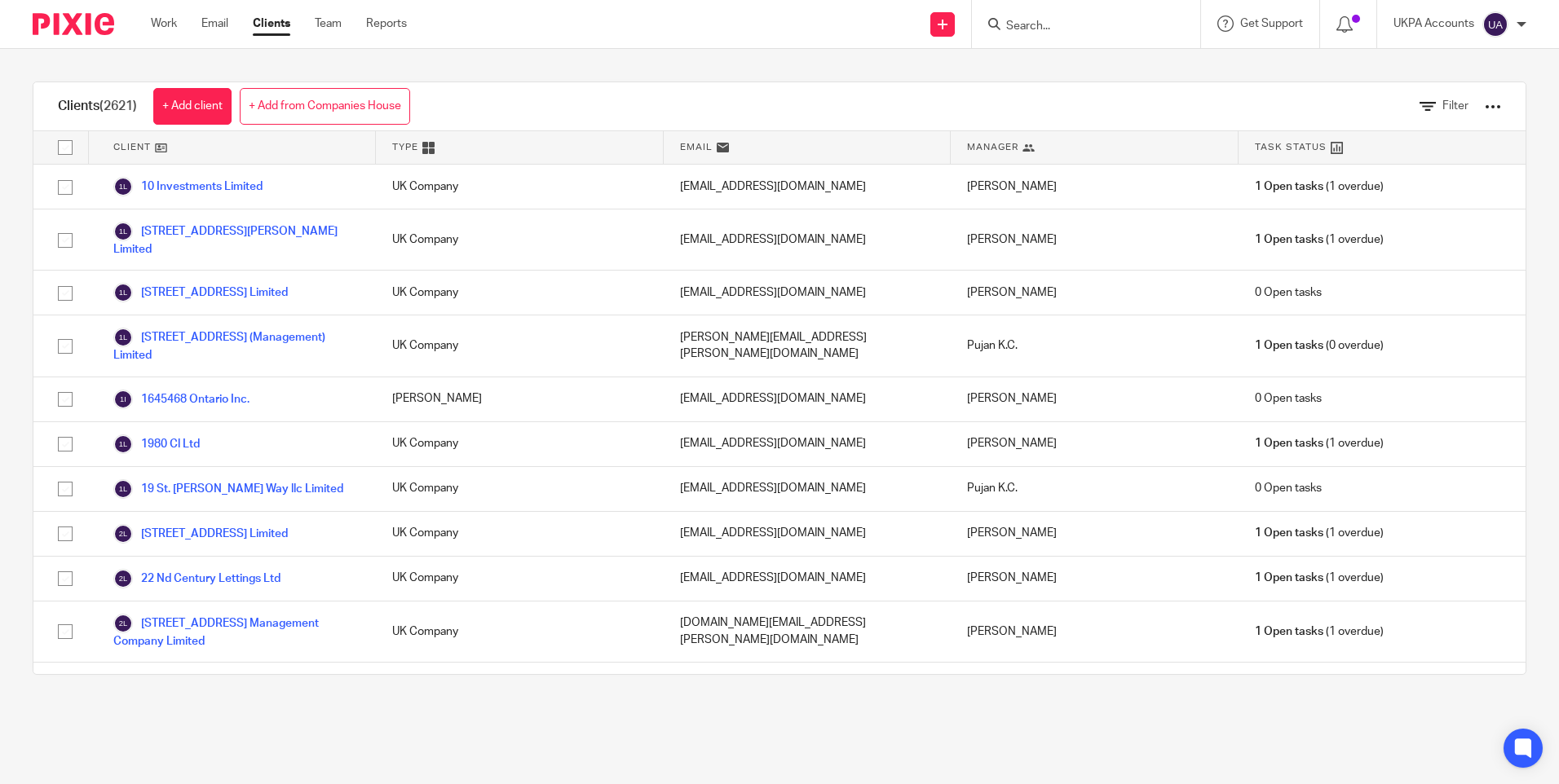
scroll to position [45288, 0]
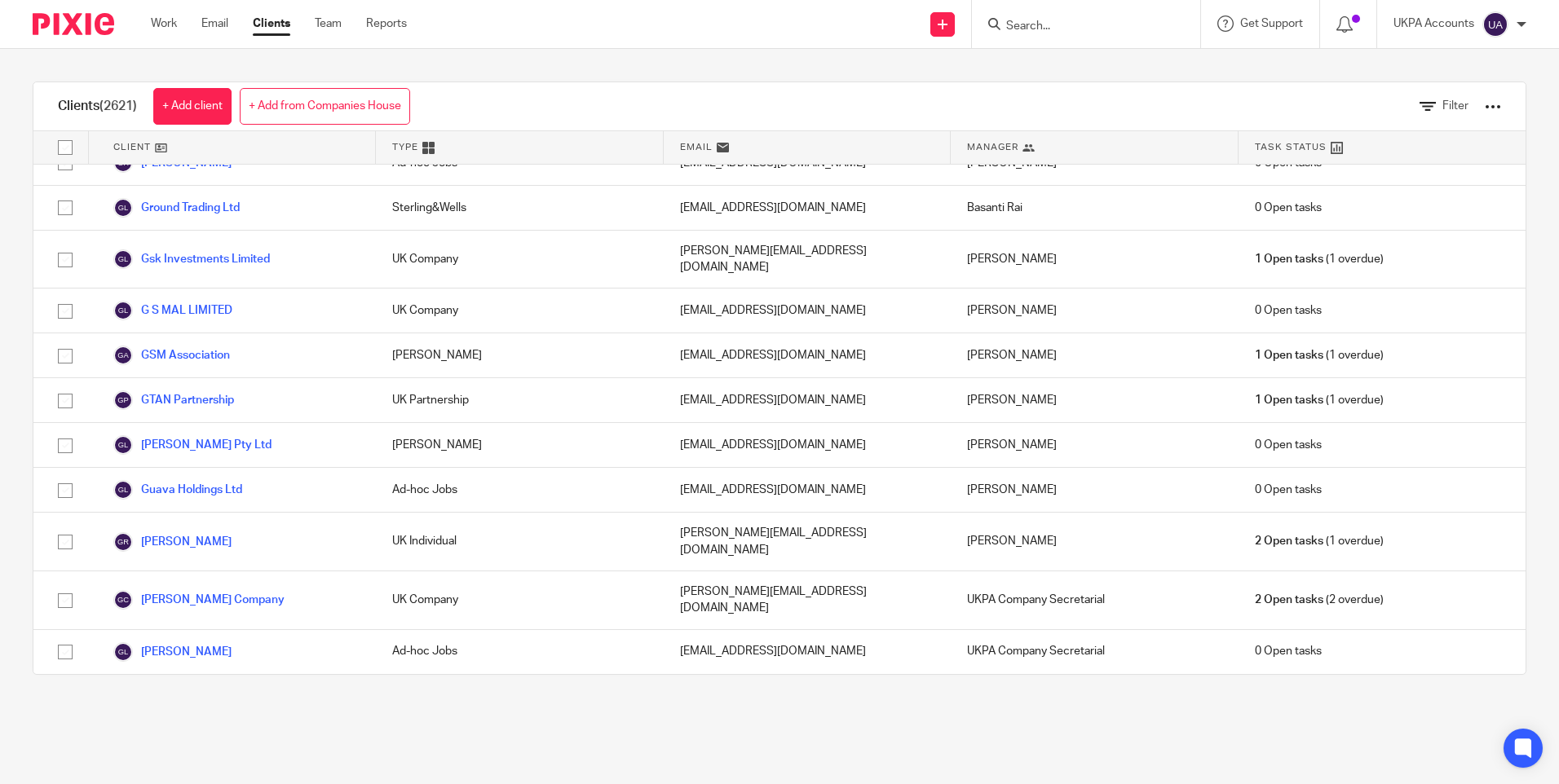
click at [233, 52] on div "Clients (2621) + Add client + Add from Companies House Filter Client Type Email…" at bounding box center [779, 378] width 1559 height 659
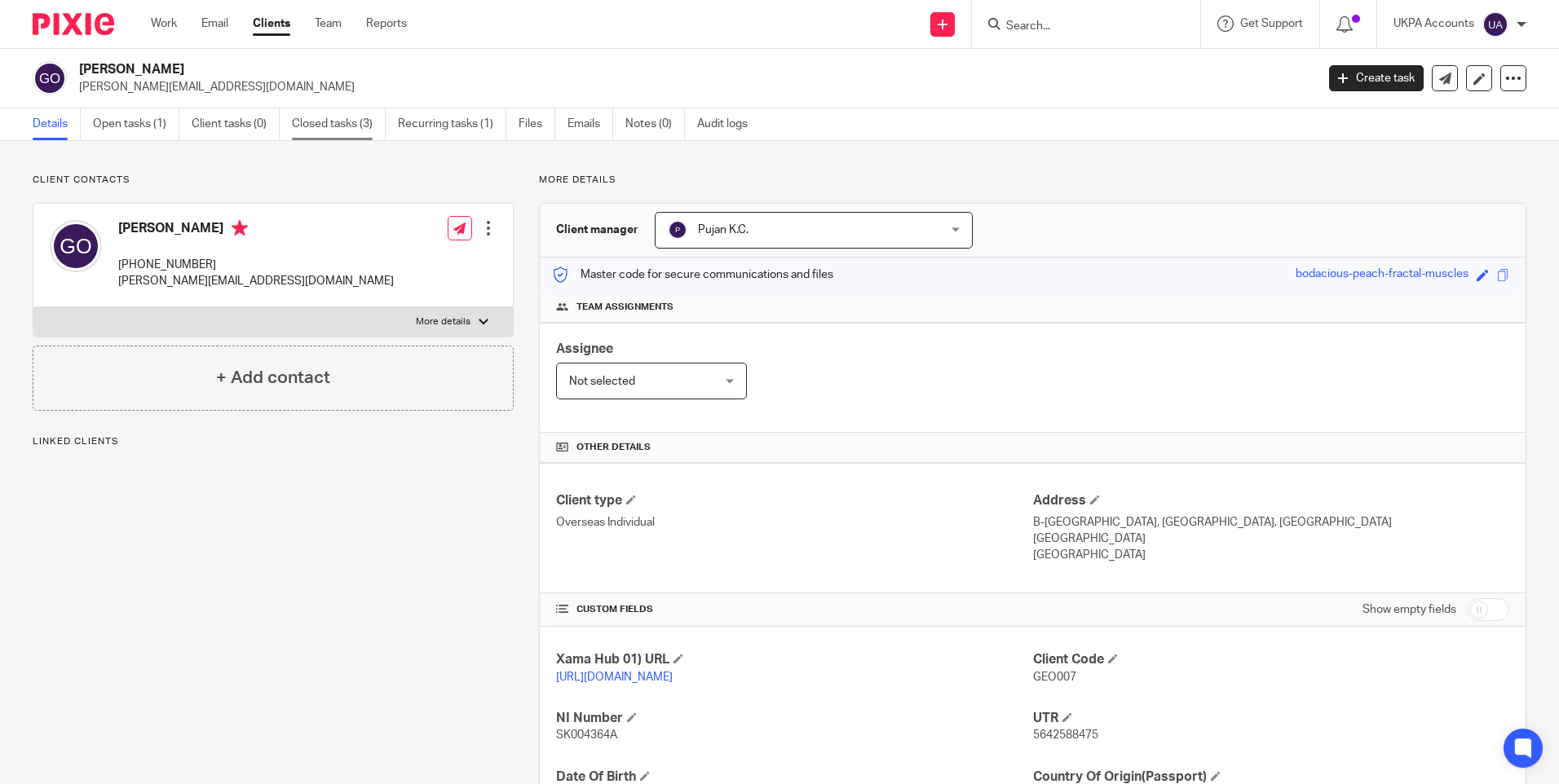
click at [361, 125] on link "Closed tasks (3)" at bounding box center [338, 124] width 94 height 32
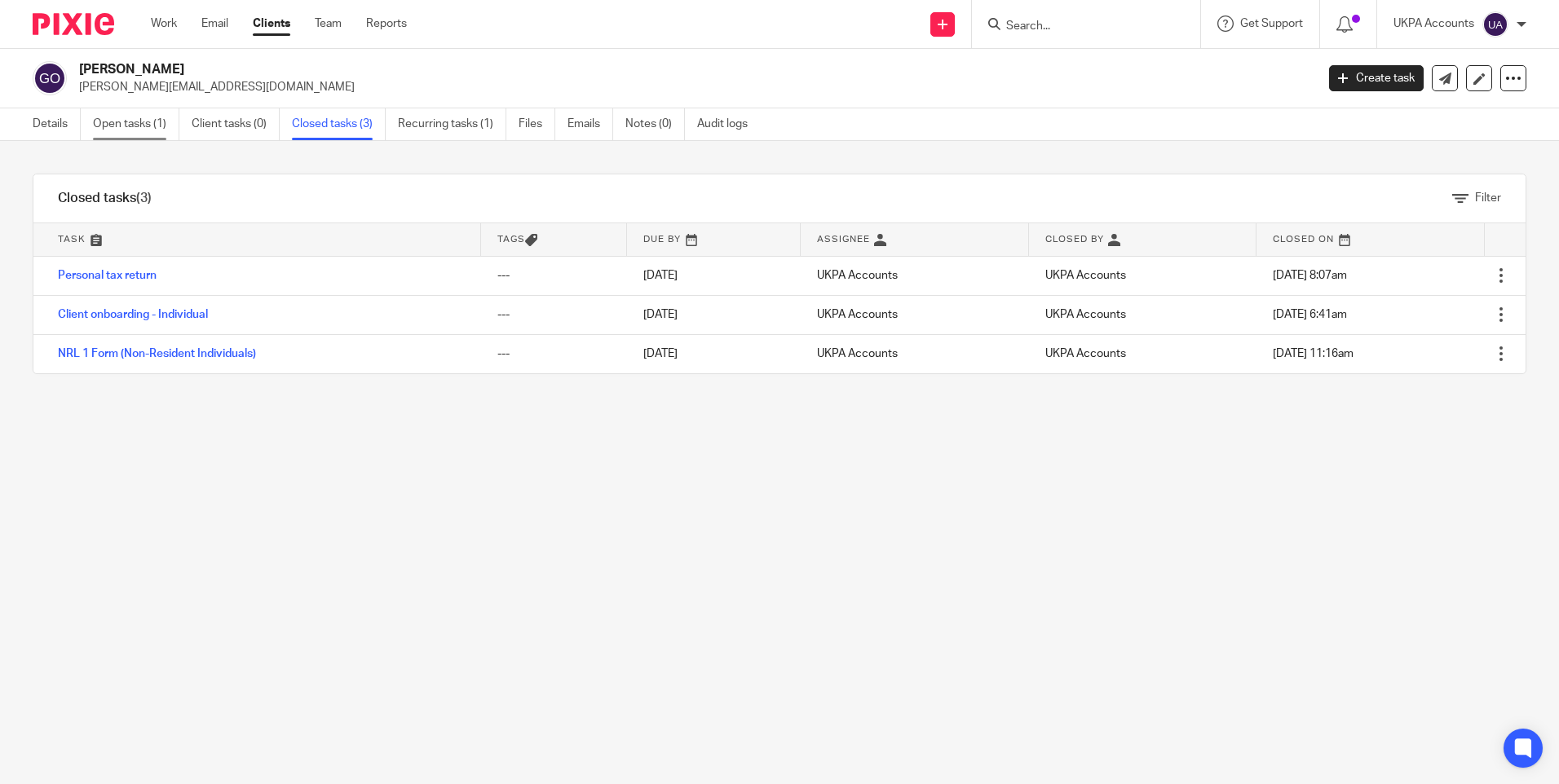
click at [140, 124] on link "Open tasks (1)" at bounding box center [136, 124] width 87 height 32
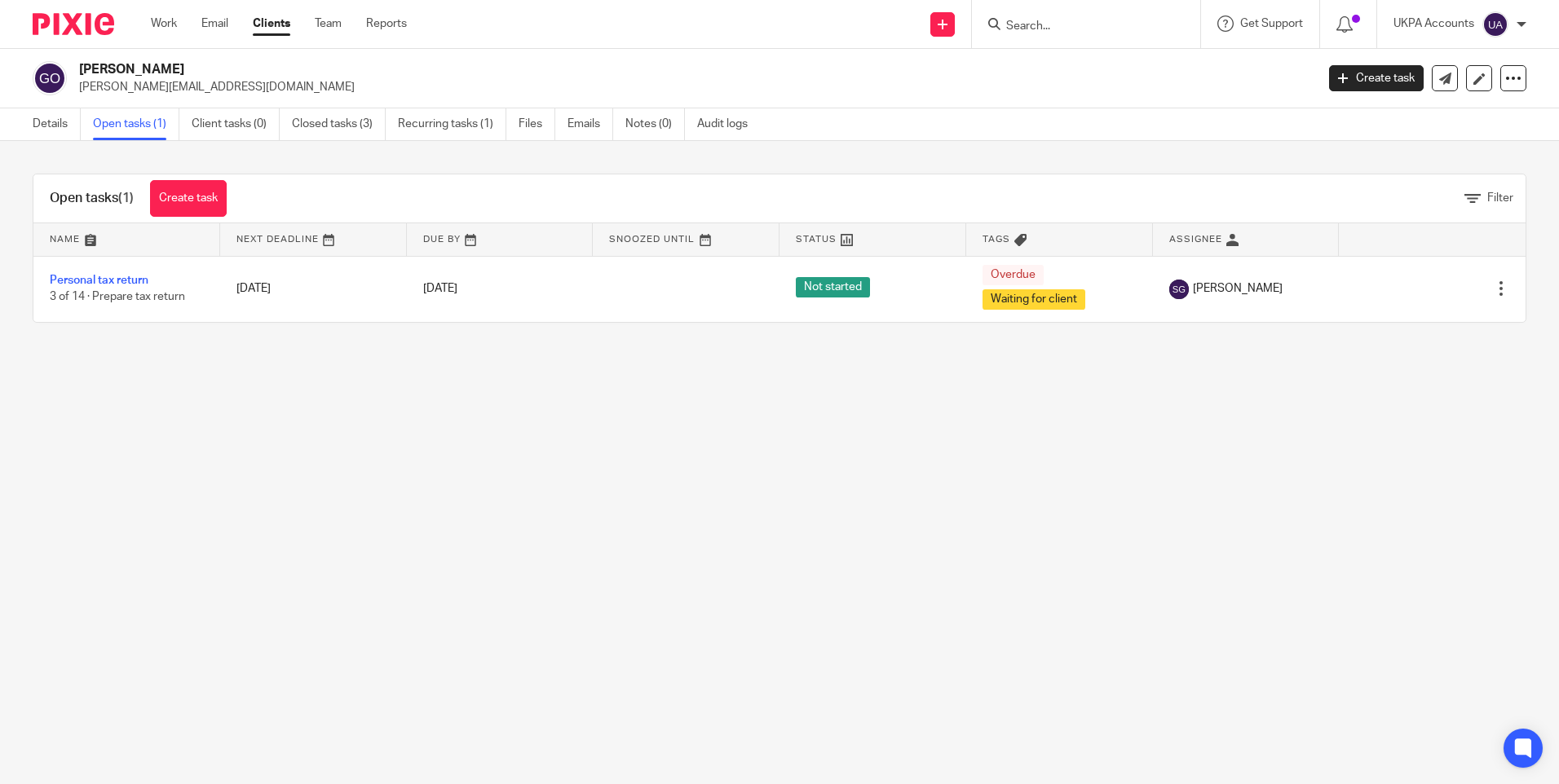
click at [1064, 23] on input "Search" at bounding box center [1078, 26] width 147 height 15
paste input "David Edward Fairleigh"
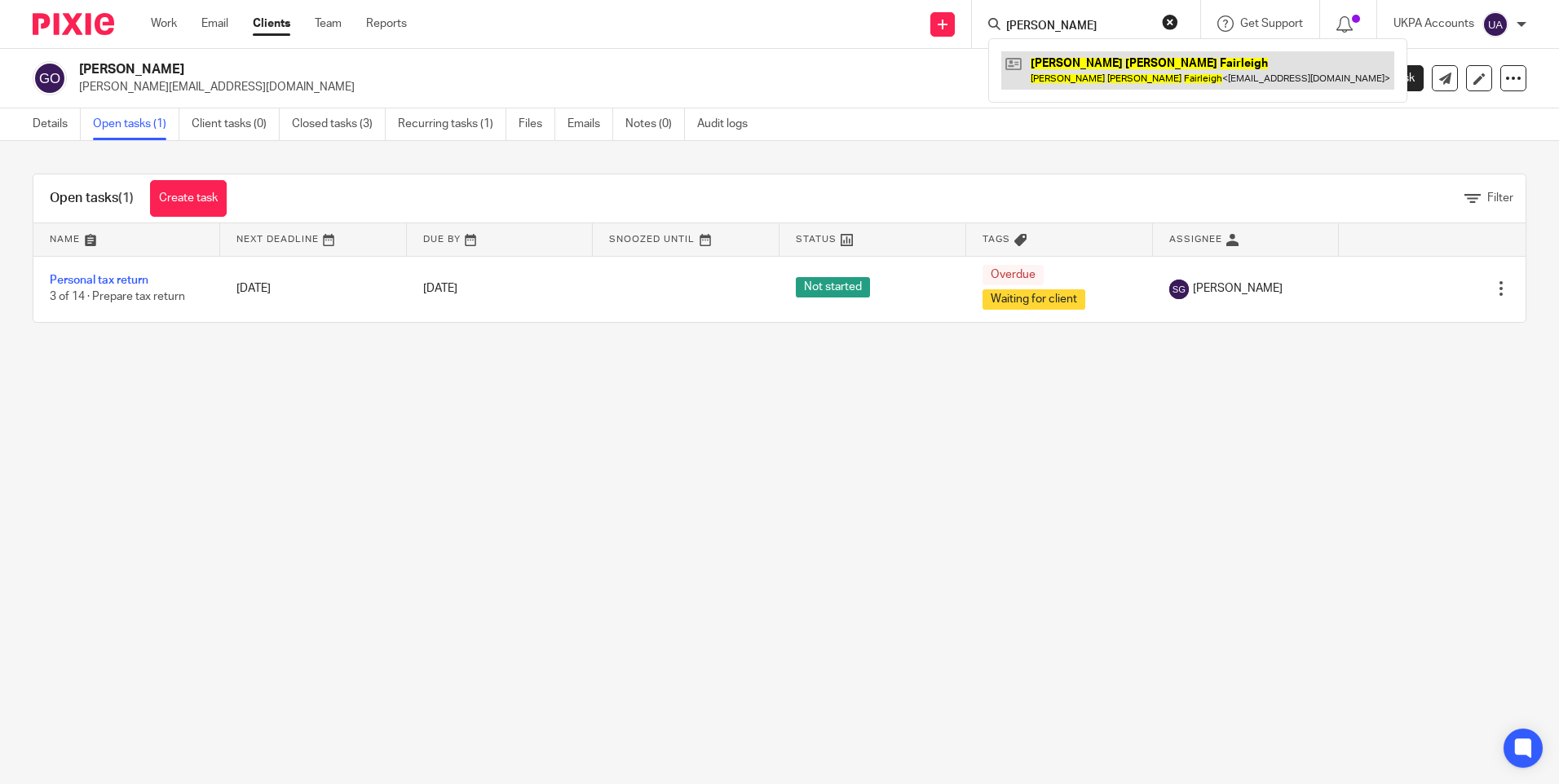
type input "David Edward Fairleigh"
click at [1116, 63] on link at bounding box center [1198, 70] width 393 height 37
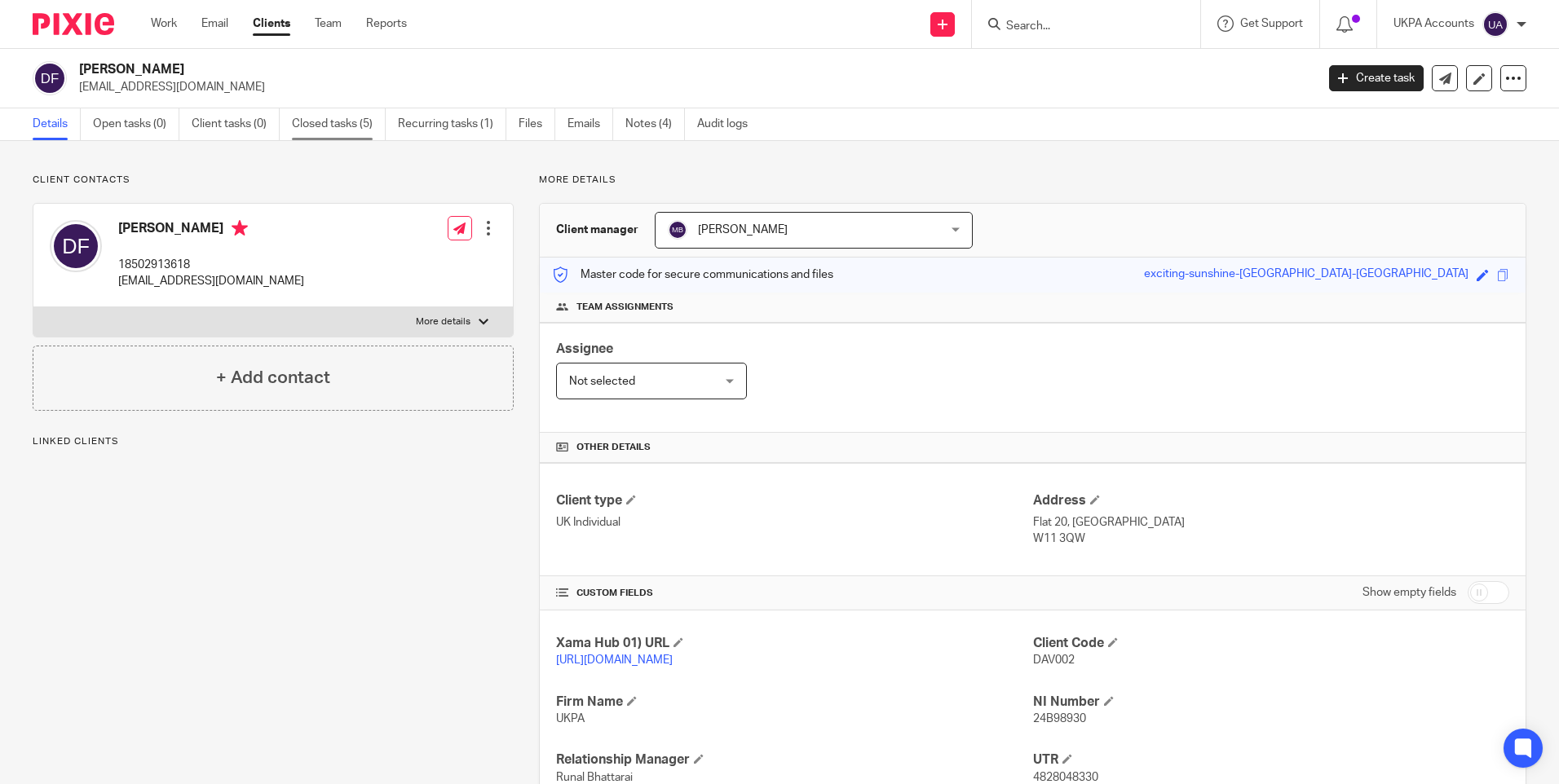
click at [347, 127] on link "Closed tasks (5)" at bounding box center [338, 124] width 94 height 32
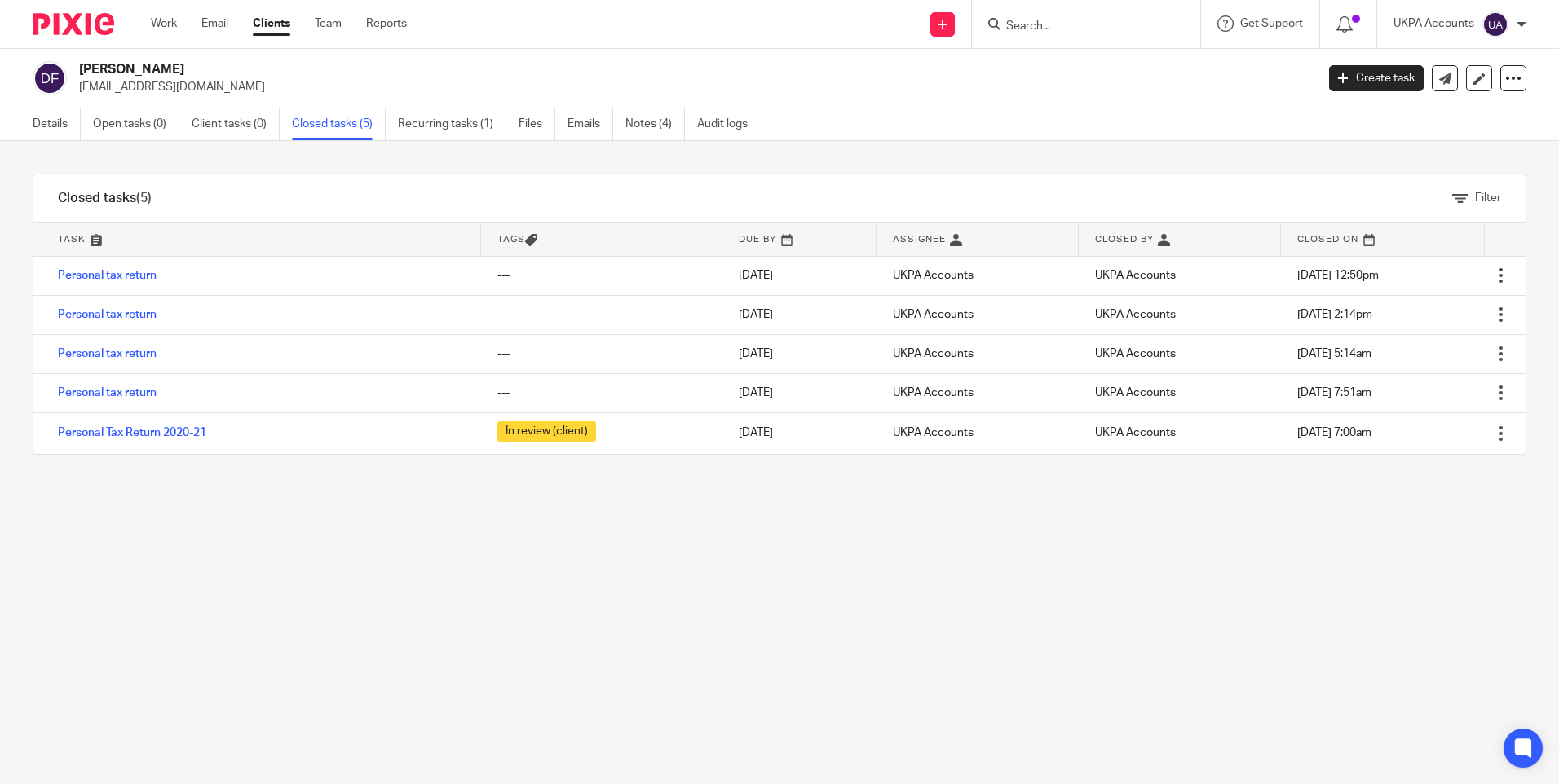
click at [1018, 18] on form at bounding box center [1091, 24] width 174 height 20
click at [1044, 34] on input "Search" at bounding box center [1078, 26] width 147 height 15
paste input "Ronald Birznieks"
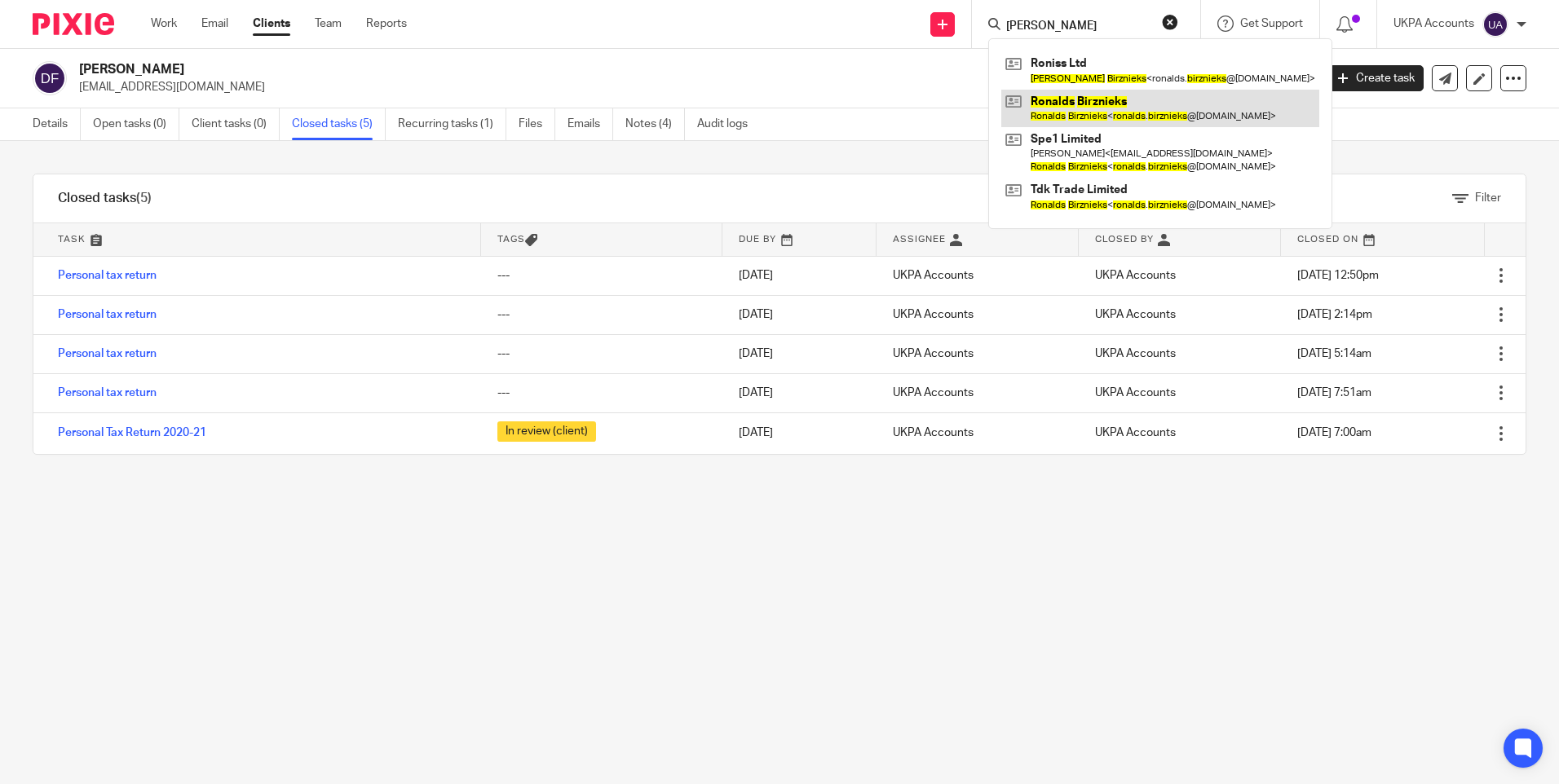
type input "Ronald Birznieks"
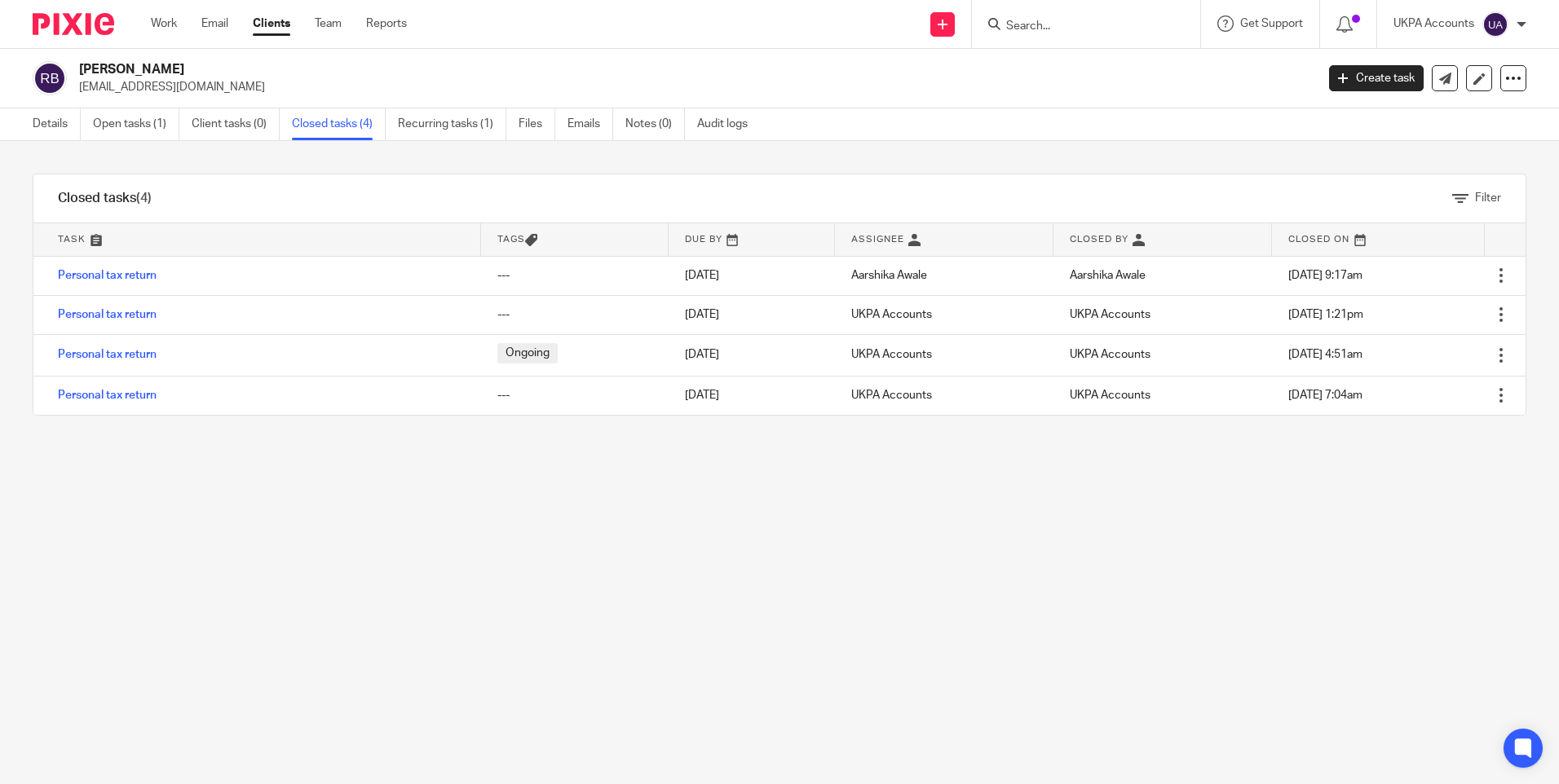
drag, startPoint x: 776, startPoint y: 718, endPoint x: 591, endPoint y: 783, distance: 196.1
click at [775, 718] on div "Filter tasks Only show tasks matching all of these conditions 1 Task name Is Is…" at bounding box center [779, 463] width 1559 height 643
click at [1046, 26] on input "Search" at bounding box center [1078, 26] width 147 height 15
paste input "[PERSON_NAME] [PERSON_NAME]"
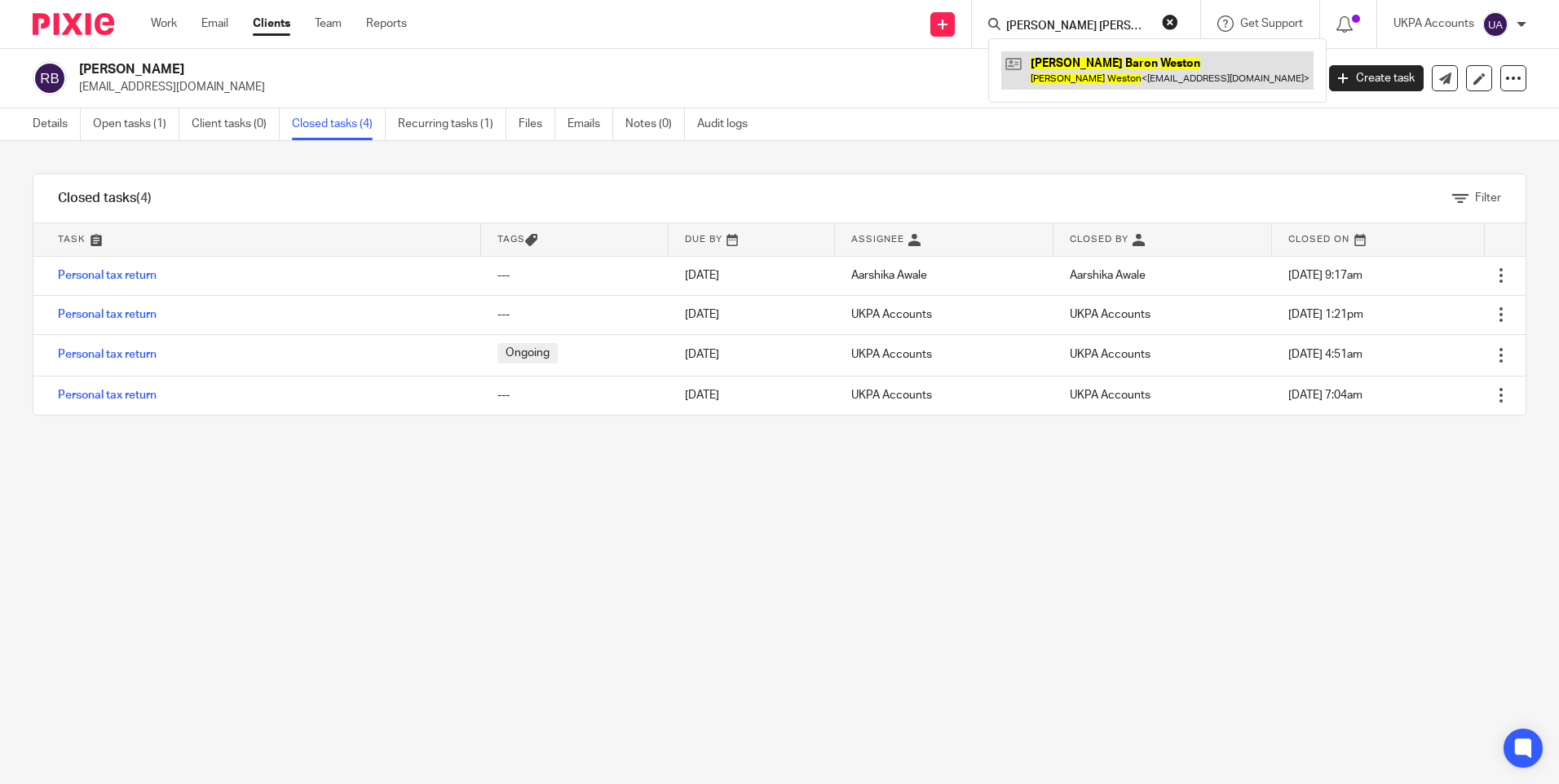
type input "[PERSON_NAME] [PERSON_NAME]"
click at [1075, 64] on link at bounding box center [1158, 70] width 313 height 37
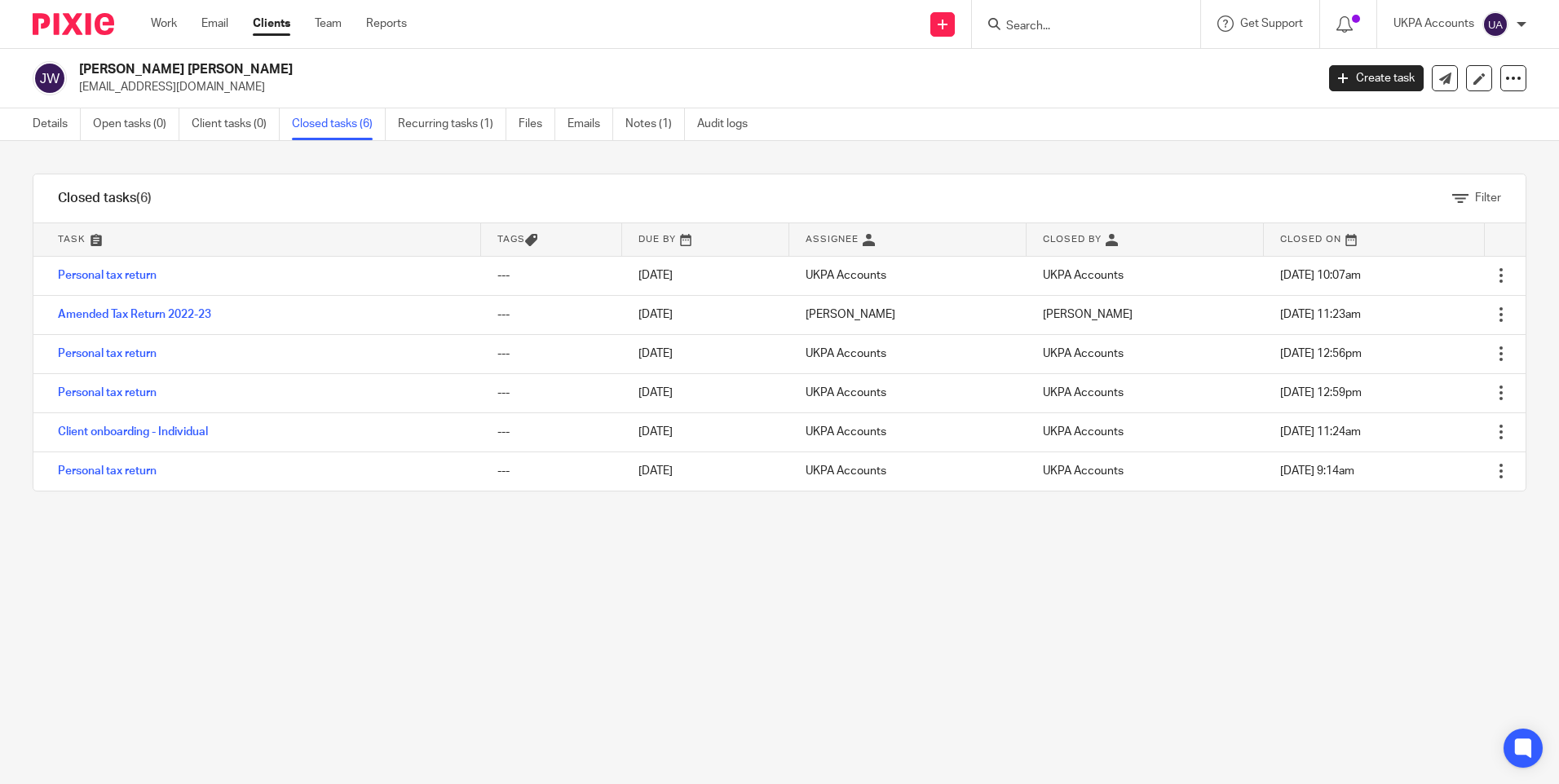
click at [1102, 17] on form at bounding box center [1091, 24] width 174 height 20
click at [1080, 26] on input "Search" at bounding box center [1078, 26] width 147 height 15
paste input "[PERSON_NAME]"
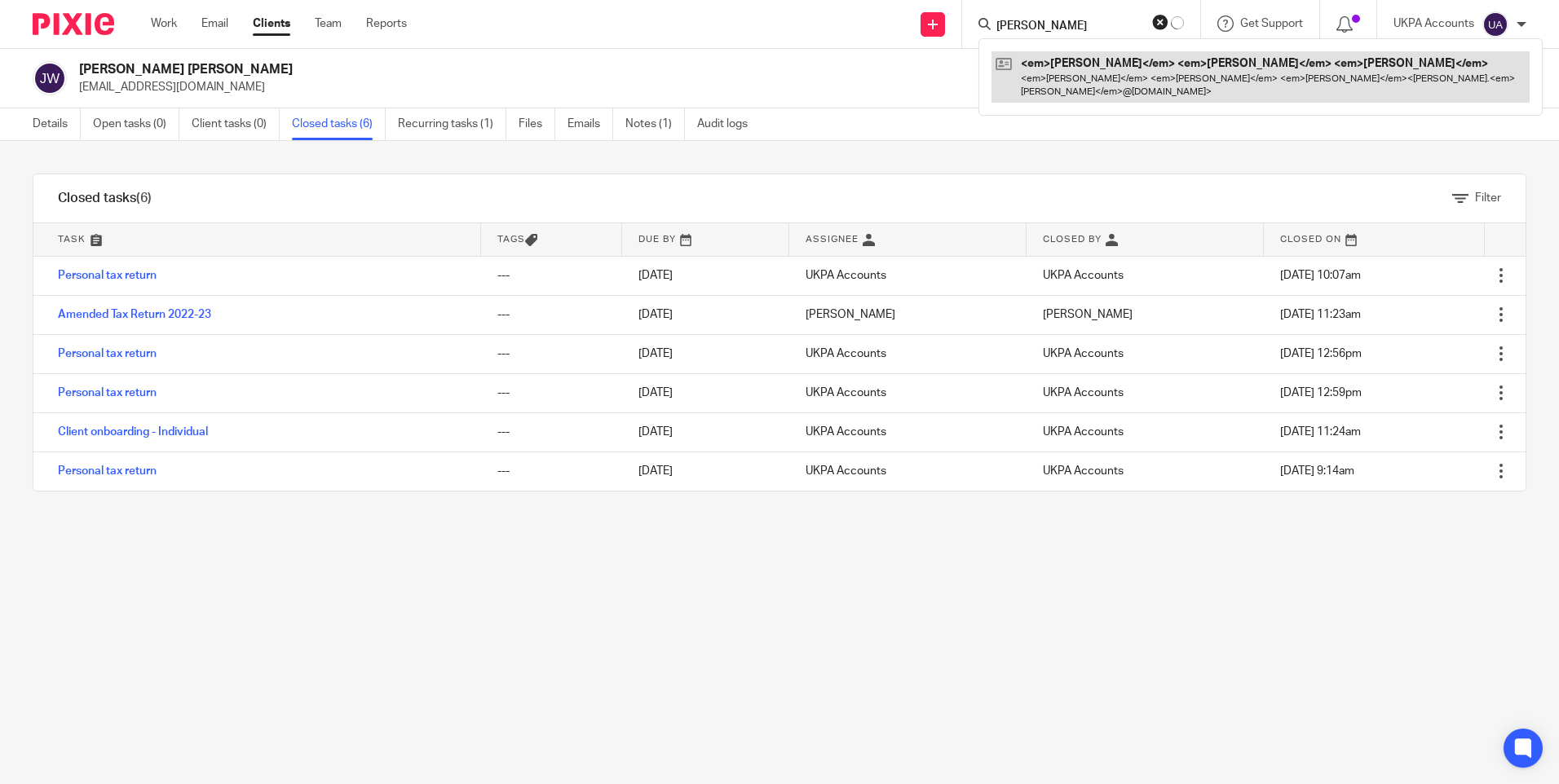
type input "[PERSON_NAME]"
click button "submit" at bounding box center [0, 0] width 0 height 0
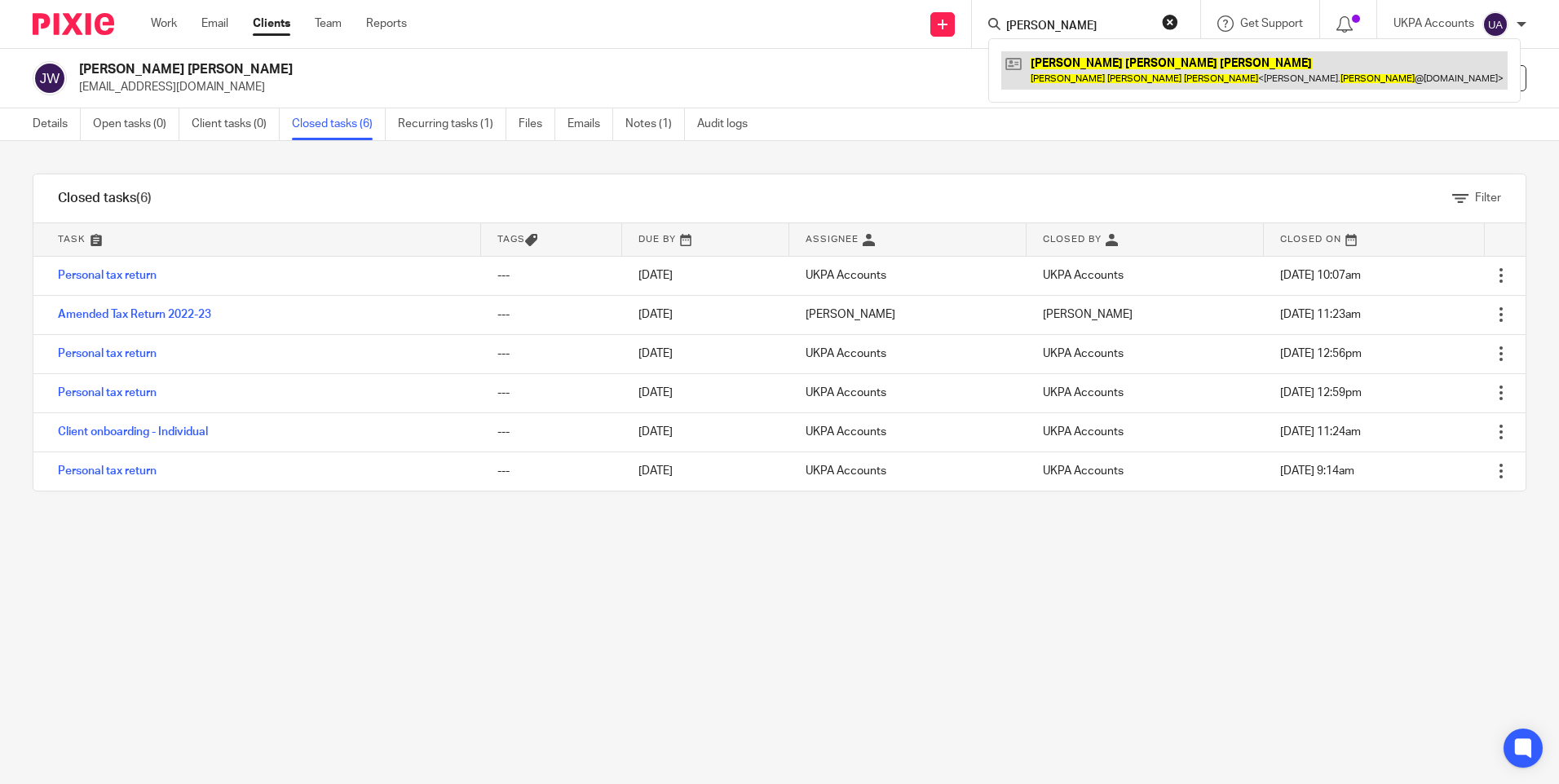
click at [1099, 71] on link at bounding box center [1254, 70] width 506 height 37
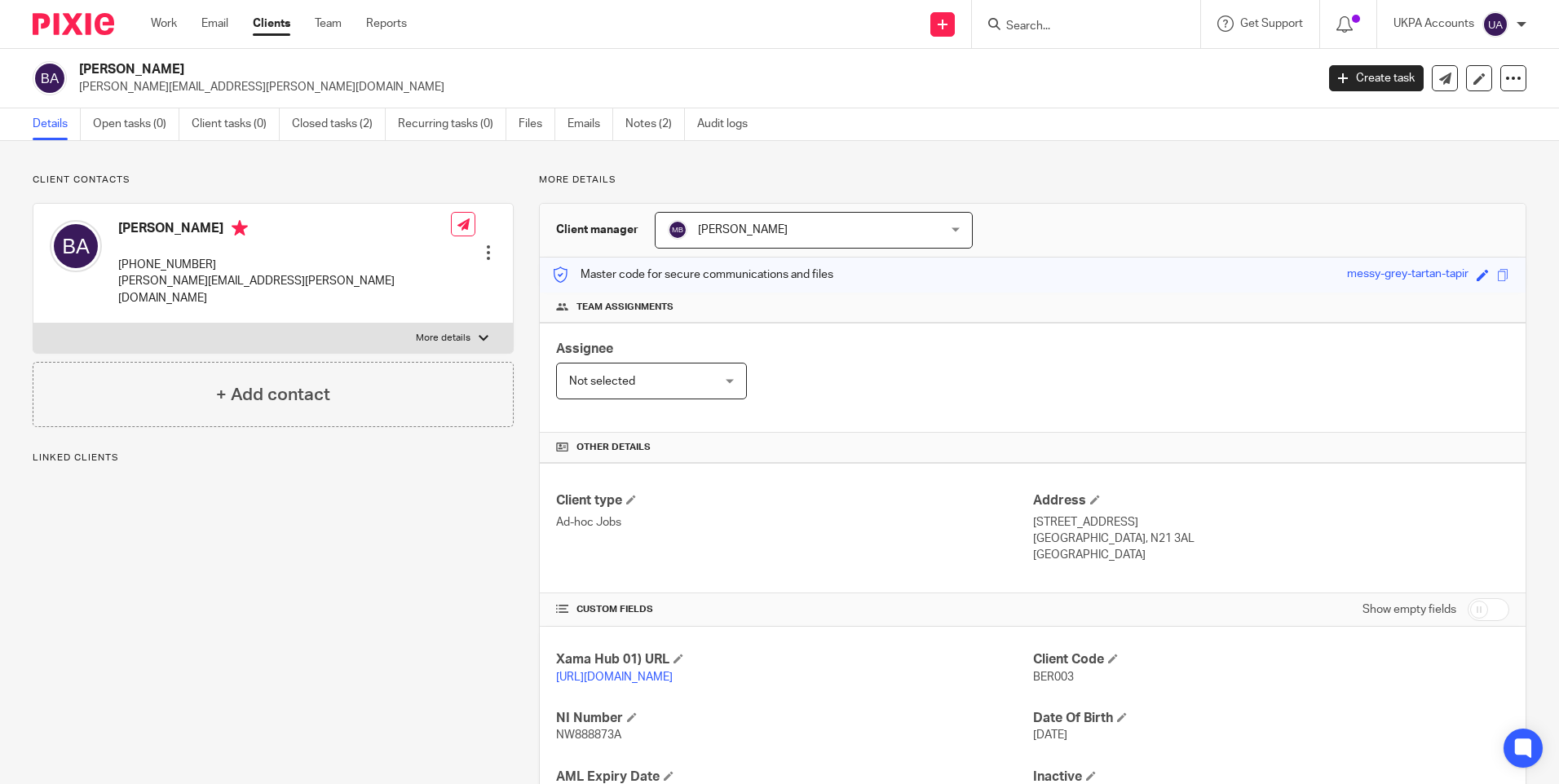
click at [347, 123] on link "Closed tasks (2)" at bounding box center [338, 124] width 94 height 32
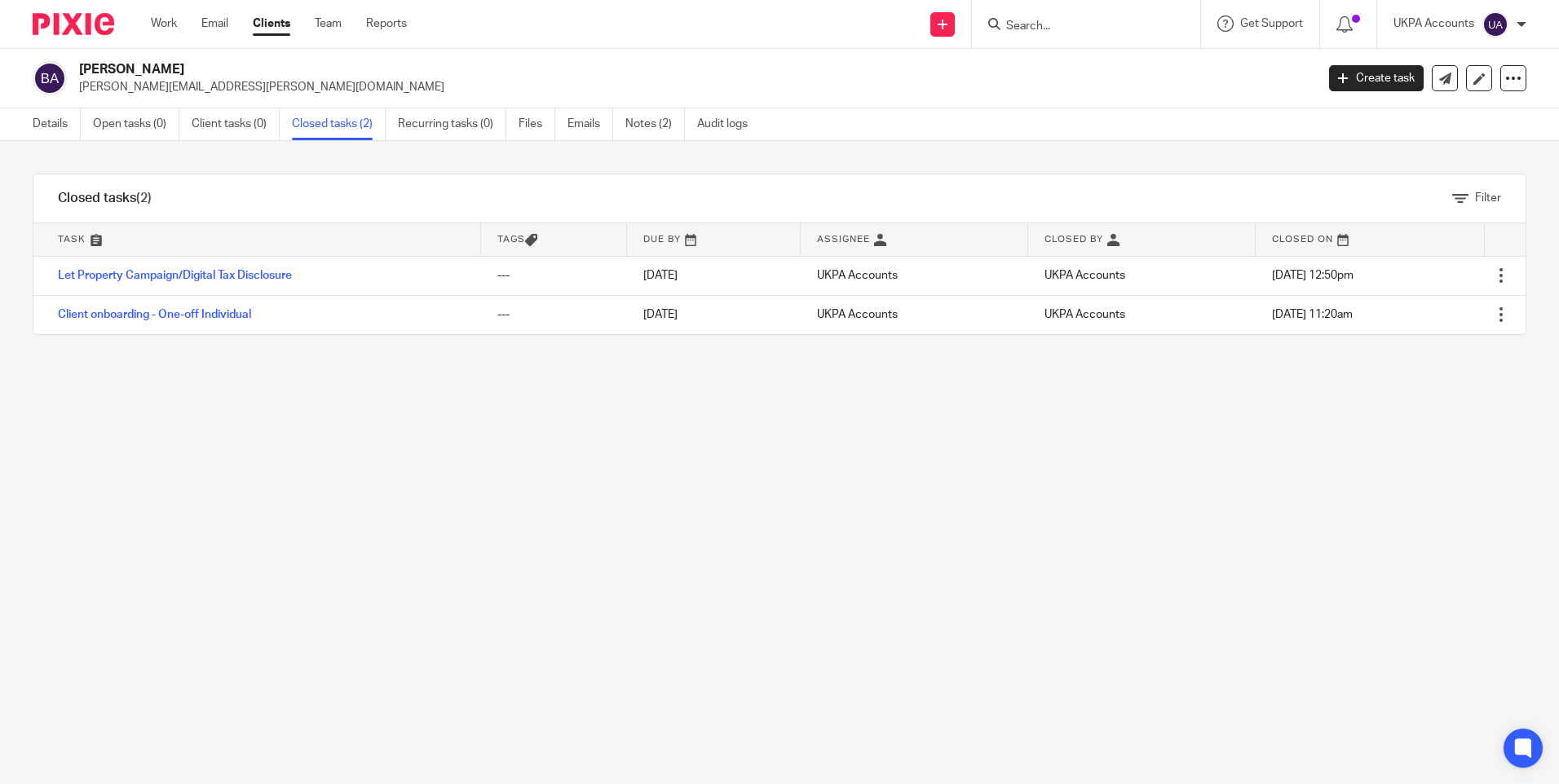
click at [1080, 26] on input "Search" at bounding box center [1078, 26] width 147 height 15
paste input "PRI003-[PERSON_NAME]"
type input "PRI003-Priya Ramkumar"
drag, startPoint x: 1051, startPoint y: 25, endPoint x: 793, endPoint y: 8, distance: 258.6
click at [799, 11] on div "Send new email Create task Add client PRI003-Priya Ramkumar No results found. T…" at bounding box center [995, 24] width 1128 height 48
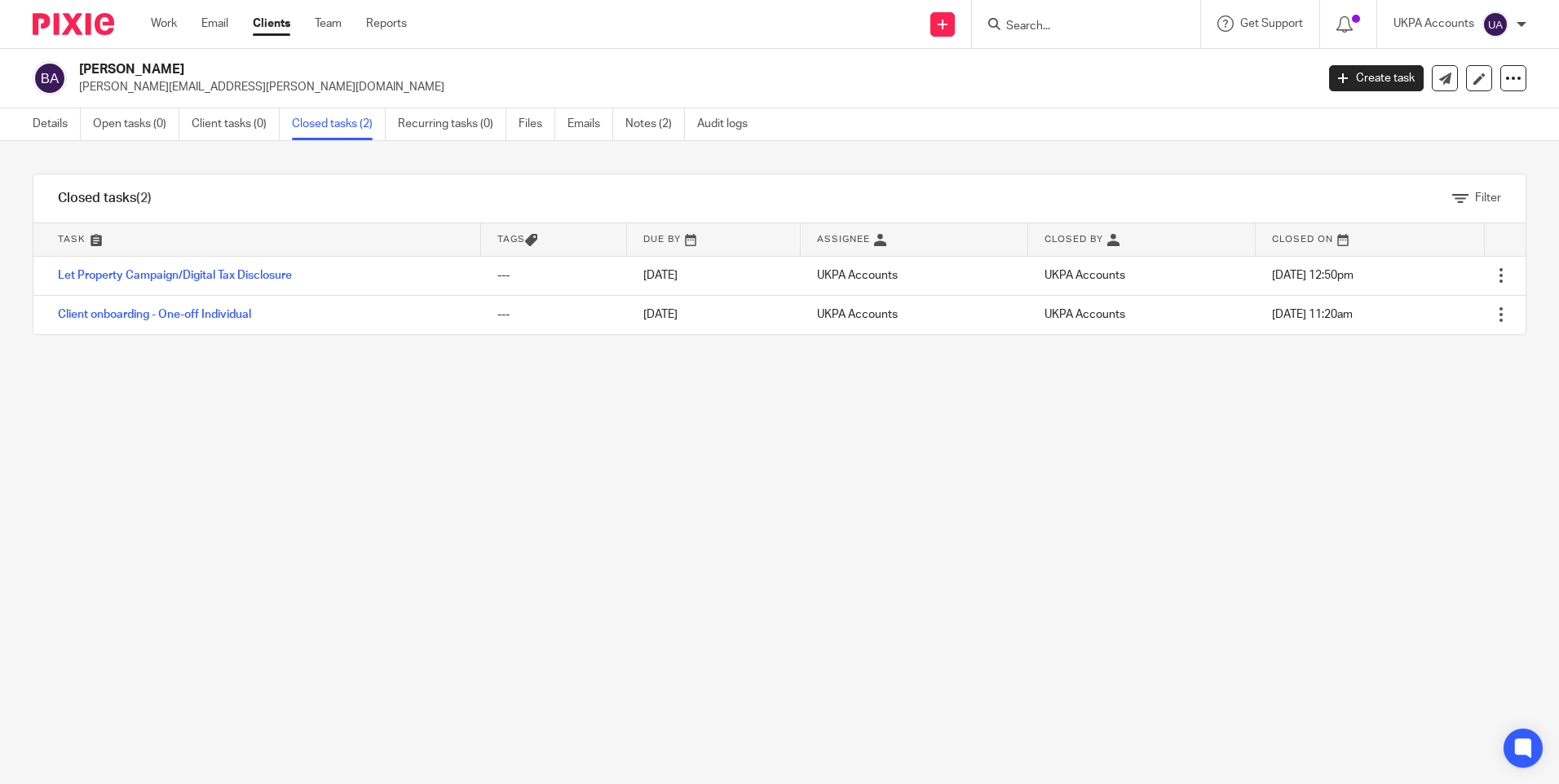
click at [1036, 25] on input "Search" at bounding box center [1078, 26] width 147 height 15
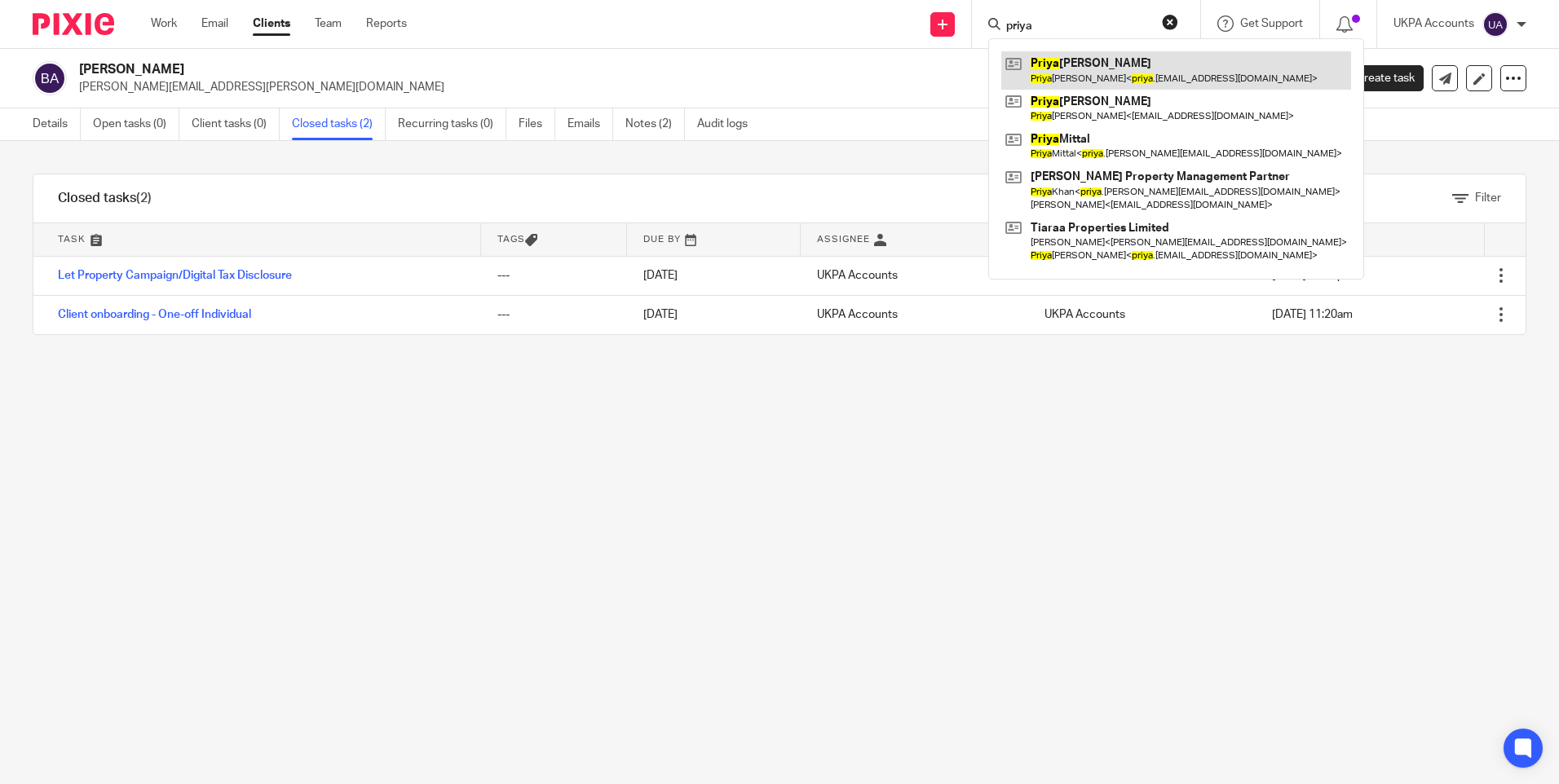
type input "priya"
click at [1054, 72] on link at bounding box center [1177, 70] width 350 height 37
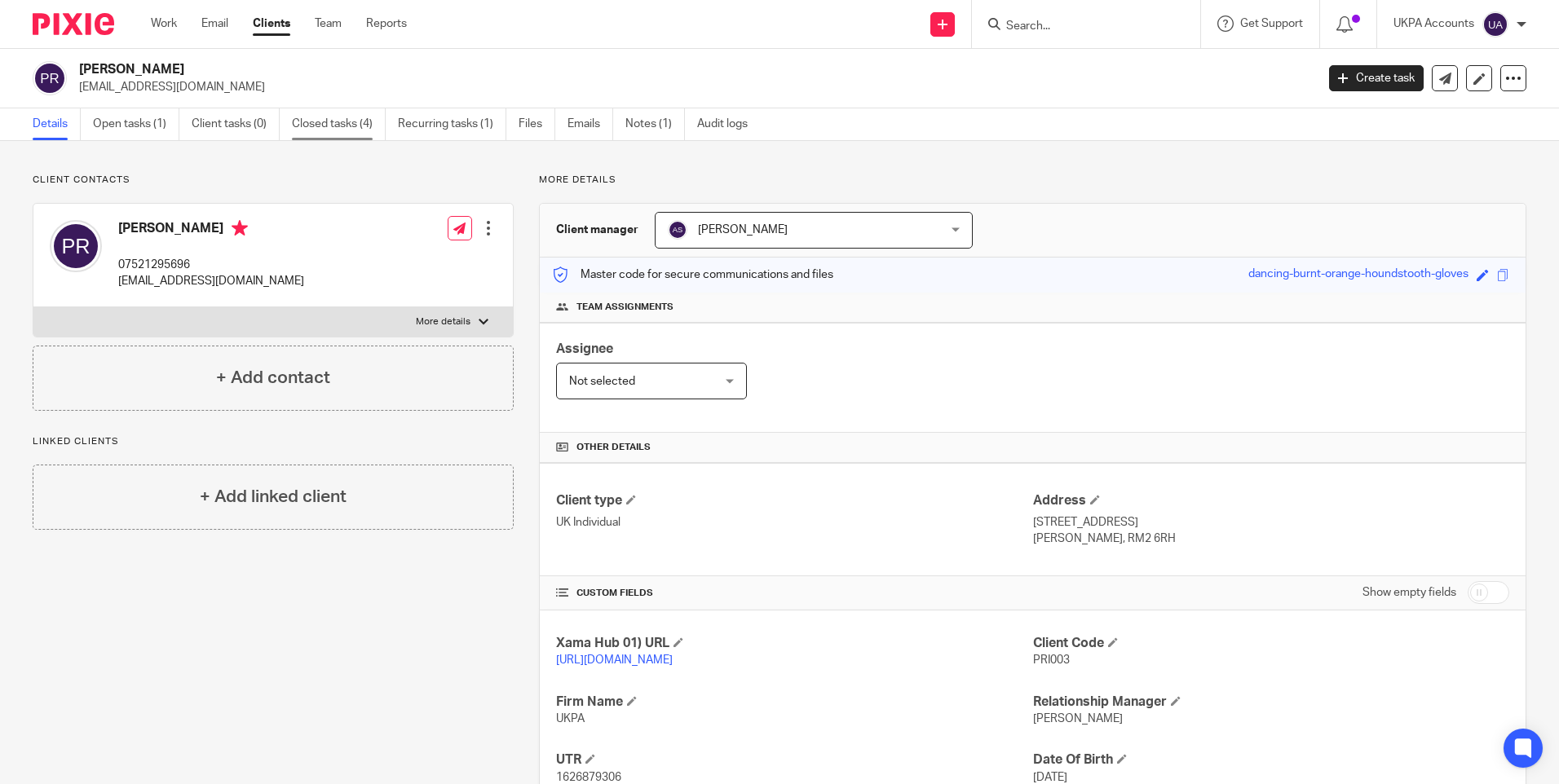
click at [340, 121] on link "Closed tasks (4)" at bounding box center [338, 124] width 94 height 32
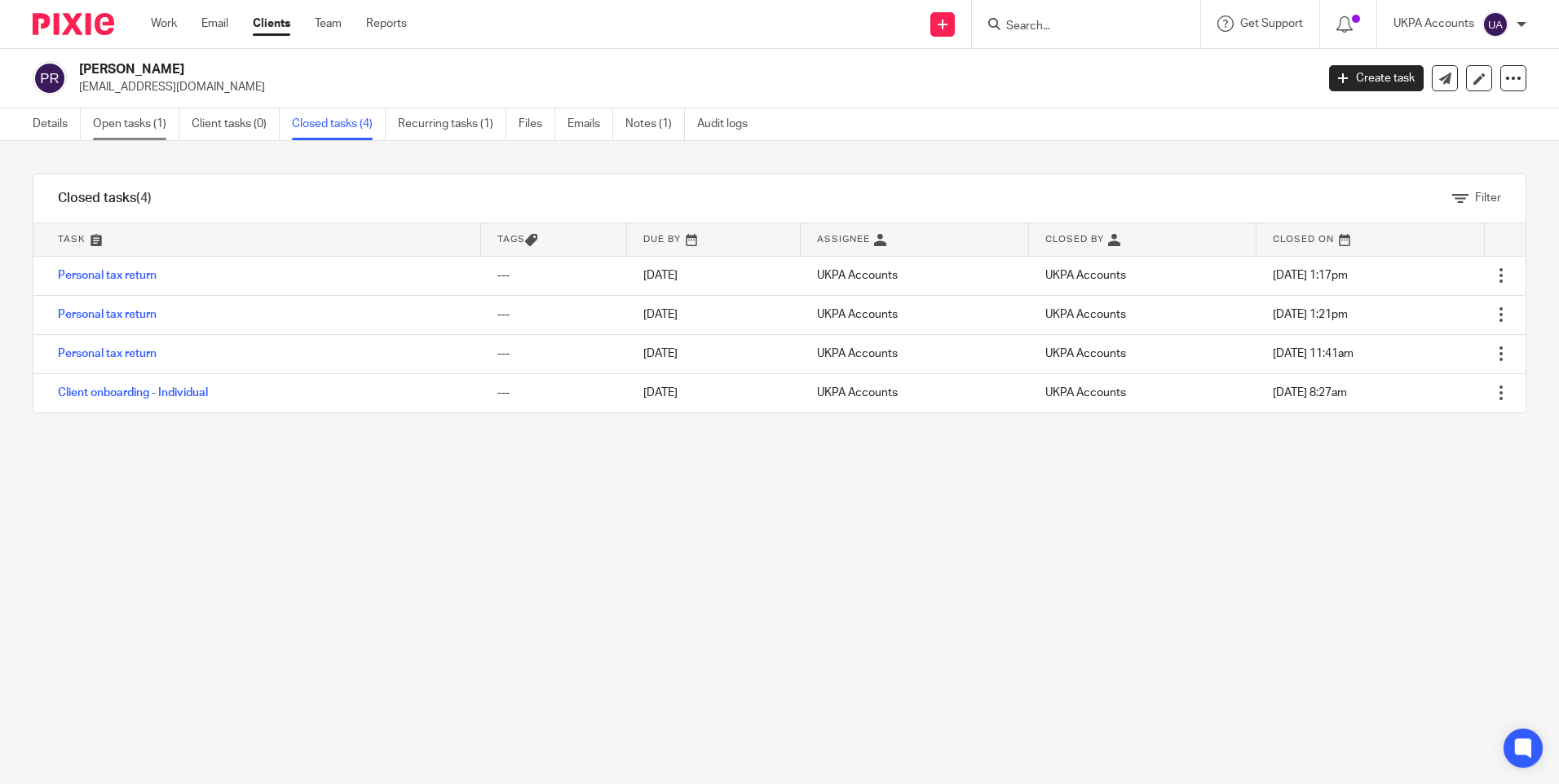
click at [155, 129] on link "Open tasks (1)" at bounding box center [136, 124] width 87 height 32
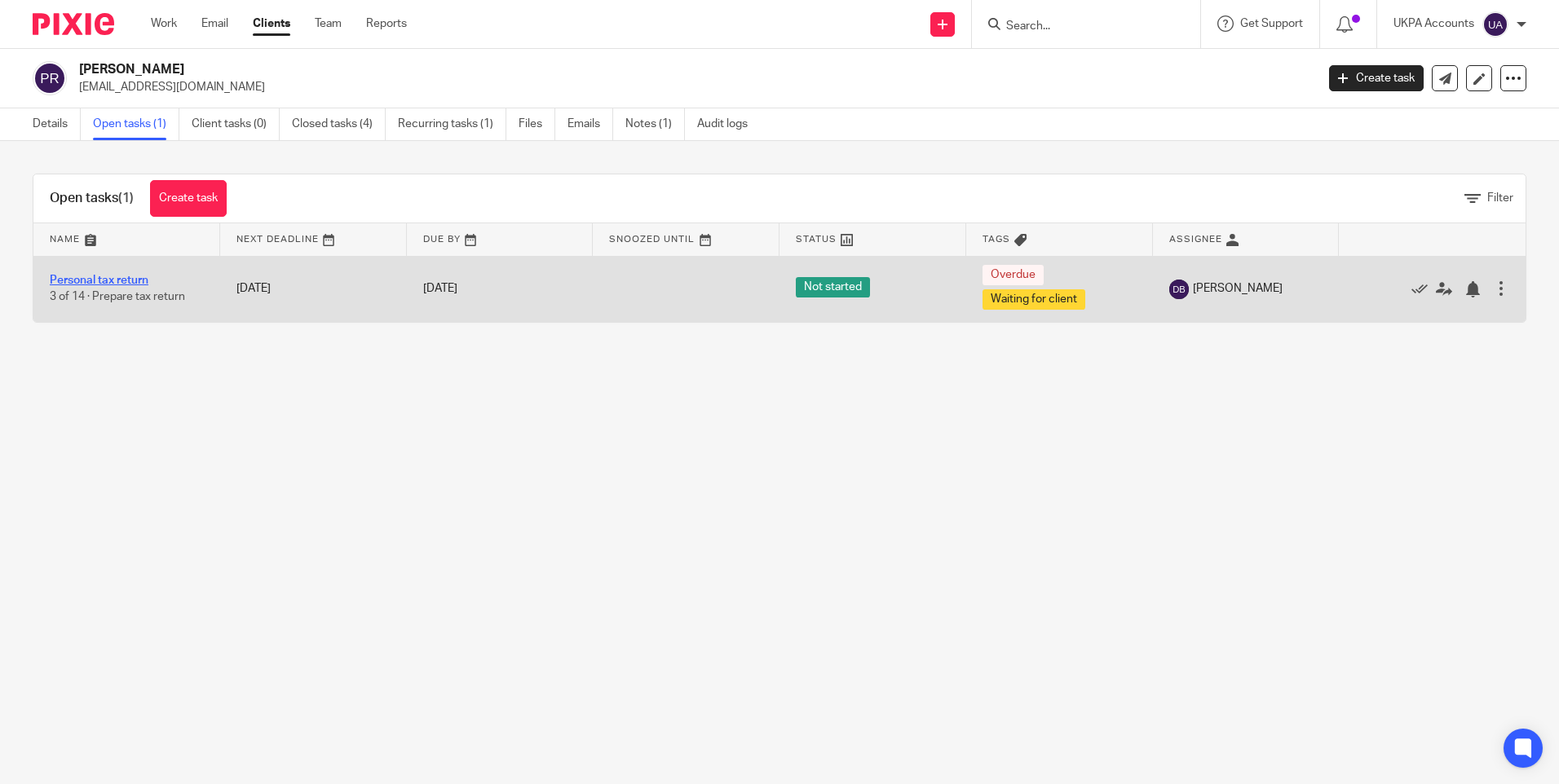
click at [140, 280] on link "Personal tax return" at bounding box center [99, 280] width 99 height 11
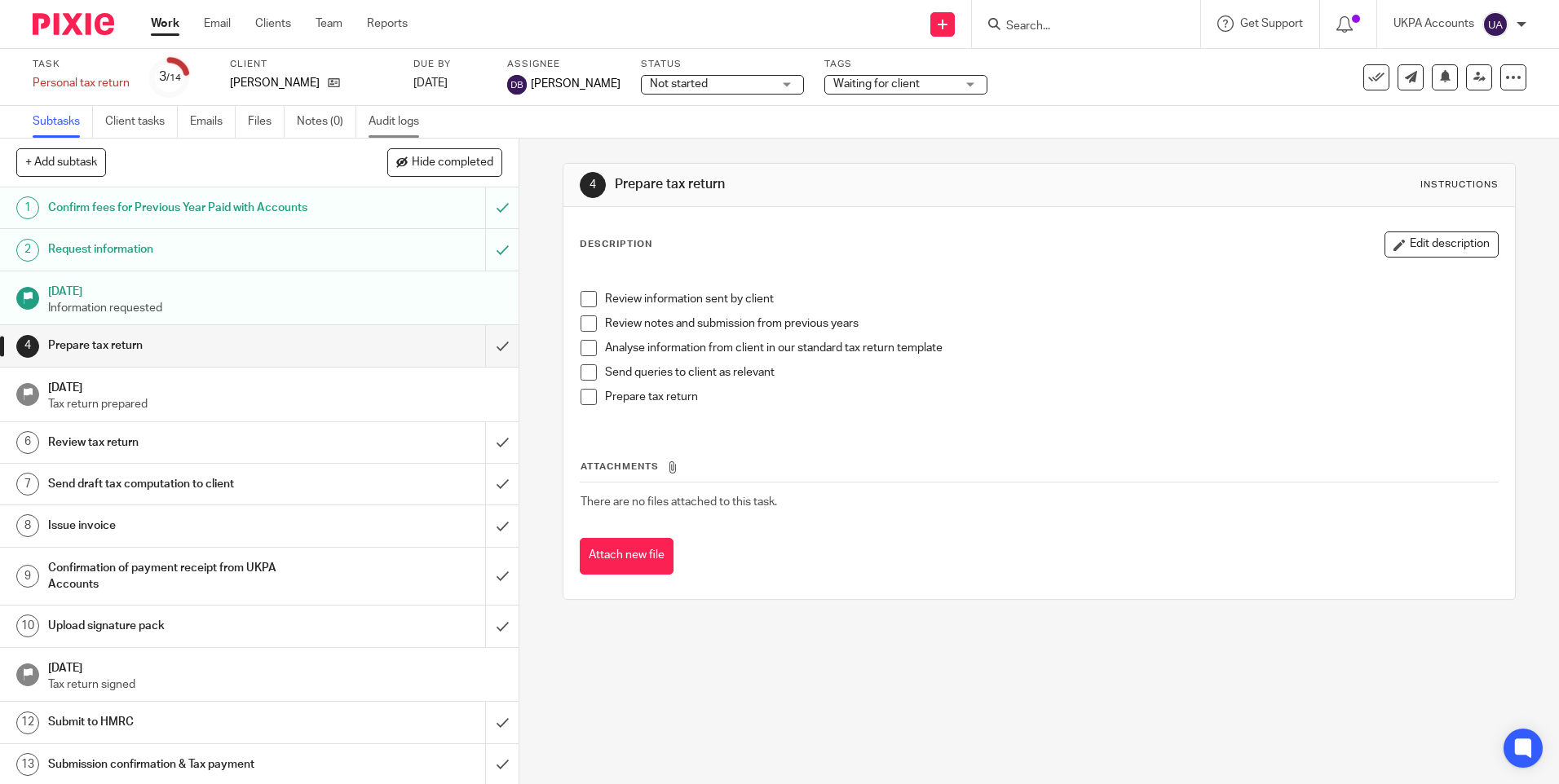
click at [403, 113] on link "Audit logs" at bounding box center [399, 122] width 63 height 32
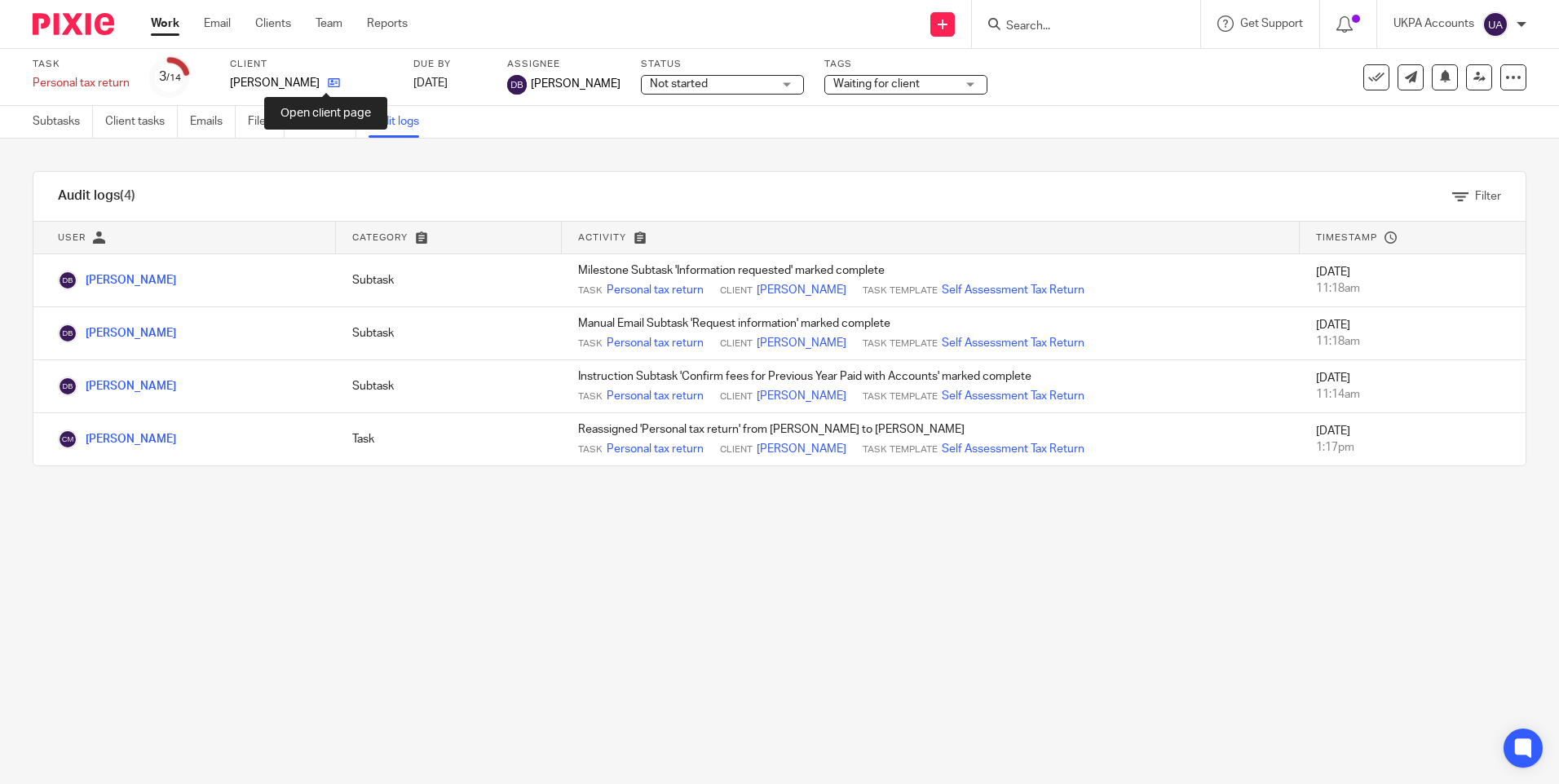
click at [329, 85] on icon at bounding box center [334, 83] width 12 height 12
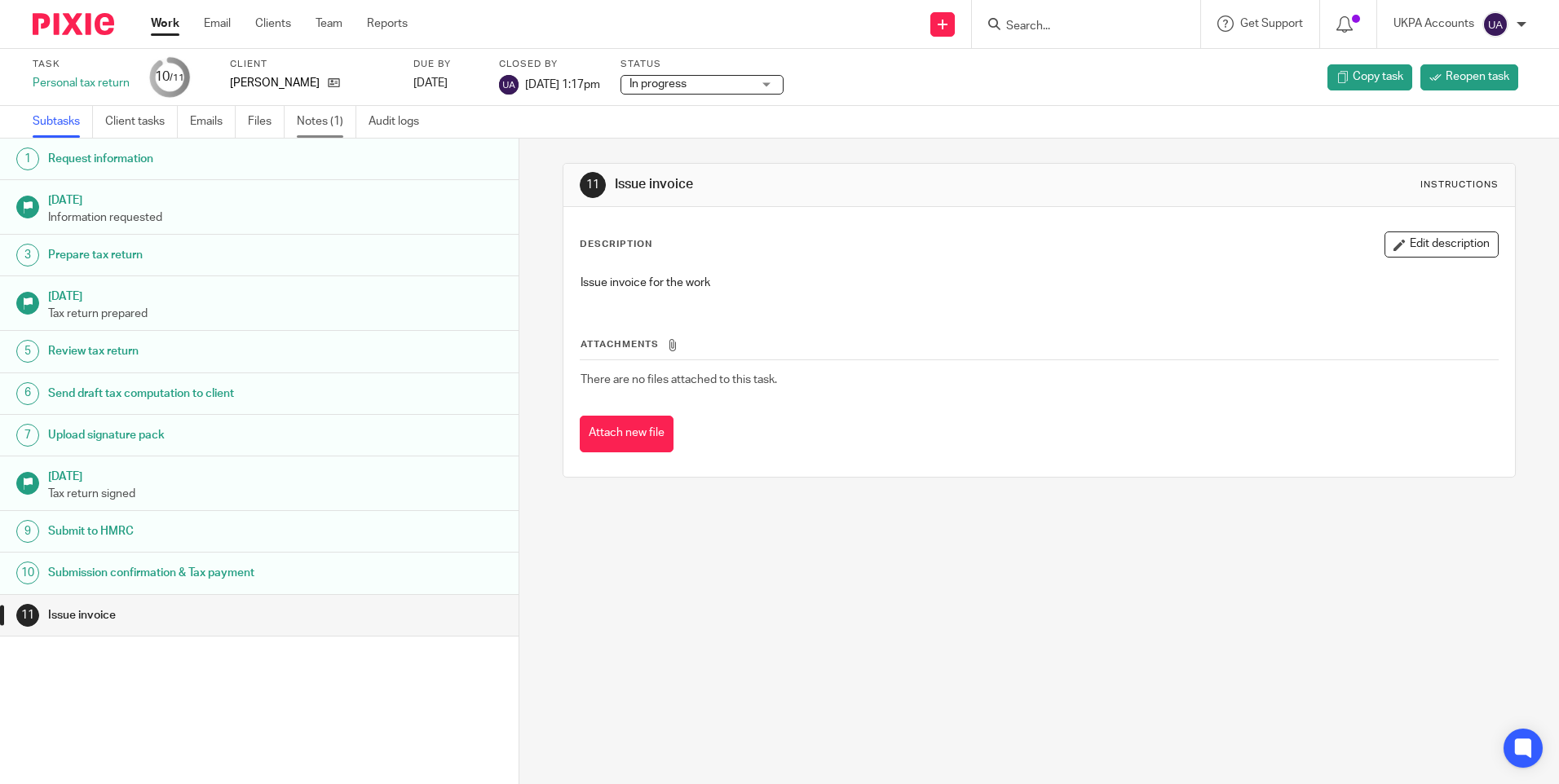
click at [322, 109] on link "Notes (1)" at bounding box center [326, 122] width 59 height 32
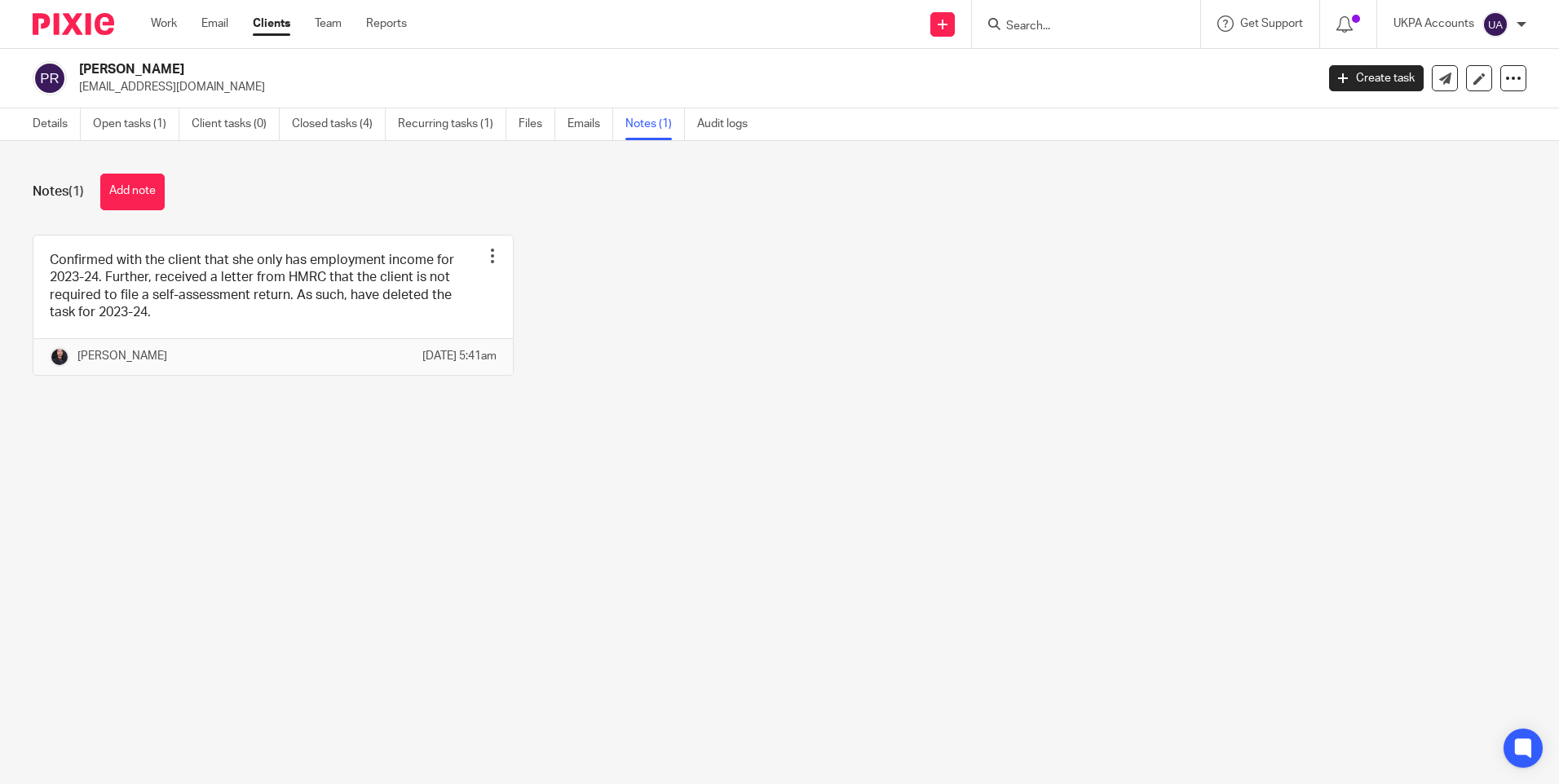
click at [916, 323] on div "Confirmed with the client that she only has employment income for 2023-24. Furt…" at bounding box center [767, 317] width 1519 height 165
click at [1097, 26] on input "Search" at bounding box center [1078, 26] width 147 height 15
paste input "JEZ001-Jez Dyer"
type input "JEZ001-Jez Dyer"
drag, startPoint x: 1051, startPoint y: 28, endPoint x: 773, endPoint y: 11, distance: 278.5
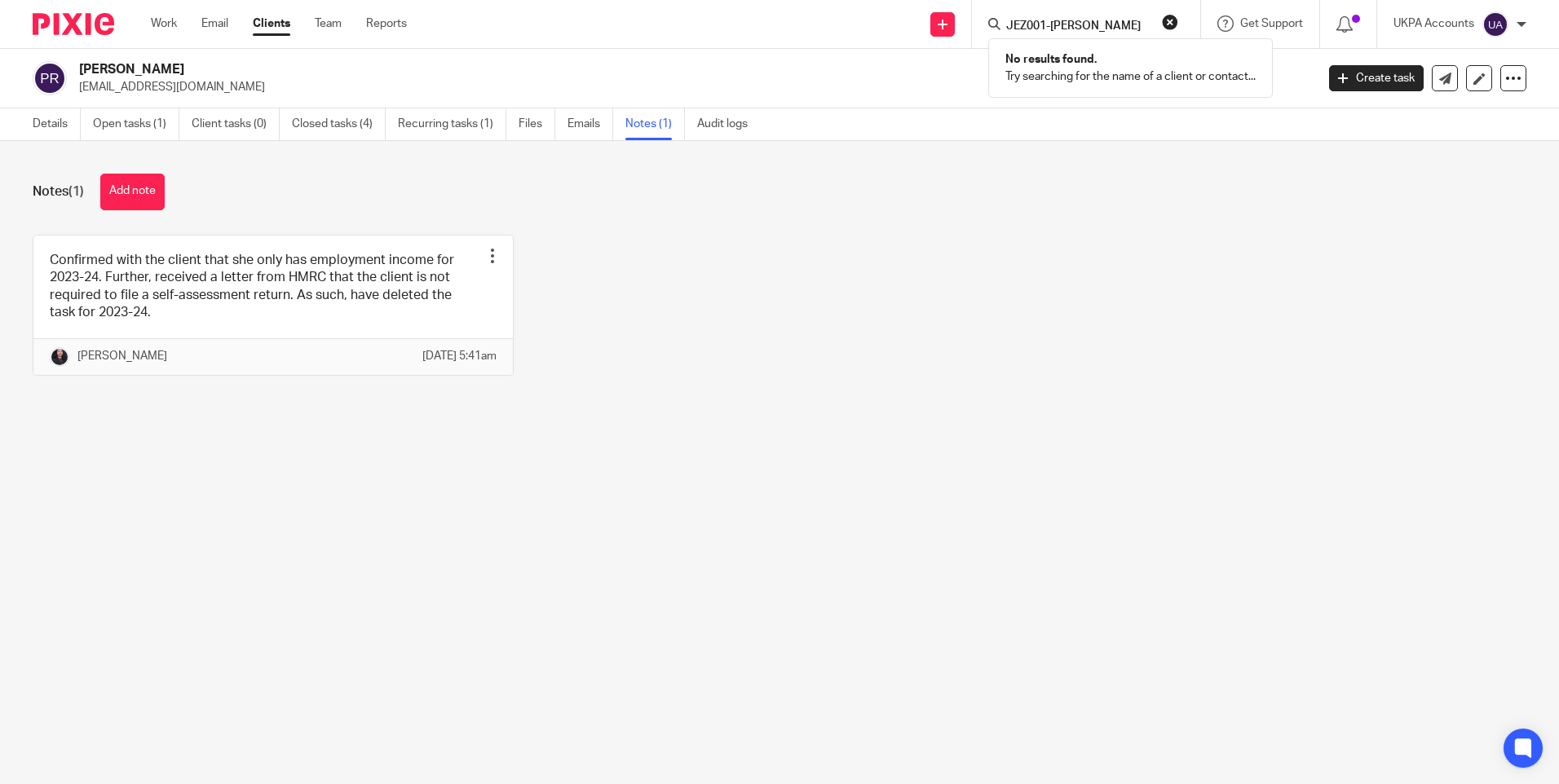
click at [773, 11] on div "Send new email Create task Add client JEZ001-Jez Dyer No results found. Try sea…" at bounding box center [995, 24] width 1128 height 48
click at [1047, 26] on input "Search" at bounding box center [1078, 26] width 147 height 15
click at [1037, 19] on input "jez" at bounding box center [1078, 26] width 147 height 15
type input "j"
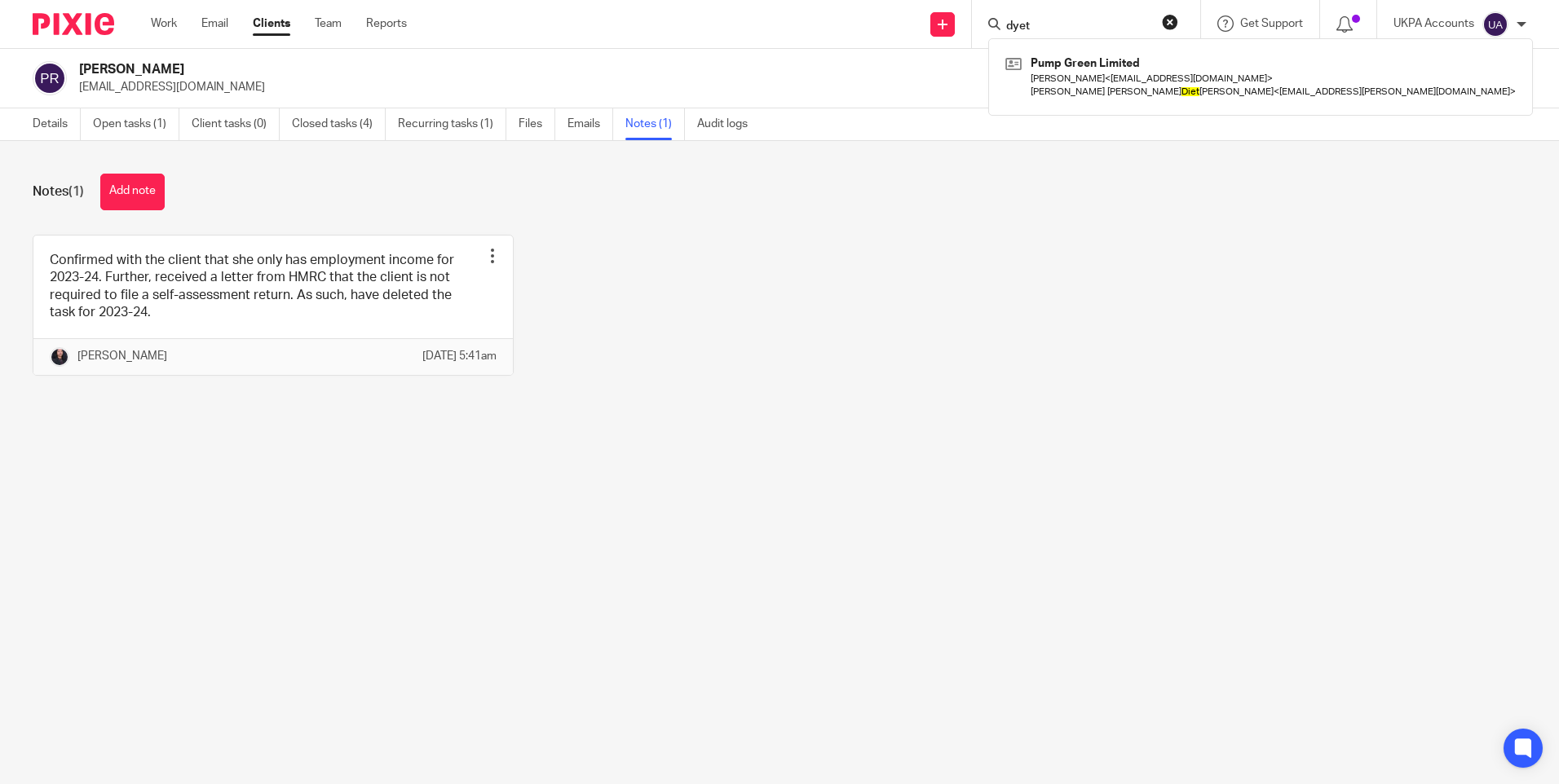
type input "dyet"
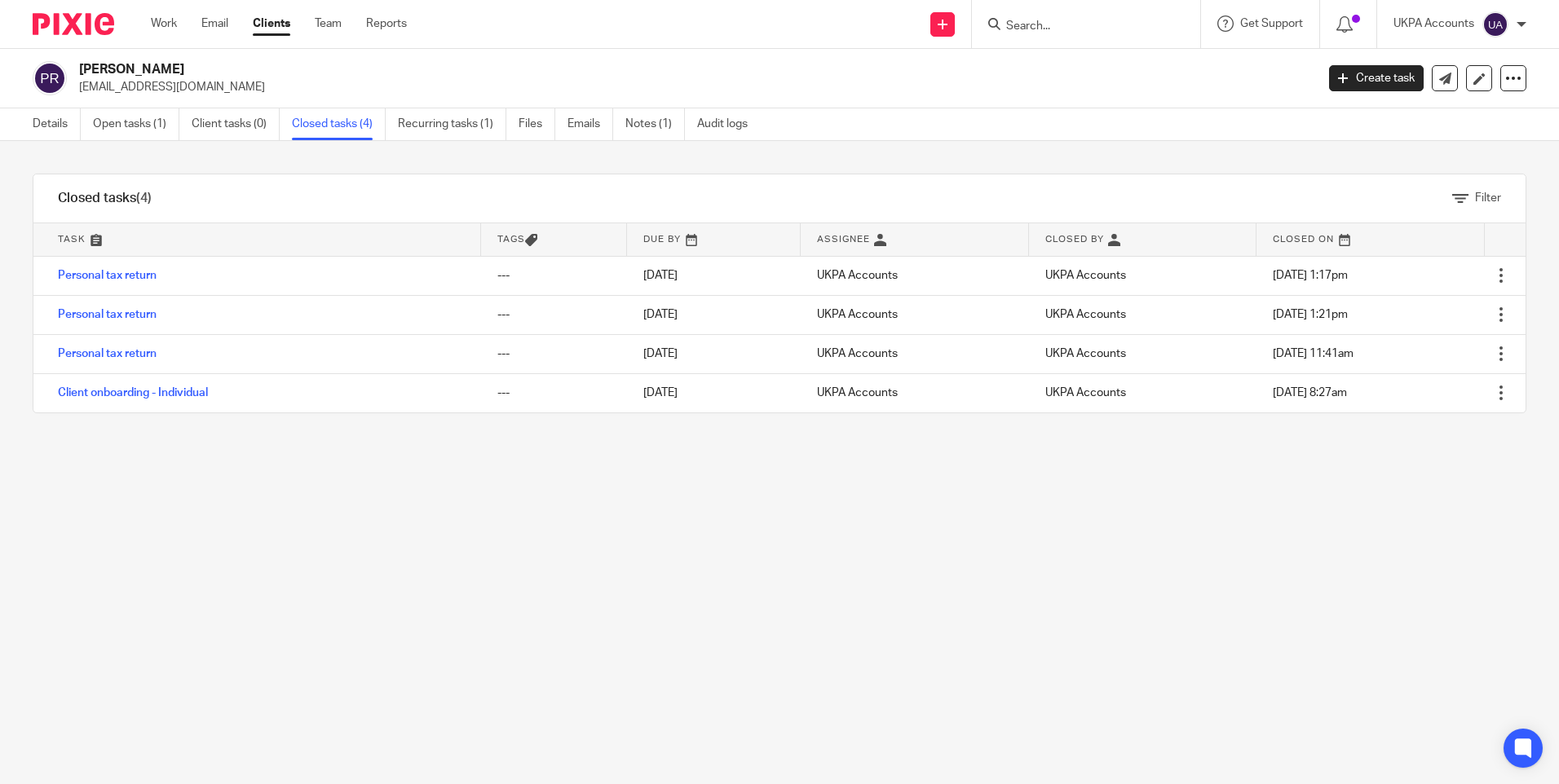
click at [1050, 27] on input "Search" at bounding box center [1078, 26] width 147 height 15
paste input "[PERSON_NAME] [PERSON_NAME]"
click at [1133, 27] on input "William Keith Mark John Warr" at bounding box center [1078, 26] width 147 height 15
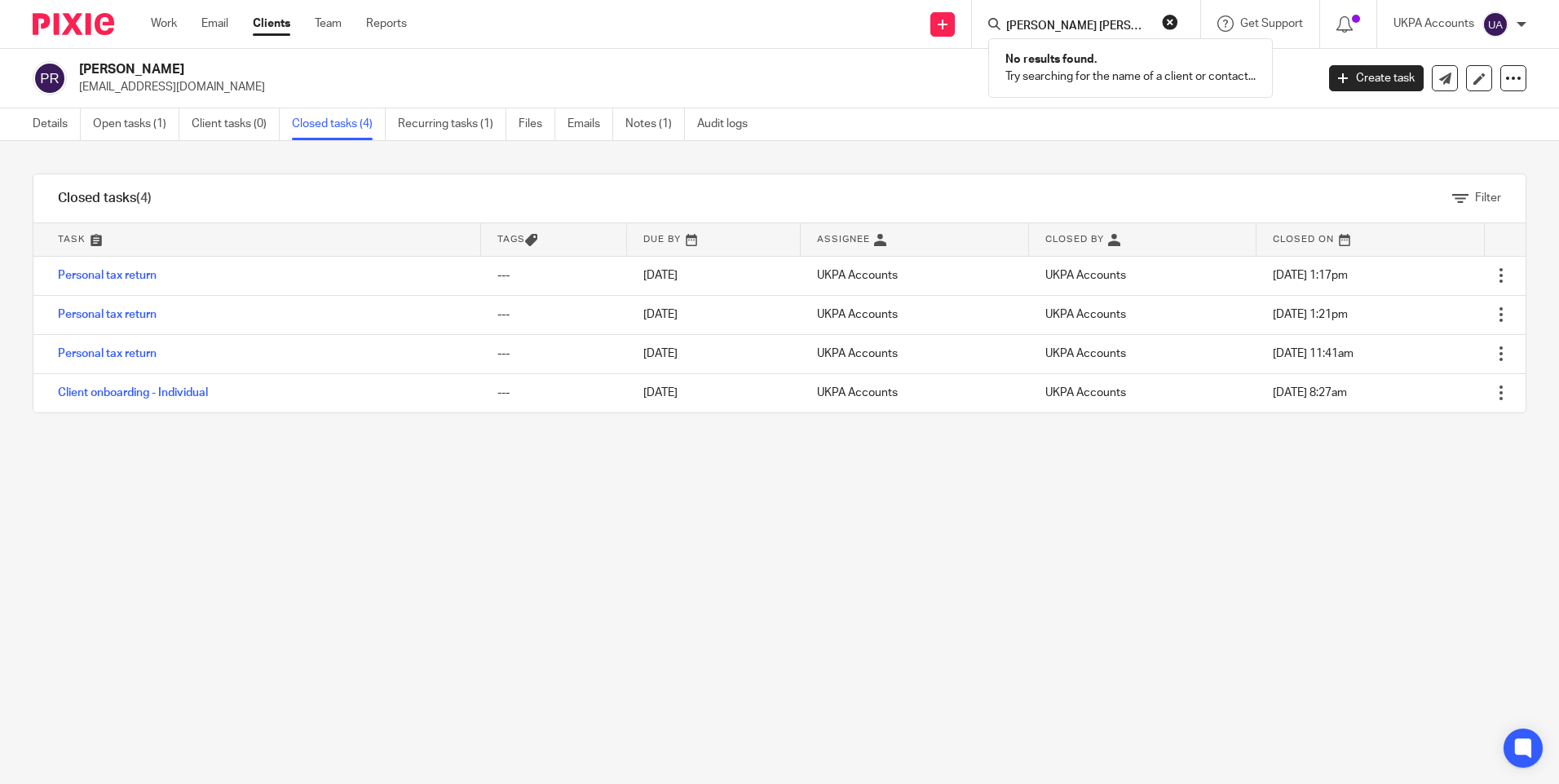
paste input "Brickstone Wyam Limited"
type input "Brickstone Wyam Limited"
click button "submit" at bounding box center [0, 0] width 0 height 0
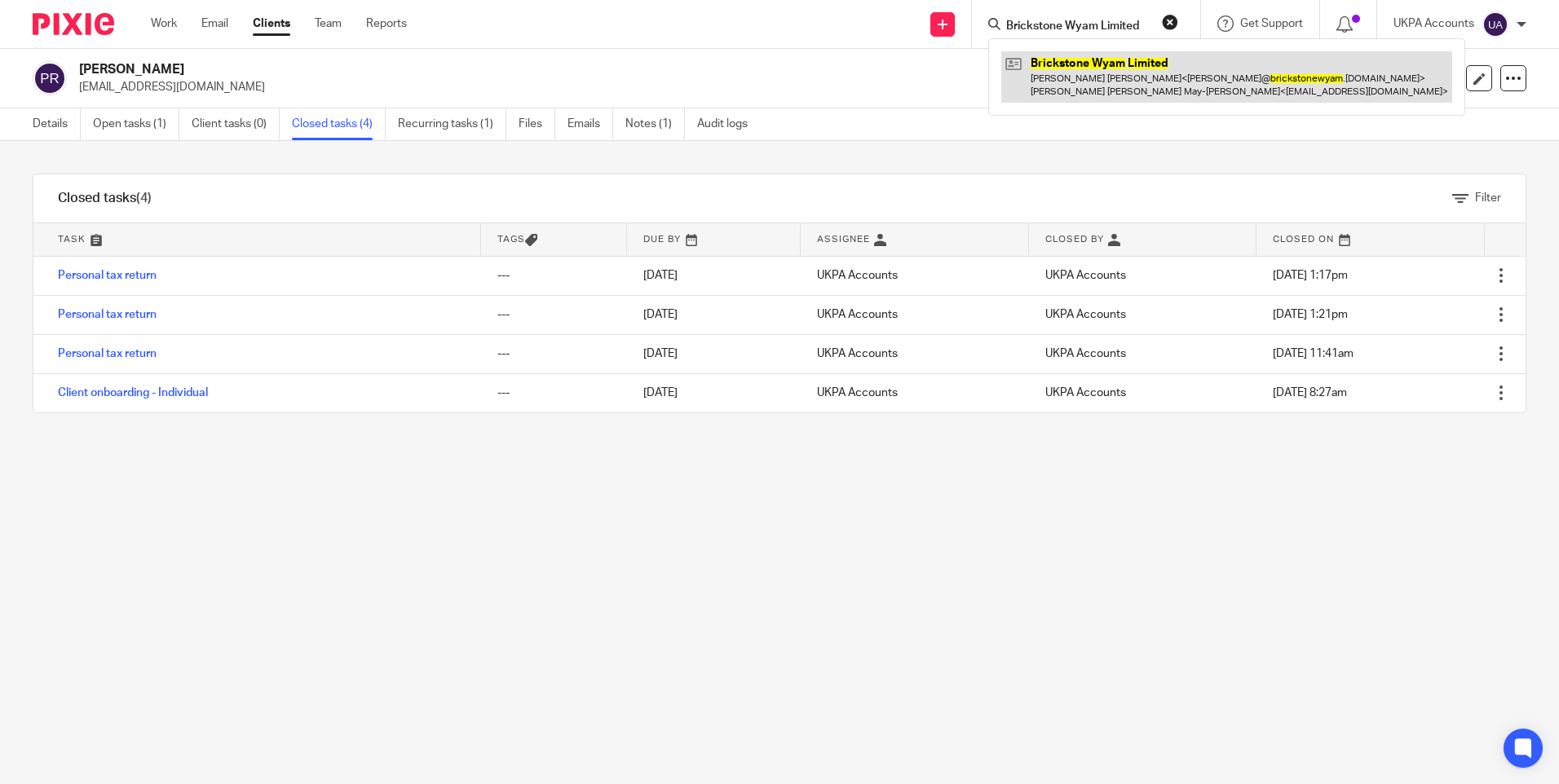
click at [1075, 68] on link at bounding box center [1227, 76] width 450 height 50
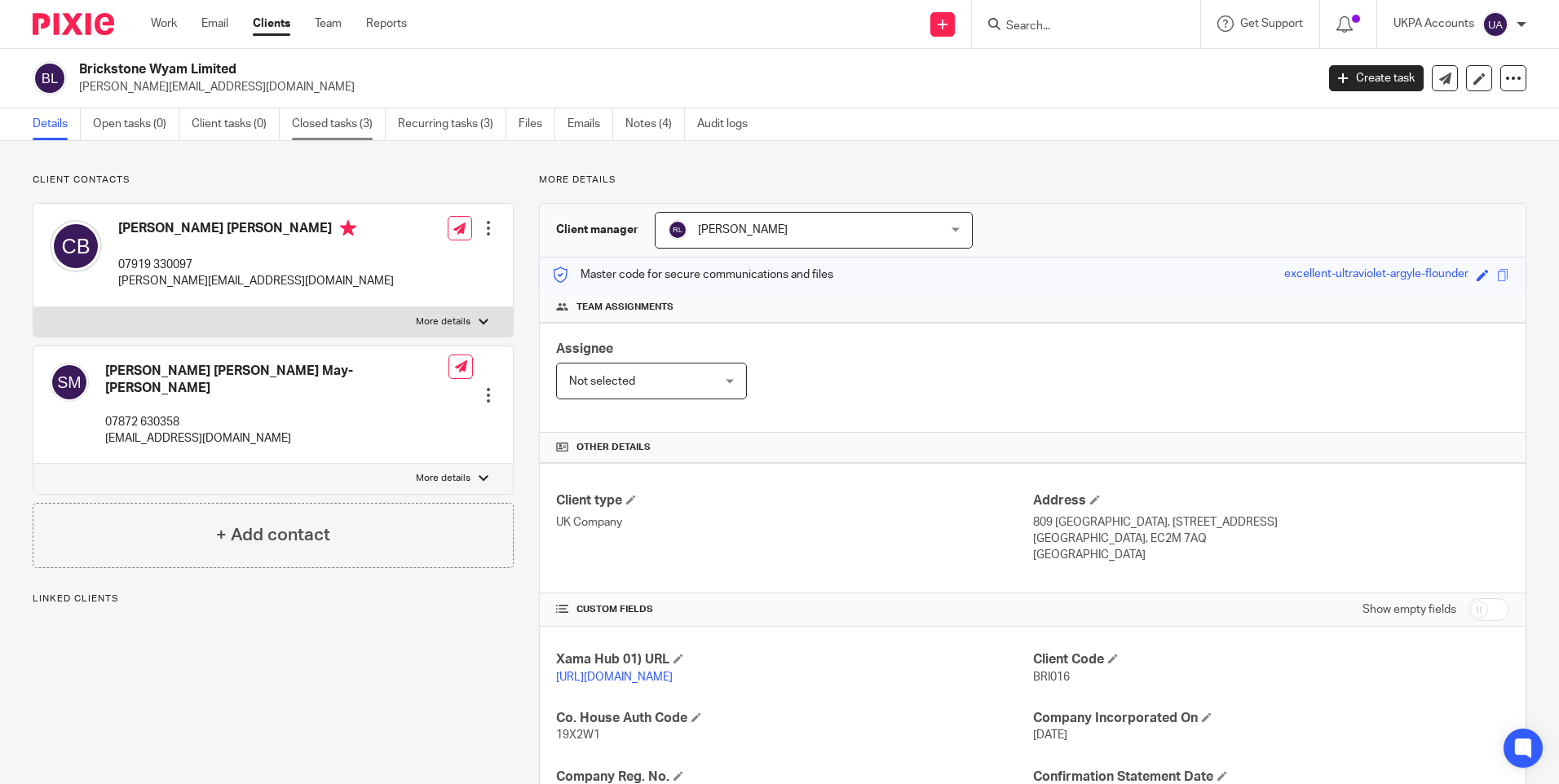
click at [331, 125] on link "Closed tasks (3)" at bounding box center [338, 124] width 94 height 32
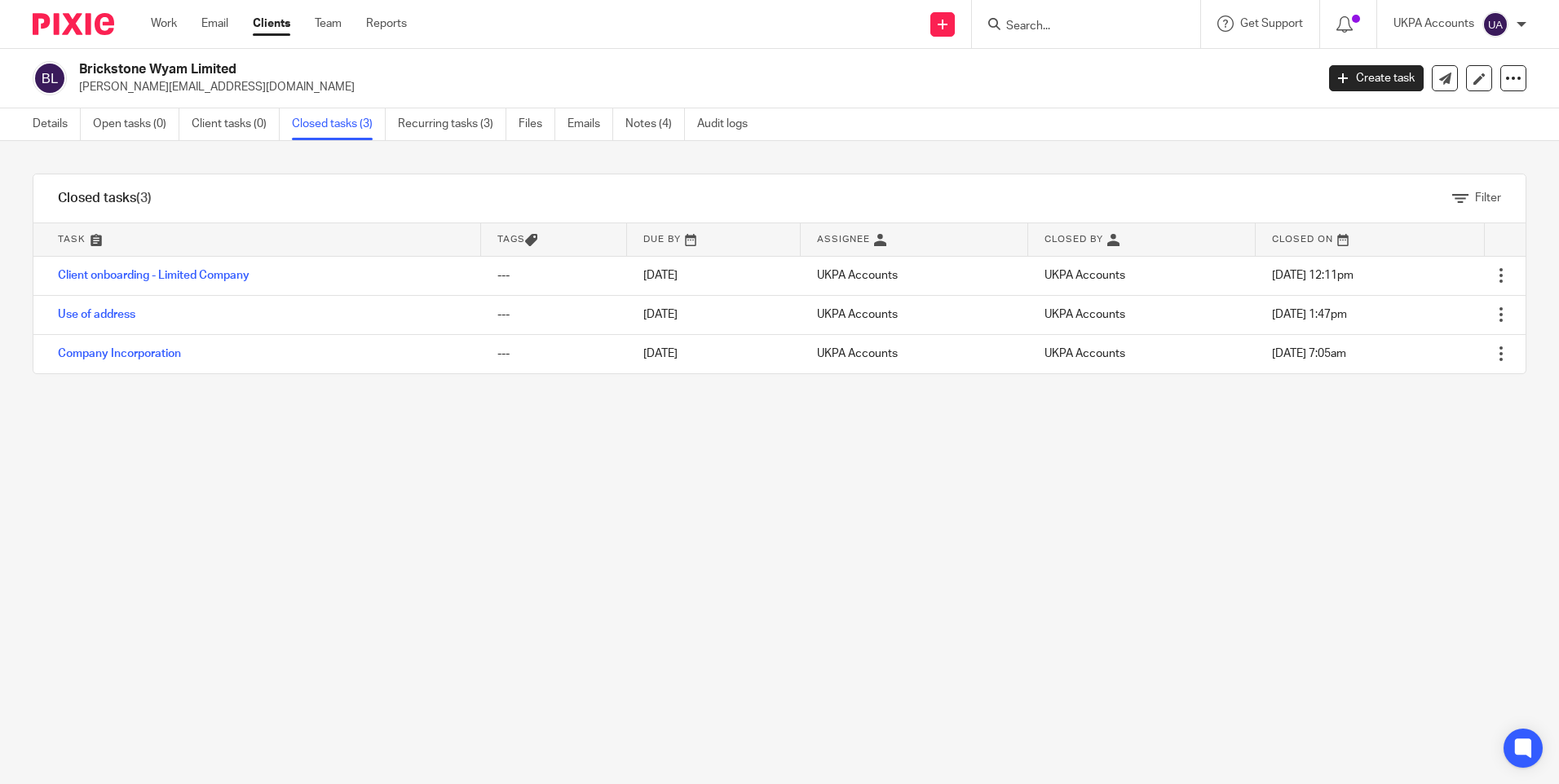
click at [1081, 32] on input "Search" at bounding box center [1078, 26] width 147 height 15
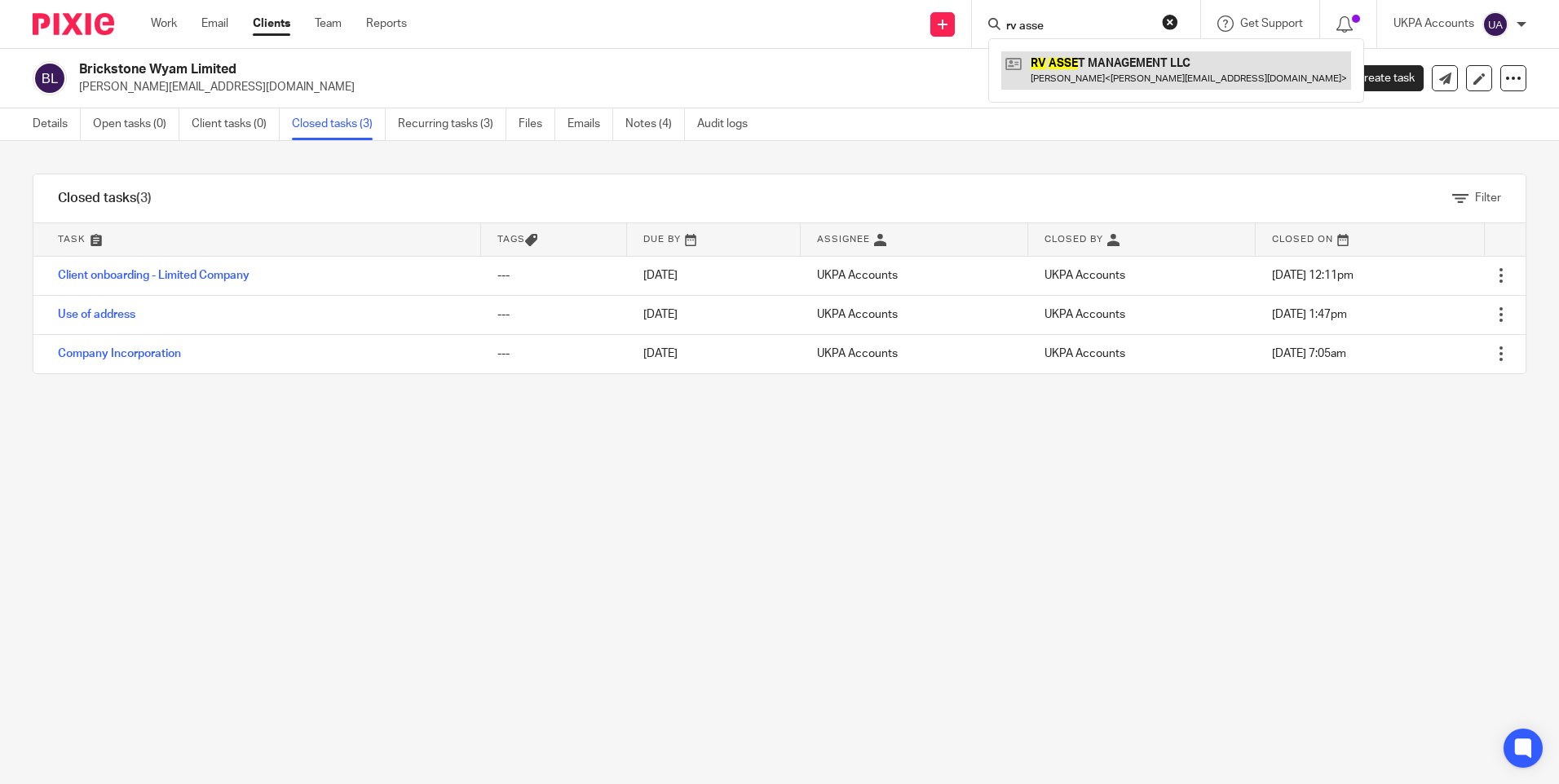
type input "rv asse"
click at [1075, 69] on link at bounding box center [1177, 70] width 350 height 37
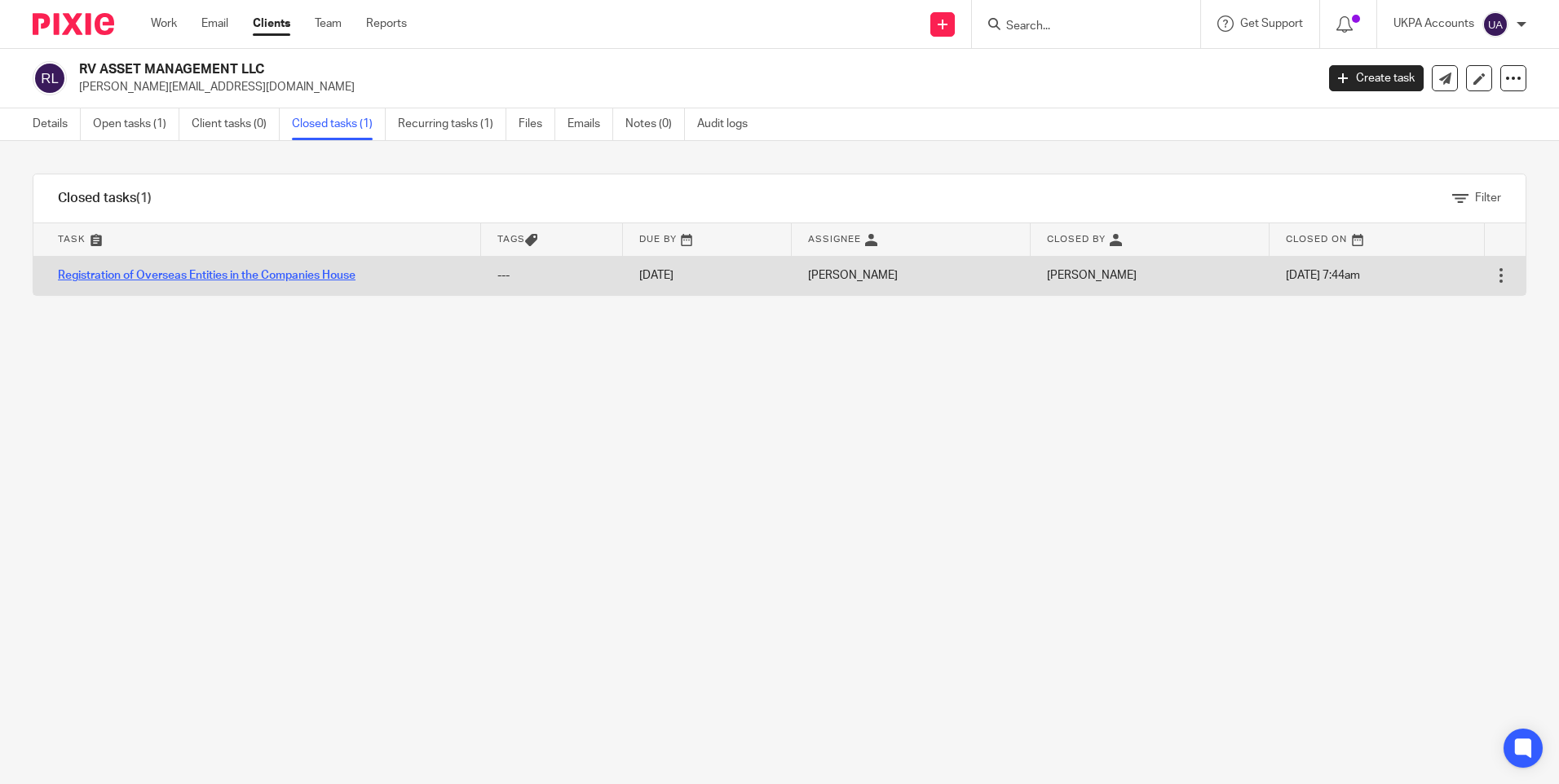
click at [276, 275] on link "Registration of Overseas Entities in the Companies House" at bounding box center [207, 275] width 298 height 11
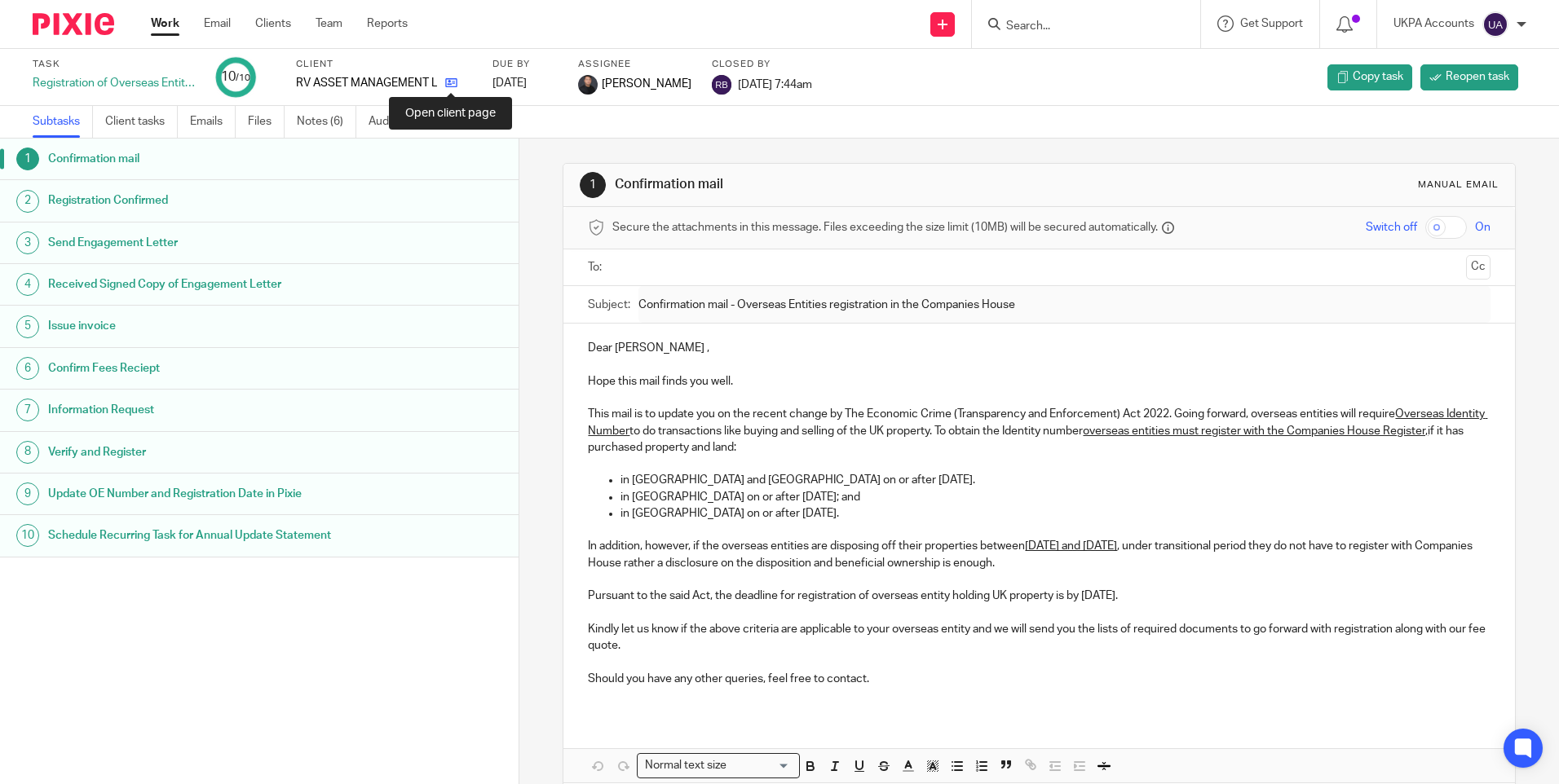
click at [450, 82] on icon at bounding box center [451, 83] width 12 height 12
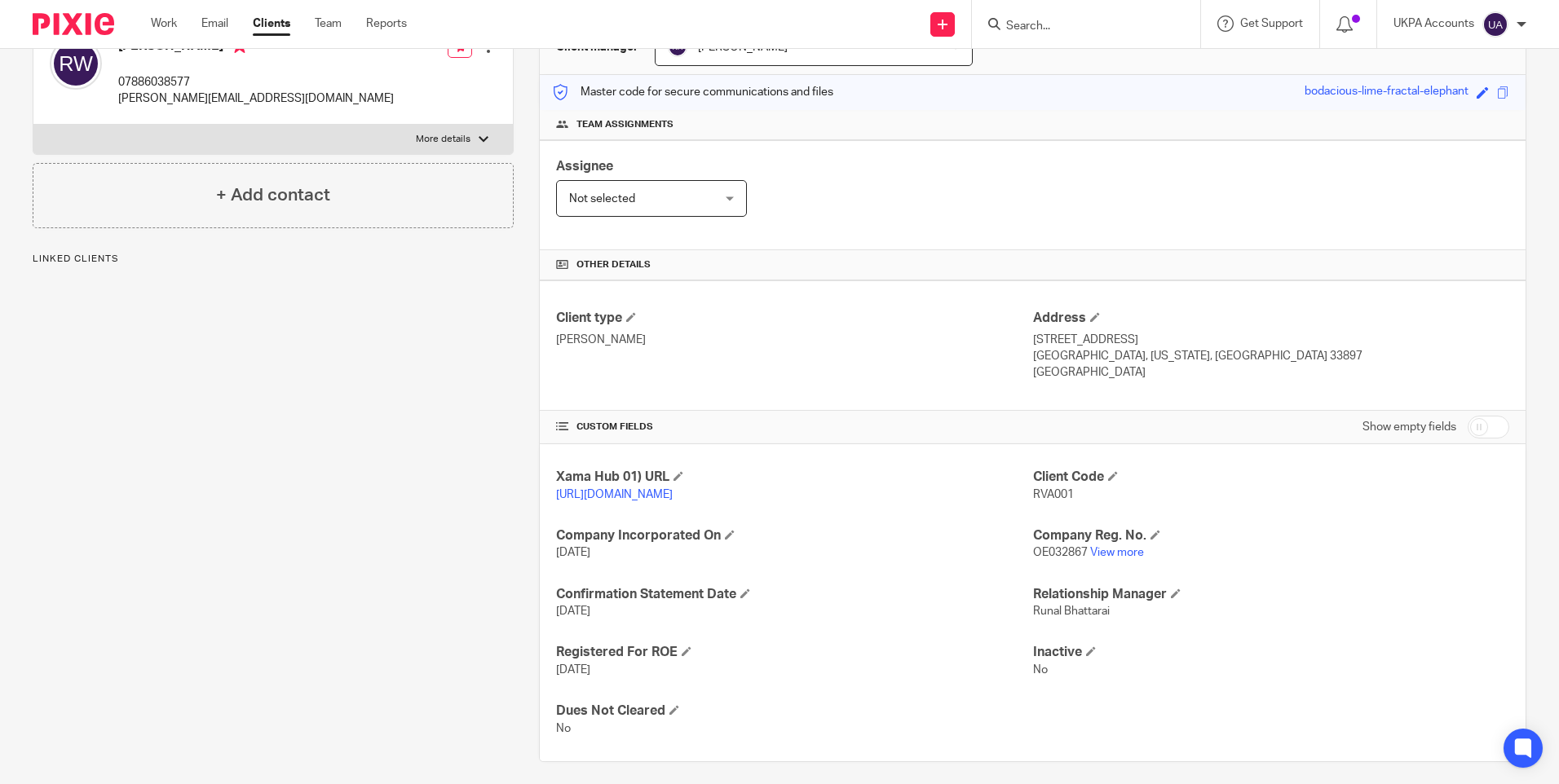
scroll to position [193, 0]
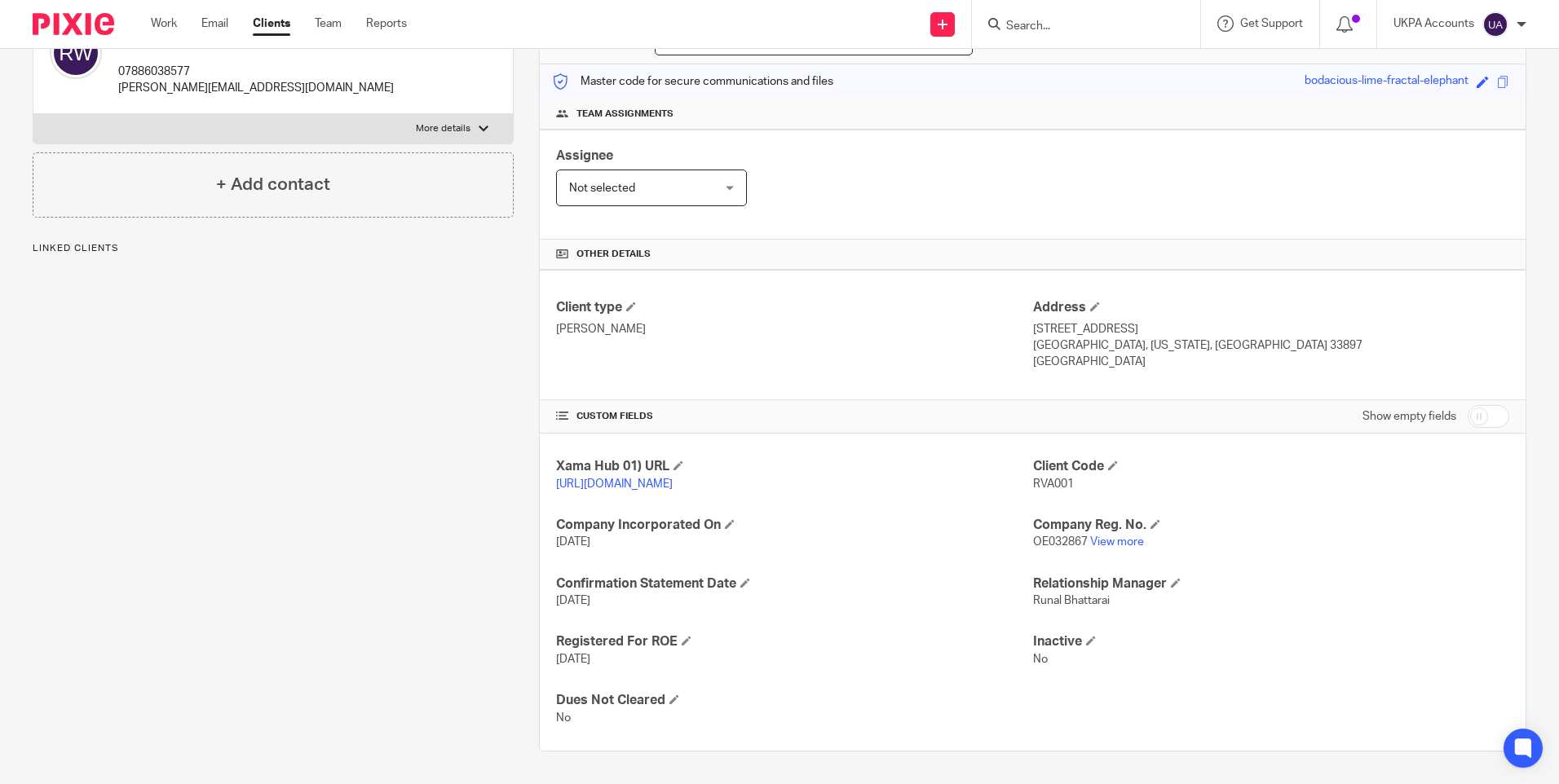
drag, startPoint x: 550, startPoint y: 660, endPoint x: 618, endPoint y: 669, distance: 68.6
click at [618, 669] on div "Xama Hub 01) URL [URL][DOMAIN_NAME] Client Code RVA001 Company Incorporated On …" at bounding box center [1033, 592] width 986 height 317
drag, startPoint x: 618, startPoint y: 669, endPoint x: 810, endPoint y: 652, distance: 192.8
click at [810, 652] on p "[DATE]" at bounding box center [794, 660] width 476 height 16
click at [607, 659] on p "[DATE]" at bounding box center [794, 660] width 476 height 16
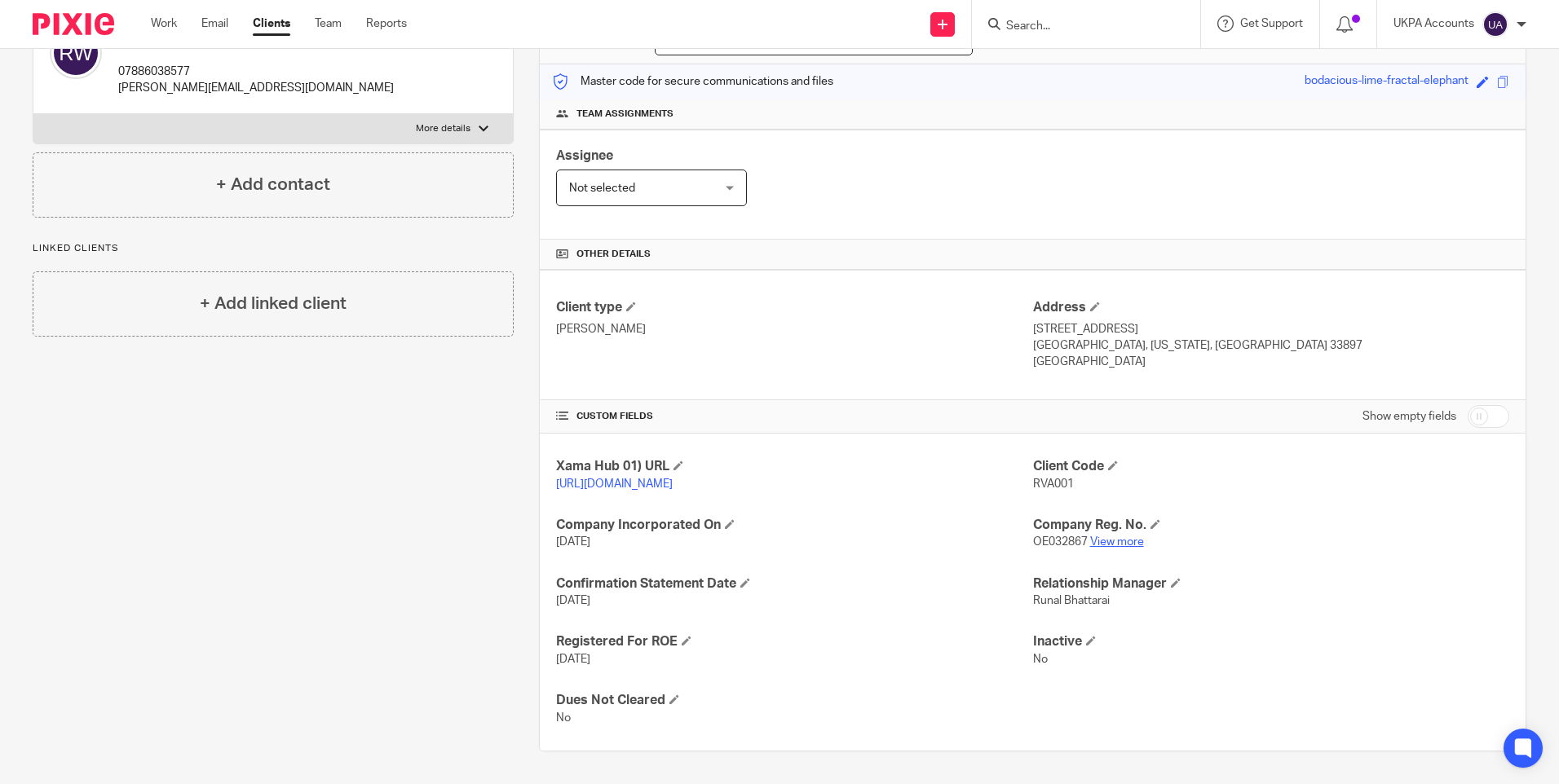
click at [1113, 543] on link "View more" at bounding box center [1116, 541] width 54 height 11
